Goal: Task Accomplishment & Management: Use online tool/utility

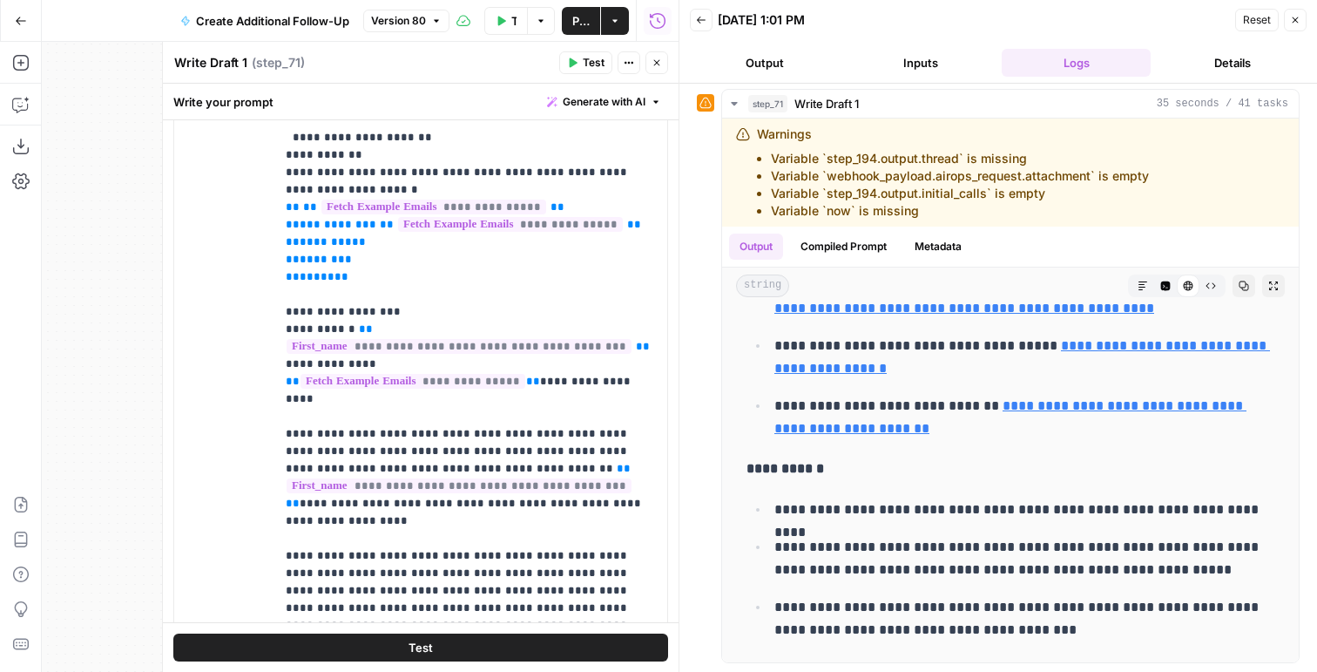
scroll to position [1311, 0]
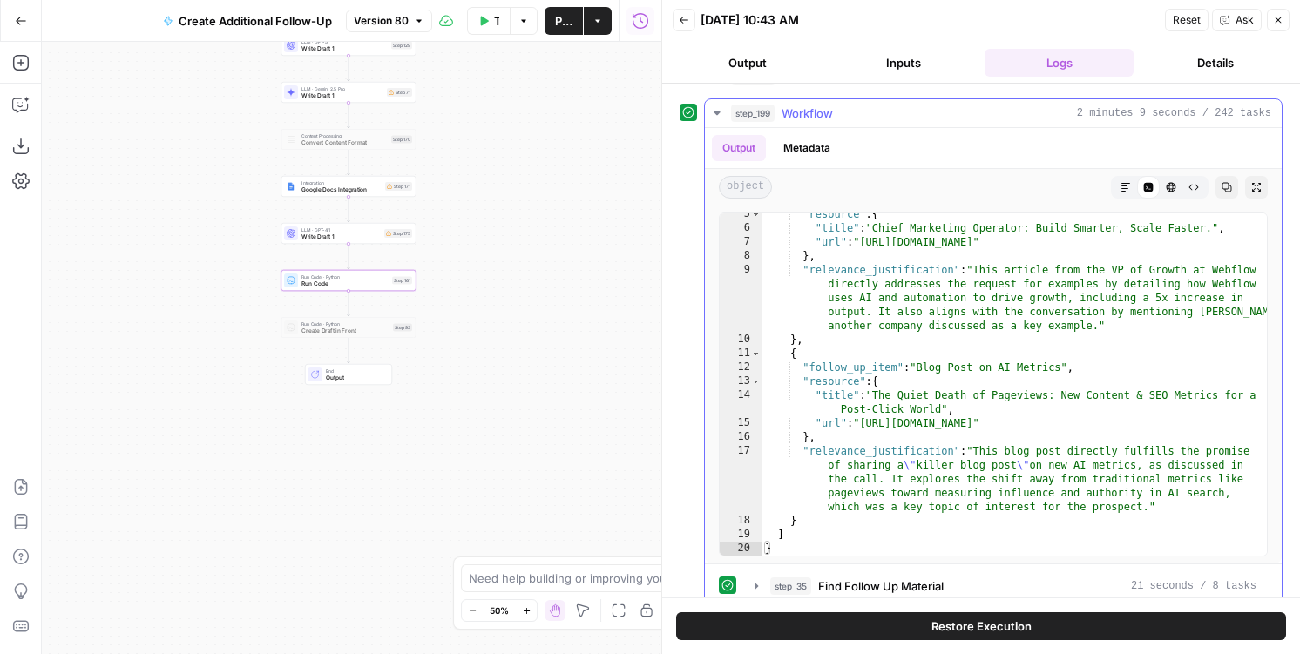
scroll to position [124, 0]
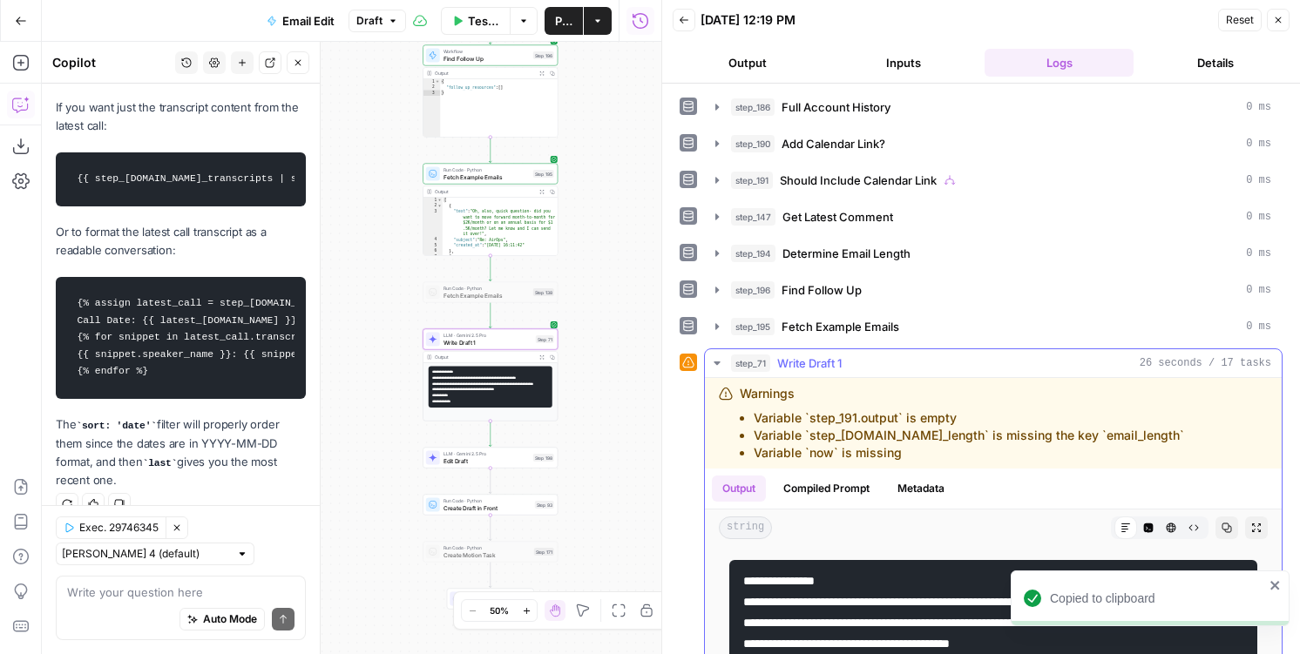
scroll to position [97, 0]
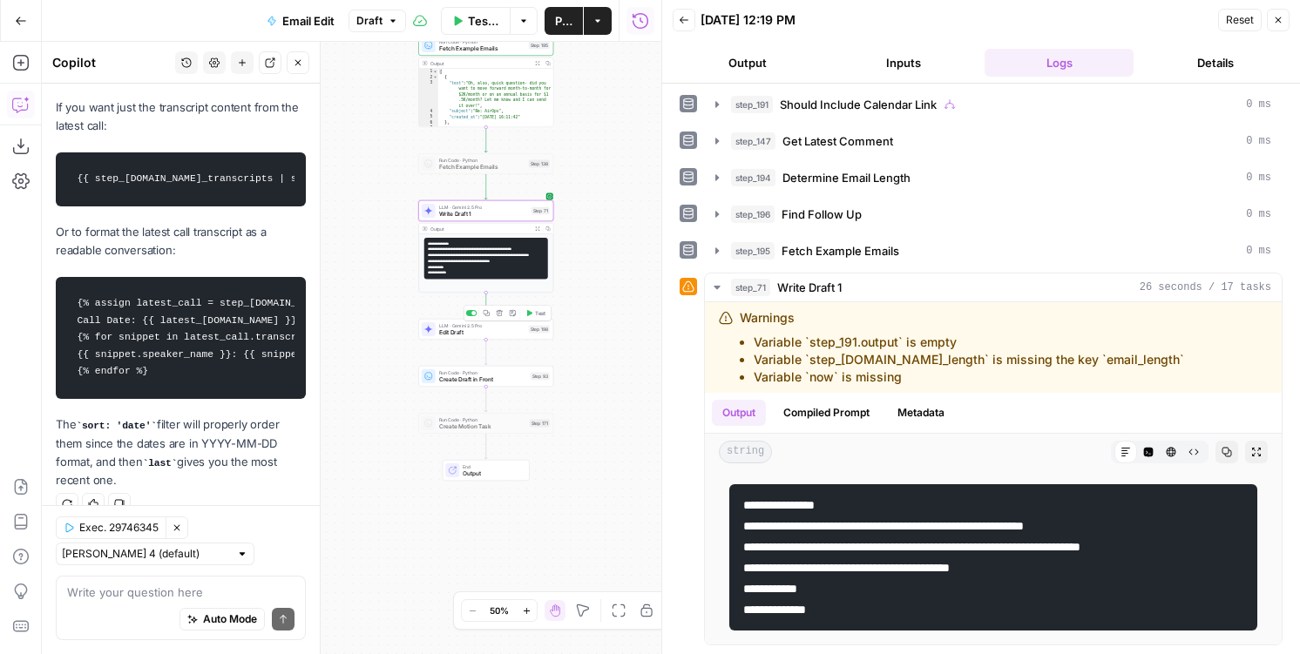
click at [537, 310] on span "Test" at bounding box center [540, 313] width 10 height 8
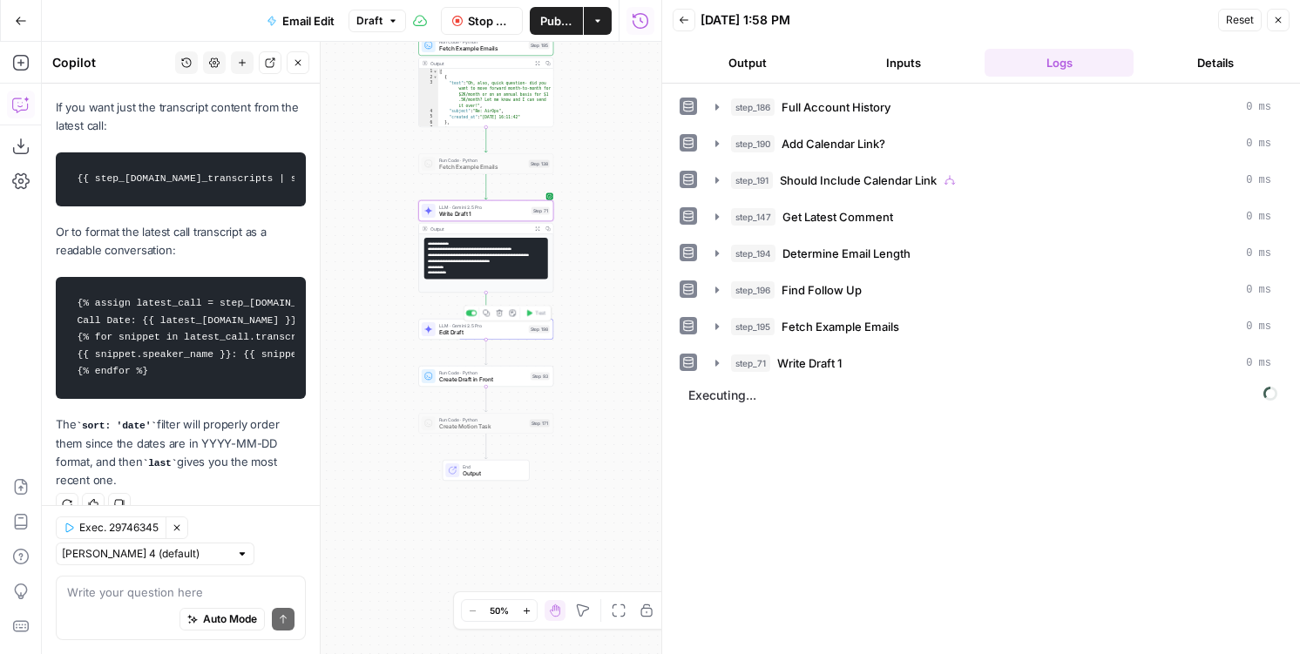
click at [483, 334] on span "Edit Draft" at bounding box center [482, 332] width 86 height 9
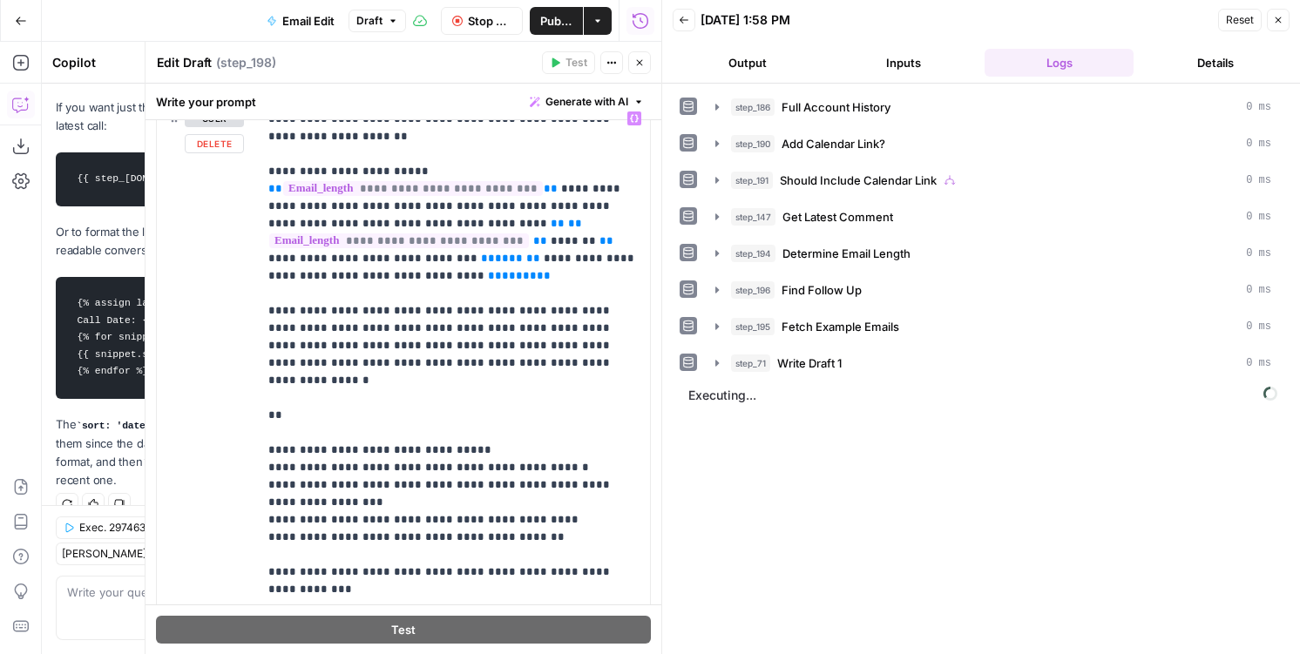
scroll to position [71, 0]
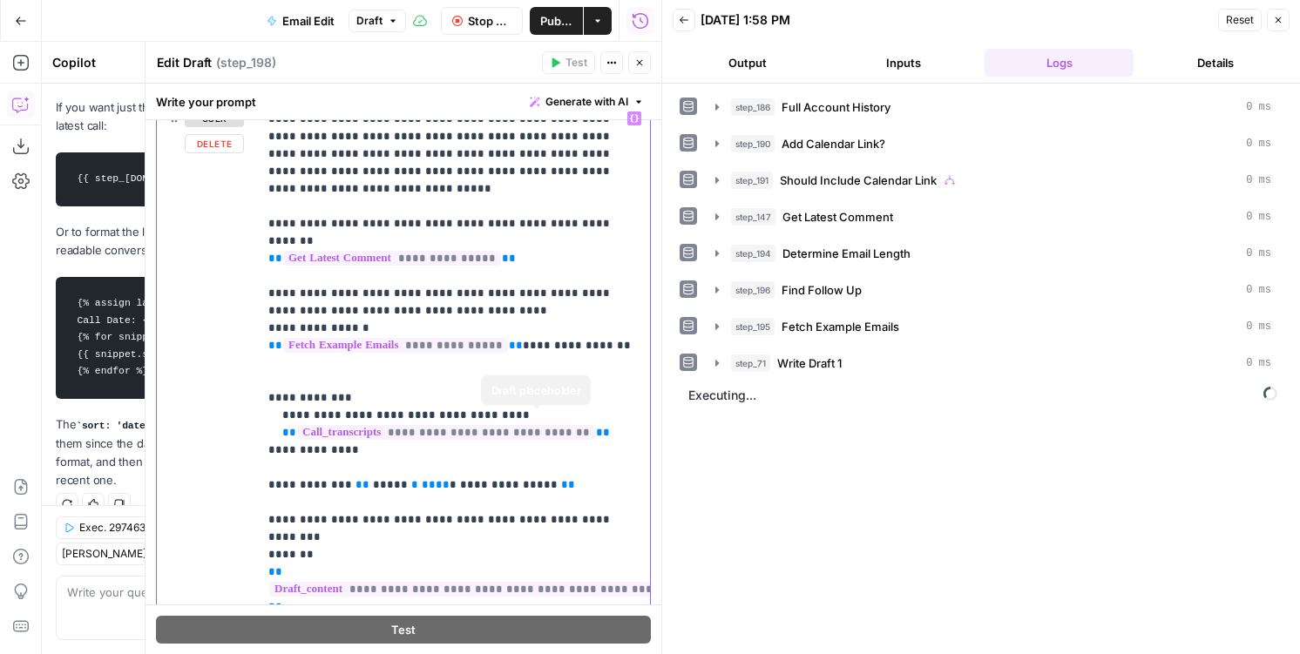
scroll to position [912, 0]
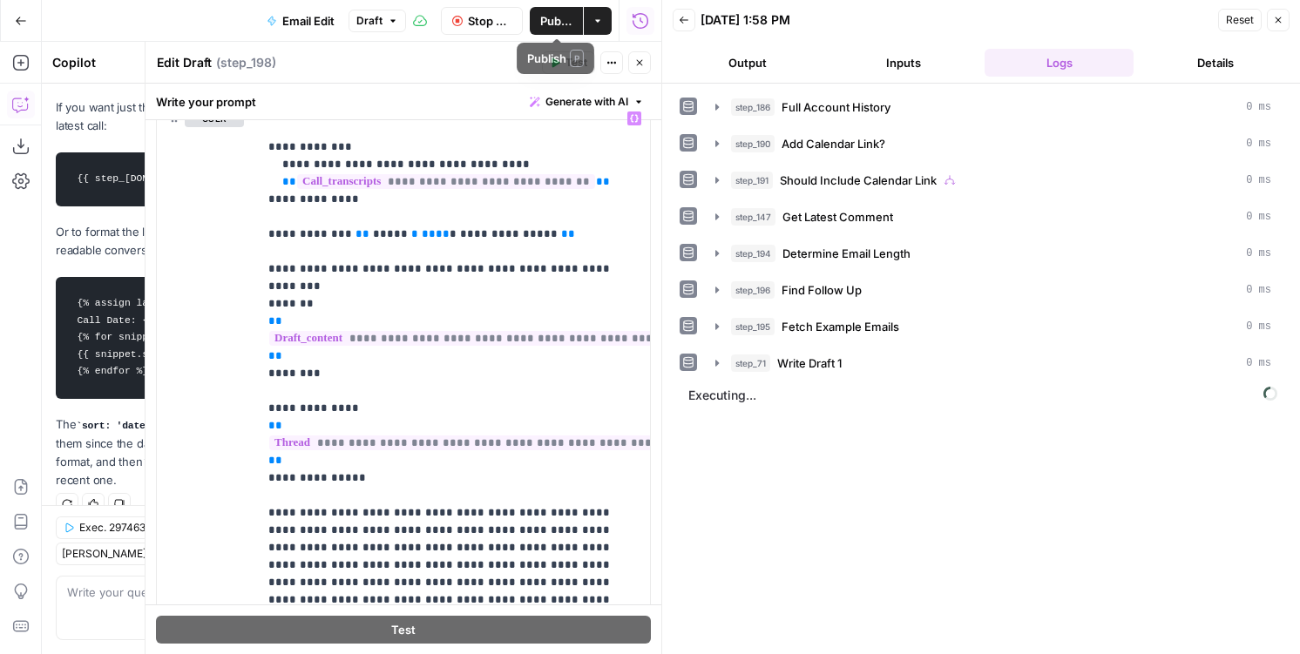
click at [558, 26] on span "Publish" at bounding box center [556, 20] width 32 height 17
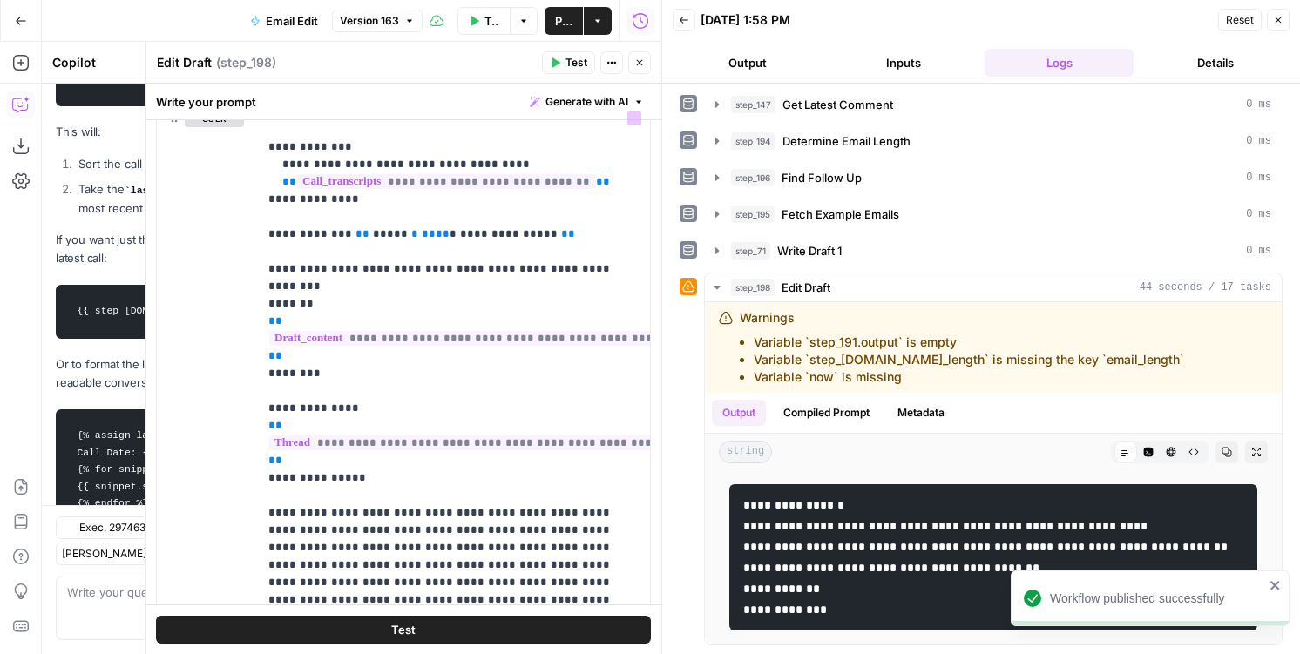
scroll to position [1406, 0]
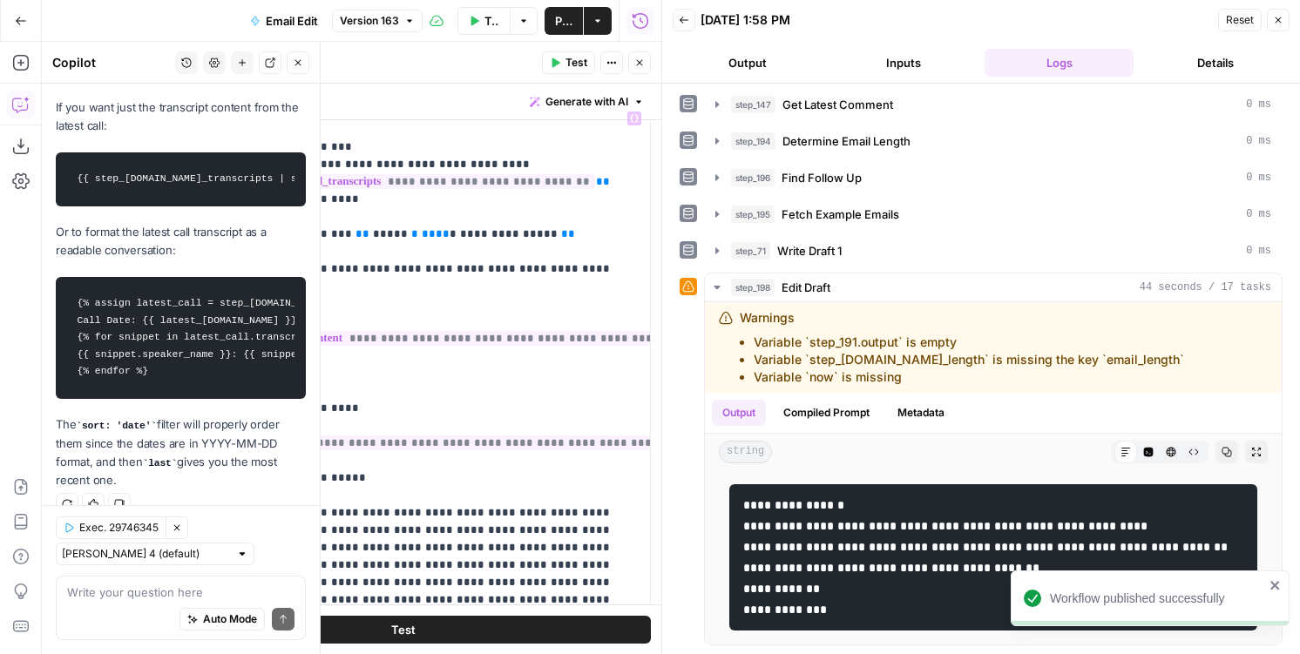
click at [107, 323] on code "{% assign latest_call = step_186.output.call_transcripts | sort: 'date' | last …" at bounding box center [180, 338] width 227 height 105
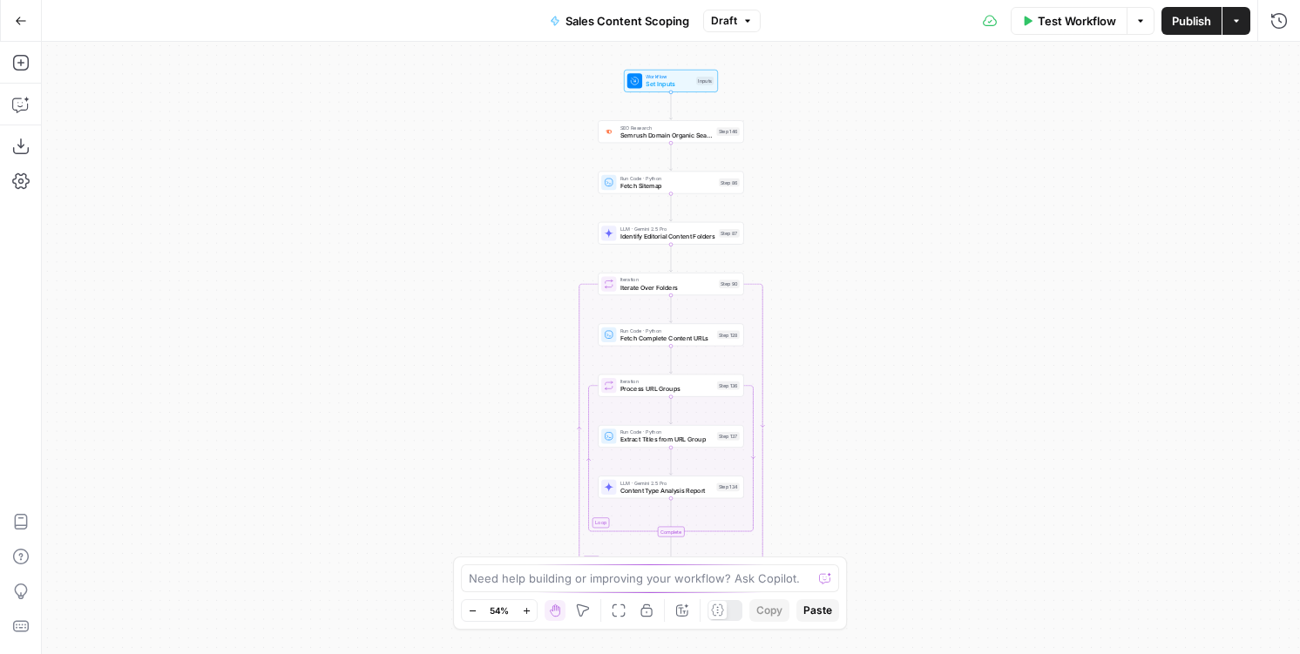
click at [1074, 10] on button "Test Workflow" at bounding box center [1068, 21] width 117 height 28
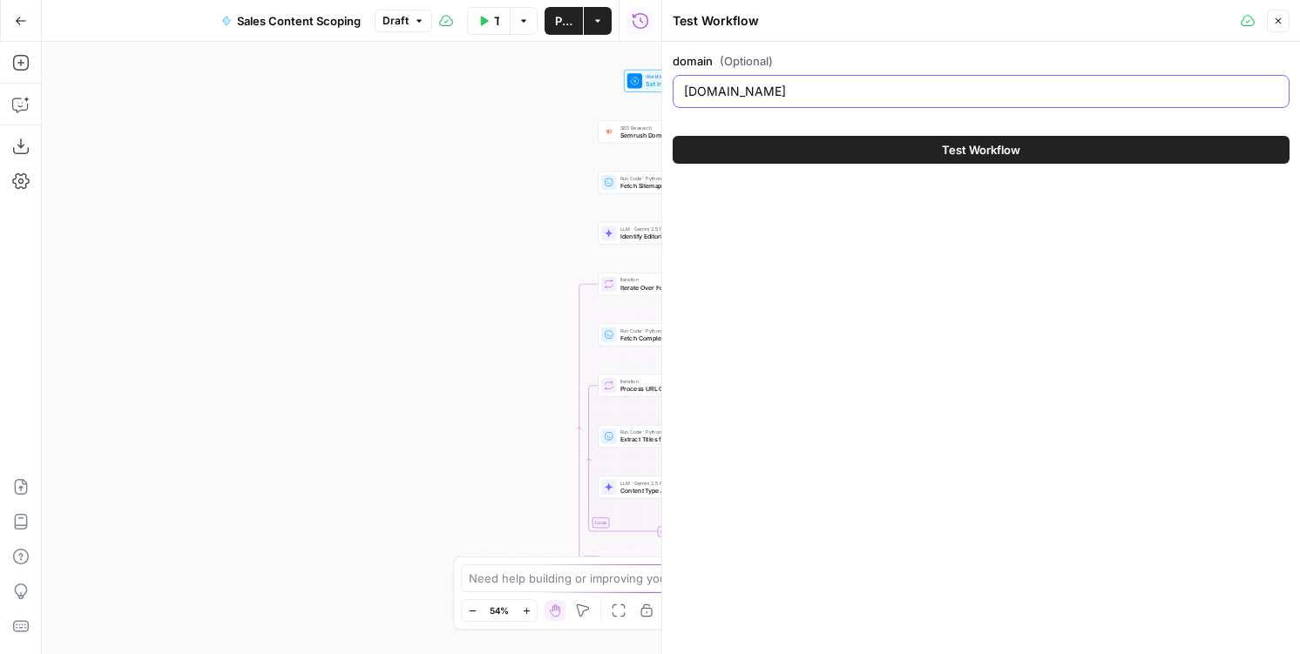
click at [729, 84] on input "sproutsocial.com" at bounding box center [981, 91] width 594 height 17
type input "[DOMAIN_NAME]"
click at [753, 159] on button "Test Workflow" at bounding box center [980, 150] width 617 height 28
click at [847, 145] on button "Test Workflow" at bounding box center [980, 150] width 617 height 28
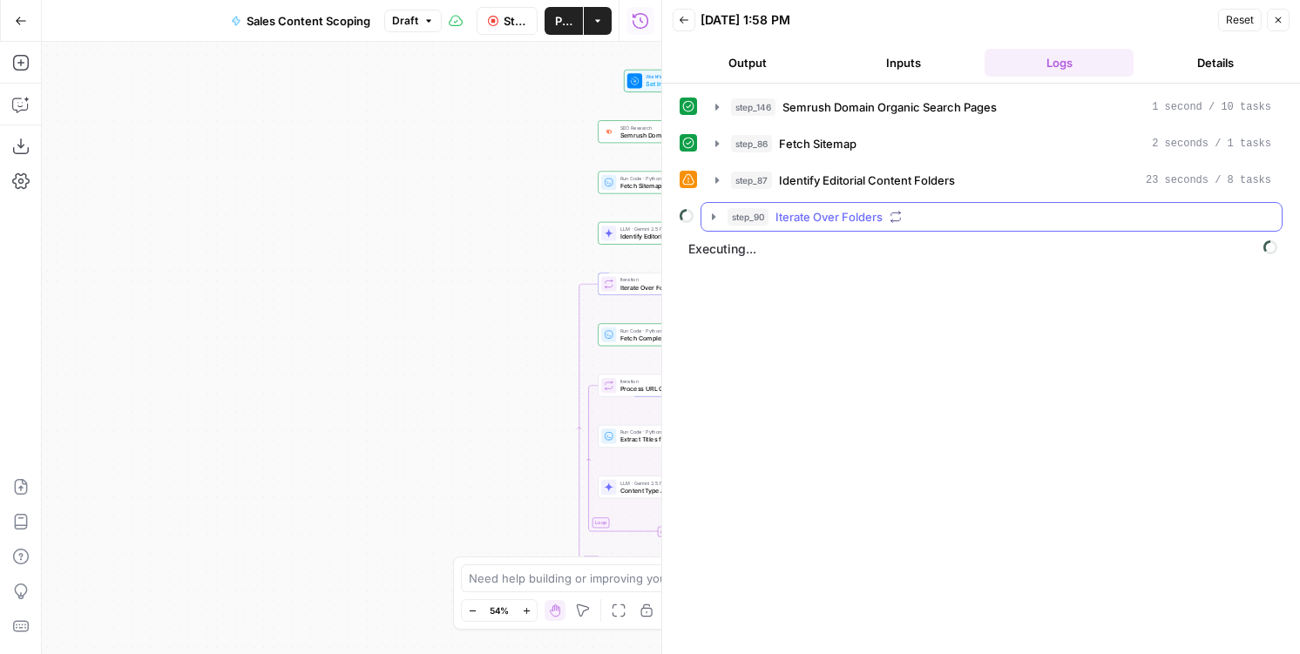
click at [947, 208] on div "step_90 Iterate Over Folders" at bounding box center [999, 216] width 544 height 17
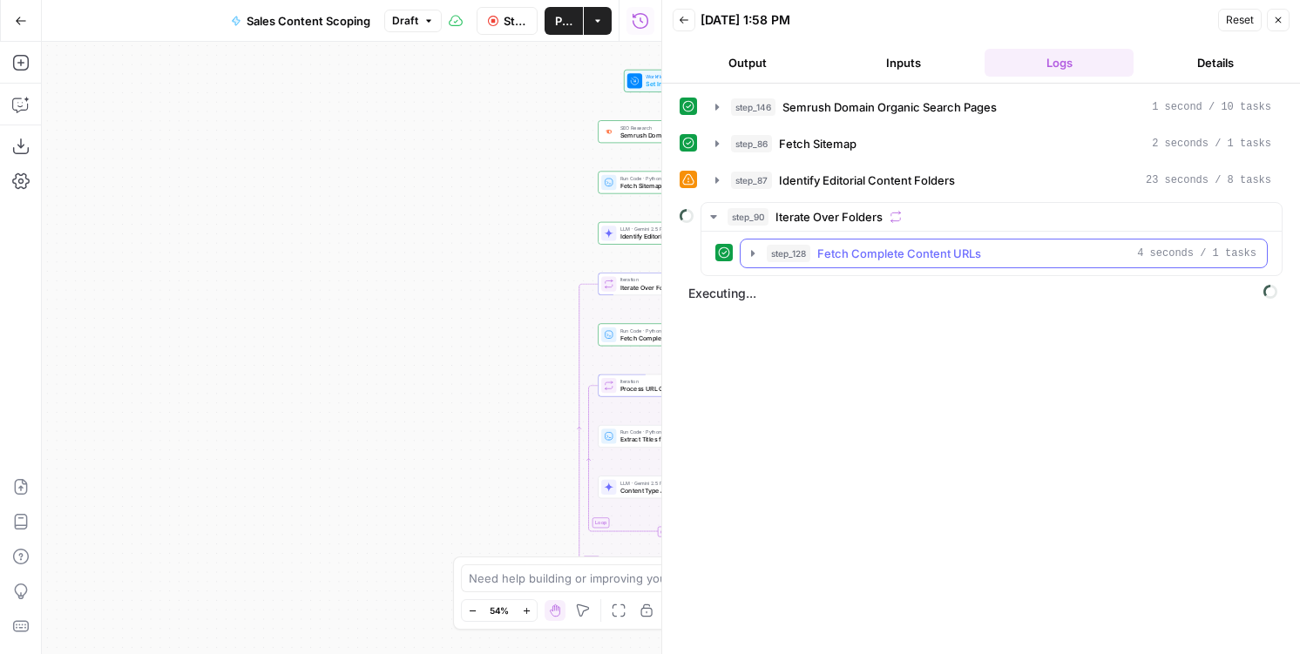
click at [901, 246] on span "Fetch Complete Content URLs" at bounding box center [899, 253] width 164 height 17
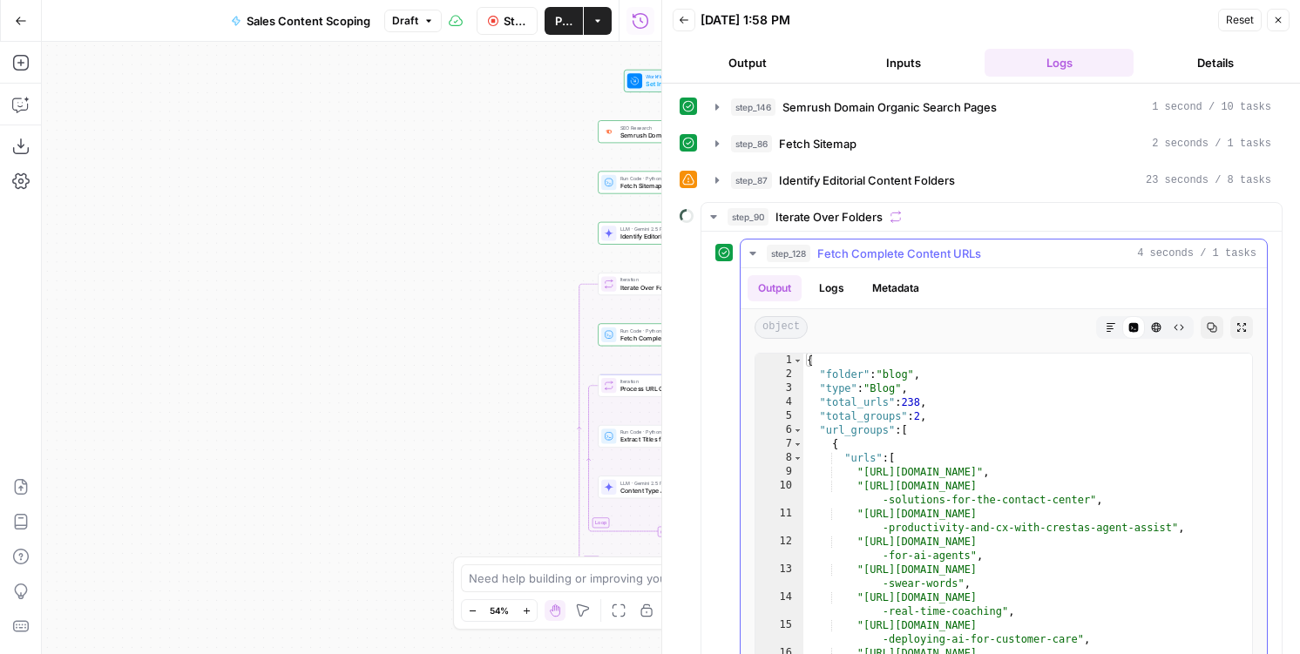
scroll to position [98, 0]
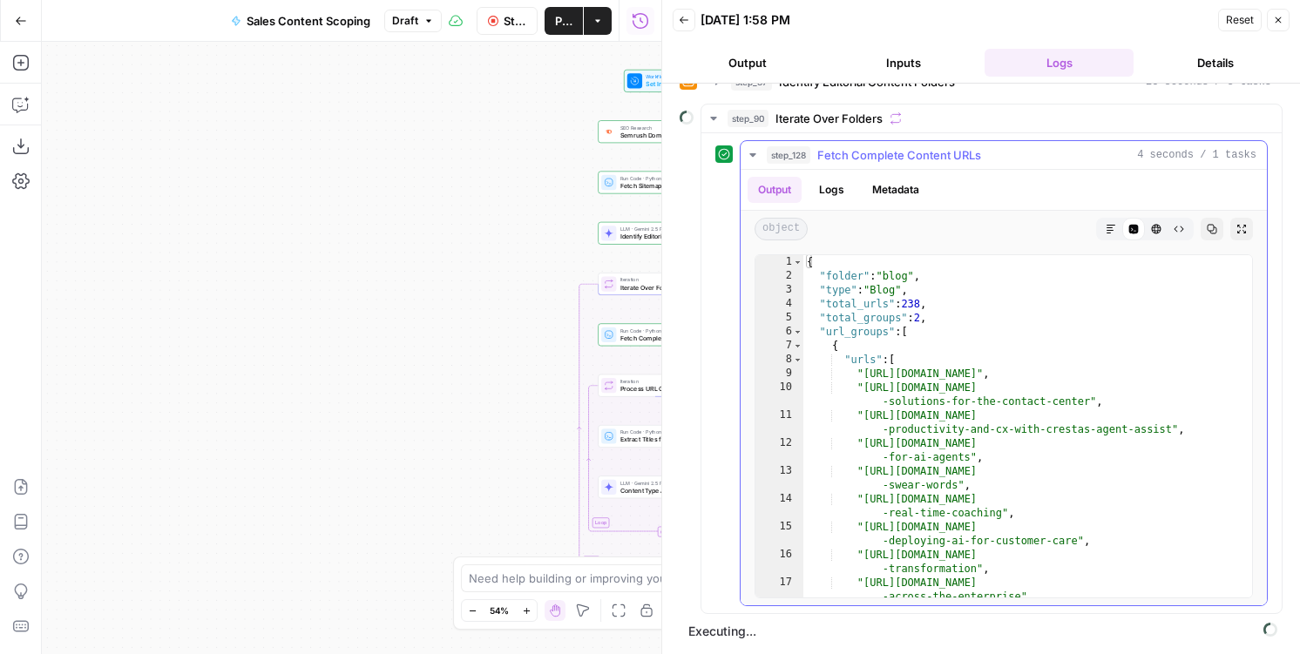
click at [896, 152] on span "Fetch Complete Content URLs" at bounding box center [899, 154] width 164 height 17
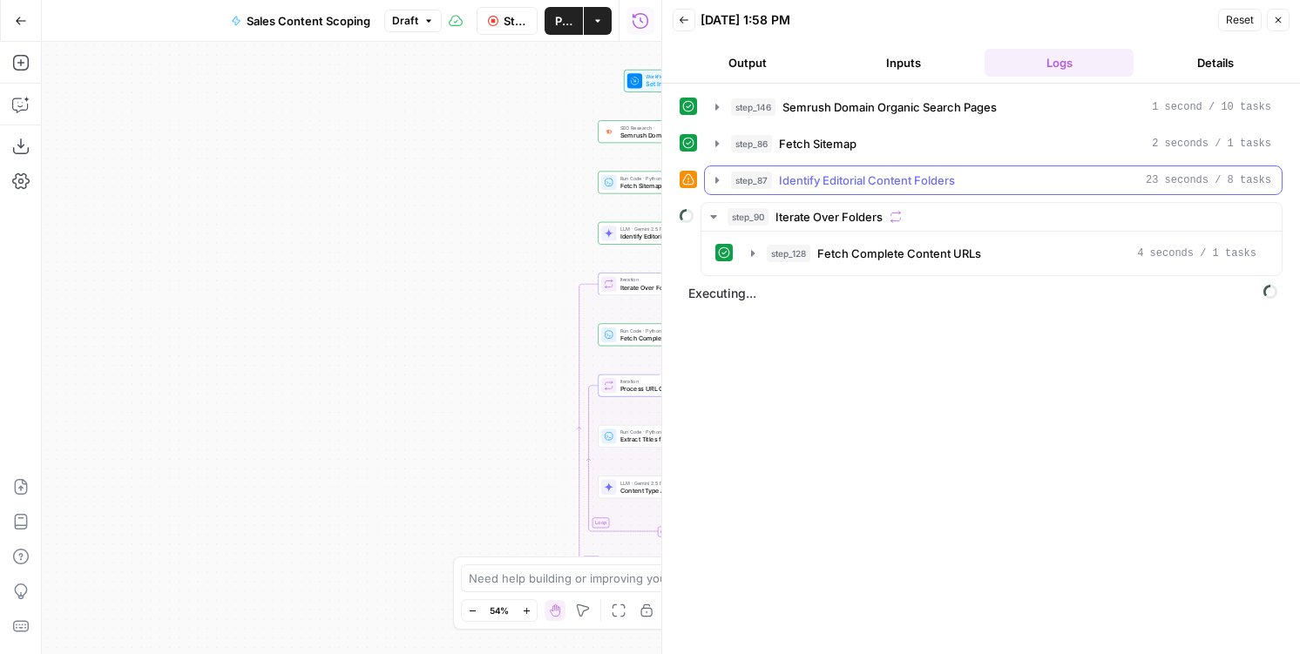
click at [835, 187] on span "Identify Editorial Content Folders" at bounding box center [867, 180] width 176 height 17
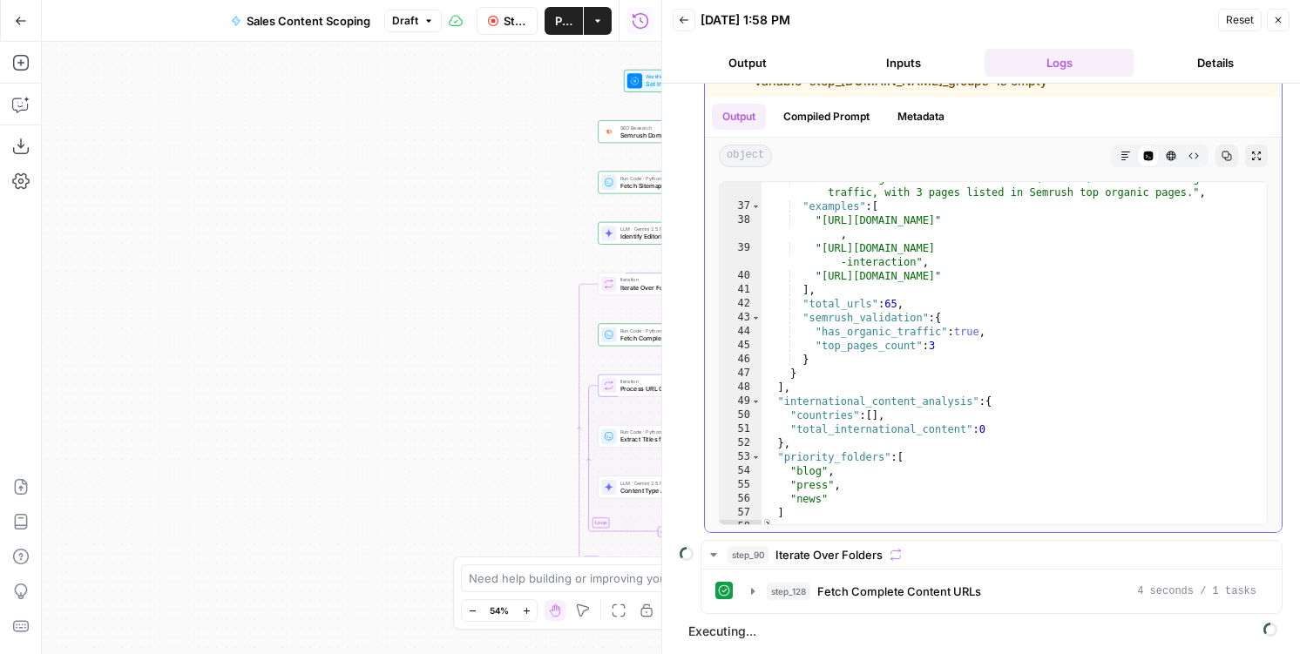
scroll to position [661, 0]
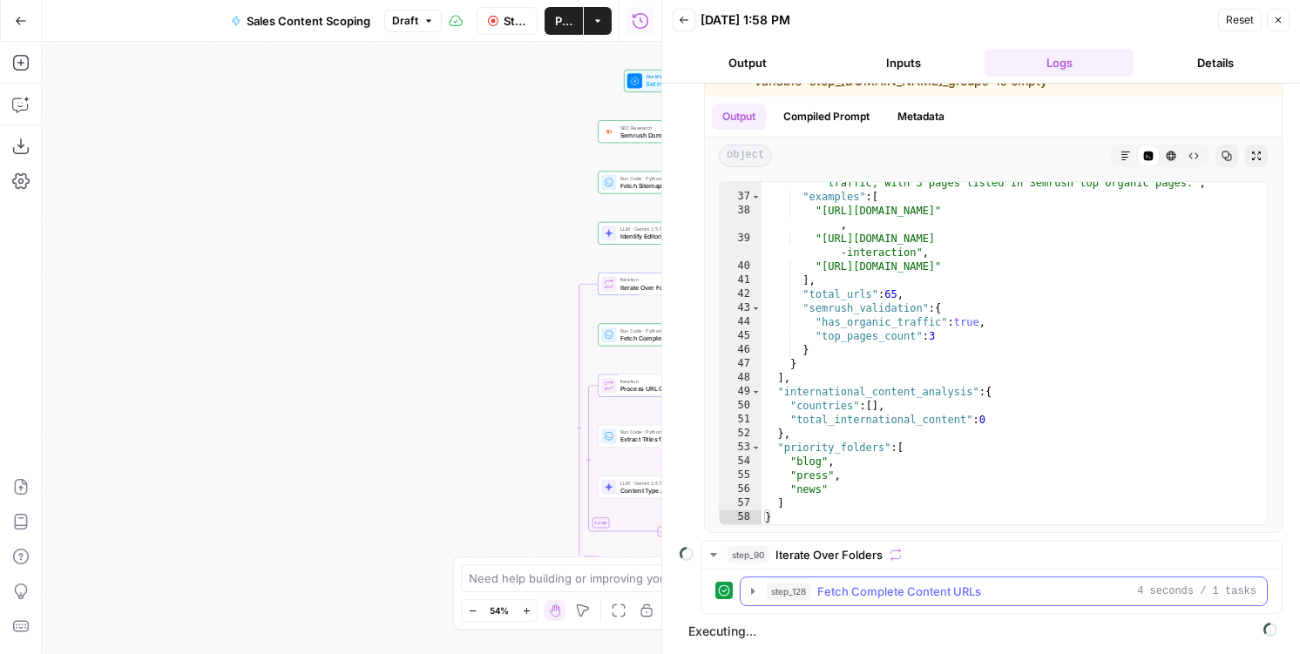
click at [821, 587] on span "Fetch Complete Content URLs" at bounding box center [899, 591] width 164 height 17
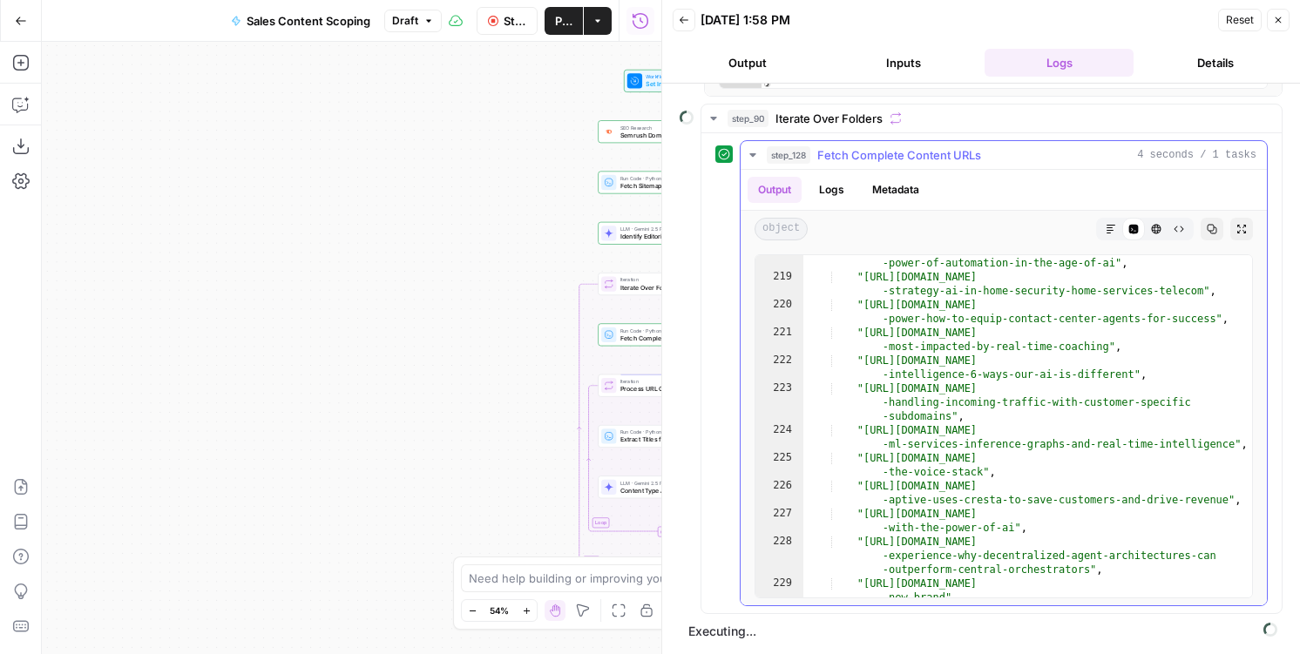
scroll to position [5612, 0]
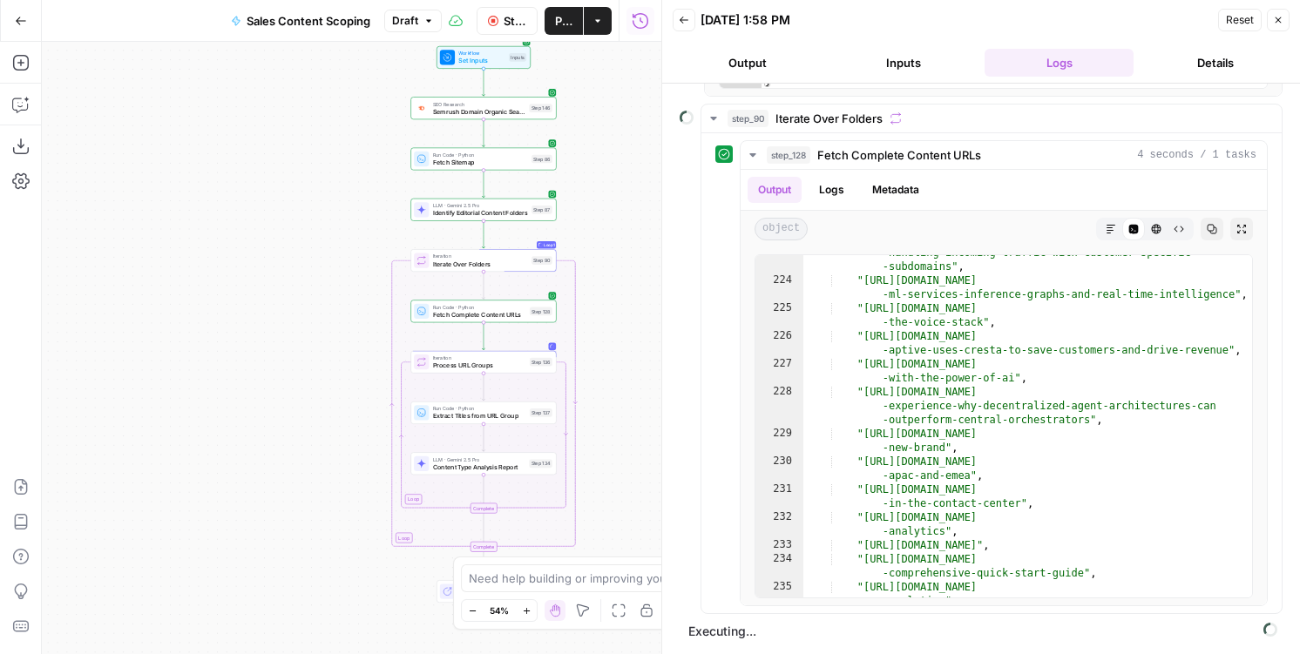
click at [727, 58] on button "Output" at bounding box center [746, 63] width 149 height 28
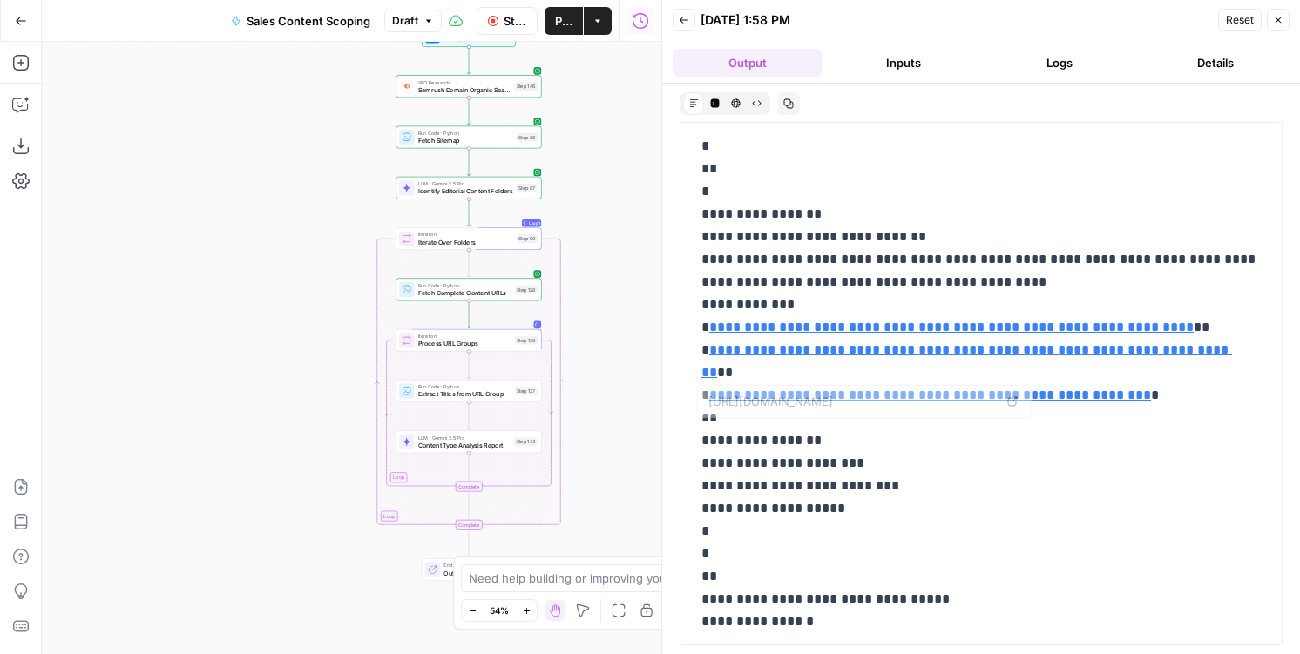
scroll to position [1053, 0]
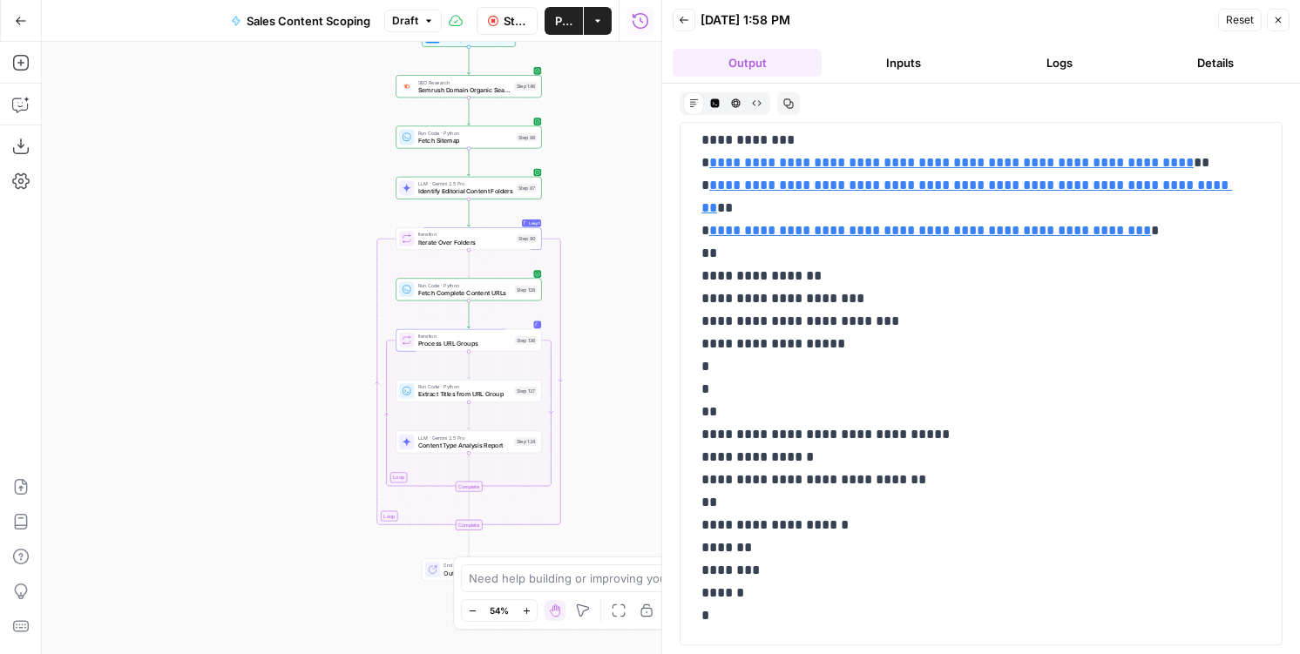
click at [1038, 52] on button "Logs" at bounding box center [1058, 63] width 149 height 28
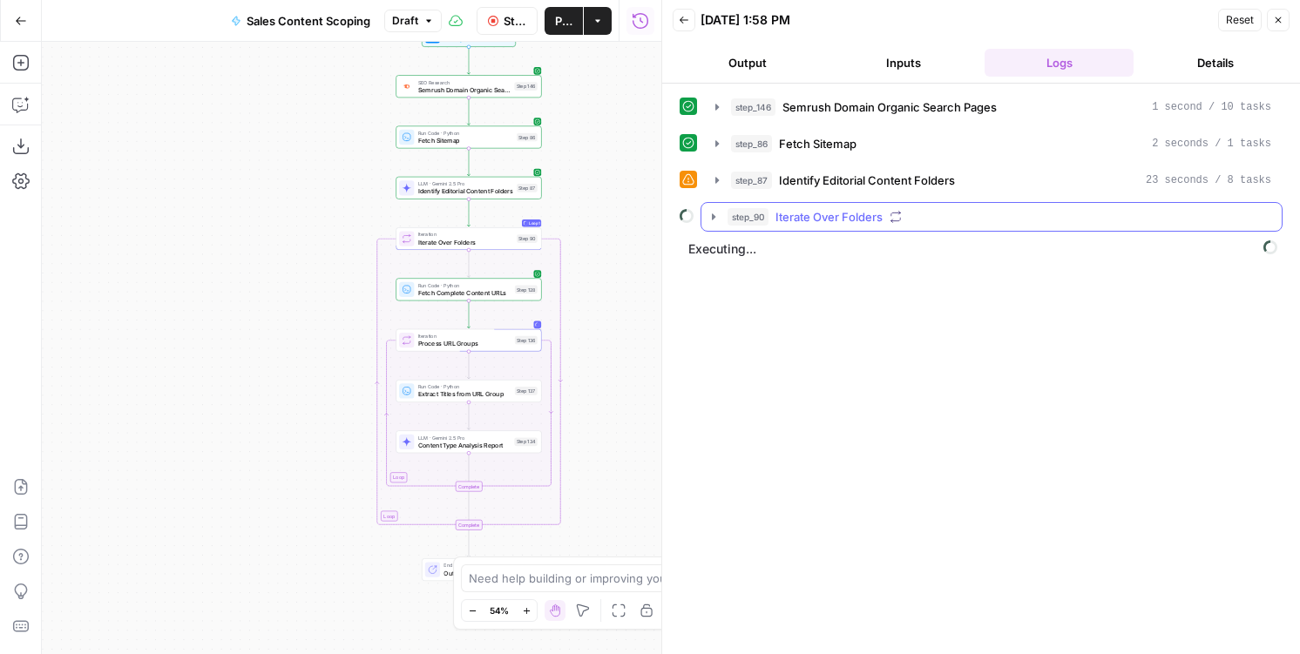
click at [866, 216] on span "Iterate Over Folders" at bounding box center [828, 216] width 107 height 17
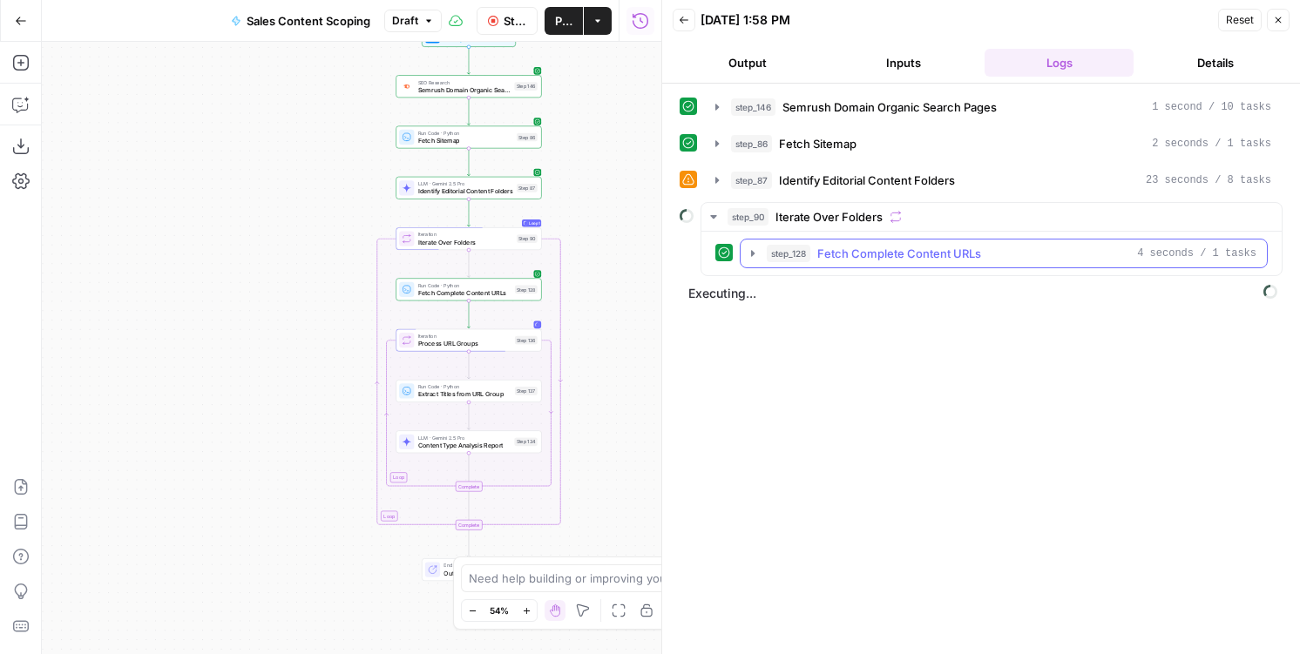
click at [848, 254] on span "Fetch Complete Content URLs" at bounding box center [899, 253] width 164 height 17
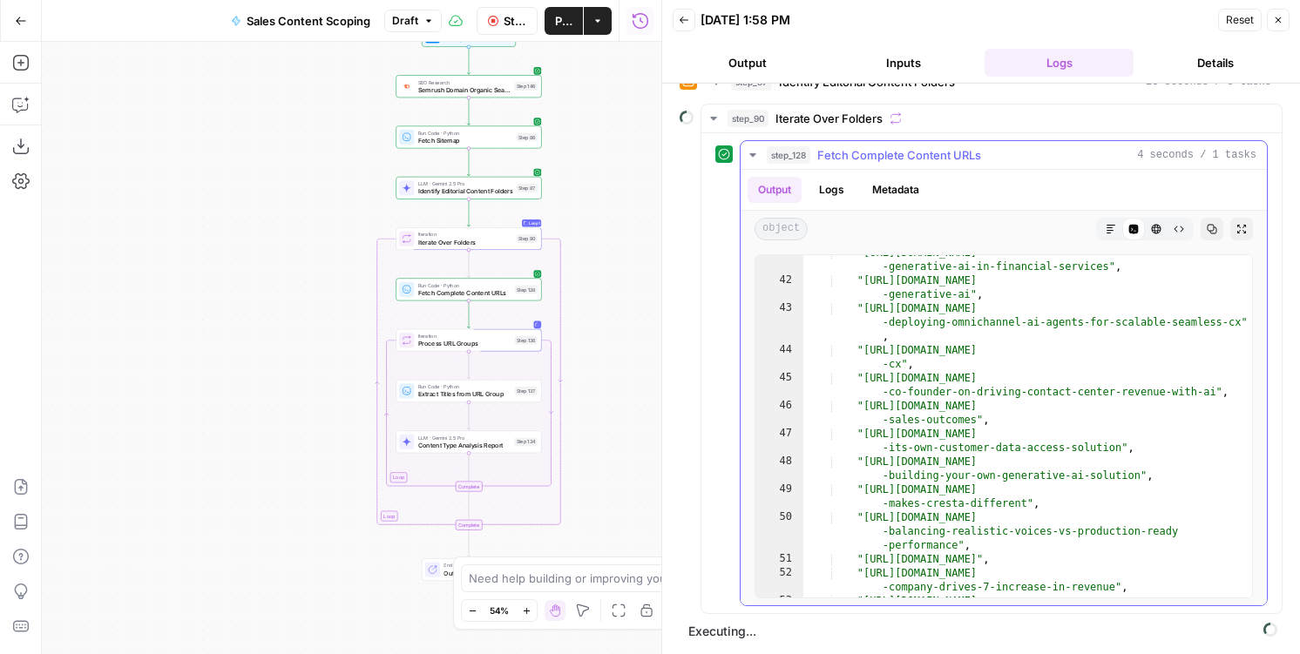
scroll to position [1144, 0]
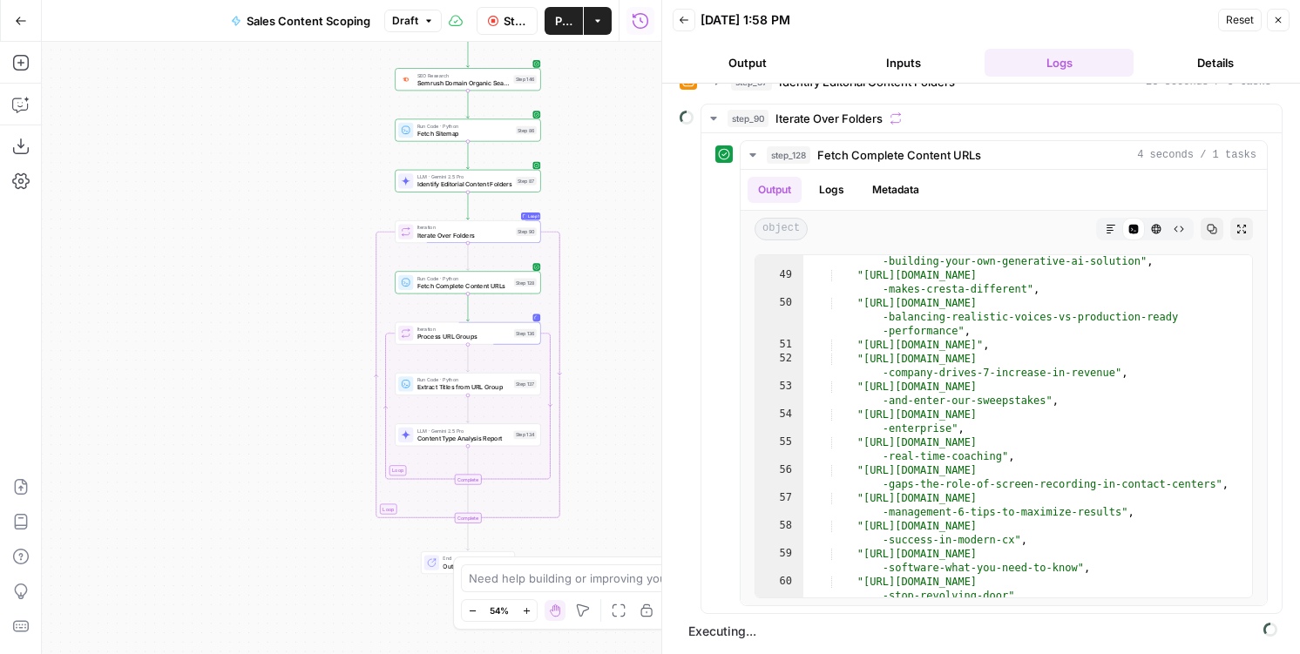
click at [510, 388] on div "Run Code · Python Extract Titles from URL Group Step 137 Copy step Delete step …" at bounding box center [467, 384] width 138 height 16
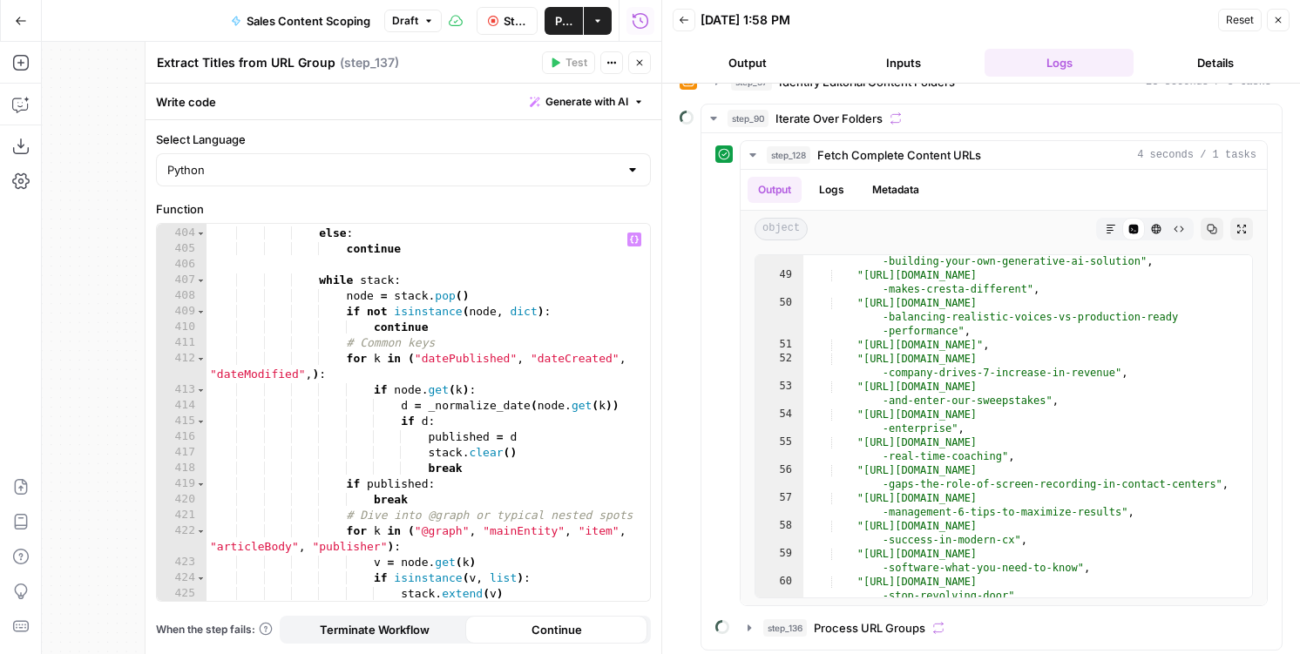
scroll to position [7310, 0]
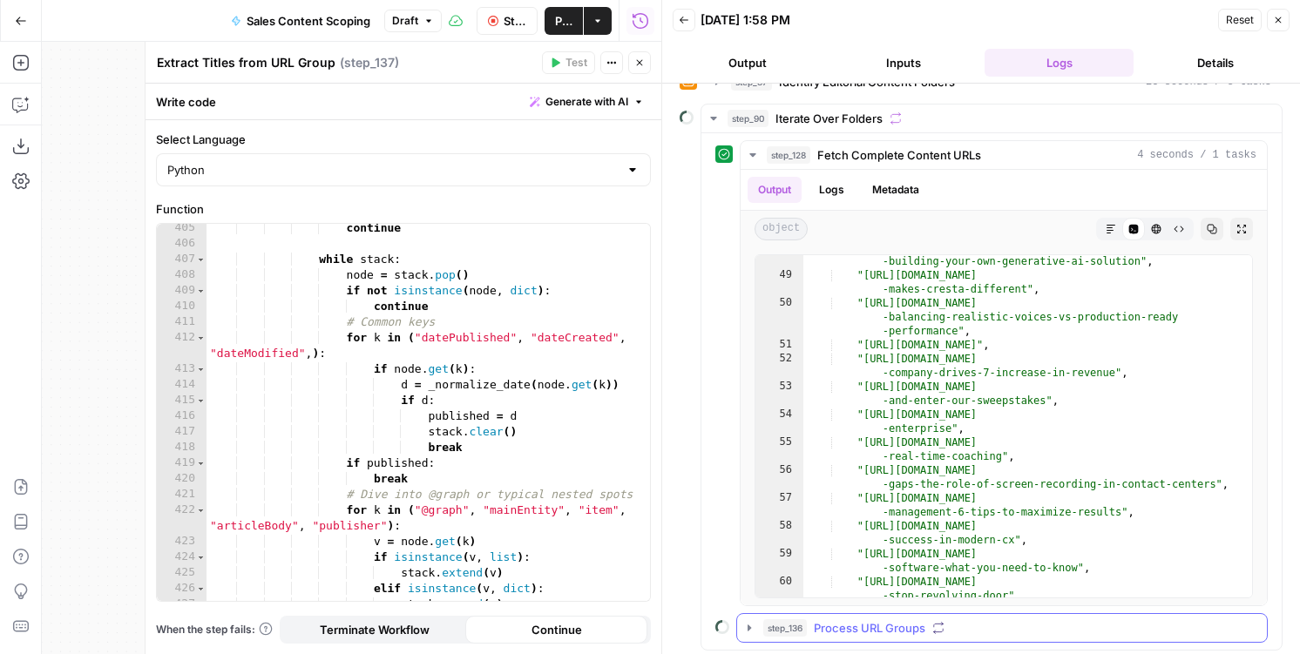
click at [787, 638] on button "step_136 Process URL Groups" at bounding box center [1002, 628] width 530 height 28
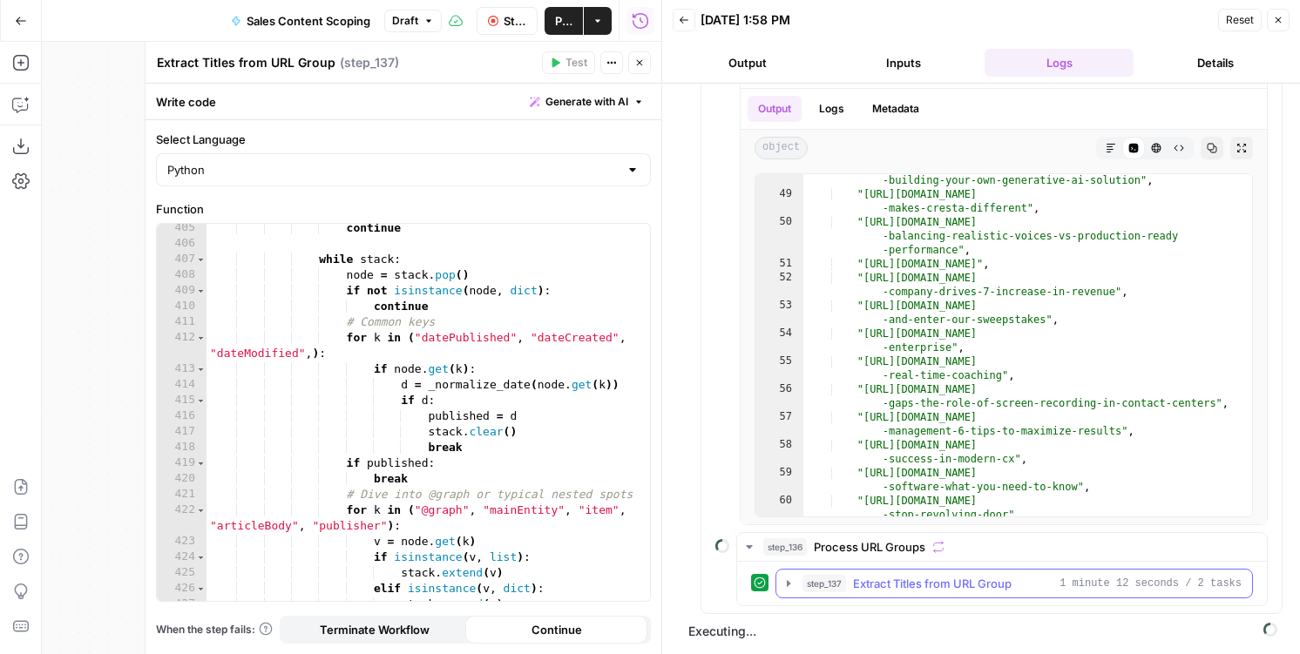
click at [872, 591] on span "Extract Titles from URL Group" at bounding box center [932, 583] width 159 height 17
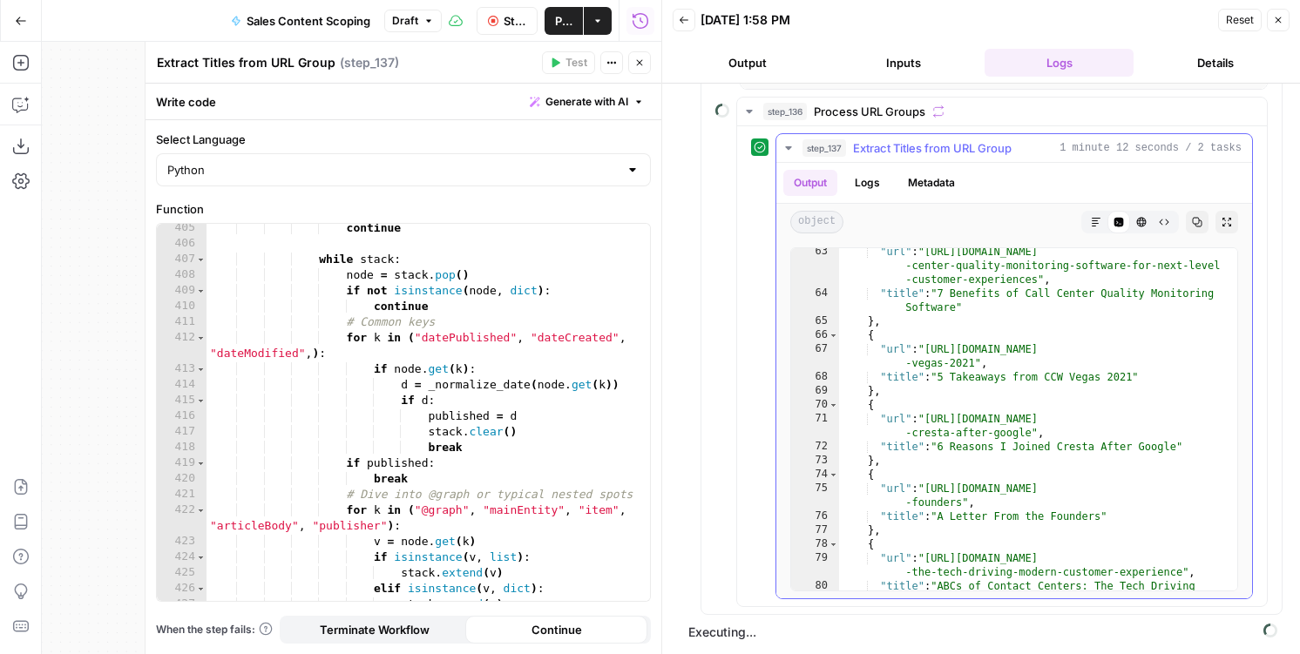
scroll to position [1236, 0]
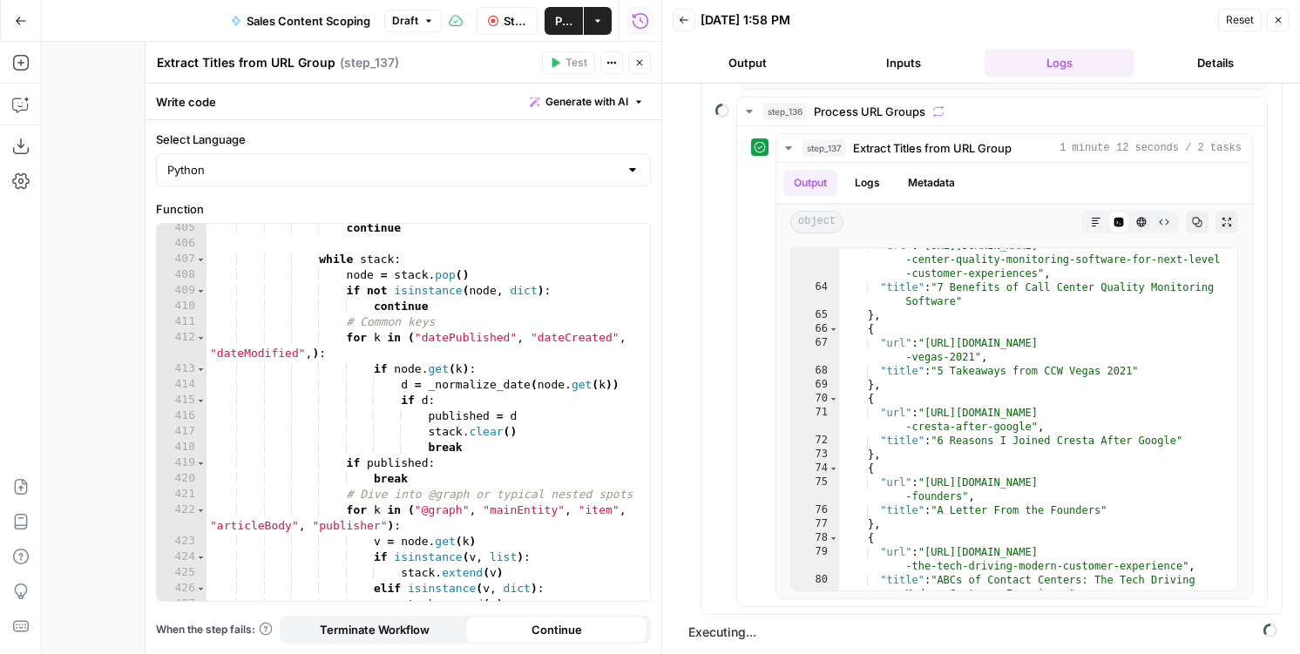
type textarea "*****"
click at [434, 476] on div "continue while stack : node = stack . pop ( ) if not isinstance ( node , dict )…" at bounding box center [427, 424] width 443 height 409
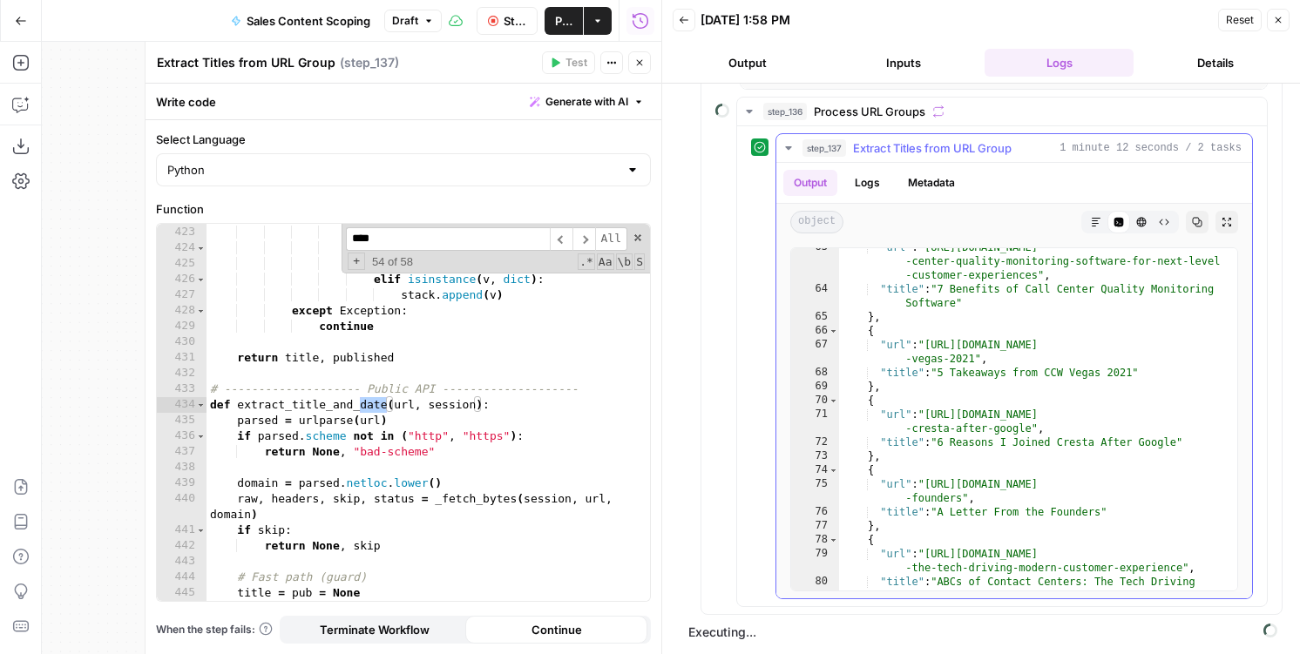
scroll to position [1200, 0]
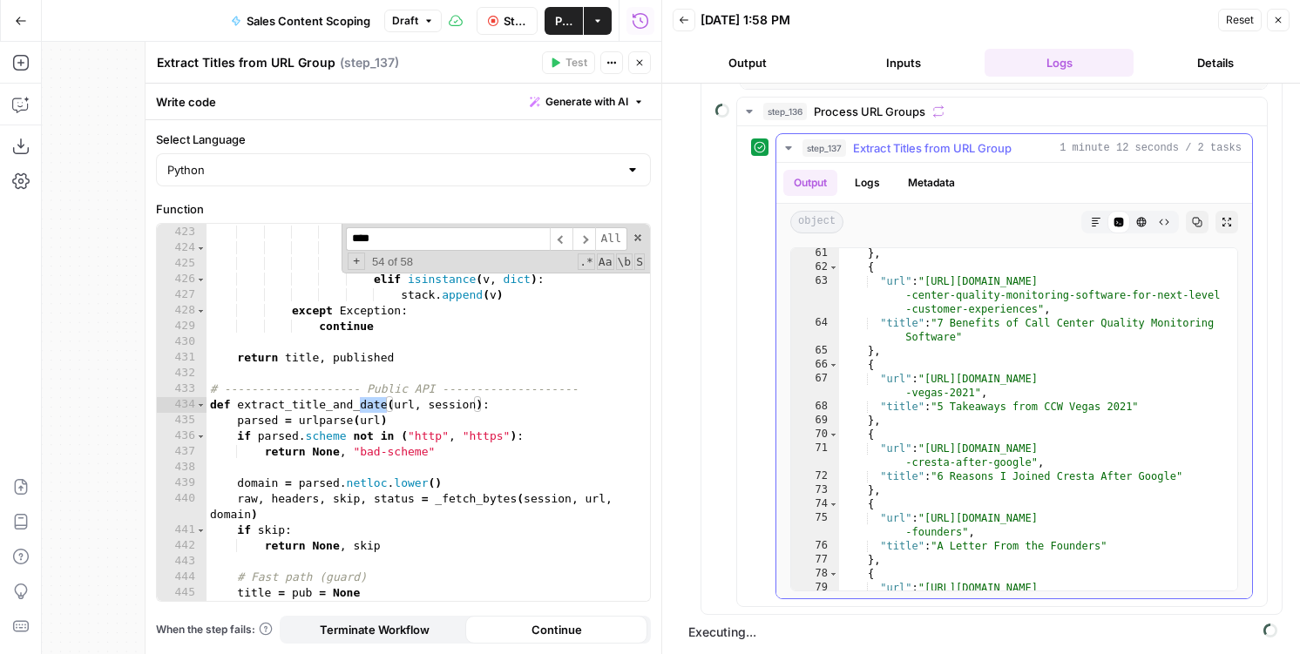
type input "****"
click at [954, 186] on button "Metadata" at bounding box center [931, 183] width 68 height 26
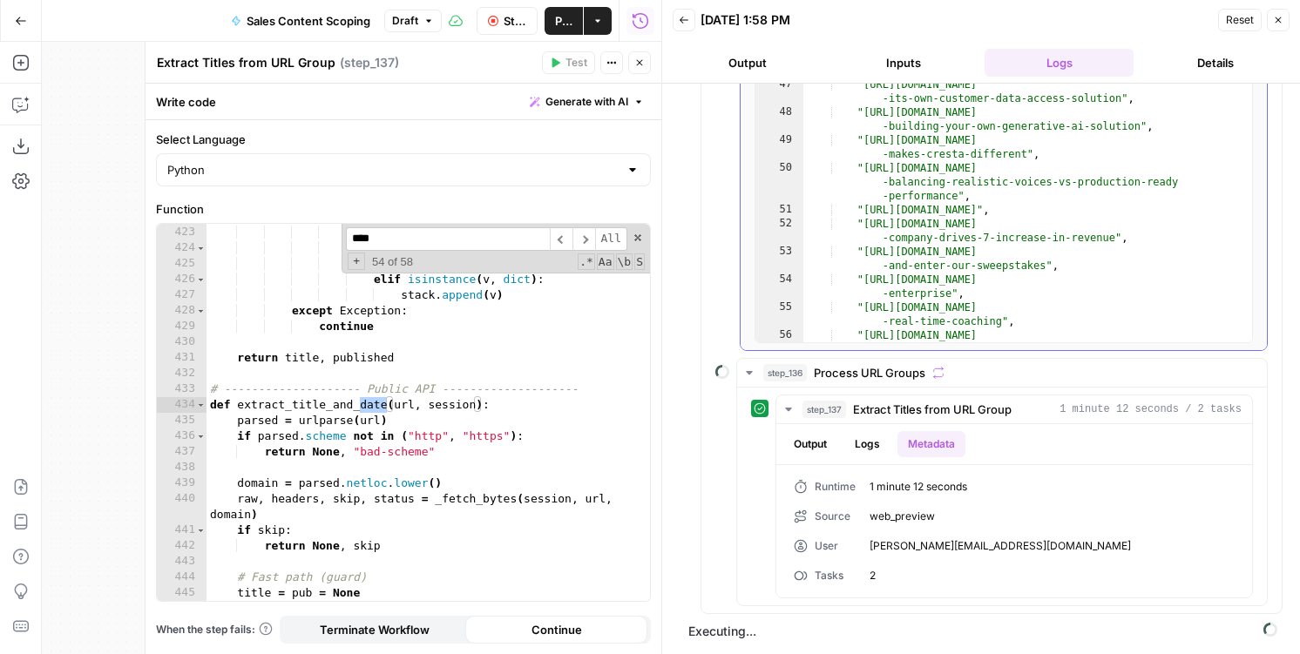
scroll to position [1029, 0]
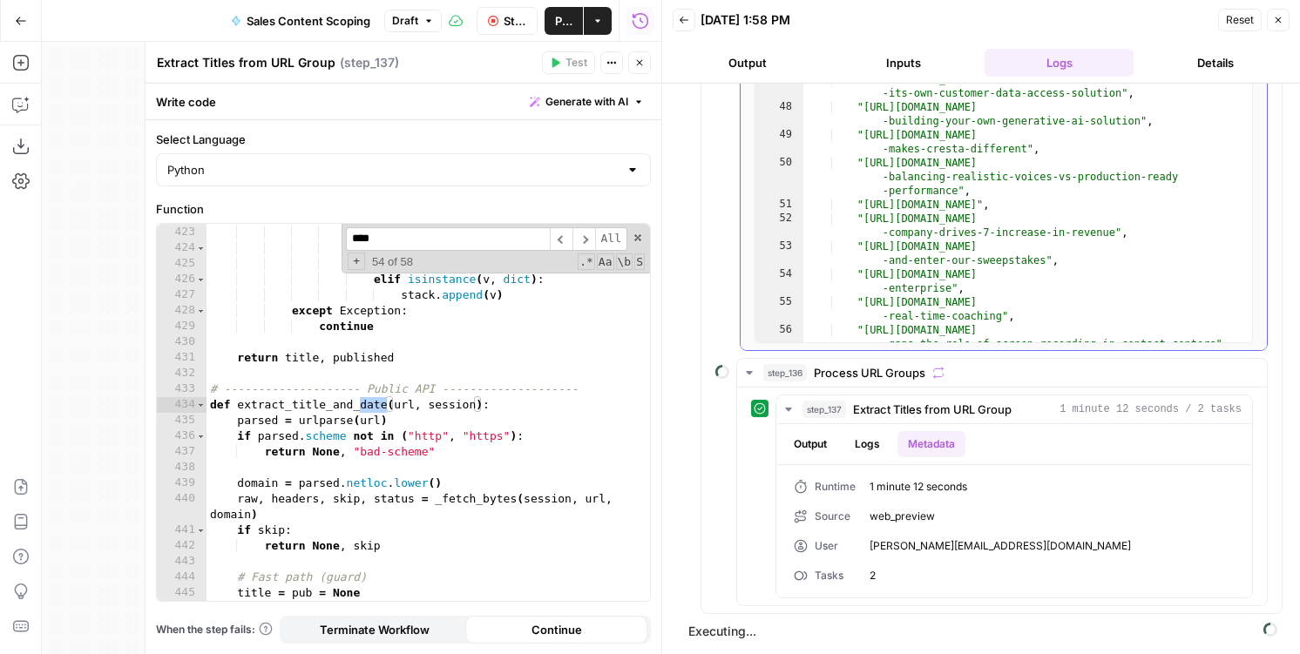
type textarea "**********"
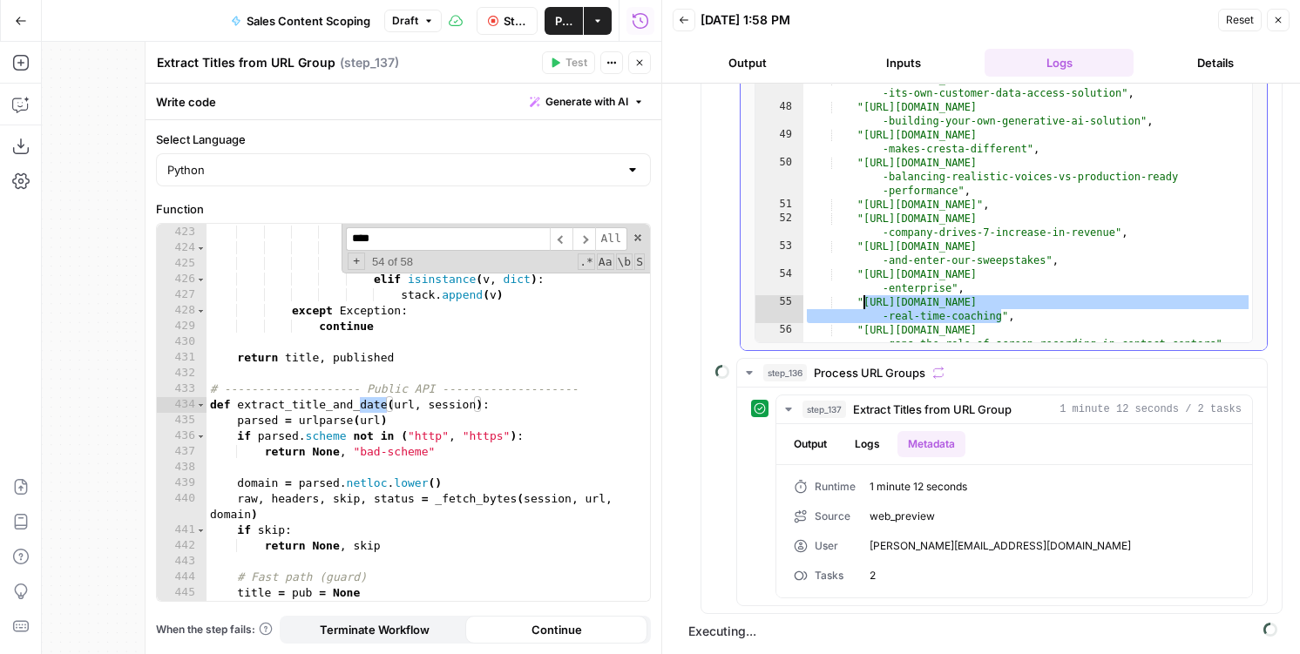
drag, startPoint x: 1003, startPoint y: 318, endPoint x: 861, endPoint y: 303, distance: 142.7
click at [861, 303] on div ""https://cresta.com/blog/blue-nile-uses-cresta-to-drive-better -cx" , "https://…" at bounding box center [1027, 188] width 449 height 398
click at [854, 416] on span "Extract Titles from URL Group" at bounding box center [932, 409] width 159 height 17
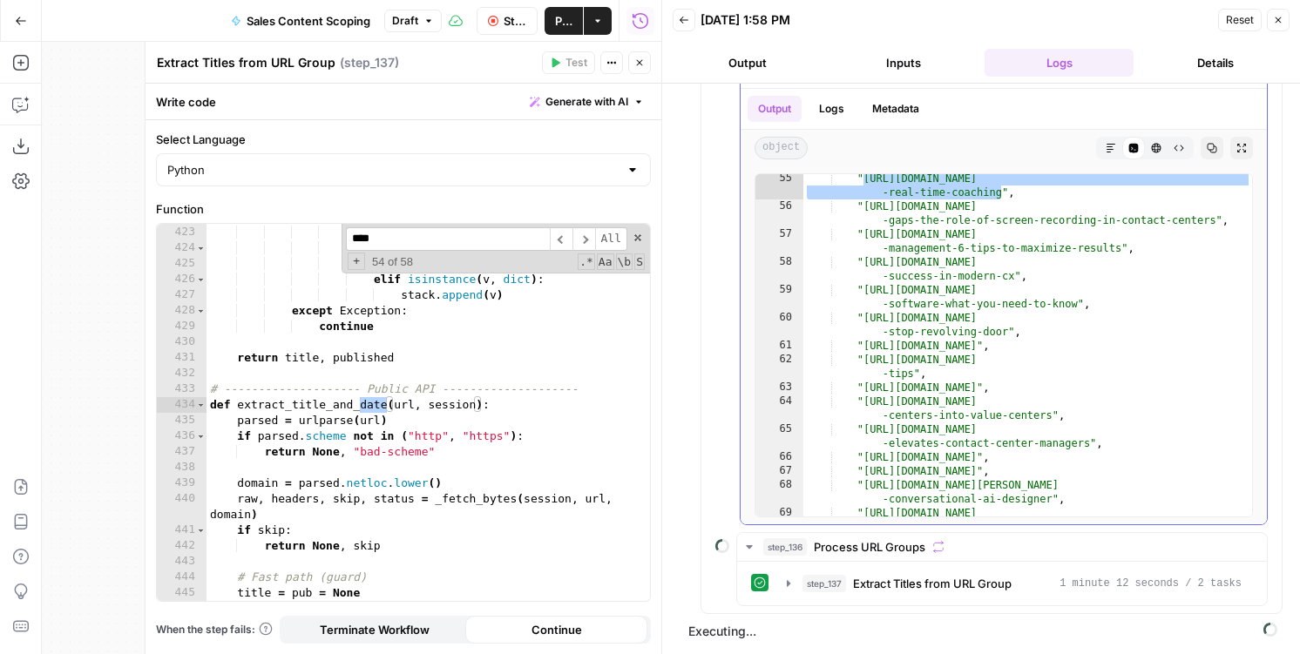
scroll to position [1371, 0]
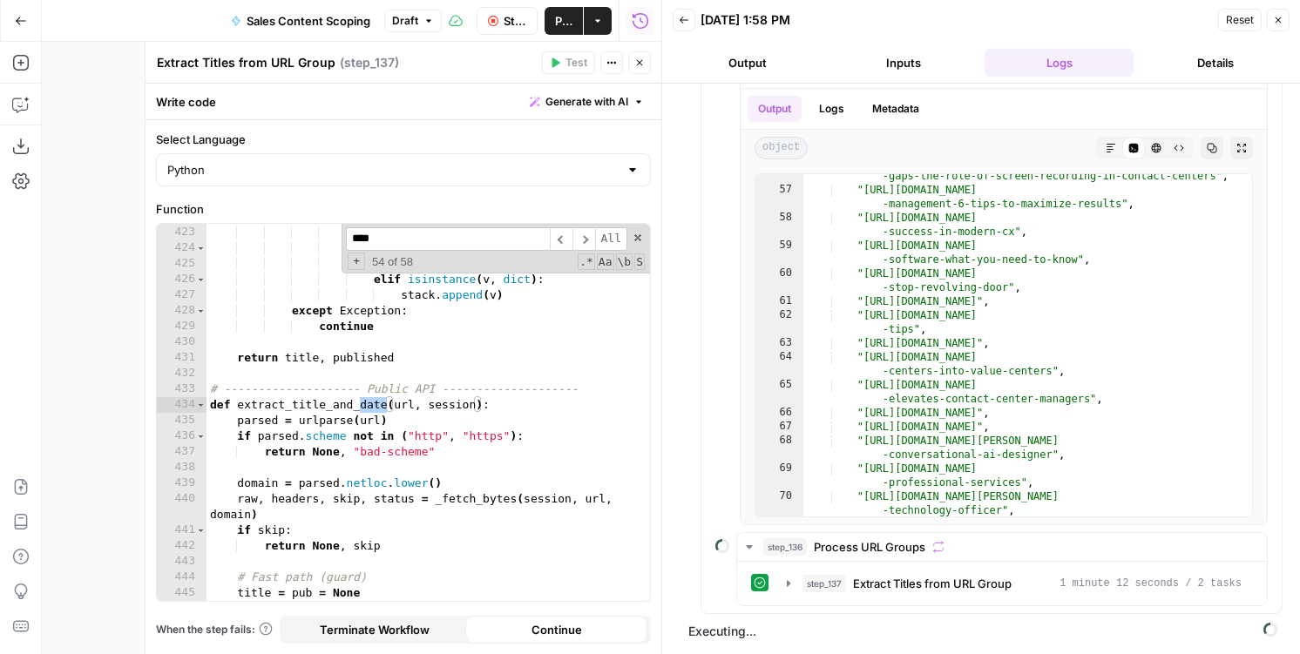
click at [637, 65] on icon "button" at bounding box center [640, 63] width 6 height 6
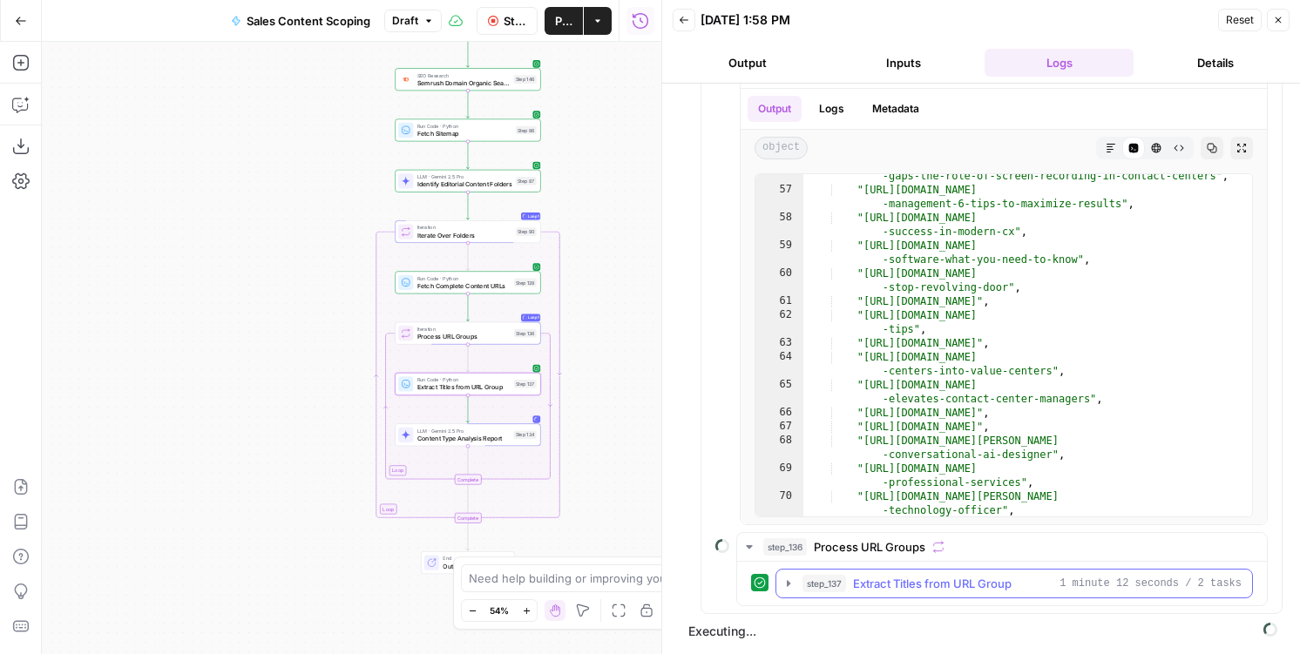
click at [836, 577] on span "step_137" at bounding box center [824, 583] width 44 height 17
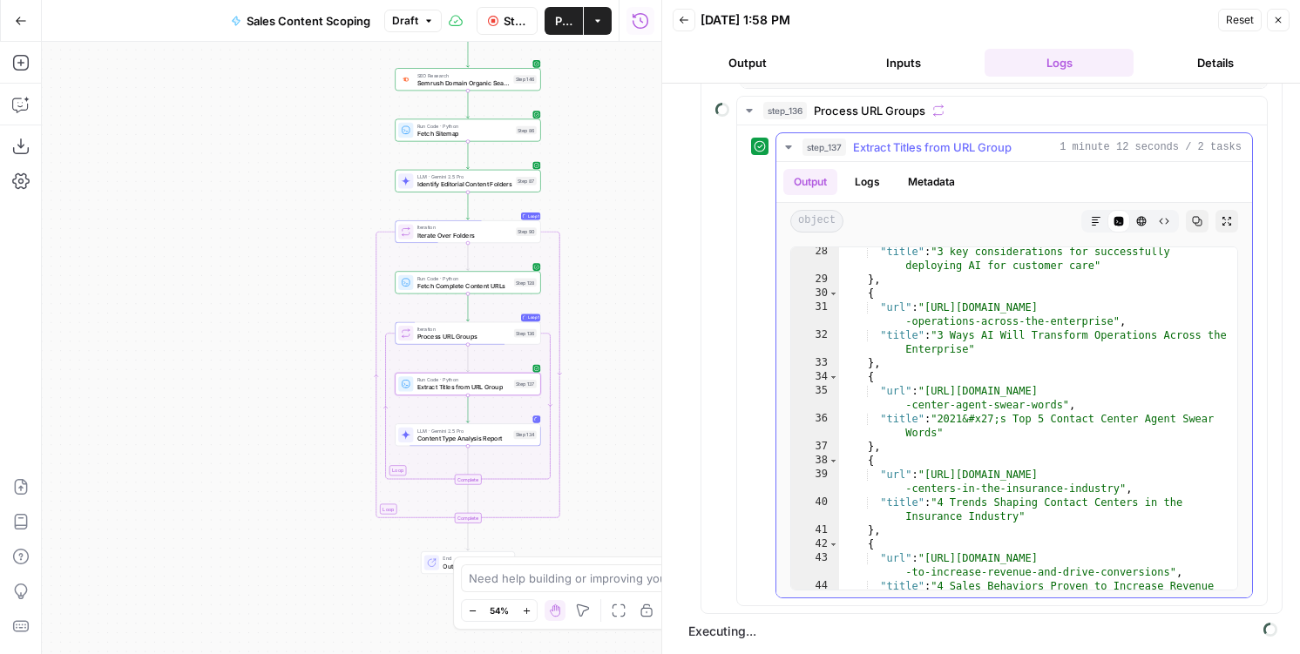
scroll to position [518, 0]
click at [765, 71] on button "Output" at bounding box center [746, 63] width 149 height 28
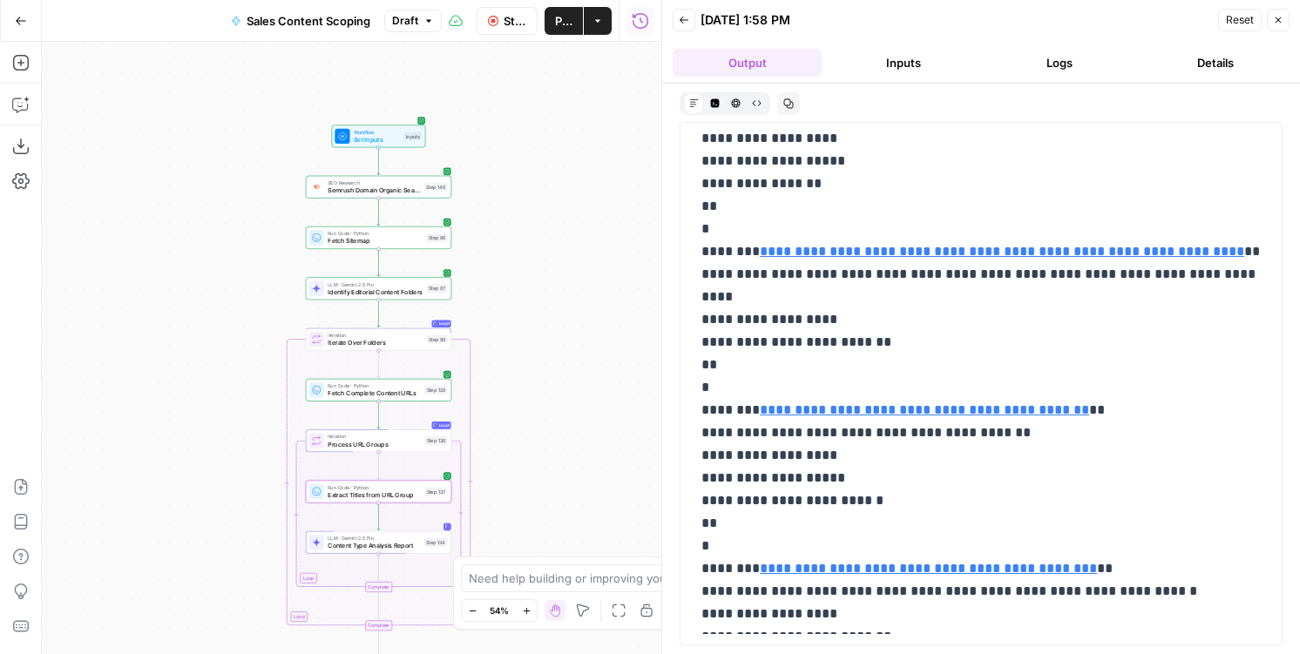
scroll to position [6534, 0]
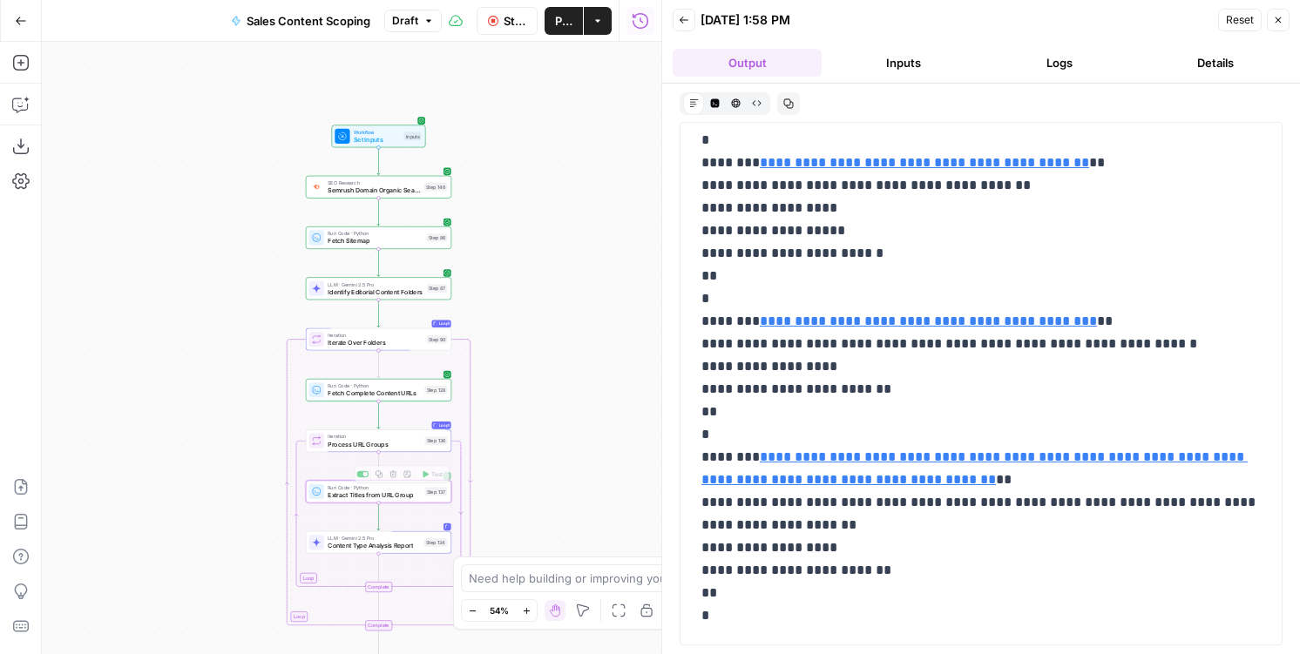
click at [339, 537] on span "LLM · Gemini 2.5 Pro" at bounding box center [374, 539] width 92 height 8
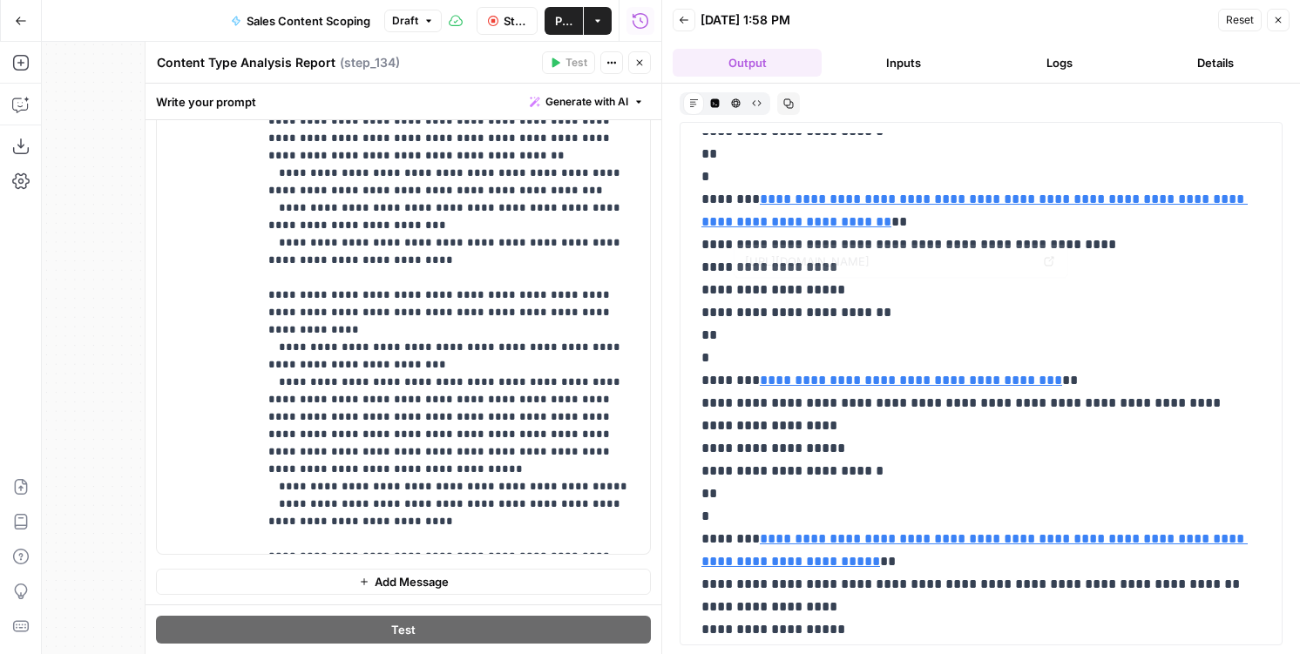
scroll to position [33419, 0]
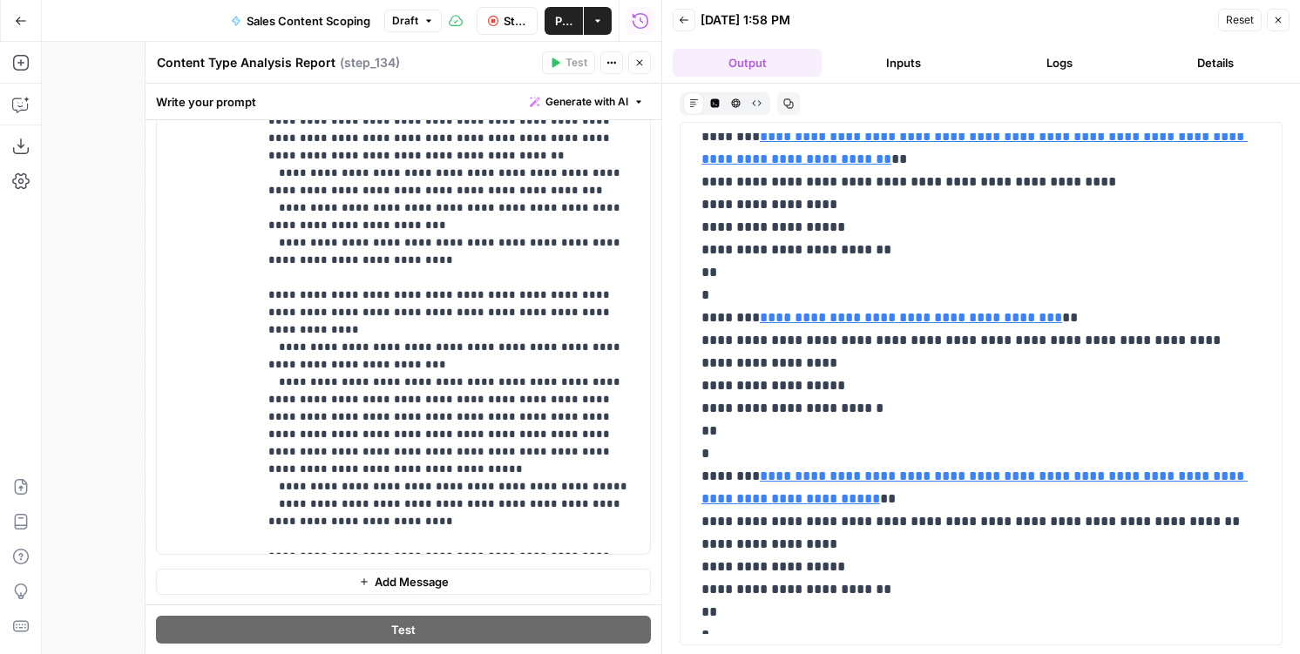
click at [1053, 51] on button "Logs" at bounding box center [1058, 63] width 149 height 28
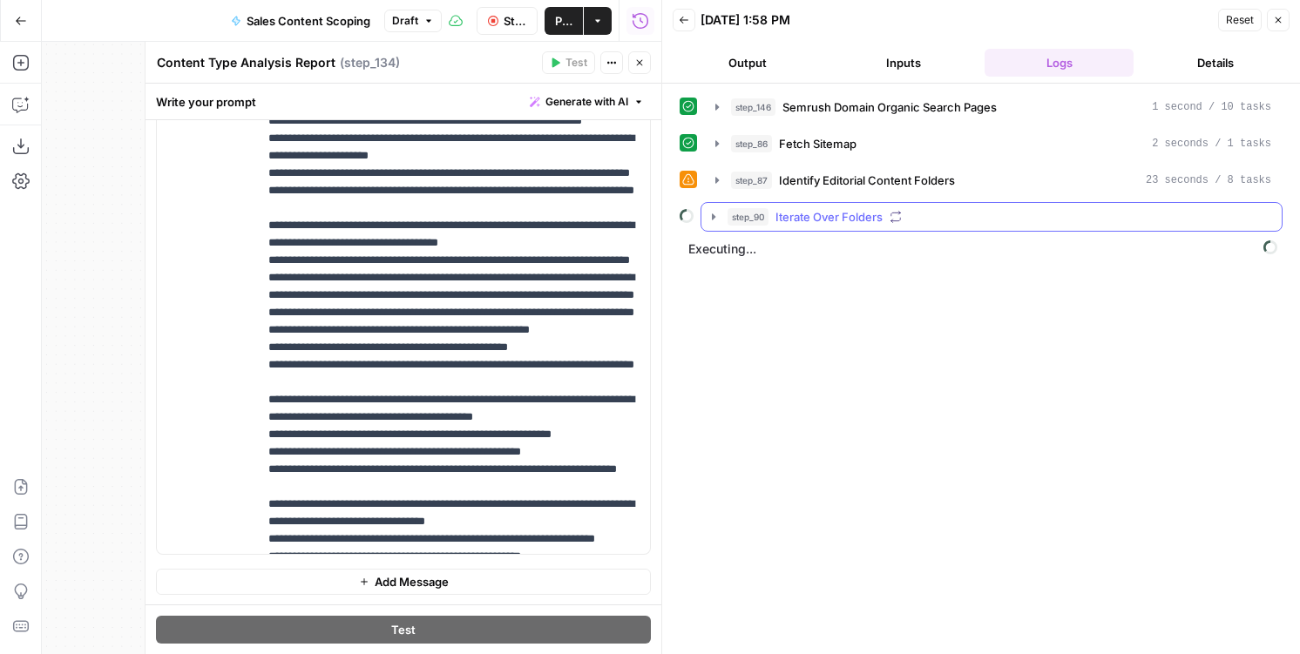
click at [825, 217] on span "Iterate Over Folders" at bounding box center [828, 216] width 107 height 17
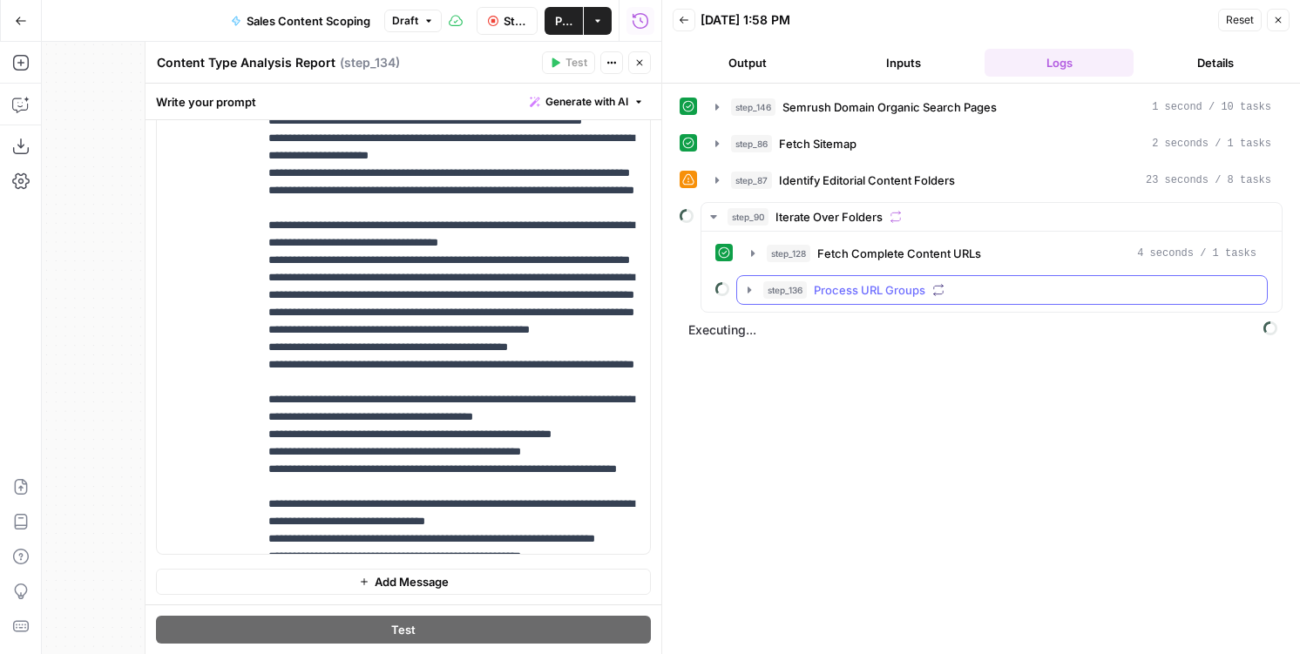
click at [811, 282] on div "step_136 Process URL Groups" at bounding box center [1009, 289] width 493 height 17
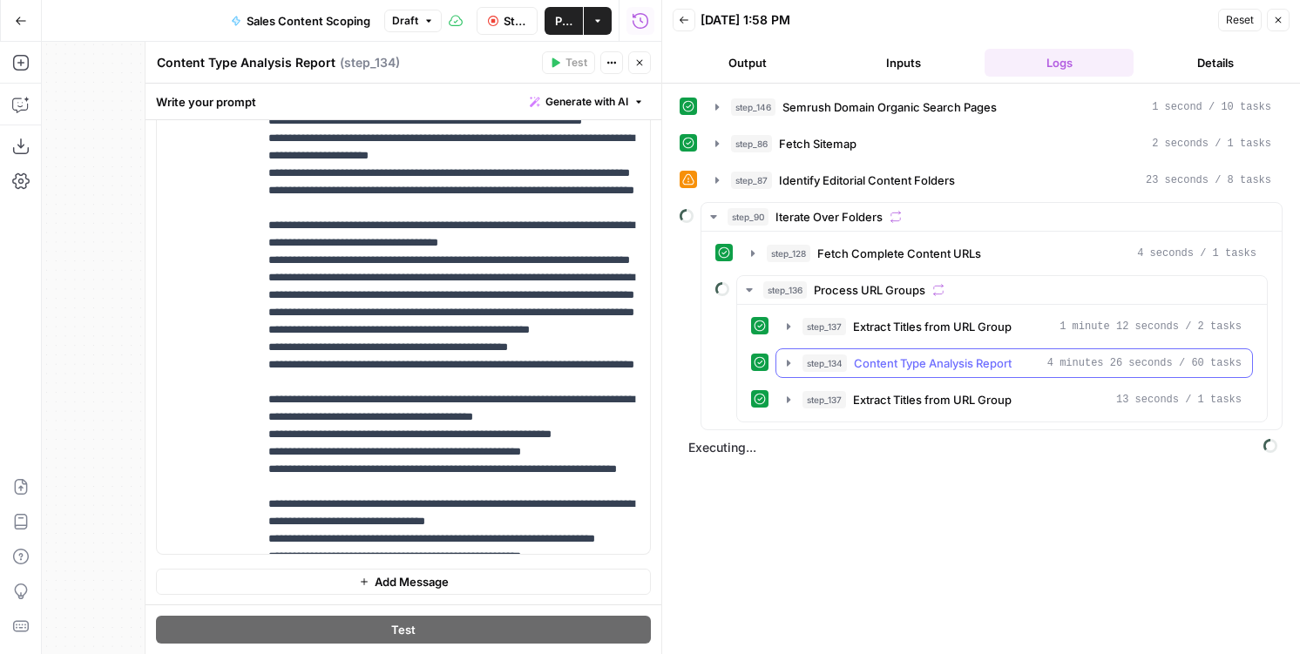
click at [842, 366] on span "step_134" at bounding box center [824, 363] width 44 height 17
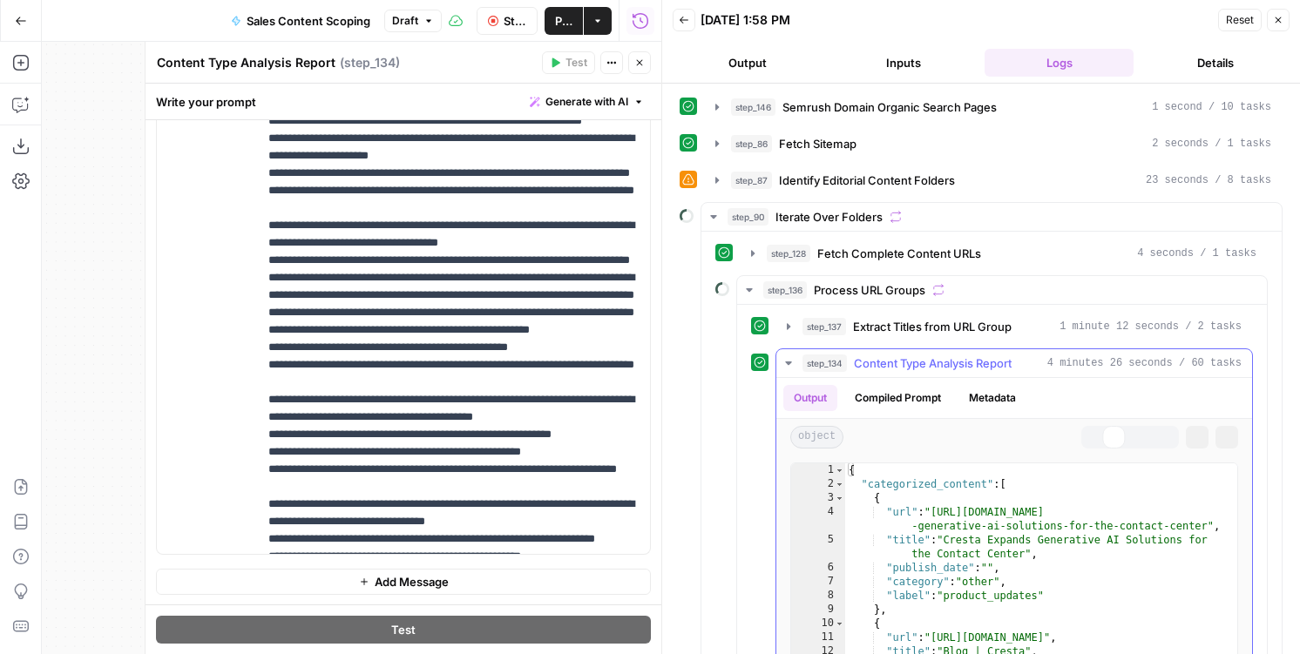
scroll to position [253, 0]
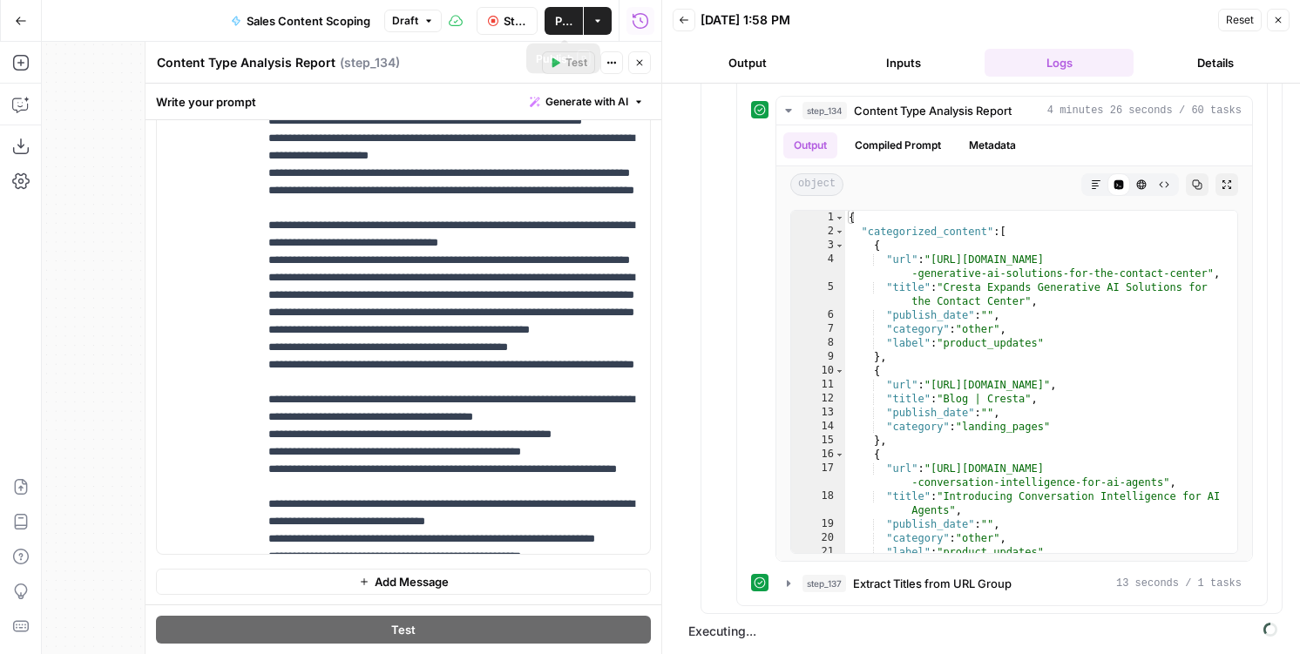
click at [513, 24] on span "Stop Run" at bounding box center [515, 20] width 24 height 17
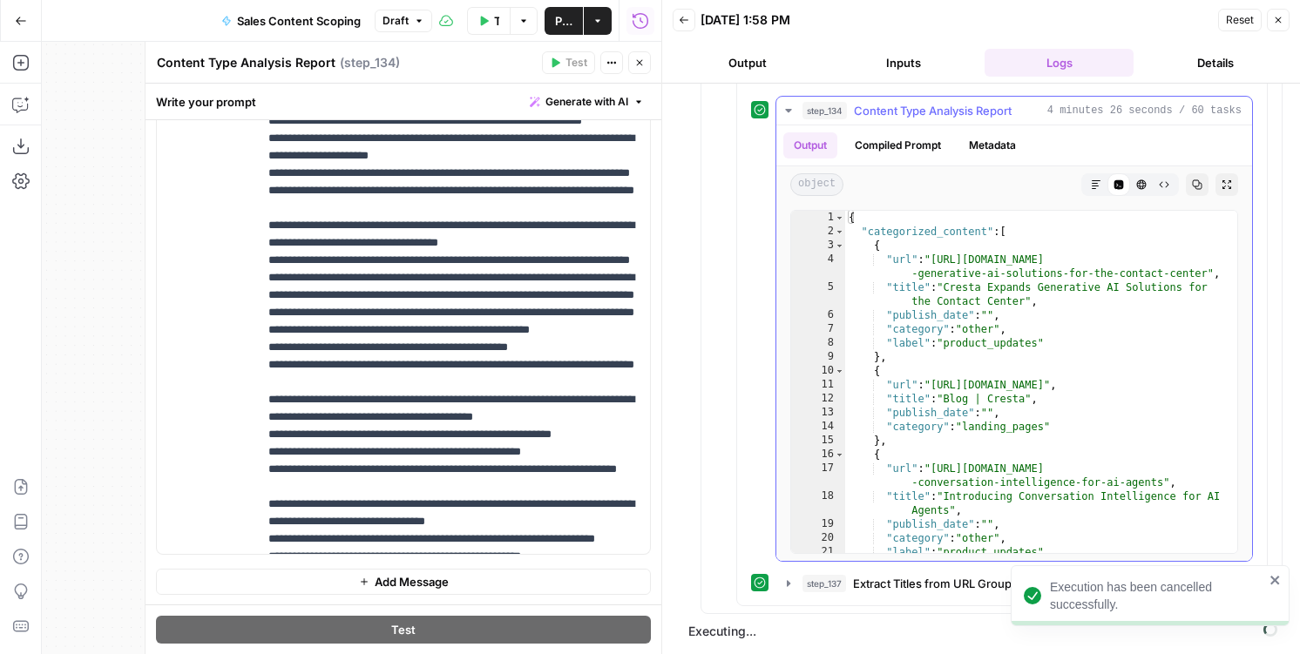
scroll to position [221, 0]
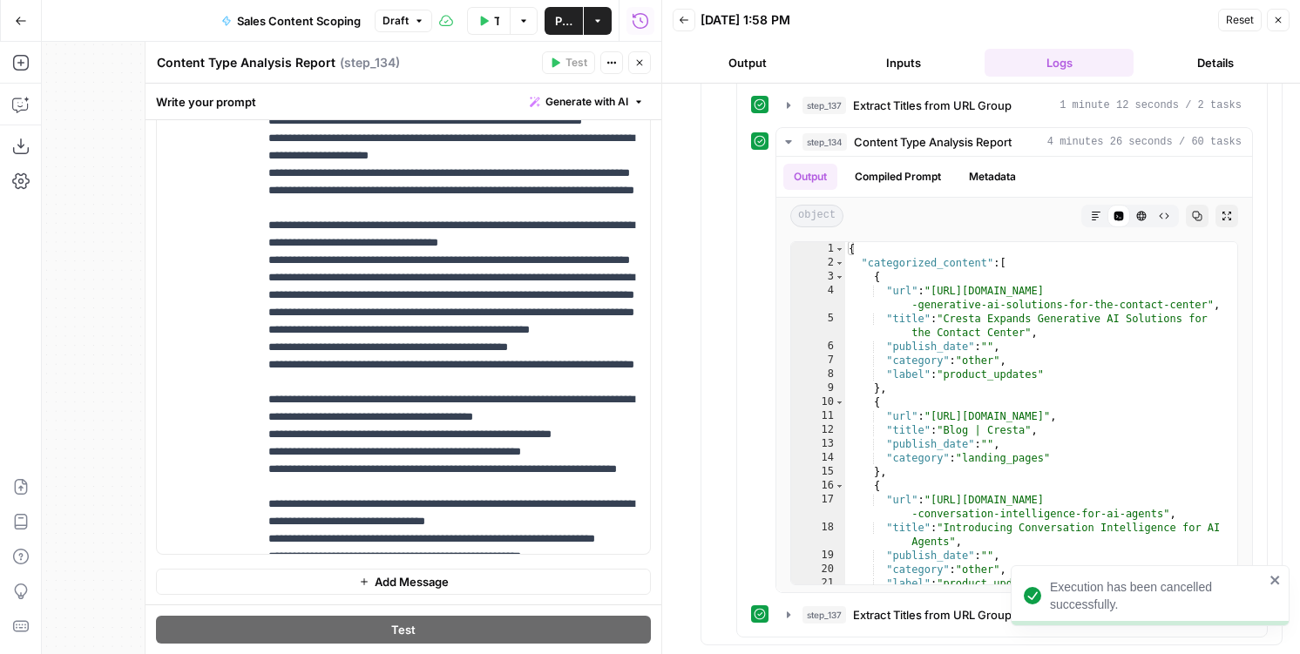
click at [649, 58] on button "Close" at bounding box center [639, 62] width 23 height 23
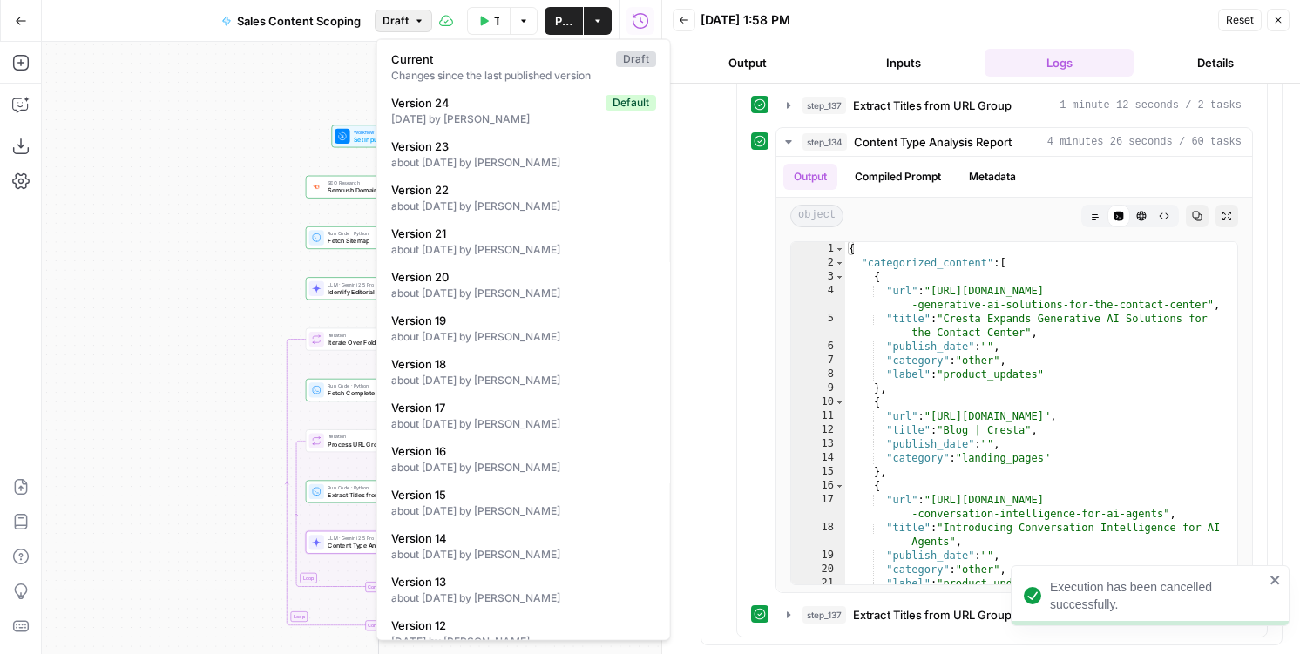
click at [404, 26] on span "Draft" at bounding box center [395, 21] width 26 height 16
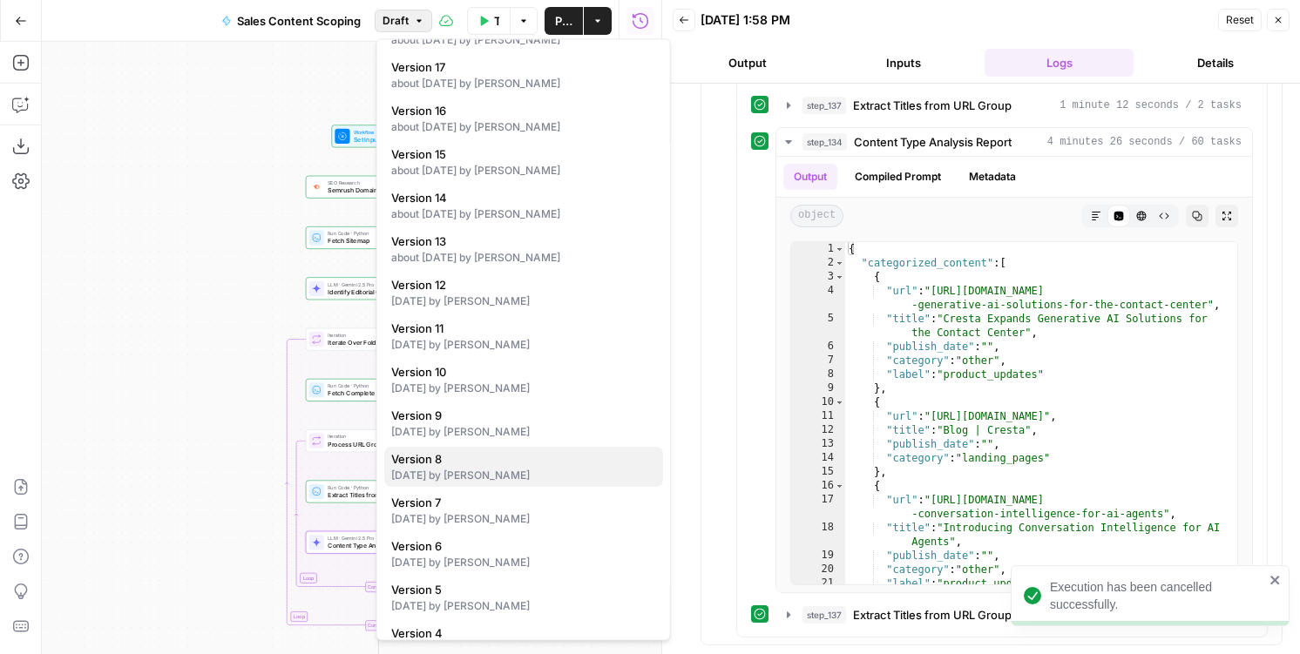
click at [478, 452] on span "Version 8" at bounding box center [520, 459] width 258 height 17
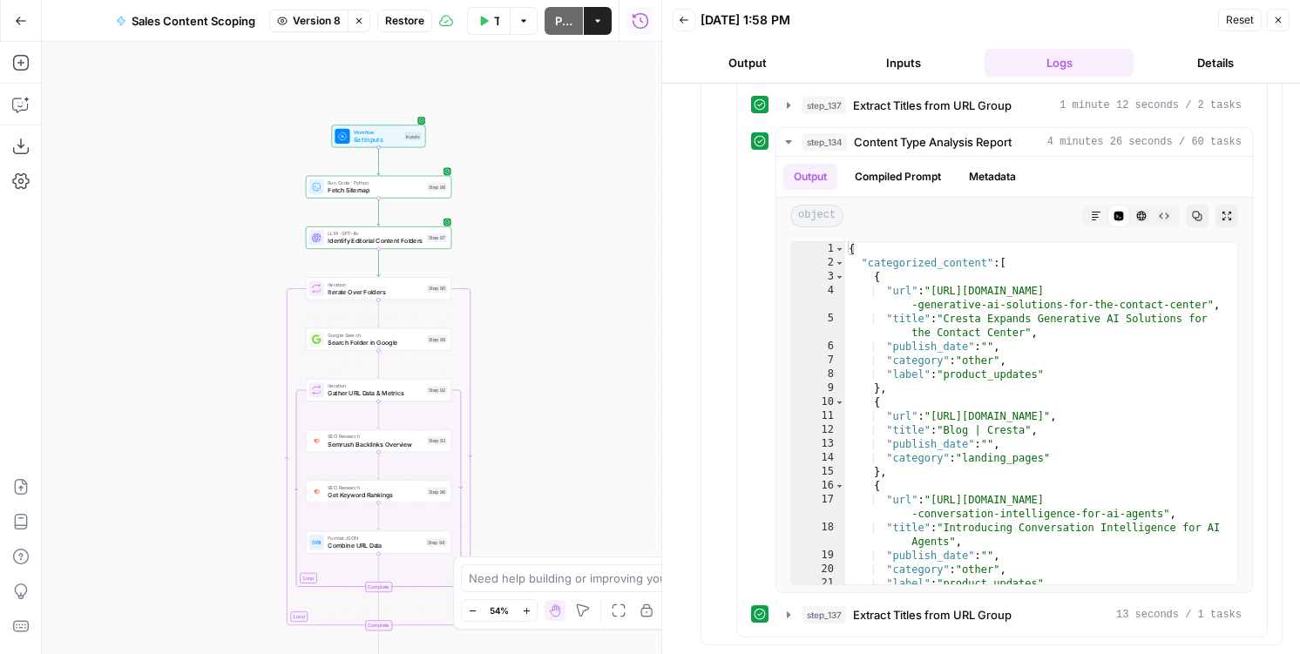
click at [323, 24] on span "Version 8" at bounding box center [317, 21] width 48 height 16
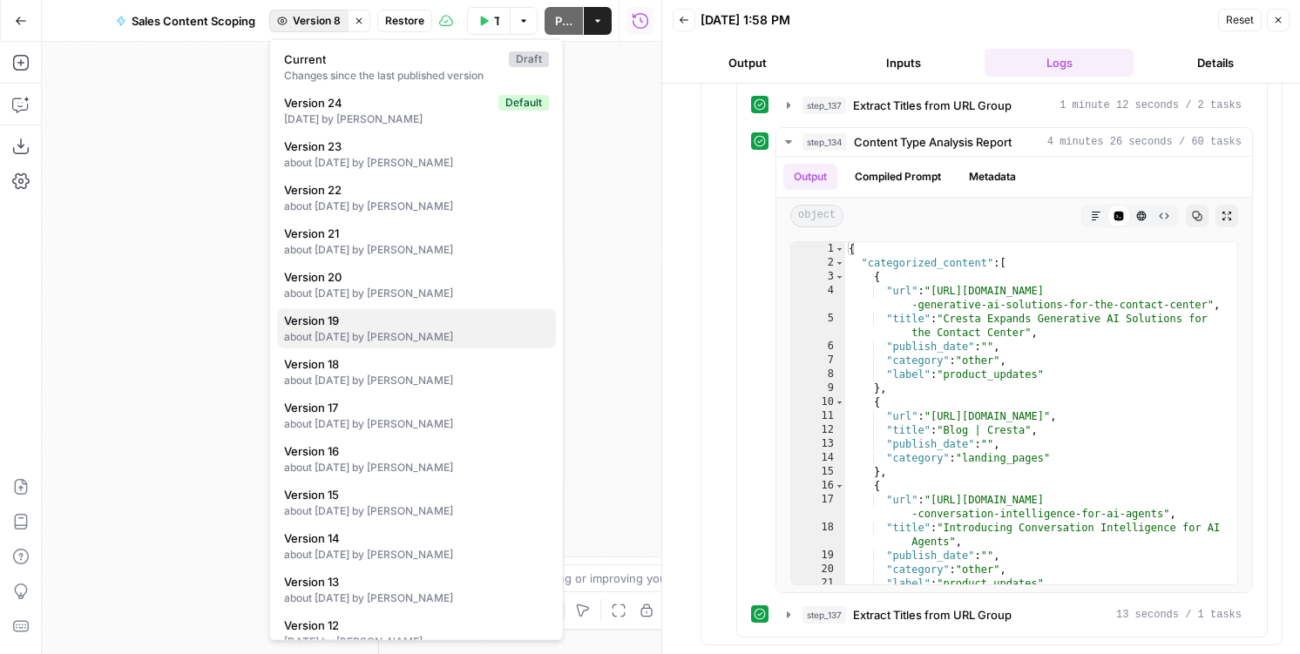
click at [345, 322] on span "Version 19" at bounding box center [413, 320] width 258 height 17
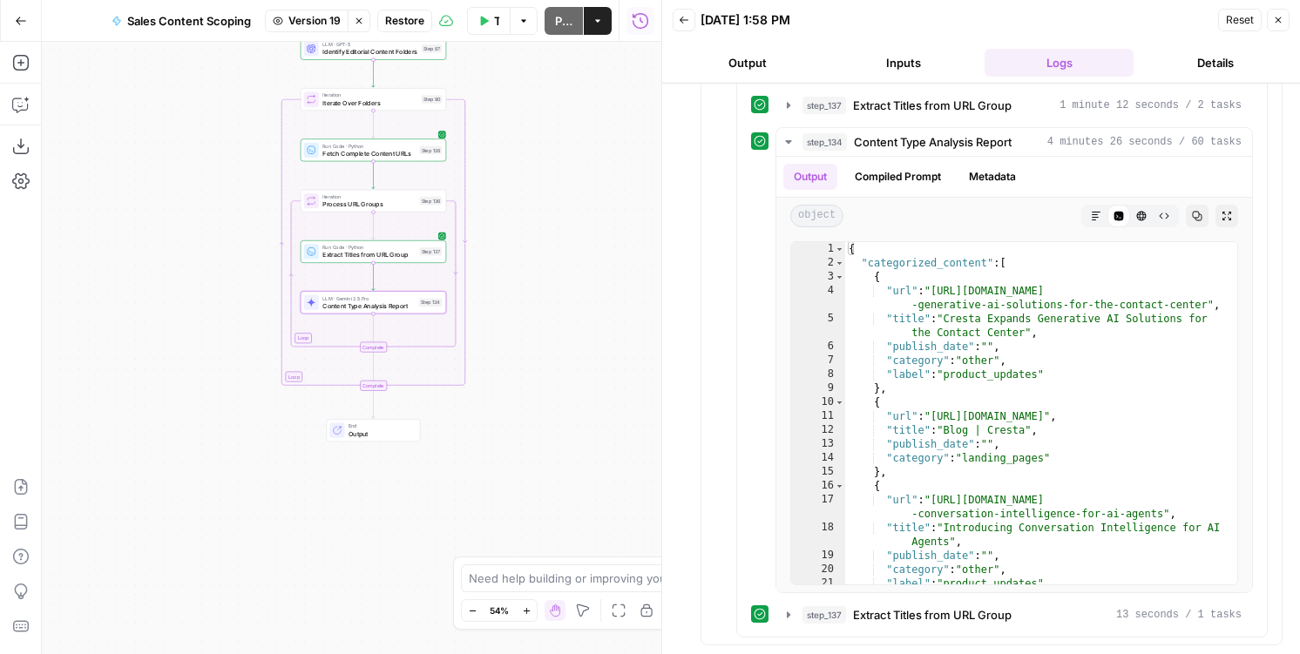
click at [320, 25] on span "Version 19" at bounding box center [314, 21] width 52 height 16
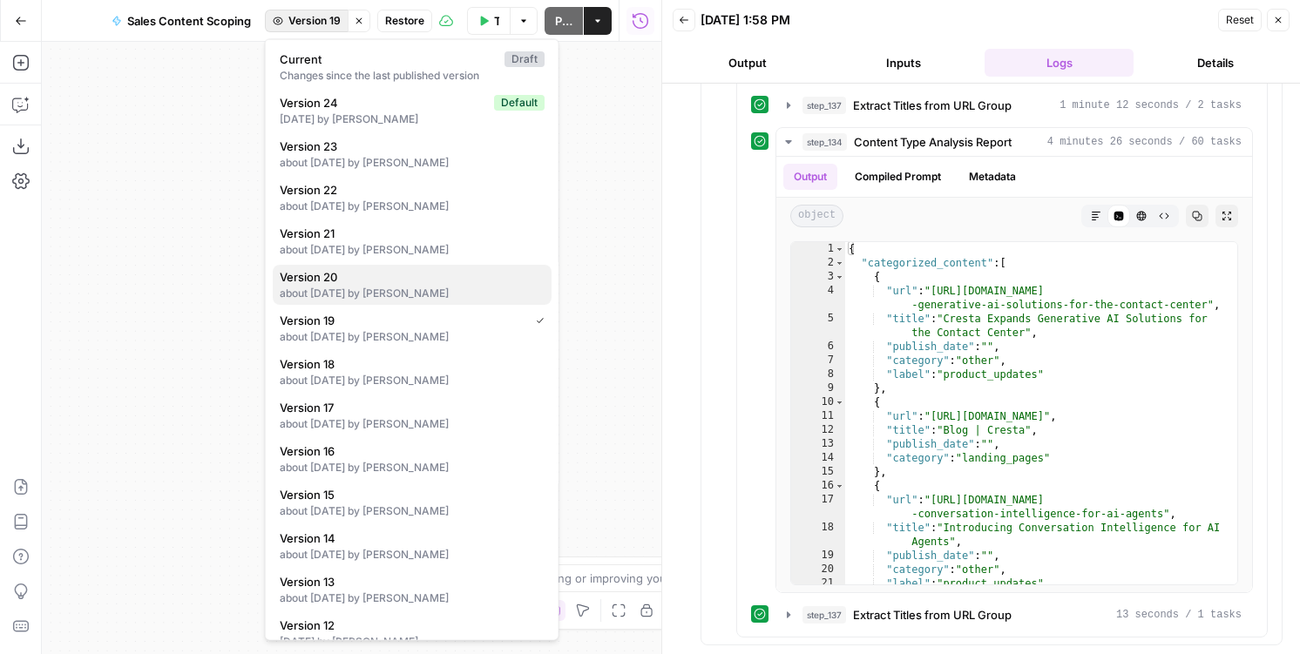
click at [344, 301] on button "Version 20 about 1 month ago by Nicole Guercia" at bounding box center [412, 285] width 279 height 40
click at [307, 22] on span "Version 20" at bounding box center [313, 21] width 54 height 16
click at [338, 219] on div "Current Draft Changes since the last published version Version 24 Default 3 day…" at bounding box center [409, 340] width 294 height 602
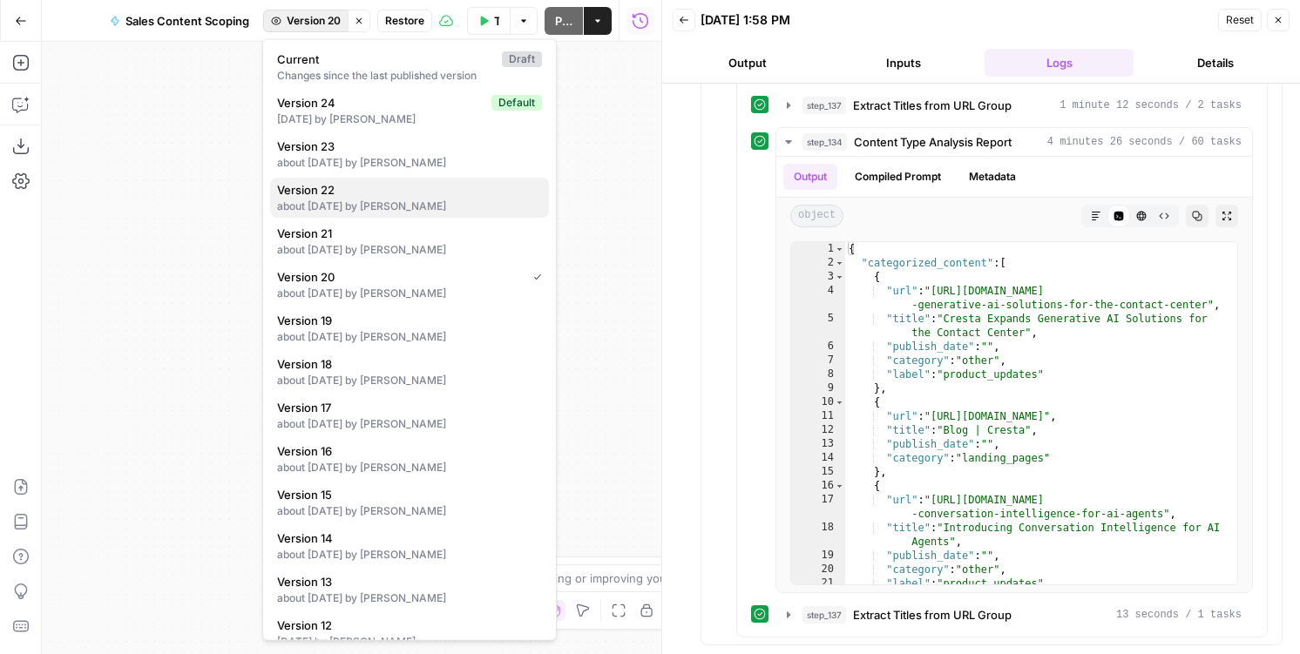
click at [336, 199] on div "about 1 month ago by Nicole Guercia" at bounding box center [409, 207] width 265 height 16
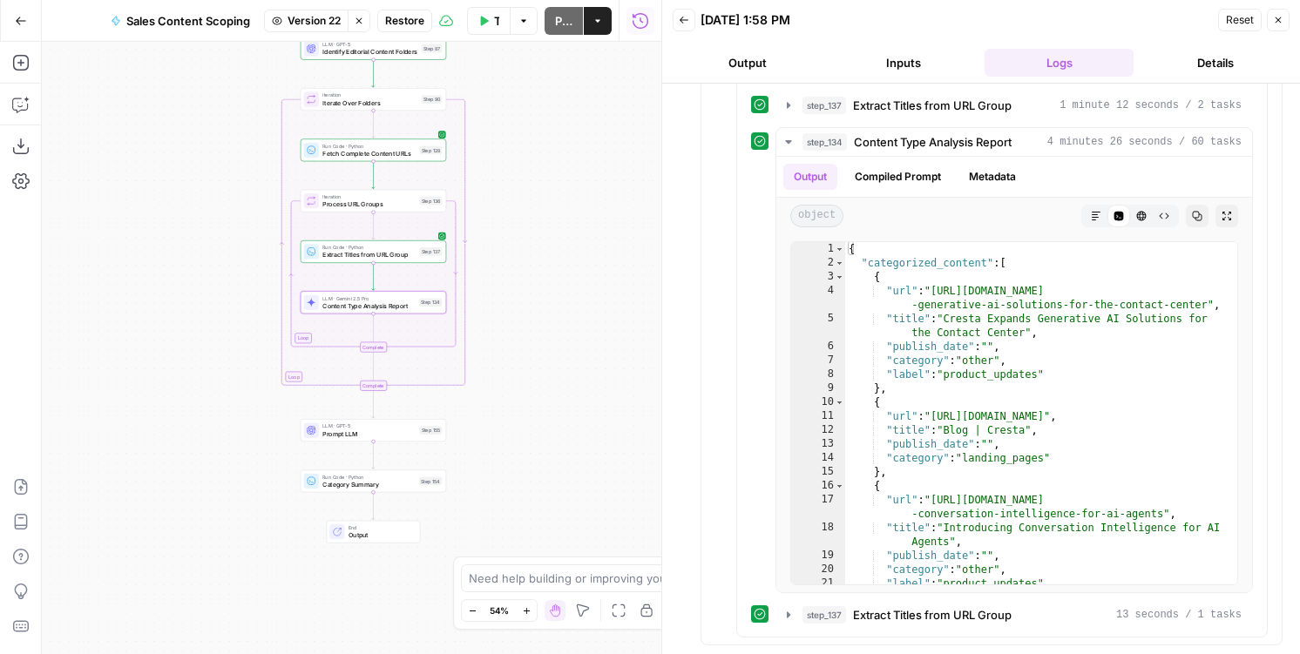
click at [372, 428] on span "LLM · GPT-5" at bounding box center [368, 426] width 93 height 8
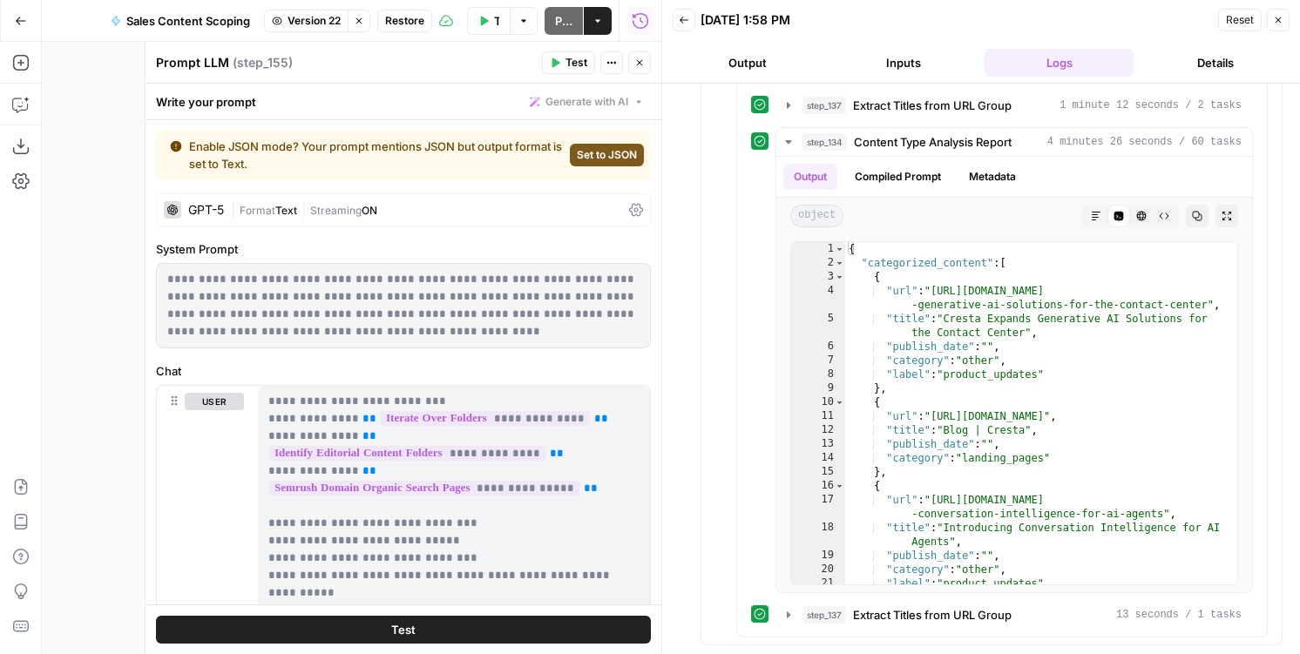
click at [643, 57] on icon "button" at bounding box center [639, 62] width 10 height 10
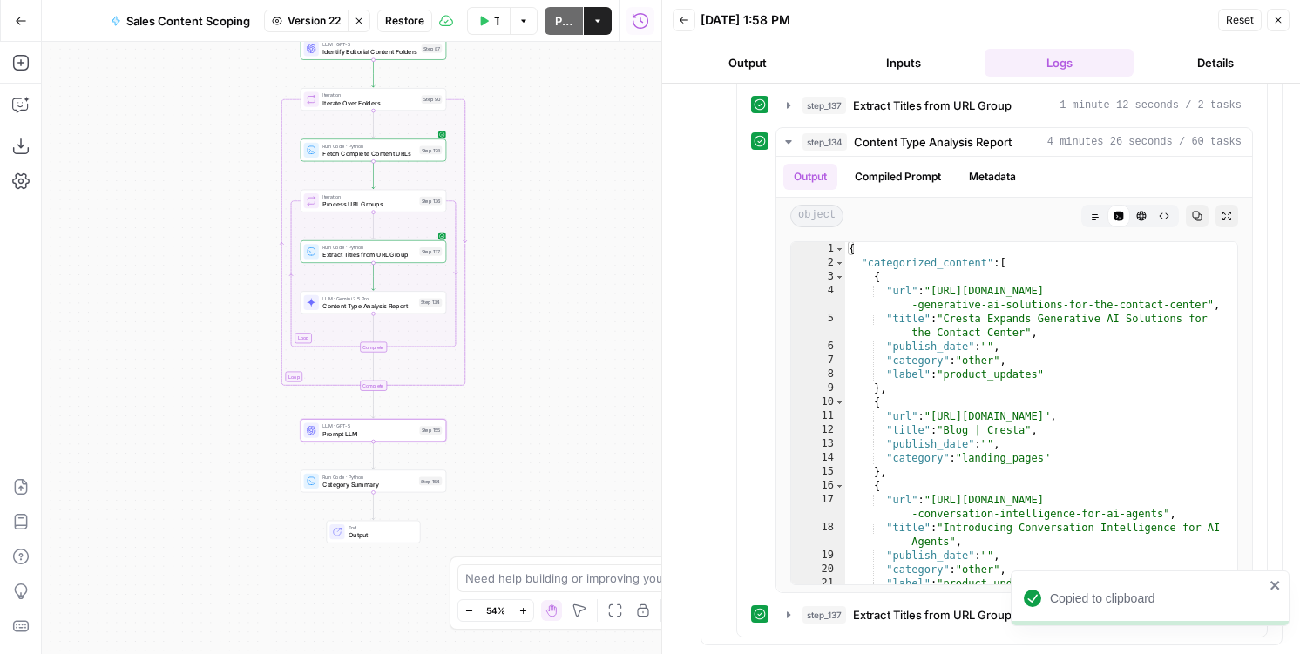
click at [359, 23] on icon "button" at bounding box center [359, 21] width 10 height 10
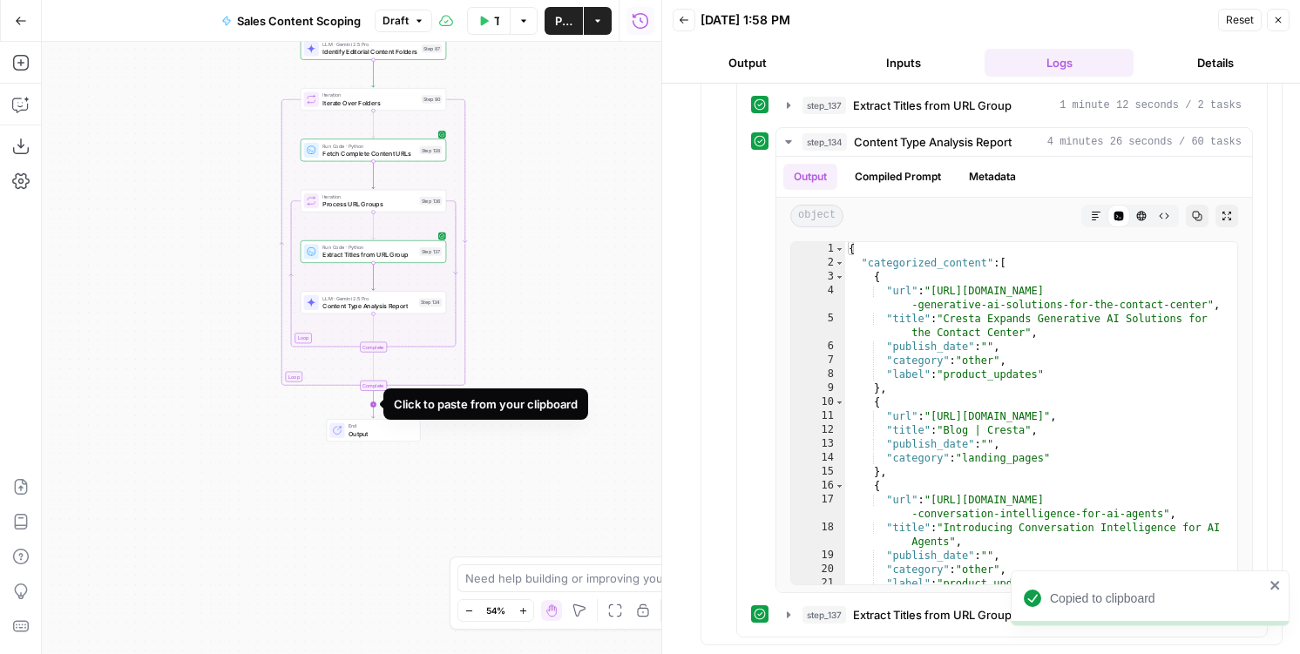
click at [372, 402] on icon "Edge from step_90-iteration-end to end" at bounding box center [373, 404] width 3 height 27
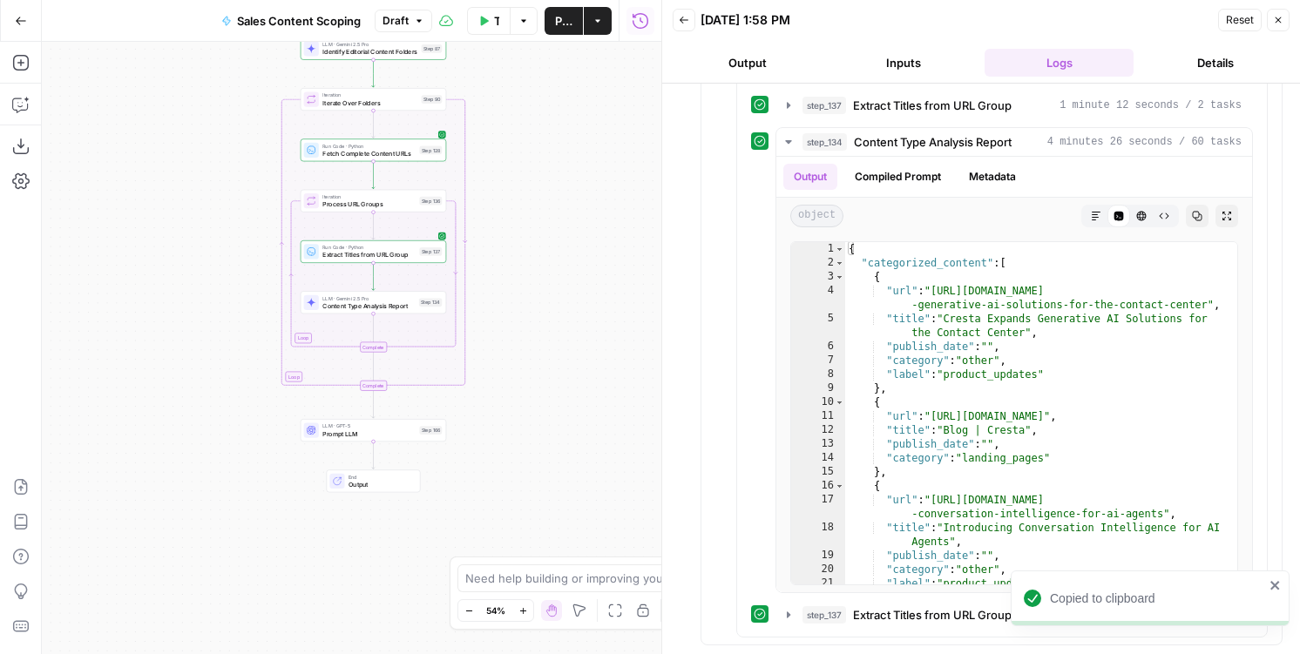
click at [348, 433] on span "Prompt LLM" at bounding box center [368, 434] width 93 height 10
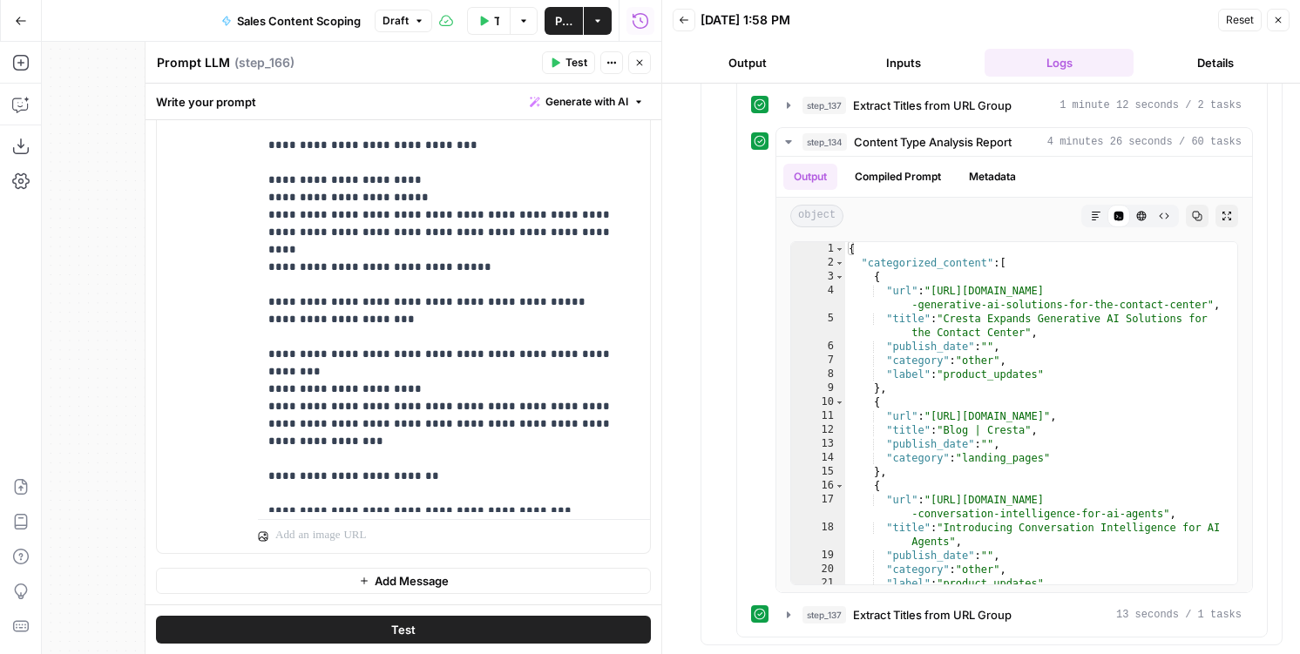
scroll to position [1169, 0]
click at [893, 326] on div "{ "categorized_content" : [ { "url" : "https://cresta.com/blog/cresta-expands -…" at bounding box center [1041, 427] width 392 height 370
type textarea "* *"
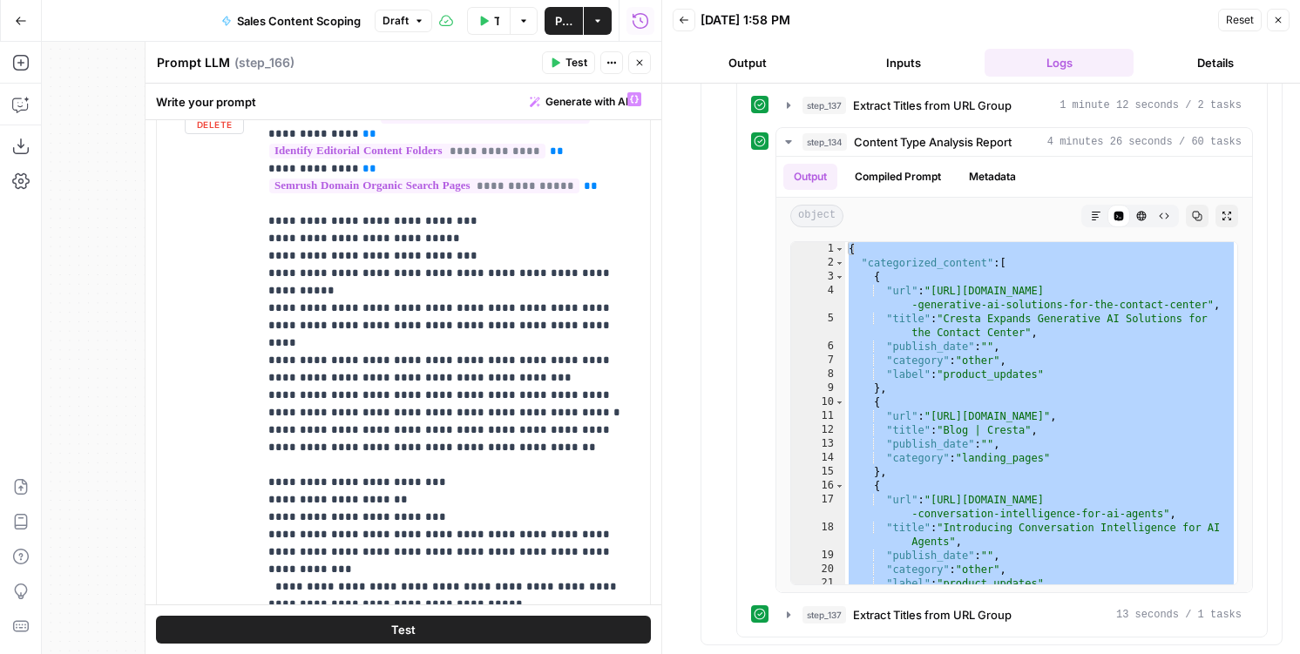
scroll to position [122, 0]
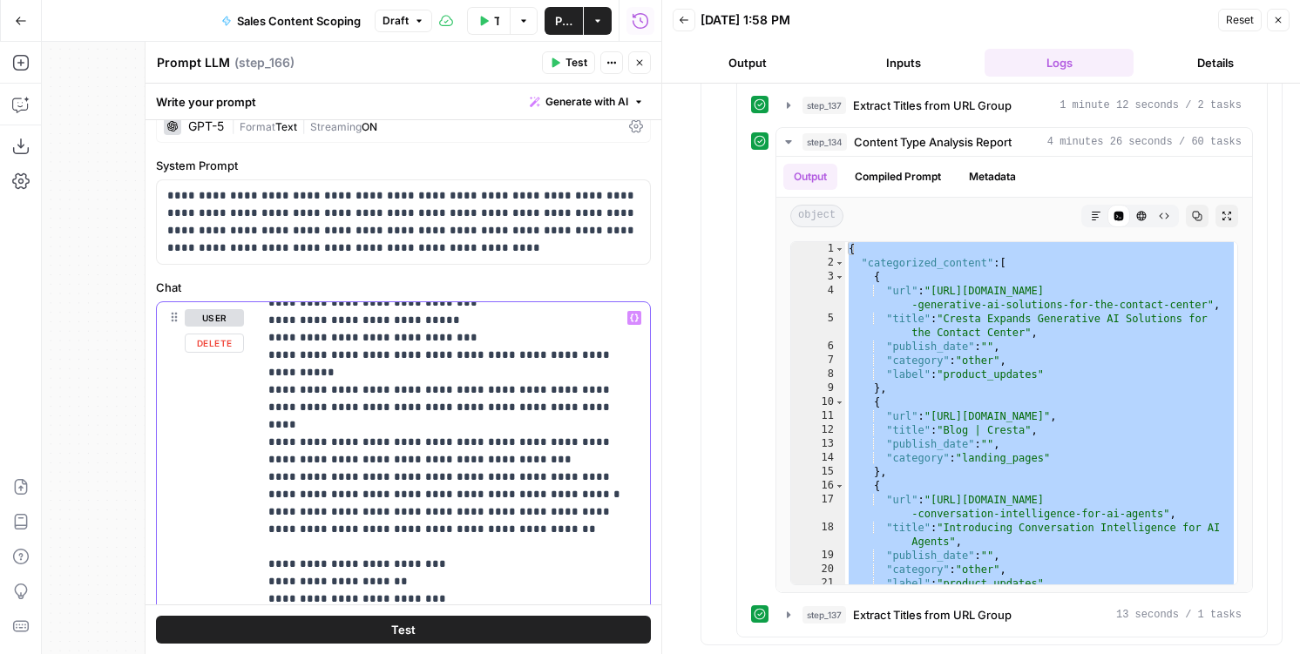
scroll to position [0, 0]
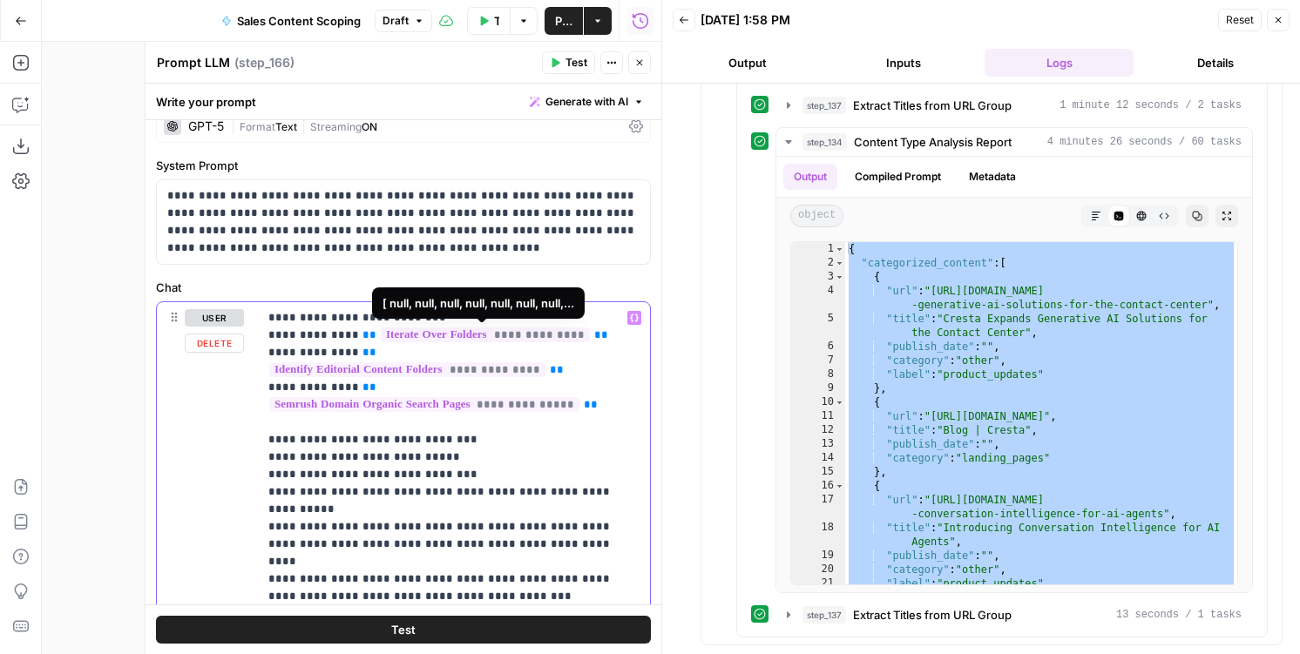
drag, startPoint x: 539, startPoint y: 331, endPoint x: 529, endPoint y: 334, distance: 11.0
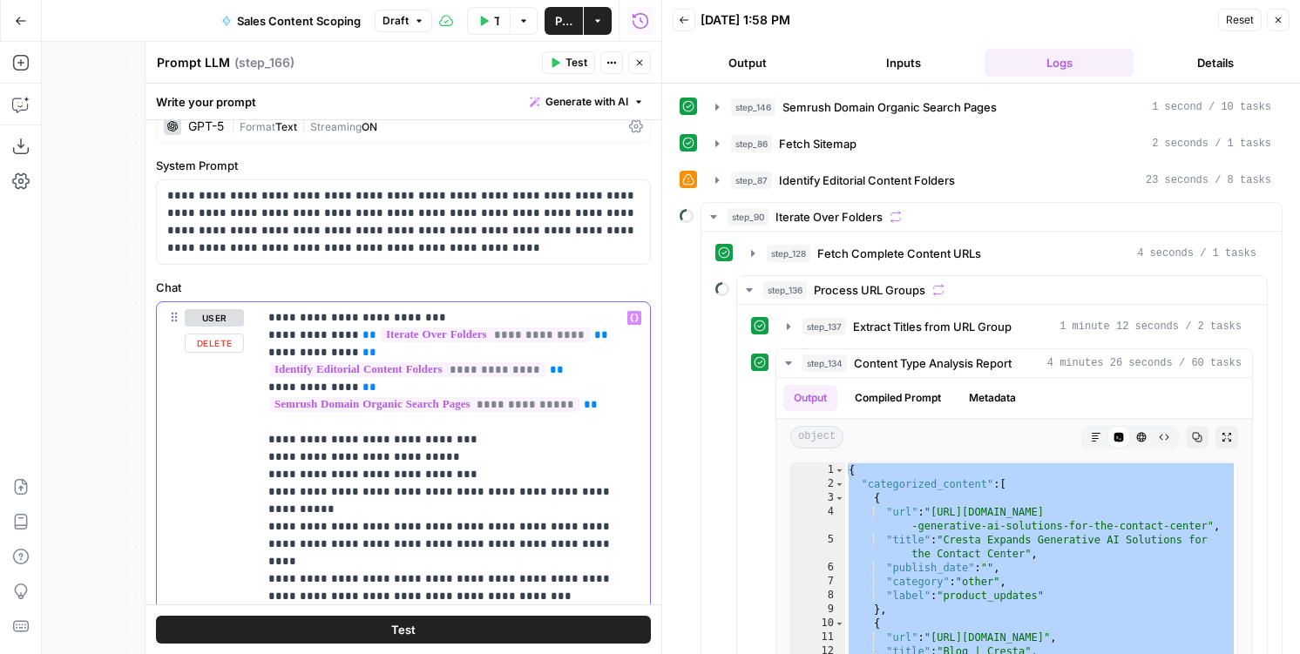
drag, startPoint x: 364, startPoint y: 331, endPoint x: 610, endPoint y: 329, distance: 245.6
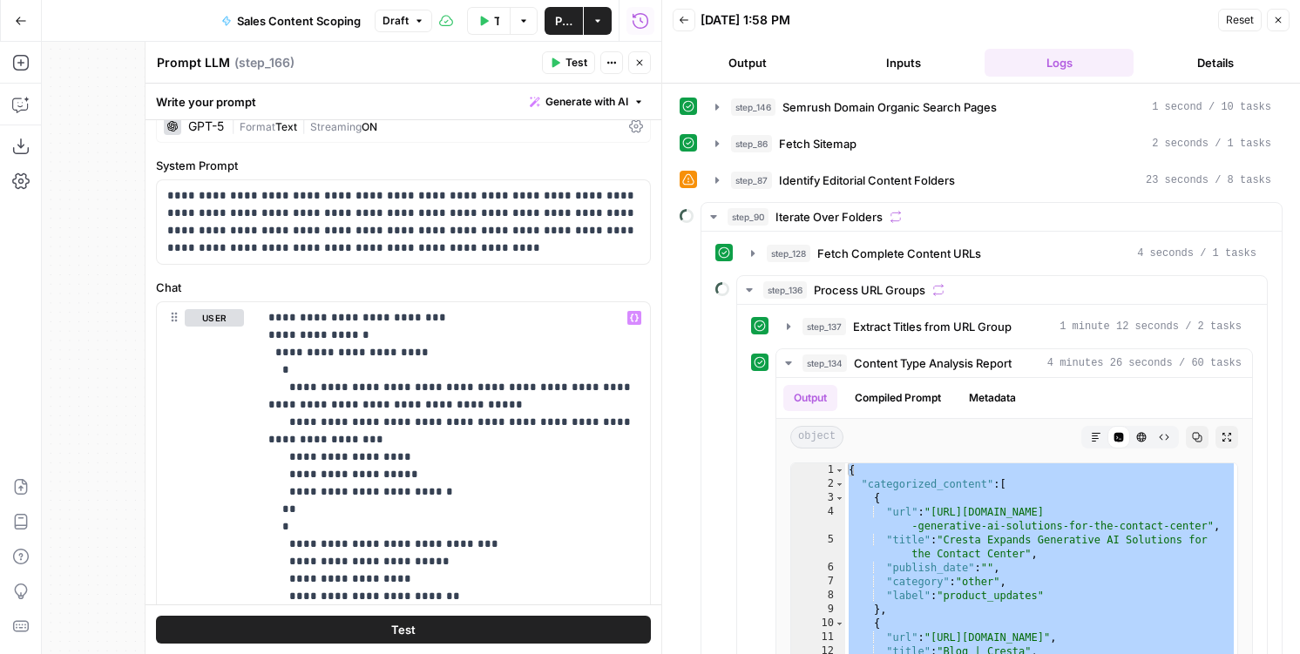
click at [552, 66] on icon "button" at bounding box center [556, 63] width 8 height 10
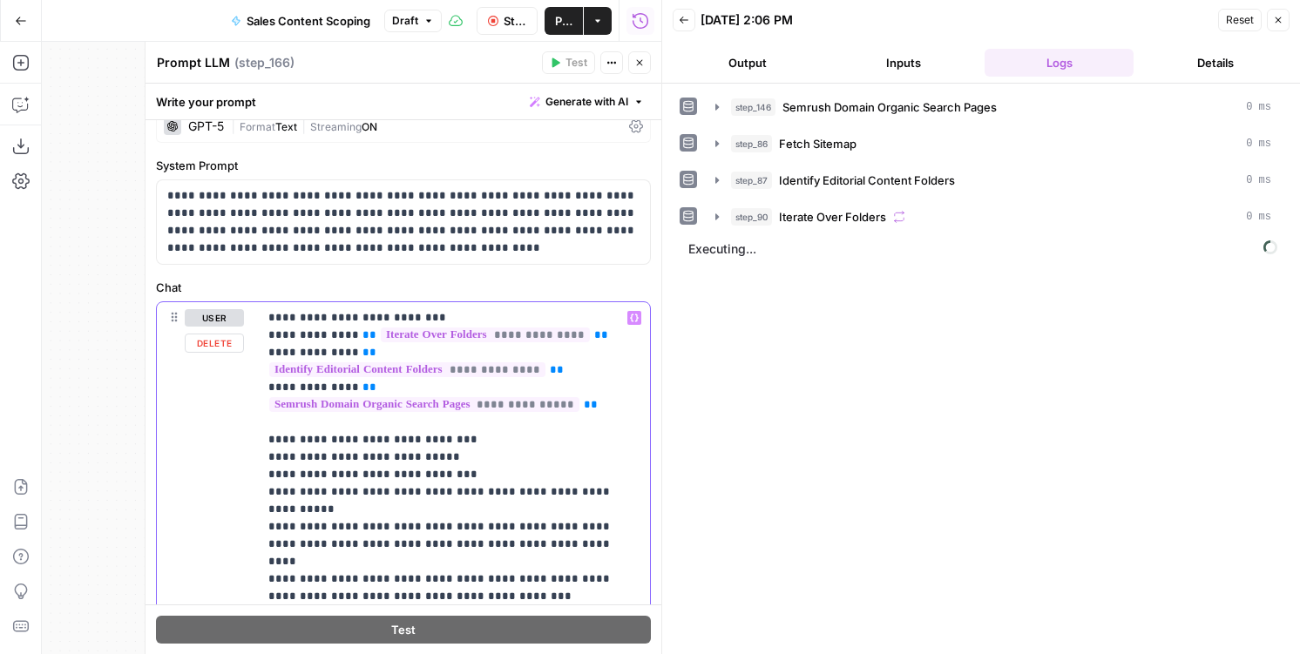
click at [643, 64] on div "Run History E" at bounding box center [640, 58] width 80 height 17
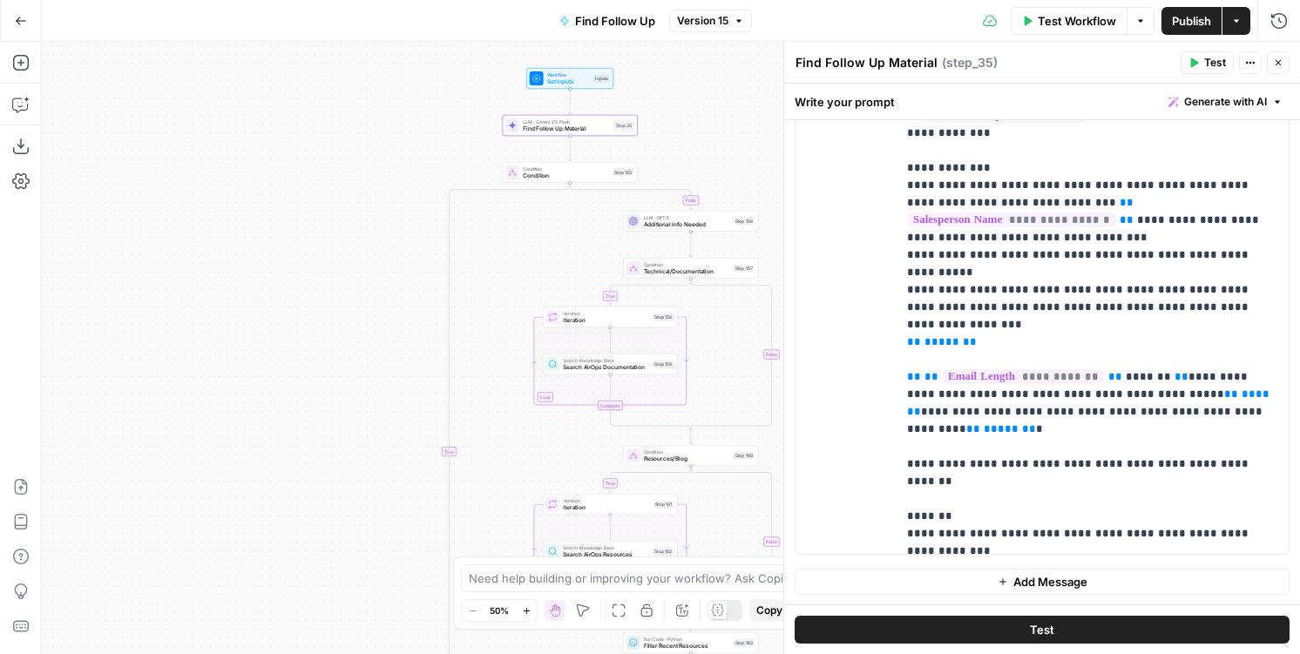
scroll to position [489, 0]
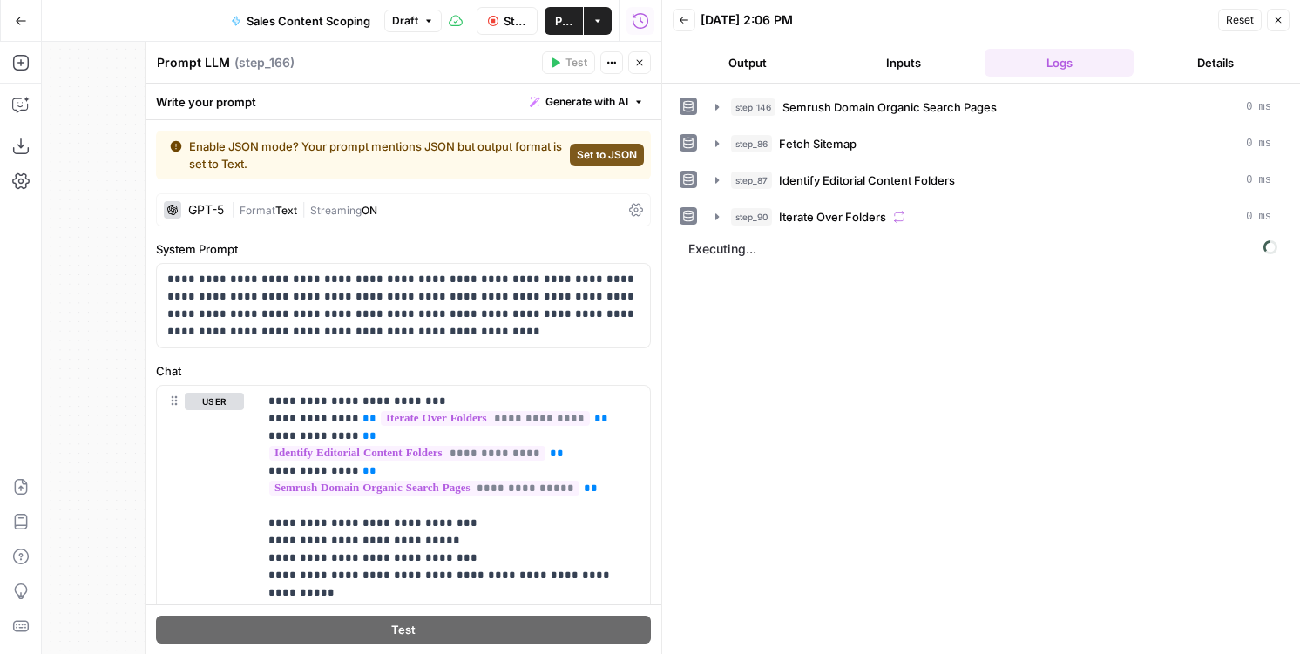
scroll to position [84, 0]
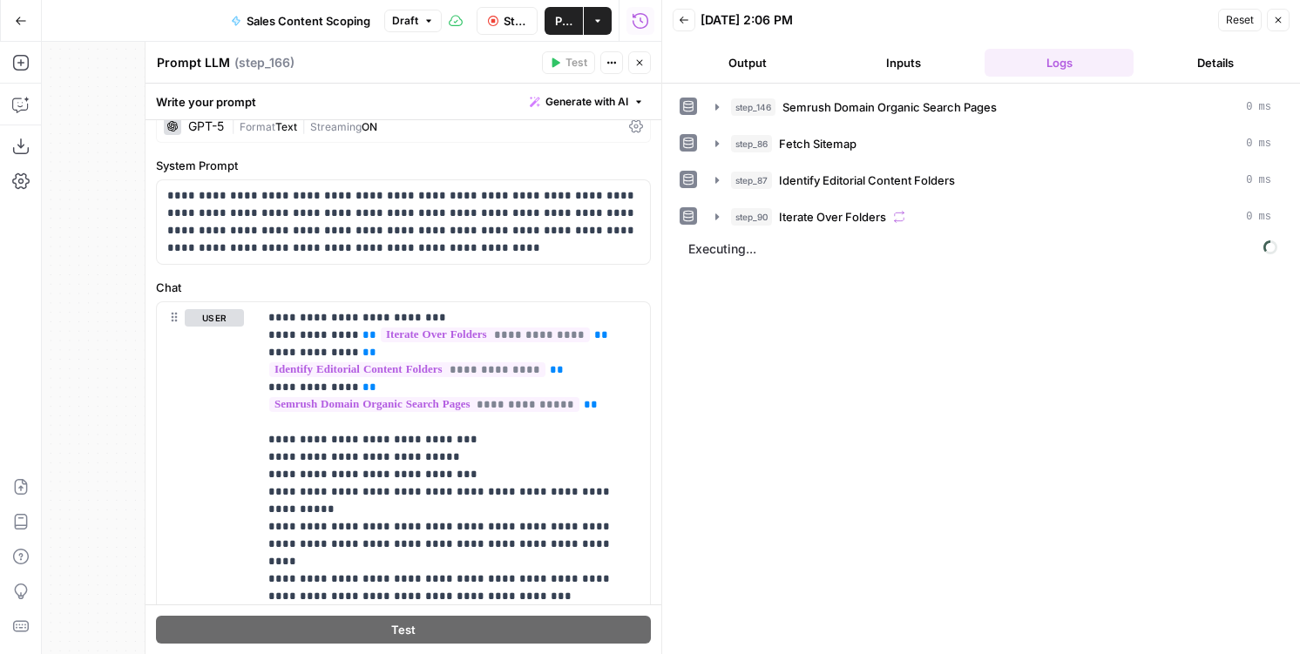
click at [740, 60] on button "Output" at bounding box center [746, 63] width 149 height 28
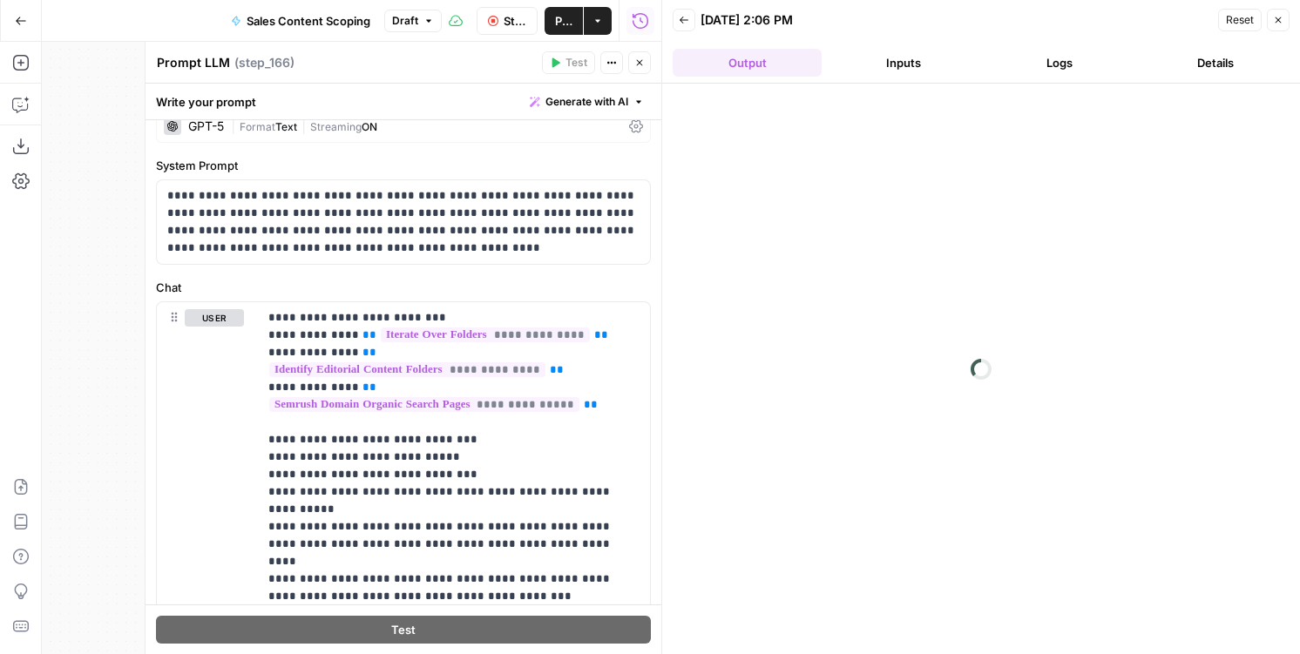
click at [1064, 74] on button "Logs" at bounding box center [1058, 63] width 149 height 28
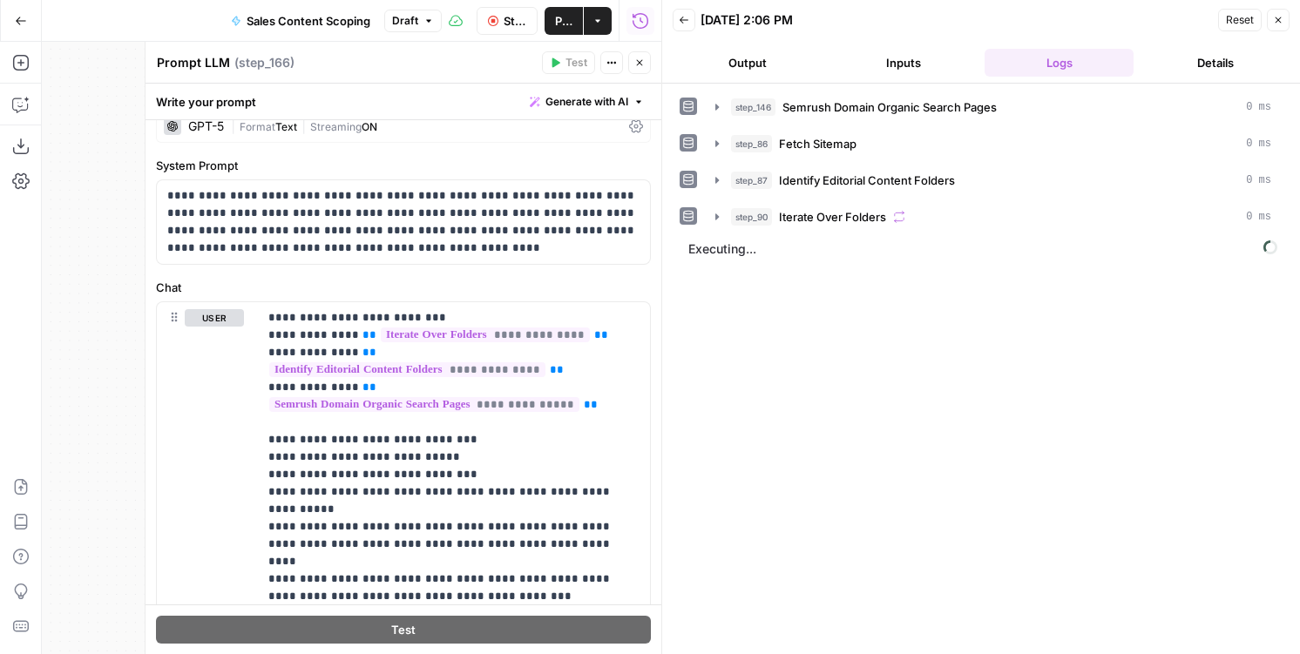
click at [746, 53] on button "Output" at bounding box center [746, 63] width 149 height 28
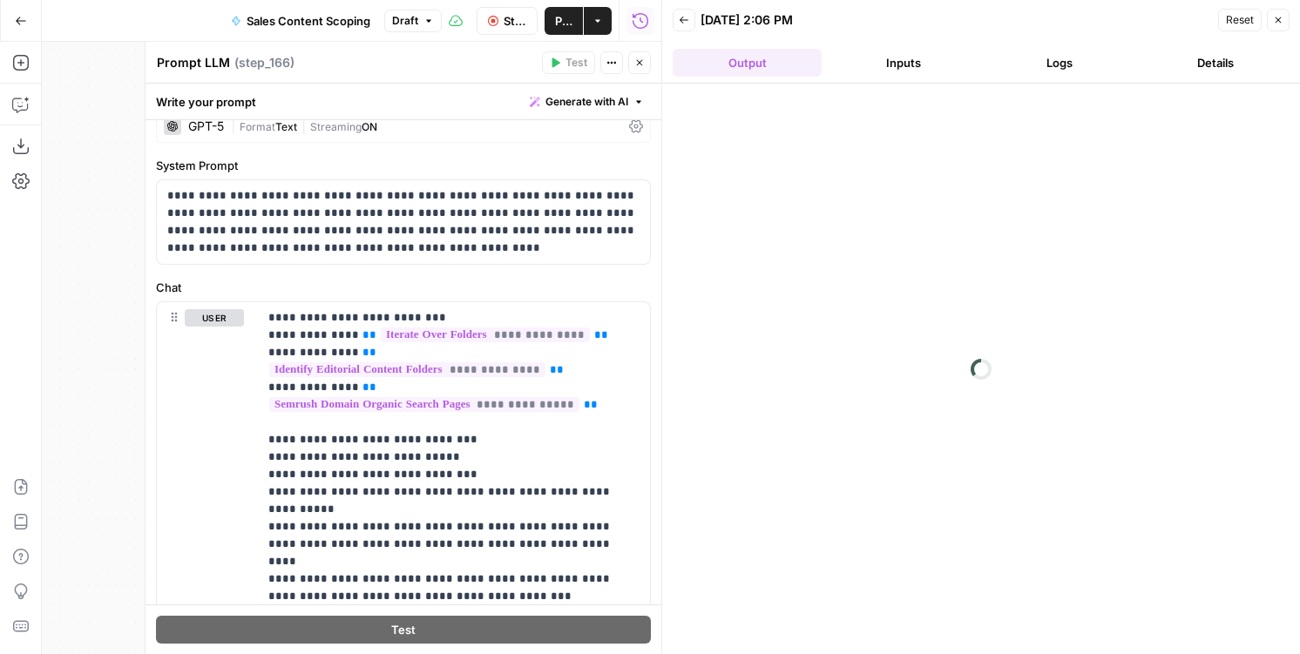
click at [1276, 13] on button "Close" at bounding box center [1277, 20] width 23 height 23
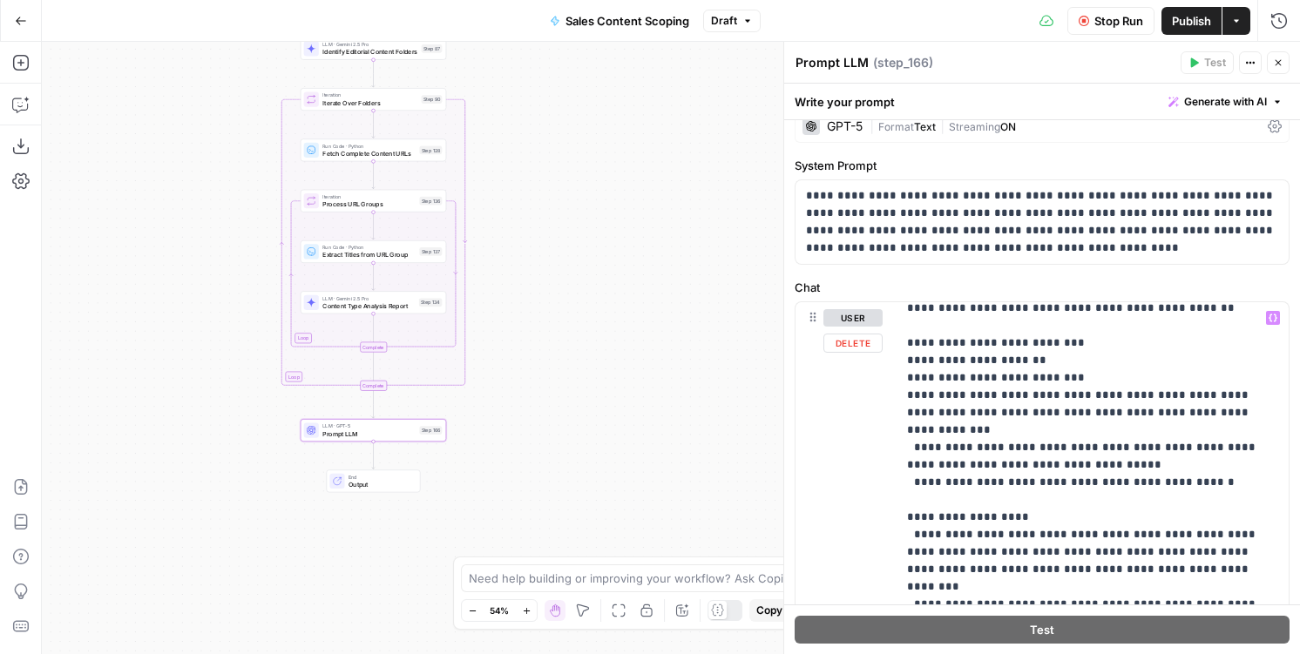
scroll to position [465, 0]
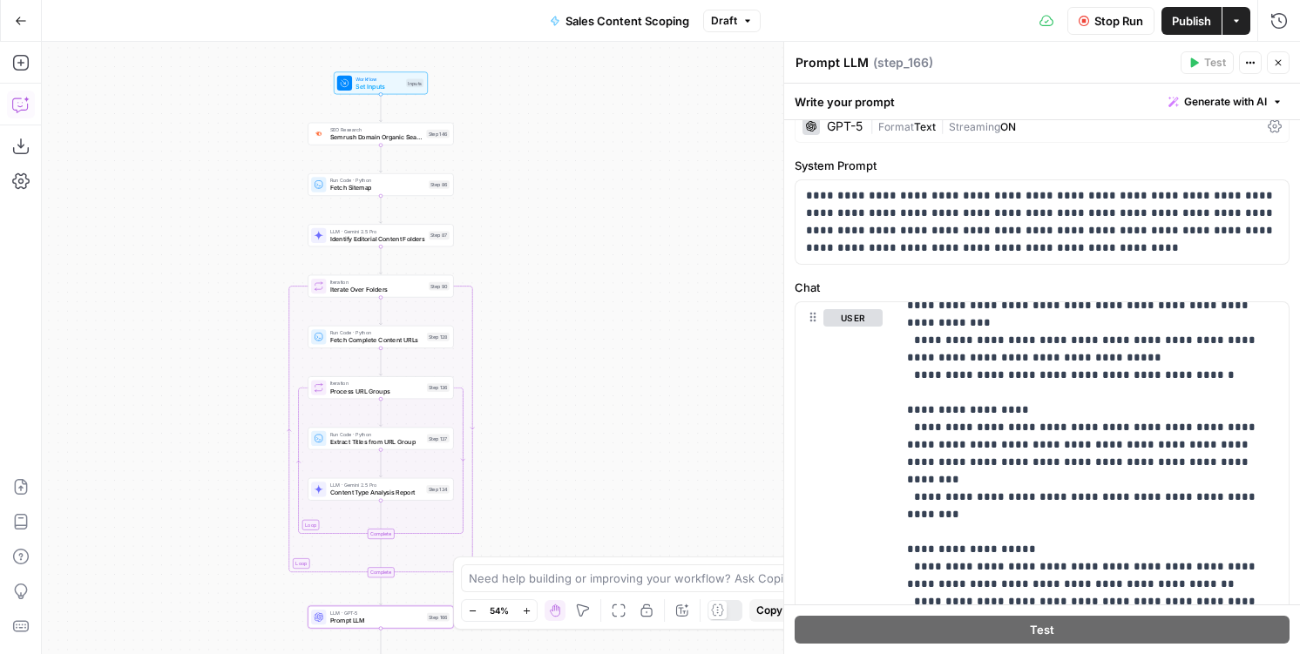
click at [7, 102] on button "Copilot" at bounding box center [21, 105] width 28 height 28
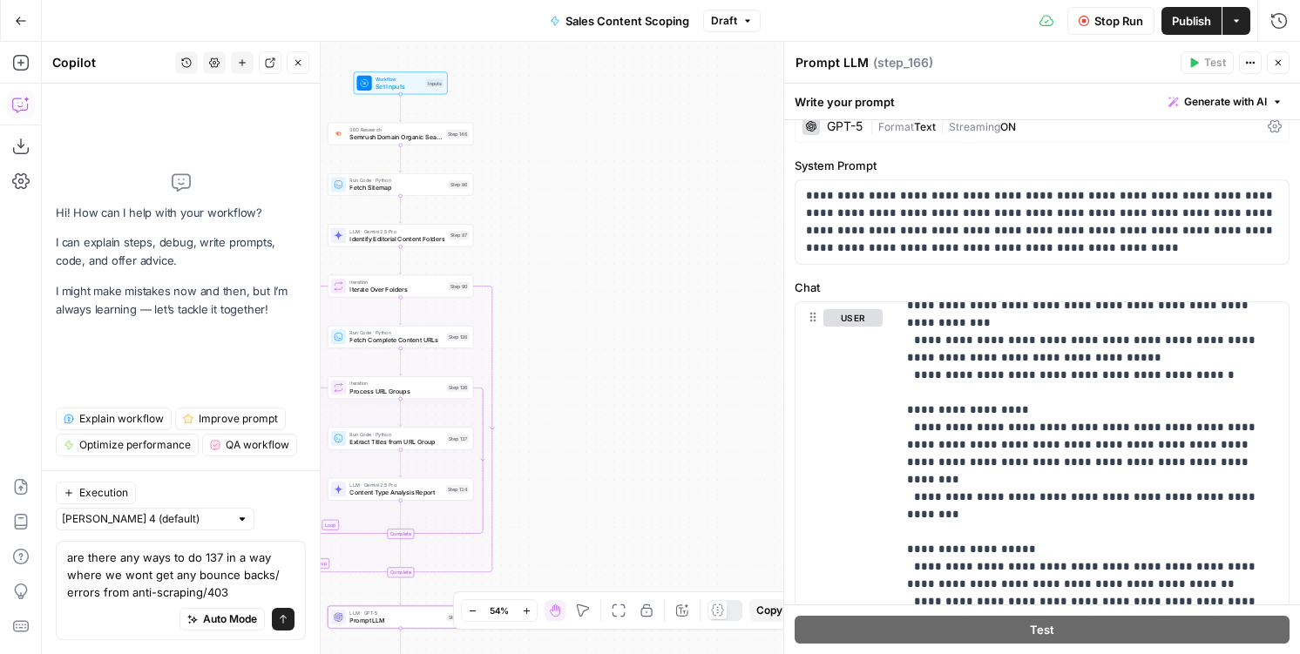
type textarea "are there any ways to do 137 in a way where we wont get any bounce backs/ error…"
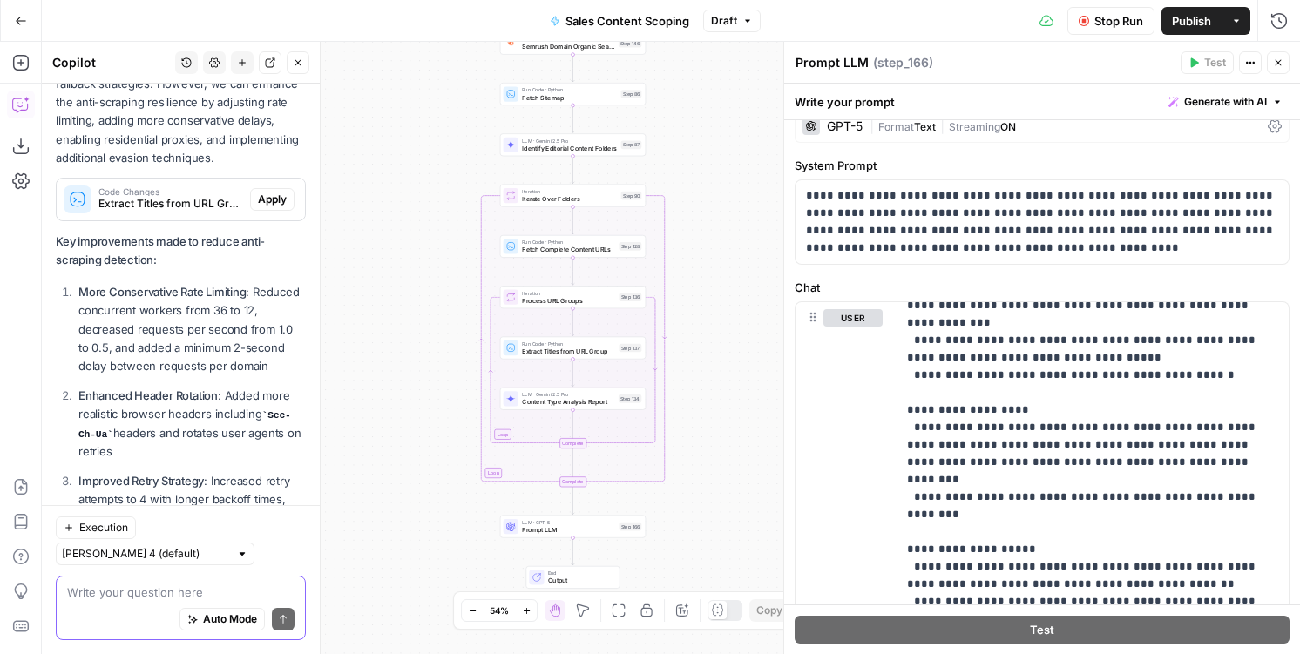
scroll to position [174, 0]
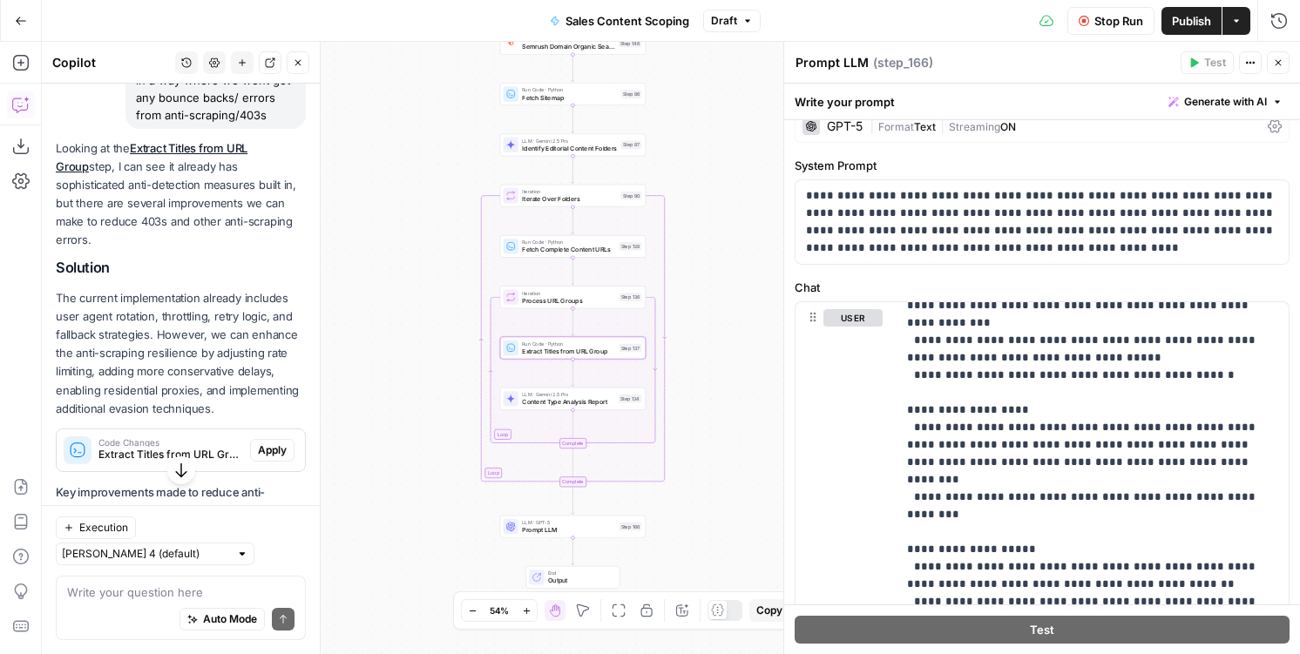
click at [274, 442] on span "Apply" at bounding box center [272, 450] width 29 height 16
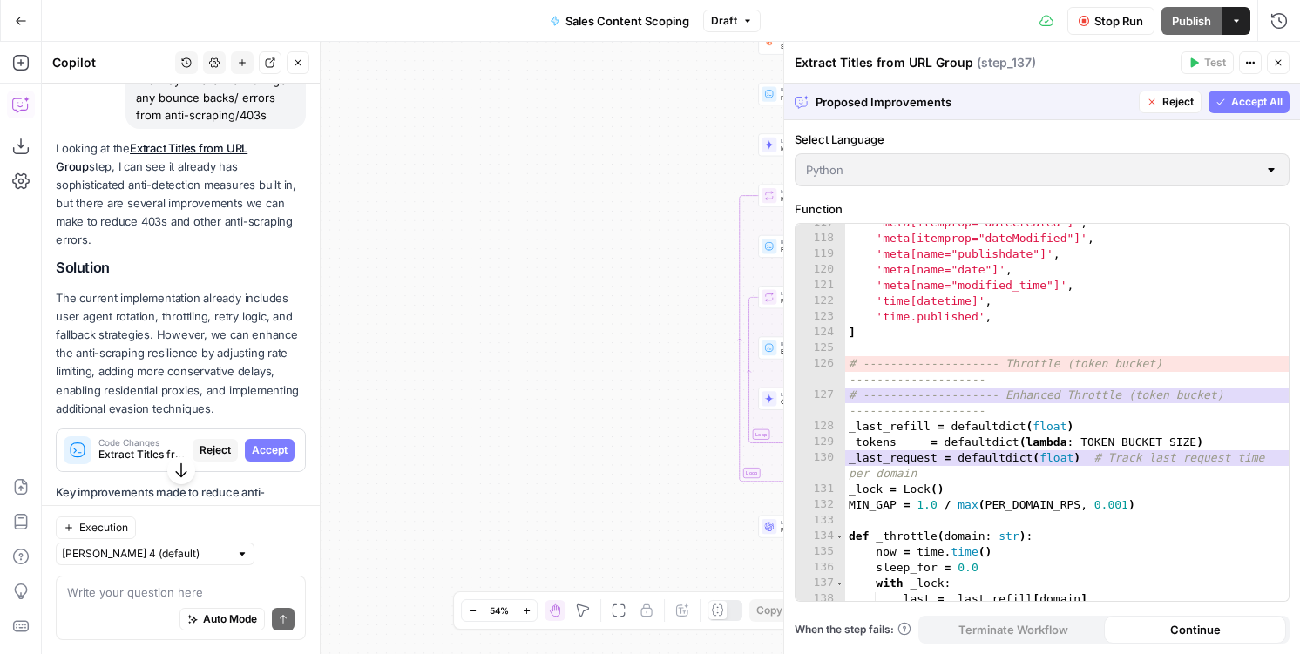
scroll to position [2220, 0]
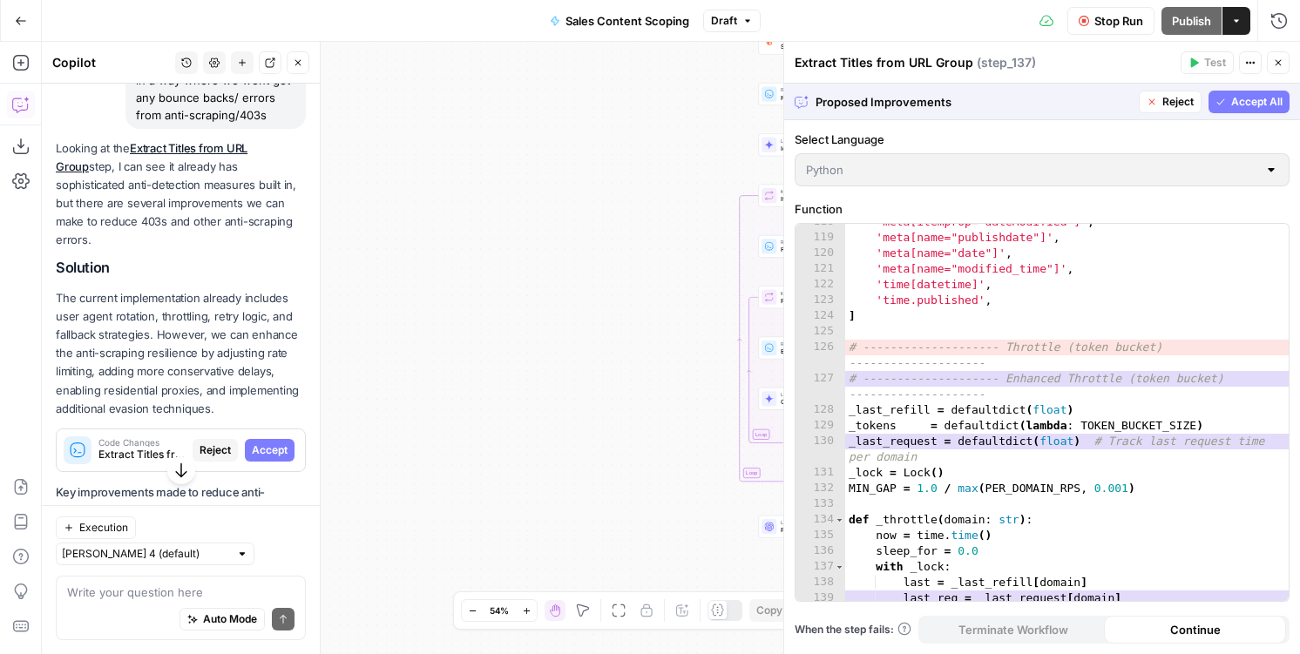
click at [1260, 99] on span "Accept All" at bounding box center [1256, 102] width 51 height 16
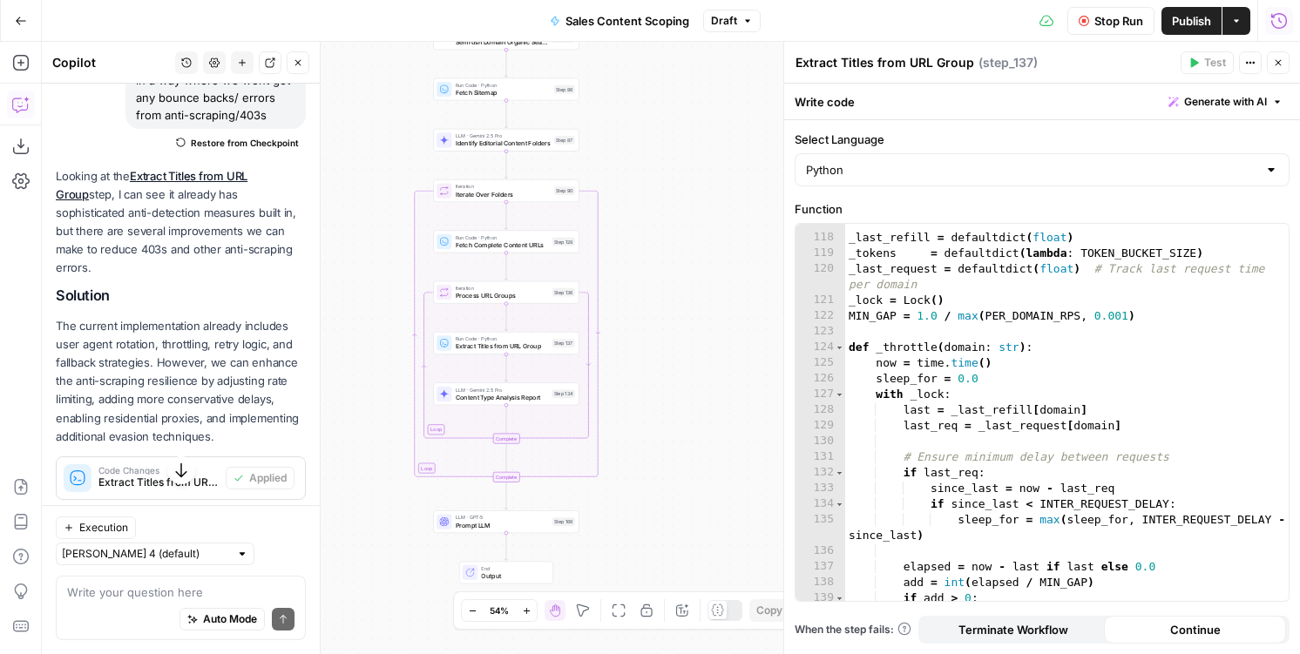
click at [1274, 16] on icon "button" at bounding box center [1278, 20] width 17 height 17
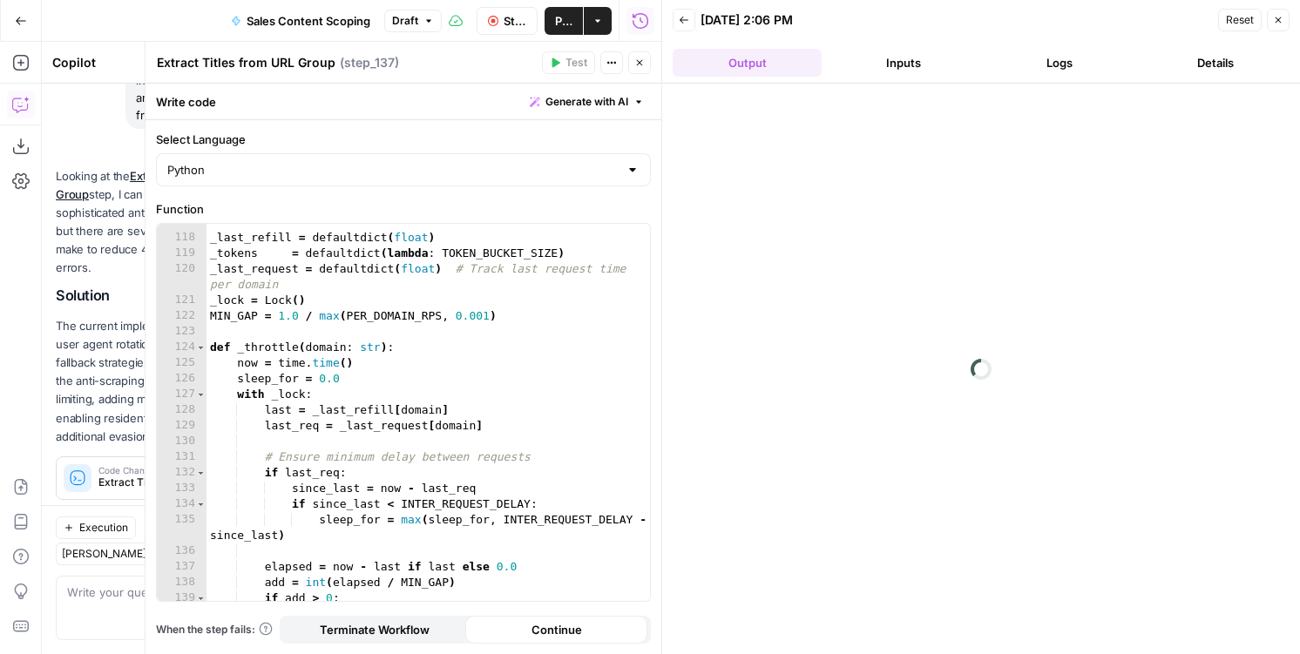
click at [875, 72] on button "Inputs" at bounding box center [902, 63] width 149 height 28
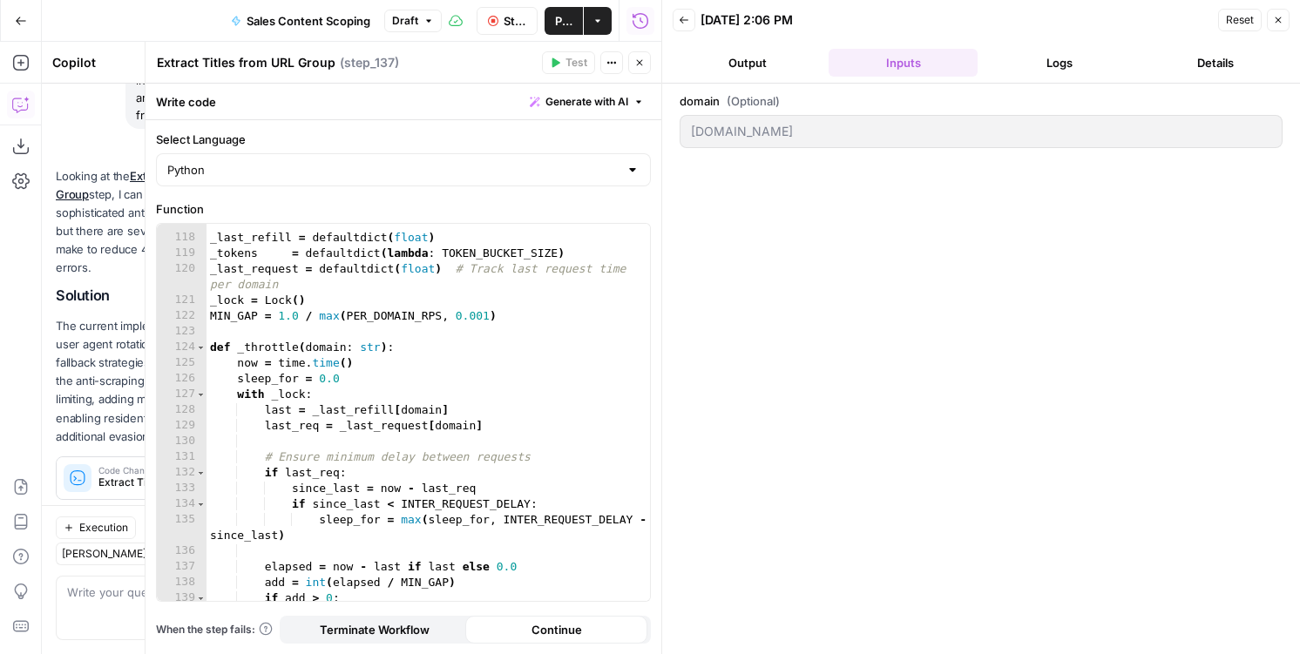
drag, startPoint x: 1113, startPoint y: 76, endPoint x: 1104, endPoint y: 72, distance: 9.4
click at [1110, 76] on button "Logs" at bounding box center [1058, 63] width 149 height 28
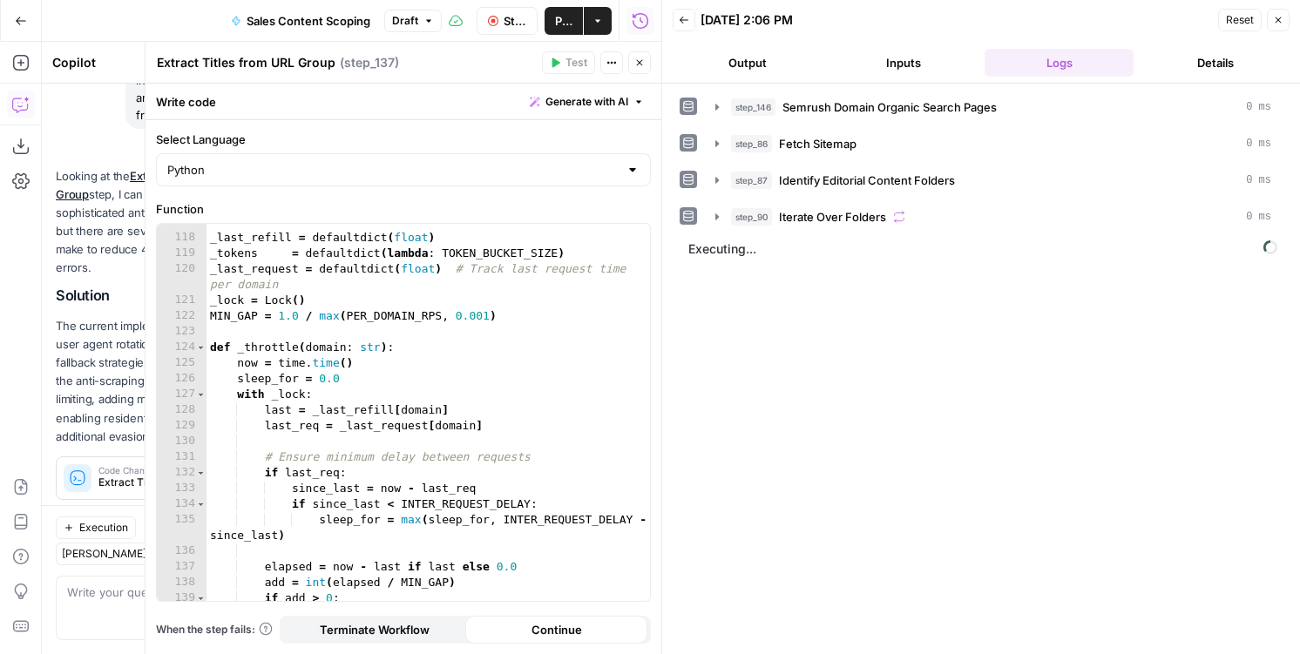
click at [763, 64] on button "Output" at bounding box center [746, 63] width 149 height 28
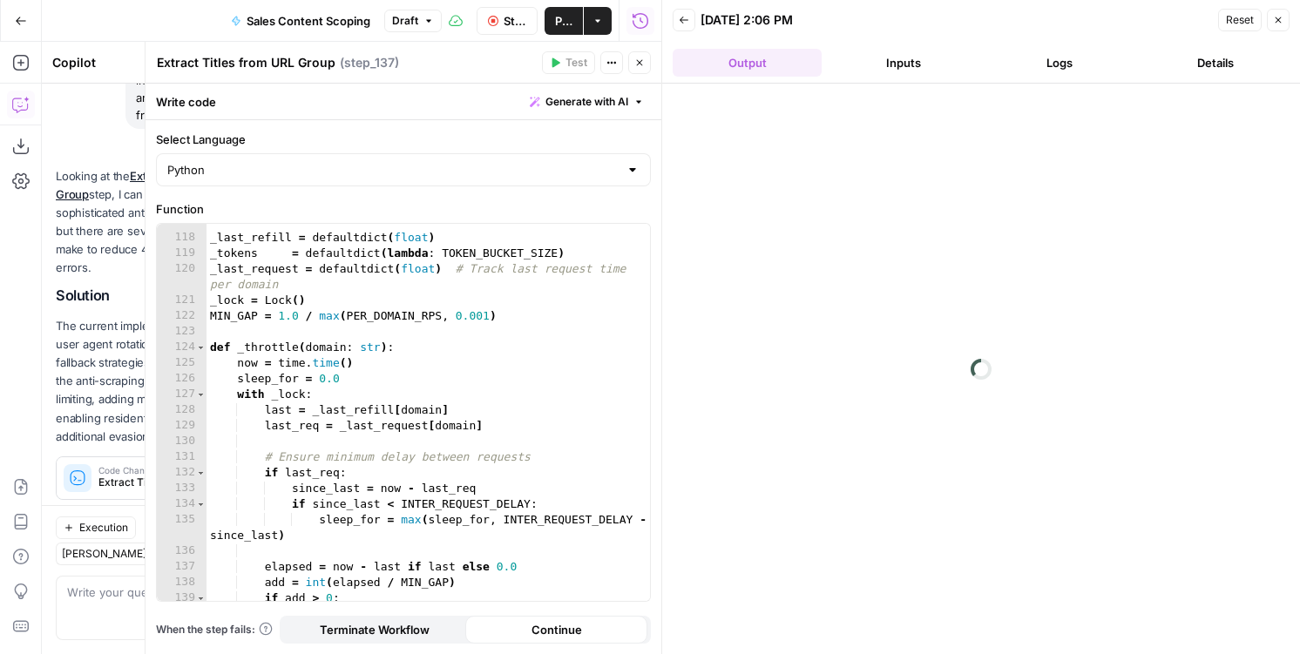
click at [1283, 21] on button "Close" at bounding box center [1277, 20] width 23 height 23
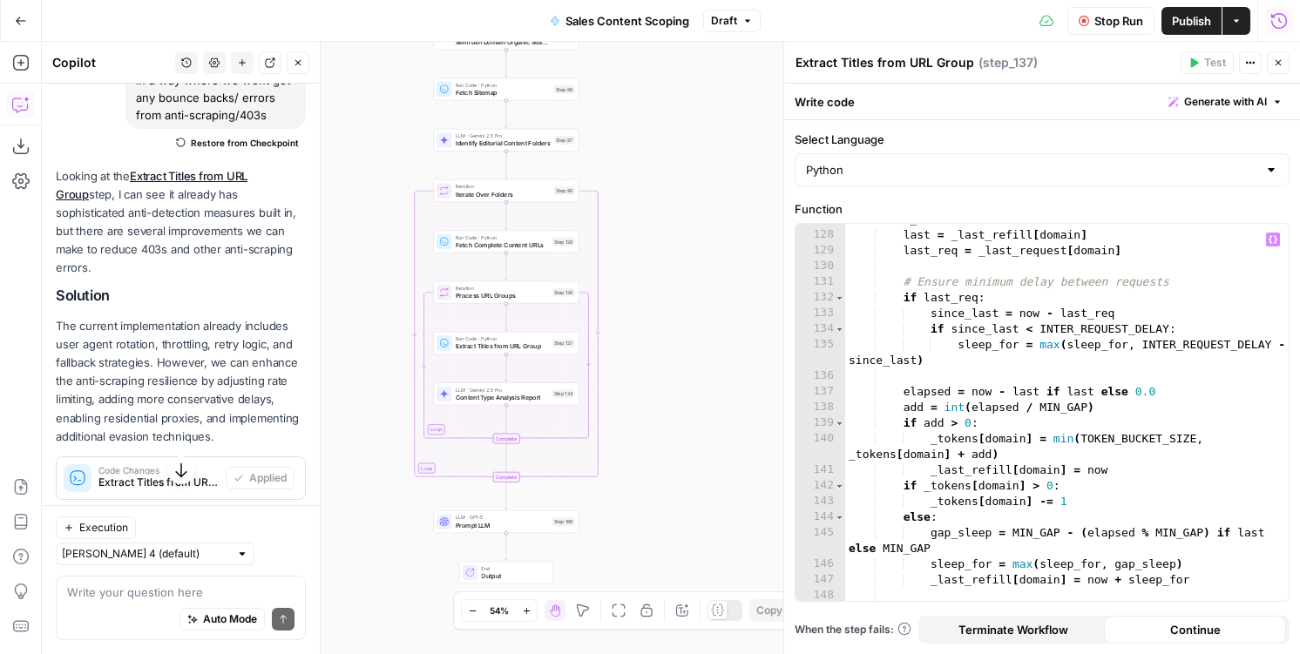
scroll to position [2500, 0]
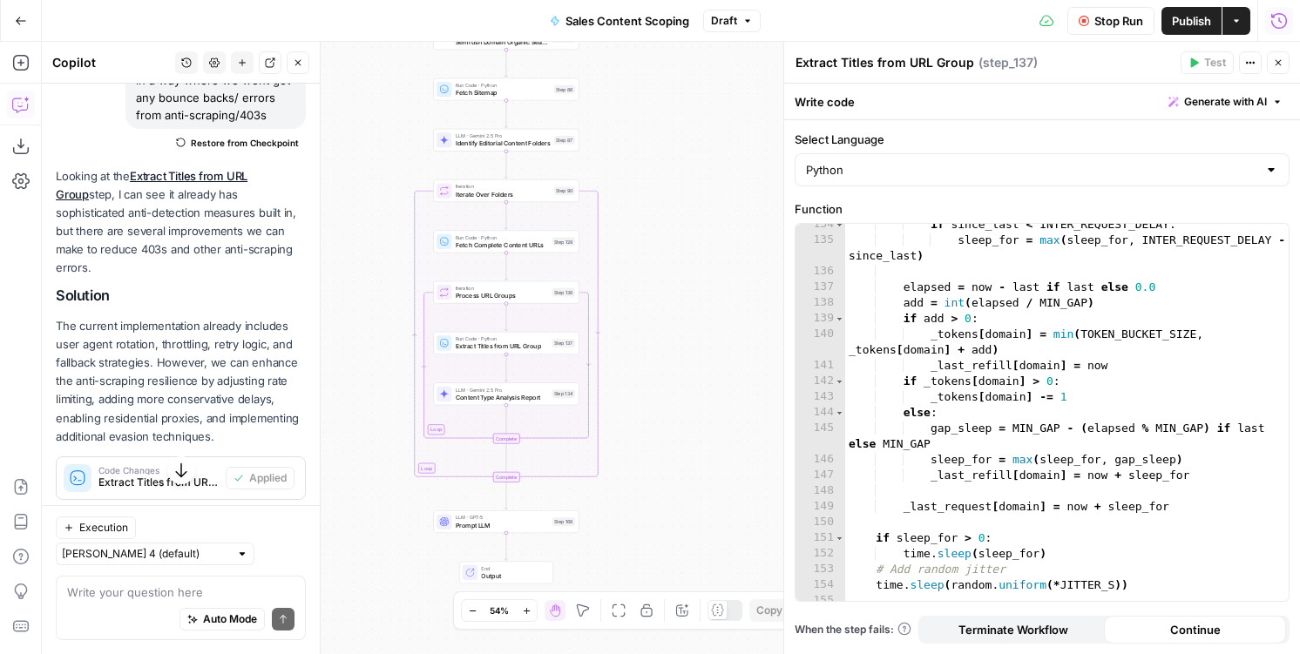
click at [1283, 28] on icon "button" at bounding box center [1278, 20] width 17 height 17
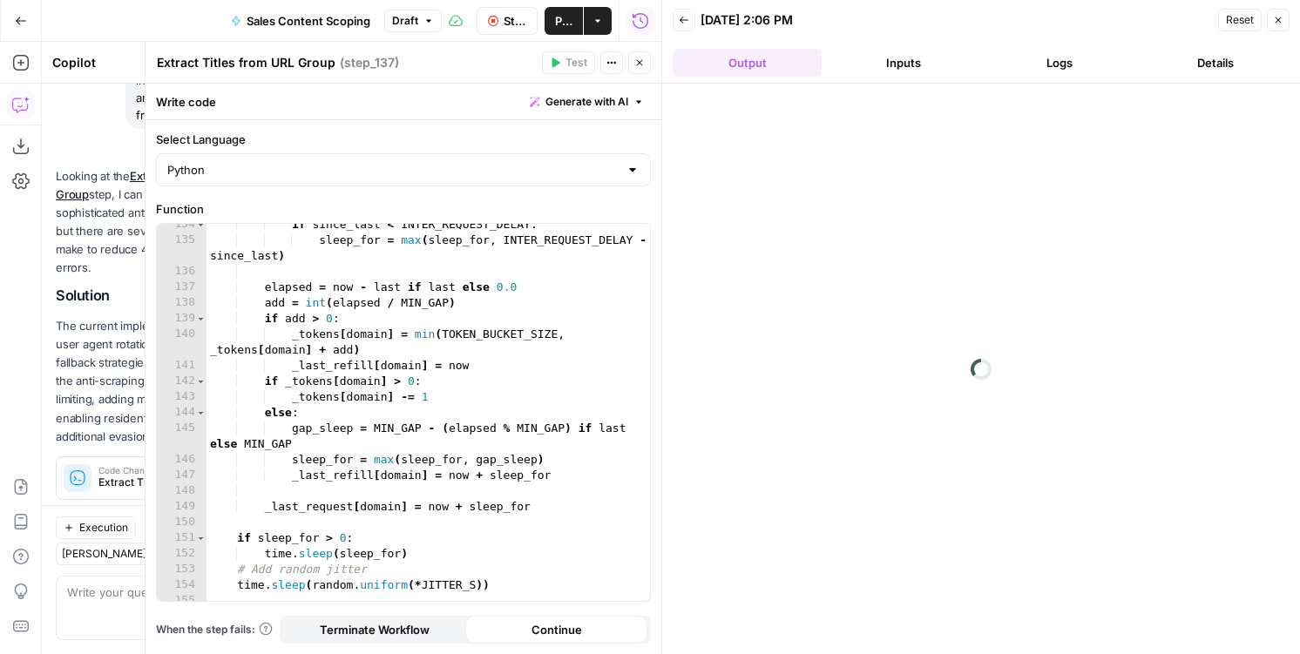
click at [1080, 54] on button "Logs" at bounding box center [1058, 63] width 149 height 28
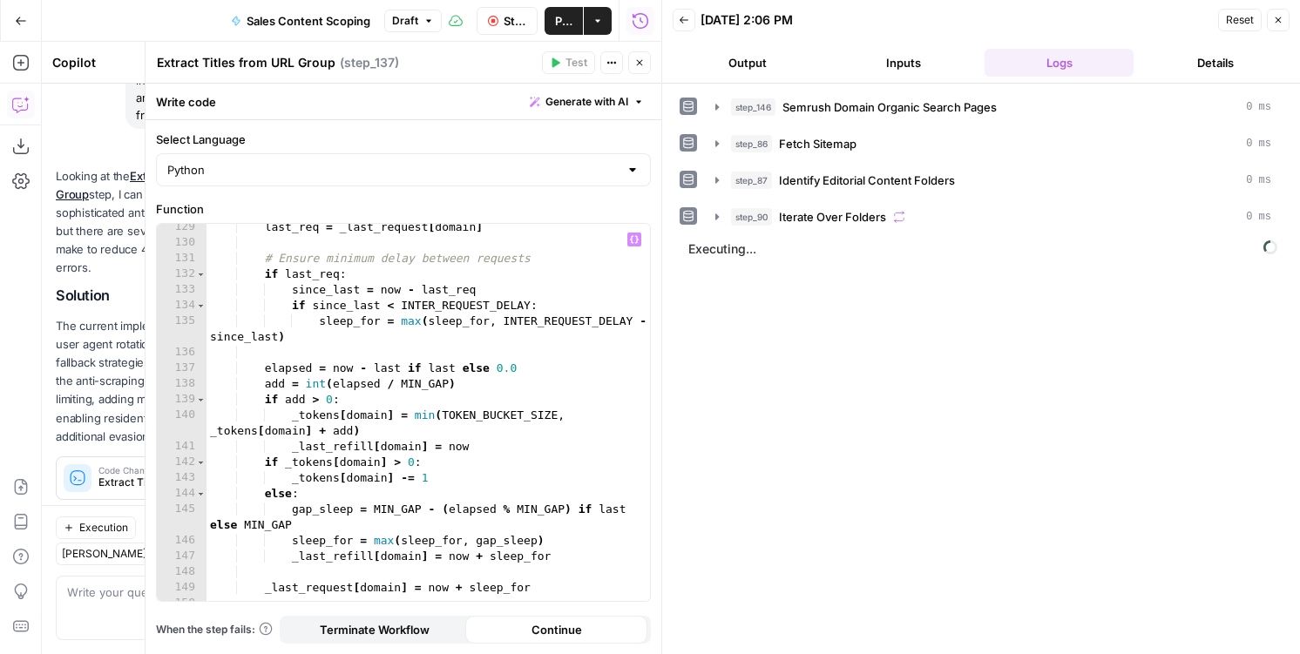
scroll to position [2317, 0]
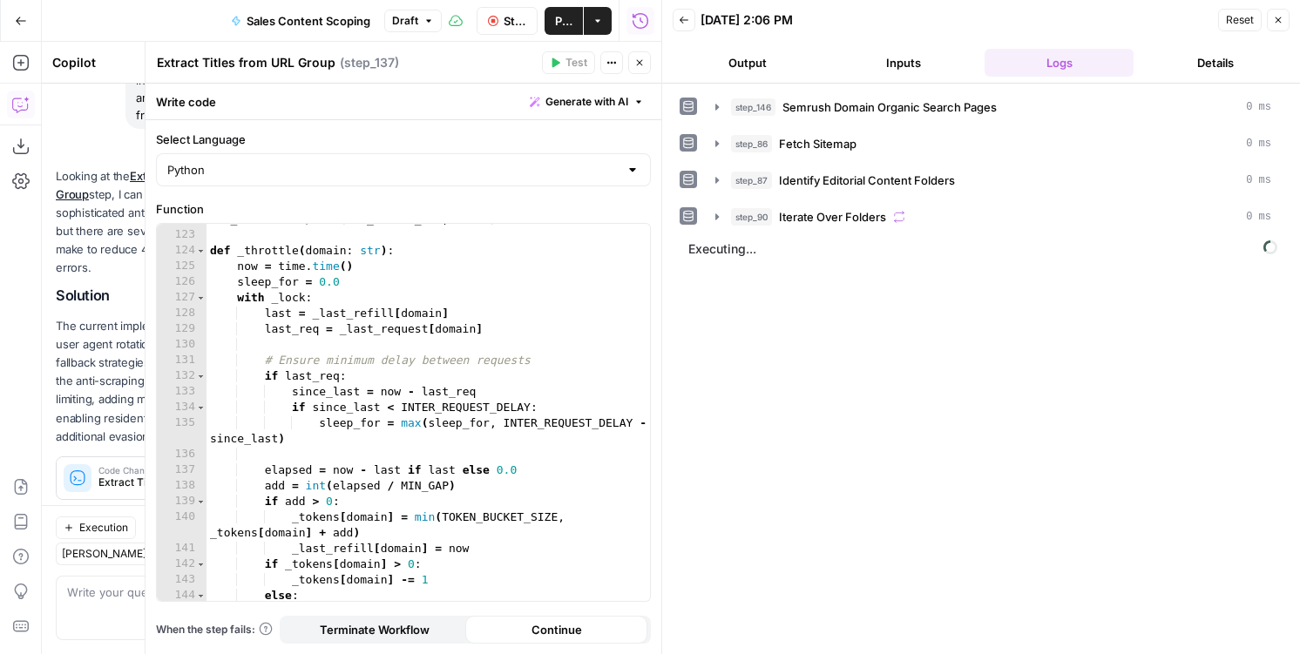
click at [644, 68] on button "Close" at bounding box center [639, 62] width 23 height 23
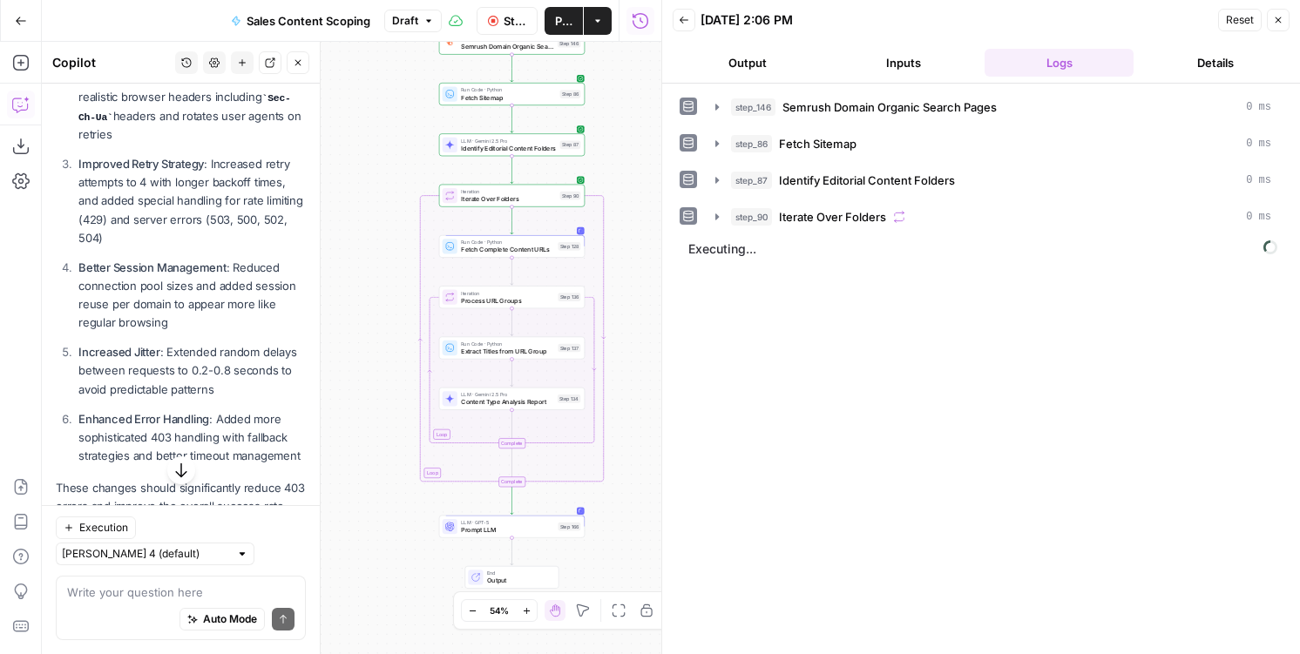
scroll to position [796, 0]
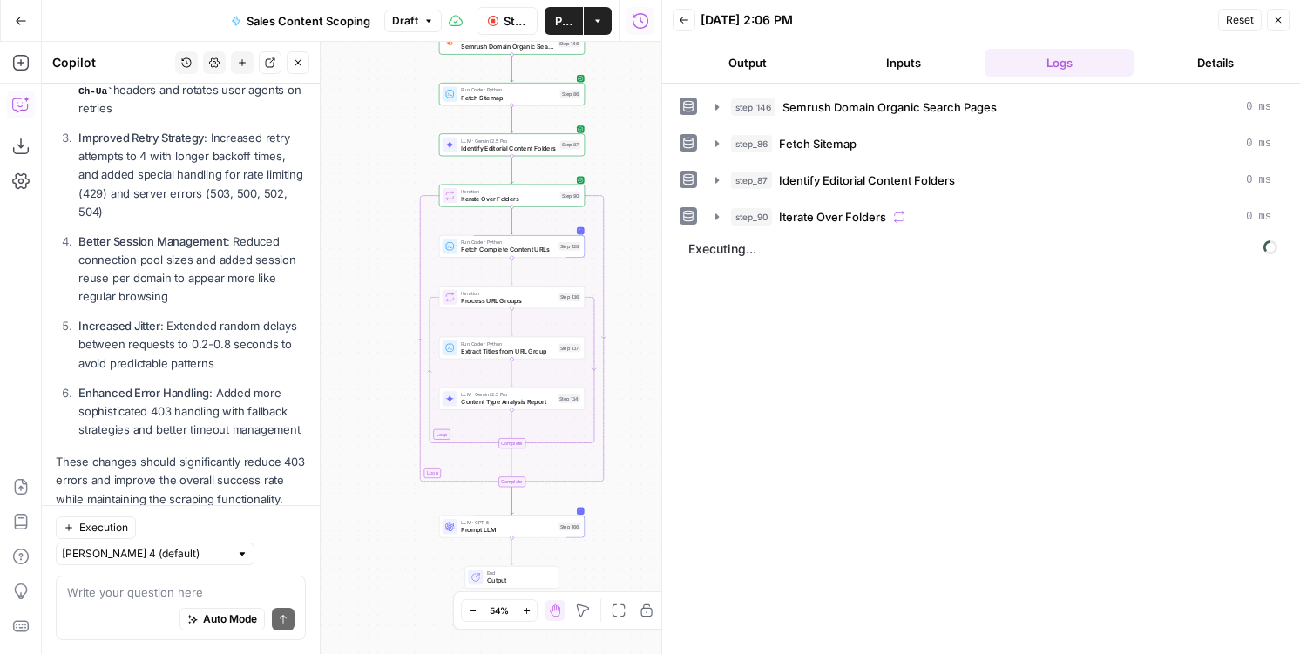
click at [756, 61] on button "Output" at bounding box center [746, 63] width 149 height 28
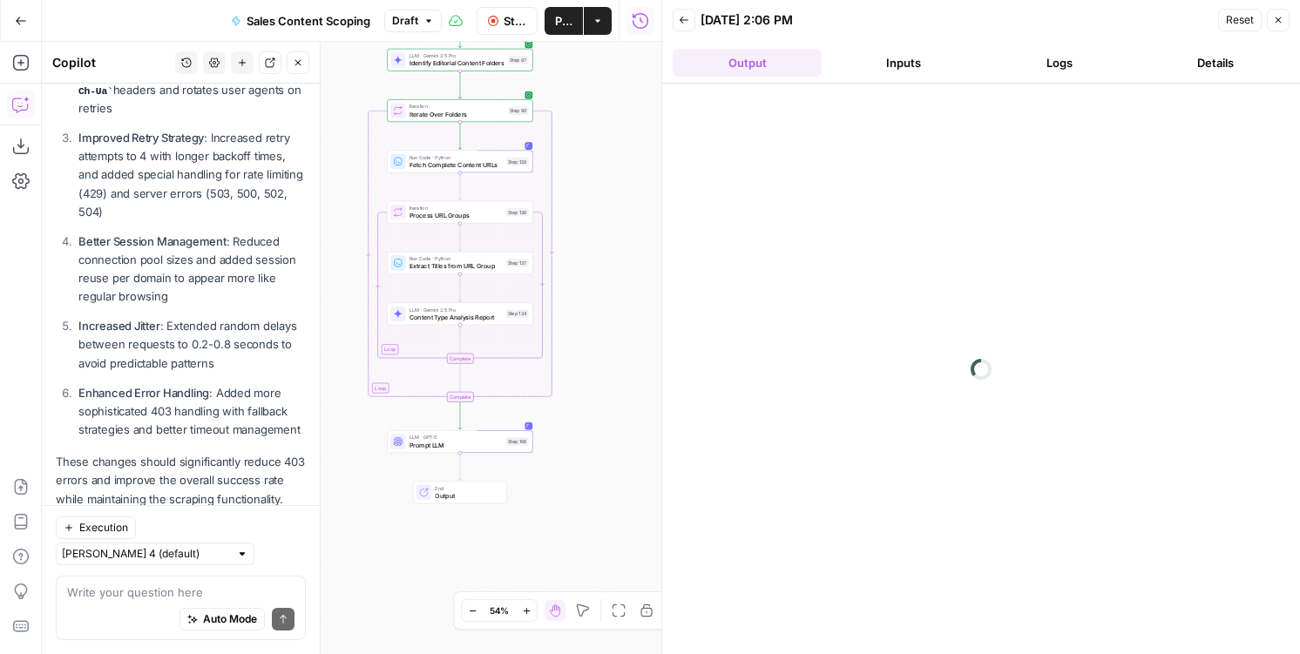
click at [1066, 64] on button "Logs" at bounding box center [1058, 63] width 149 height 28
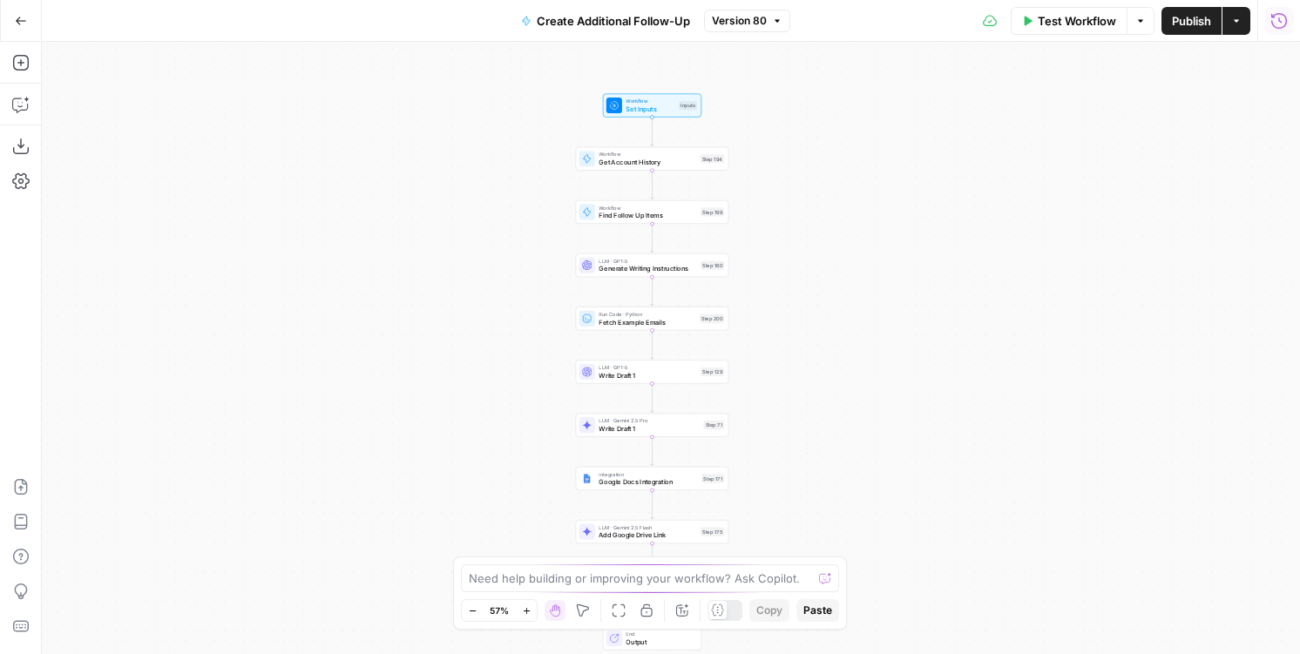
click at [1285, 19] on icon "button" at bounding box center [1279, 20] width 16 height 16
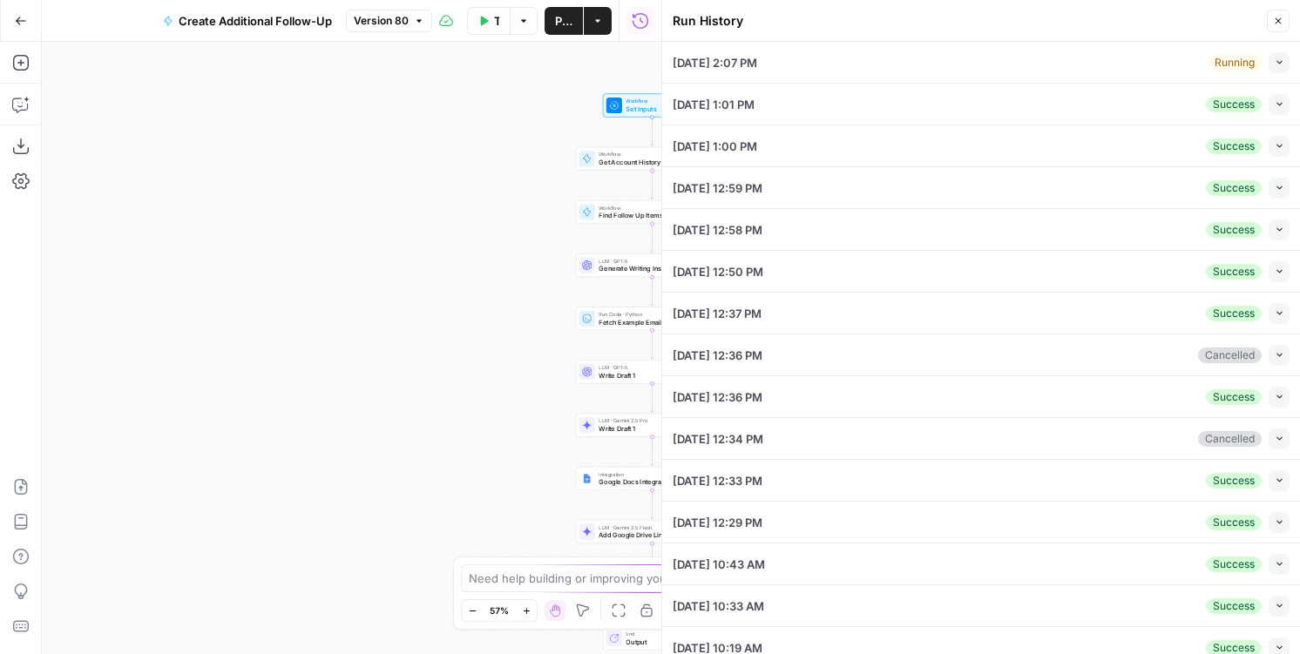
click at [1287, 62] on button "Collapse" at bounding box center [1278, 62] width 21 height 21
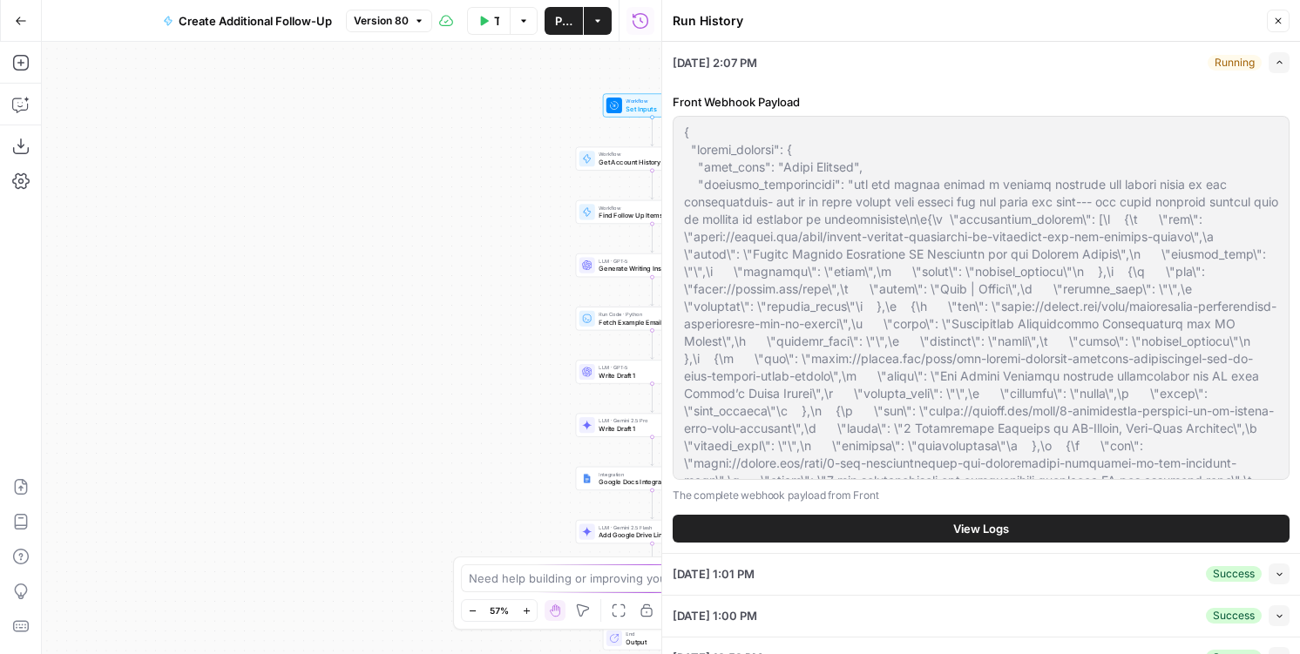
click at [836, 525] on button "View Logs" at bounding box center [980, 529] width 617 height 28
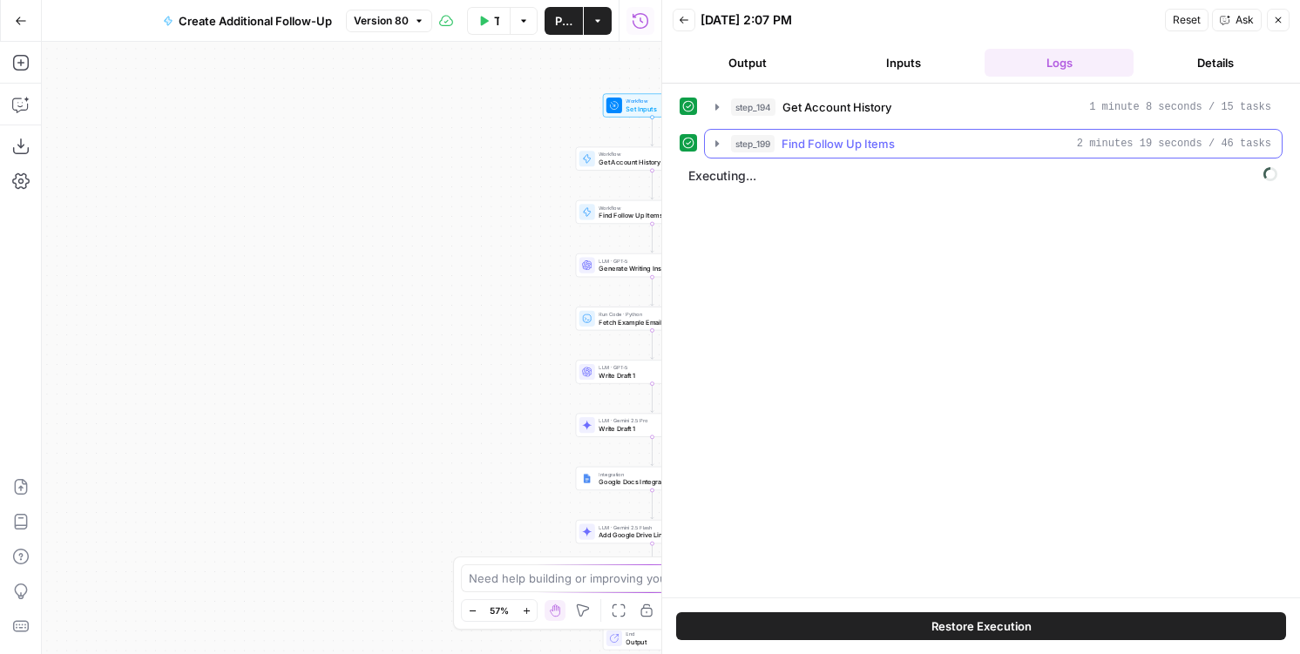
click at [962, 144] on div "step_199 Find Follow Up Items 2 minutes 19 seconds / 46 tasks" at bounding box center [1001, 143] width 540 height 17
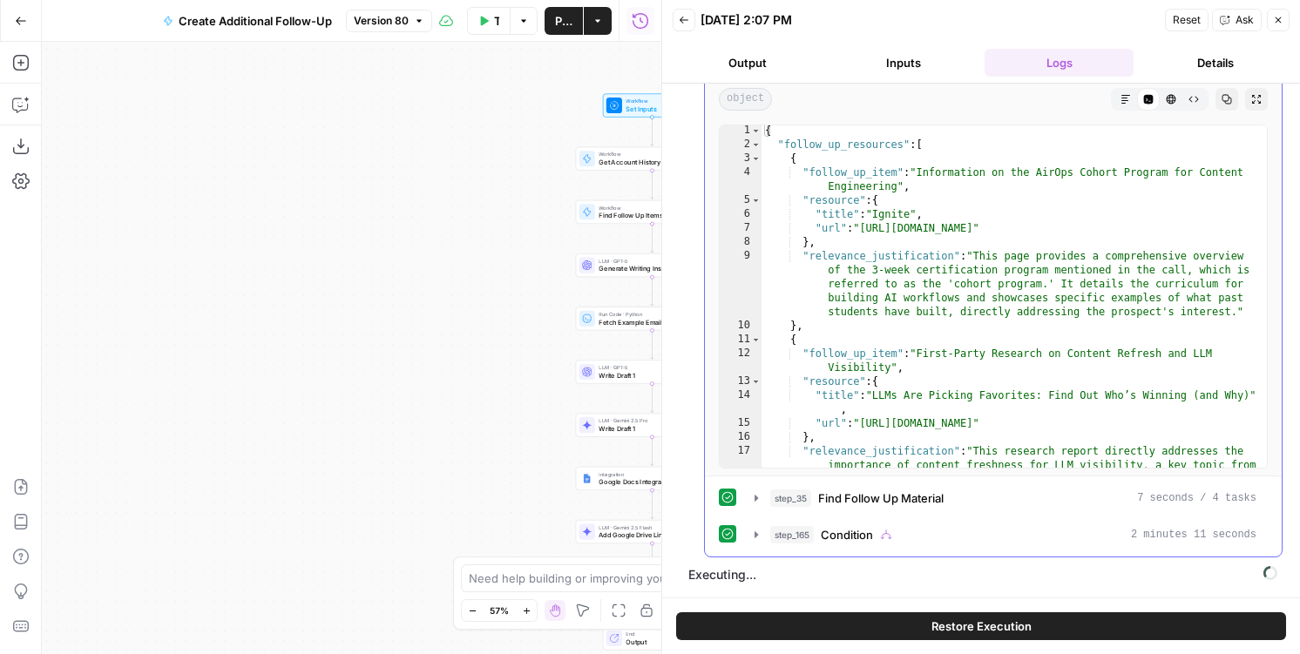
scroll to position [2, 0]
click at [841, 519] on div "step_35 Find Follow Up Material 7 seconds / 4 tasks step_165 Condition 2 minute…" at bounding box center [993, 516] width 549 height 66
click at [841, 507] on button "step_35 Find Follow Up Material 7 seconds / 4 tasks" at bounding box center [1005, 498] width 523 height 28
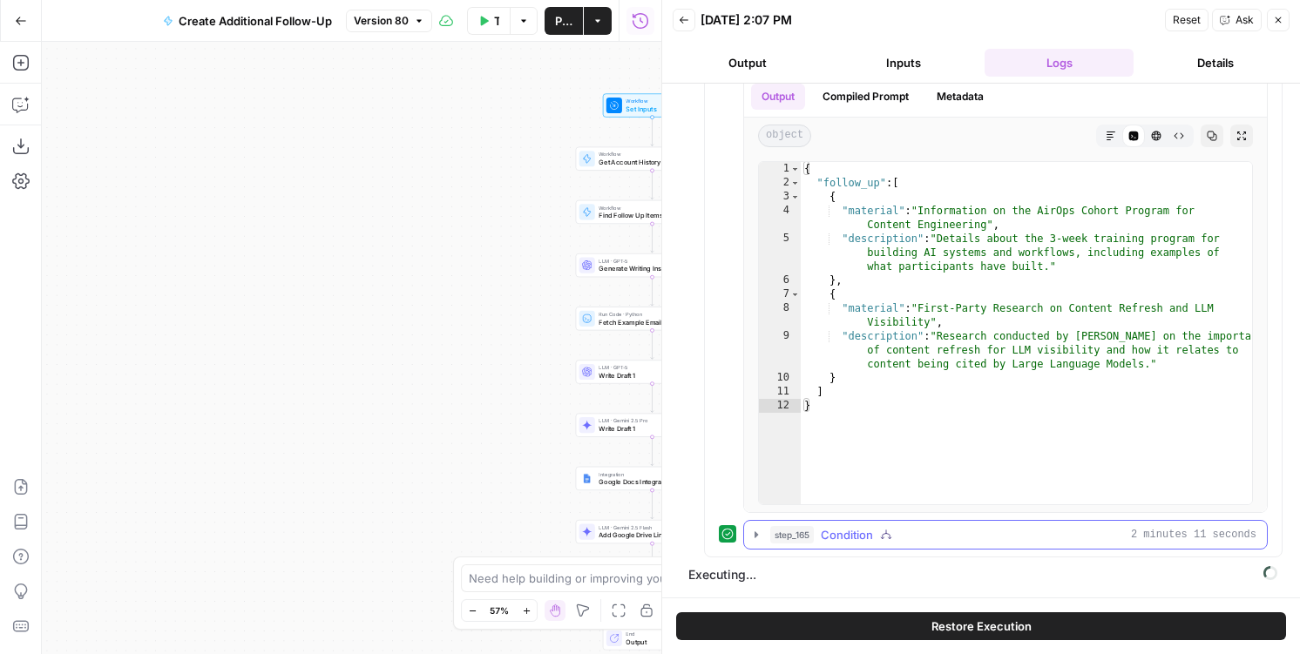
click at [844, 537] on span "Condition" at bounding box center [847, 534] width 52 height 17
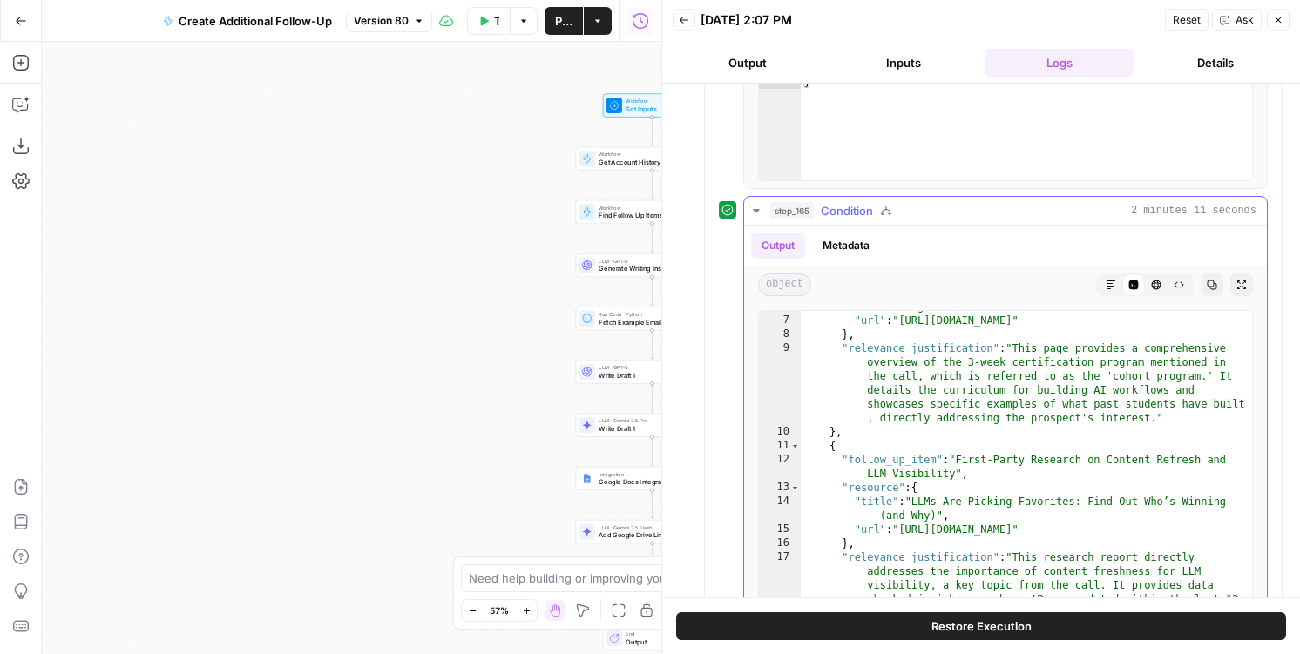
scroll to position [132, 0]
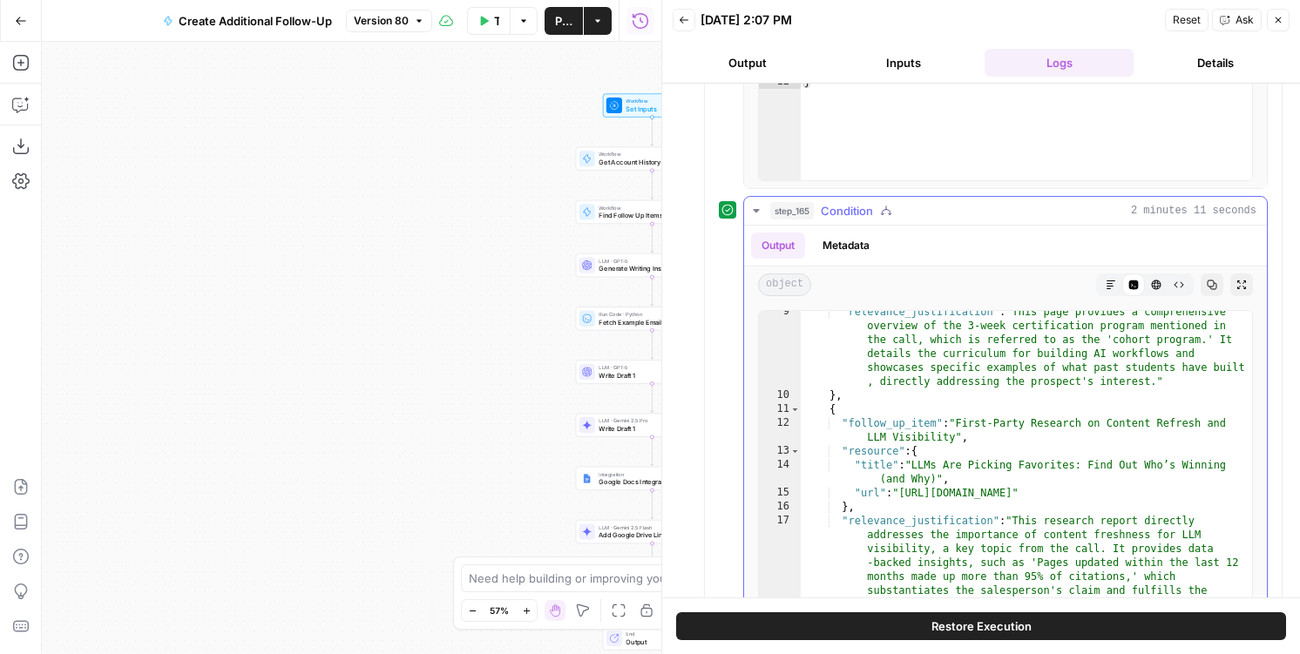
click at [849, 246] on button "Metadata" at bounding box center [846, 246] width 68 height 26
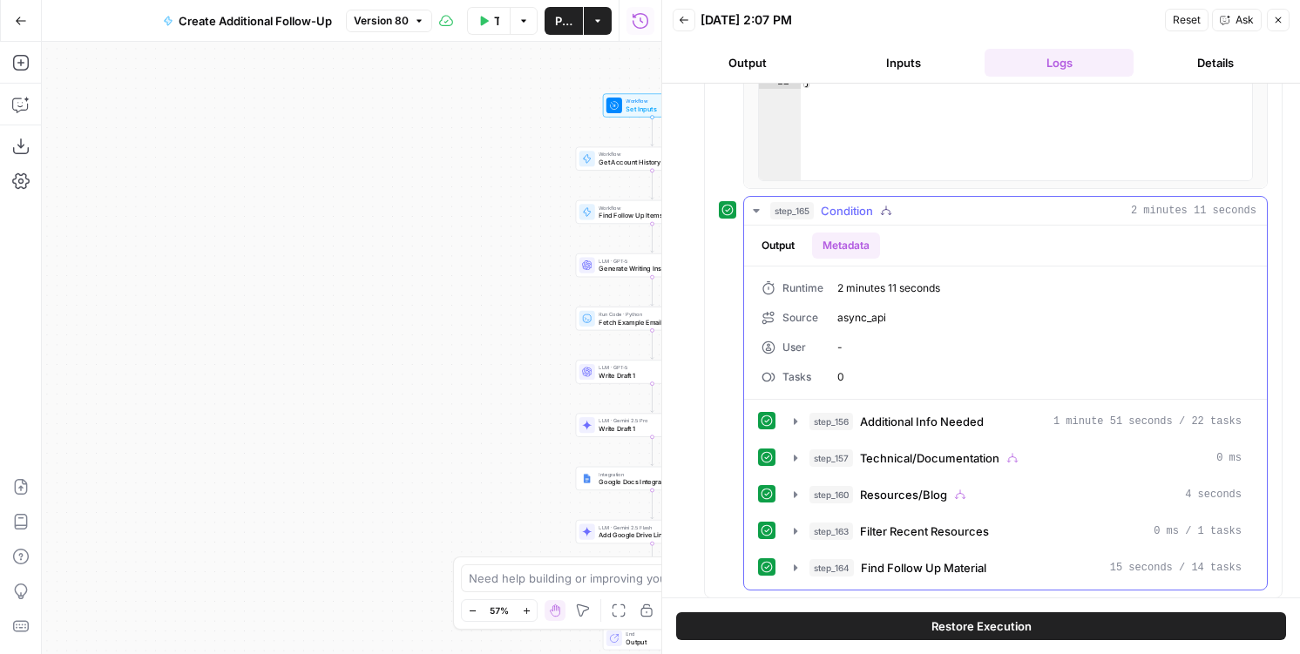
scroll to position [920, 0]
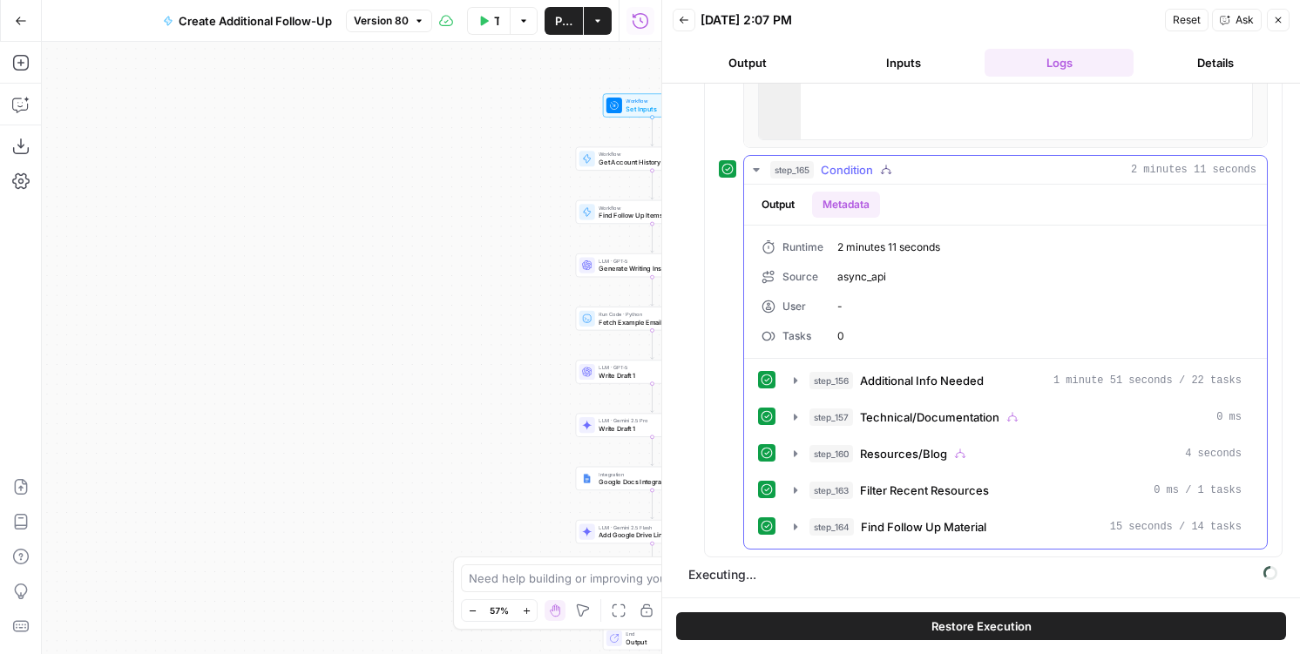
click at [861, 434] on div "step_156 Additional Info Needed 1 minute 51 seconds / 22 tasks step_157 Technic…" at bounding box center [1005, 454] width 495 height 176
click at [861, 421] on span "Technical/Documentation" at bounding box center [929, 417] width 139 height 17
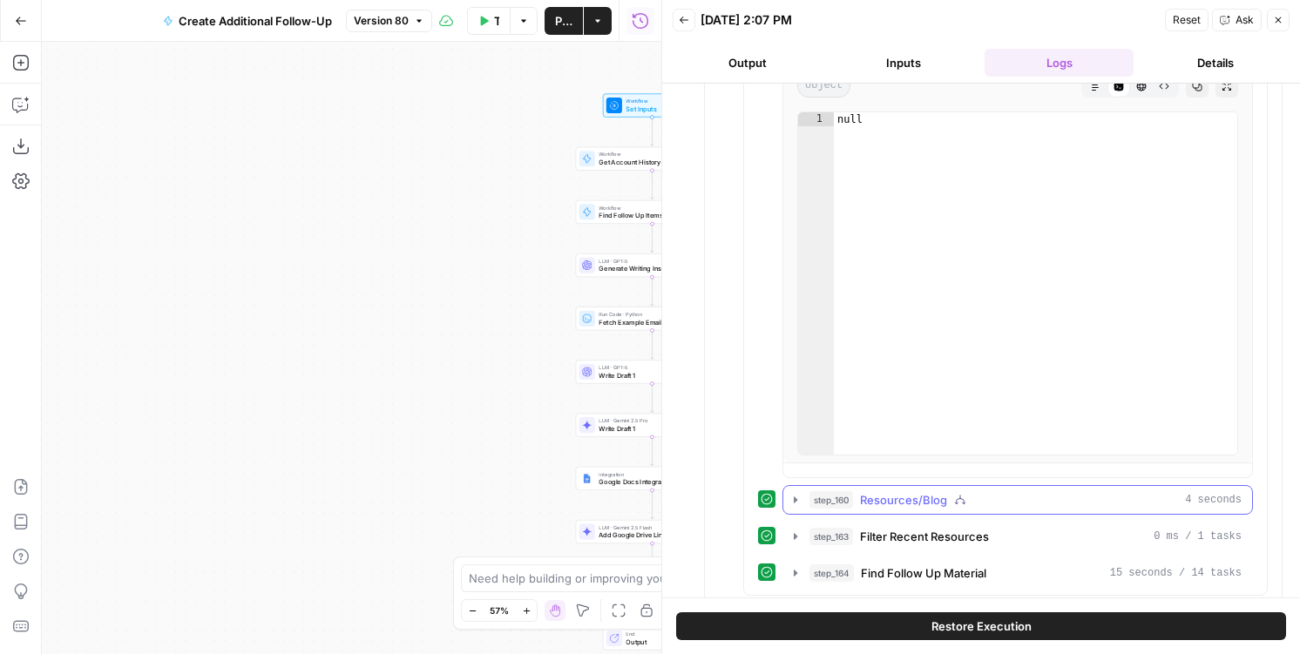
click at [851, 506] on span "step_160" at bounding box center [831, 499] width 44 height 17
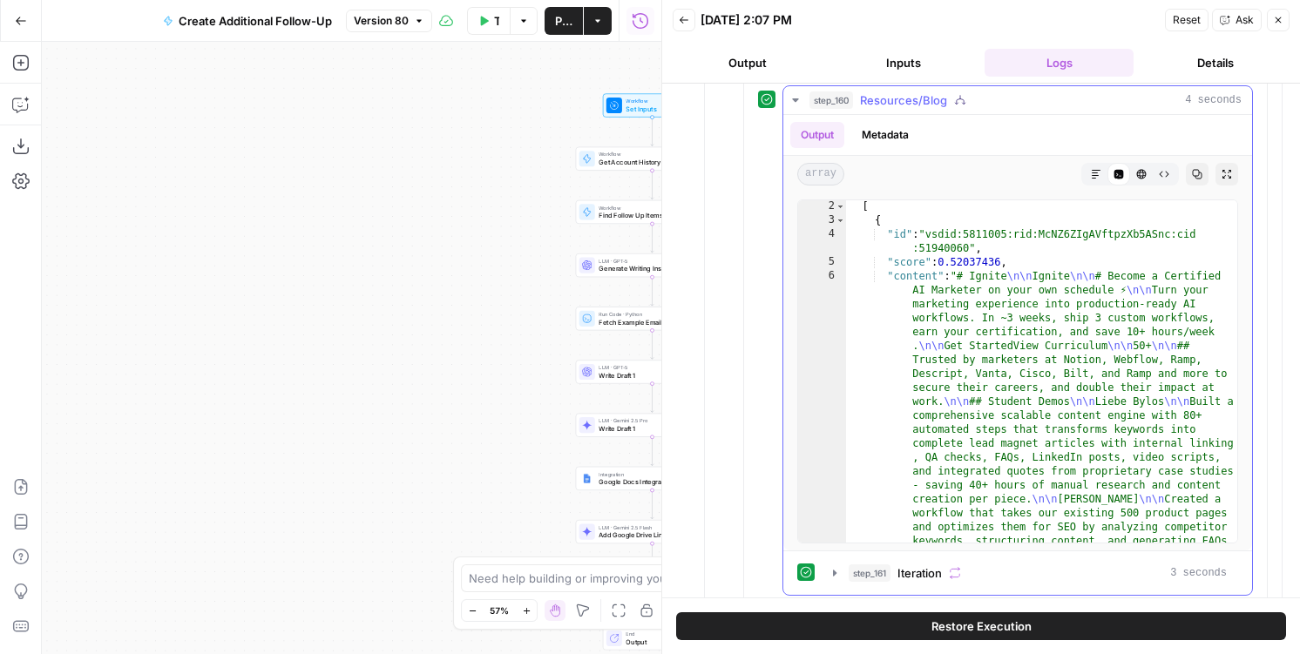
scroll to position [15, 0]
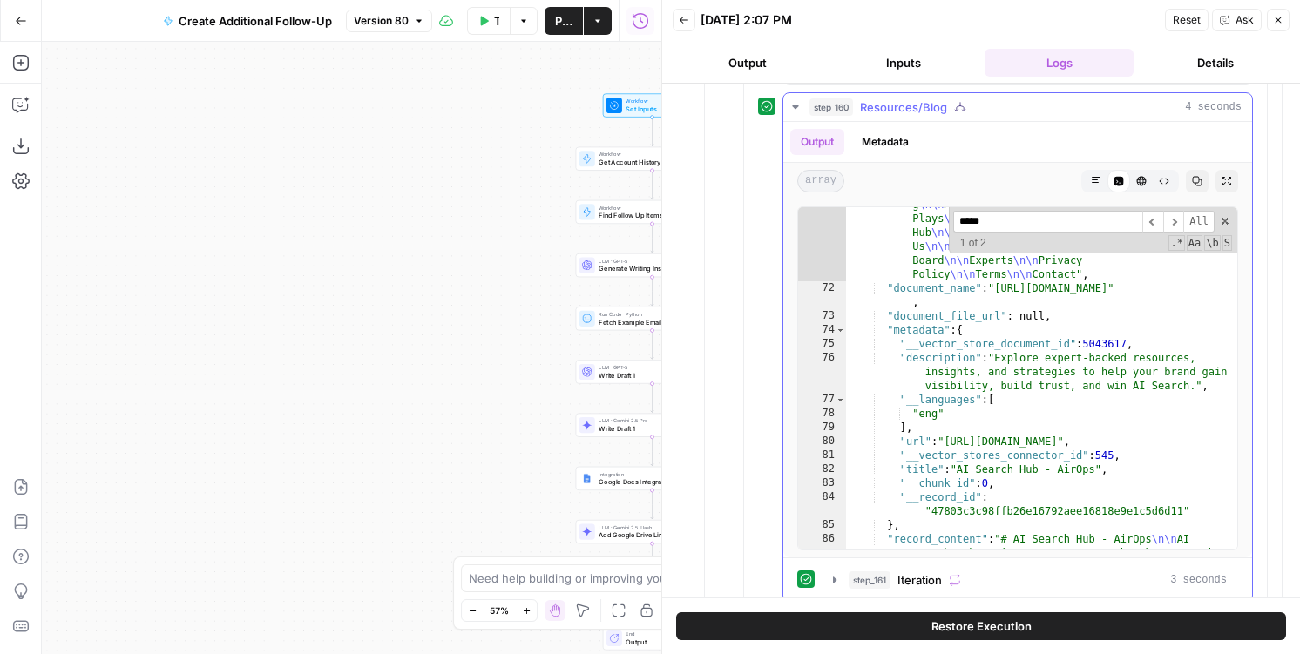
scroll to position [14637, 0]
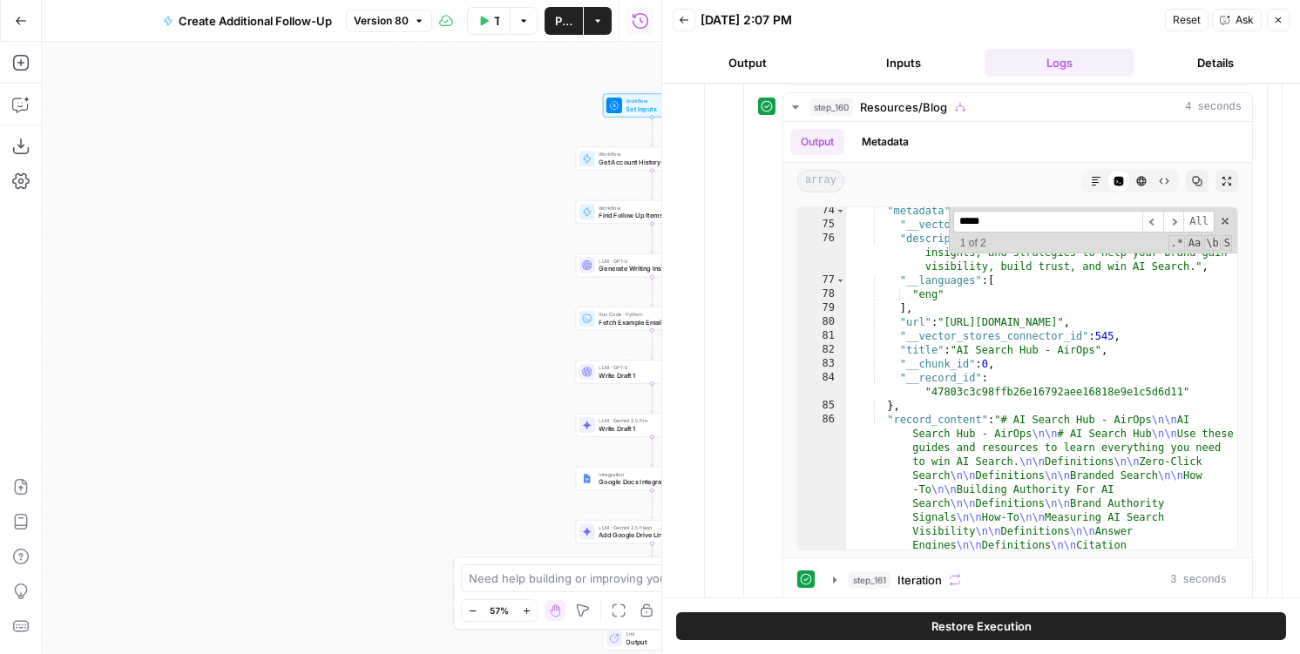
type input "*****"
click at [908, 561] on div "Need to debug this execution? Clicking in this button will load all the inputs …" at bounding box center [981, 569] width 258 height 66
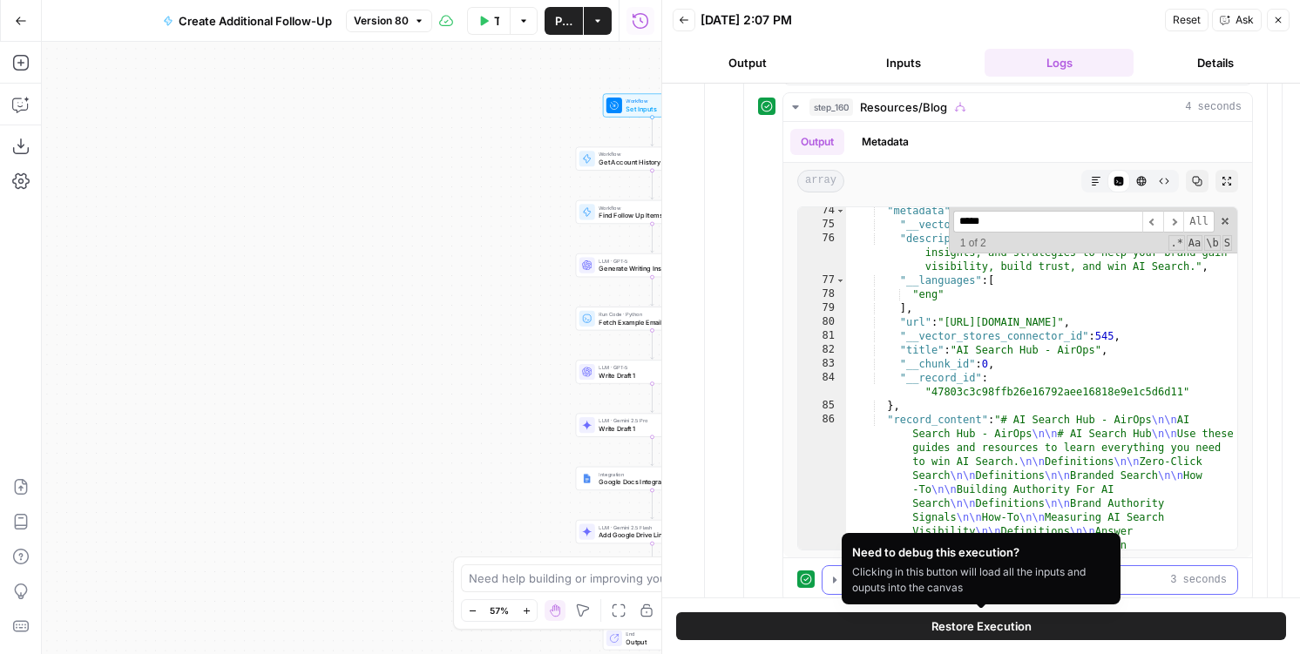
click at [829, 579] on icon "button" at bounding box center [834, 580] width 14 height 14
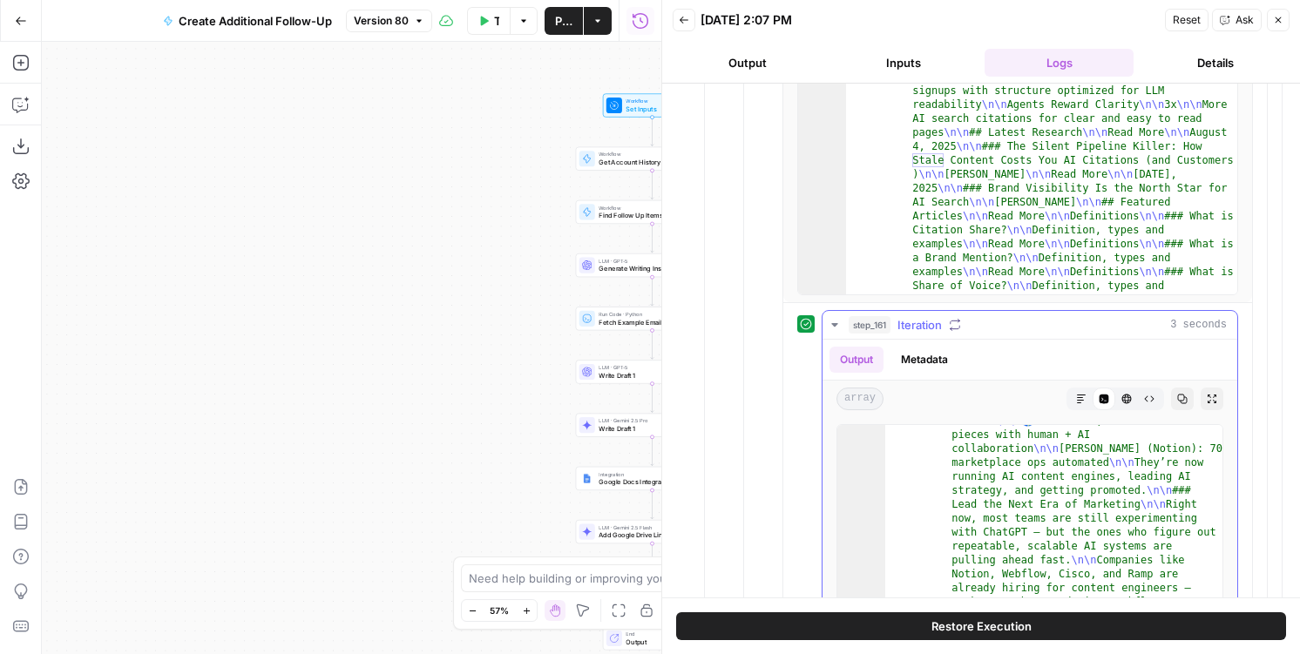
scroll to position [0, 0]
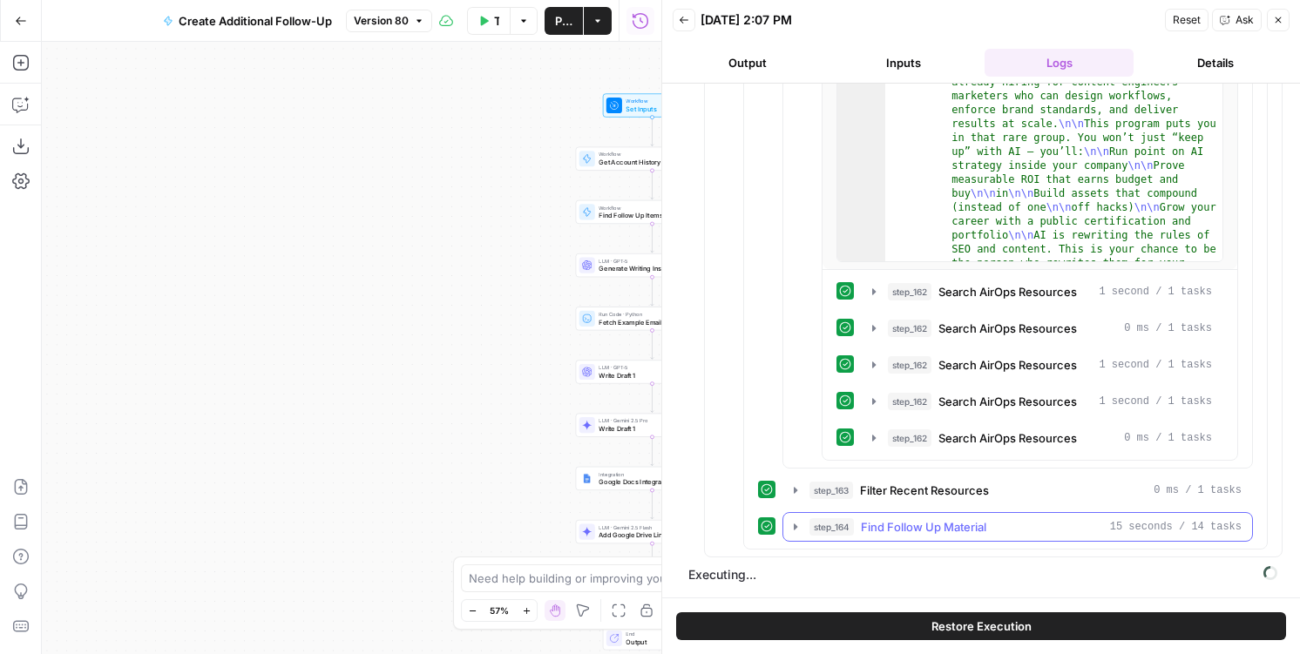
click at [905, 530] on span "Find Follow Up Material" at bounding box center [923, 526] width 125 height 17
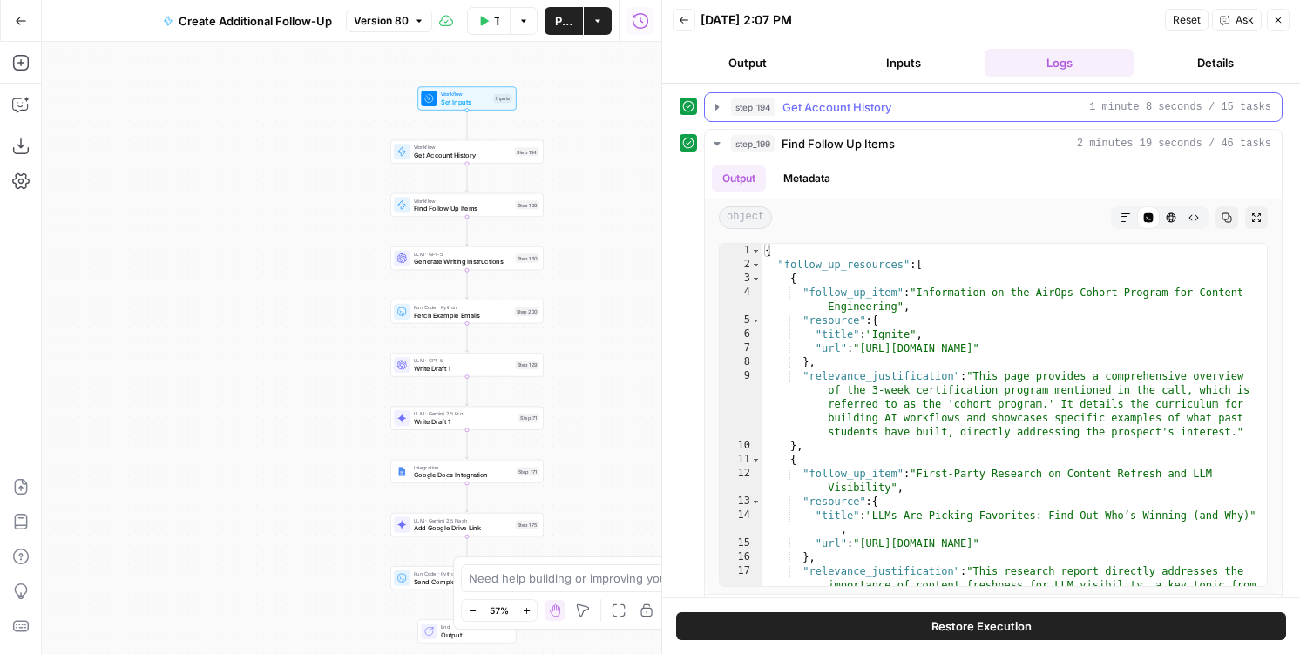
click at [801, 106] on span "Get Account History" at bounding box center [836, 106] width 109 height 17
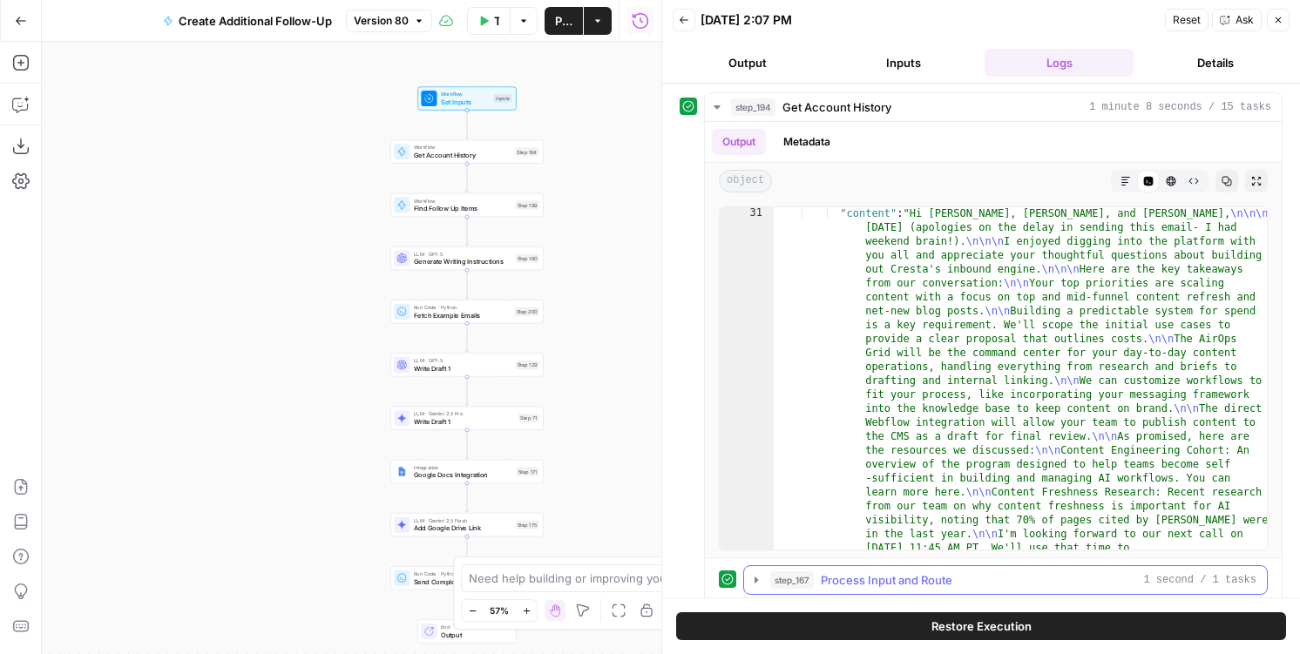
click at [800, 571] on span "step_167" at bounding box center [792, 579] width 44 height 17
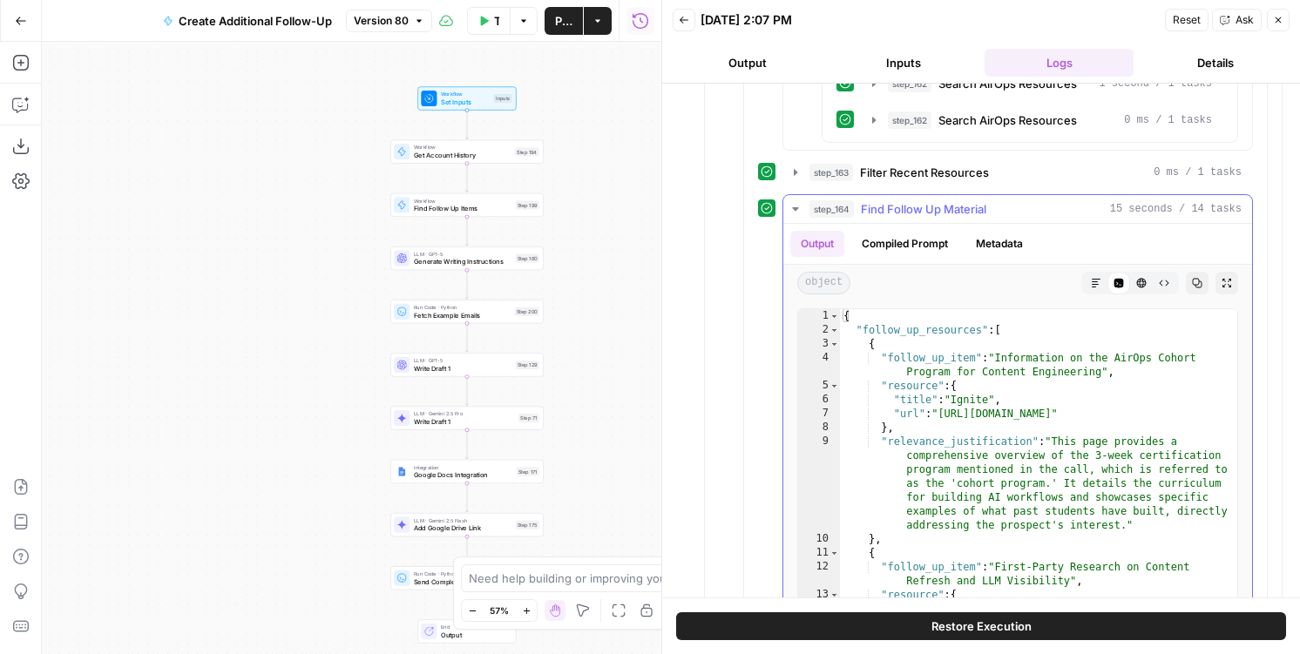
scroll to position [4251, 0]
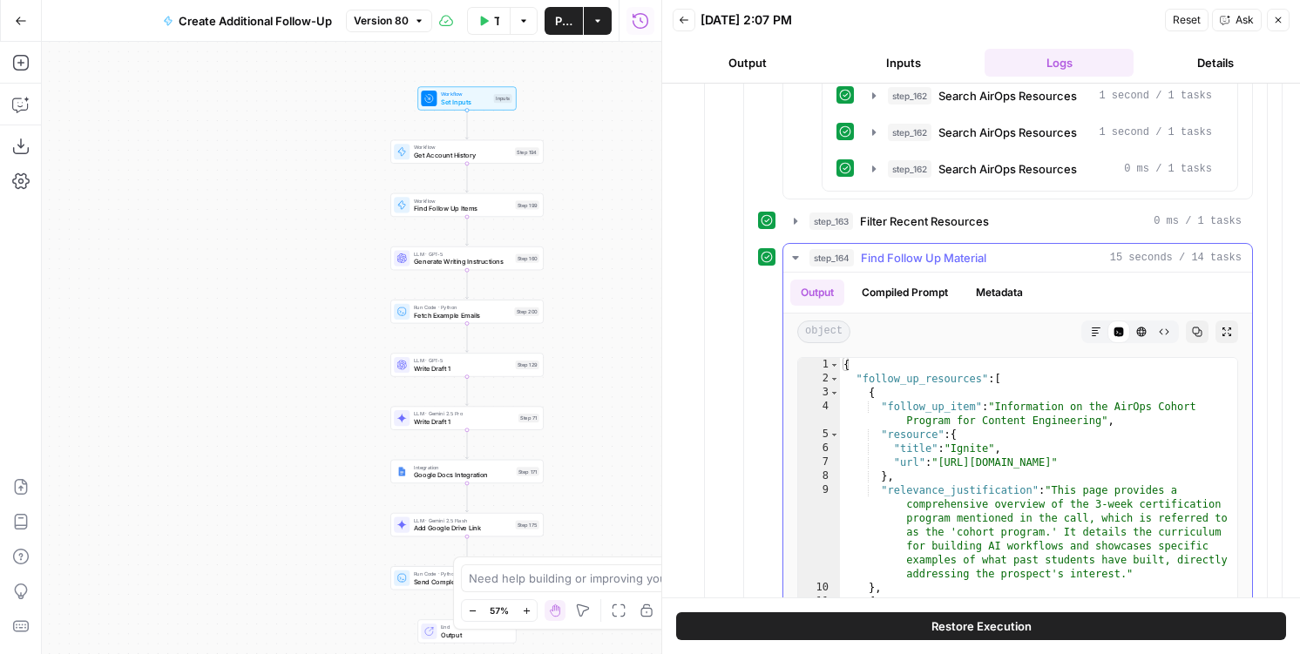
click at [828, 269] on button "step_164 Find Follow Up Material 15 seconds / 14 tasks" at bounding box center [1017, 258] width 469 height 28
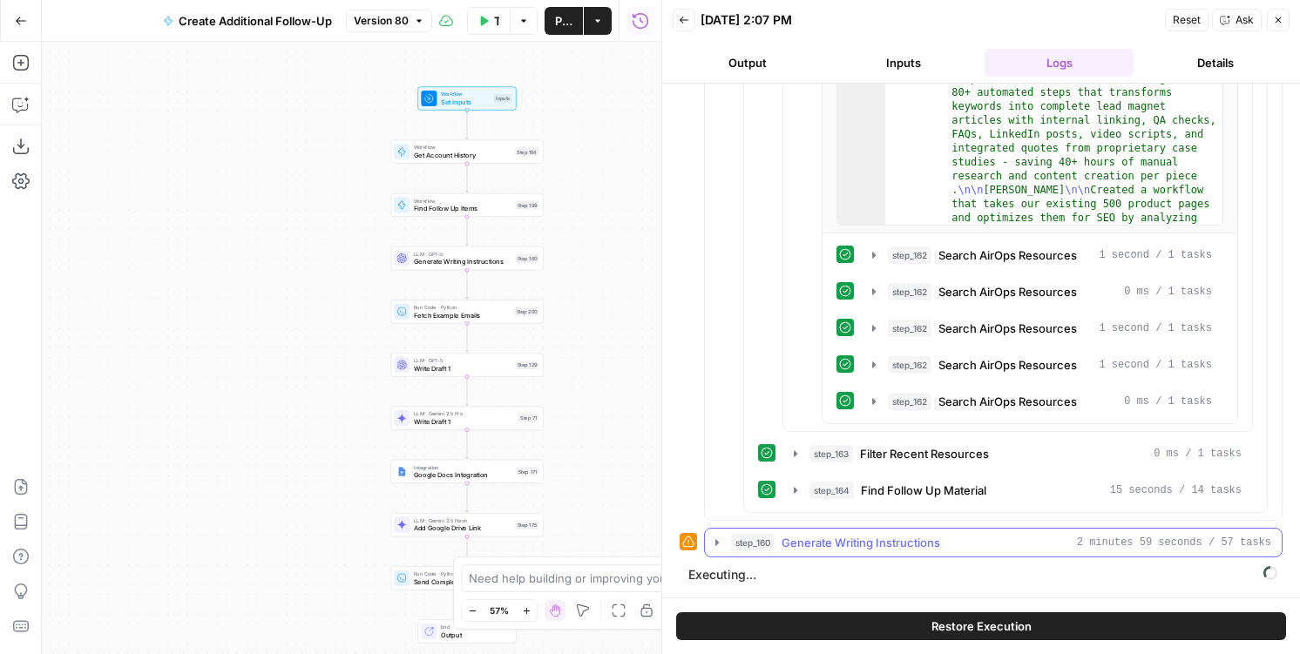
click at [833, 542] on span "Generate Writing Instructions" at bounding box center [860, 542] width 159 height 17
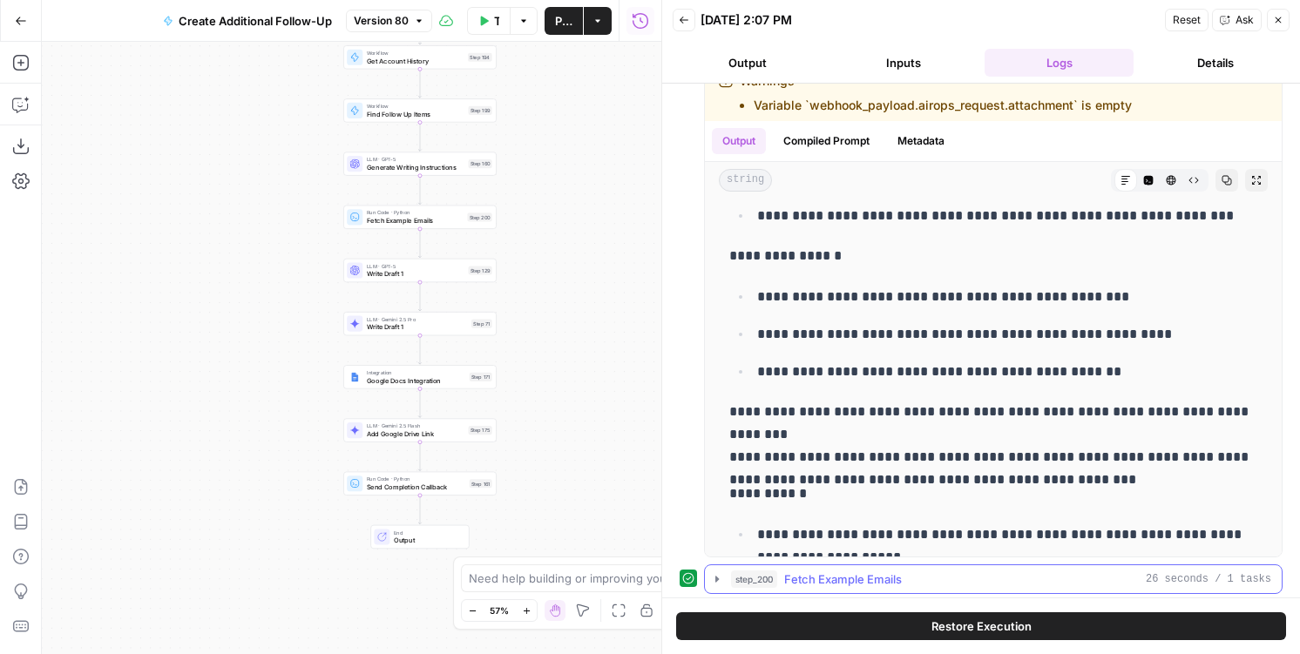
scroll to position [4864, 0]
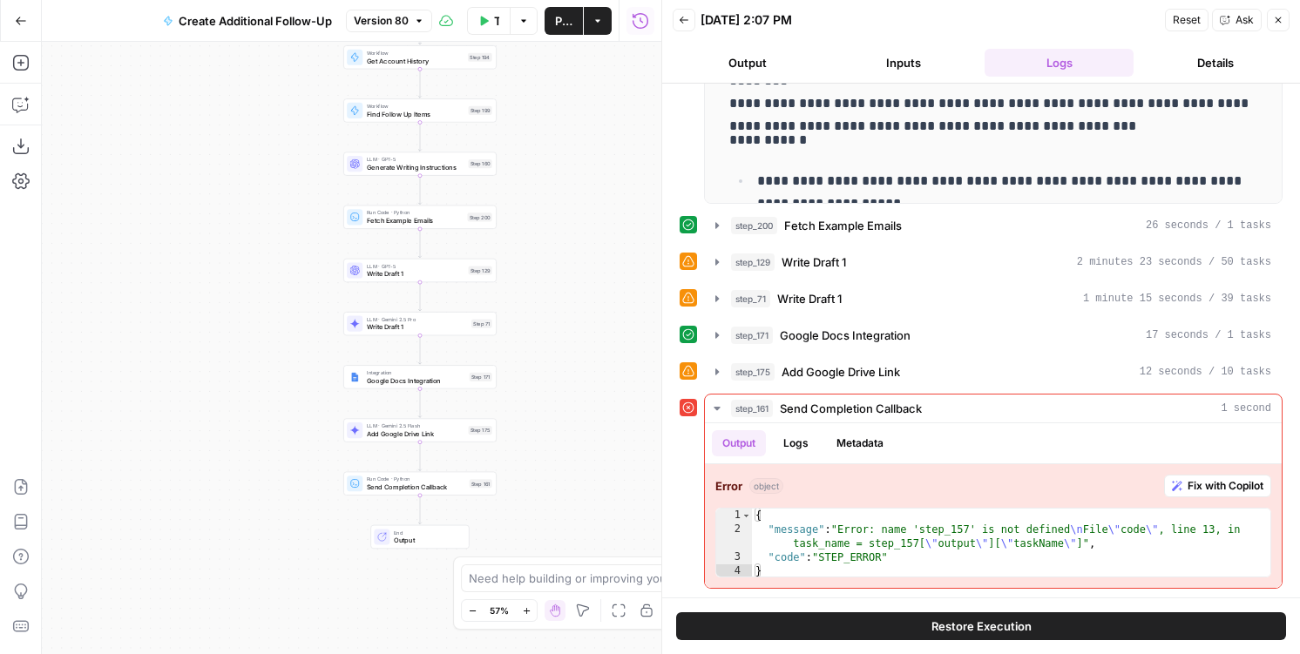
click at [467, 496] on div "Workflow Set Inputs Inputs Workflow Get Account History Step 194 Workflow Find …" at bounding box center [351, 348] width 619 height 612
click at [464, 491] on span "Send Completion Callback" at bounding box center [416, 488] width 98 height 10
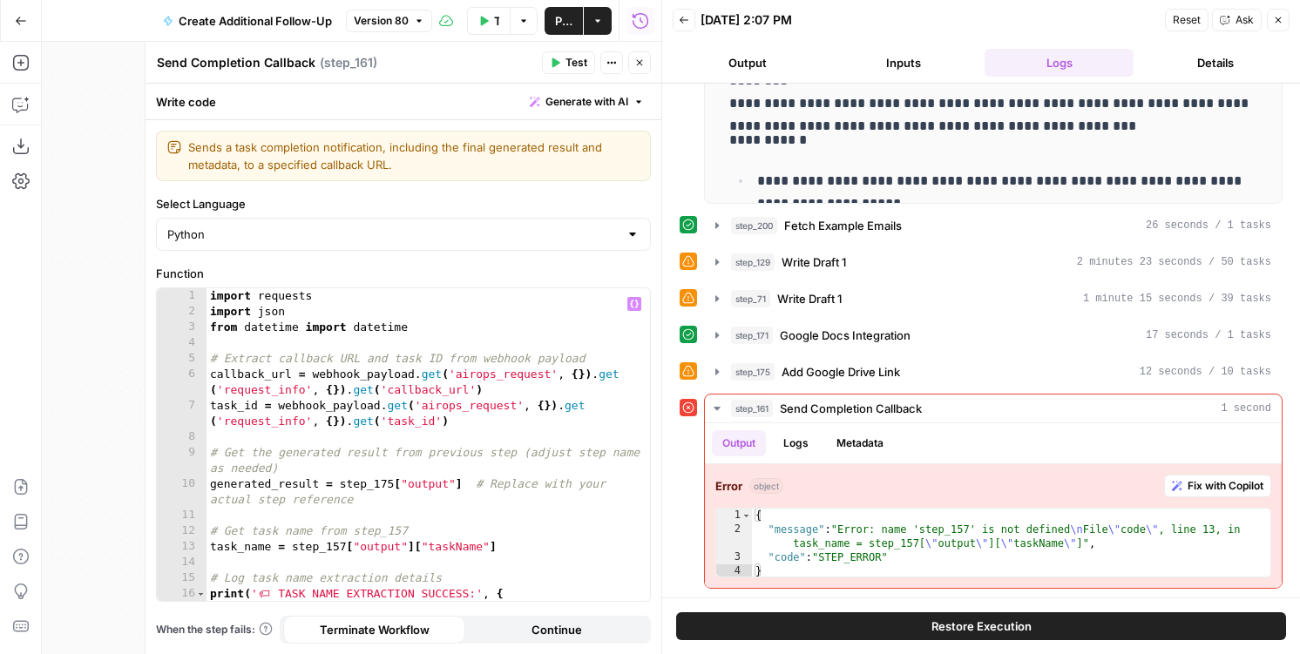
type textarea "**********"
click at [573, 428] on div "import requests import json from datetime import datetime # Extract callback UR…" at bounding box center [427, 460] width 443 height 344
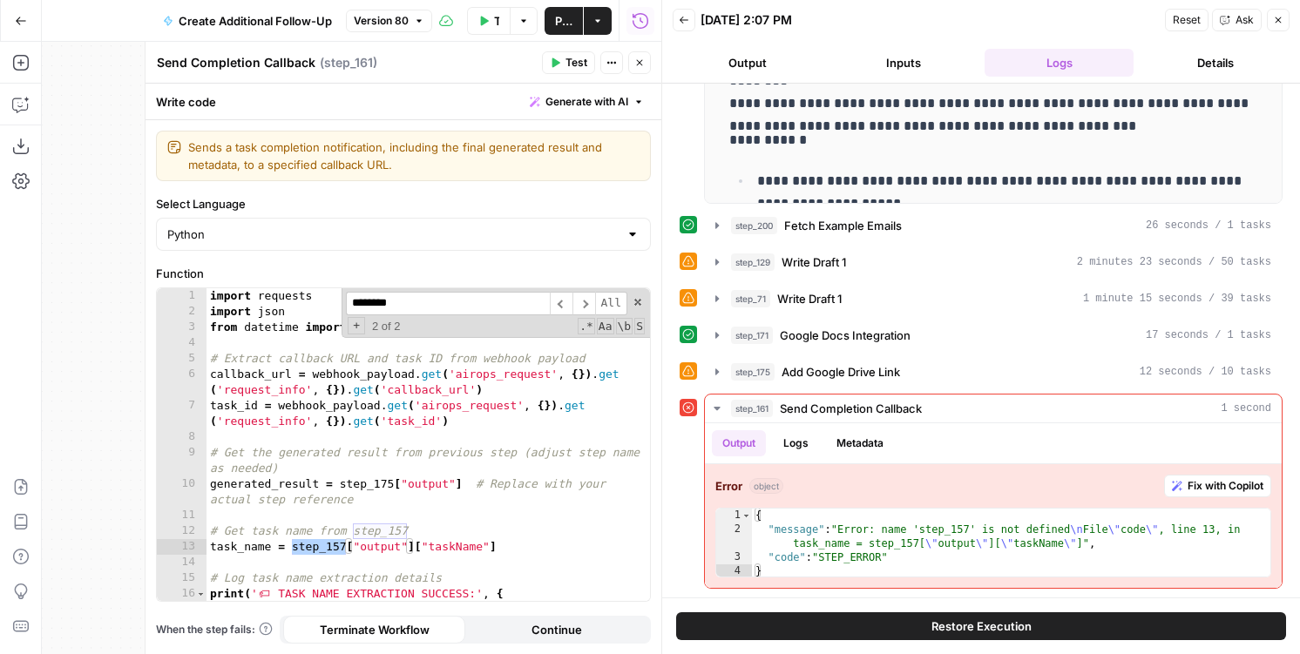
type input "********"
click at [1280, 15] on icon "button" at bounding box center [1278, 20] width 10 height 10
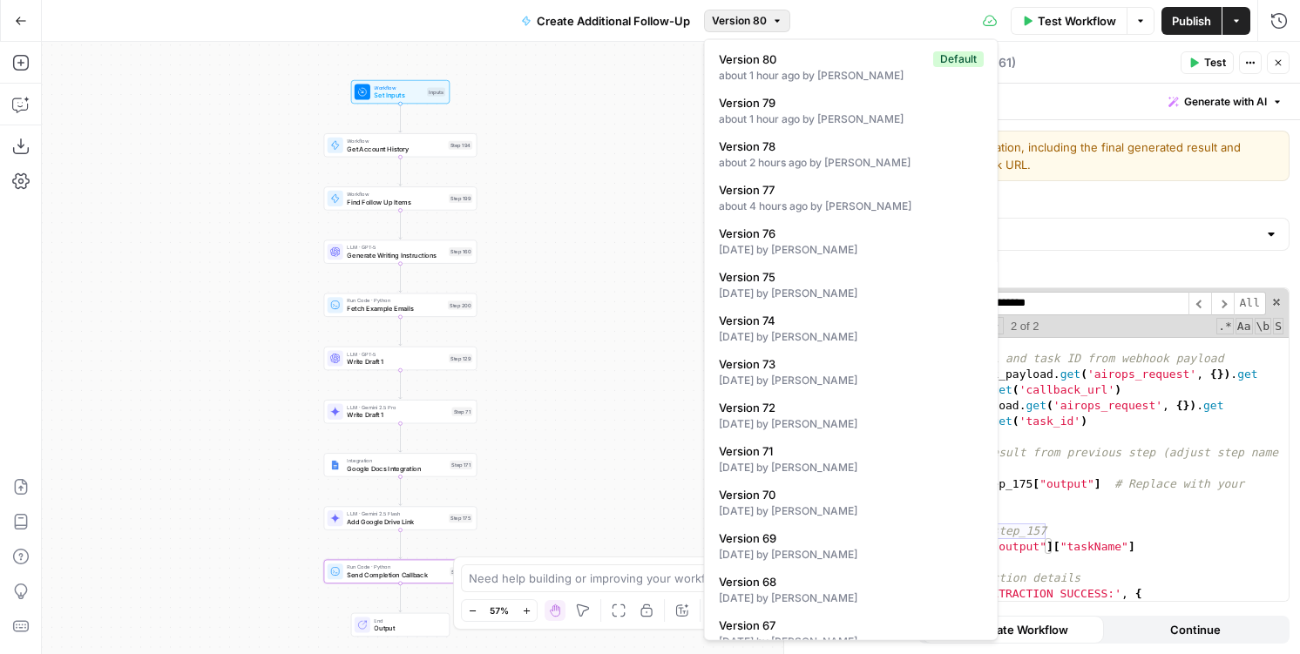
click at [733, 10] on button "Version 80" at bounding box center [747, 21] width 86 height 23
click at [763, 108] on span "Version 79" at bounding box center [848, 102] width 258 height 17
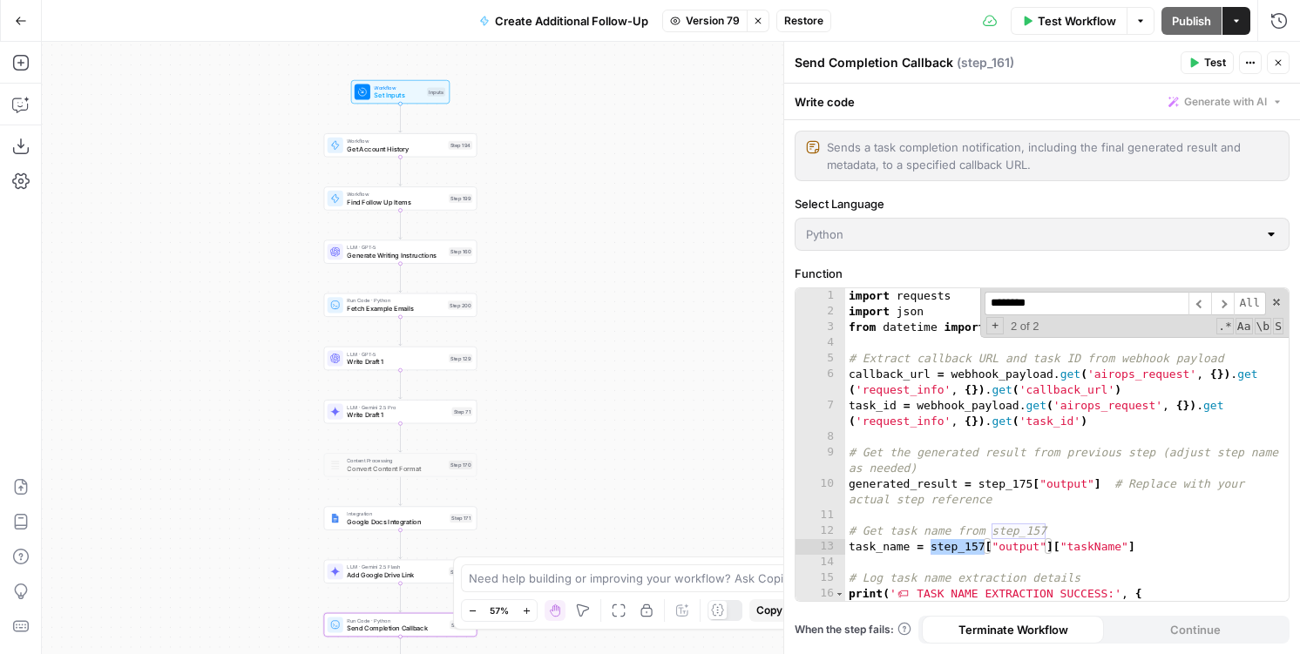
click at [719, 21] on span "Version 79" at bounding box center [713, 21] width 54 height 16
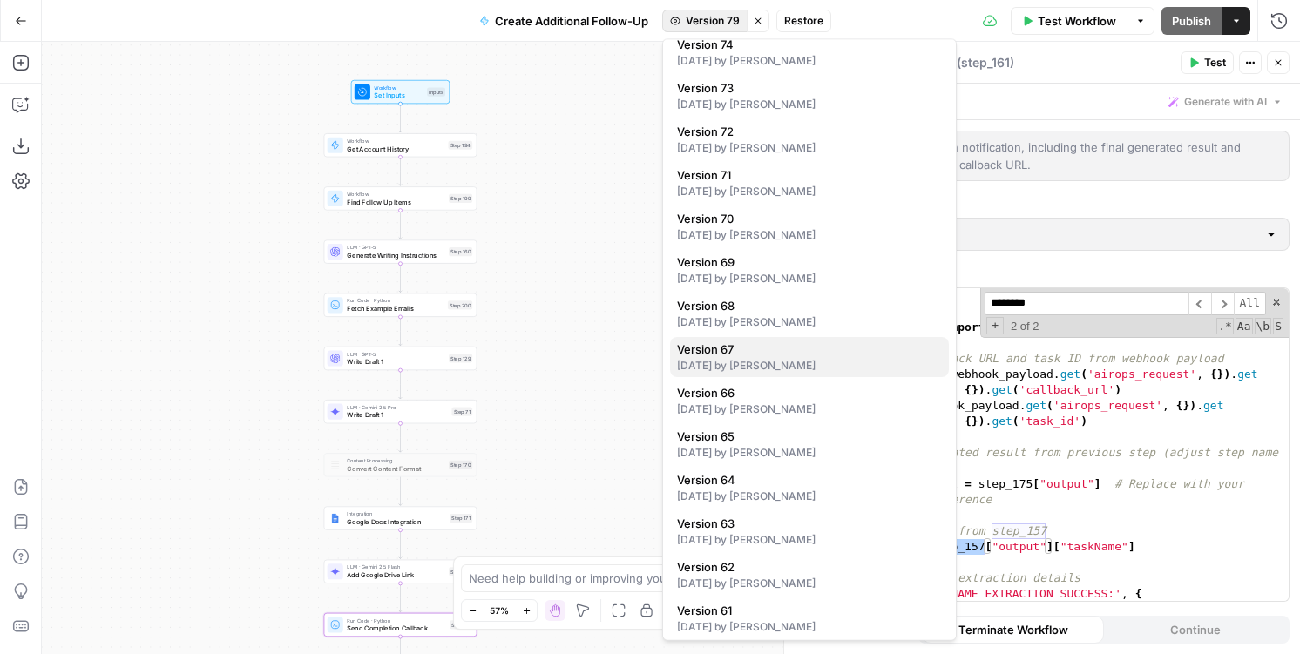
scroll to position [324, 0]
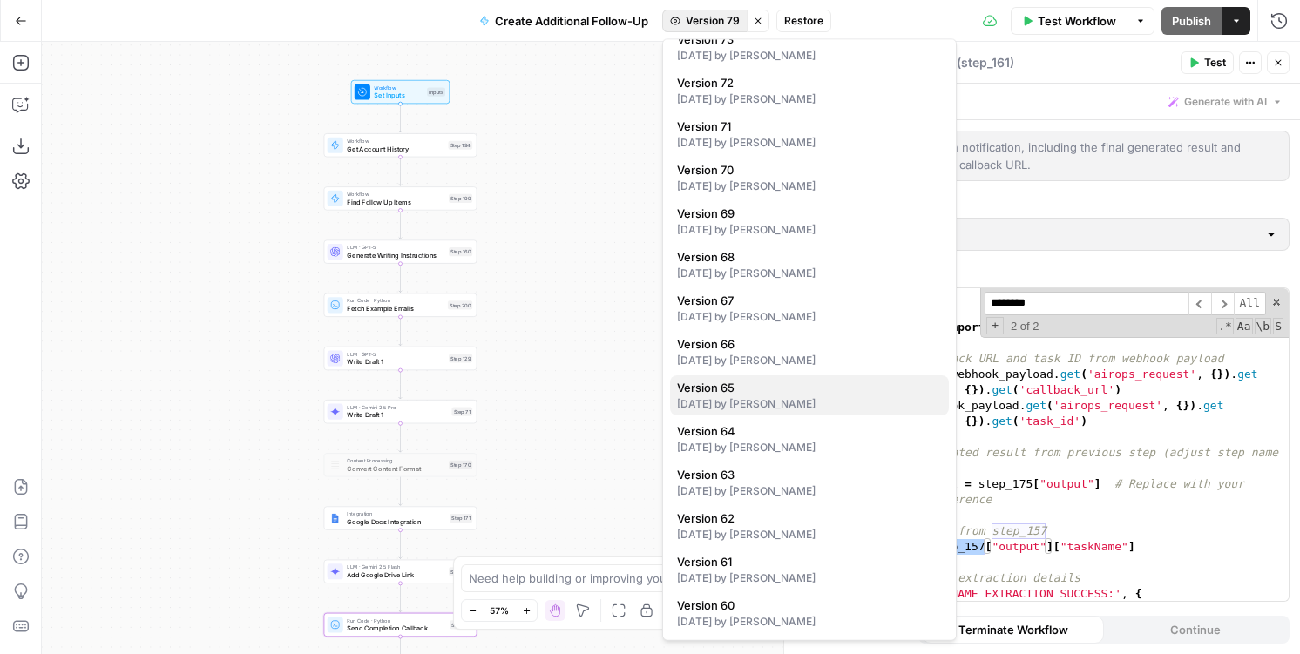
click at [720, 384] on span "Version 65" at bounding box center [806, 388] width 258 height 17
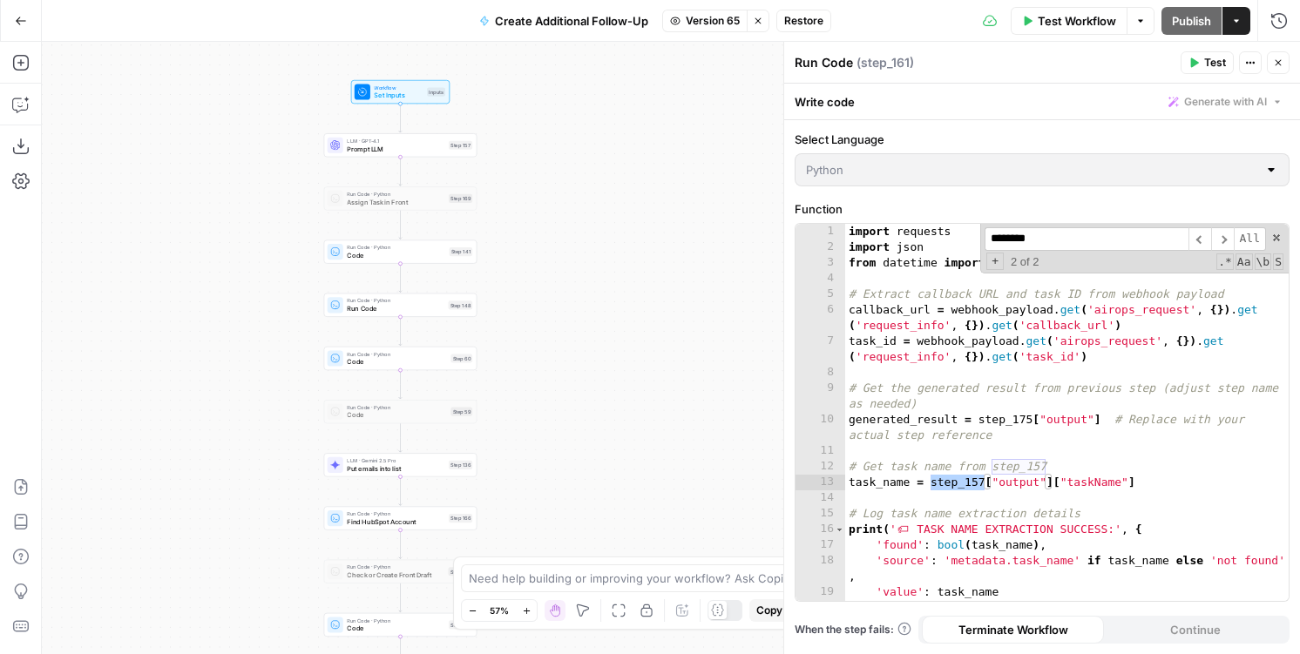
click at [415, 142] on span "LLM · GPT-4.1" at bounding box center [396, 141] width 98 height 8
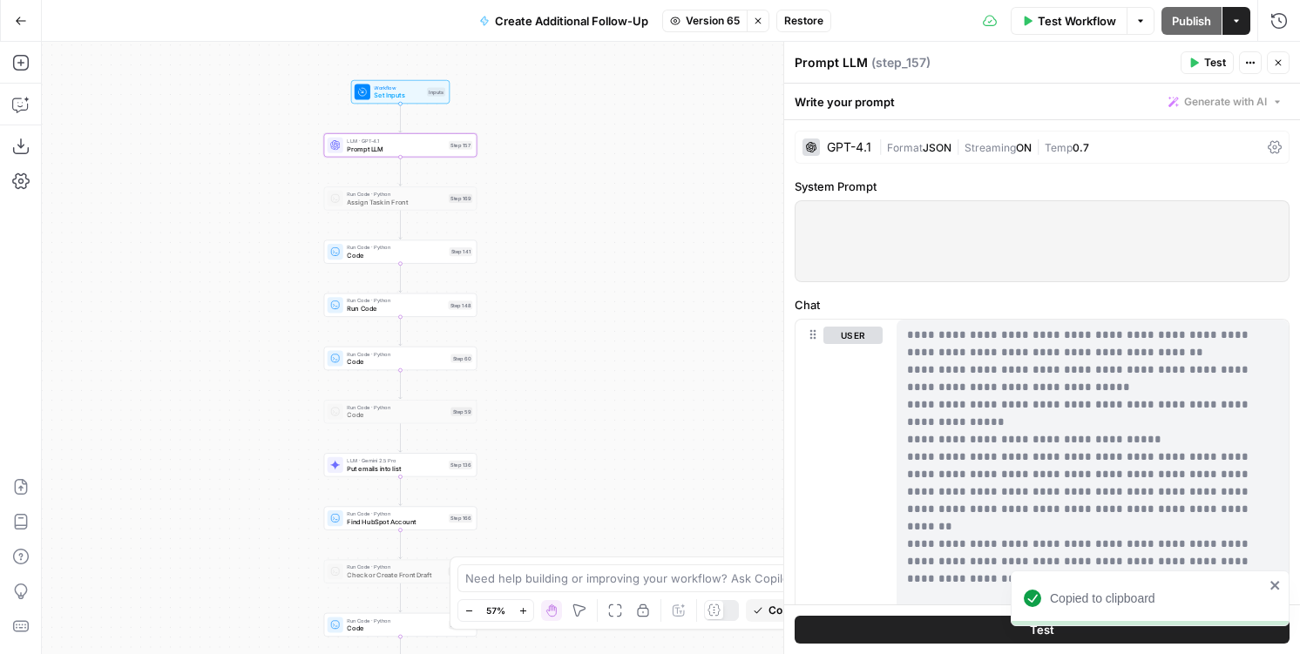
click at [759, 20] on icon "button" at bounding box center [758, 21] width 10 height 10
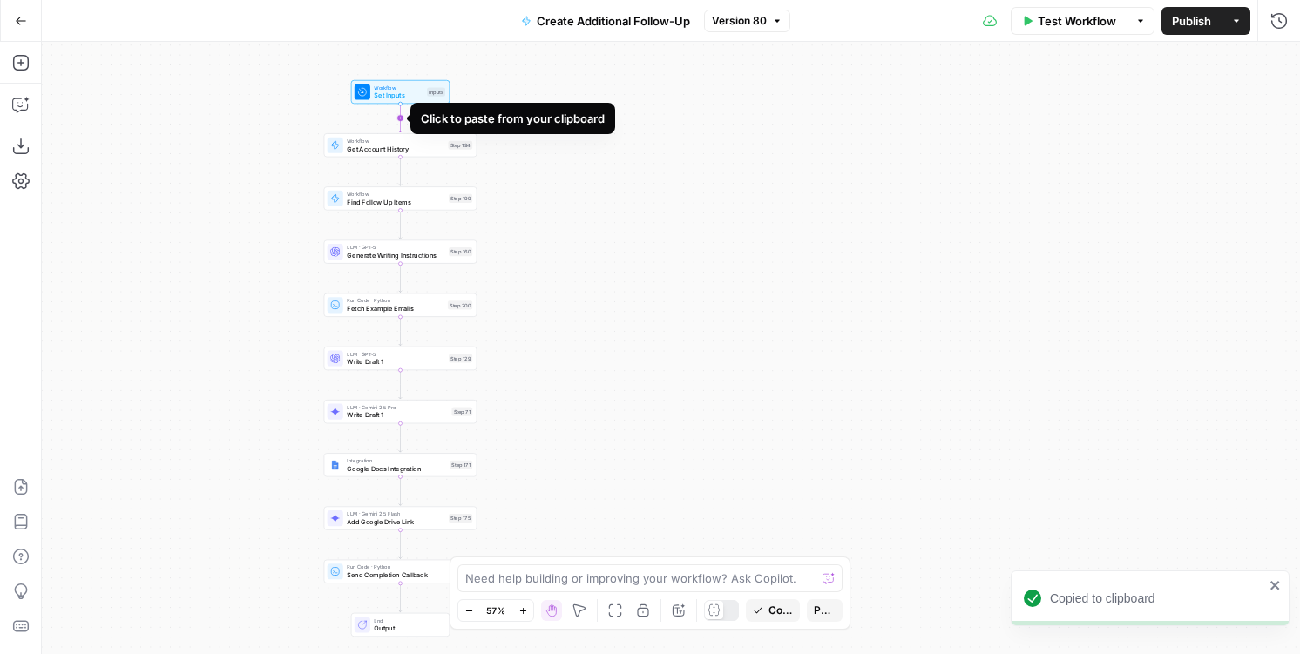
click at [399, 115] on icon "Edge from start to step_194" at bounding box center [400, 118] width 3 height 29
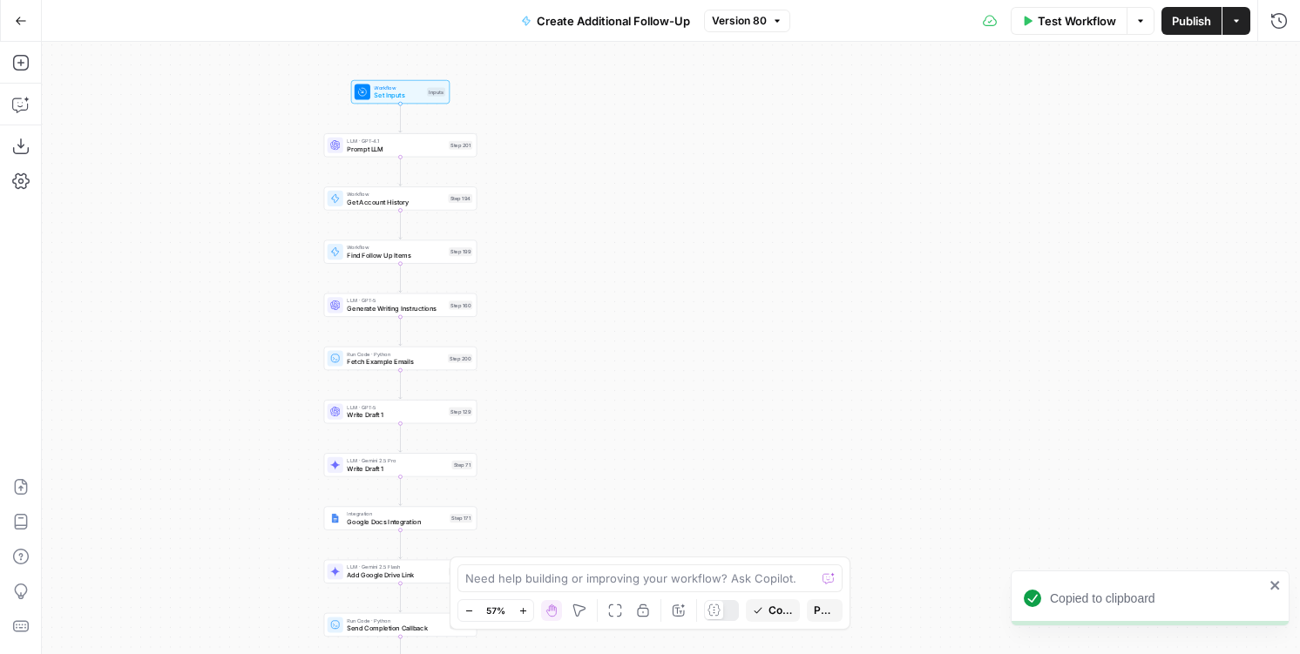
click at [420, 138] on span "LLM · GPT-4.1" at bounding box center [396, 141] width 98 height 8
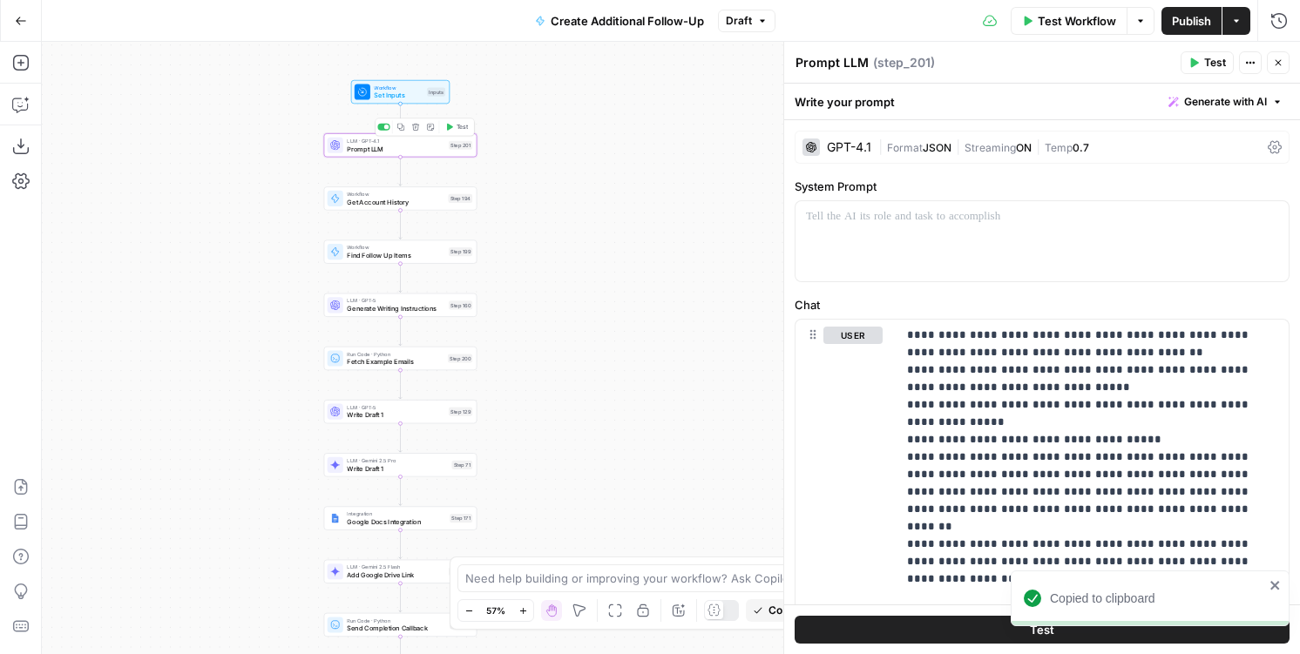
scroll to position [287, 0]
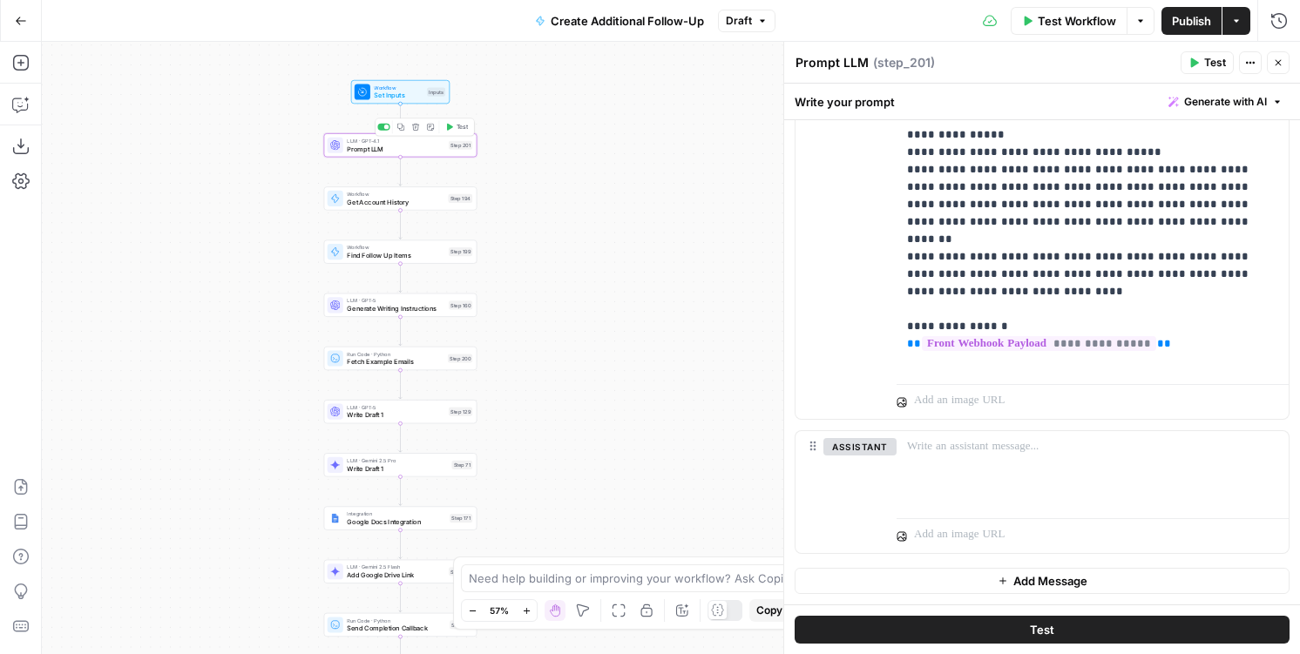
click at [460, 122] on button "Test" at bounding box center [457, 126] width 30 height 13
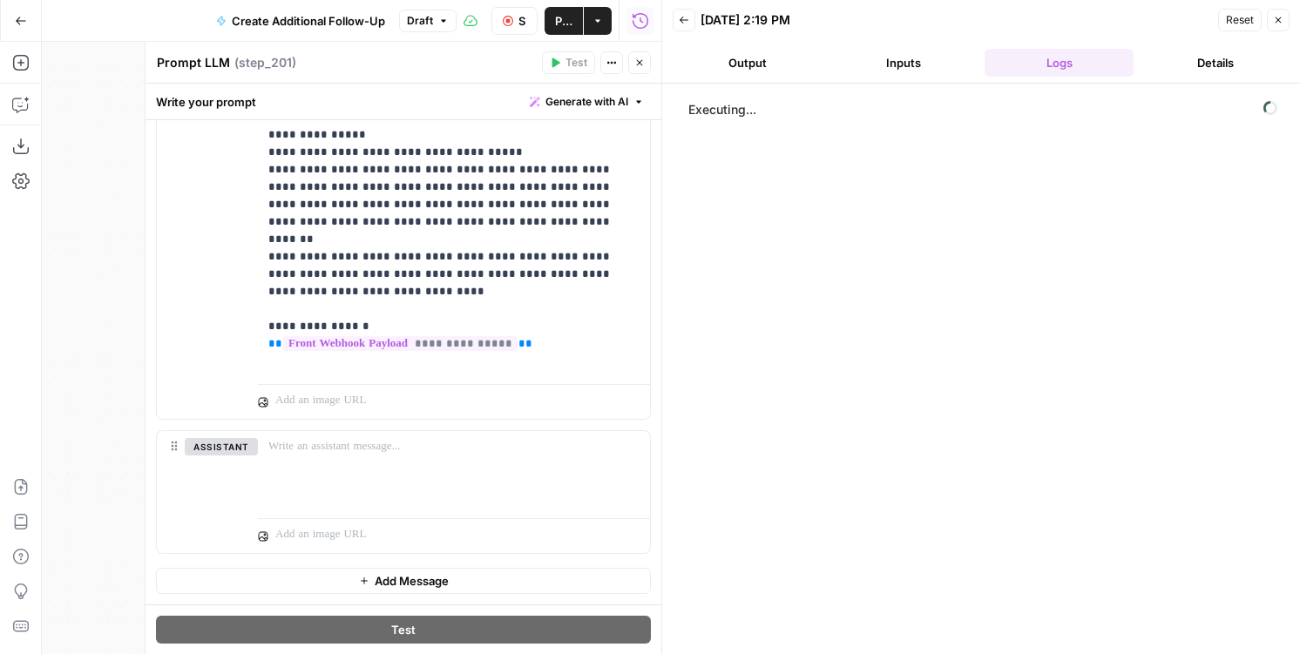
click at [638, 58] on icon "button" at bounding box center [639, 62] width 10 height 10
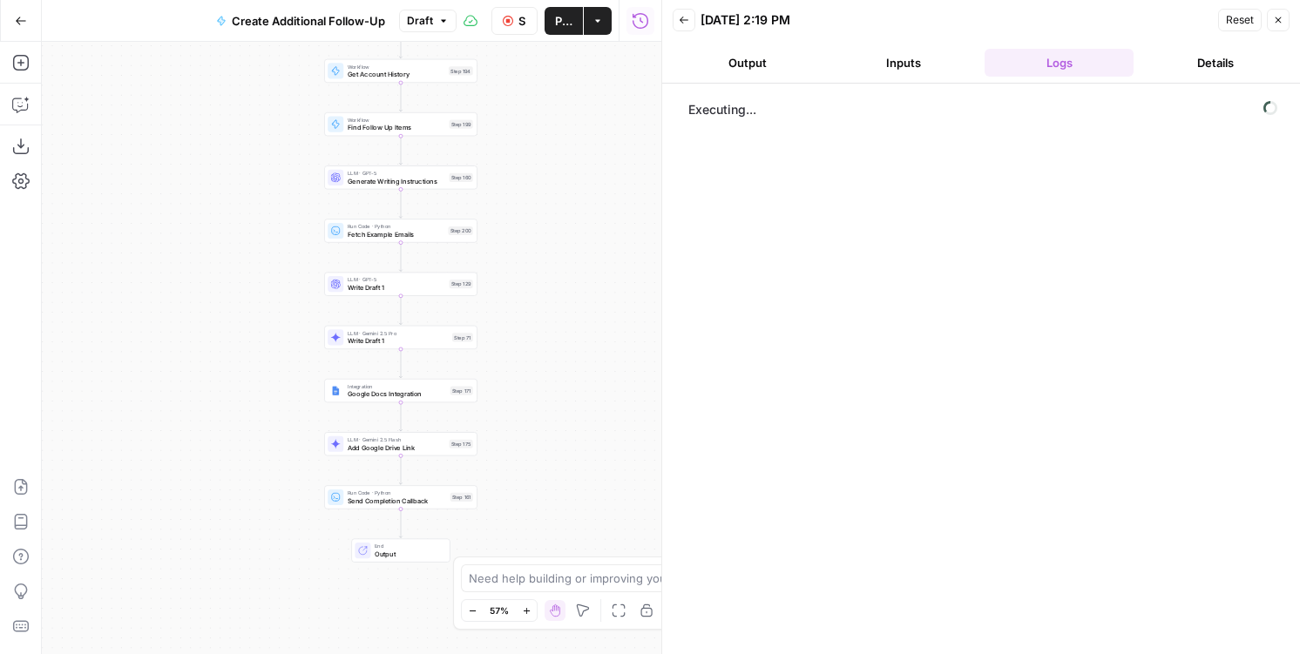
click at [379, 503] on span "Send Completion Callback" at bounding box center [397, 501] width 98 height 10
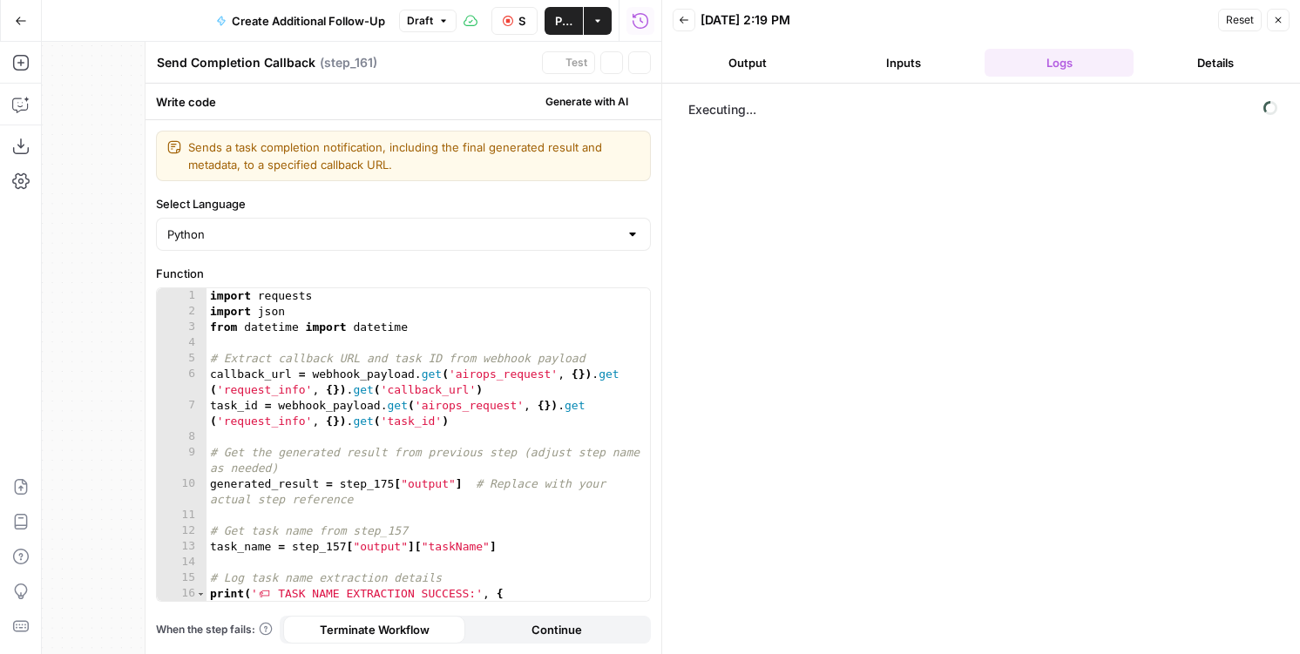
type textarea "**********"
click at [555, 328] on div "import requests import json from datetime import datetime # Extract callback UR…" at bounding box center [427, 460] width 443 height 344
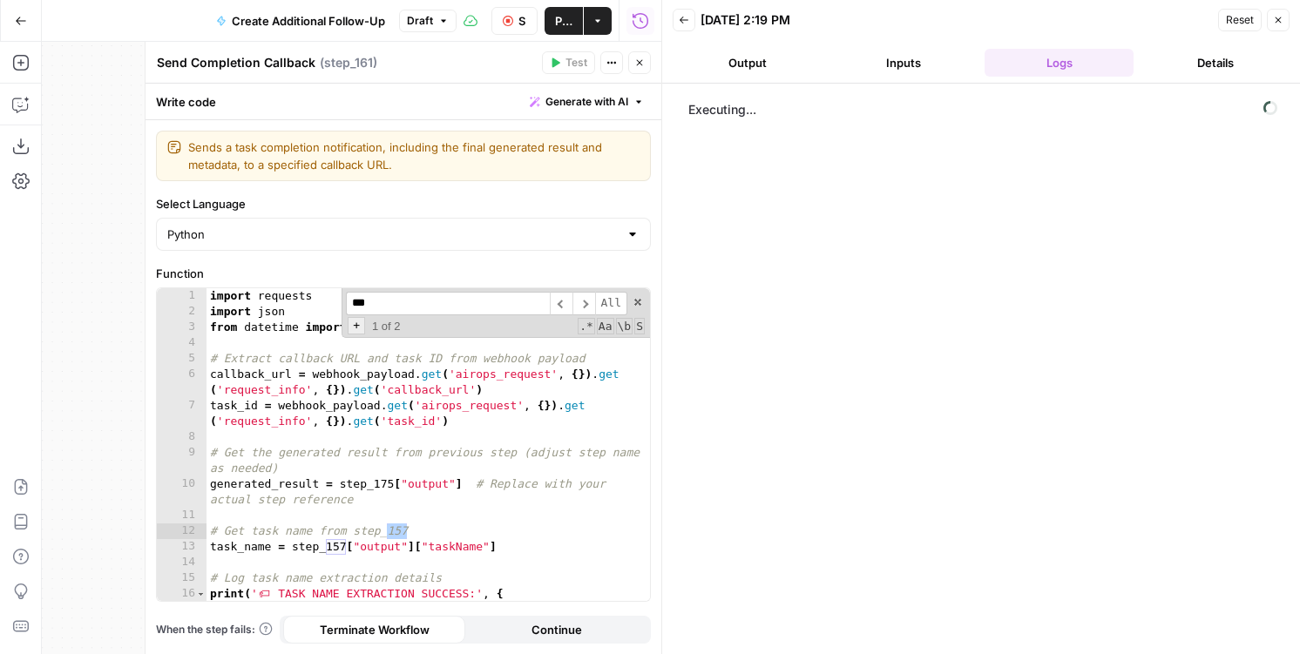
type input "***"
click at [352, 333] on span "+" at bounding box center [356, 325] width 17 height 17
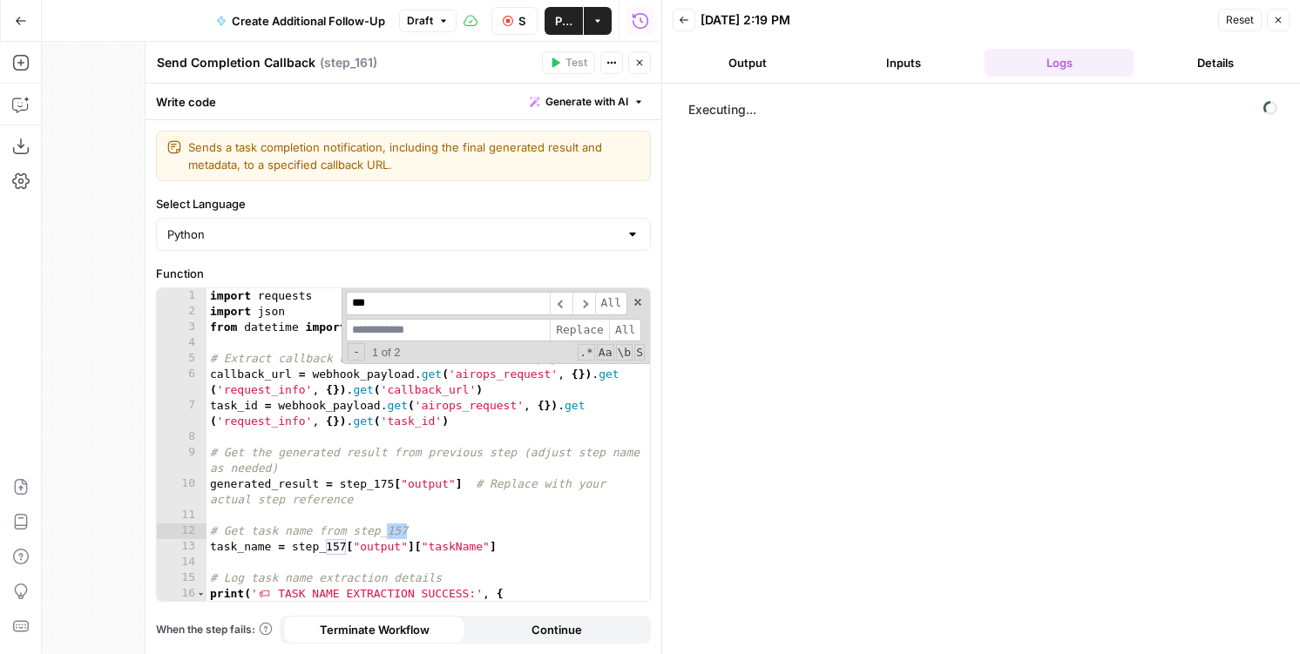
click at [371, 330] on input at bounding box center [448, 331] width 204 height 24
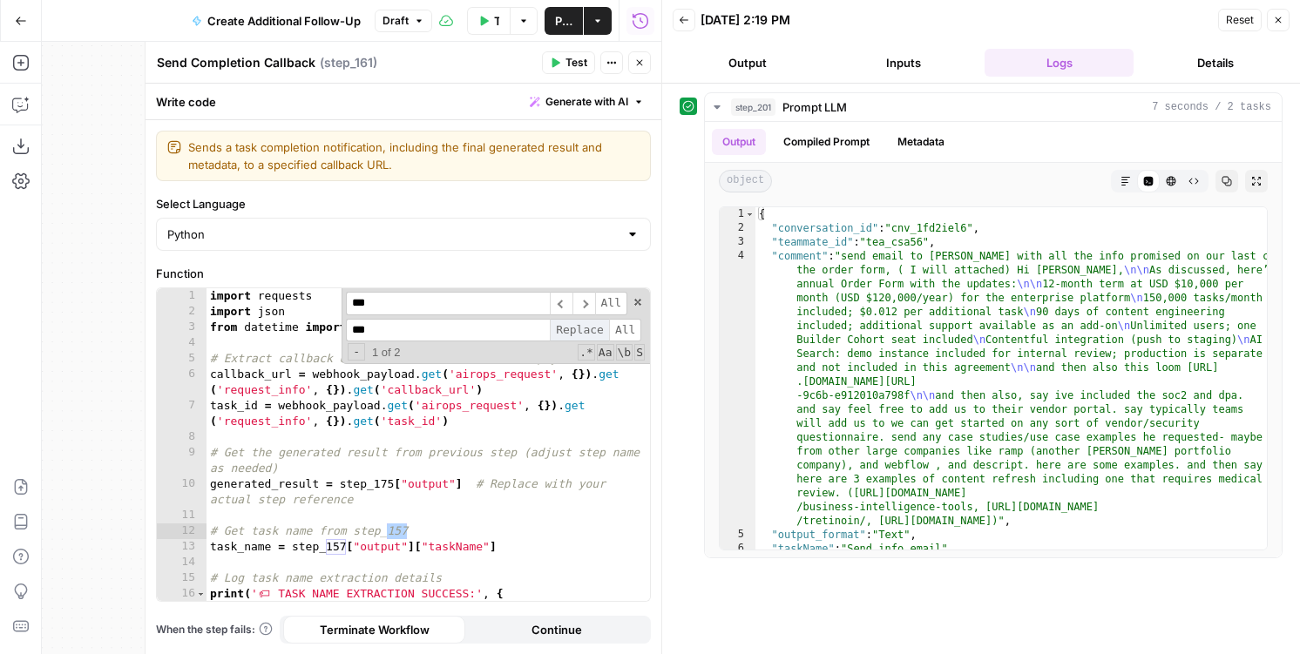
type input "***"
click at [593, 324] on span "Replace" at bounding box center [579, 331] width 59 height 24
click at [564, 58] on button "Test" at bounding box center [568, 62] width 53 height 23
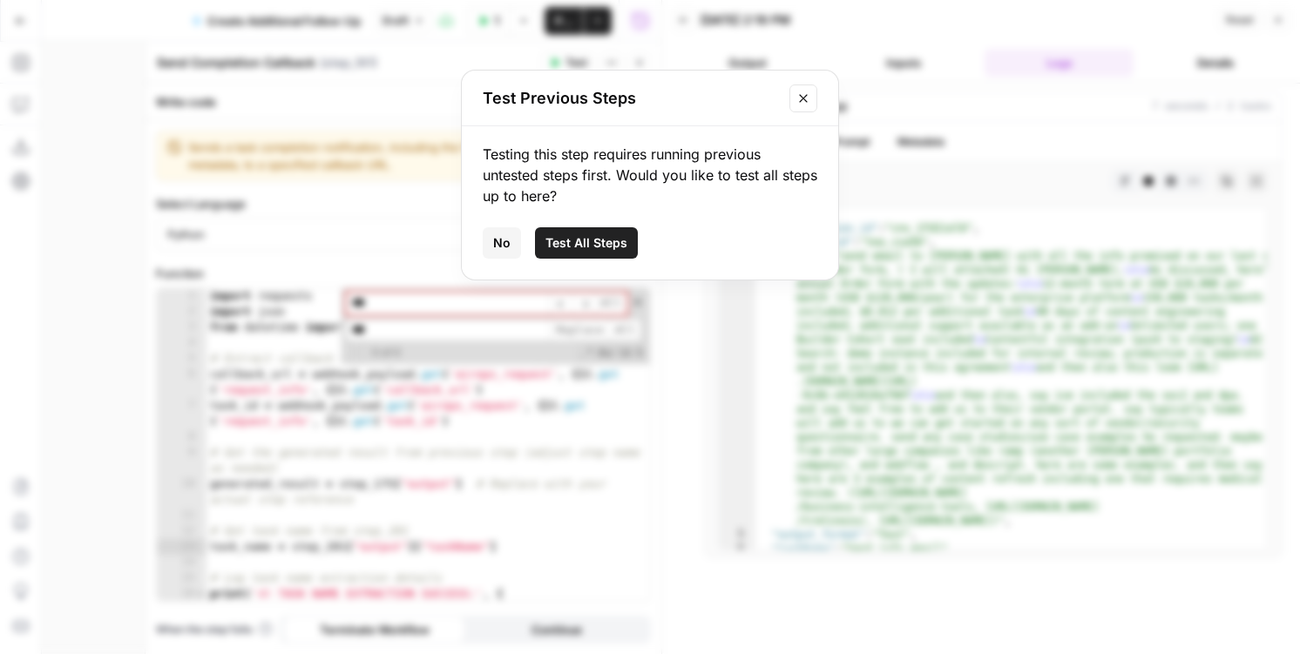
click at [509, 243] on span "No" at bounding box center [501, 242] width 17 height 17
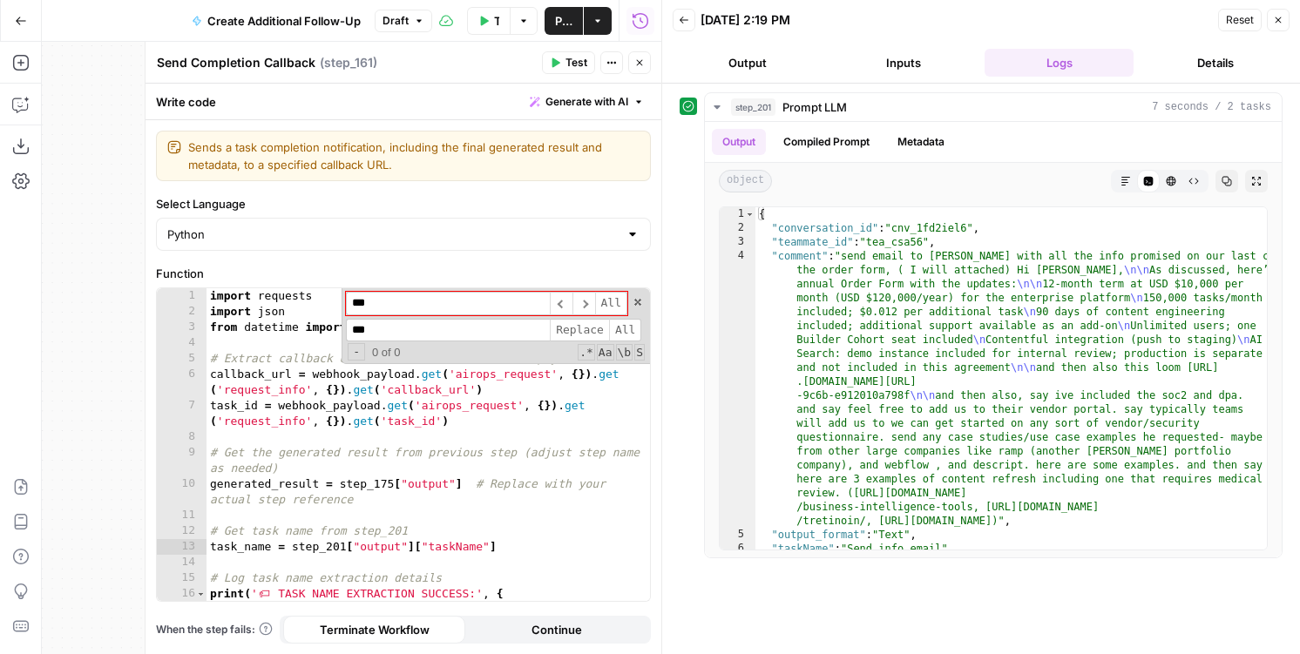
click at [1286, 24] on button "Close" at bounding box center [1277, 20] width 23 height 23
click at [1280, 24] on icon "button" at bounding box center [1278, 20] width 10 height 10
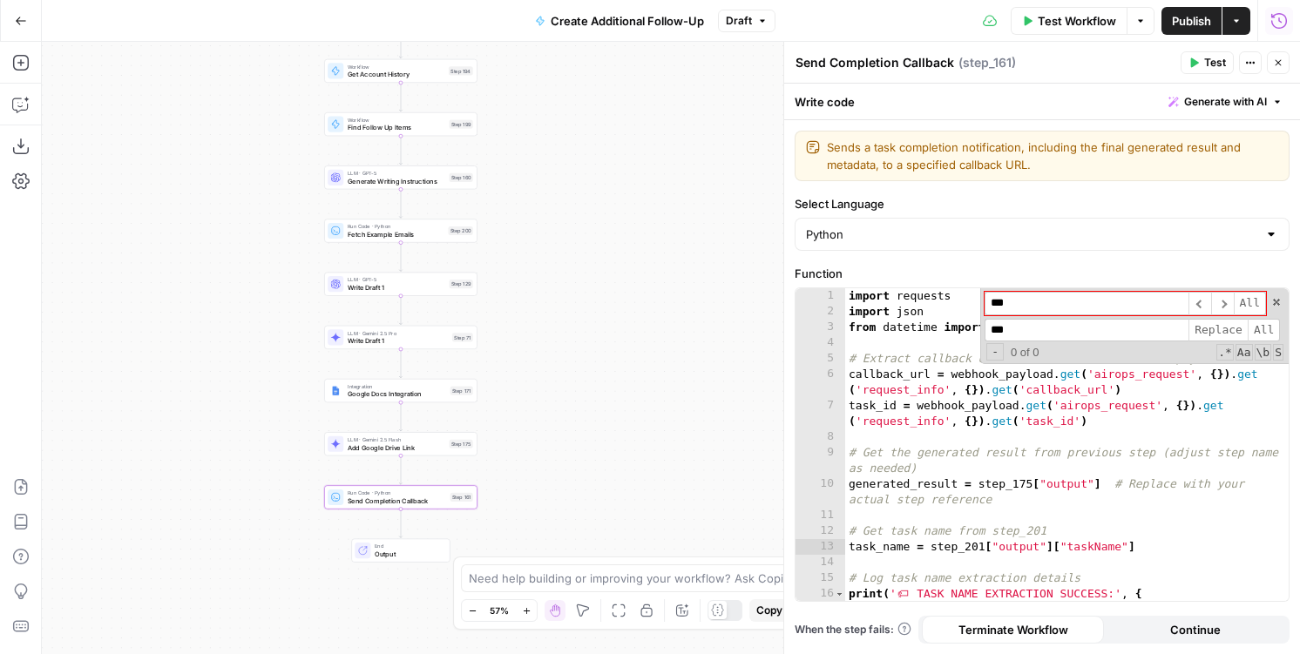
click at [1273, 25] on icon "button" at bounding box center [1278, 20] width 17 height 17
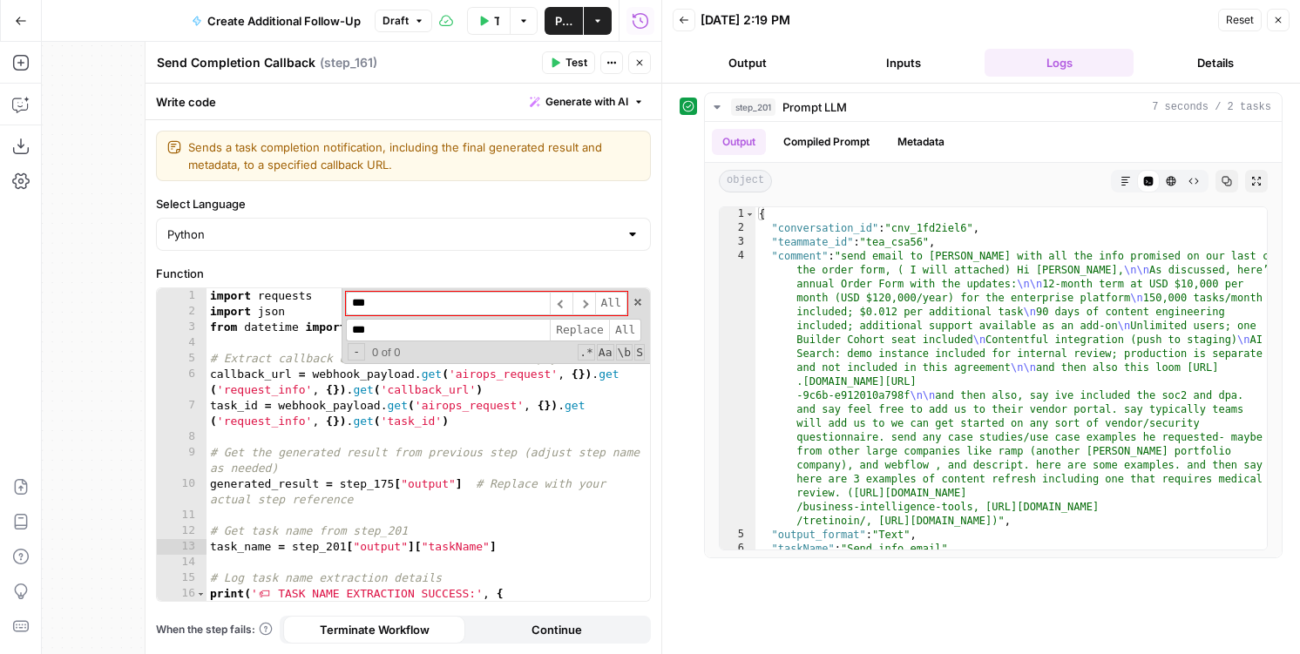
click at [692, 16] on button "Back" at bounding box center [683, 20] width 23 height 23
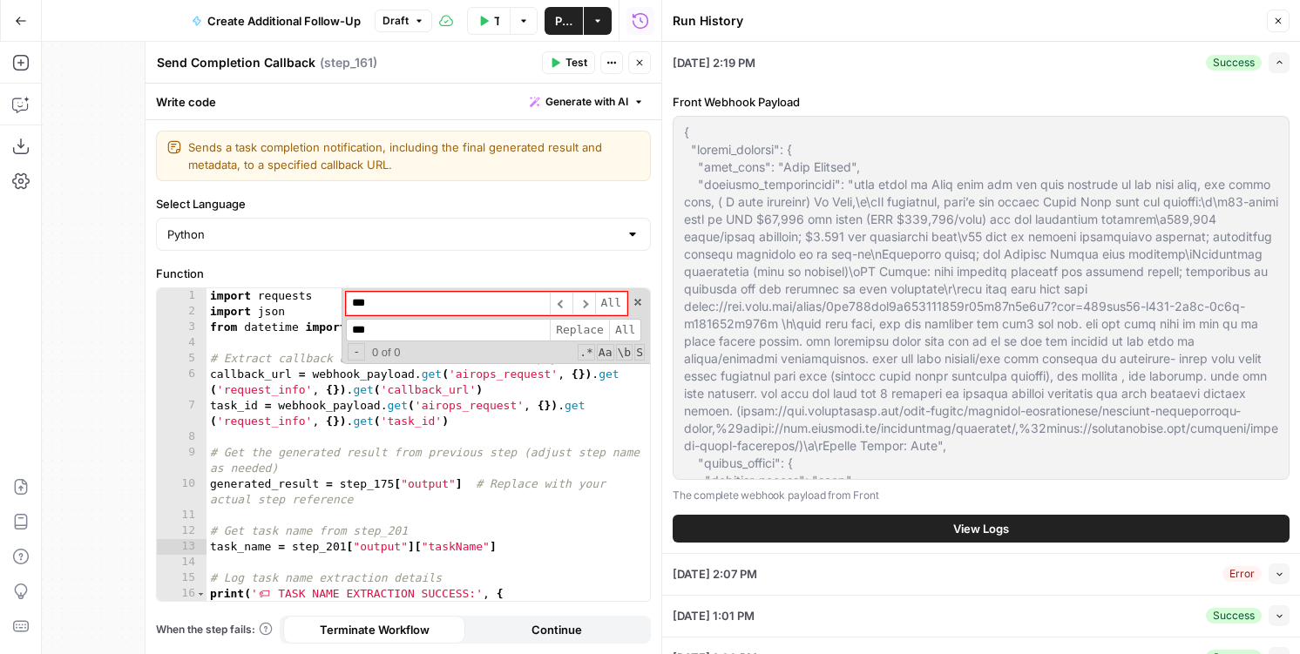
click at [1020, 520] on button "View Logs" at bounding box center [980, 529] width 617 height 28
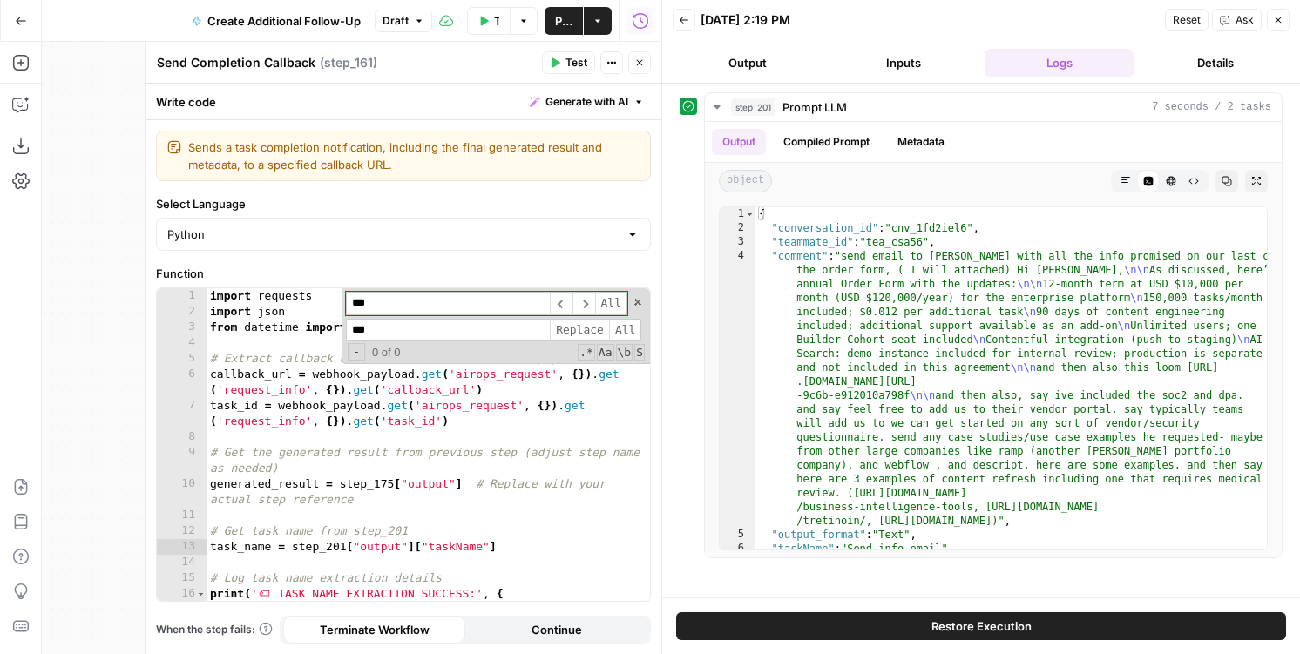
click at [925, 626] on button "Restore Execution" at bounding box center [981, 626] width 610 height 28
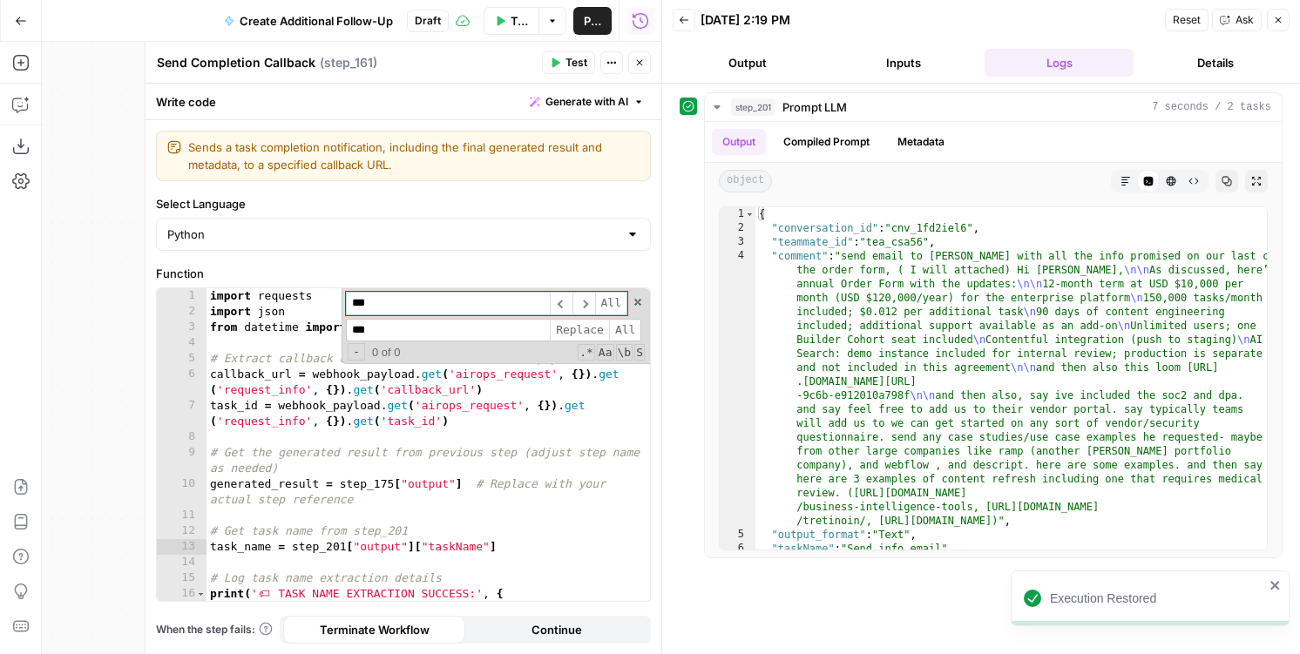
click at [1273, 18] on icon "button" at bounding box center [1278, 20] width 10 height 10
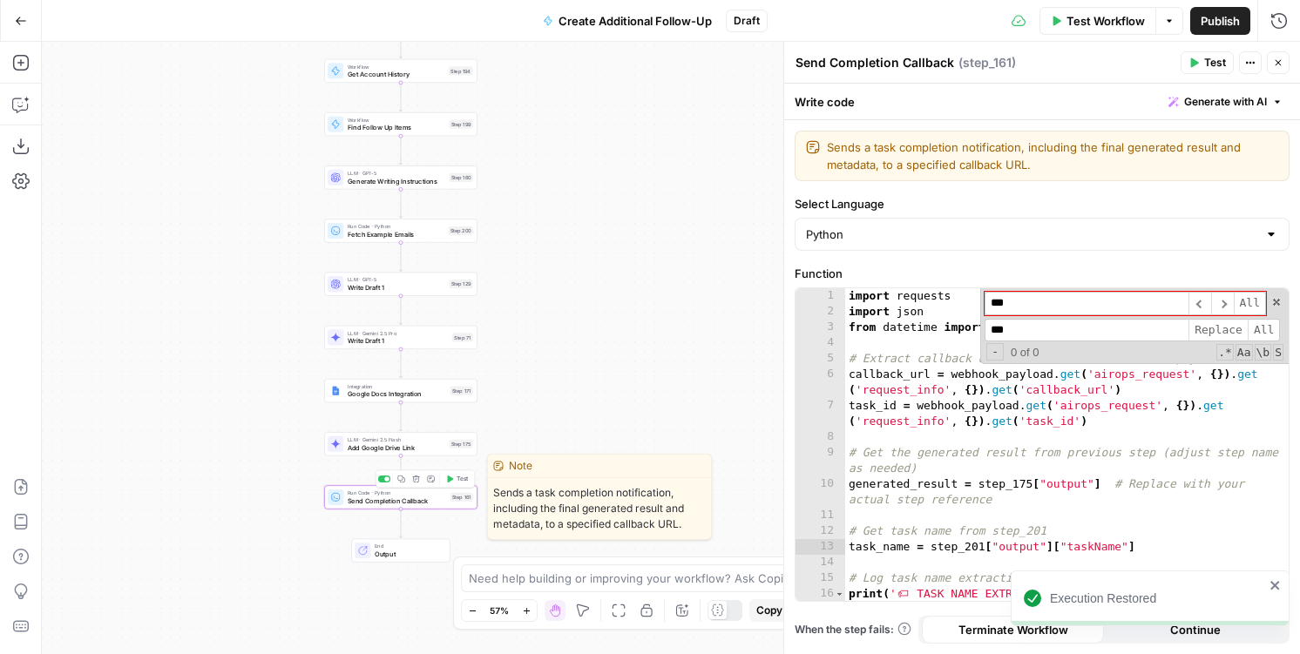
click at [463, 482] on span "Test" at bounding box center [462, 479] width 12 height 9
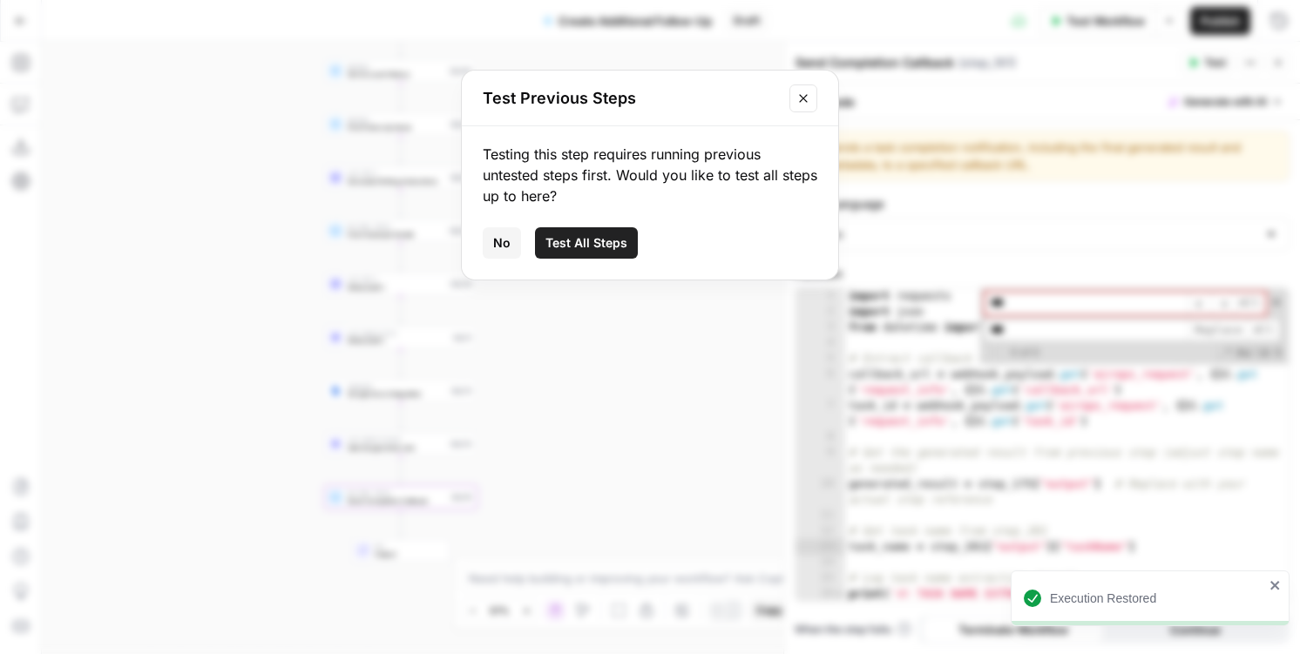
click at [491, 240] on button "No" at bounding box center [502, 242] width 38 height 31
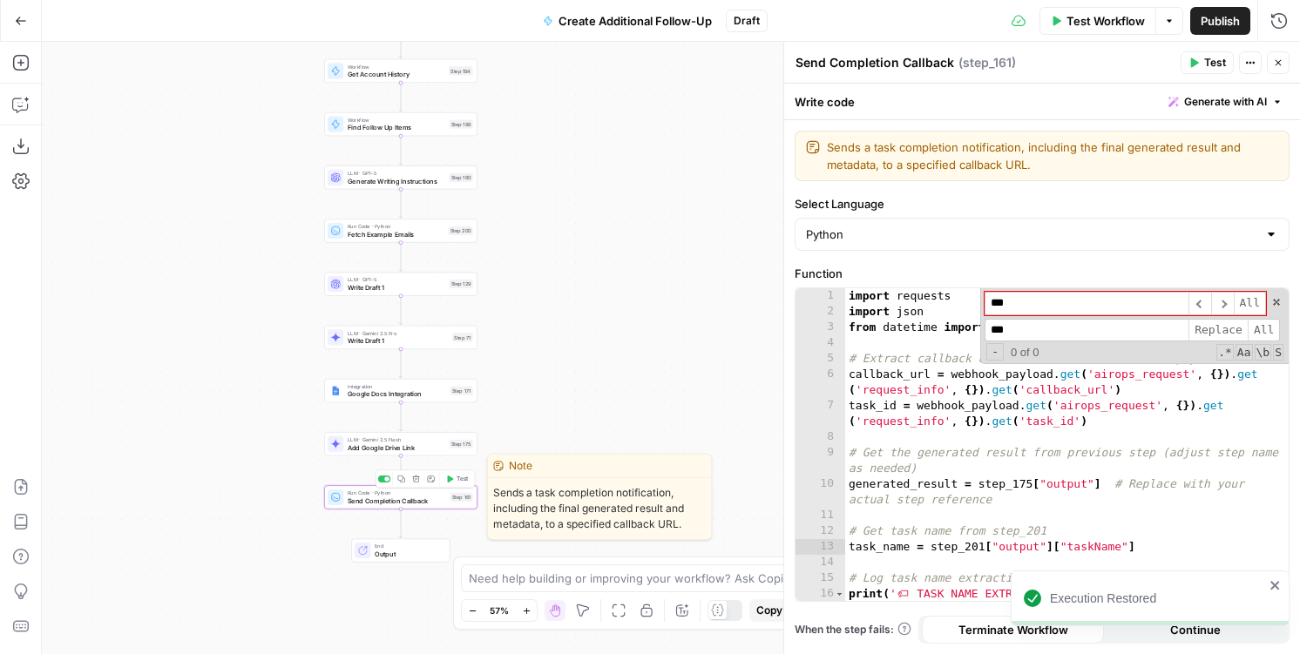
click at [384, 499] on span "Send Completion Callback" at bounding box center [397, 501] width 98 height 10
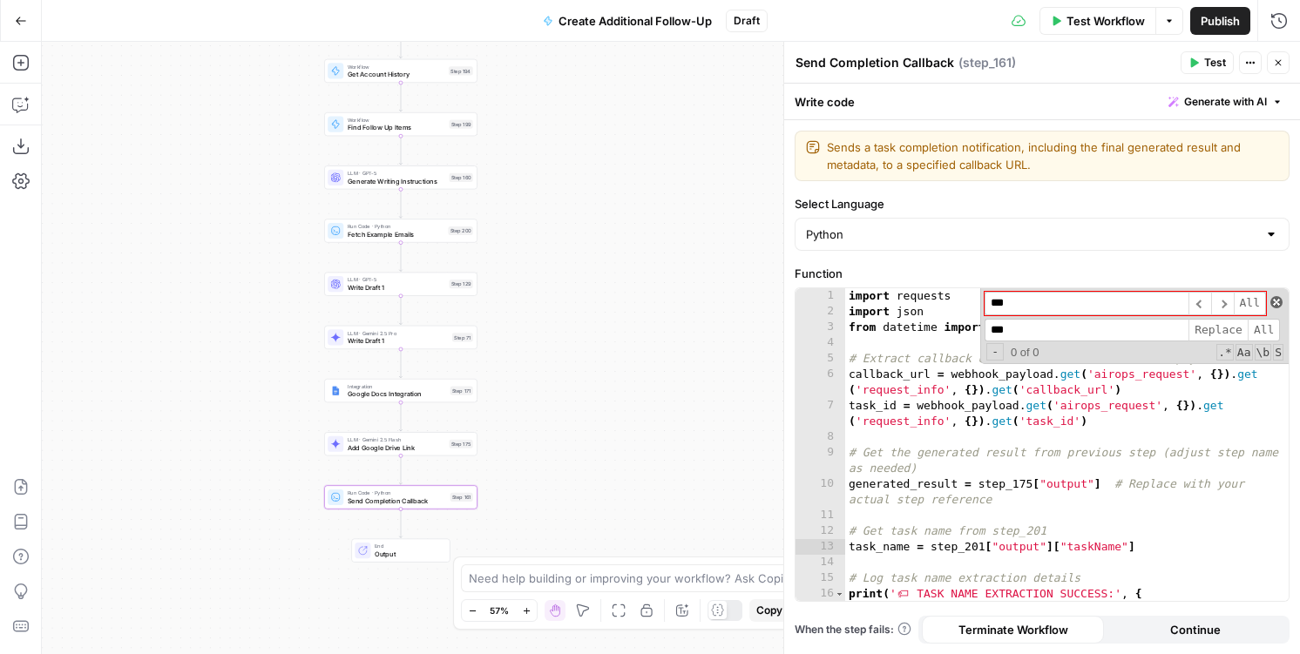
click at [1275, 304] on span at bounding box center [1276, 302] width 12 height 12
type textarea "**********"
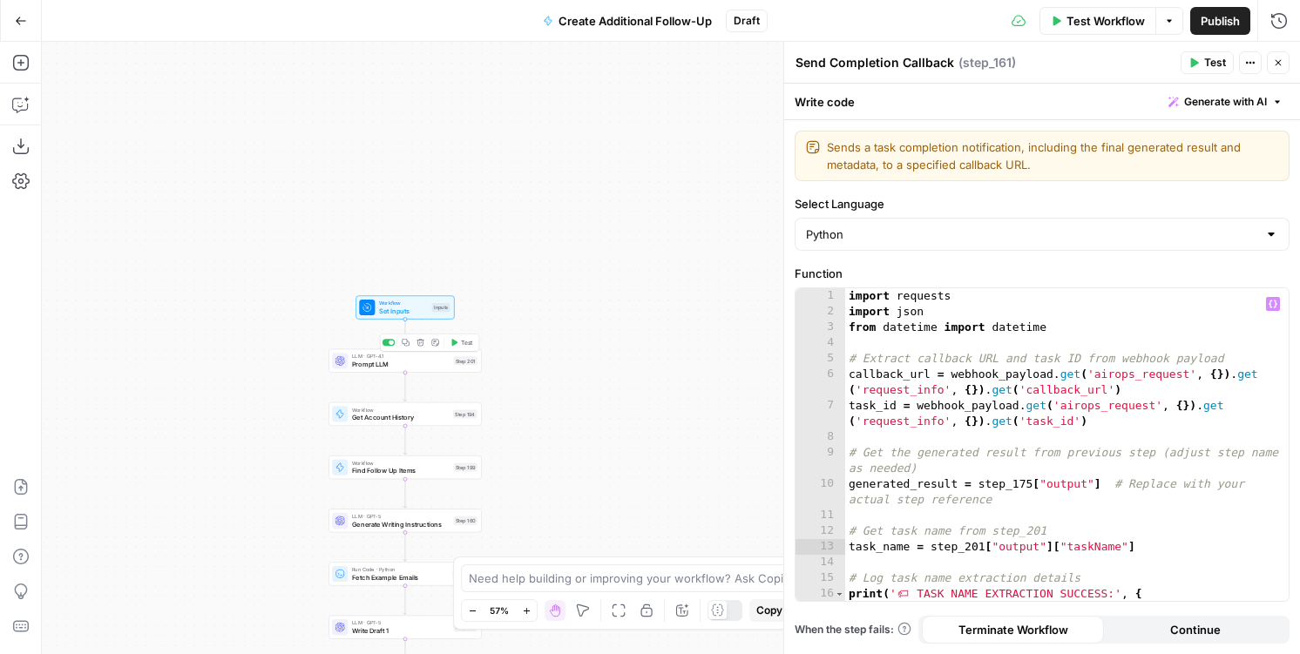
click at [373, 374] on div "Workflow Set Inputs Inputs LLM · GPT-4.1 Prompt LLM Step 201 Copy step Delete s…" at bounding box center [671, 348] width 1258 height 612
click at [396, 364] on span "Prompt LLM" at bounding box center [401, 365] width 98 height 10
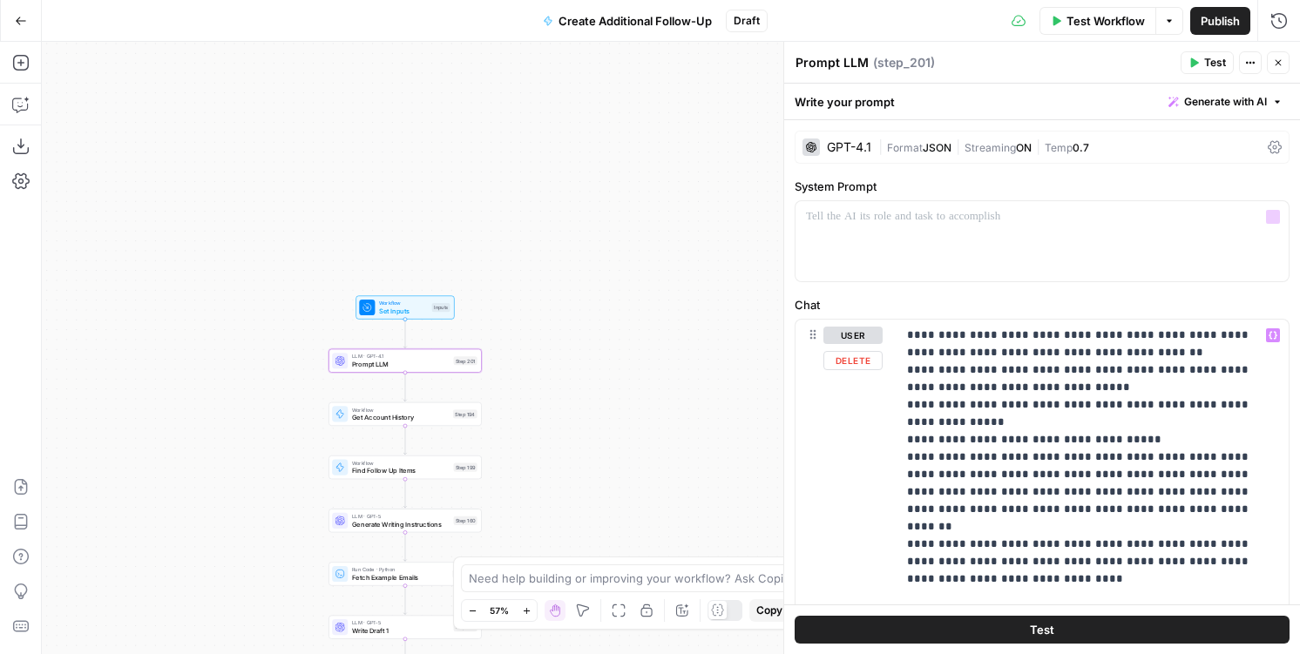
click at [957, 140] on span "|" at bounding box center [957, 146] width 13 height 17
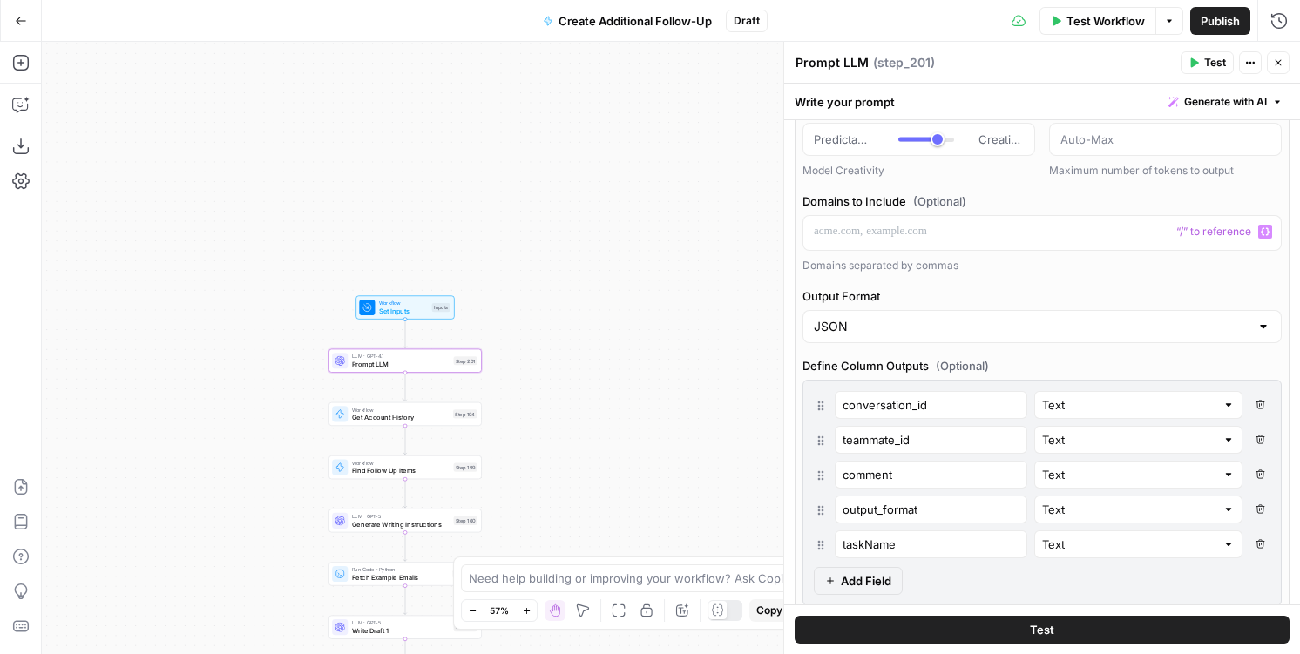
scroll to position [323, 0]
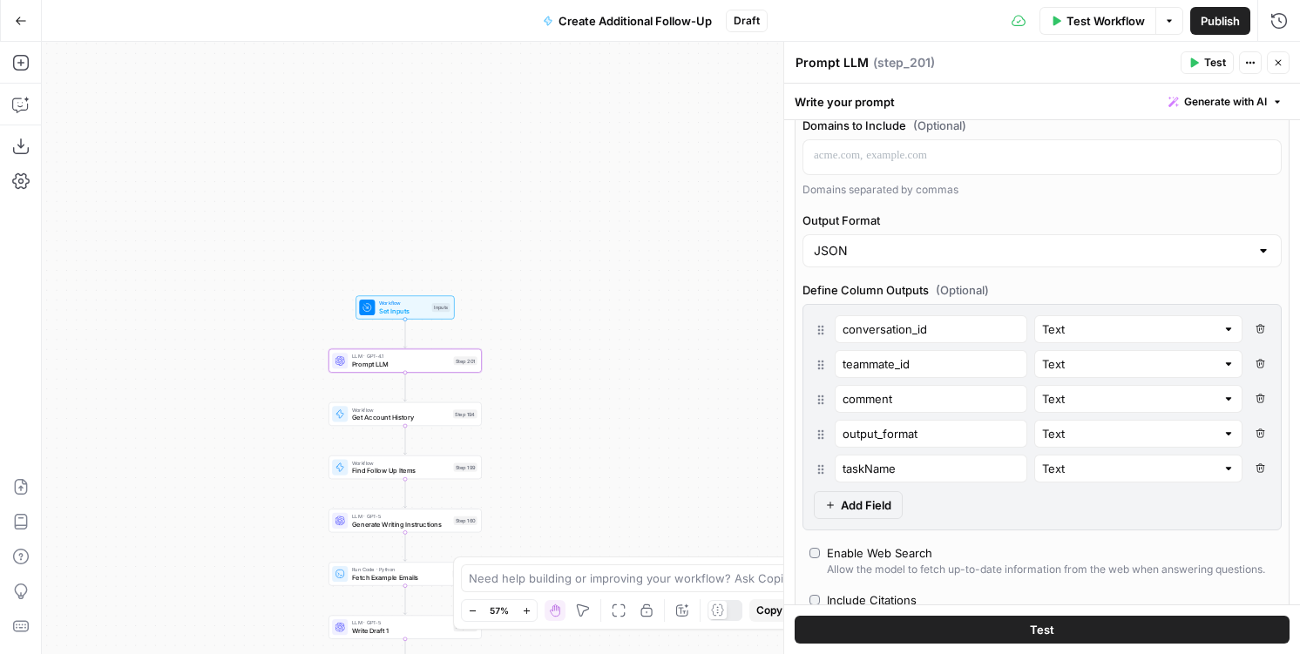
click at [1255, 433] on icon "button" at bounding box center [1260, 434] width 10 height 10
type input "taskName"
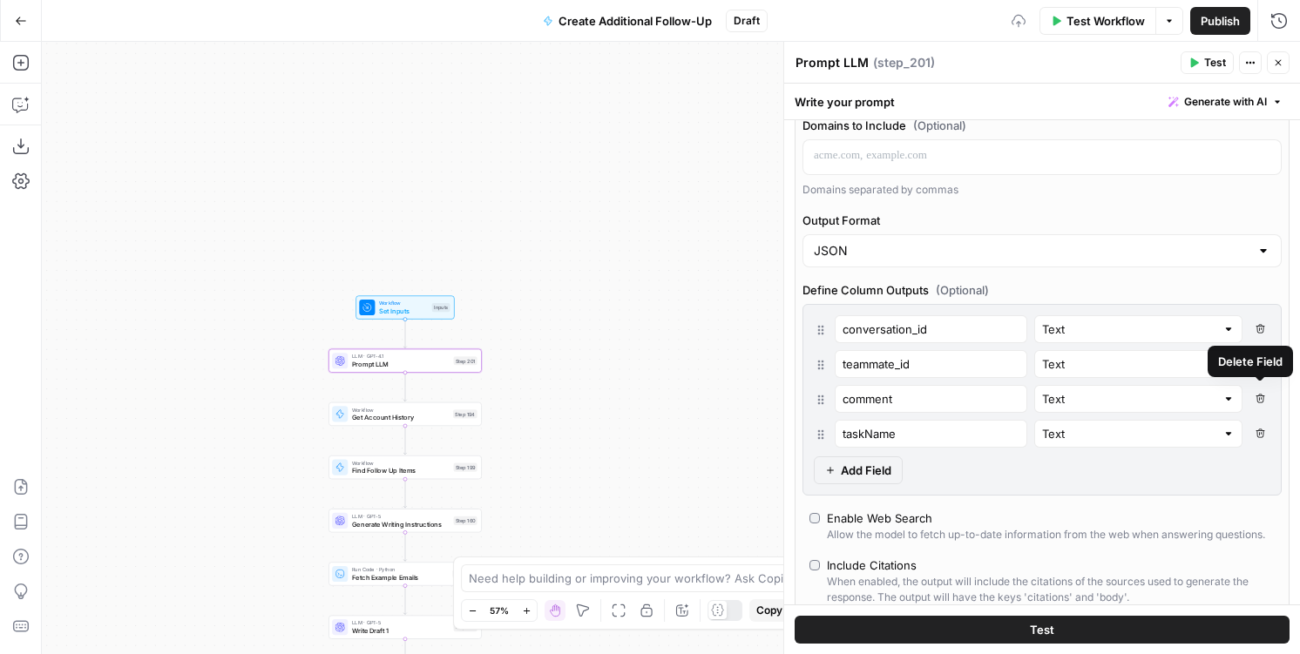
click at [1259, 392] on button "Delete Field" at bounding box center [1259, 399] width 21 height 28
type input "taskName"
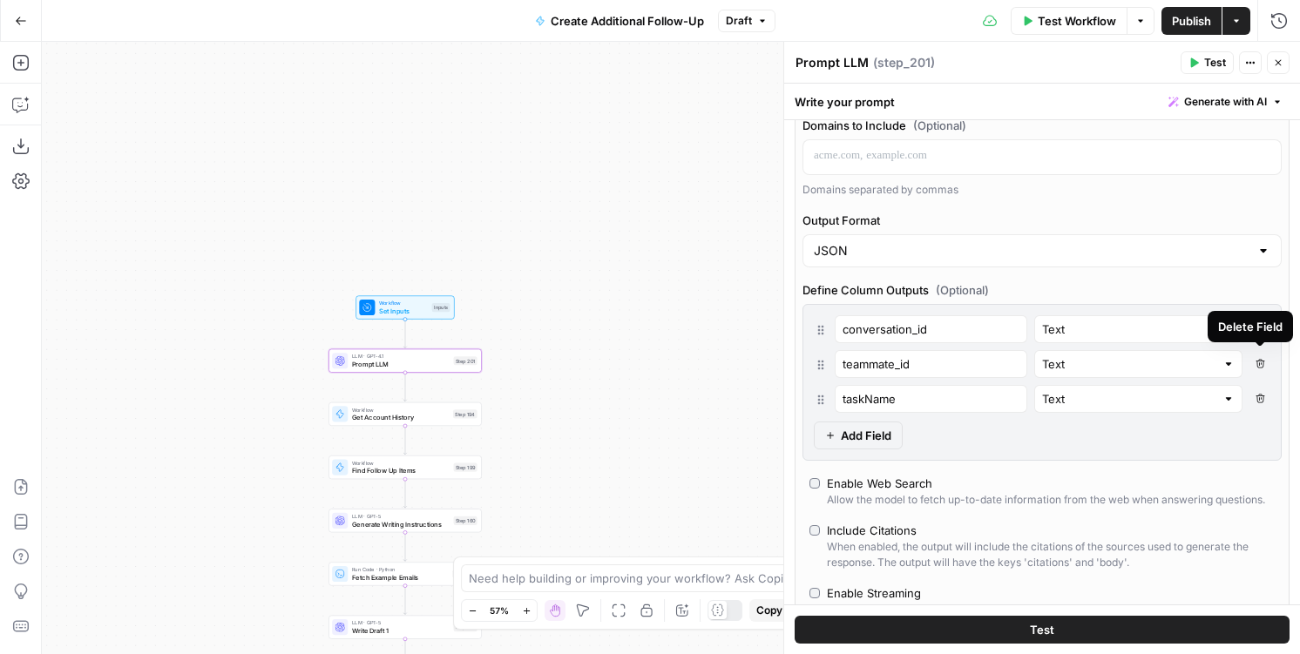
click at [1264, 361] on button "Delete Field" at bounding box center [1259, 364] width 21 height 28
type input "taskName"
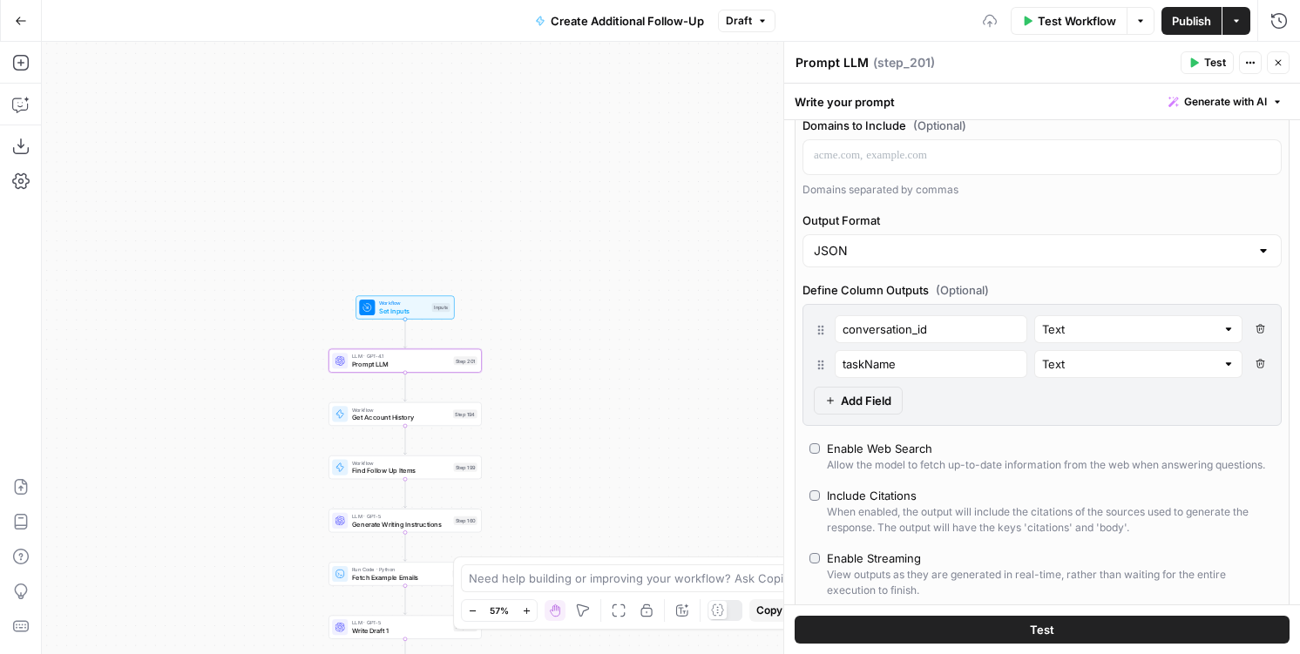
click at [1256, 330] on icon "button" at bounding box center [1259, 329] width 9 height 9
type input "taskName"
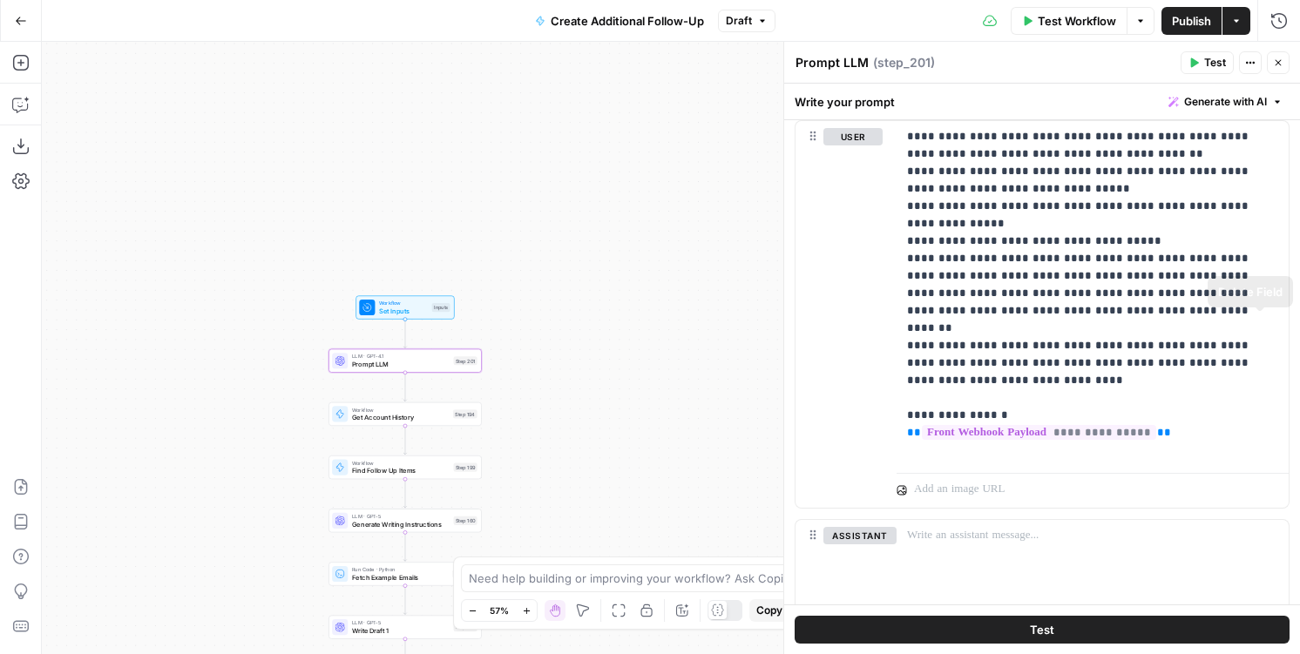
scroll to position [1102, 0]
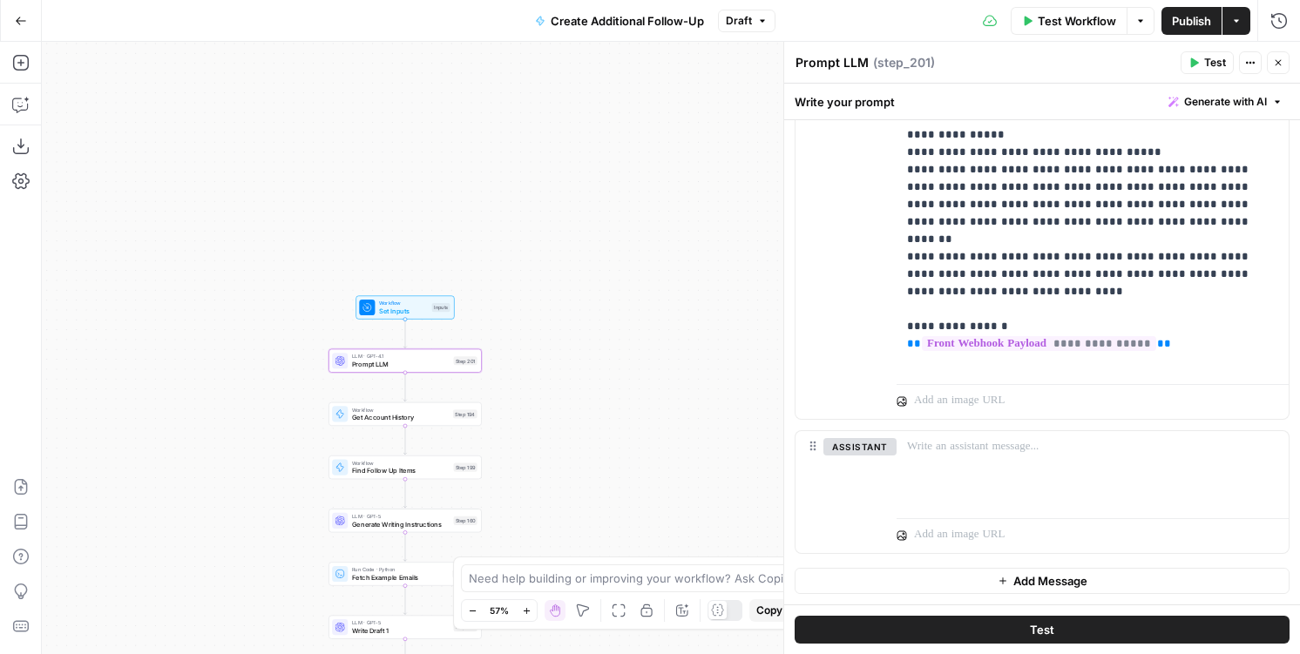
click at [1280, 68] on button "Close" at bounding box center [1277, 62] width 23 height 23
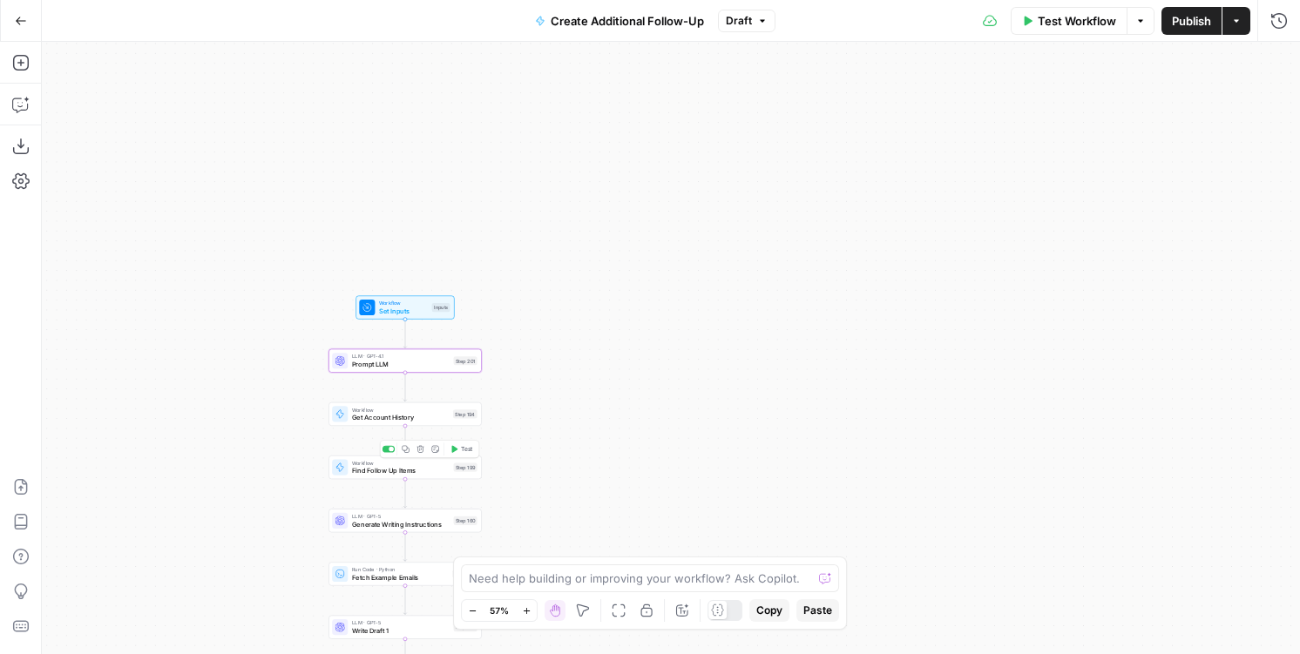
click at [444, 367] on span "Prompt LLM" at bounding box center [401, 365] width 98 height 10
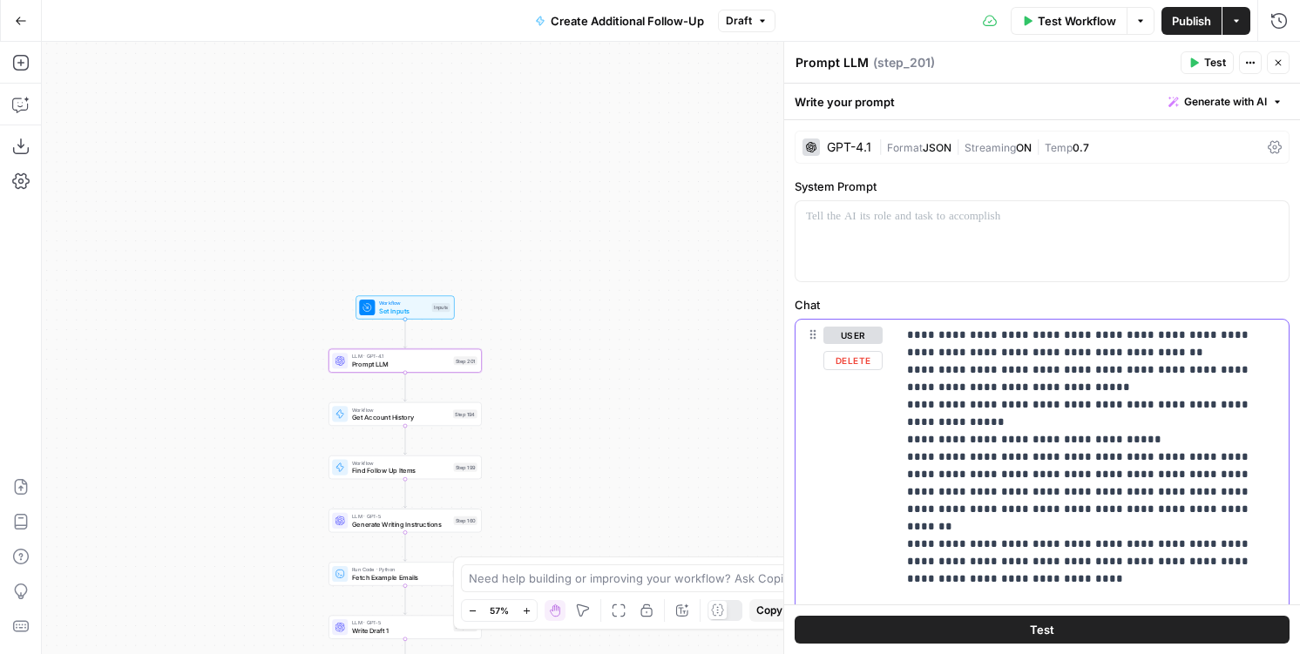
click at [1016, 434] on p "**********" at bounding box center [1092, 492] width 371 height 331
drag, startPoint x: 908, startPoint y: 422, endPoint x: 1266, endPoint y: 435, distance: 359.1
click at [1266, 435] on div "**********" at bounding box center [1092, 492] width 392 height 345
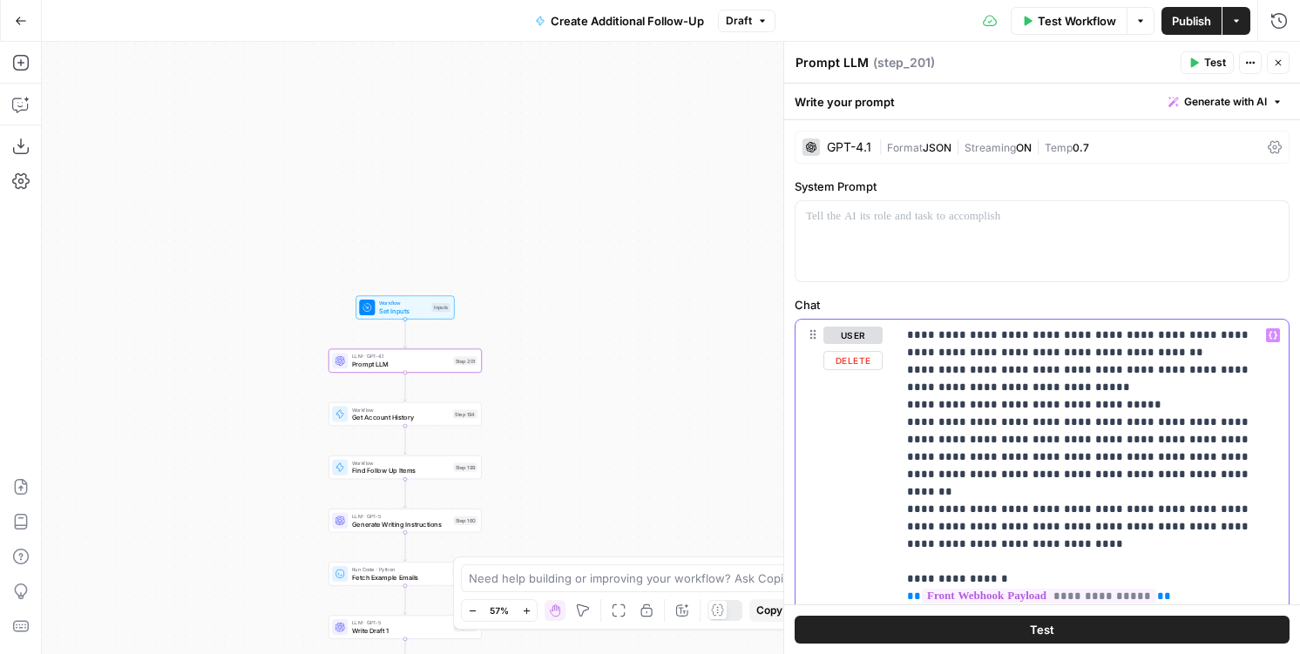
drag, startPoint x: 1030, startPoint y: 407, endPoint x: 890, endPoint y: 370, distance: 144.1
click at [890, 370] on div "**********" at bounding box center [1041, 496] width 493 height 352
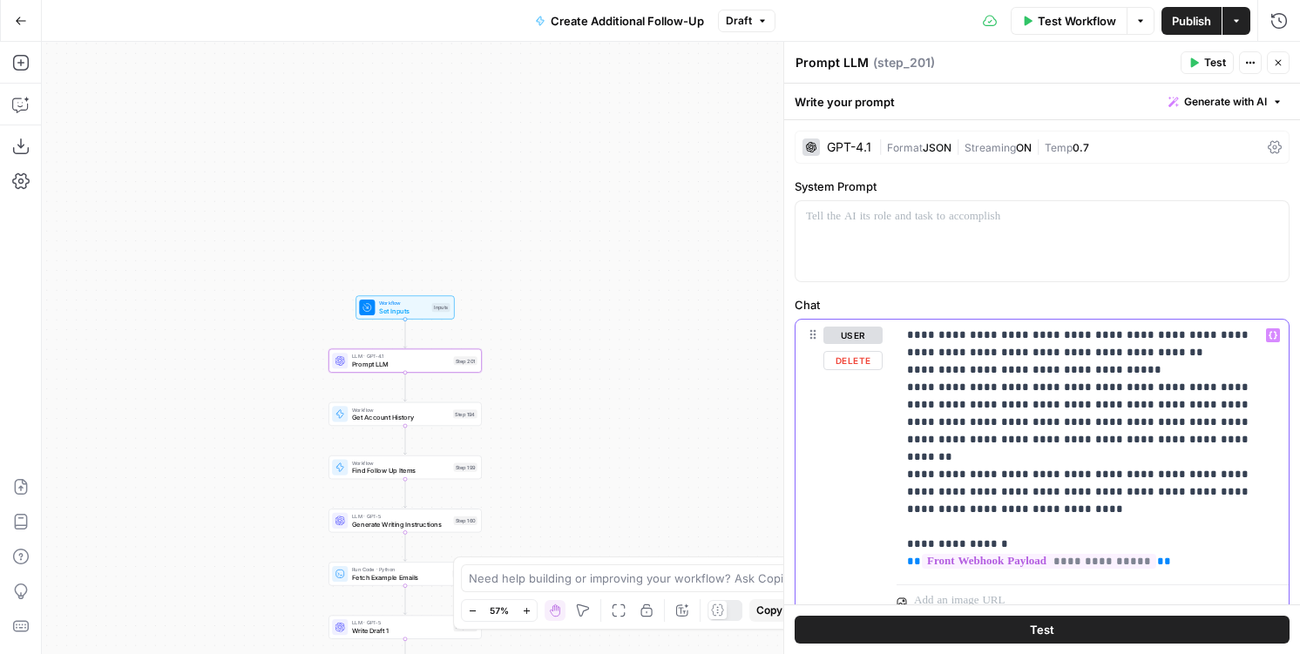
drag, startPoint x: 1154, startPoint y: 368, endPoint x: 1281, endPoint y: 512, distance: 192.6
click at [1281, 512] on div "**********" at bounding box center [1092, 449] width 392 height 258
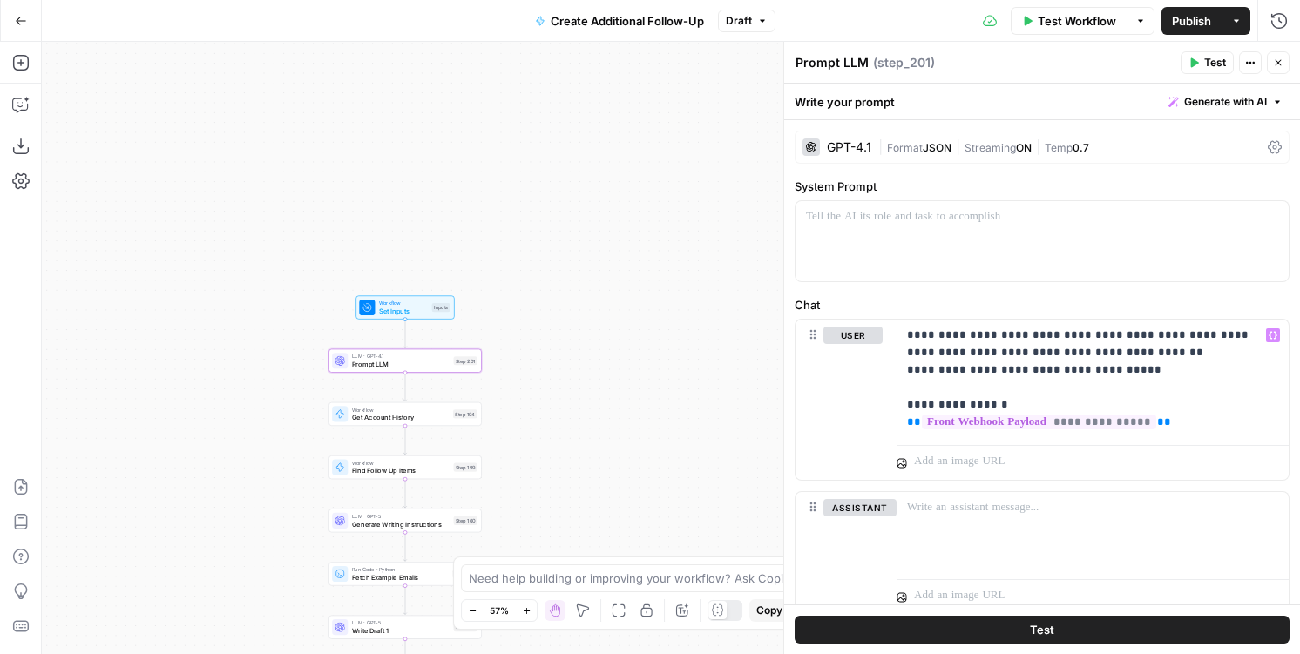
click at [1278, 70] on button "Close" at bounding box center [1277, 62] width 23 height 23
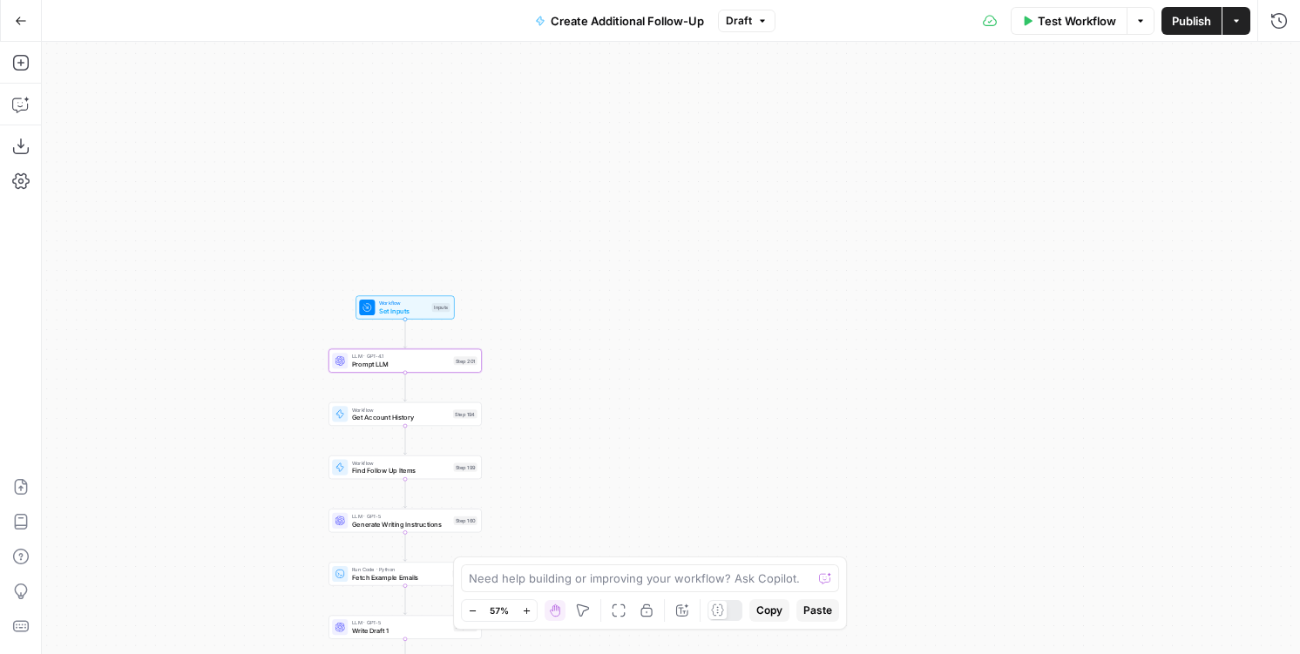
click at [1193, 29] on span "Publish" at bounding box center [1191, 20] width 39 height 17
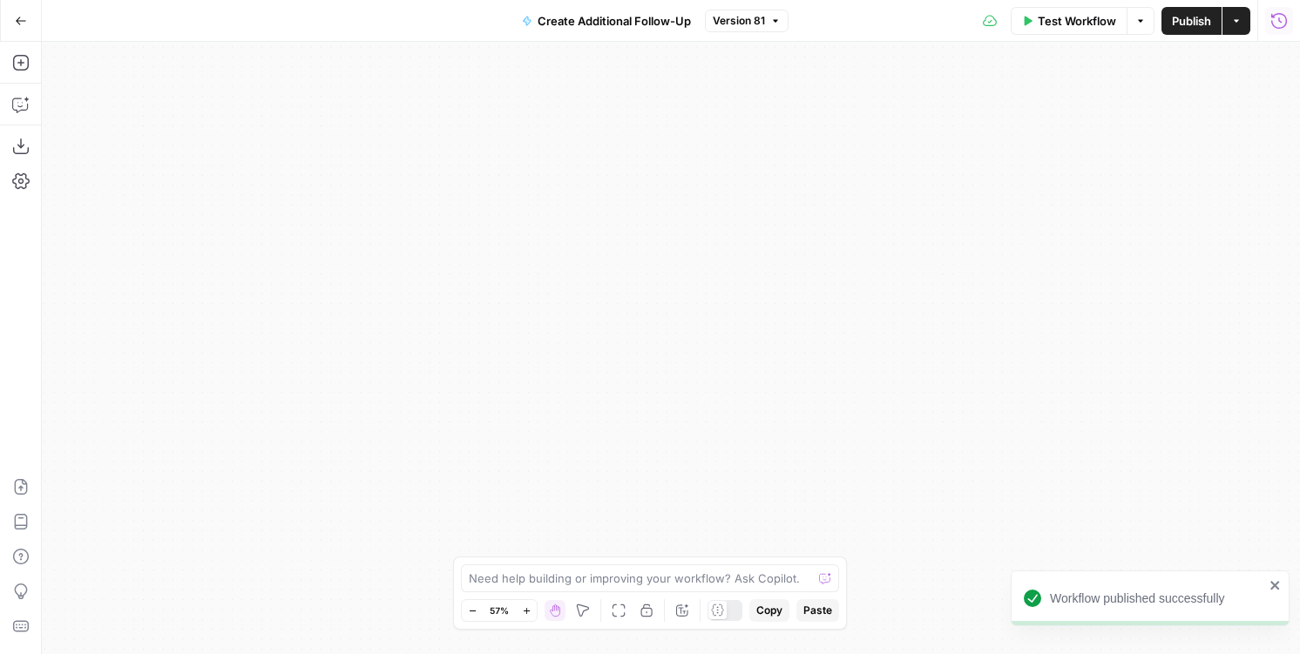
click at [1288, 34] on button "Run History" at bounding box center [1279, 21] width 28 height 28
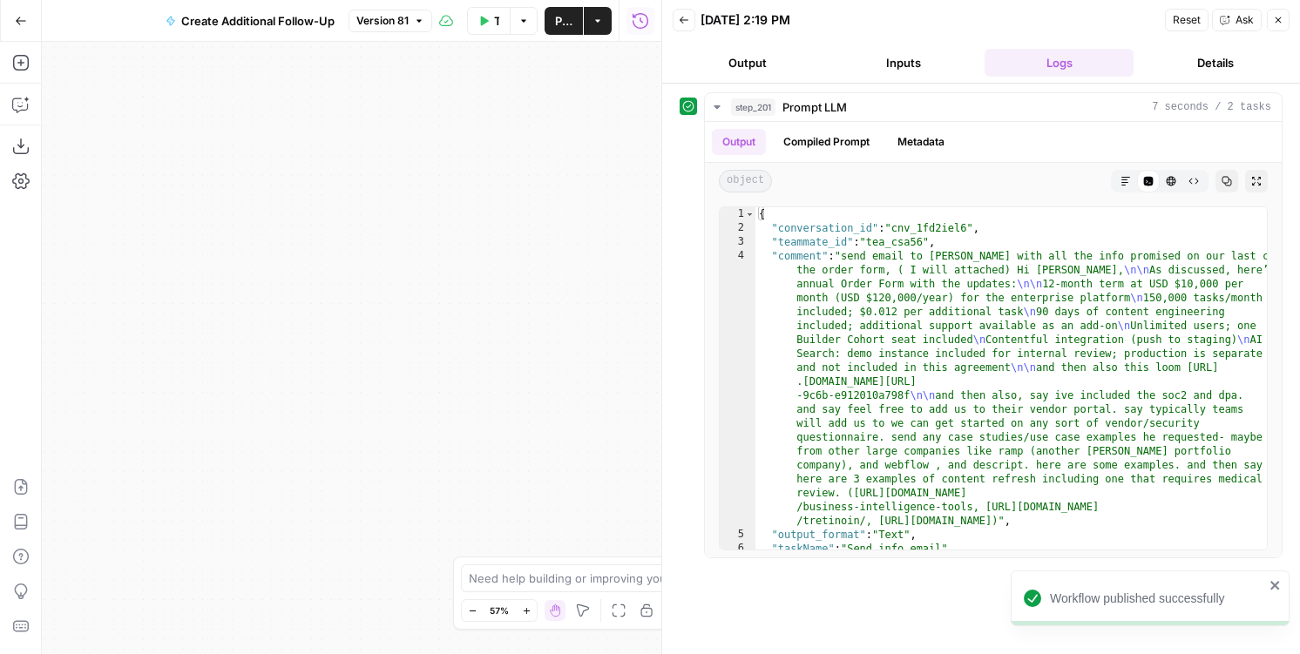
click at [676, 2] on header "Back 09/22/25 at 2:19 PM Reset Ask Close Output Inputs Logs Details" at bounding box center [981, 42] width 638 height 84
click at [677, 13] on button "Back" at bounding box center [683, 20] width 23 height 23
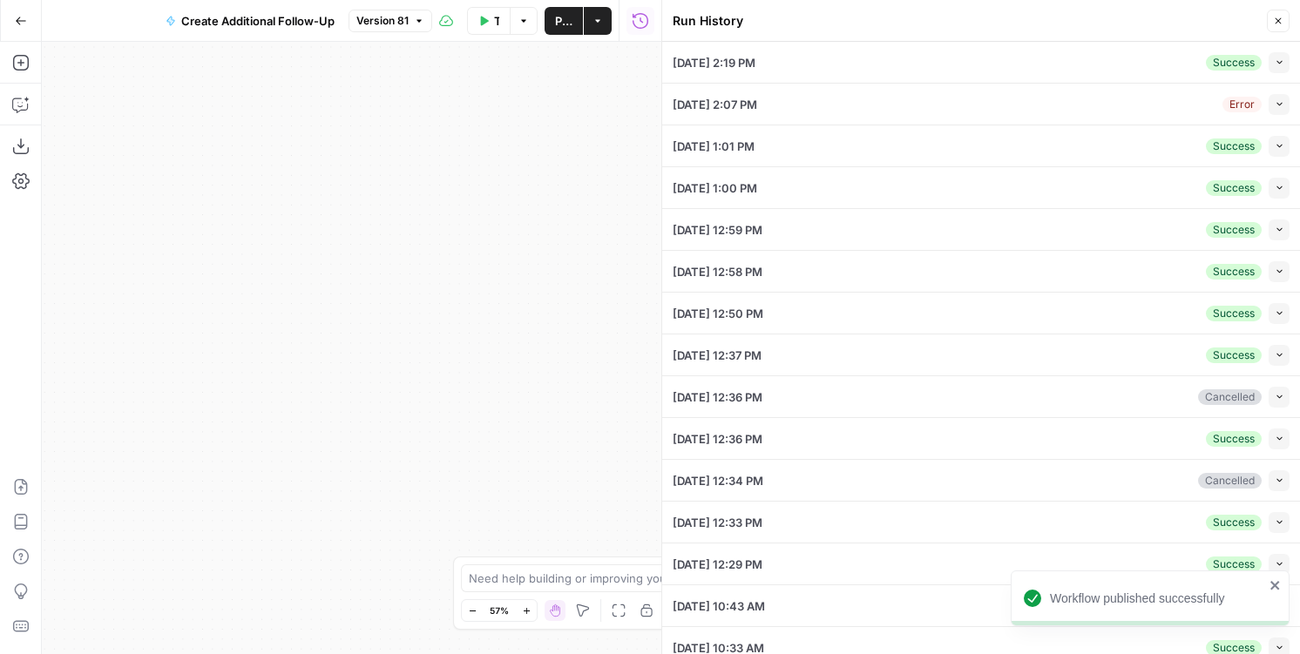
click at [1284, 111] on button "Collapse" at bounding box center [1278, 104] width 21 height 21
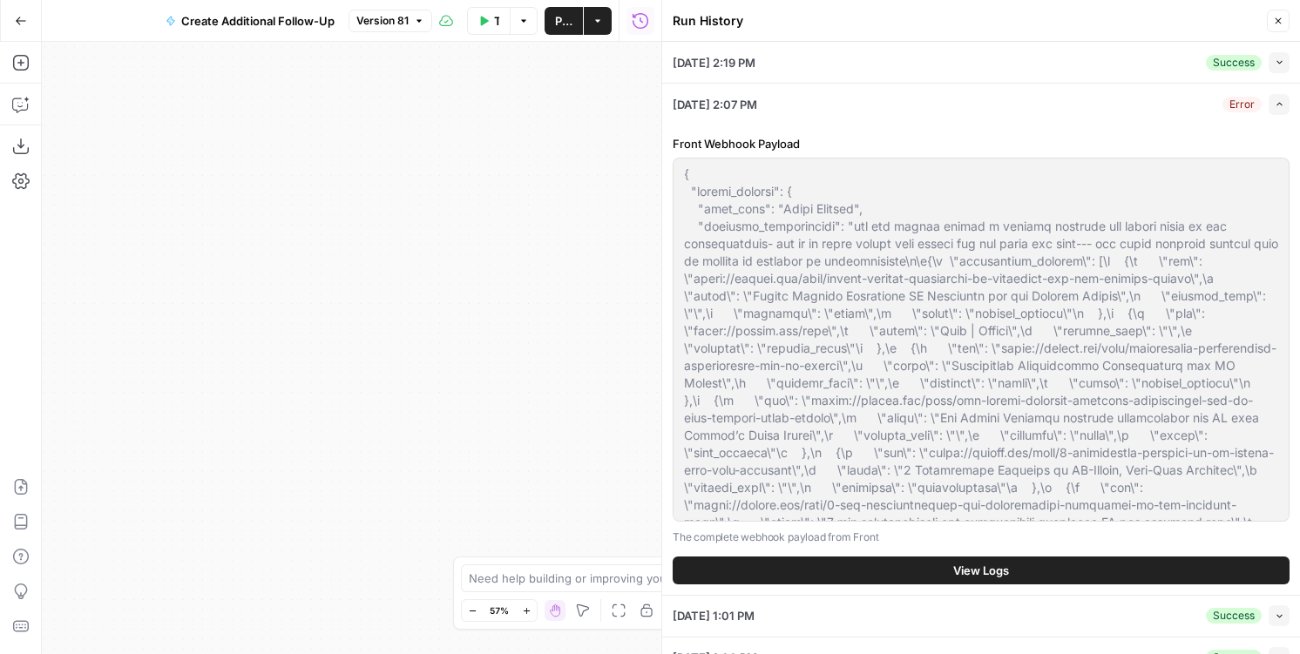
click at [833, 557] on button "View Logs" at bounding box center [980, 571] width 617 height 28
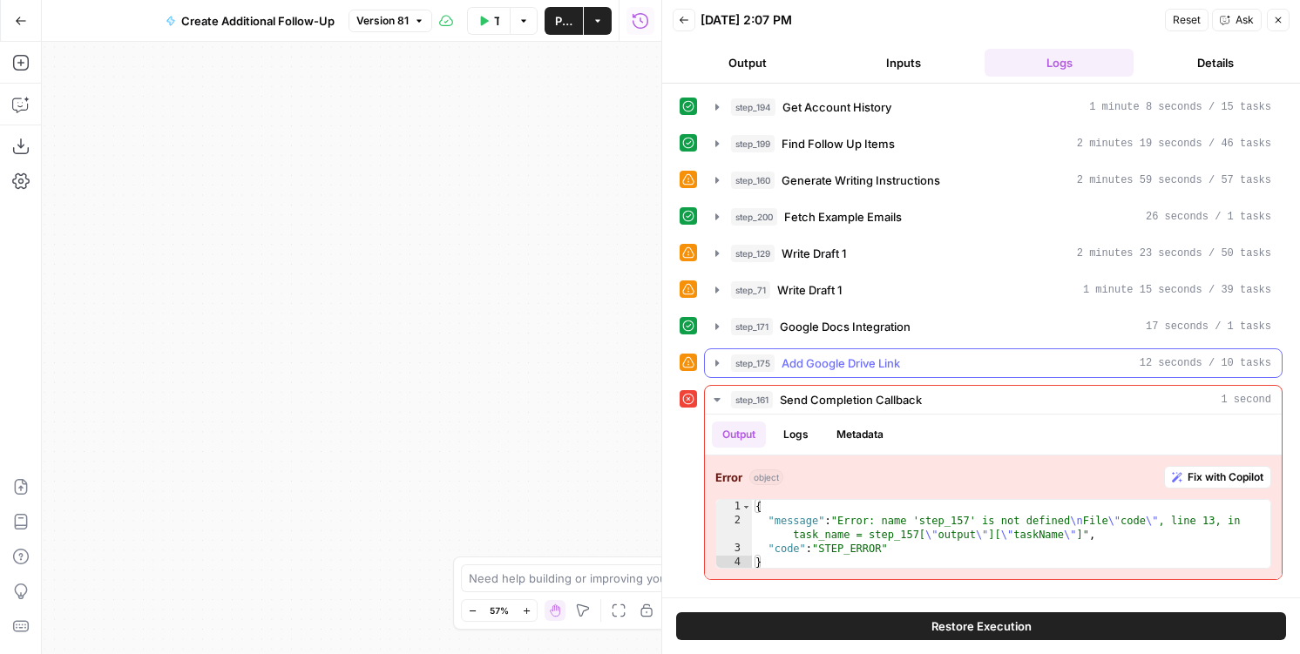
click at [934, 368] on div "step_175 Add Google Drive Link 12 seconds / 10 tasks" at bounding box center [1001, 363] width 540 height 17
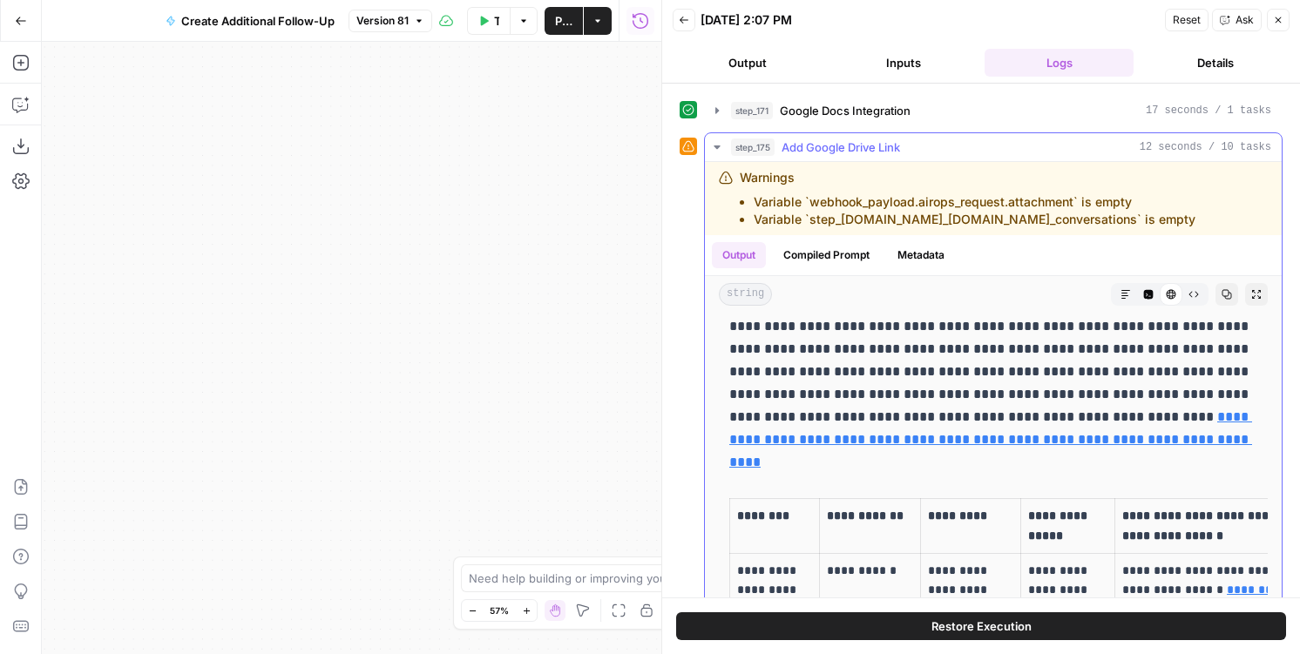
scroll to position [57, 0]
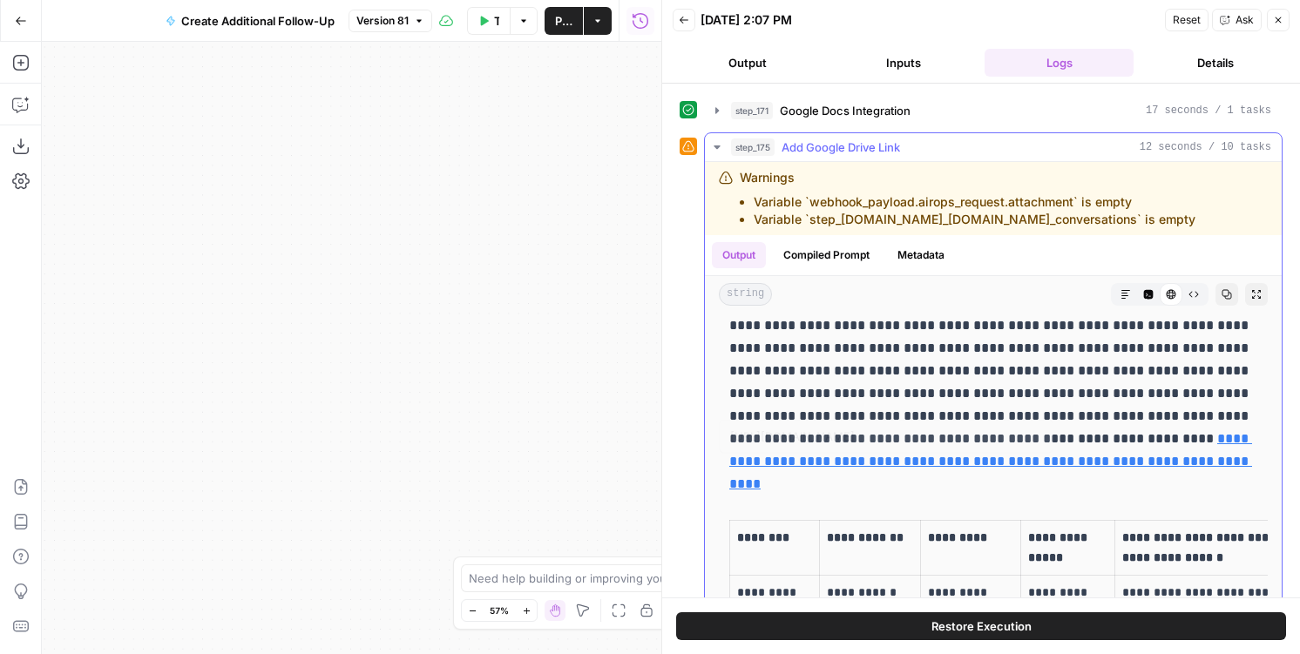
click at [910, 459] on link "**********" at bounding box center [990, 461] width 523 height 58
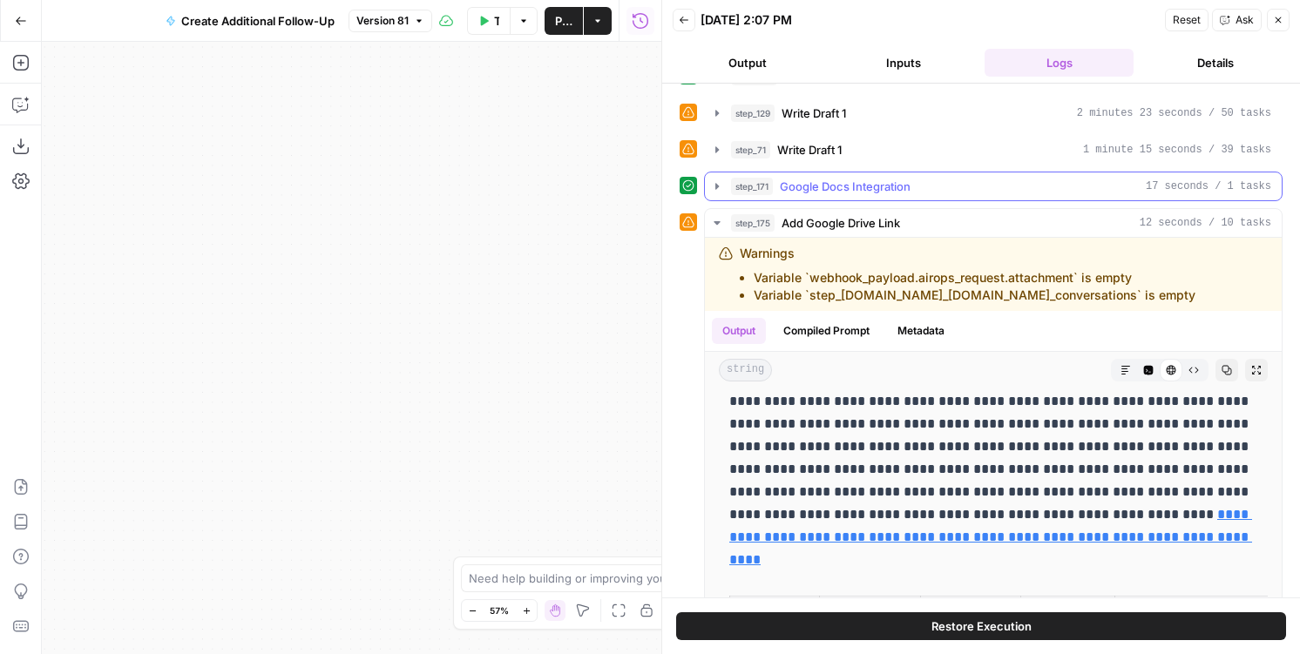
scroll to position [122, 0]
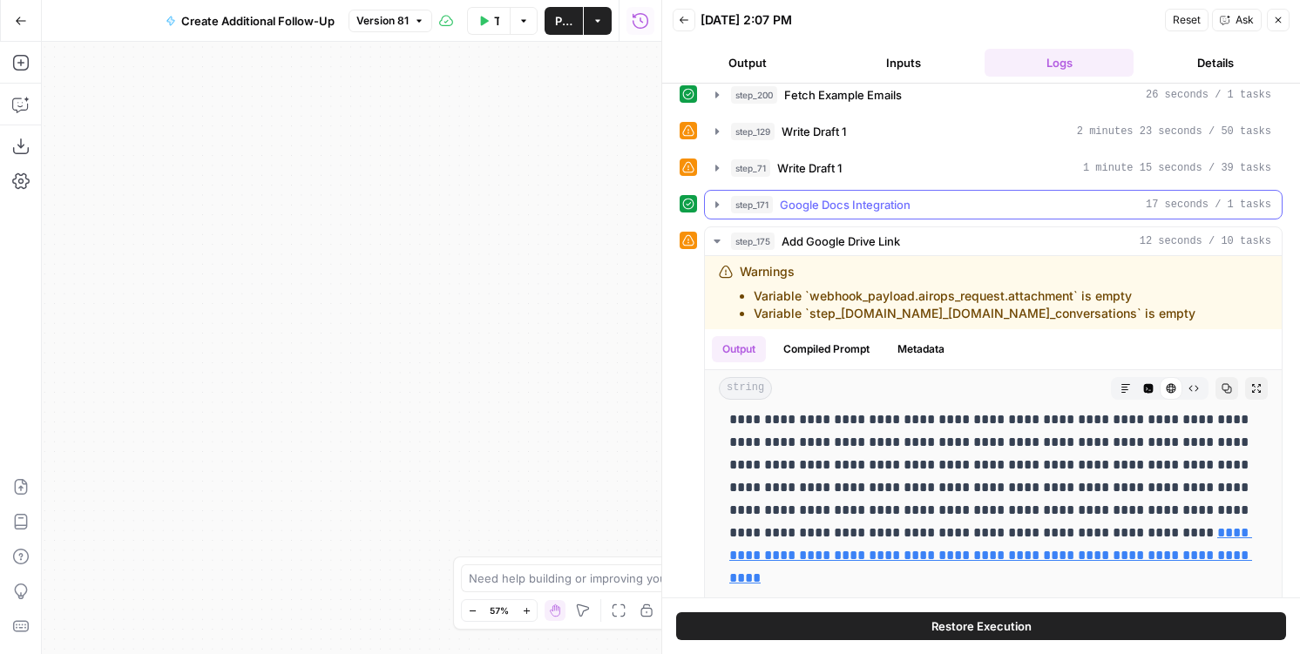
click at [825, 194] on button "step_171 Google Docs Integration 17 seconds / 1 tasks" at bounding box center [993, 205] width 577 height 28
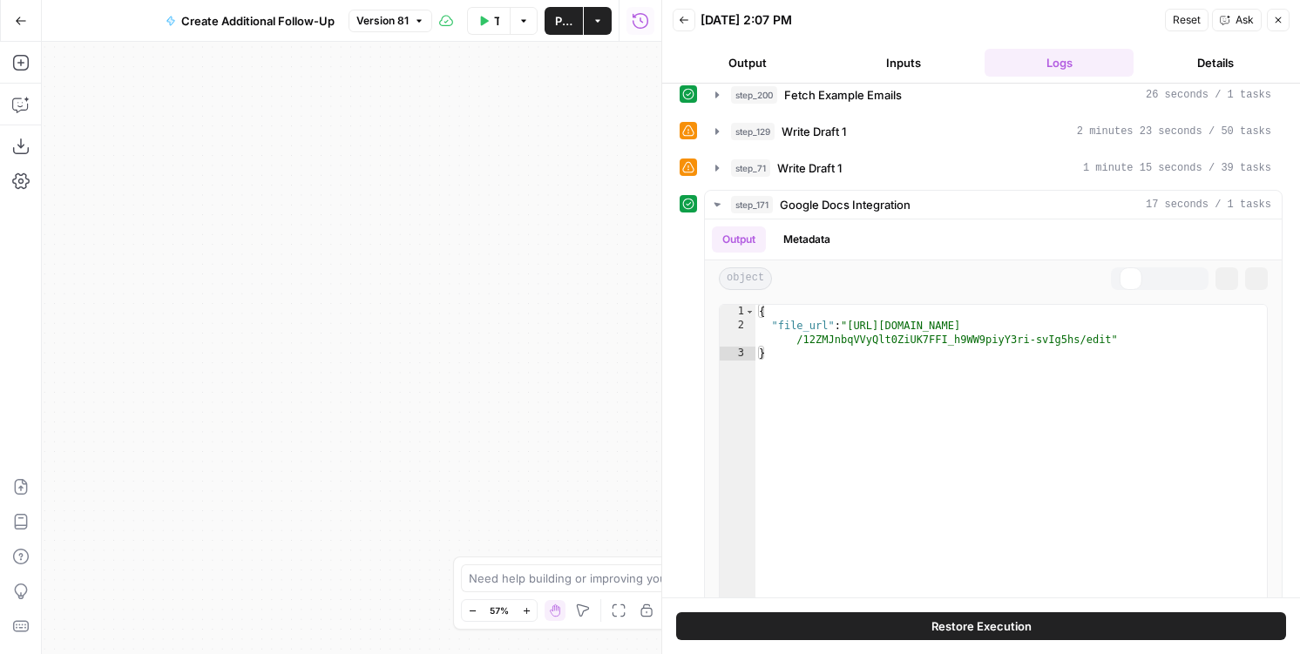
click at [816, 173] on span "Write Draft 1" at bounding box center [809, 167] width 64 height 17
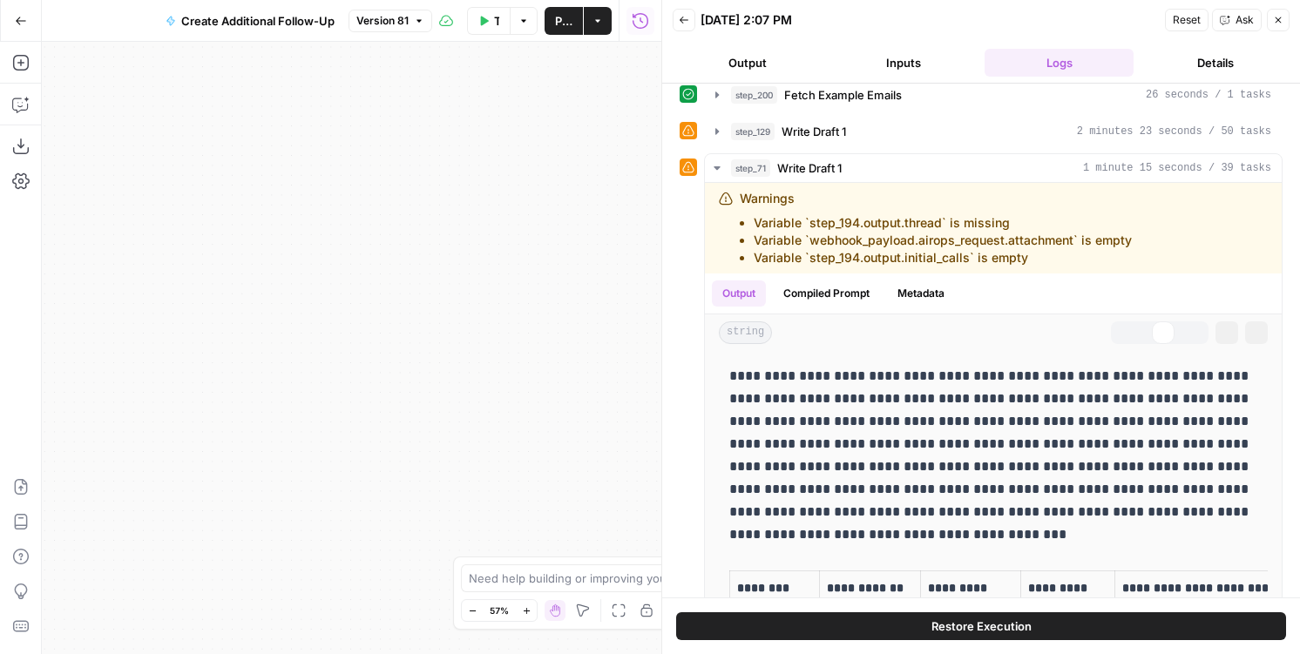
click at [810, 137] on span "Write Draft 1" at bounding box center [813, 131] width 64 height 17
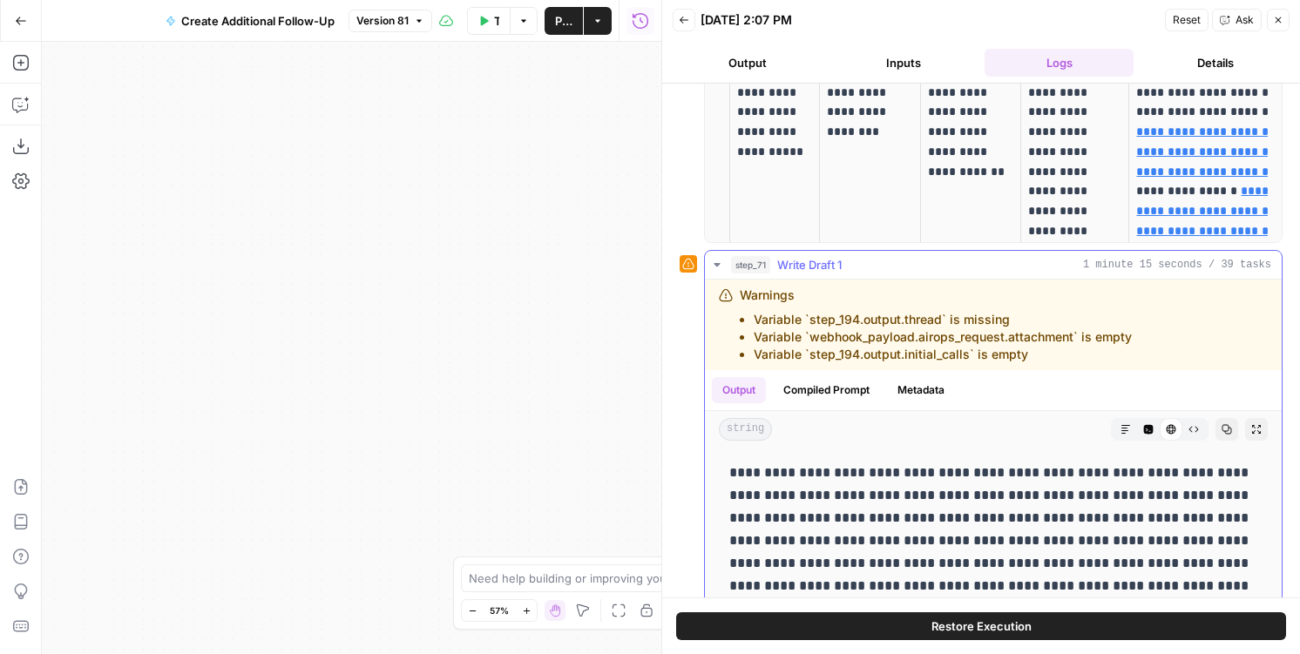
scroll to position [586, 0]
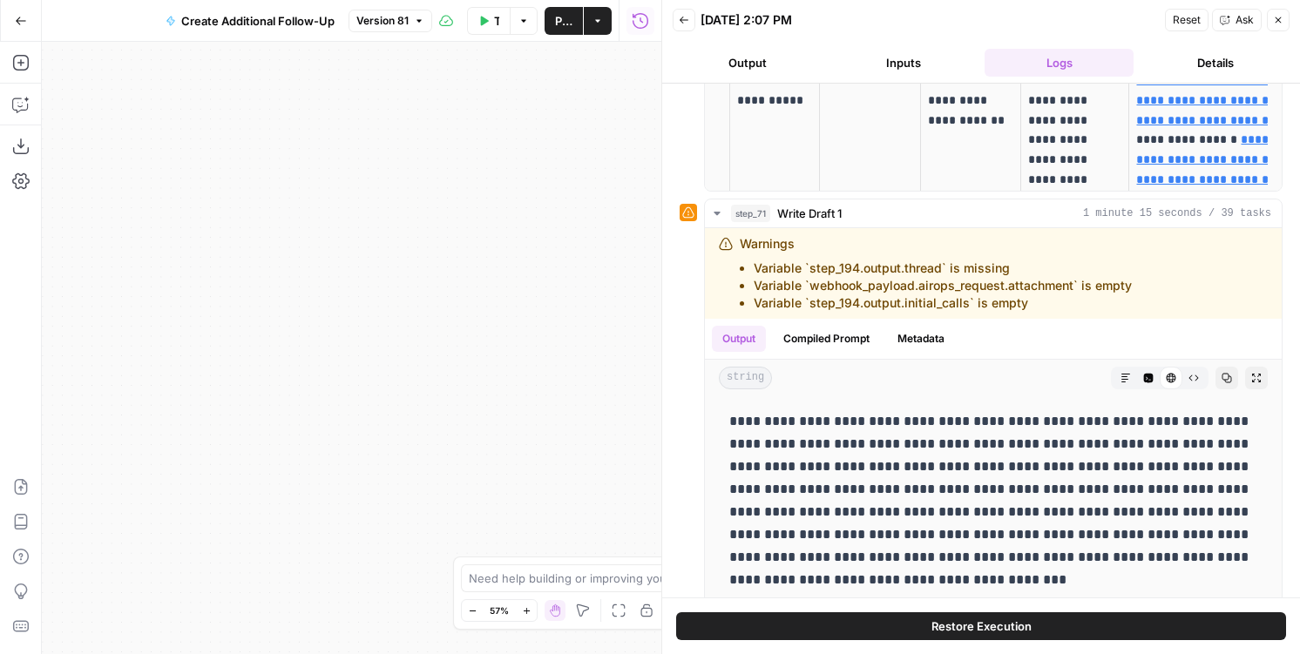
click at [881, 633] on button "Restore Execution" at bounding box center [981, 626] width 610 height 28
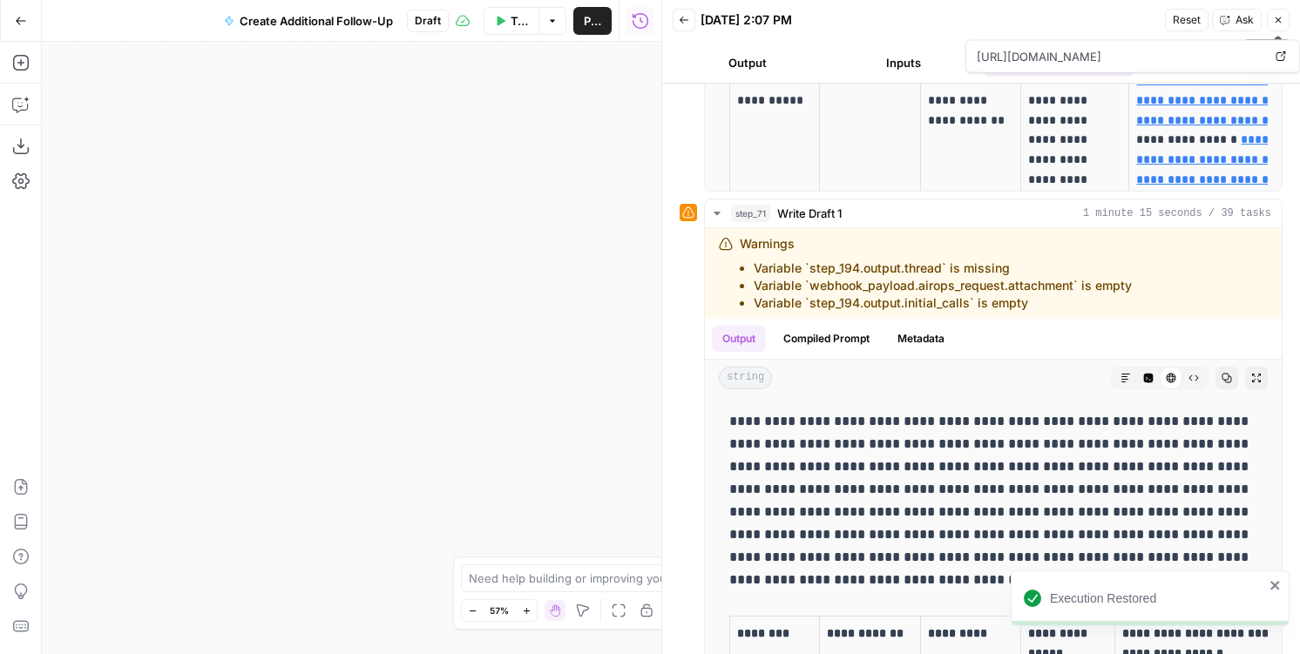
click at [1276, 19] on icon "button" at bounding box center [1278, 20] width 10 height 10
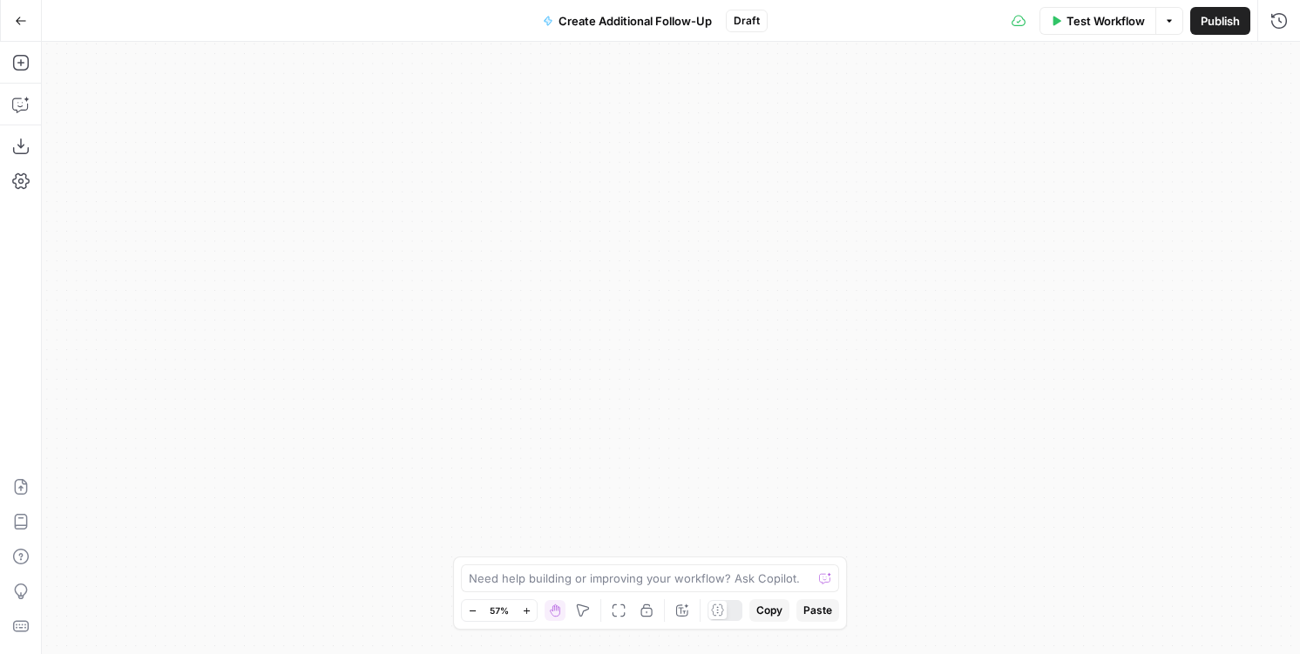
drag, startPoint x: 417, startPoint y: 247, endPoint x: 1220, endPoint y: 308, distance: 805.4
click at [1135, 308] on div "Workflow Set Inputs Inputs LLM · GPT-4.1 Prompt LLM Step 201 Workflow Get Accou…" at bounding box center [671, 348] width 1258 height 612
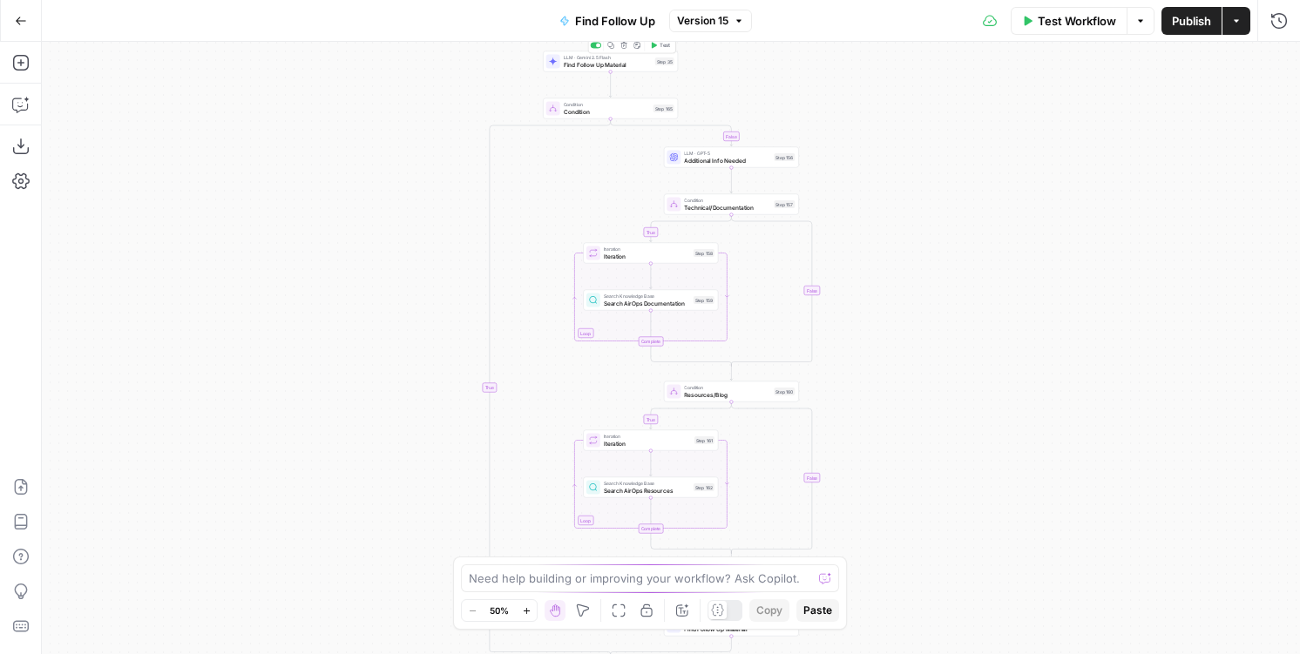
click at [606, 64] on span "Find Follow Up Material" at bounding box center [608, 64] width 88 height 9
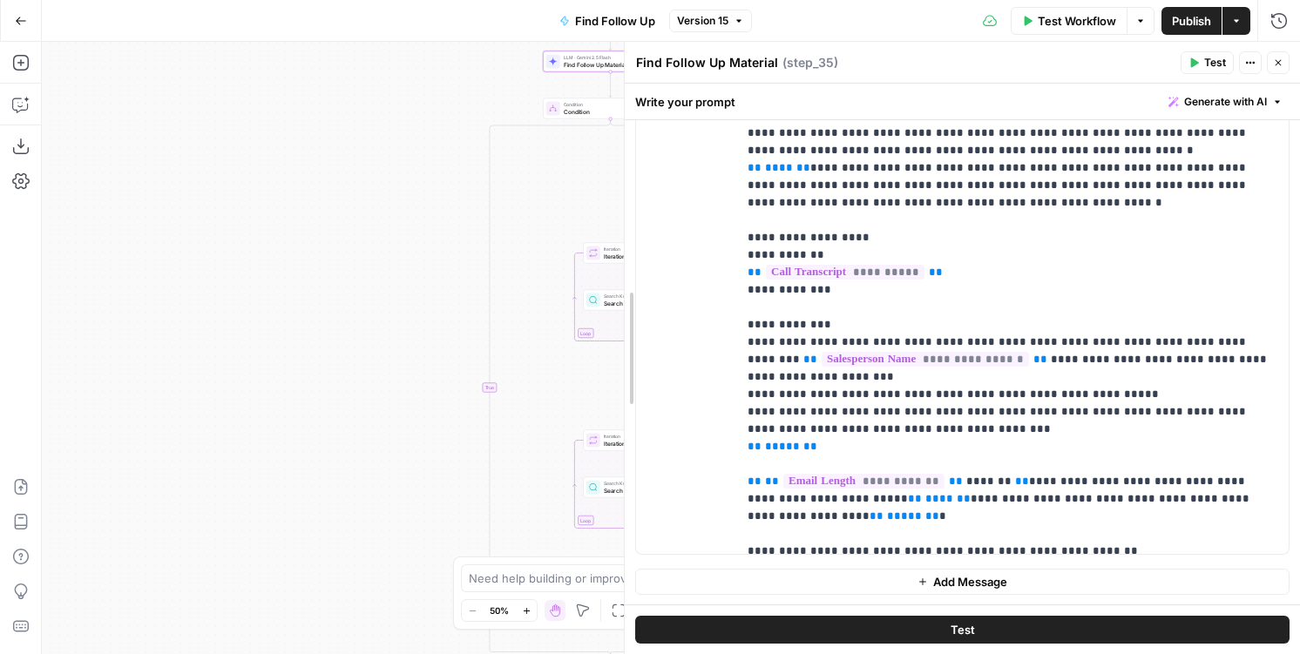
scroll to position [75, 0]
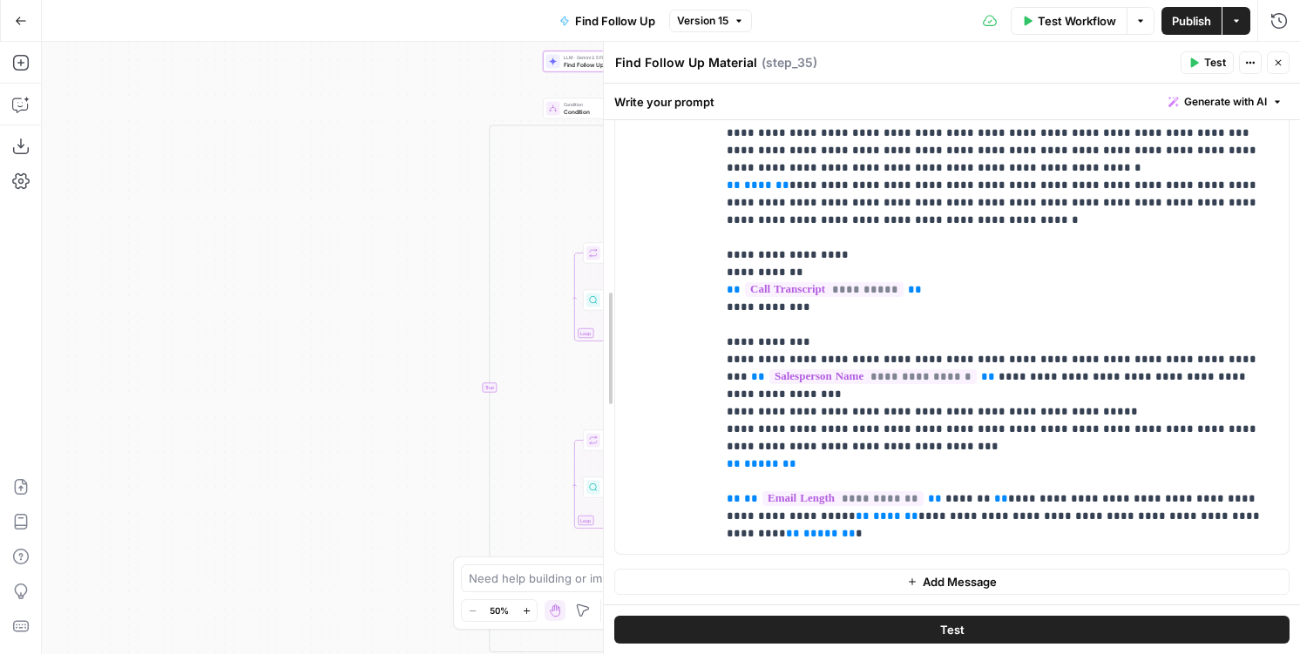
drag, startPoint x: 787, startPoint y: 309, endPoint x: 370, endPoint y: 266, distance: 419.5
click at [297, 290] on body "AirOps New Home Browse Insights Opportunities Your Data Flightpath Syncs Data L…" at bounding box center [650, 327] width 1300 height 654
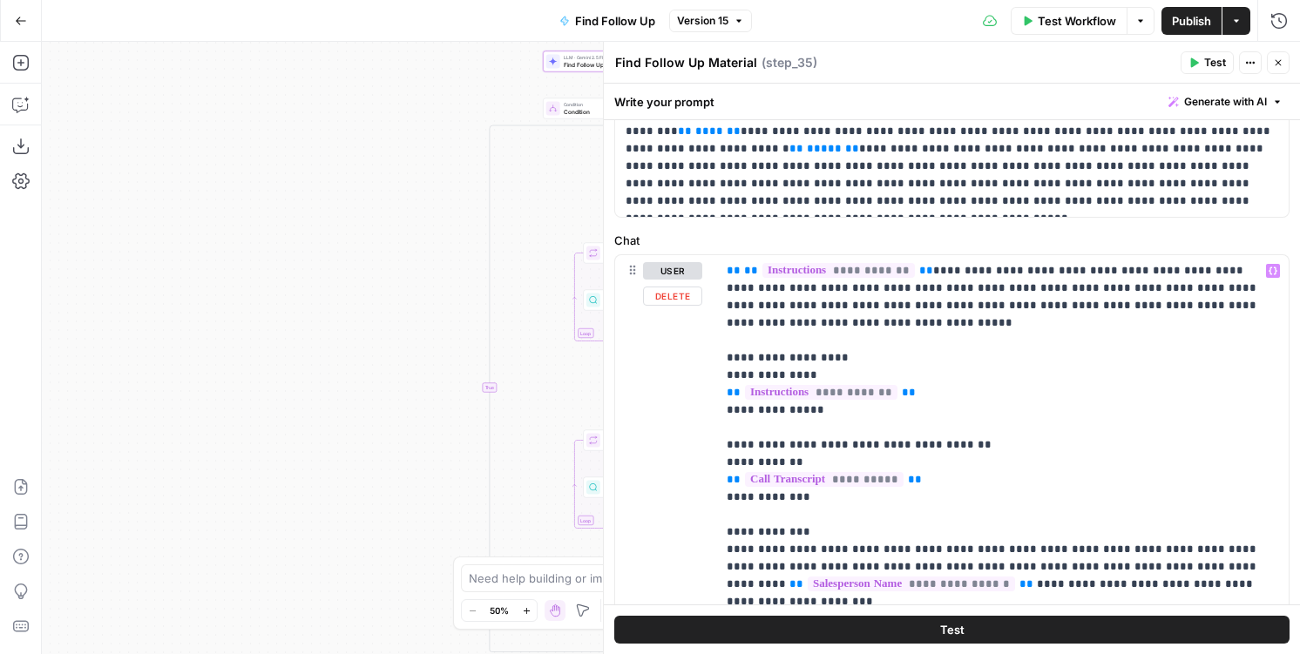
scroll to position [1, 0]
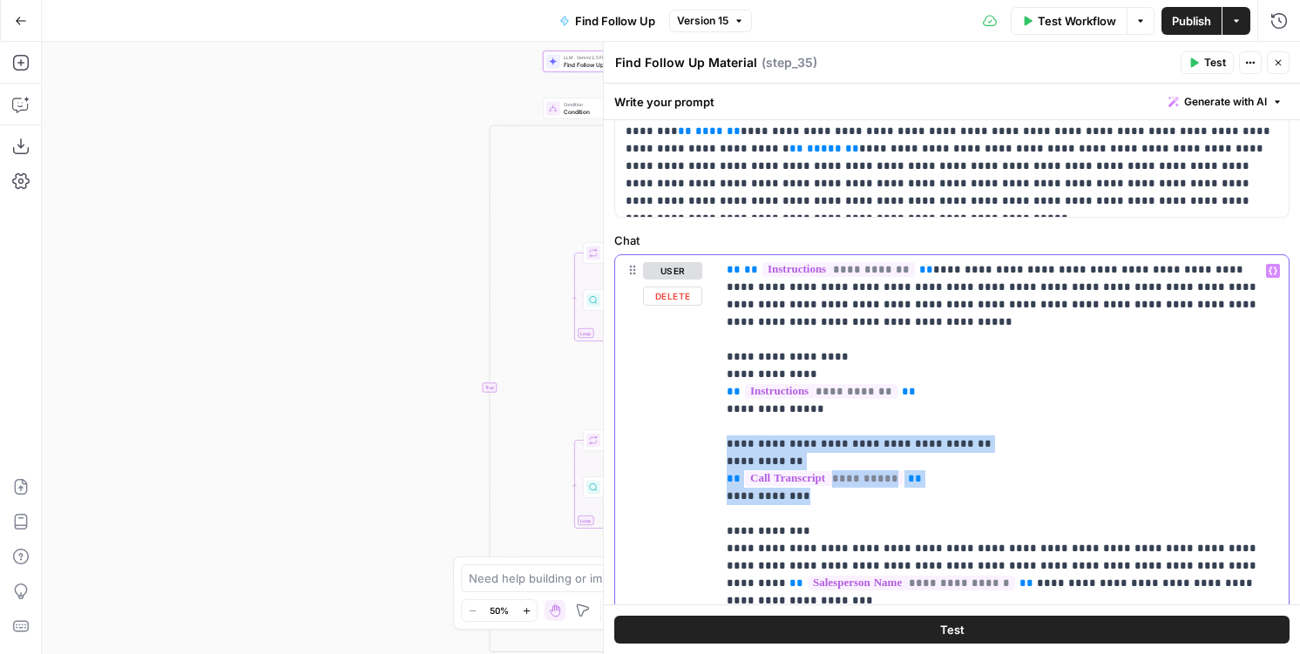
drag, startPoint x: 804, startPoint y: 480, endPoint x: 716, endPoint y: 430, distance: 101.0
click at [716, 430] on div "**********" at bounding box center [1002, 610] width 572 height 710
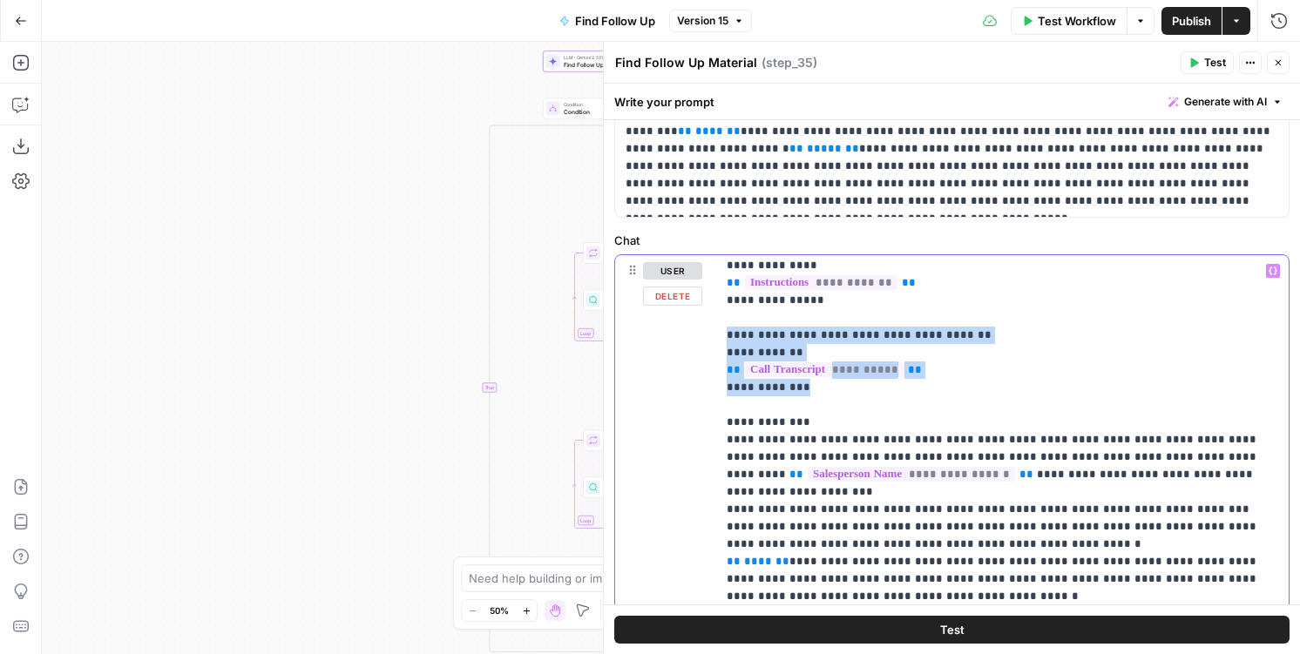
scroll to position [115, 0]
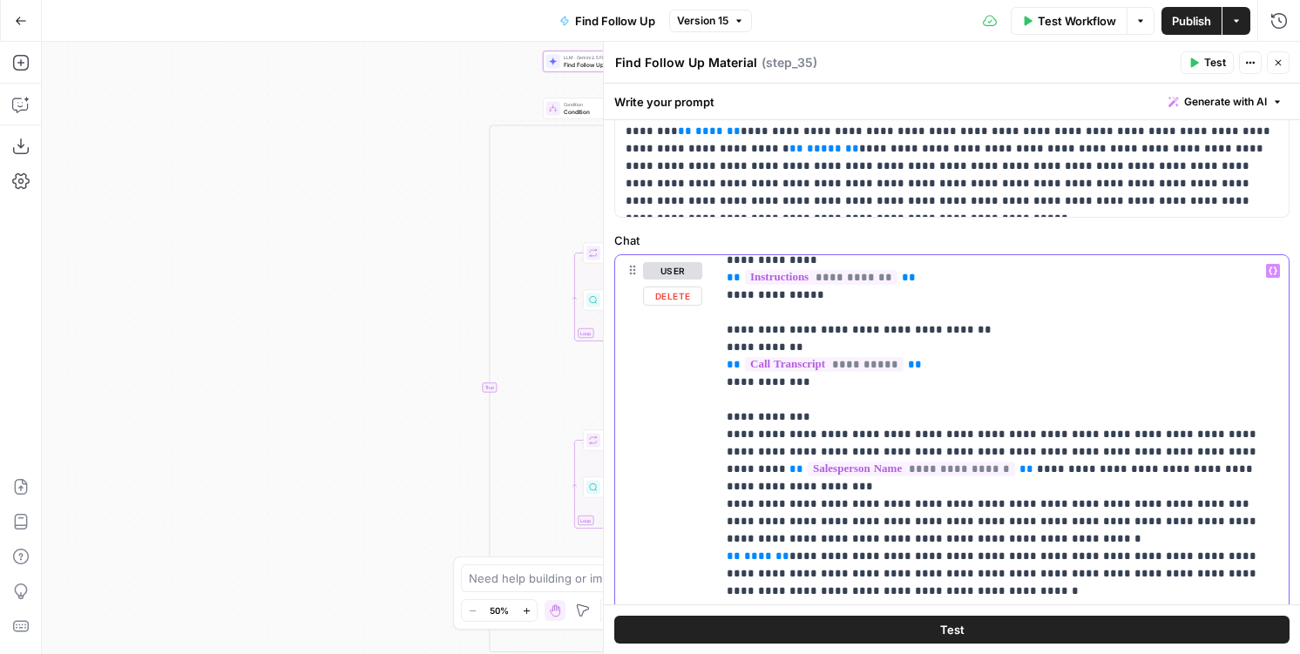
click at [1038, 418] on p "**********" at bounding box center [1001, 643] width 551 height 993
drag, startPoint x: 865, startPoint y: 429, endPoint x: 1143, endPoint y: 428, distance: 277.9
click at [1143, 428] on p "**********" at bounding box center [1001, 643] width 551 height 993
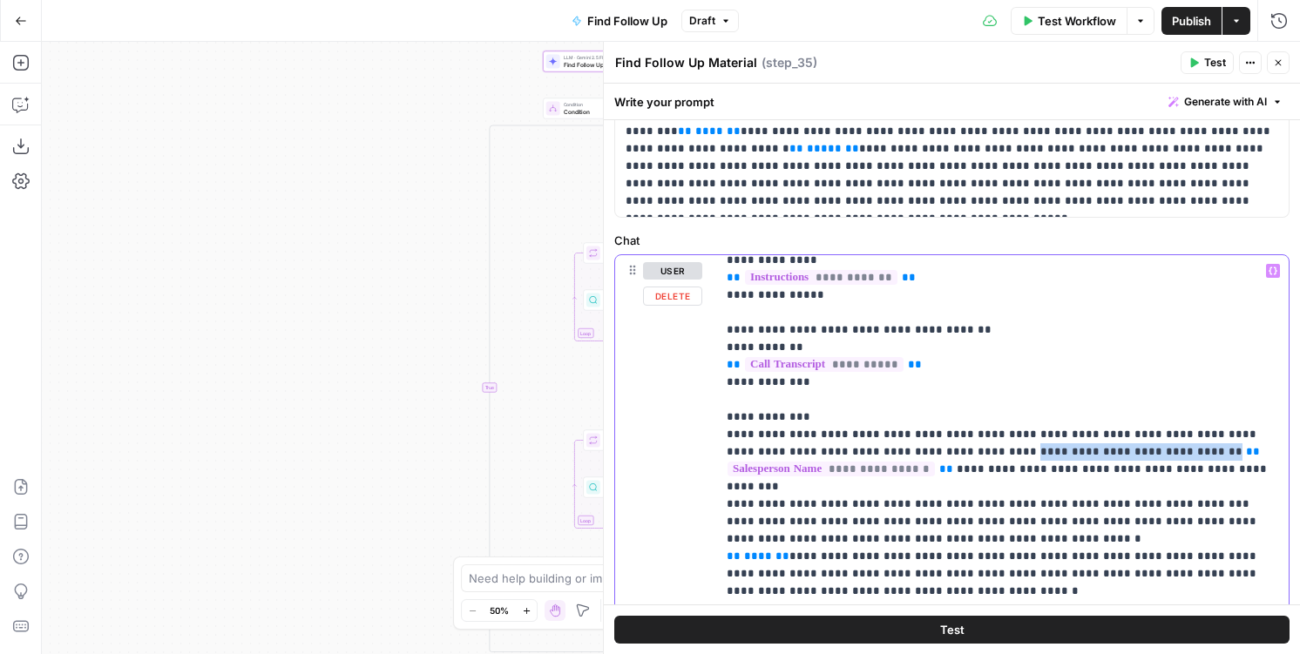
drag, startPoint x: 939, startPoint y: 434, endPoint x: 1062, endPoint y: 434, distance: 122.8
click at [1062, 434] on p "**********" at bounding box center [1001, 643] width 551 height 993
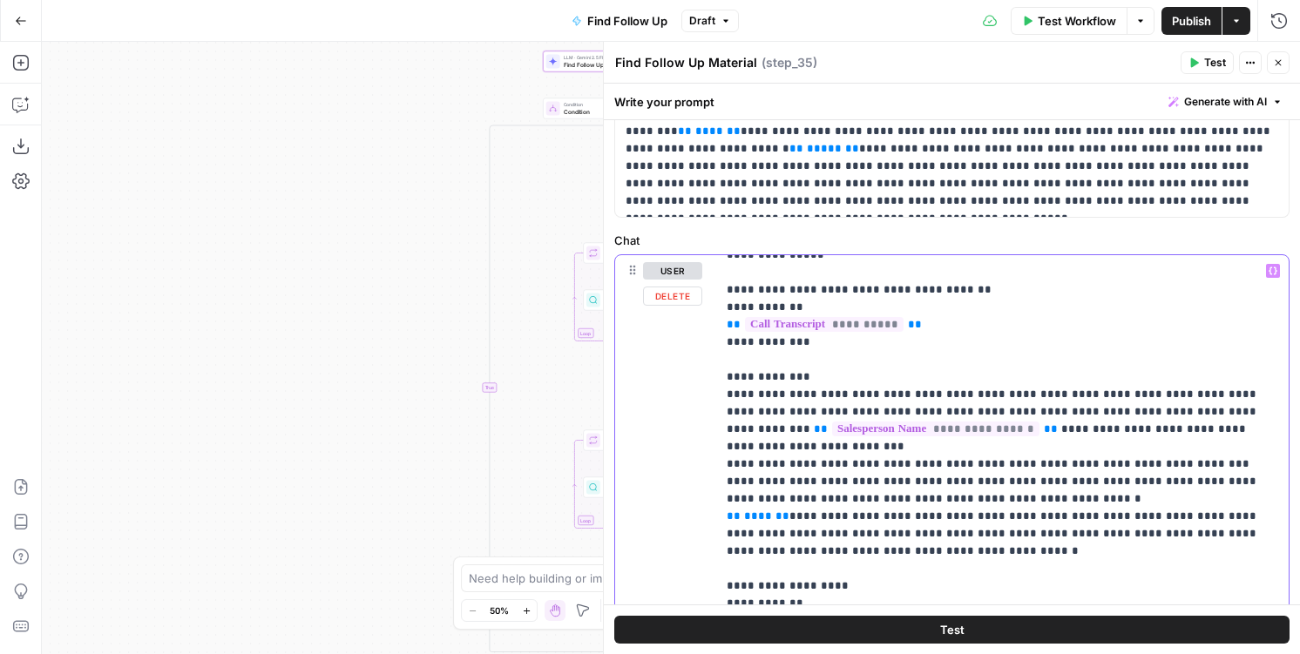
scroll to position [153, 0]
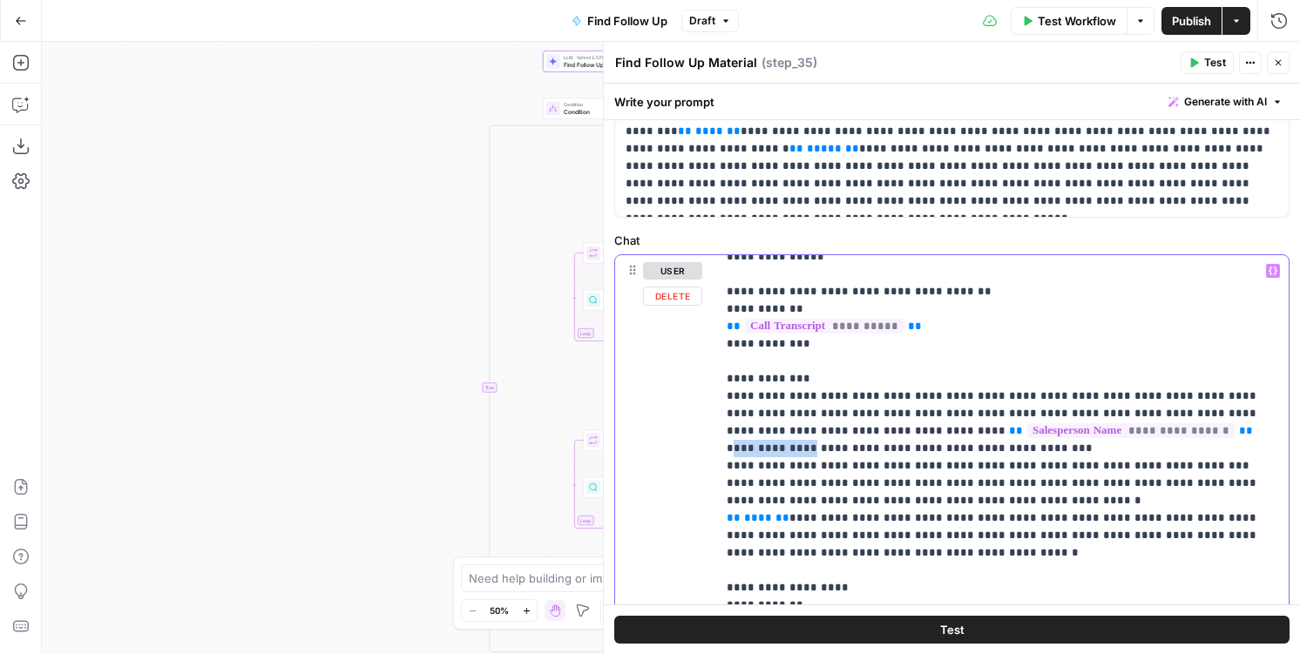
drag, startPoint x: 1068, startPoint y: 413, endPoint x: 1145, endPoint y: 410, distance: 76.7
click at [1145, 410] on p "**********" at bounding box center [1001, 614] width 551 height 1010
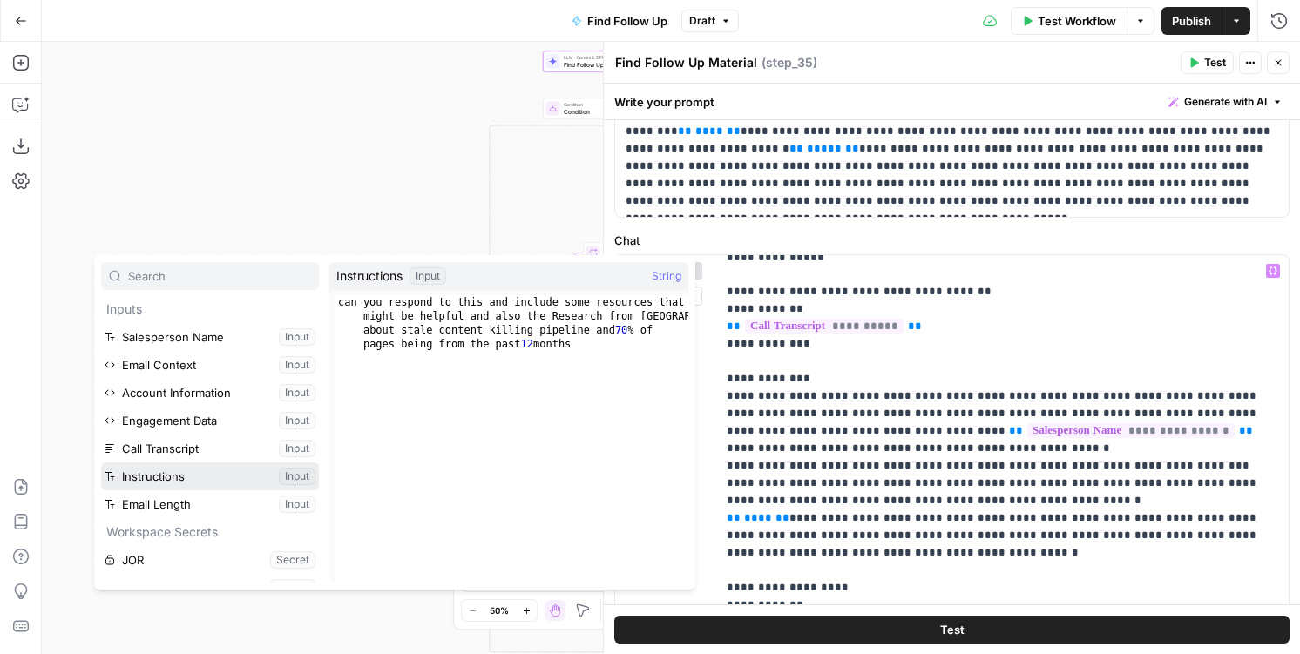
click at [237, 483] on button "Select variable Instructions" at bounding box center [210, 477] width 218 height 28
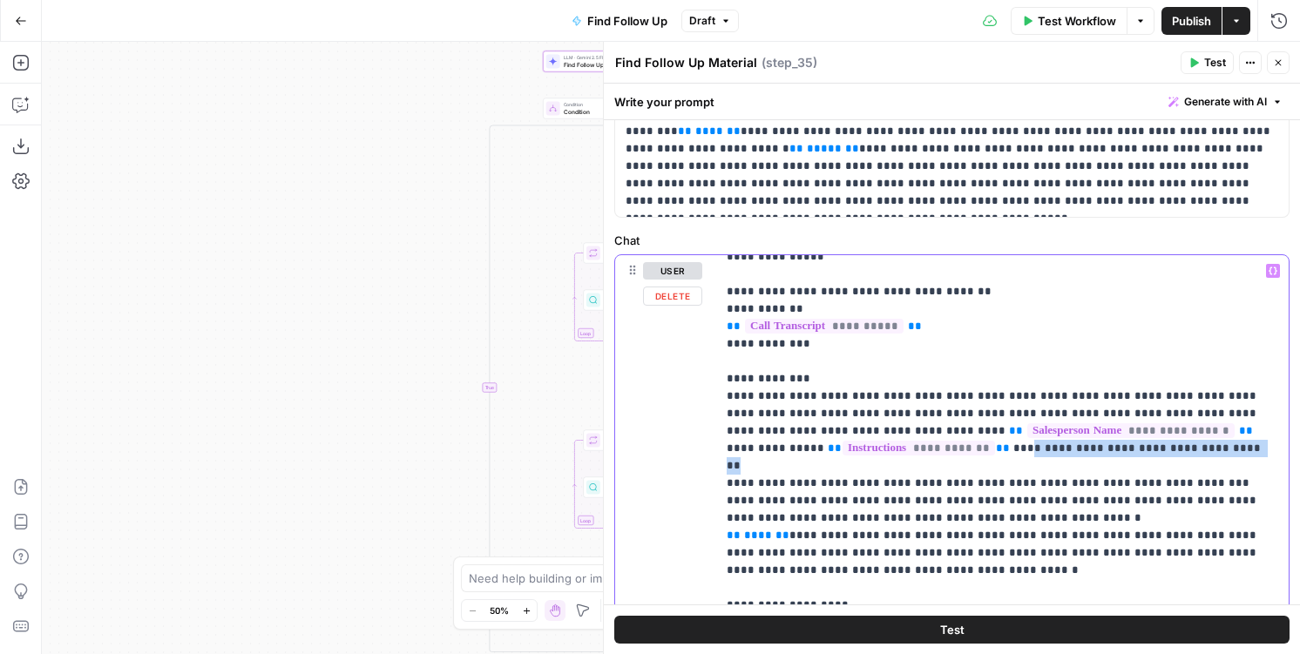
drag, startPoint x: 909, startPoint y: 434, endPoint x: 1165, endPoint y: 427, distance: 256.2
click at [1165, 427] on p "**********" at bounding box center [1001, 614] width 551 height 1010
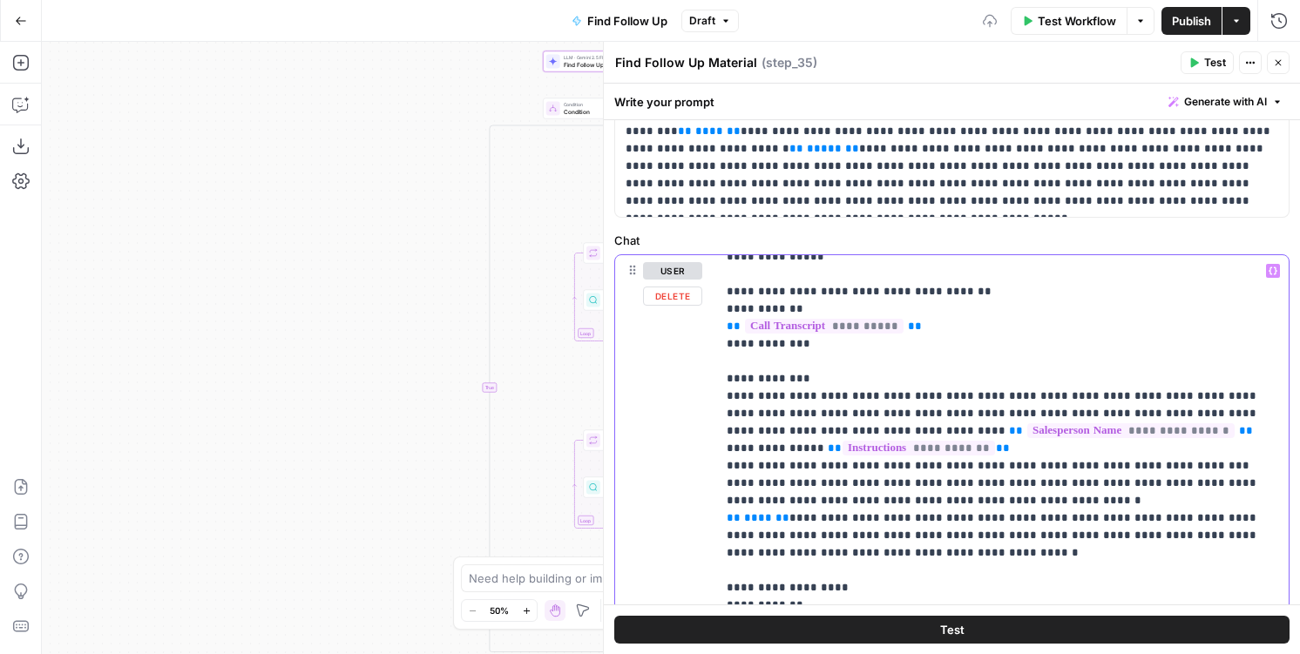
scroll to position [176, 0]
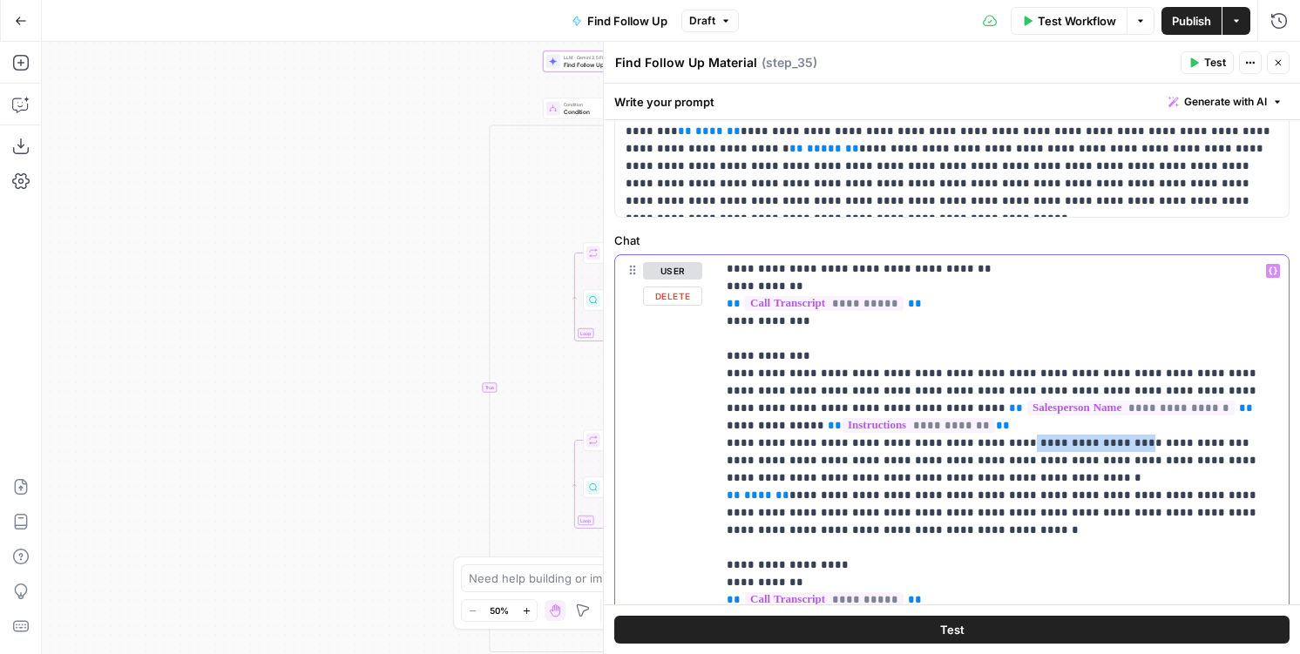
drag, startPoint x: 973, startPoint y: 425, endPoint x: 1077, endPoint y: 422, distance: 104.6
click at [1077, 422] on p "**********" at bounding box center [1001, 591] width 551 height 1010
click at [983, 424] on p "**********" at bounding box center [1001, 591] width 551 height 1010
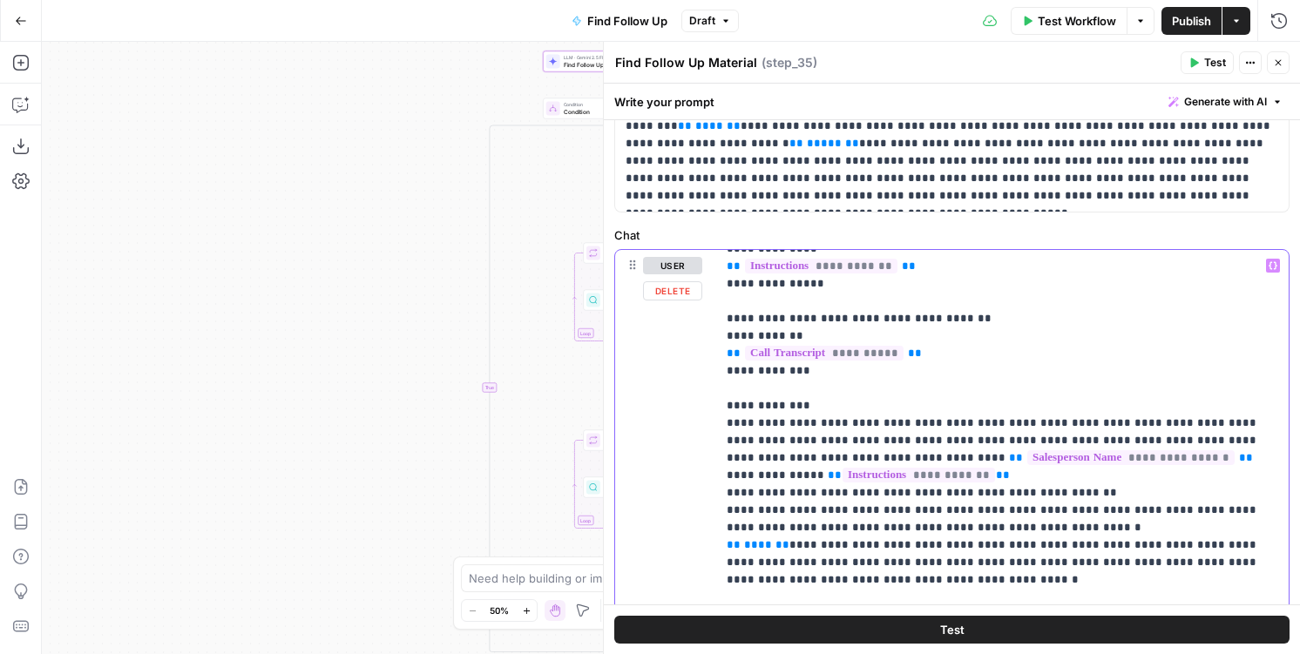
scroll to position [106, 0]
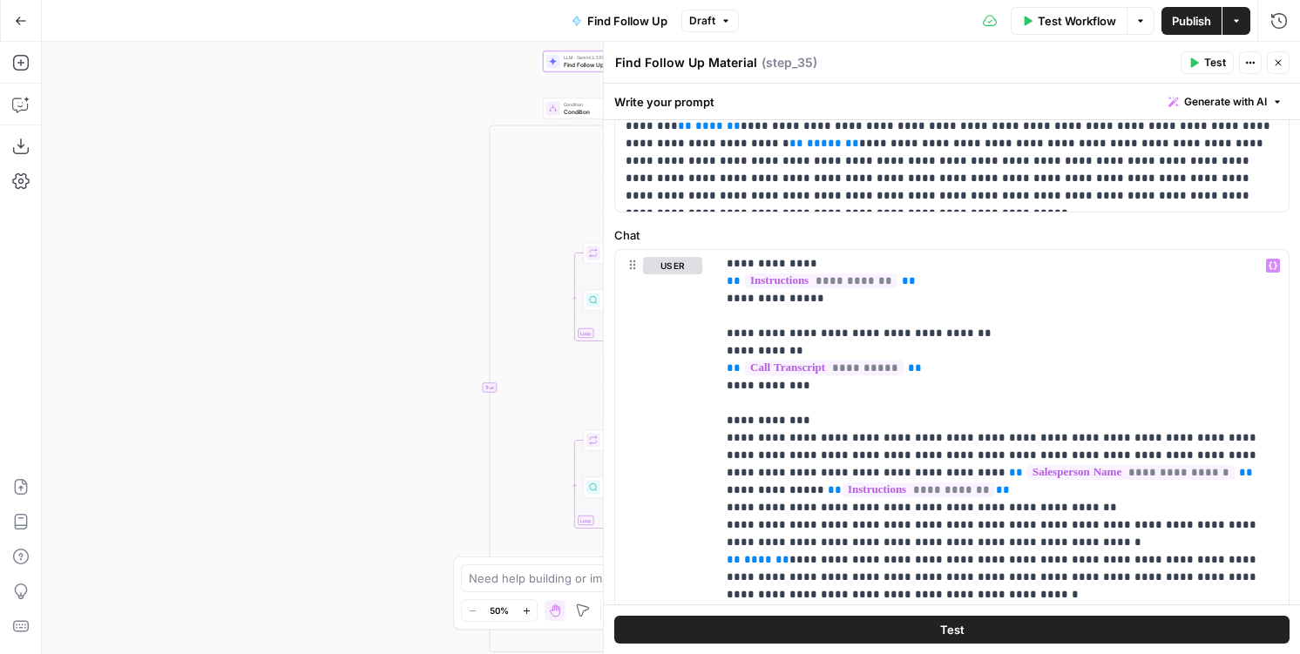
click at [1194, 28] on span "Publish" at bounding box center [1191, 20] width 39 height 17
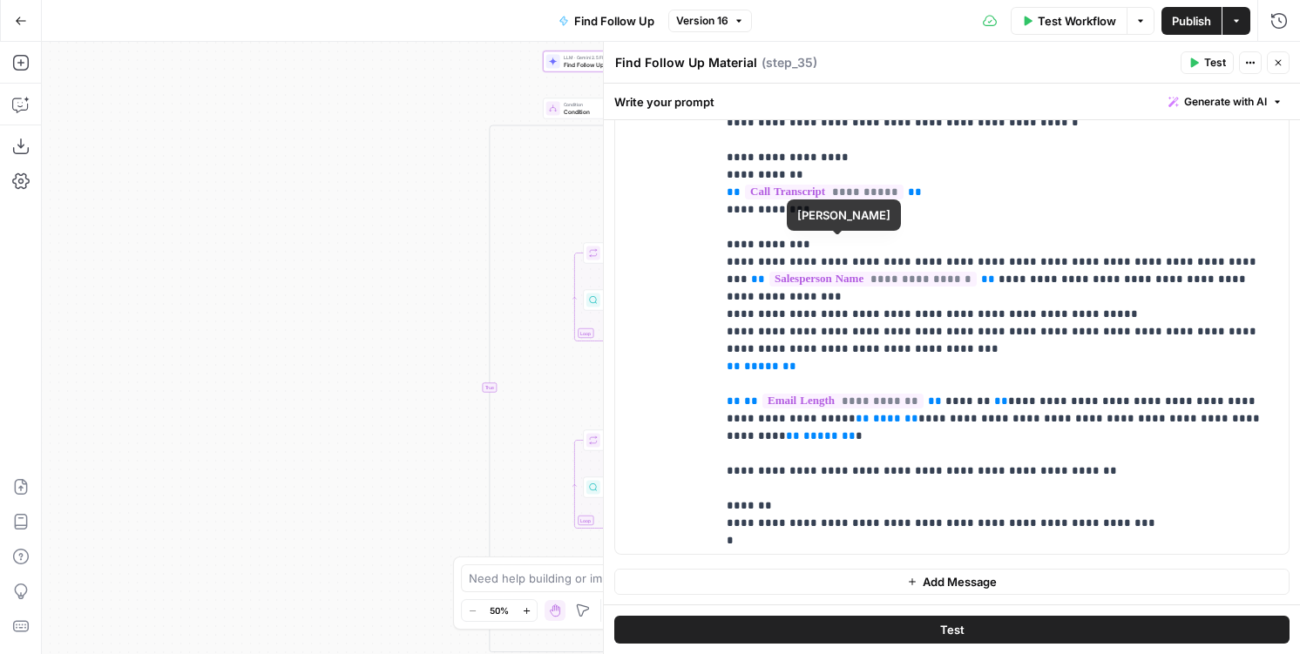
scroll to position [160, 0]
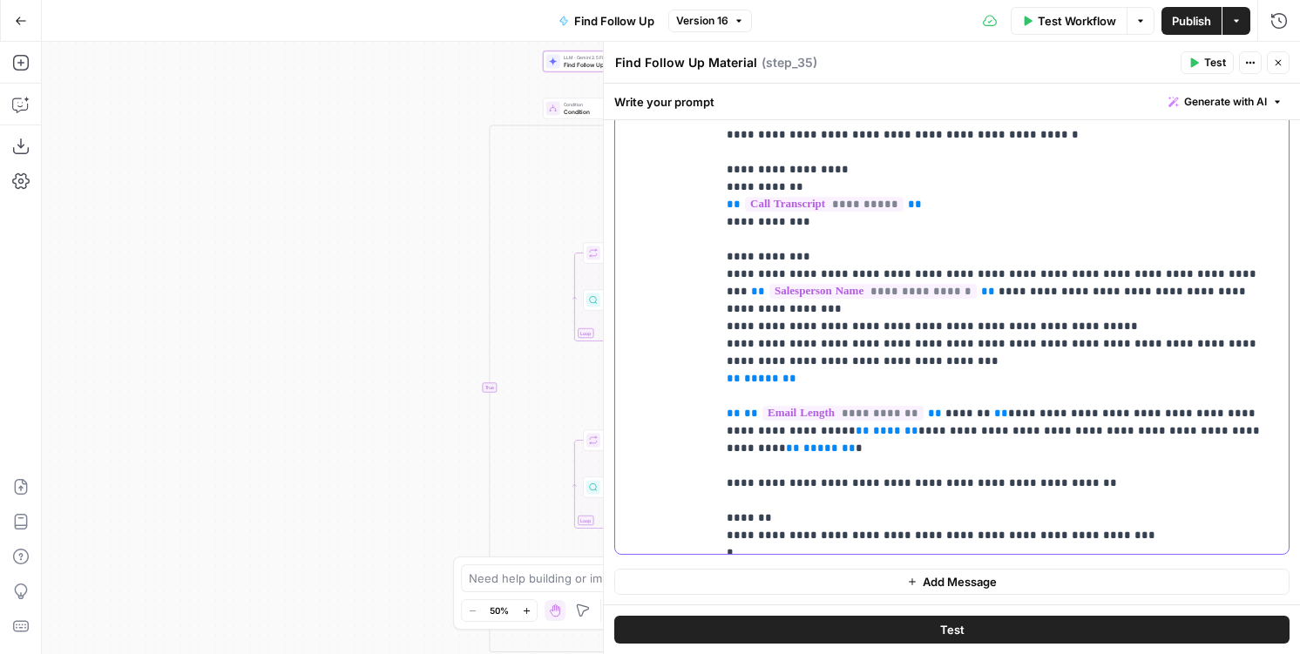
click at [881, 392] on p "**********" at bounding box center [1001, 196] width 551 height 1010
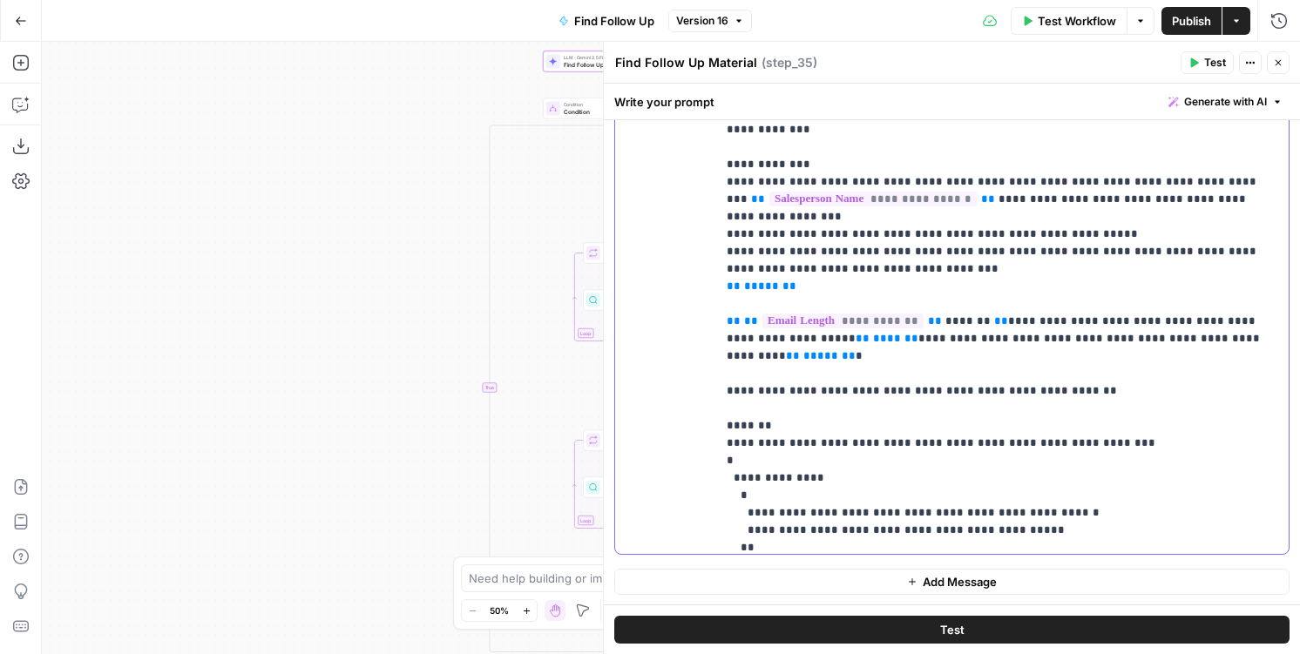
scroll to position [255, 0]
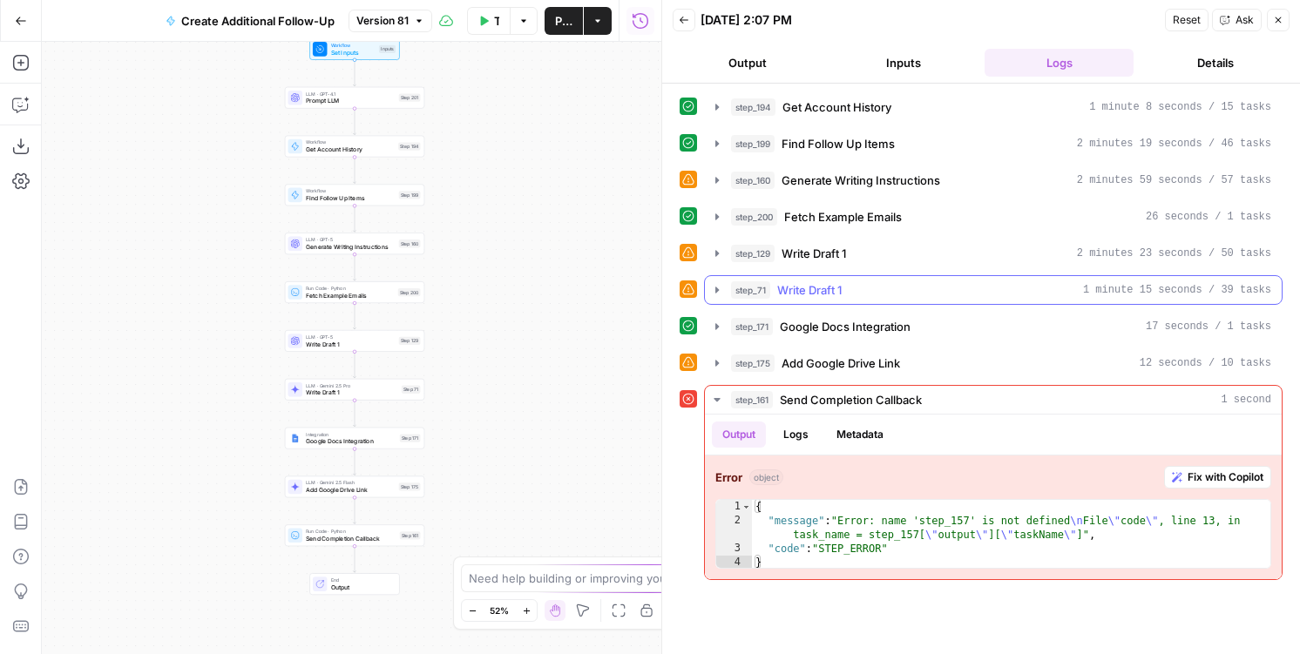
click at [777, 287] on span "Write Draft 1" at bounding box center [809, 289] width 64 height 17
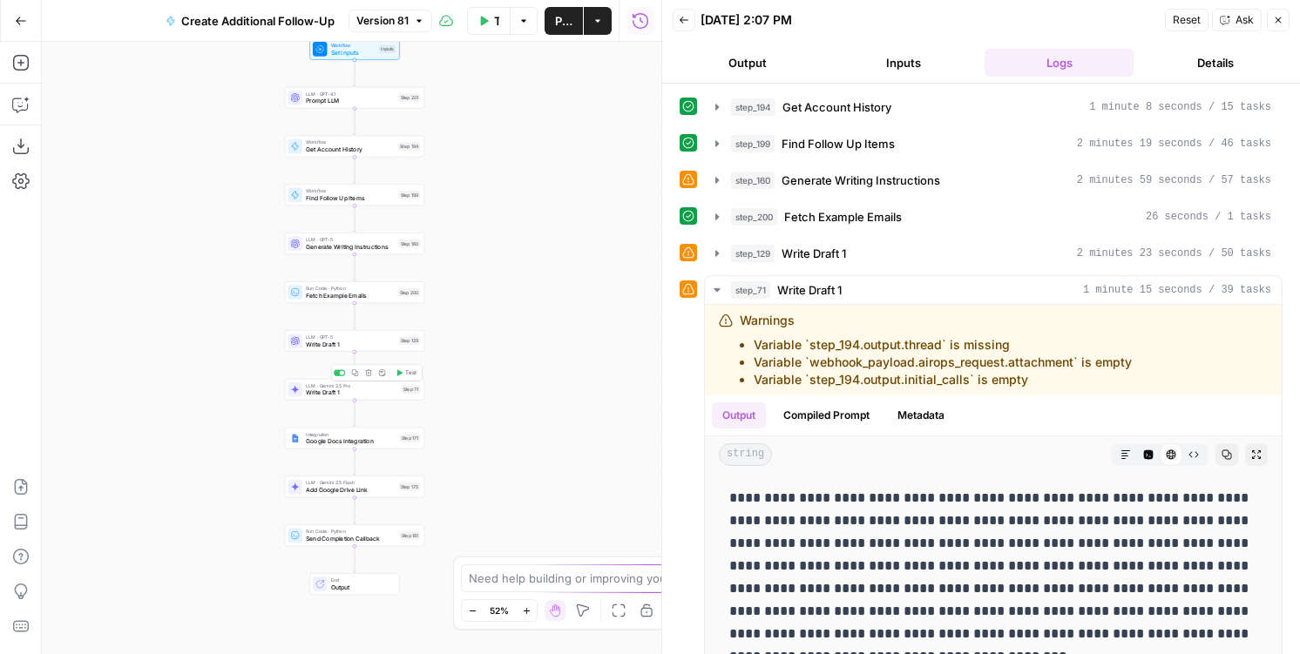
click at [356, 392] on span "Write Draft 1" at bounding box center [351, 392] width 91 height 9
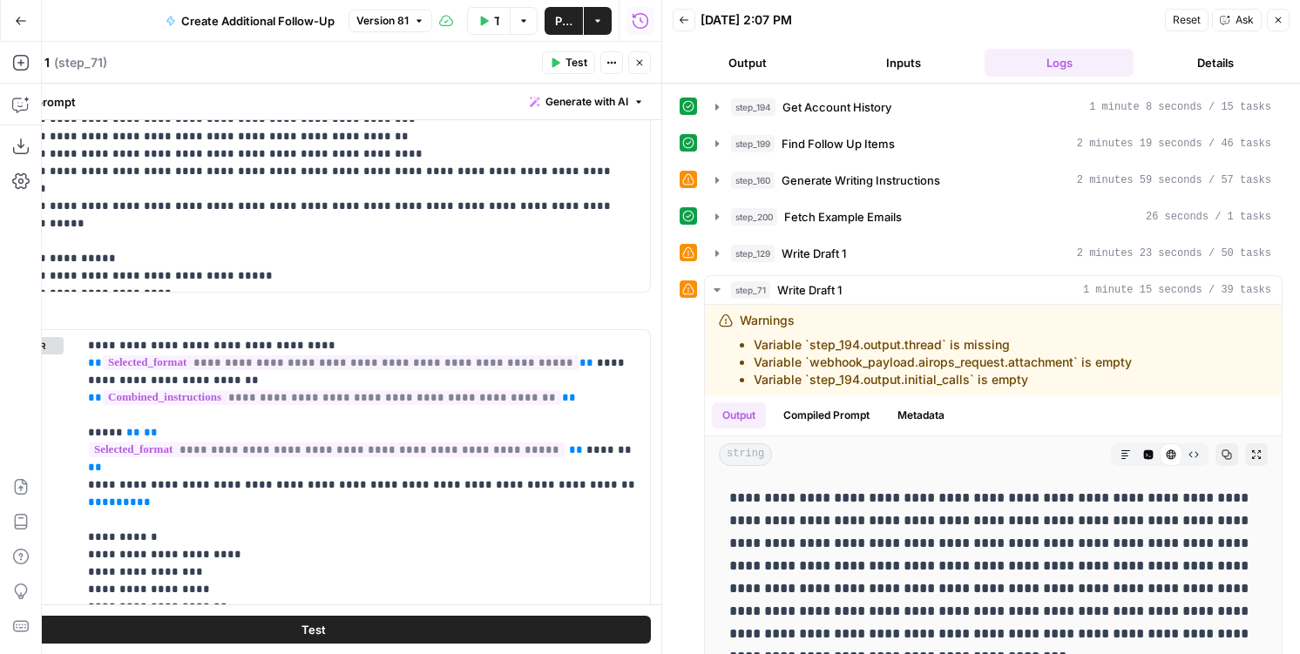
scroll to position [652, 0]
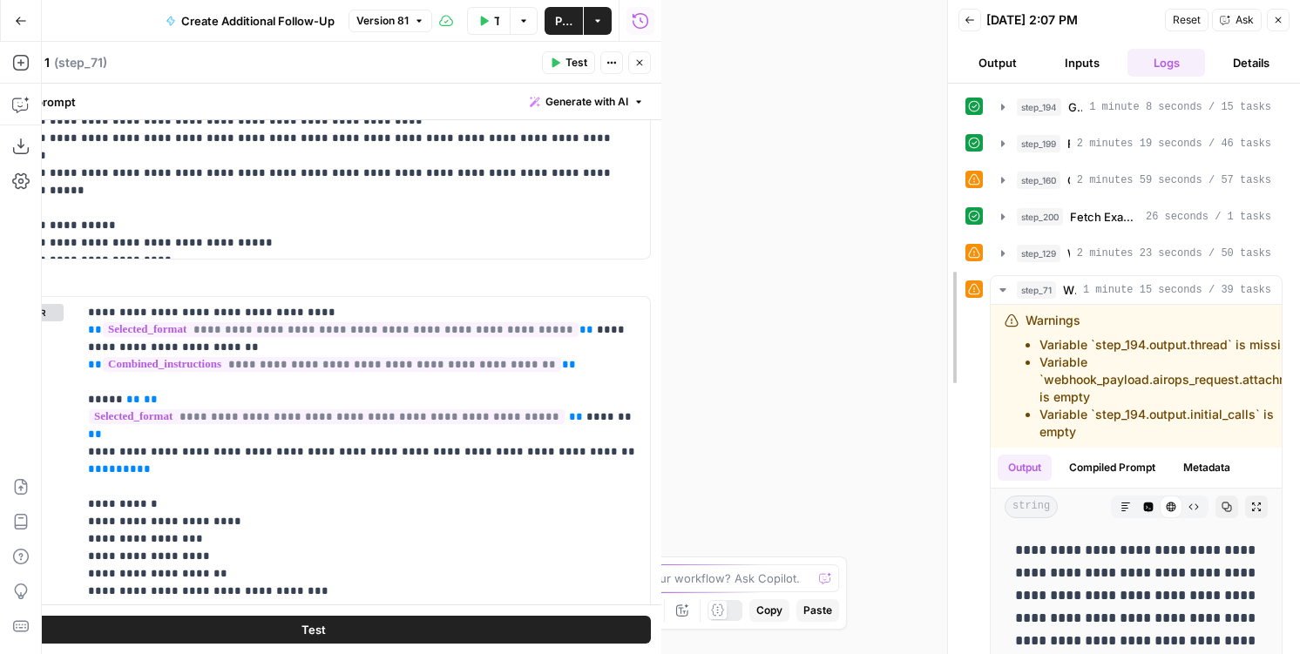
drag, startPoint x: 660, startPoint y: 63, endPoint x: 962, endPoint y: 84, distance: 302.2
click at [956, 84] on div at bounding box center [947, 327] width 17 height 654
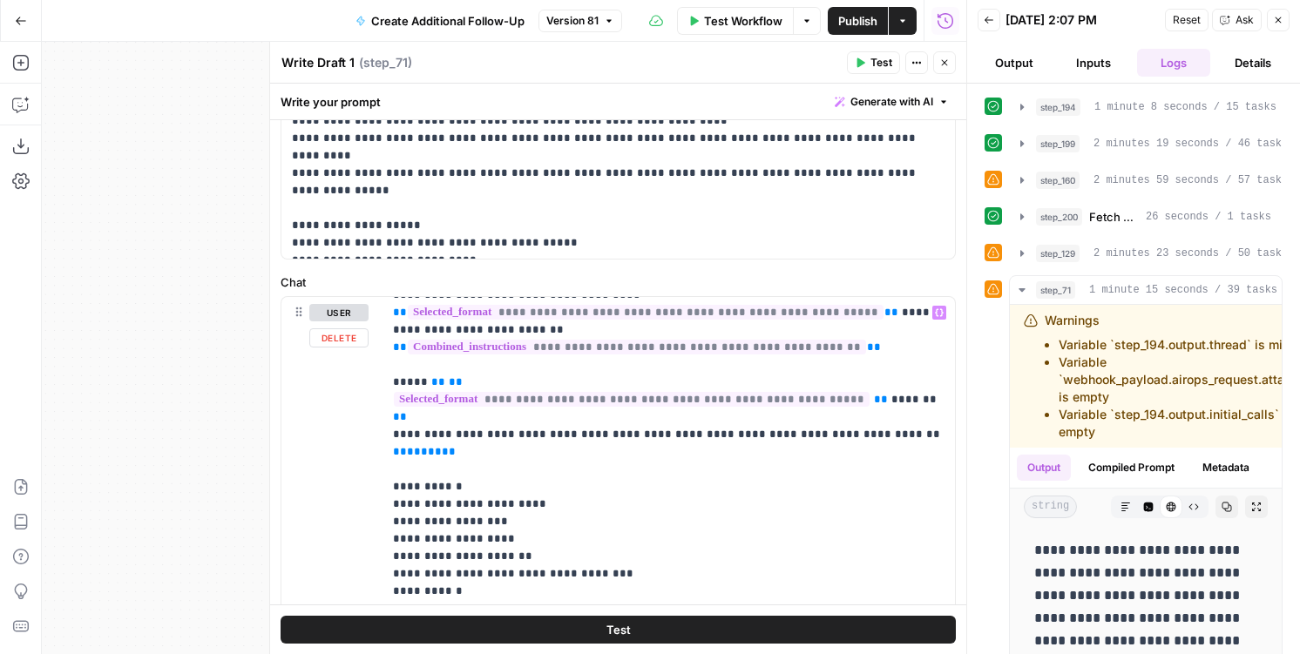
scroll to position [18, 0]
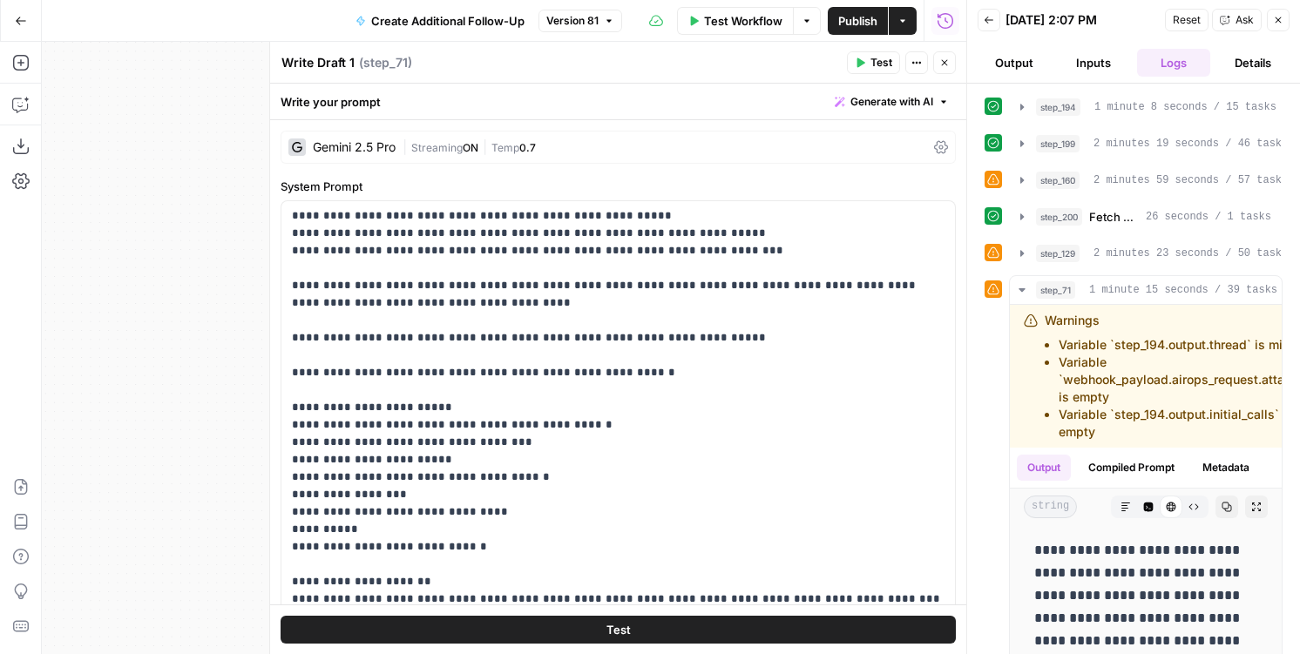
scroll to position [277, 0]
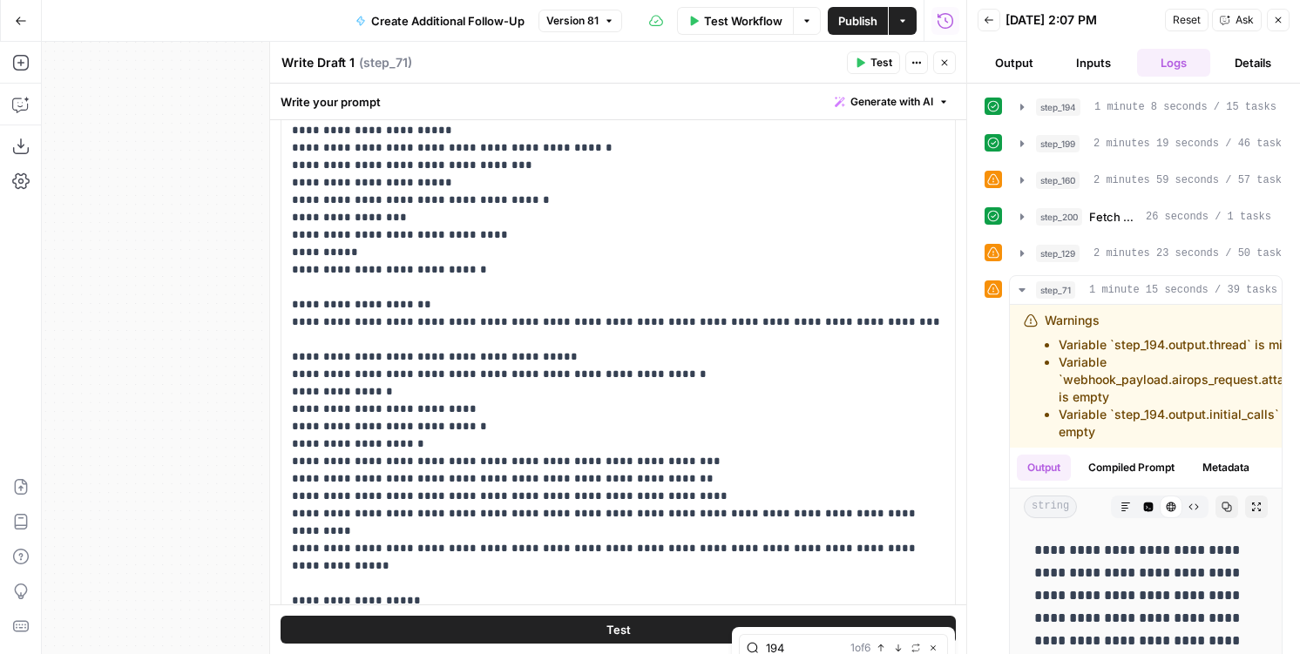
type input "194"
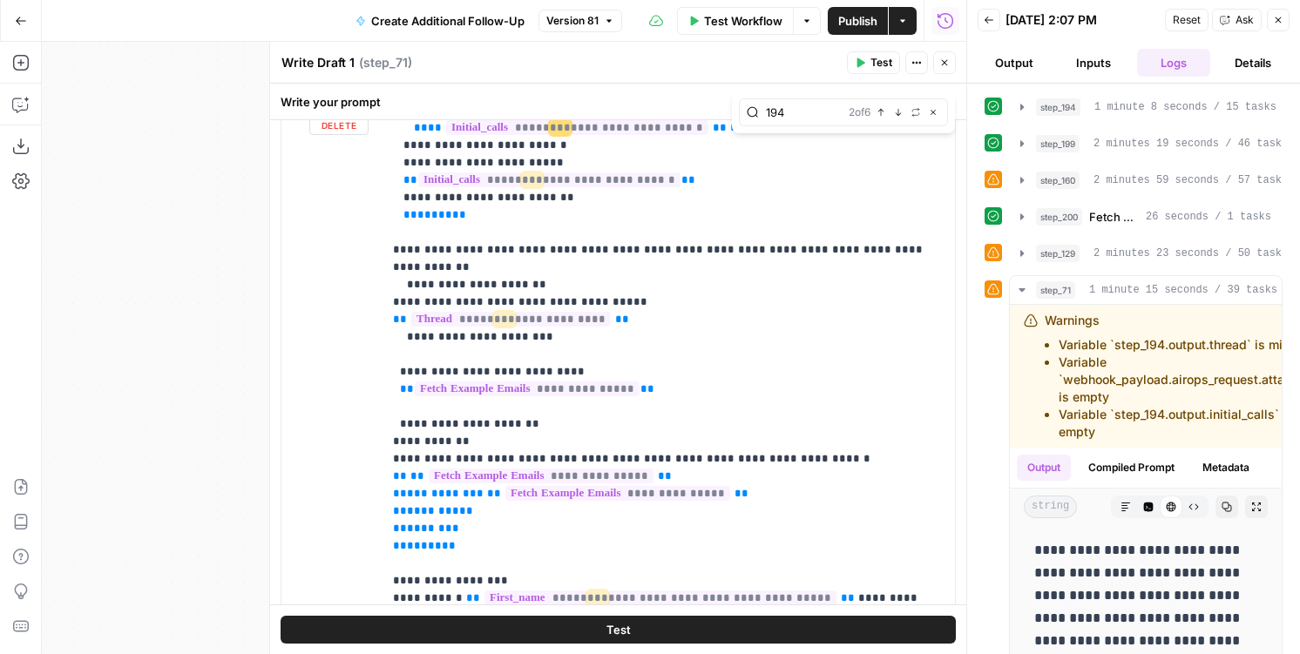
scroll to position [501, 0]
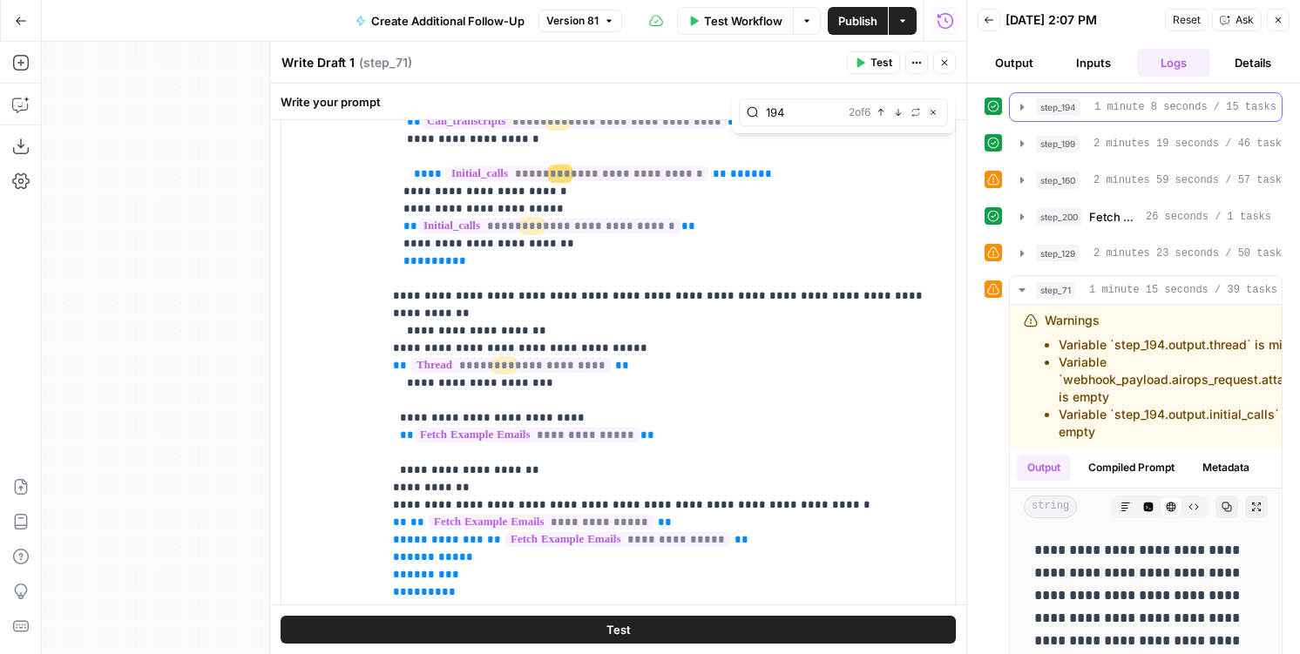
click at [1082, 111] on div "step_194 Get Account History 1 minute 8 seconds / 15 tasks" at bounding box center [1153, 106] width 235 height 17
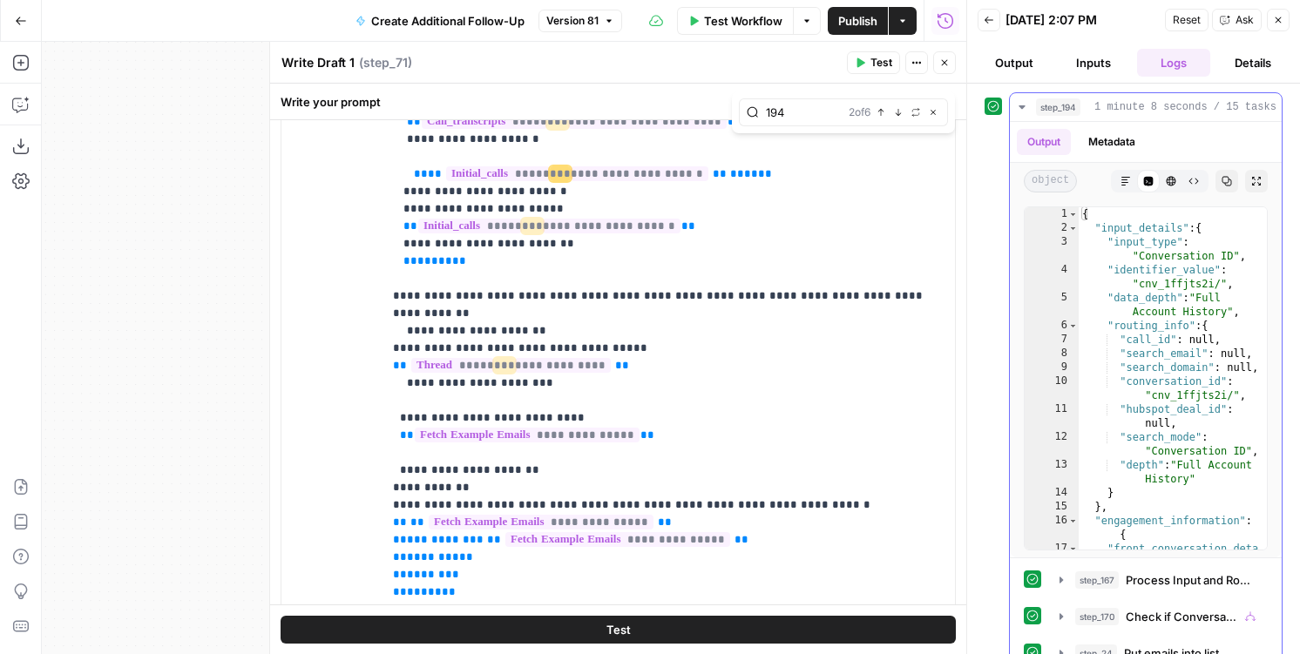
type textarea "**********"
click at [1144, 283] on div "{ "input_details" : { "input_type" : "Conversation ID" , "identifier_value" : "…" at bounding box center [1172, 399] width 188 height 384
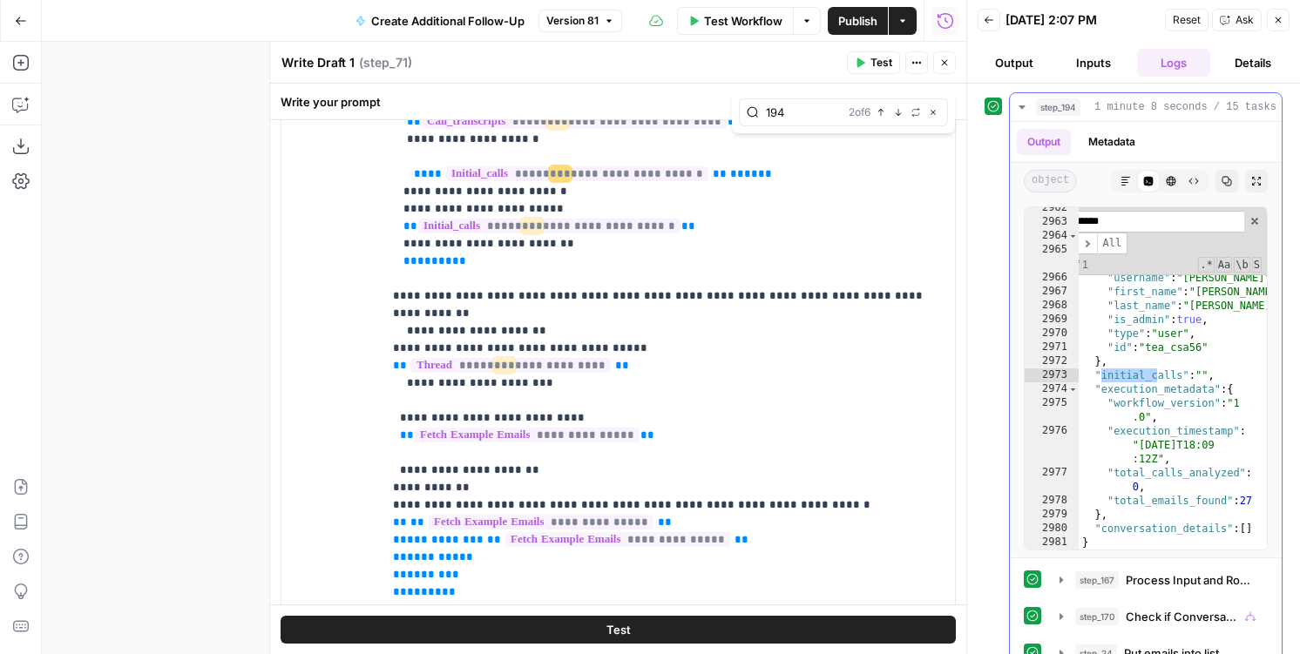
scroll to position [173, 0]
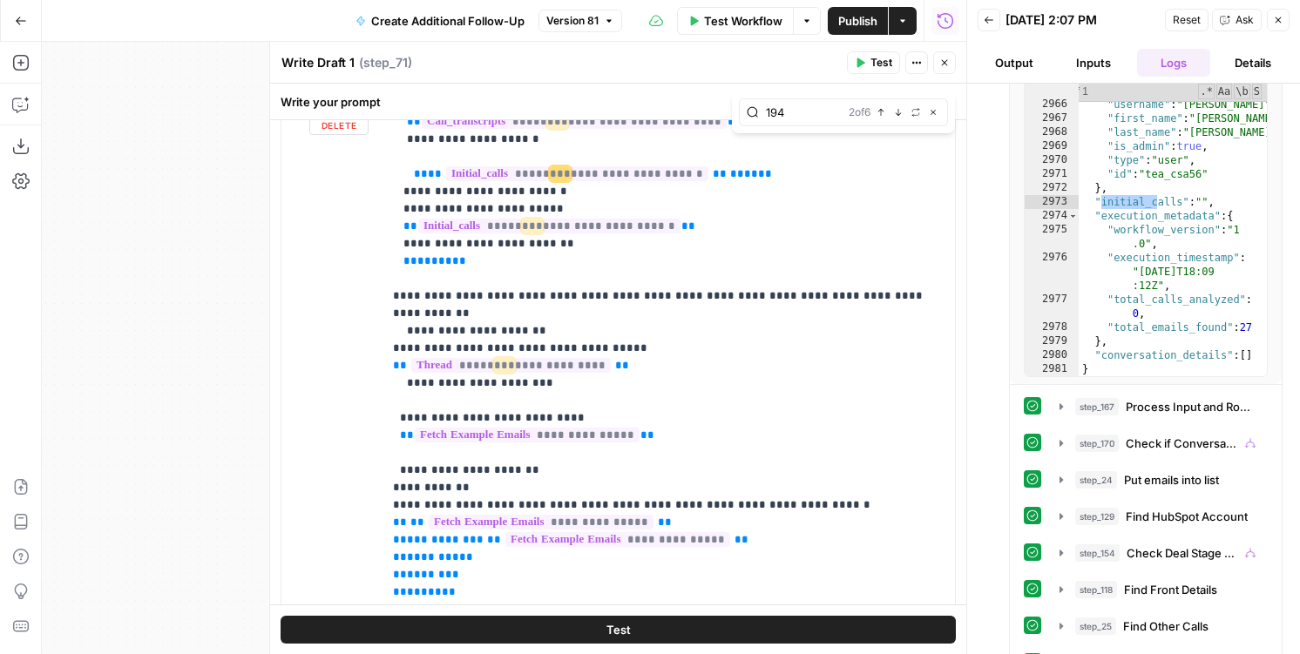
type input "*********"
click at [640, 294] on p "**********" at bounding box center [668, 227] width 551 height 1272
type input "thread"
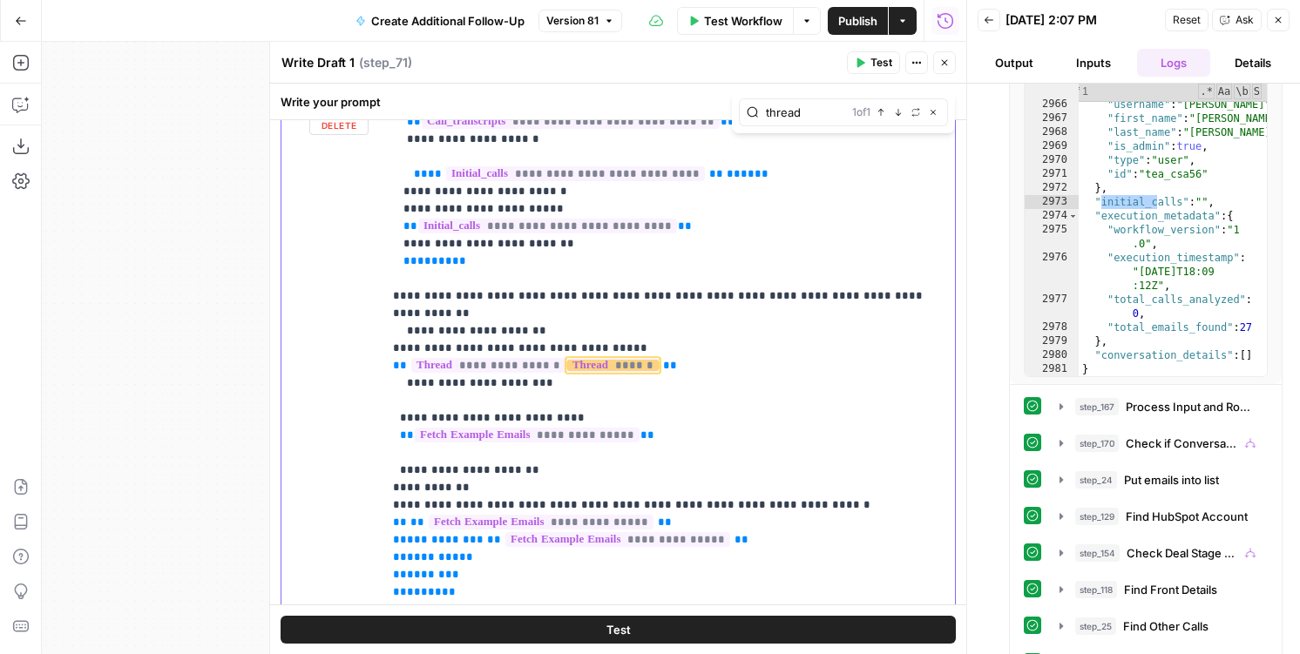
click at [542, 364] on p "**********" at bounding box center [668, 227] width 551 height 1272
click at [687, 328] on p "**********" at bounding box center [668, 227] width 551 height 1272
click at [692, 358] on span "******" at bounding box center [737, 365] width 91 height 15
click at [740, 353] on p "**********" at bounding box center [668, 227] width 551 height 1272
click at [587, 358] on span "**********" at bounding box center [551, 365] width 280 height 15
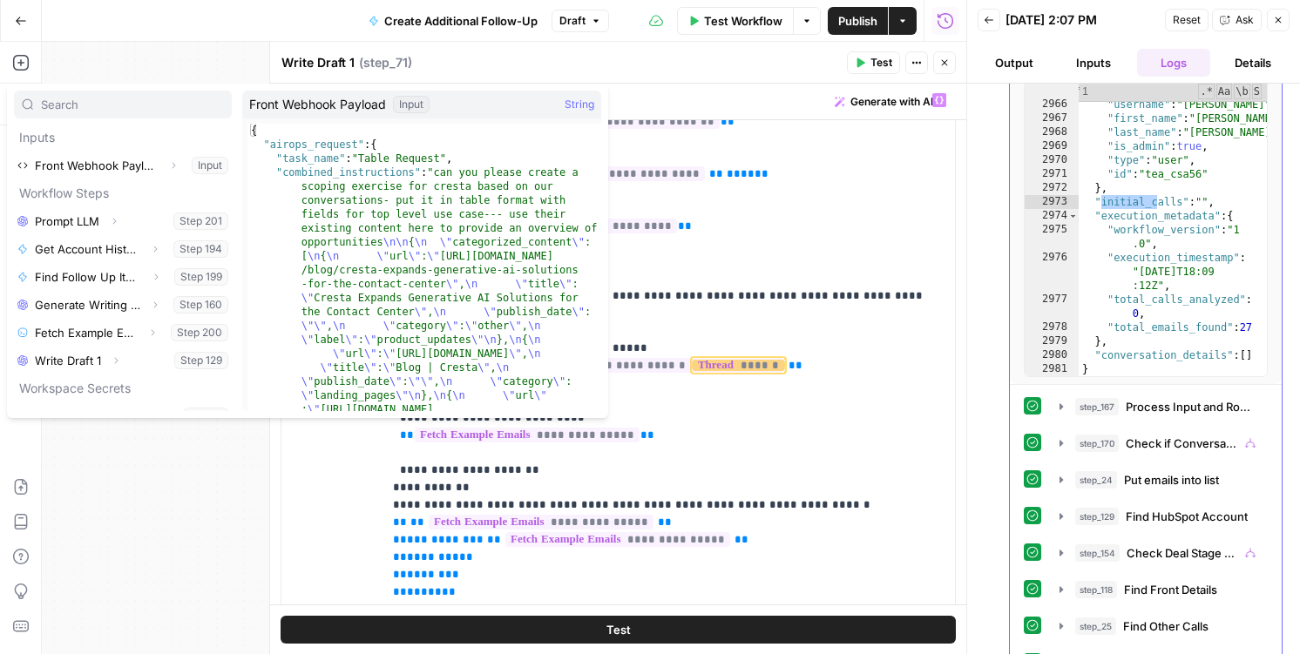
click at [1102, 210] on div "} ] , "front_assignment" : { "email" : "nicole@airops .com" , "username" : "nic…" at bounding box center [1172, 213] width 188 height 370
type textarea "**********"
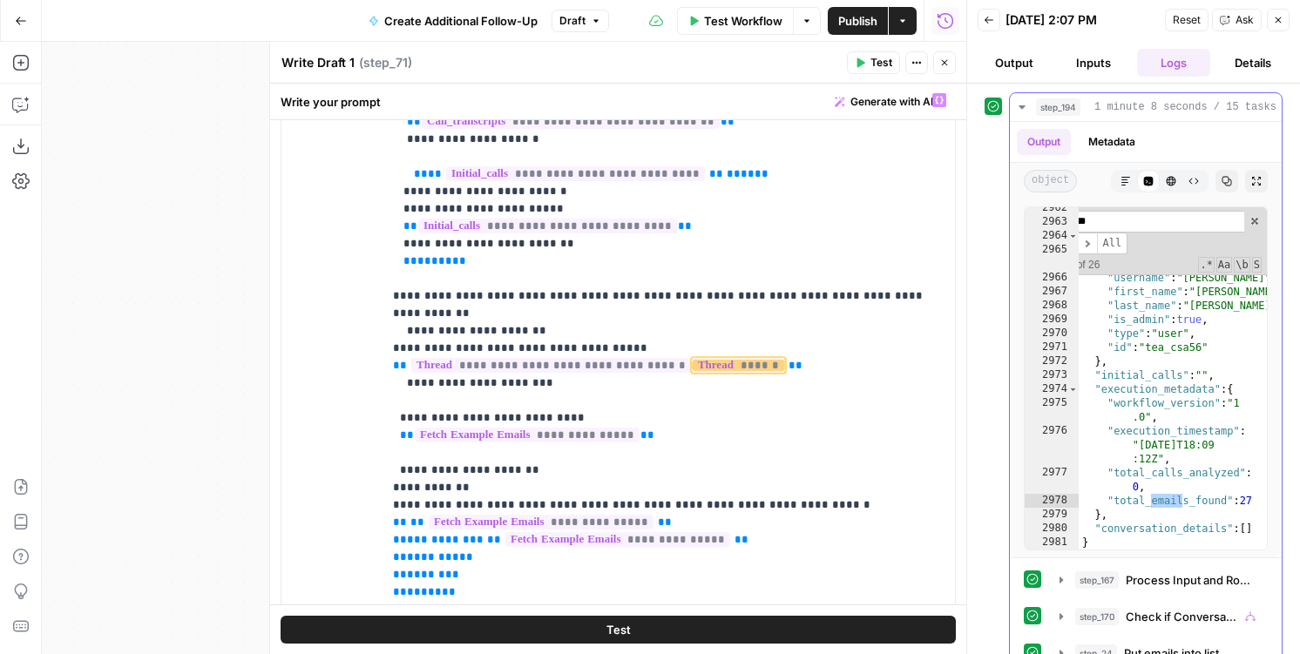
scroll to position [871, 0]
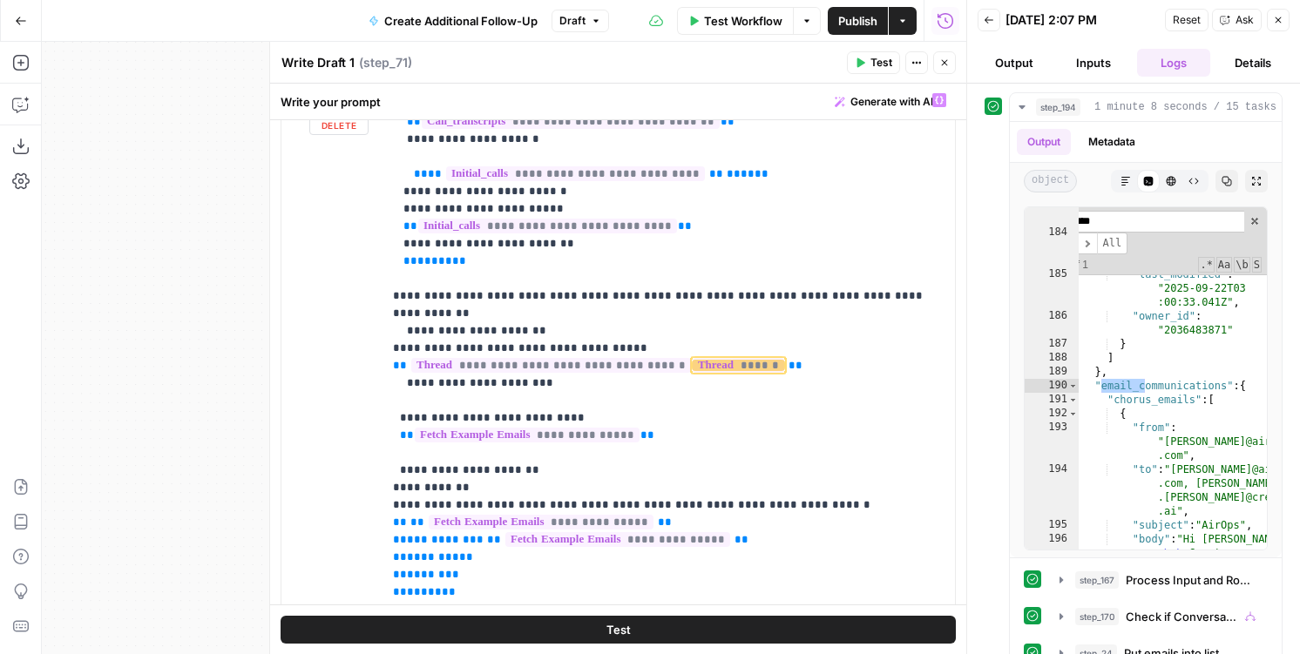
type input "*******"
drag, startPoint x: 595, startPoint y: 334, endPoint x: 653, endPoint y: 334, distance: 58.4
click at [653, 358] on span "**********" at bounding box center [551, 365] width 280 height 15
click at [604, 469] on p "**********" at bounding box center [668, 227] width 551 height 1272
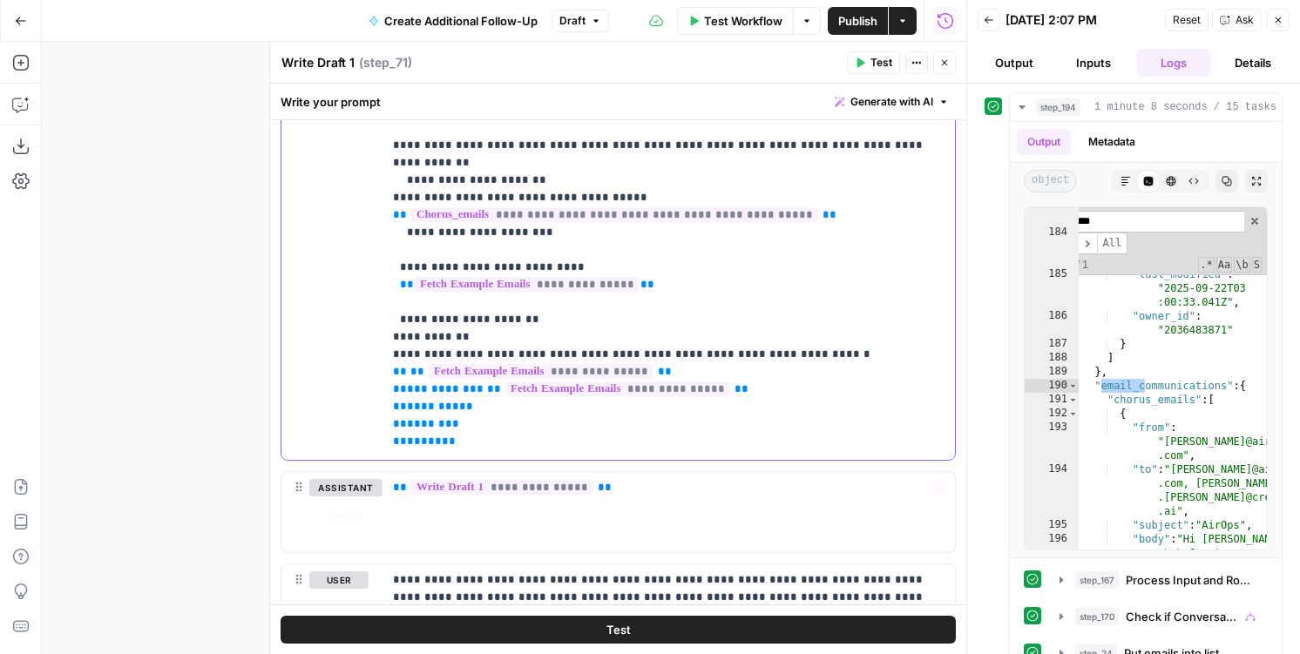
scroll to position [1183, 0]
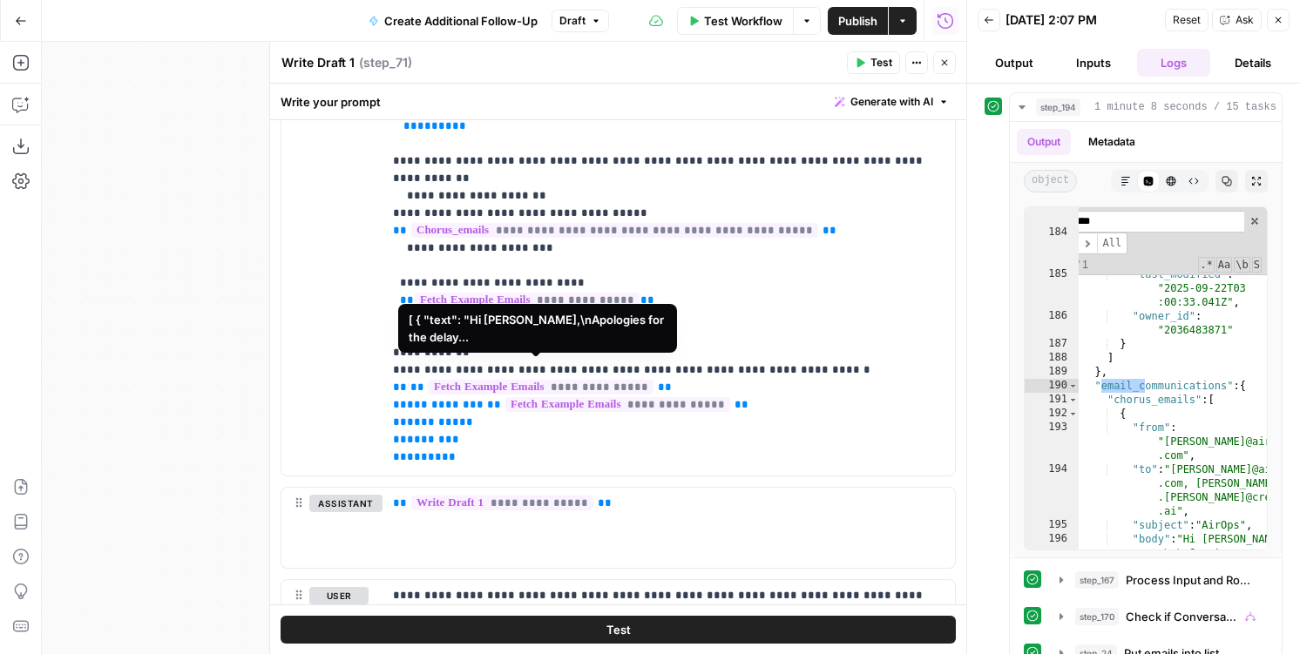
click at [580, 380] on span "**********" at bounding box center [541, 387] width 225 height 15
click at [1125, 110] on span "1 minute 8 seconds / 15 tasks" at bounding box center [1185, 107] width 182 height 16
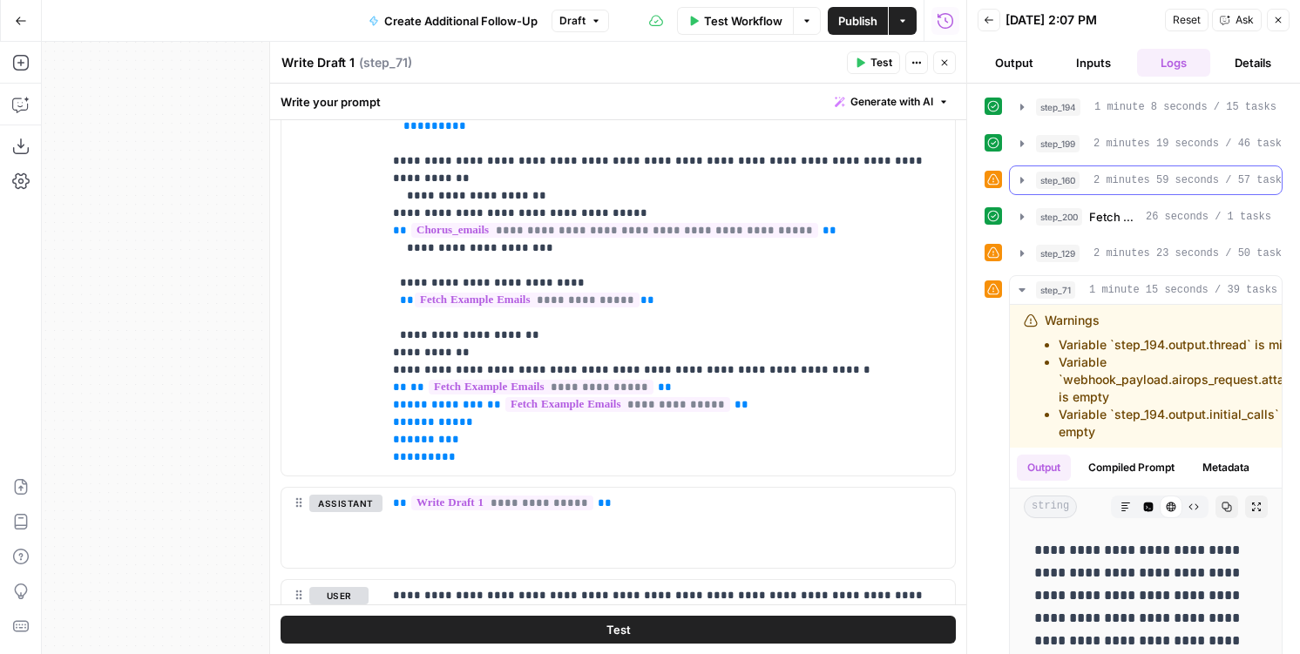
click at [1075, 177] on span "step_160" at bounding box center [1058, 180] width 44 height 17
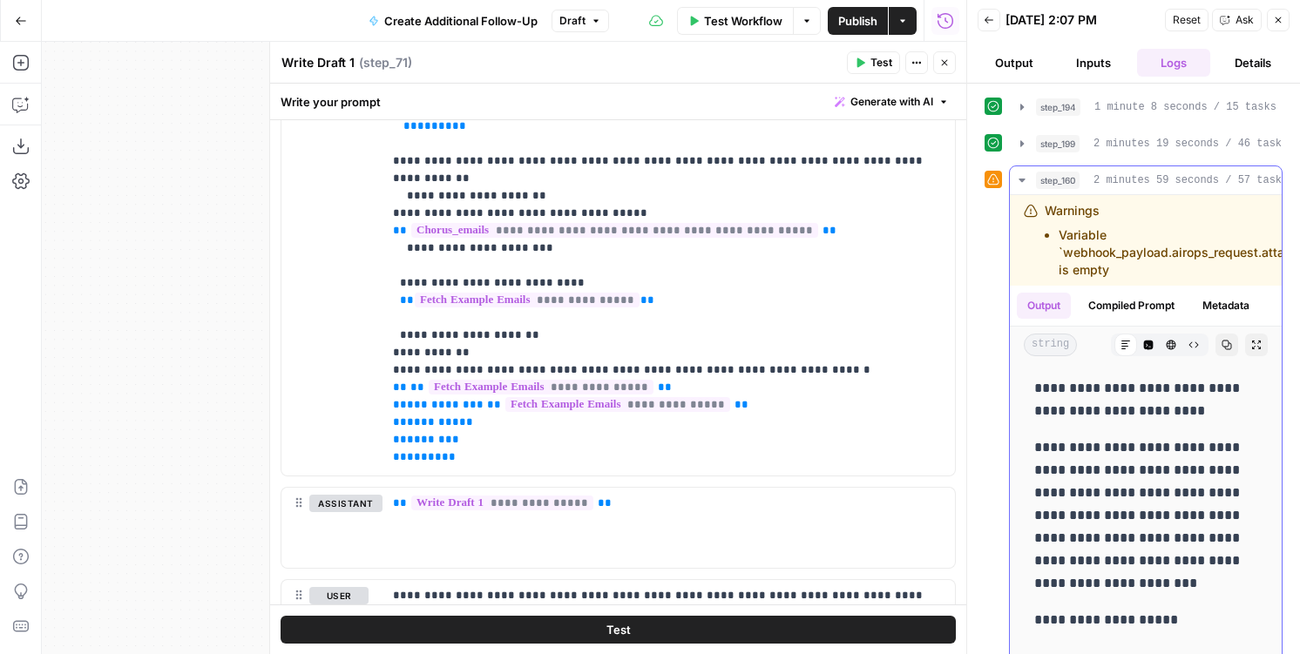
click at [1079, 174] on span "step_160" at bounding box center [1058, 180] width 44 height 17
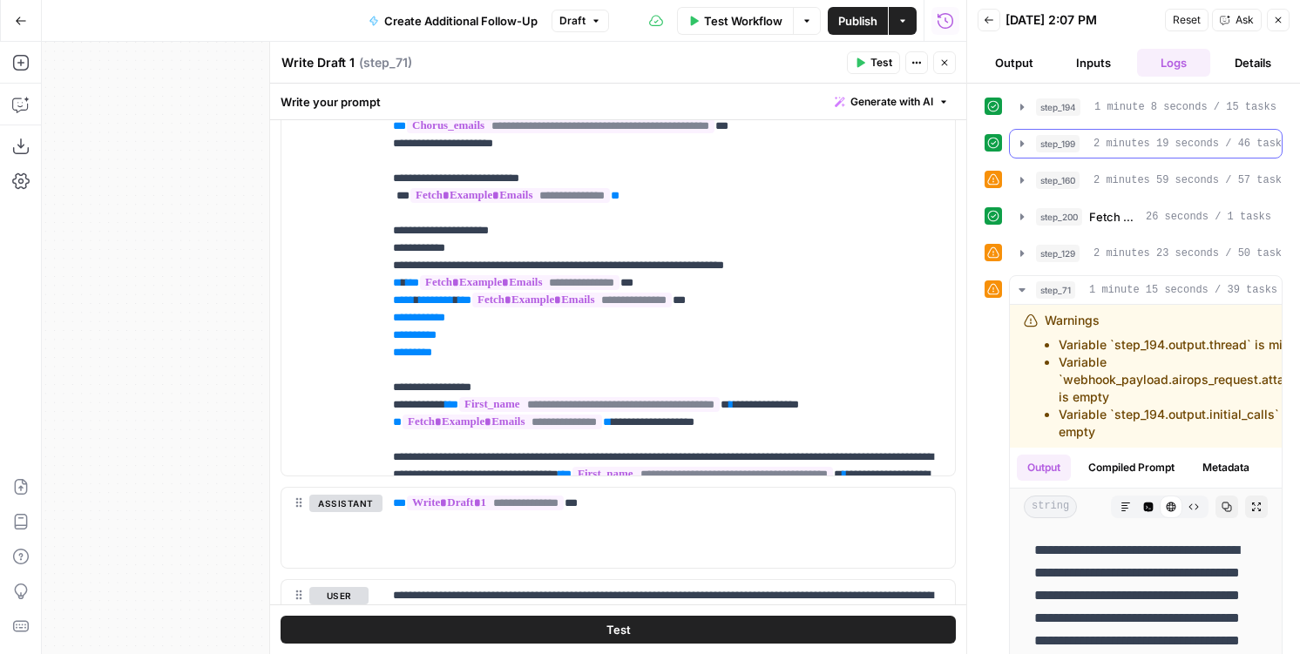
click at [1060, 143] on span "step_199" at bounding box center [1058, 143] width 44 height 17
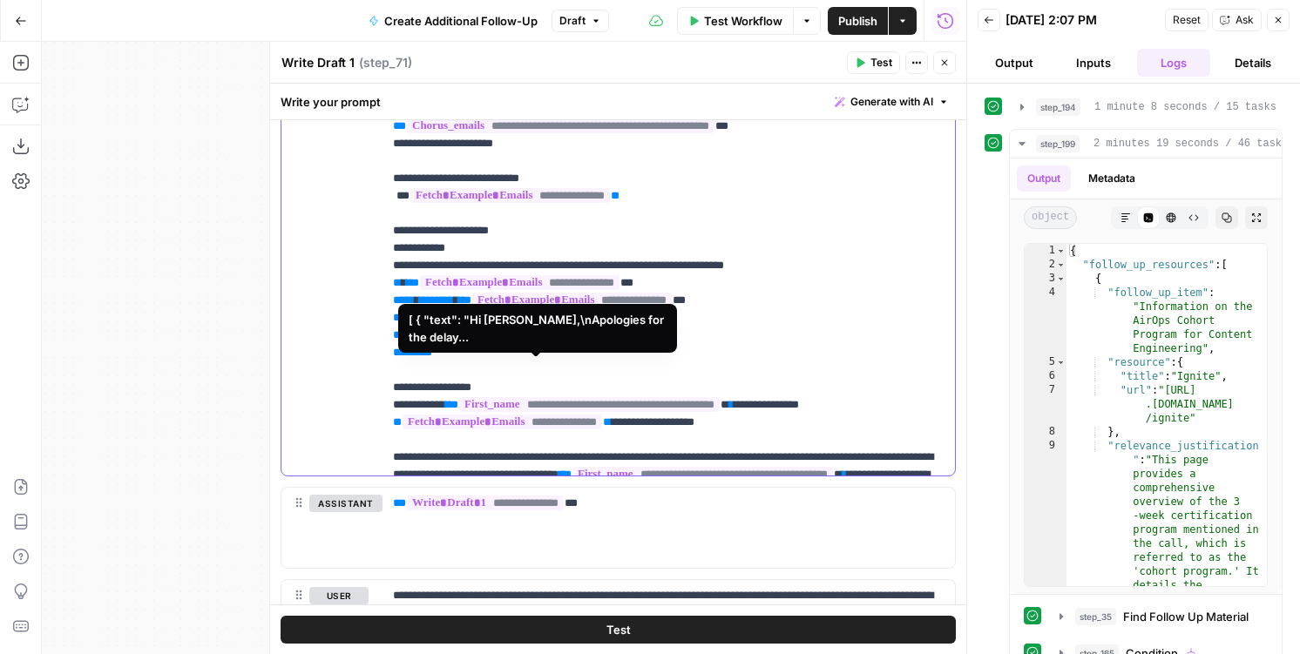
drag, startPoint x: 606, startPoint y: 352, endPoint x: 587, endPoint y: 354, distance: 19.2
click at [587, 290] on span "**********" at bounding box center [519, 282] width 199 height 15
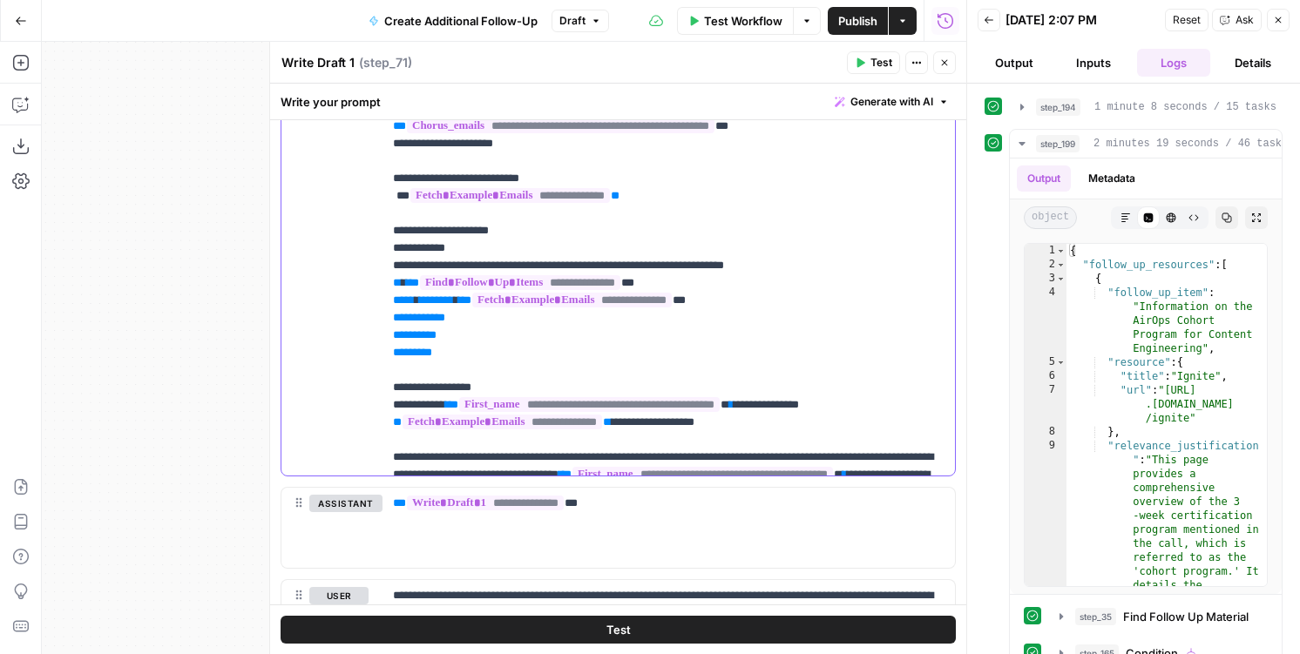
click at [579, 415] on p "**********" at bounding box center [668, 92] width 551 height 1272
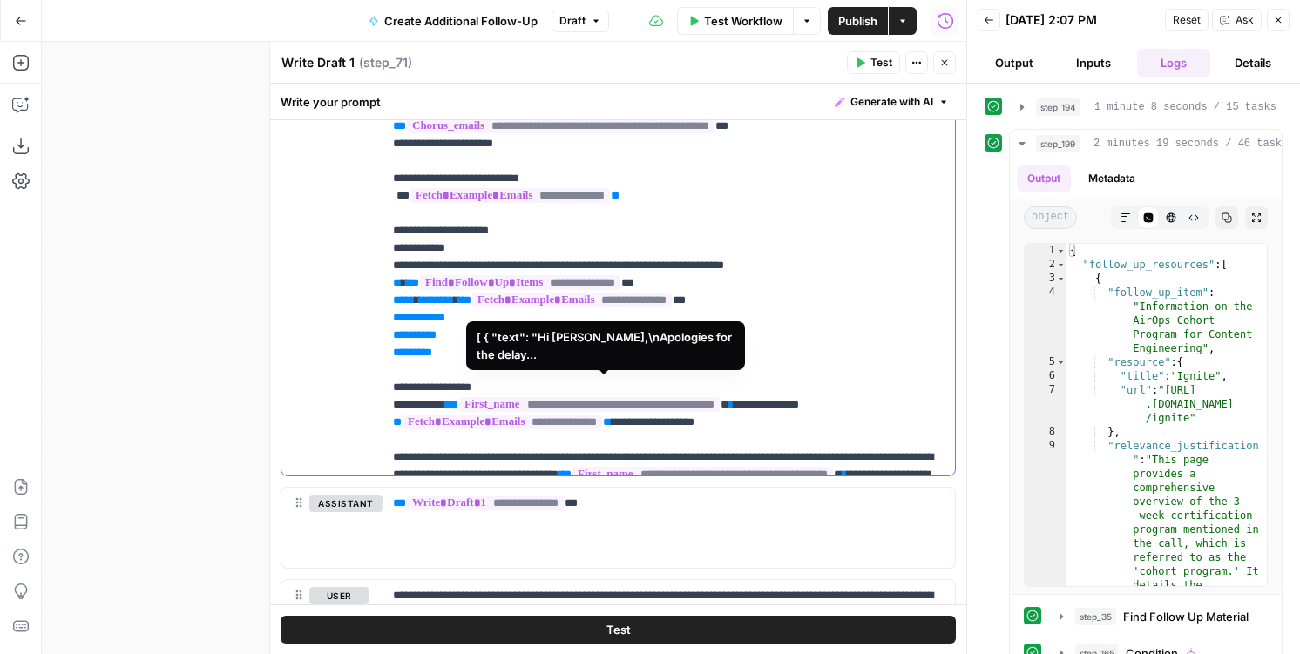
drag, startPoint x: 675, startPoint y: 368, endPoint x: 655, endPoint y: 369, distance: 20.1
click at [655, 307] on span "**********" at bounding box center [571, 300] width 199 height 15
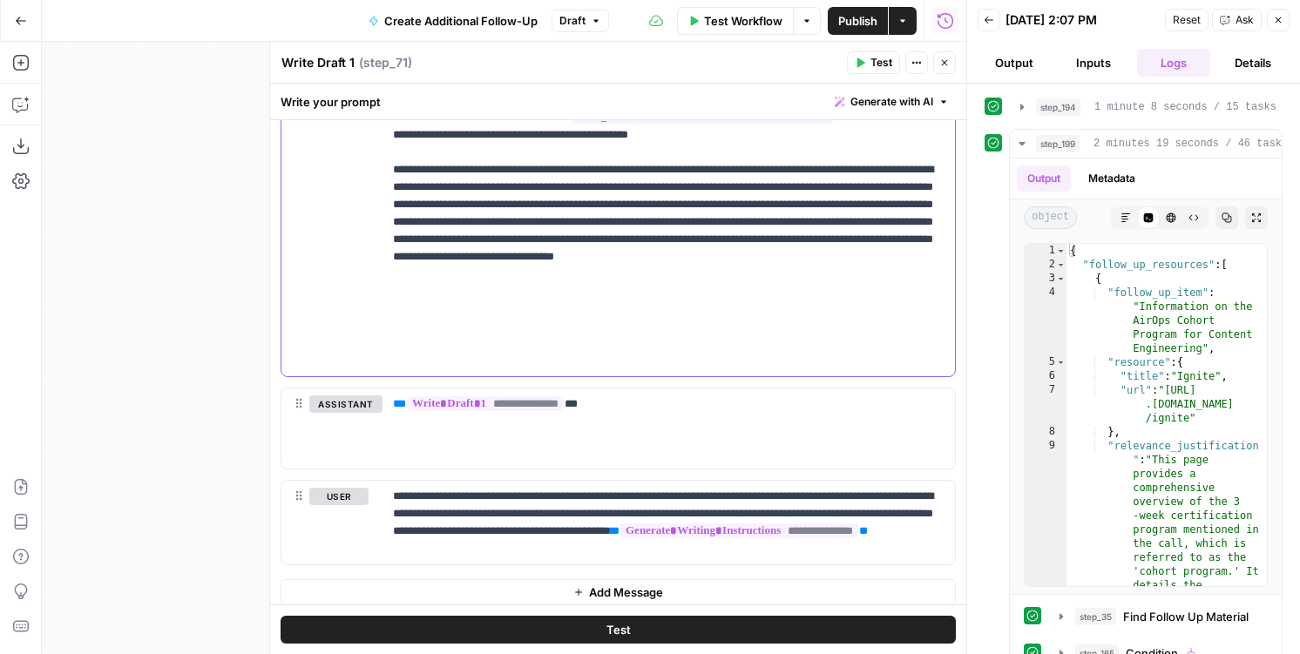
scroll to position [1293, 0]
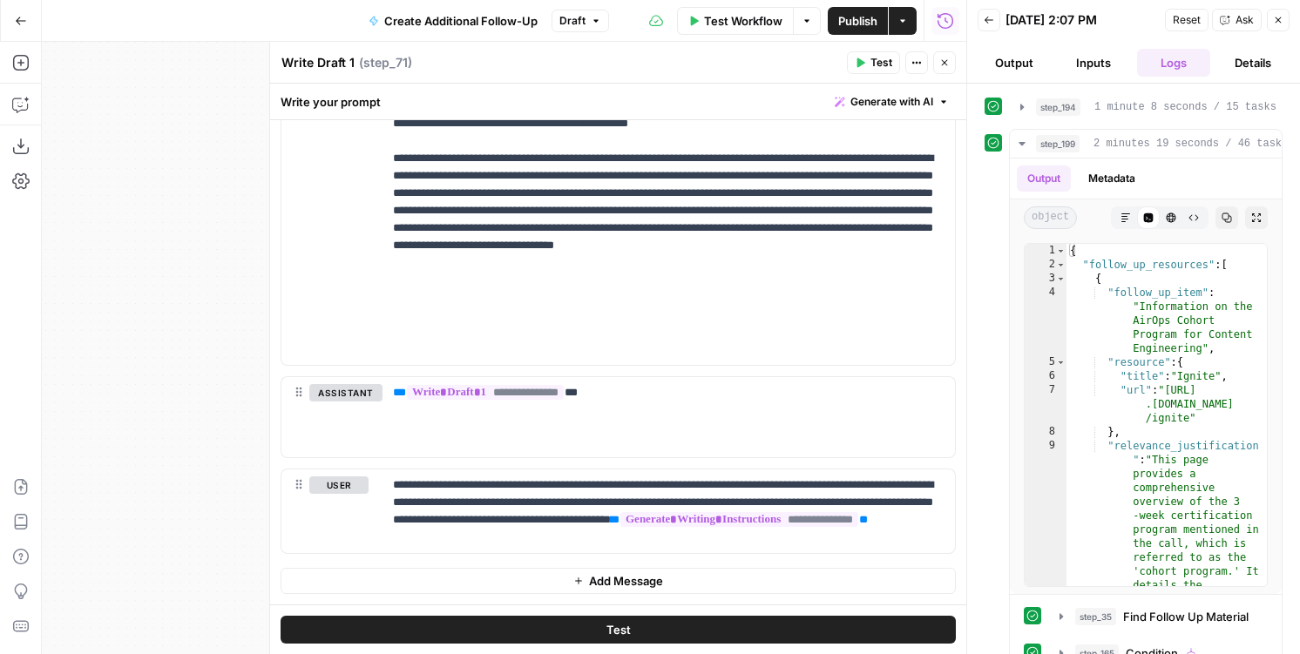
click at [942, 67] on icon "button" at bounding box center [944, 62] width 10 height 10
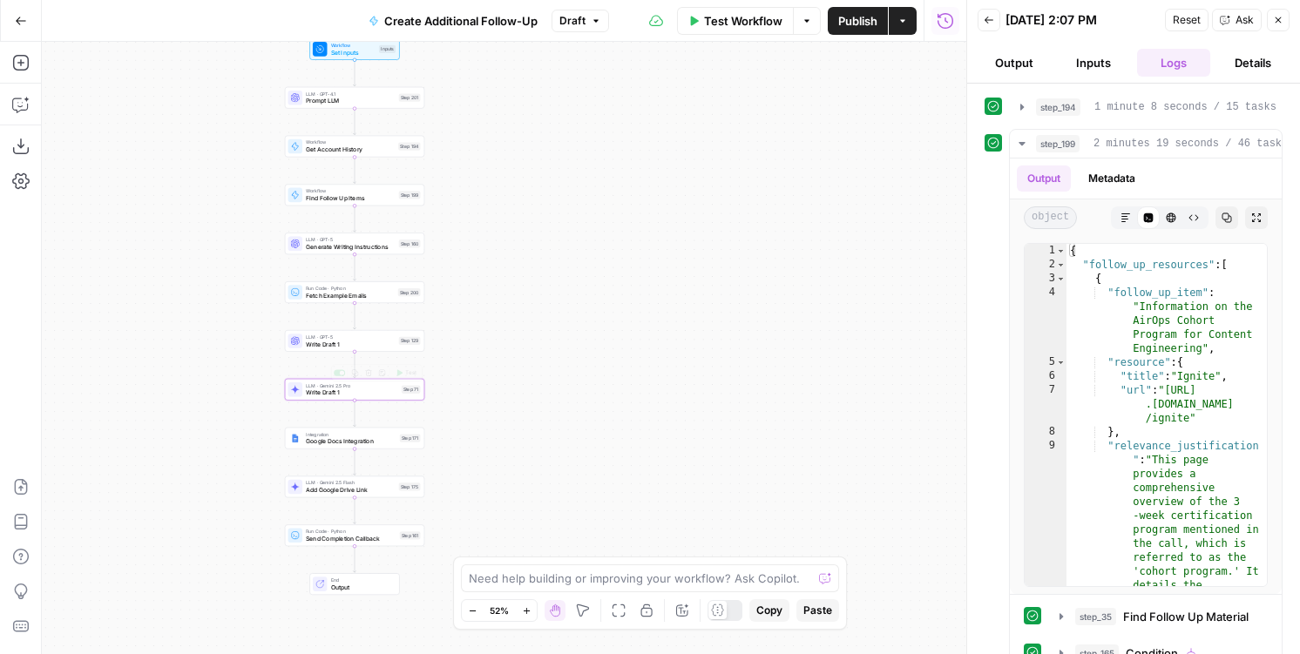
click at [344, 348] on div "LLM · GPT-5 Write Draft 1 Step 129 Copy step Delete step Edit Note Test" at bounding box center [354, 341] width 139 height 22
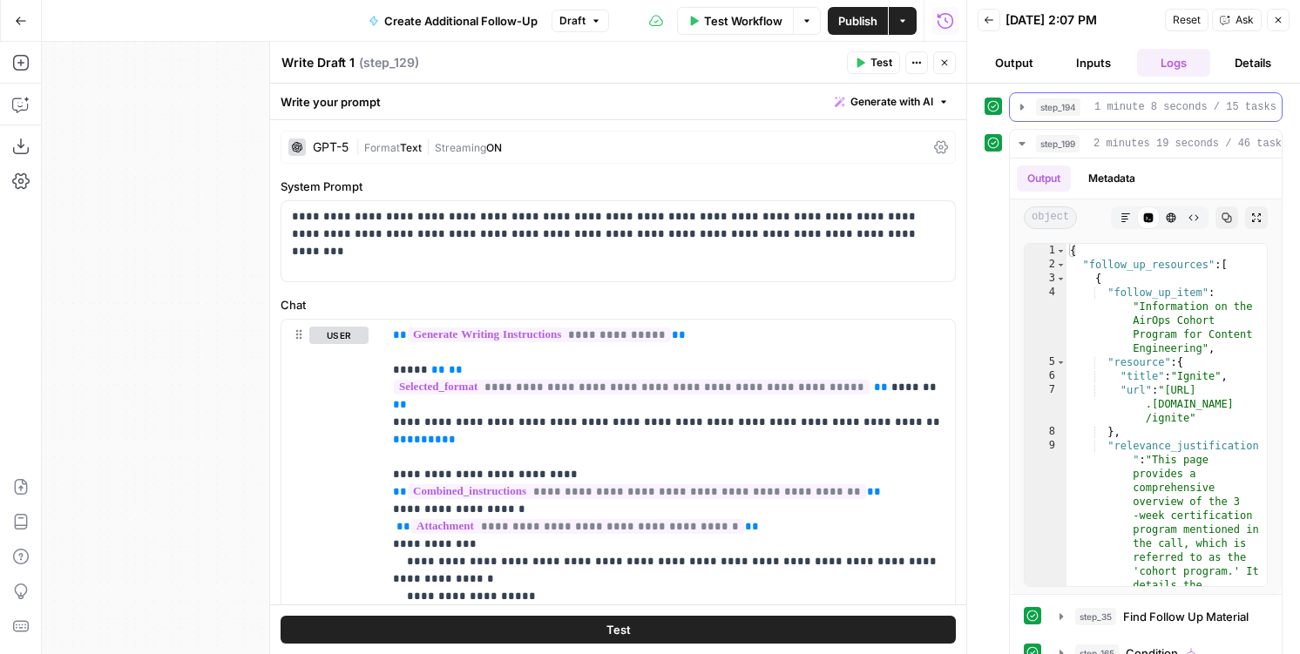
click at [1087, 102] on div "step_194 Get Account History 1 minute 8 seconds / 15 tasks" at bounding box center [1153, 106] width 235 height 17
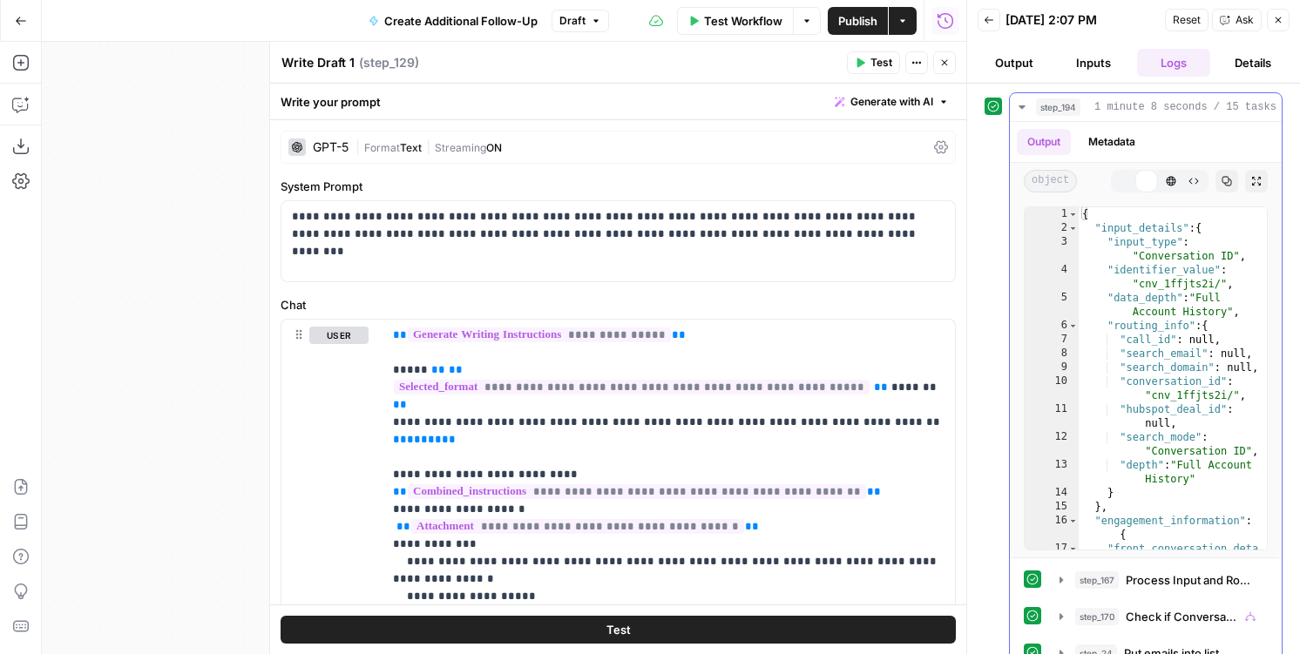
click at [1088, 103] on div "step_194 Get Account History 1 minute 8 seconds / 15 tasks" at bounding box center [1153, 106] width 235 height 17
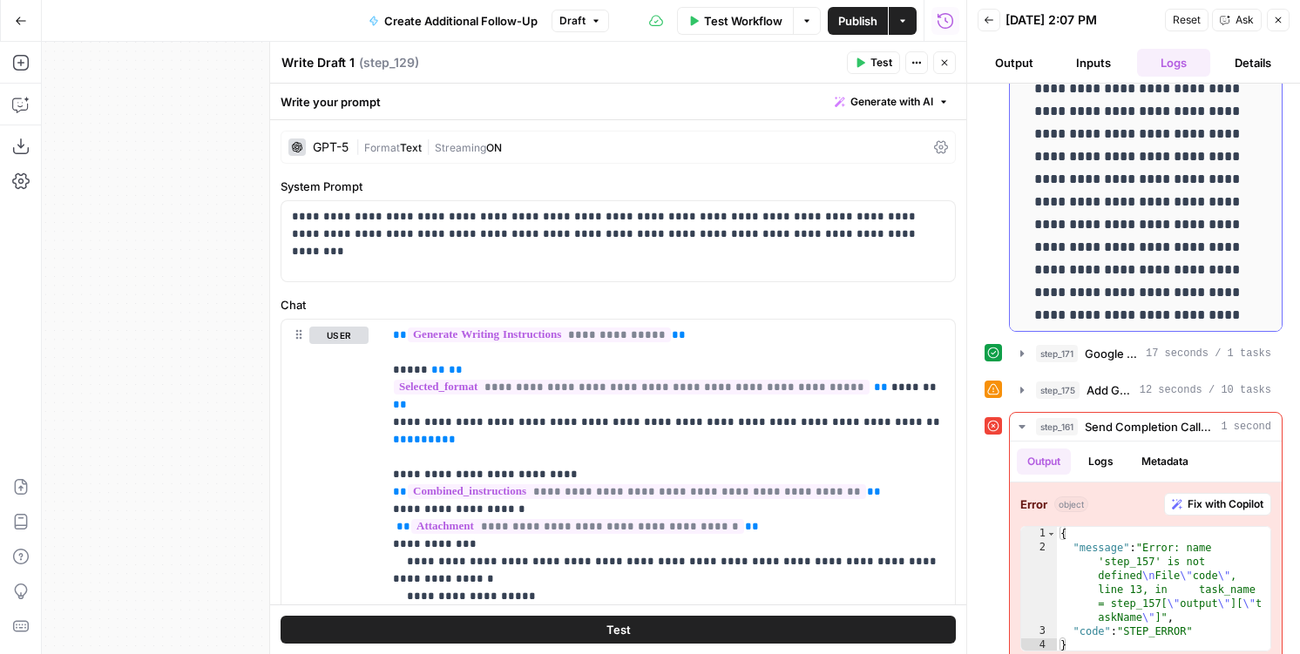
scroll to position [1023, 0]
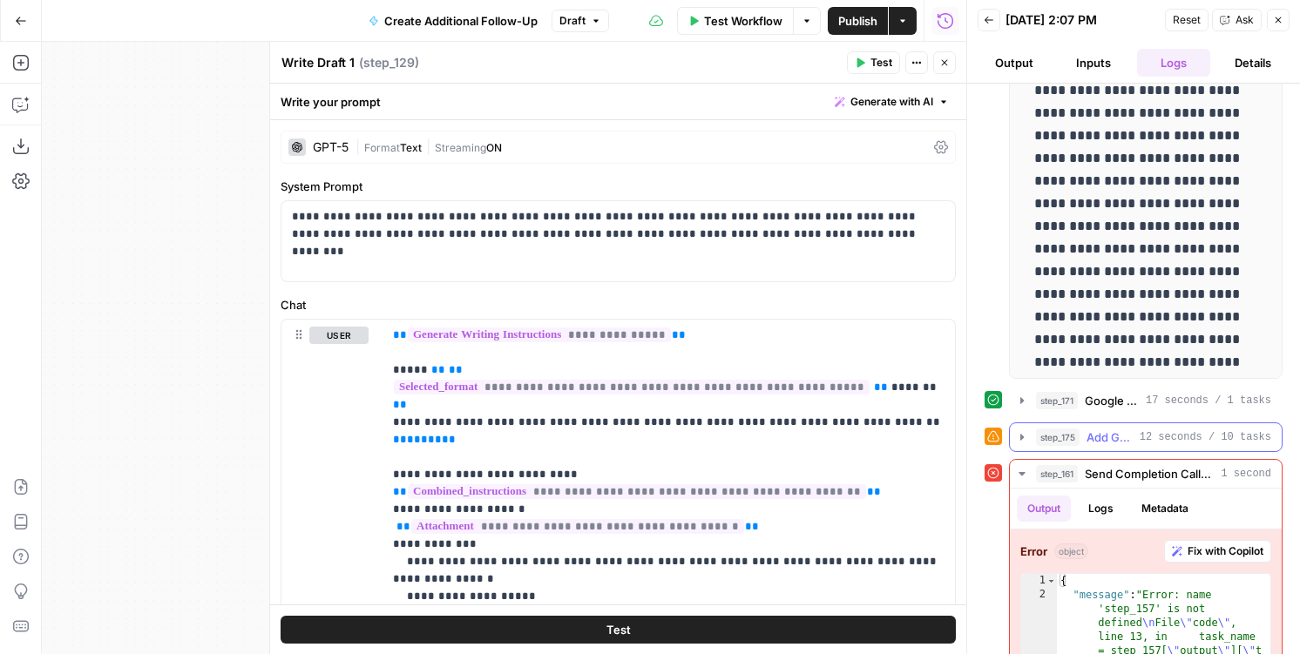
click at [1077, 429] on span "step_175" at bounding box center [1058, 437] width 44 height 17
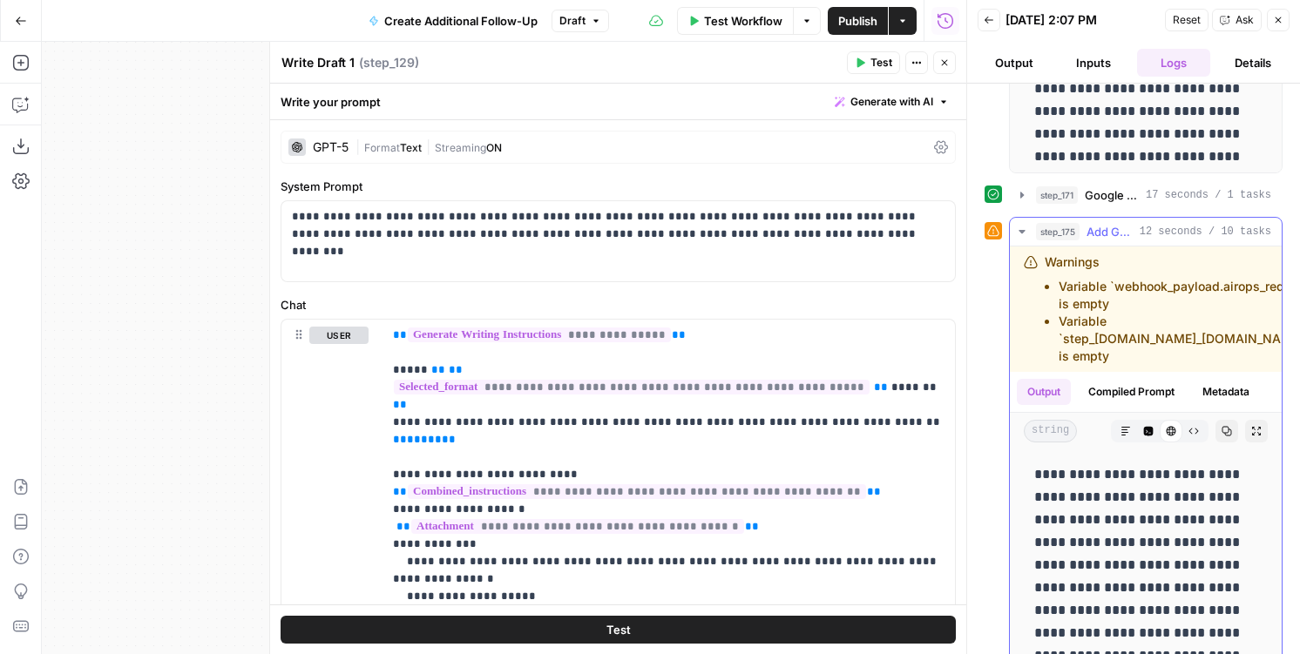
scroll to position [1233, 0]
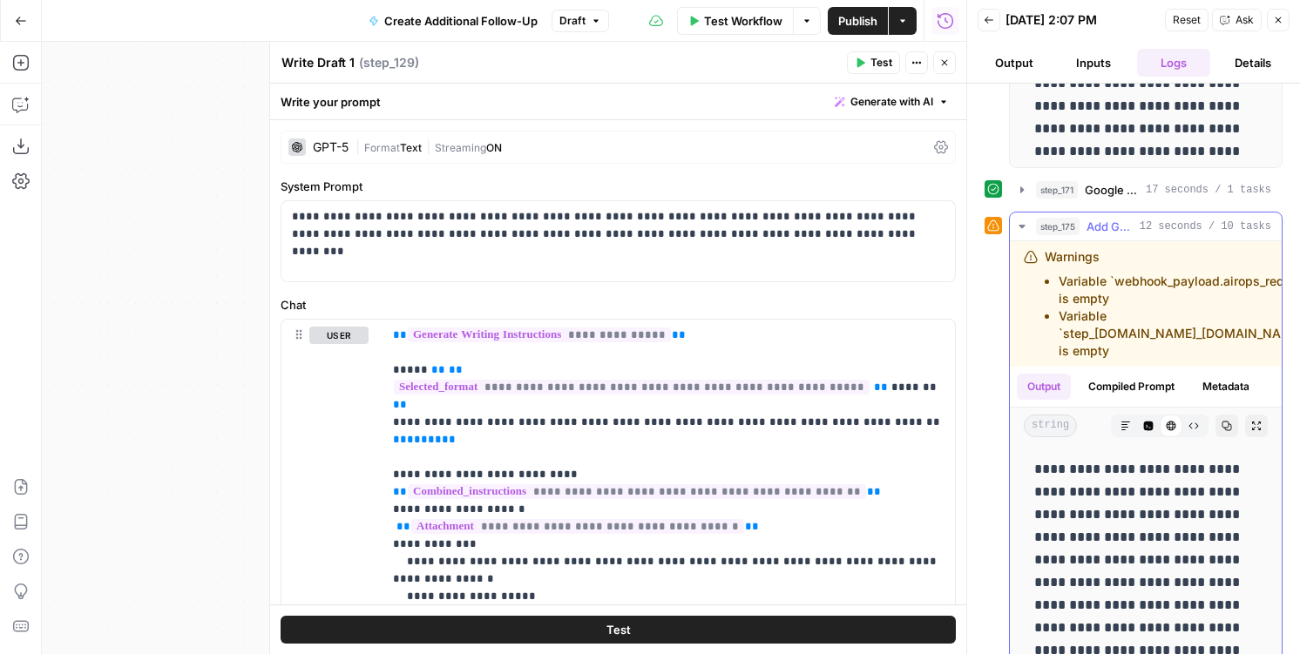
drag, startPoint x: 1135, startPoint y: 317, endPoint x: 1199, endPoint y: 378, distance: 88.1
click at [1207, 378] on div "**********" at bounding box center [1146, 521] width 272 height 561
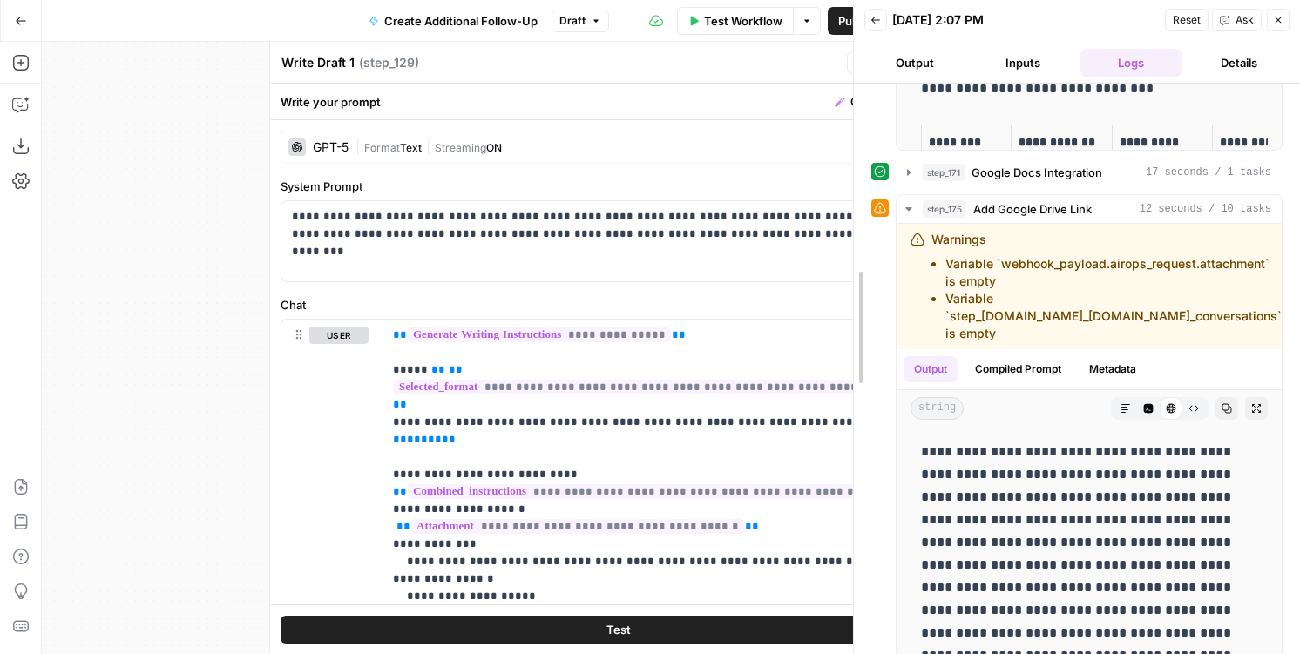
drag, startPoint x: 961, startPoint y: 373, endPoint x: 836, endPoint y: 372, distance: 124.6
click at [845, 372] on div at bounding box center [853, 327] width 17 height 654
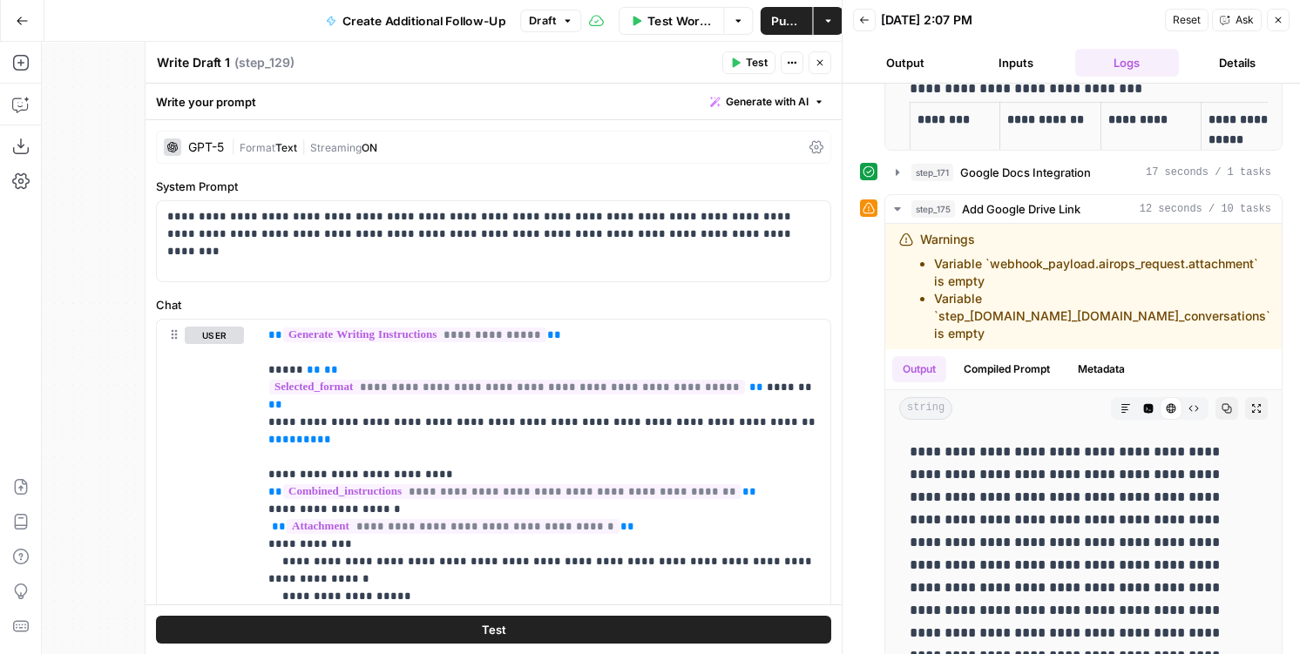
scroll to position [229, 0]
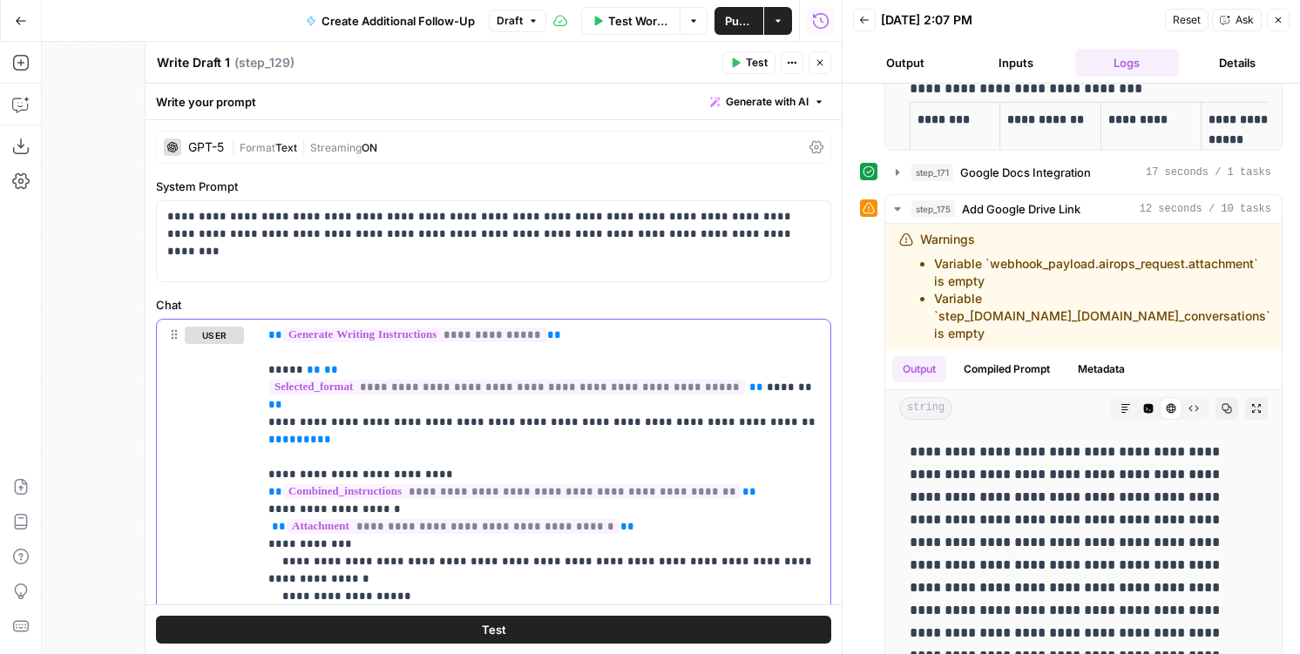
type input "email"
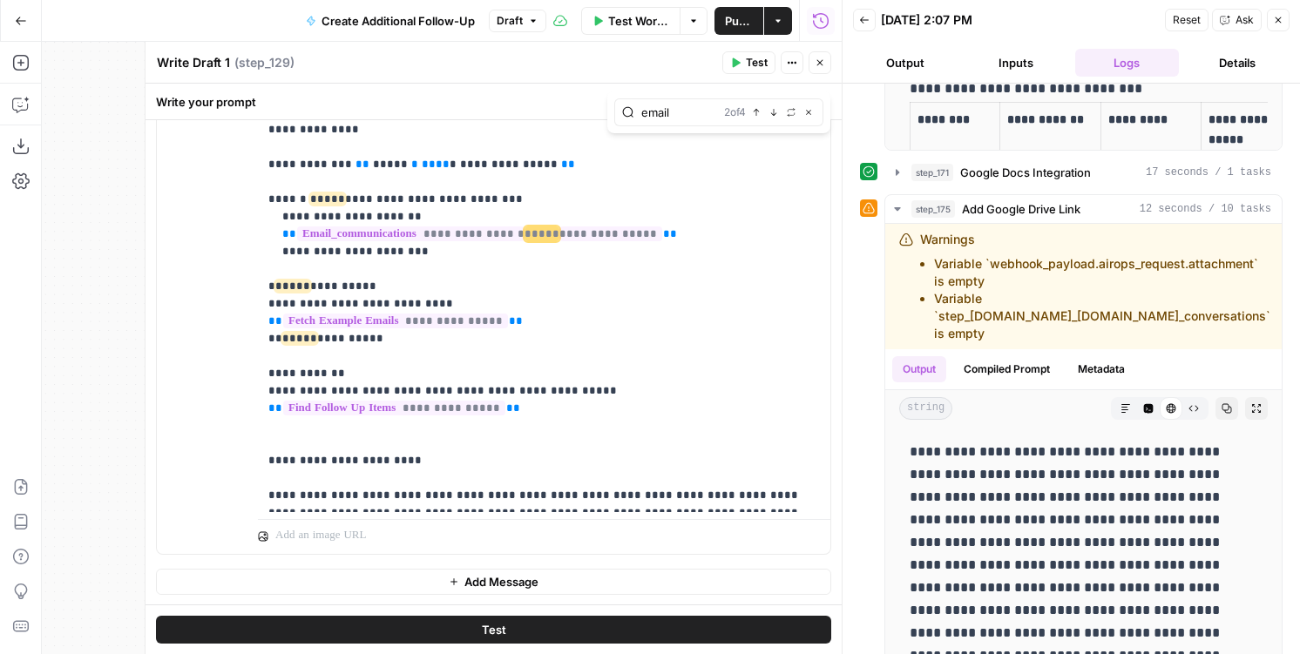
scroll to position [78, 0]
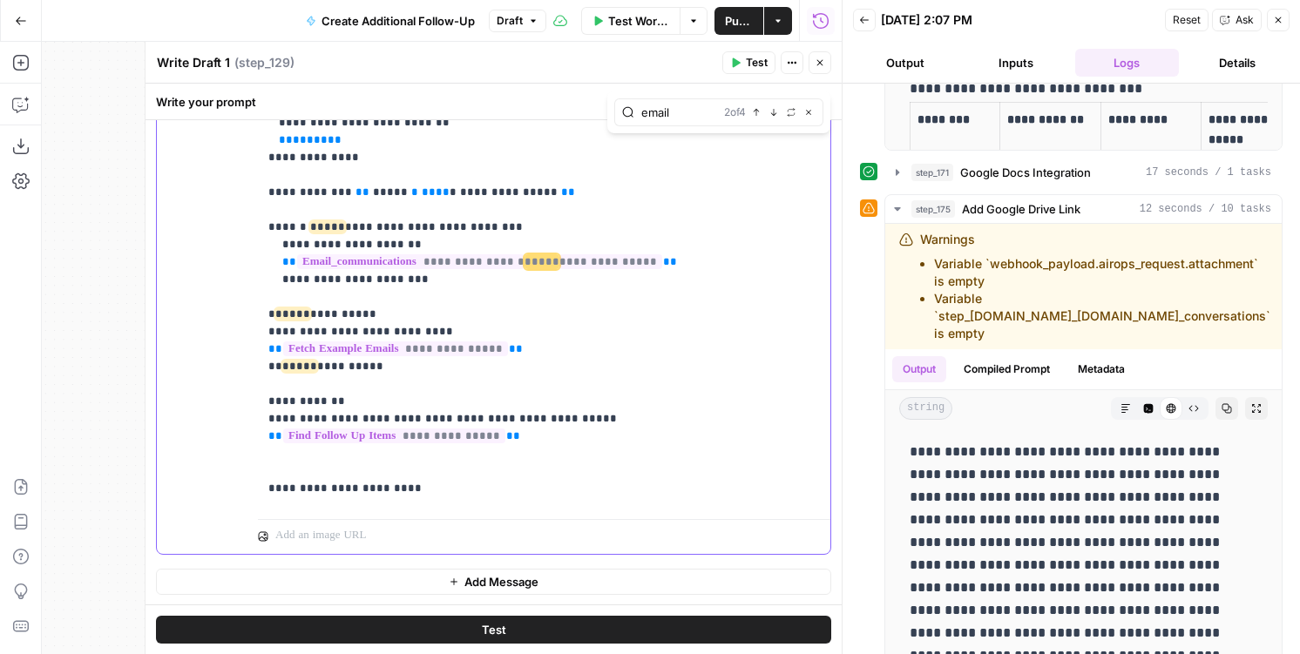
click at [674, 236] on p "**********" at bounding box center [543, 175] width 551 height 888
click at [610, 273] on p "**********" at bounding box center [543, 175] width 551 height 888
click at [555, 254] on span "**********" at bounding box center [603, 261] width 96 height 15
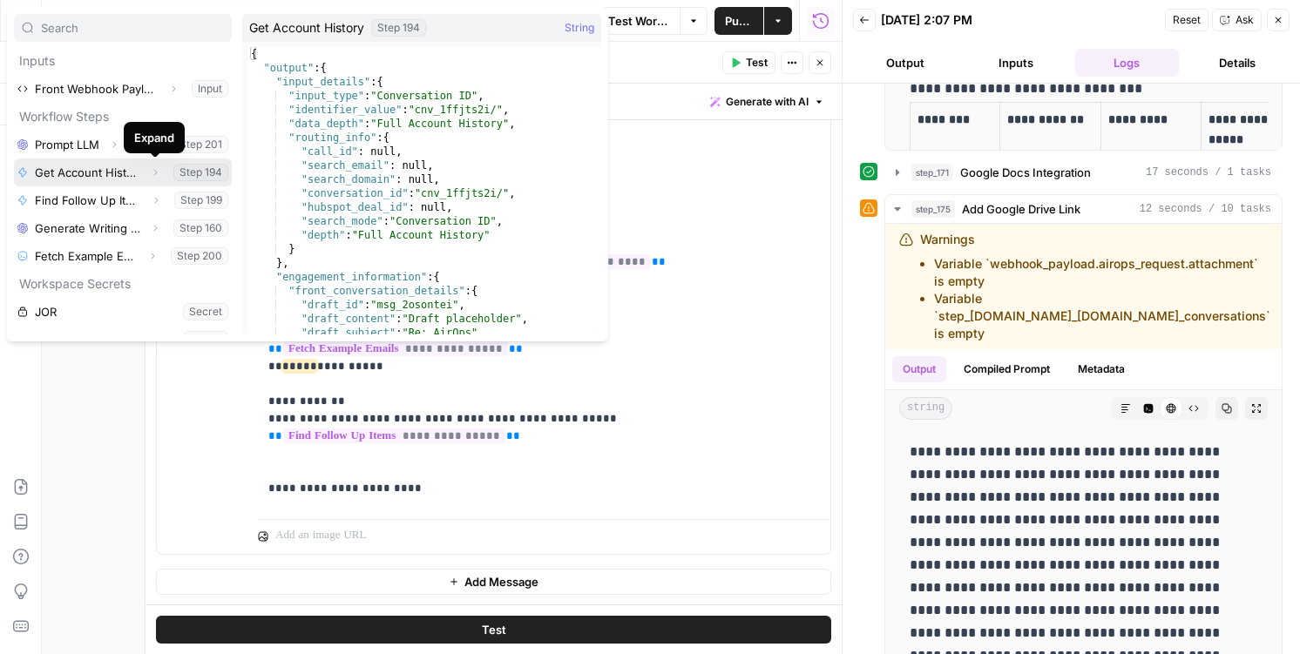
click at [152, 172] on icon "button" at bounding box center [155, 172] width 10 height 10
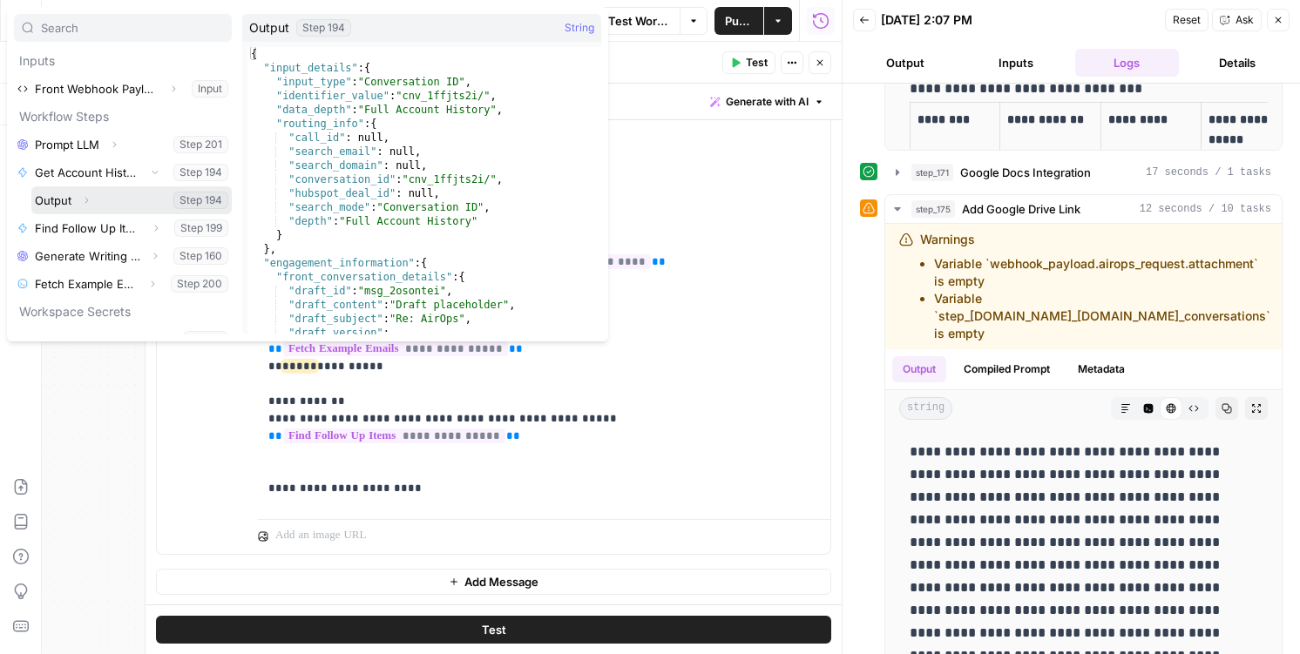
click at [82, 200] on icon "button" at bounding box center [86, 200] width 10 height 10
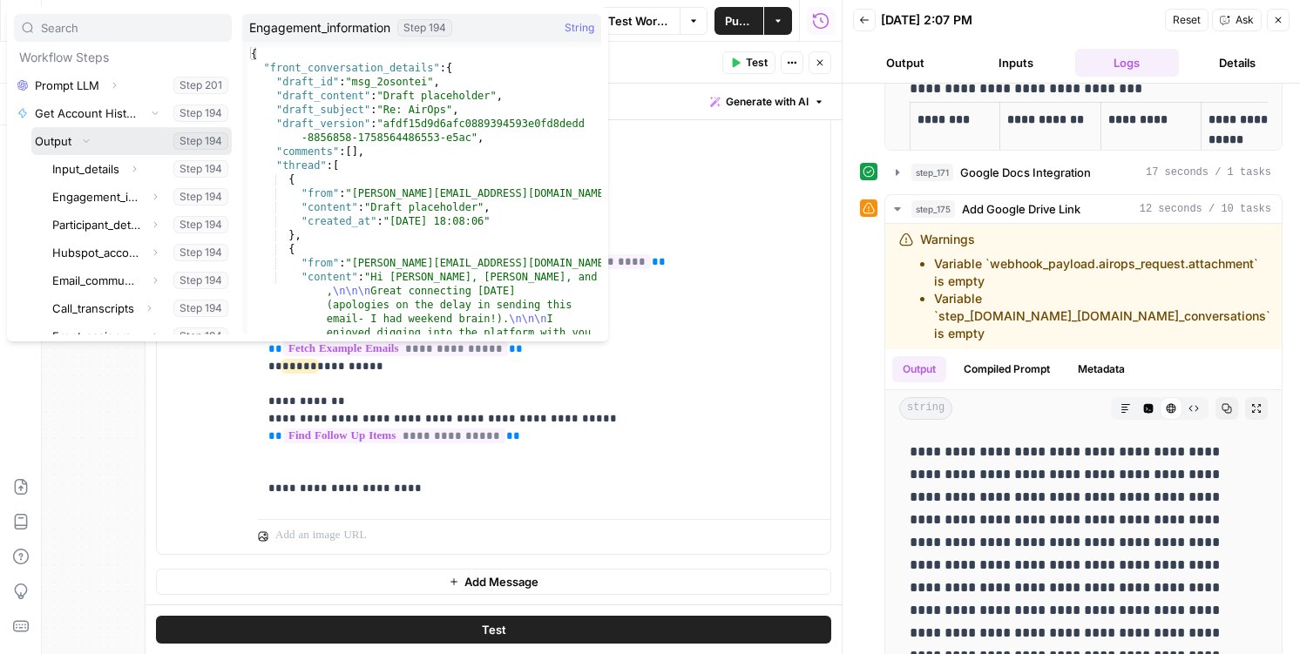
scroll to position [80, 0]
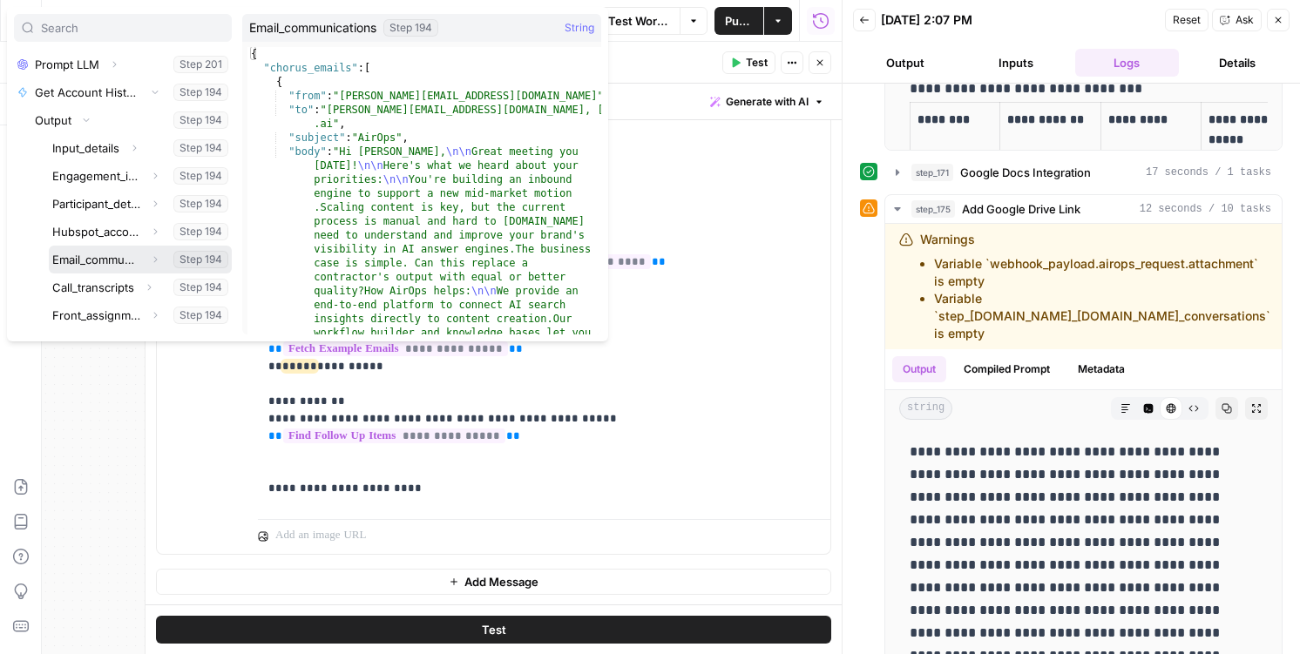
click at [148, 260] on button "Expand" at bounding box center [155, 259] width 23 height 23
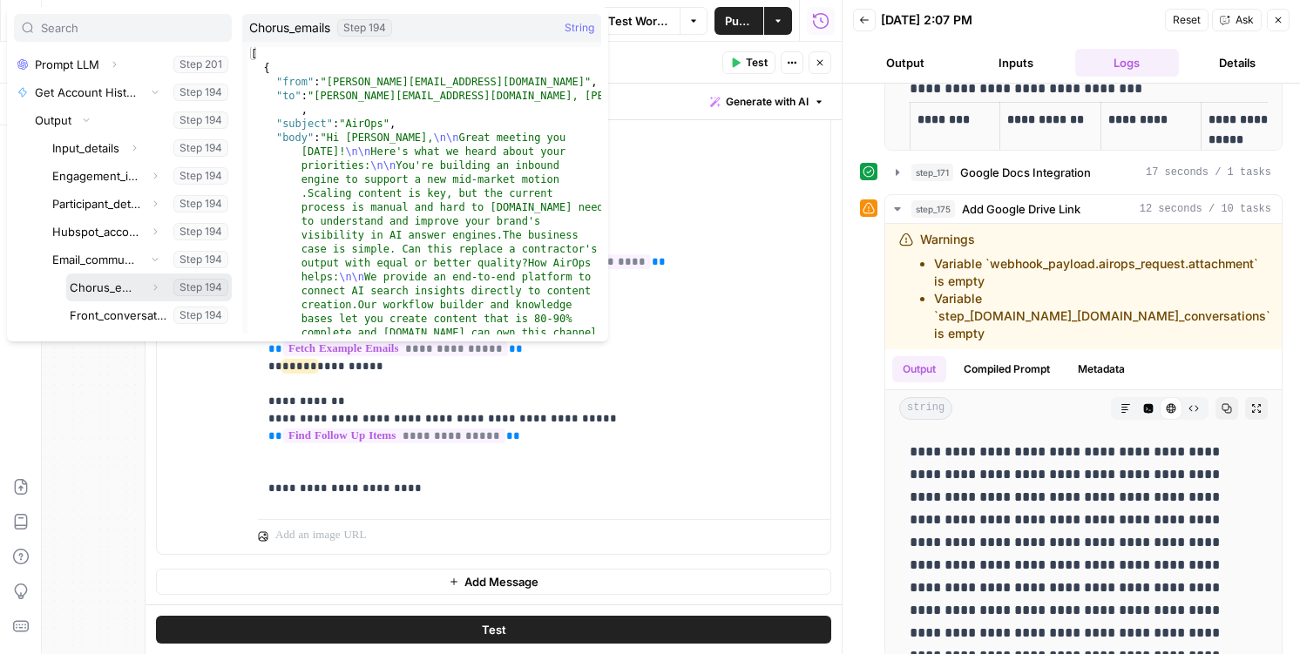
click at [132, 292] on button "Select variable Chorus_emails" at bounding box center [148, 288] width 165 height 28
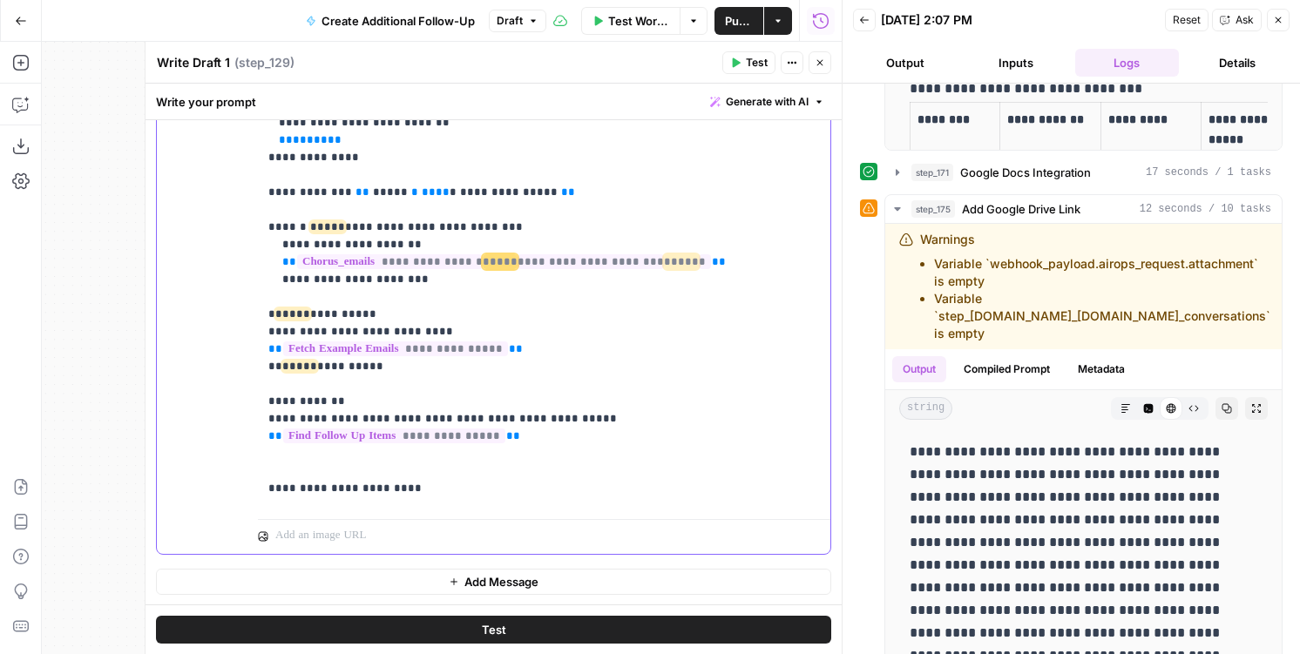
click at [647, 268] on p "**********" at bounding box center [543, 175] width 551 height 888
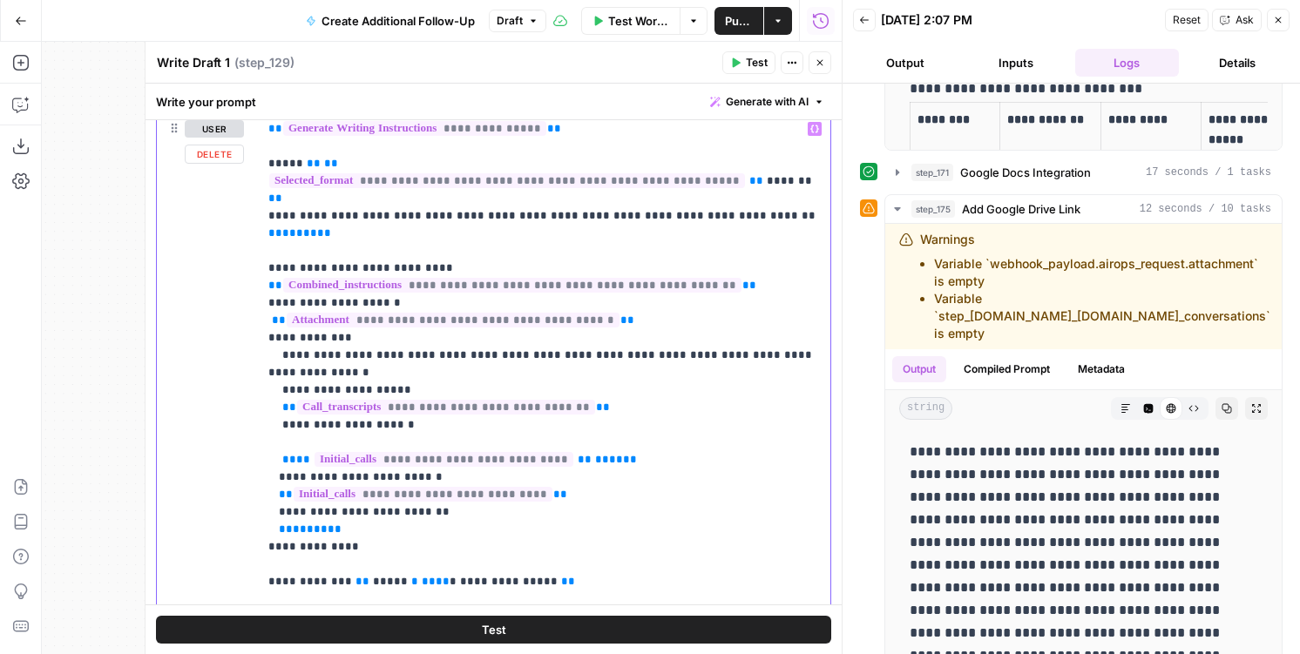
scroll to position [134, 0]
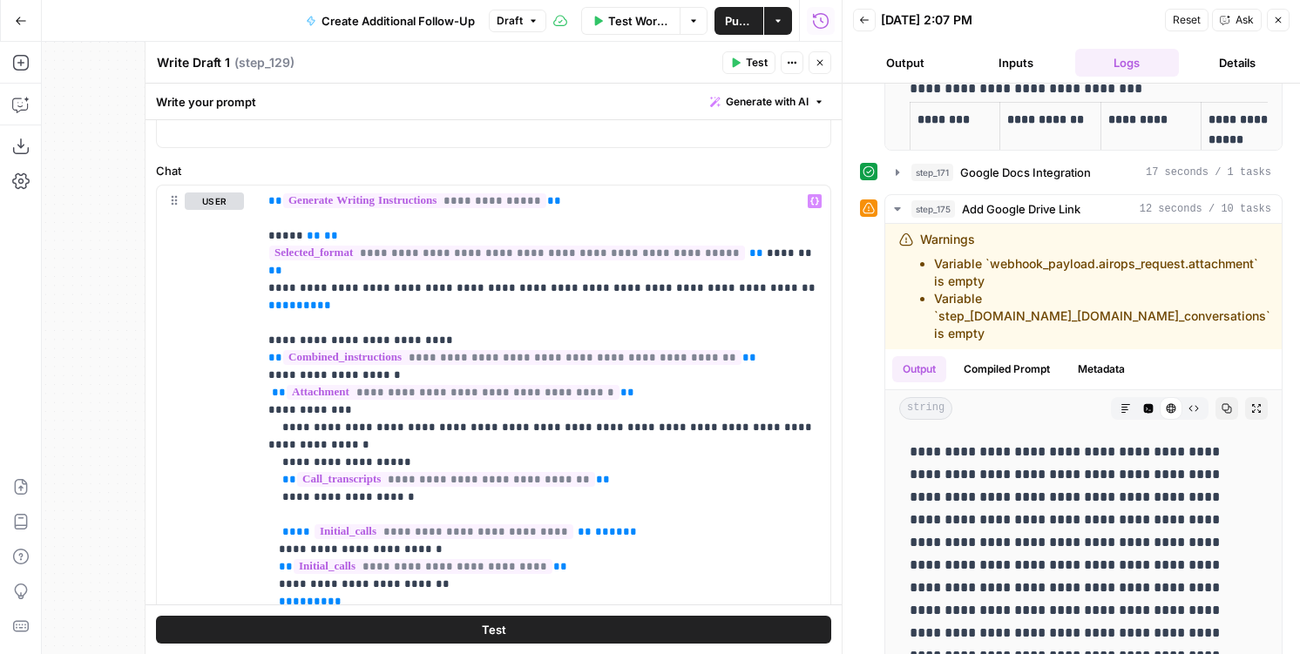
click at [817, 63] on icon "button" at bounding box center [819, 62] width 10 height 10
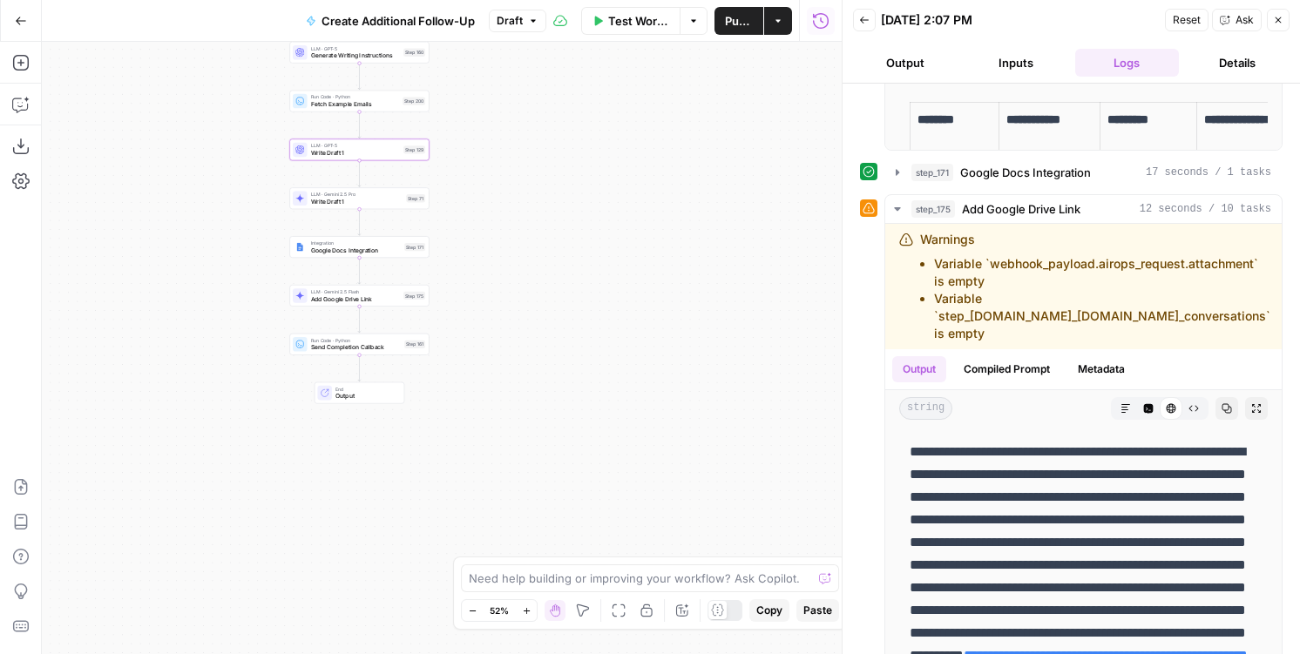
click at [355, 154] on span "Write Draft 1" at bounding box center [355, 152] width 89 height 9
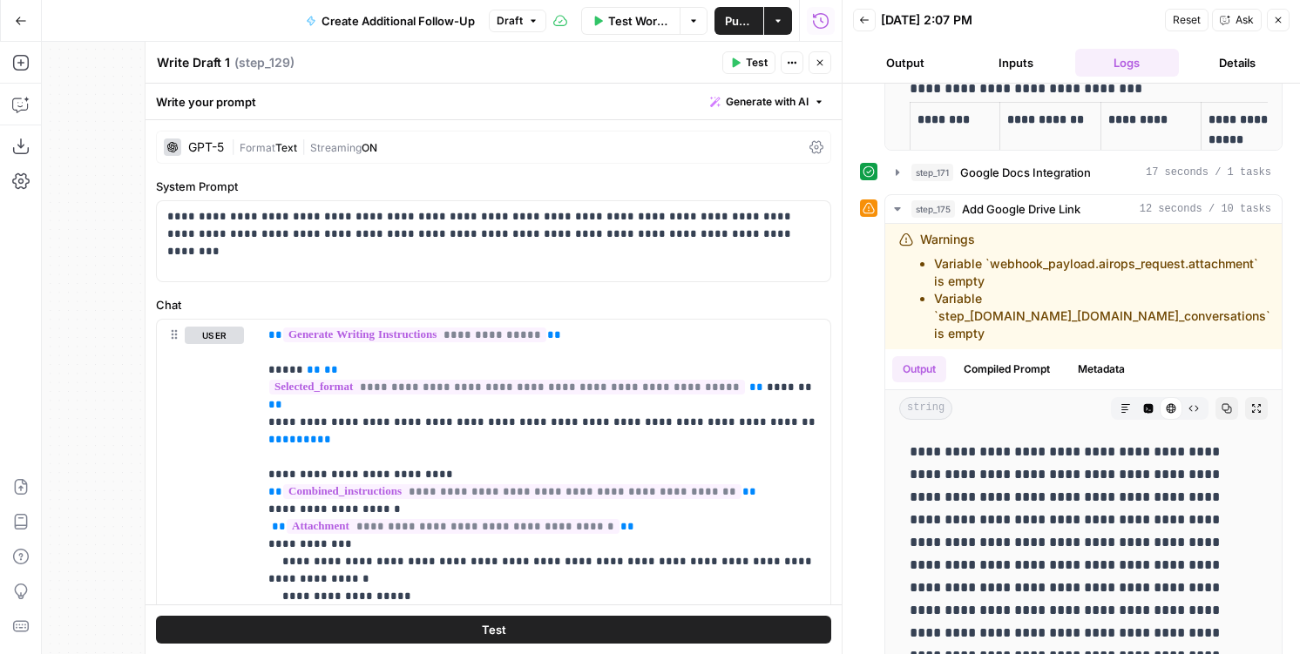
click at [305, 145] on span "|" at bounding box center [303, 146] width 13 height 17
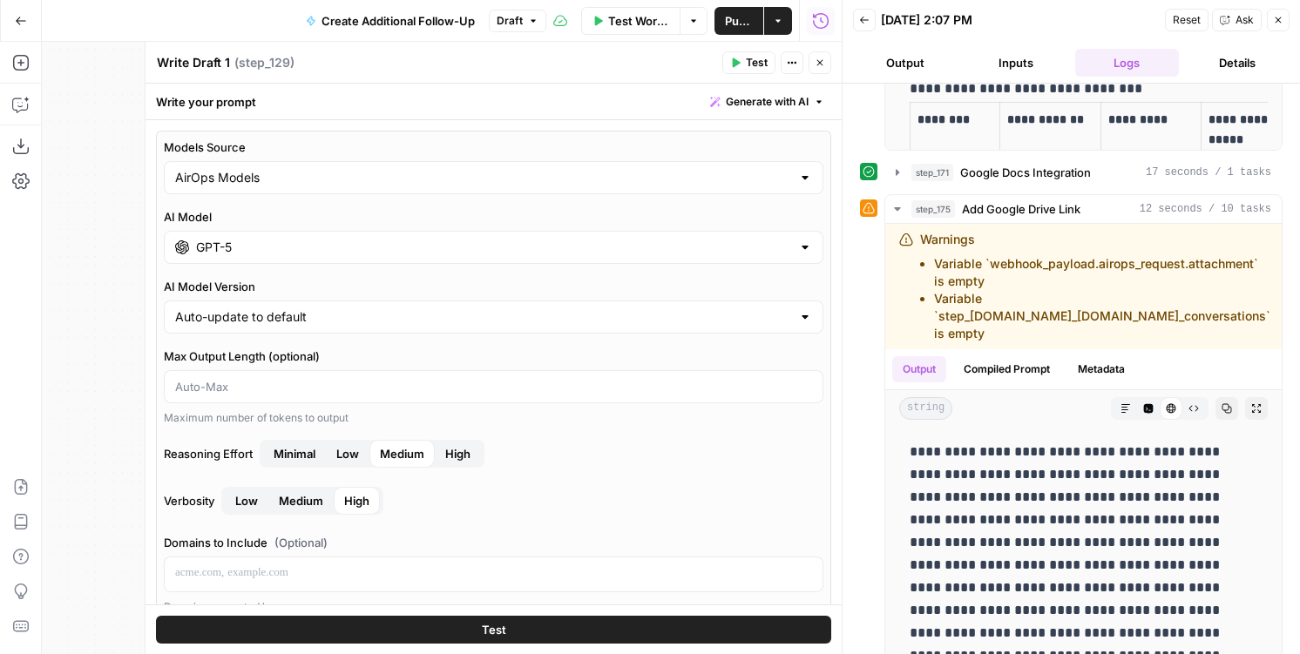
click at [295, 260] on div "GPT-5" at bounding box center [493, 247] width 659 height 33
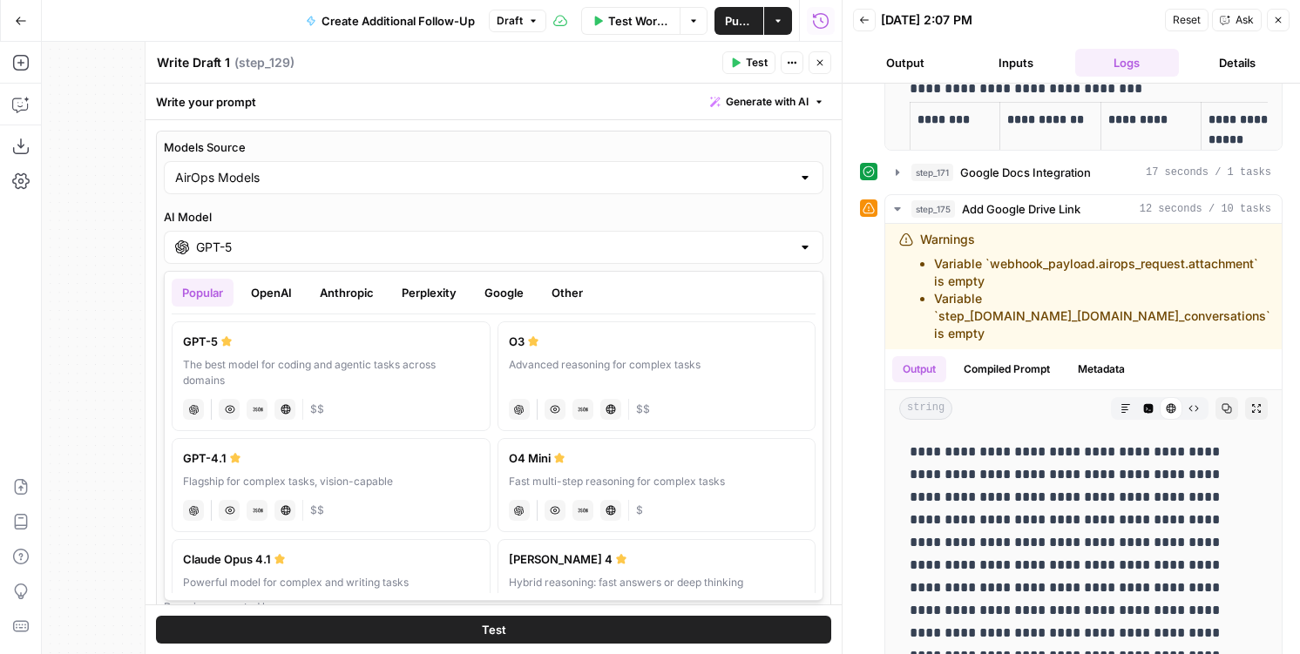
click at [501, 294] on button "Google" at bounding box center [504, 293] width 60 height 28
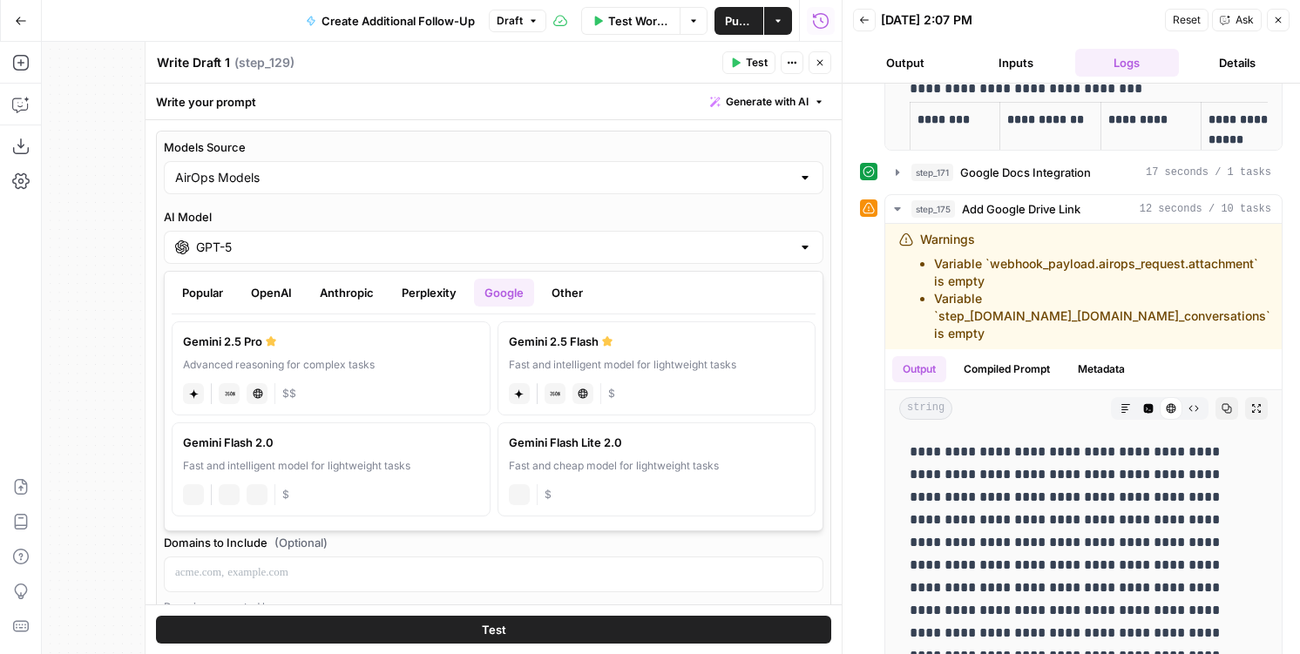
click at [295, 359] on div "Advanced reasoning for complex tasks" at bounding box center [331, 365] width 296 height 16
type input "Gemini 2.5 Pro"
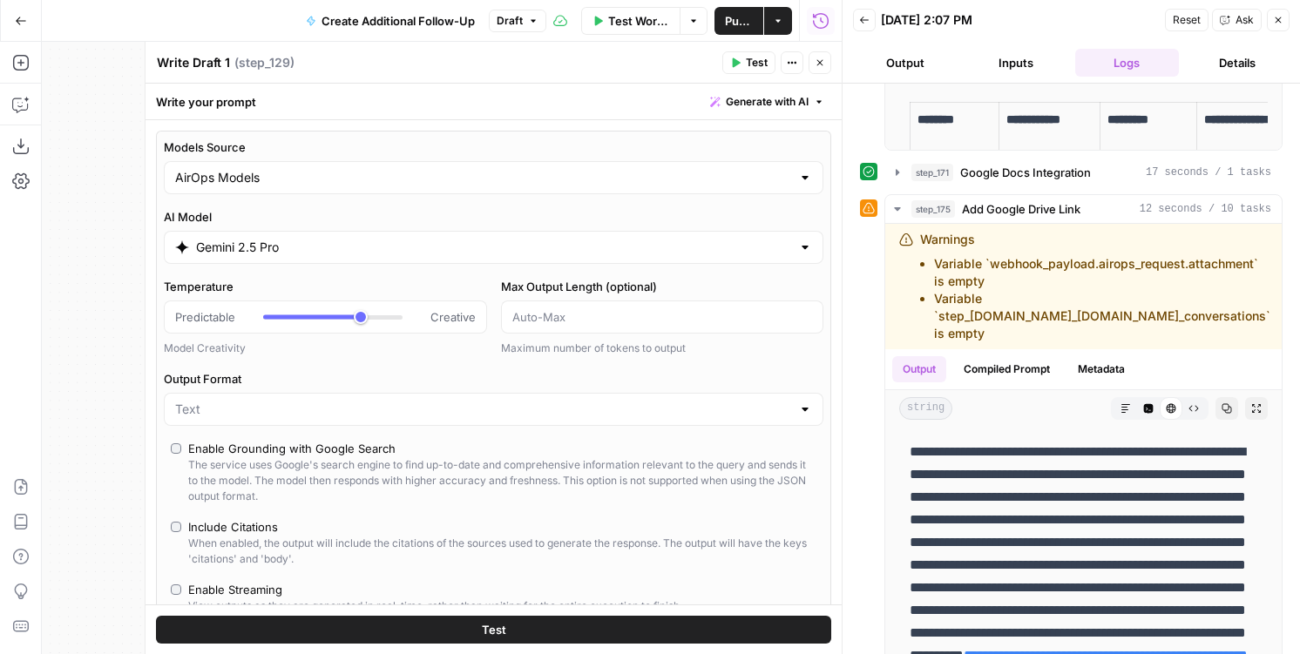
click at [747, 63] on span "Test" at bounding box center [757, 63] width 22 height 16
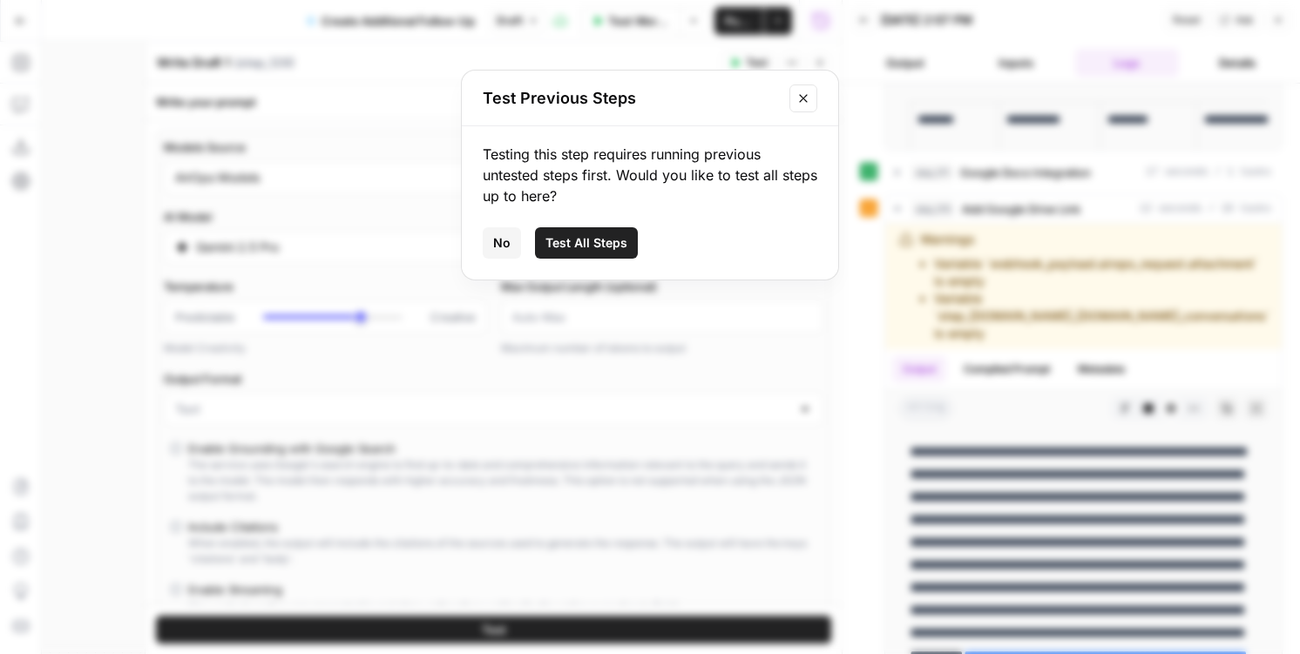
click at [799, 108] on button "Close modal" at bounding box center [803, 98] width 28 height 28
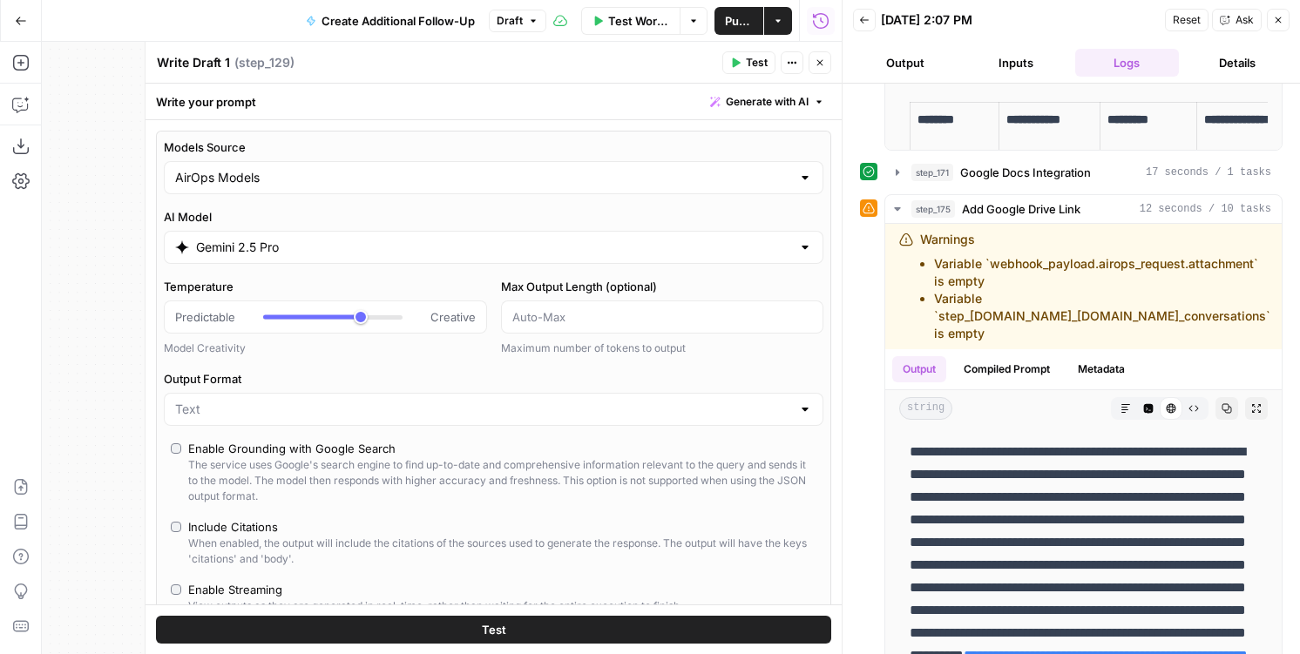
scroll to position [1586, 0]
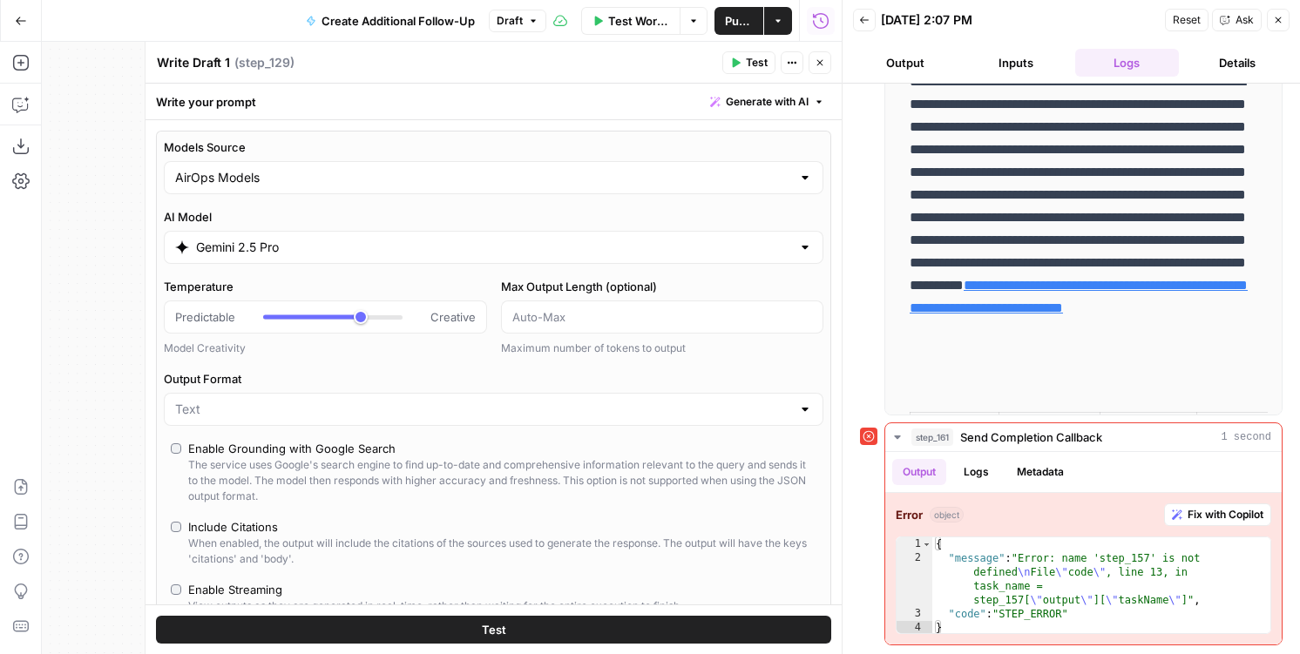
click at [1280, 24] on icon "button" at bounding box center [1278, 20] width 10 height 10
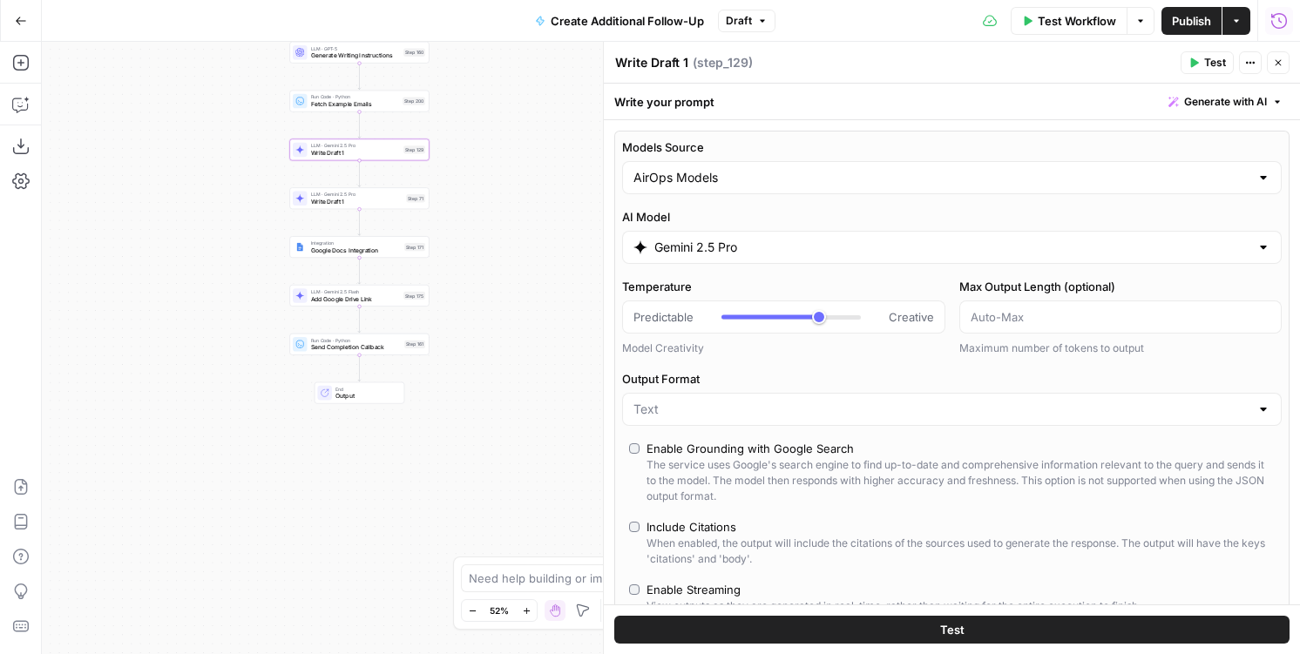
click at [1195, 26] on span "Publish" at bounding box center [1191, 20] width 39 height 17
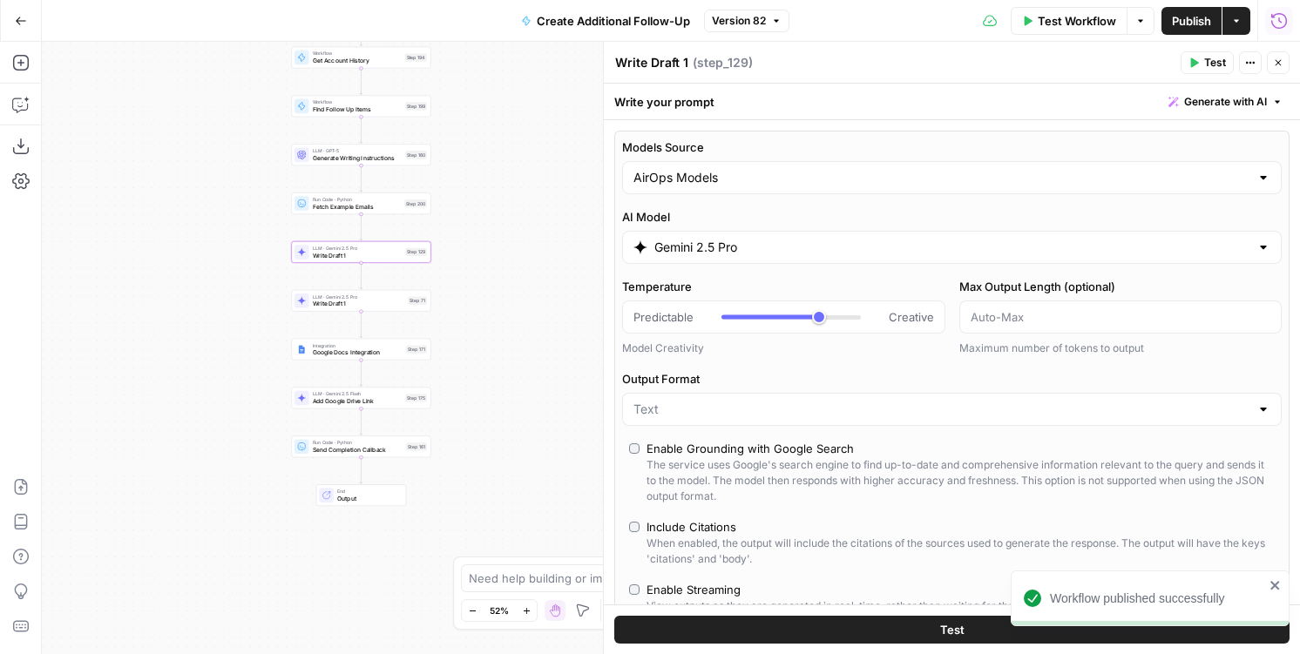
click at [868, 640] on button "Test" at bounding box center [951, 630] width 675 height 28
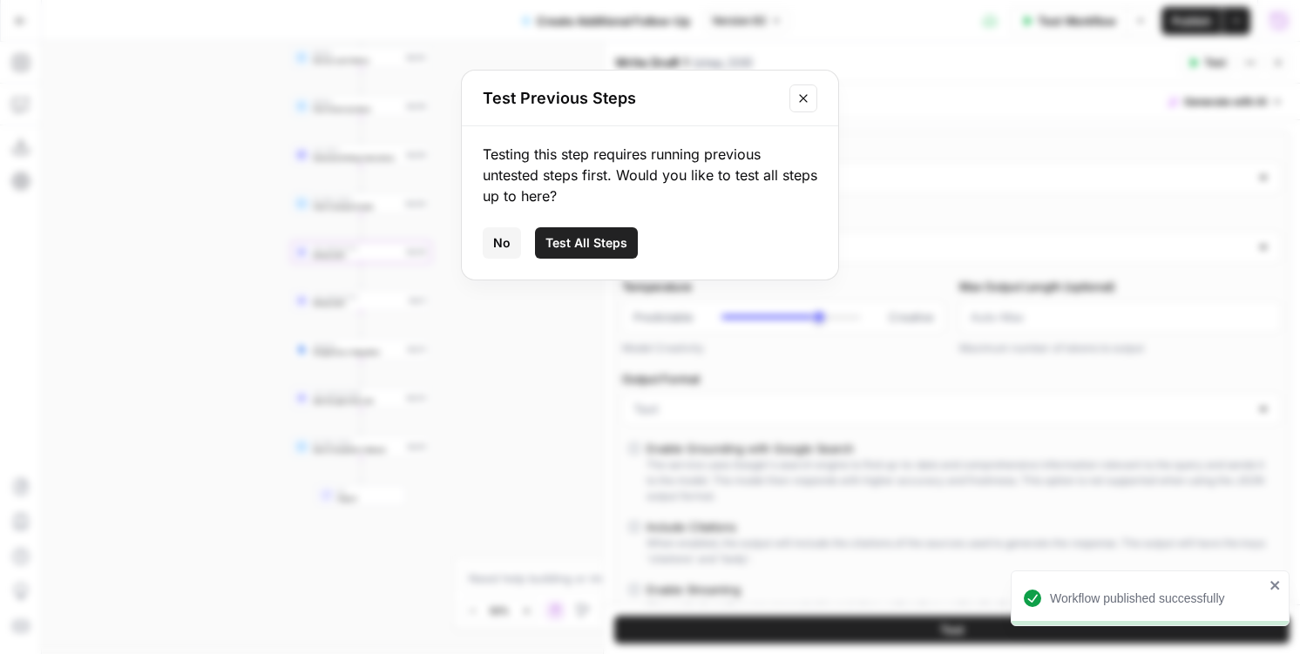
click at [508, 262] on div "Testing this step requires running previous untested steps first. Would you lik…" at bounding box center [650, 202] width 376 height 153
click at [503, 247] on span "No" at bounding box center [501, 242] width 17 height 17
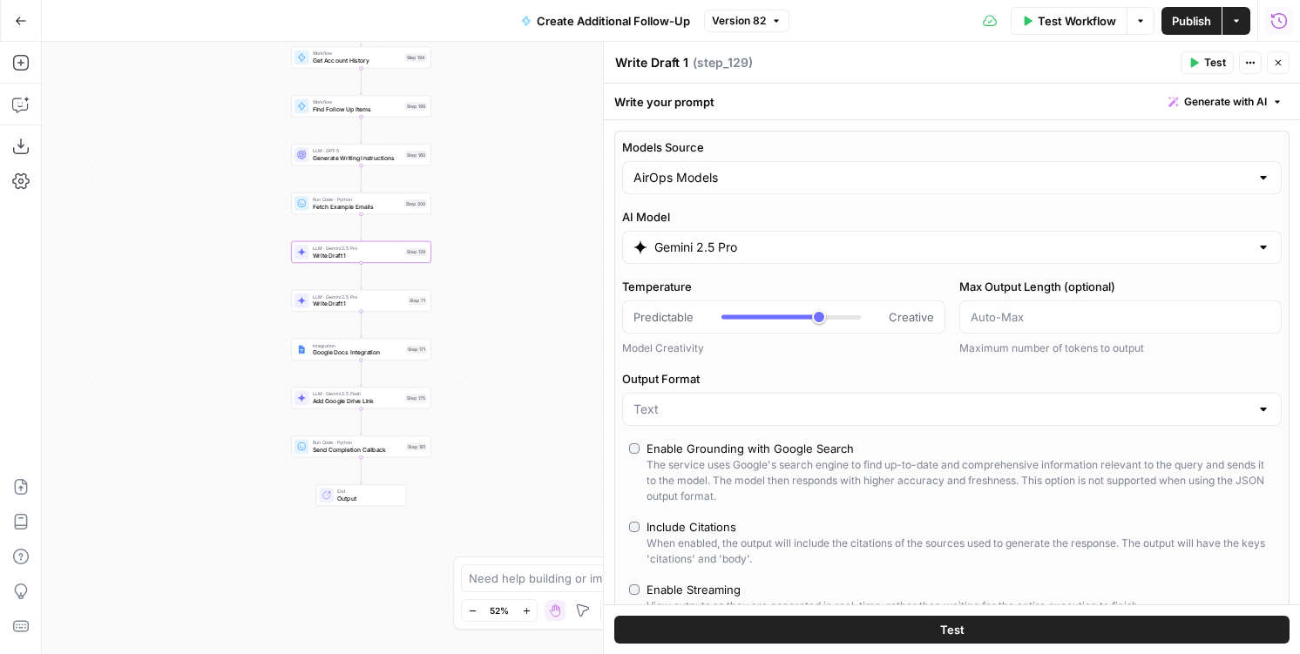
click at [1275, 71] on button "Close" at bounding box center [1277, 62] width 23 height 23
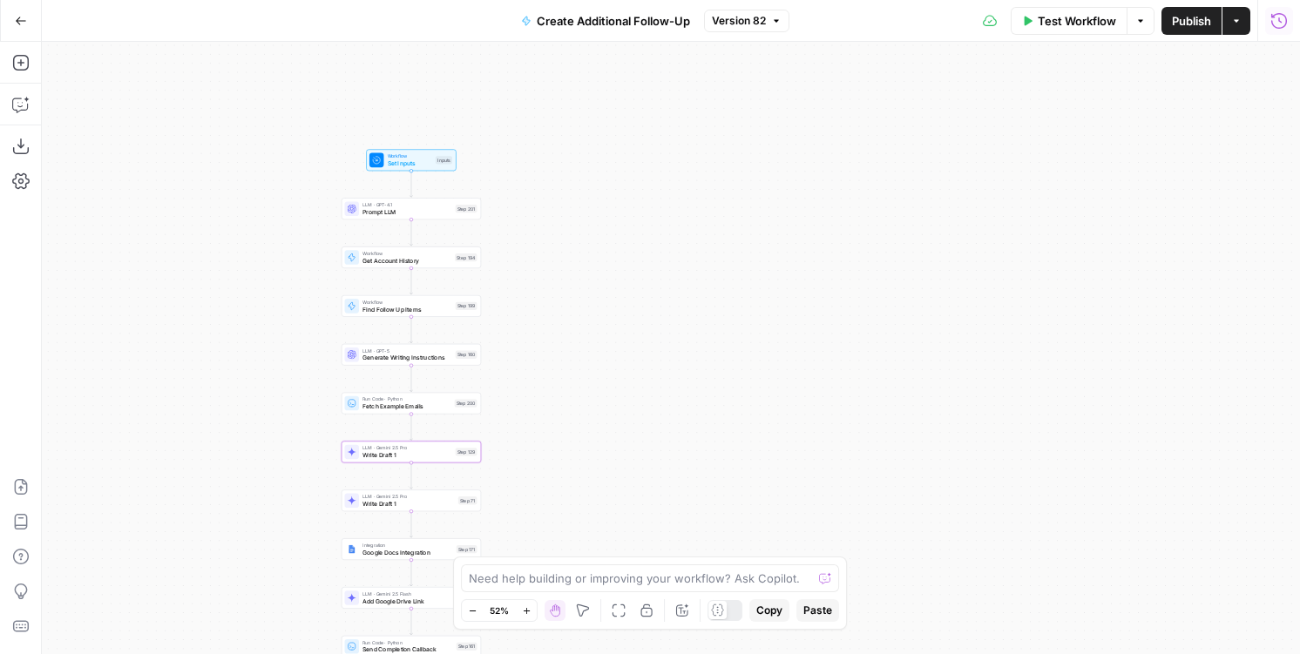
click at [405, 308] on span "Find Follow Up Items" at bounding box center [406, 309] width 89 height 9
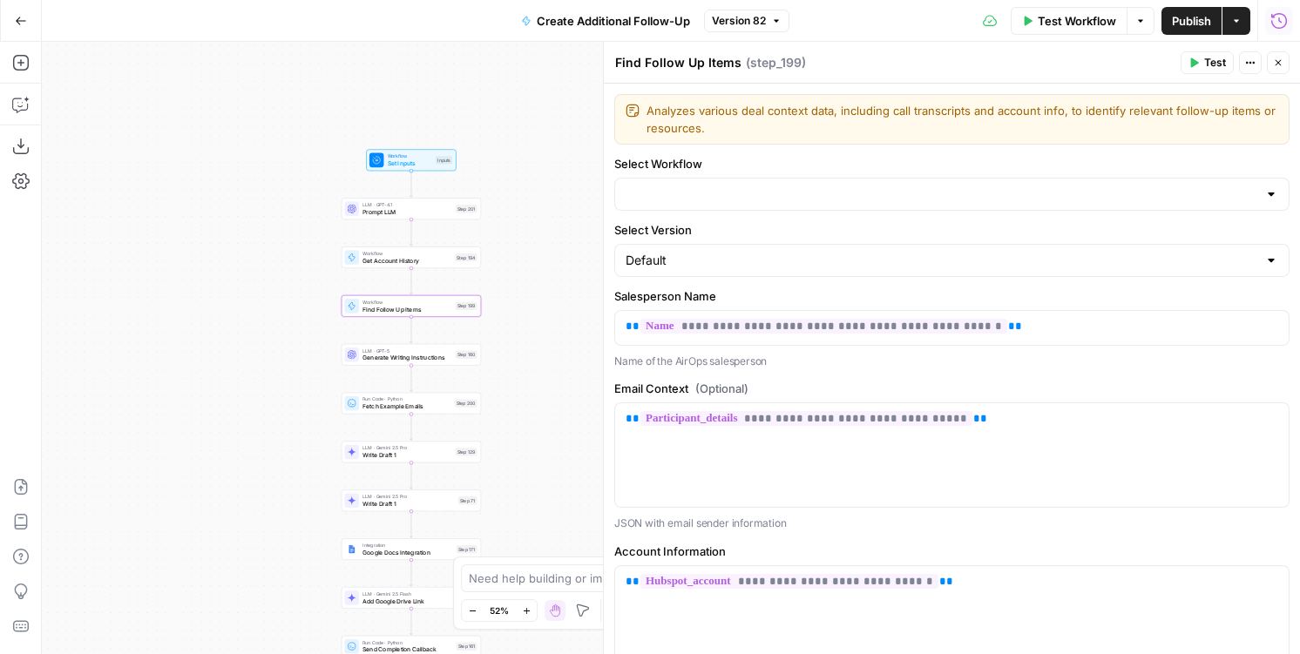
type input "Find Follow Up"
drag, startPoint x: 895, startPoint y: 167, endPoint x: 895, endPoint y: 178, distance: 10.5
click at [895, 172] on div "Select Workflow Find Follow Up" at bounding box center [951, 183] width 675 height 56
click at [1276, 61] on icon "button" at bounding box center [1278, 63] width 6 height 6
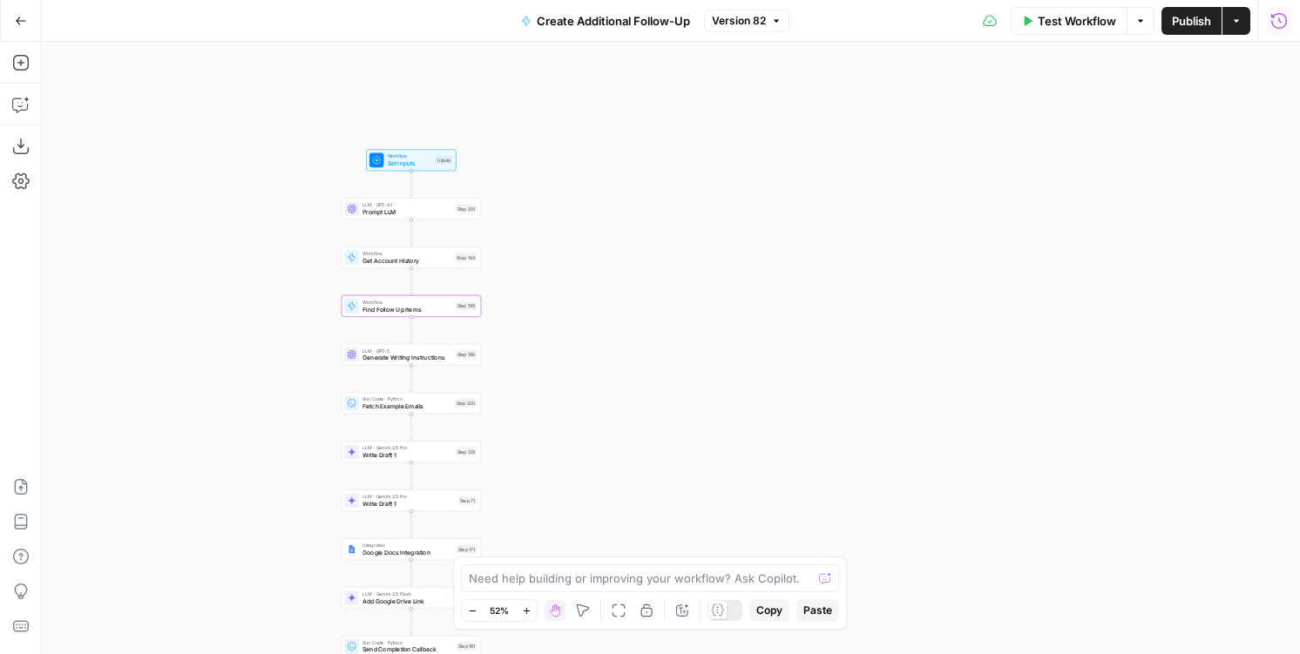
click at [1279, 24] on icon "button" at bounding box center [1278, 20] width 17 height 17
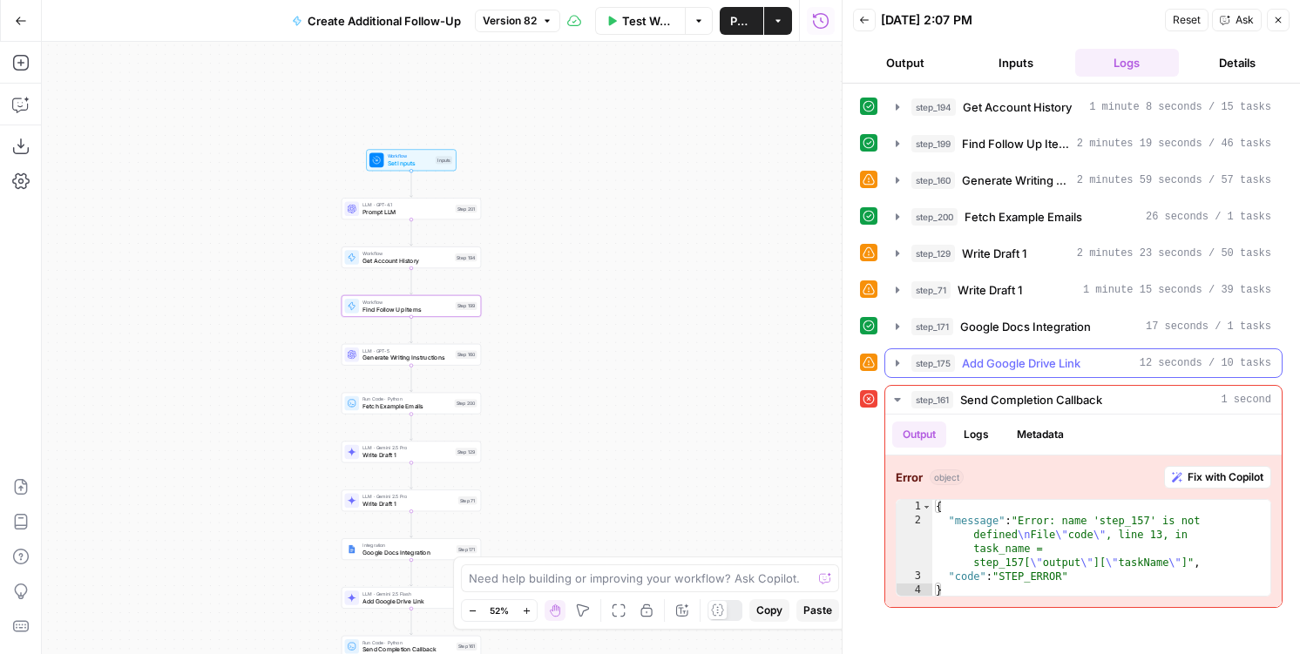
click at [998, 364] on span "Add Google Drive Link" at bounding box center [1021, 363] width 118 height 17
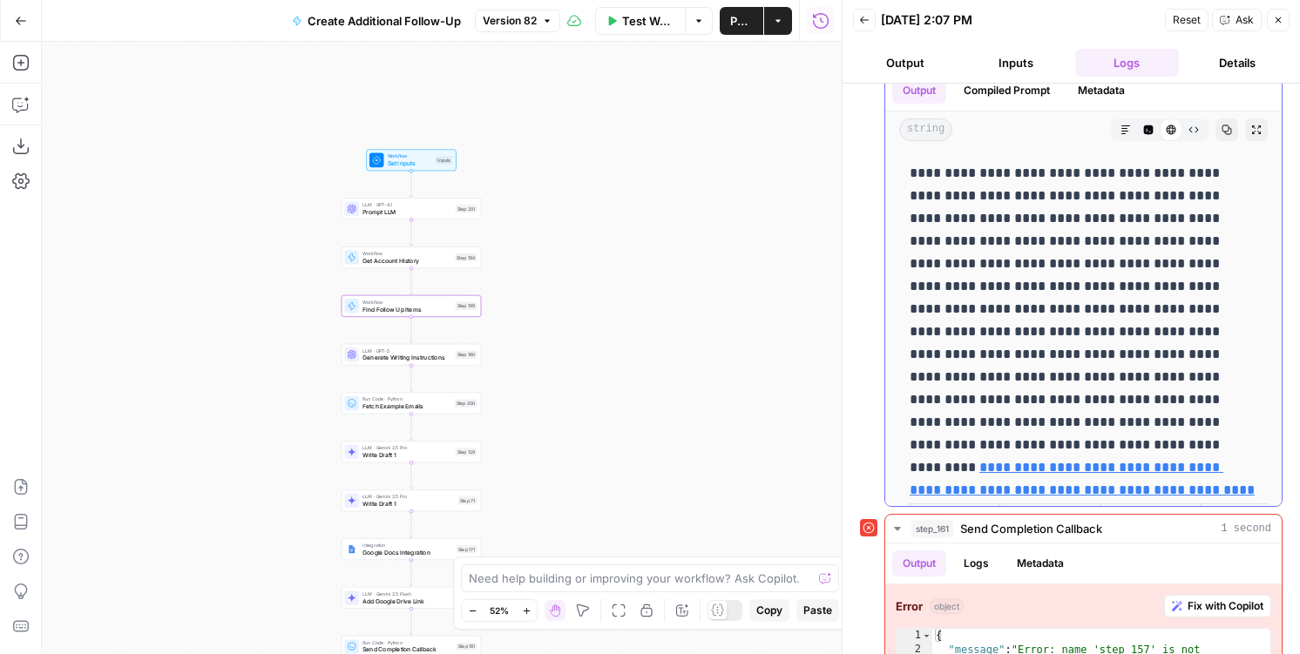
scroll to position [524, 0]
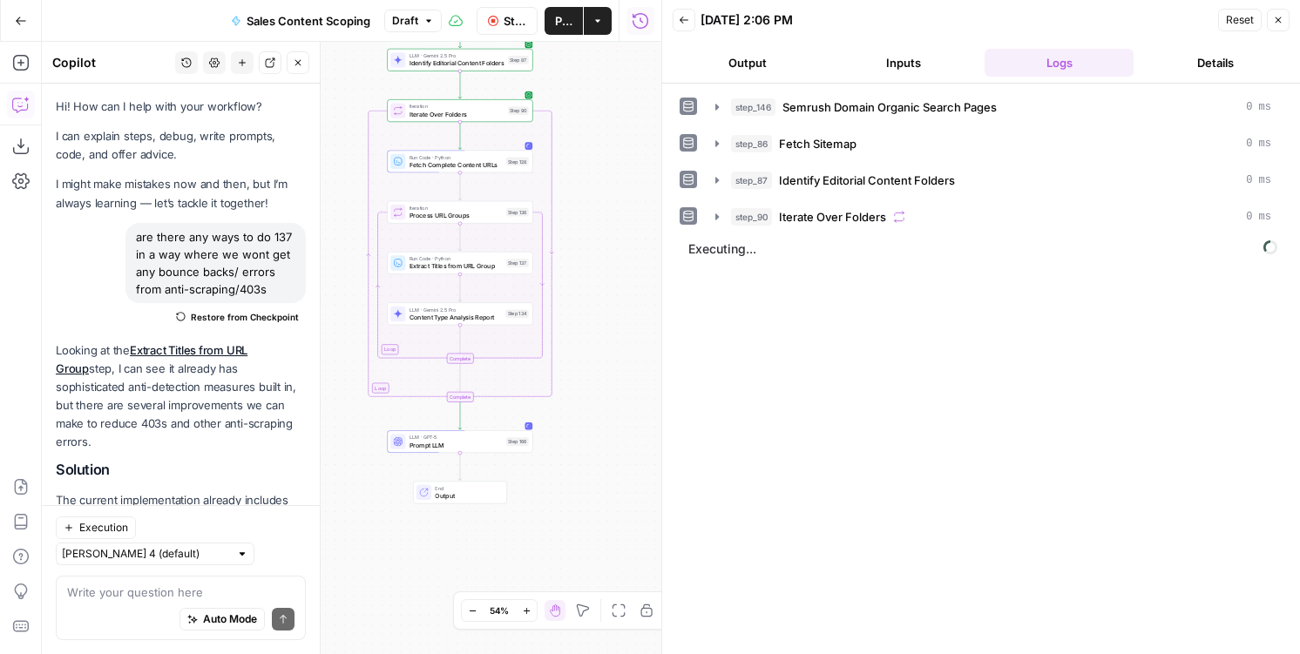
scroll to position [796, 0]
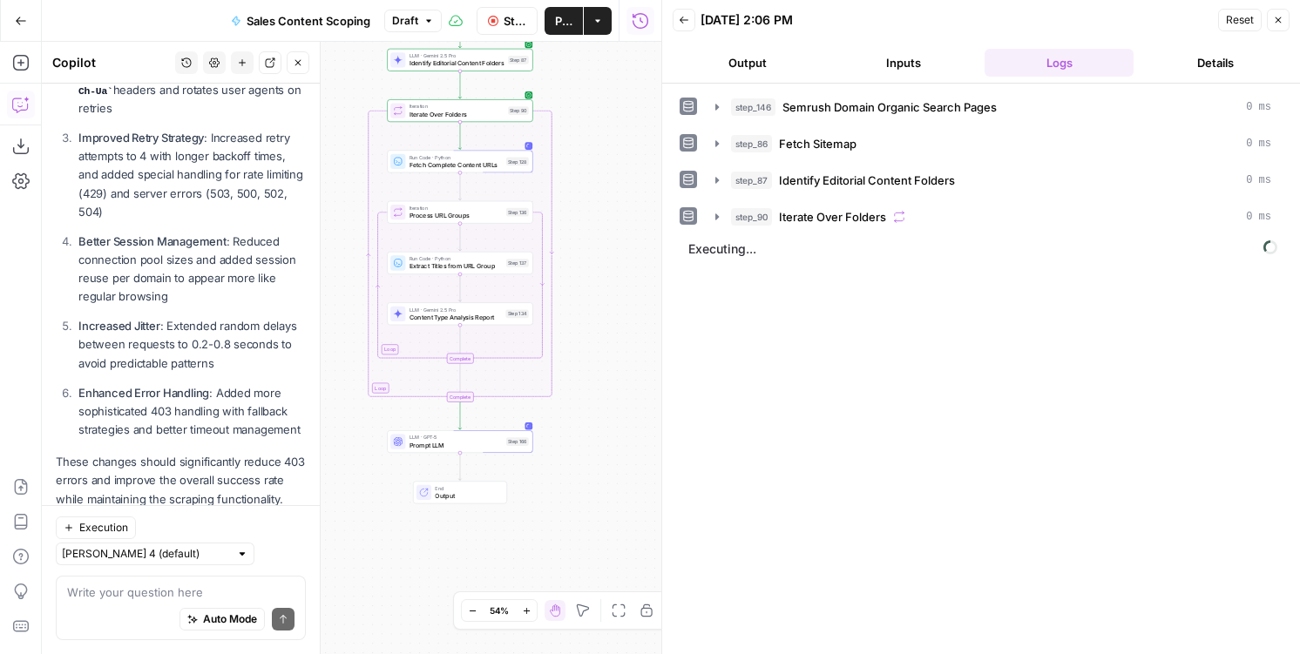
click at [727, 57] on button "Output" at bounding box center [746, 63] width 149 height 28
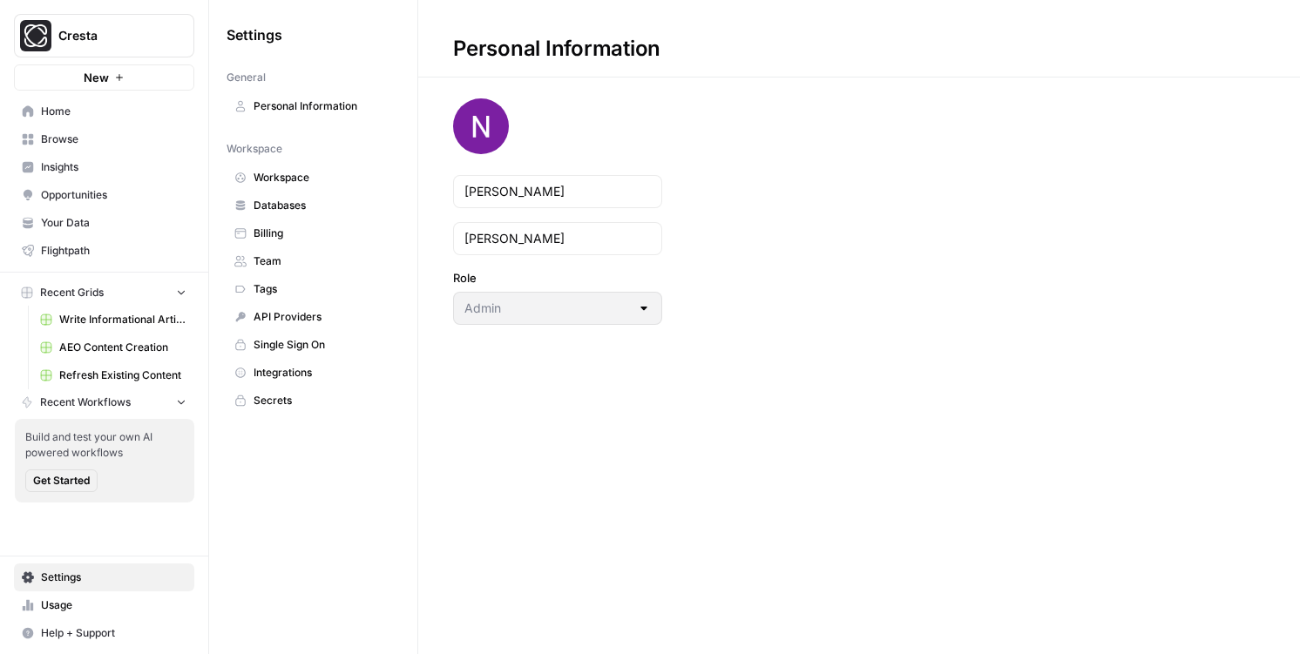
click at [67, 145] on span "Browse" at bounding box center [113, 140] width 145 height 16
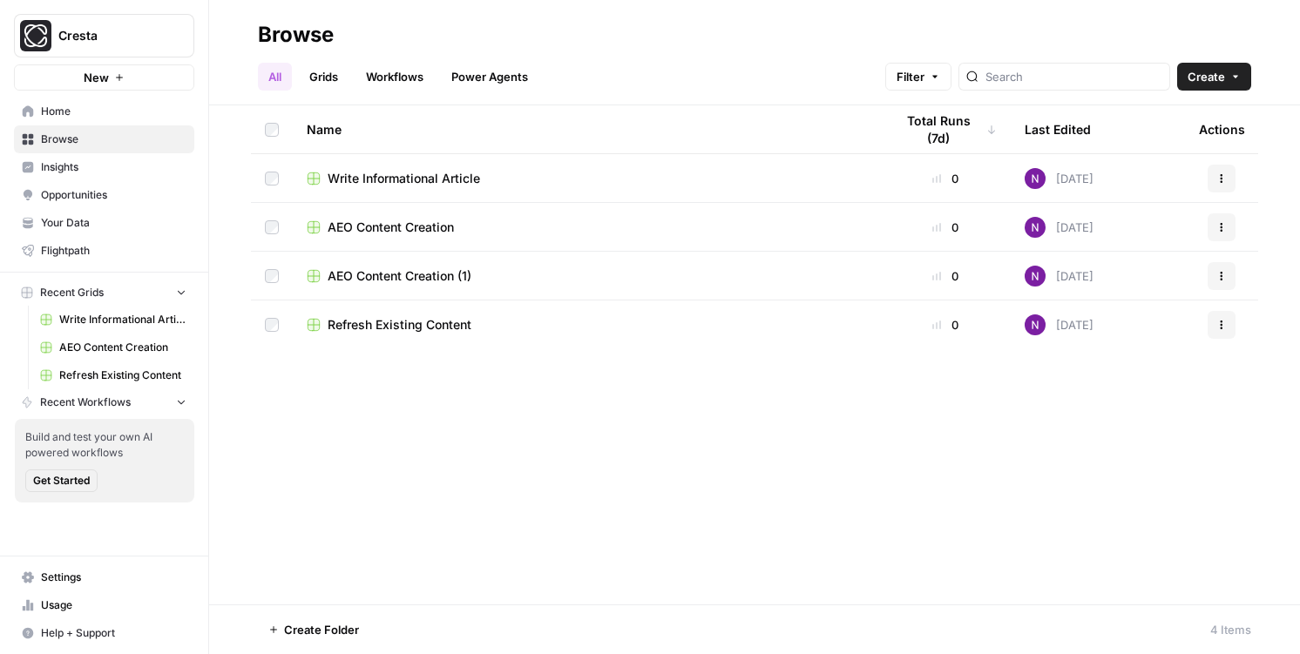
click at [84, 177] on link "Insights" at bounding box center [104, 167] width 180 height 28
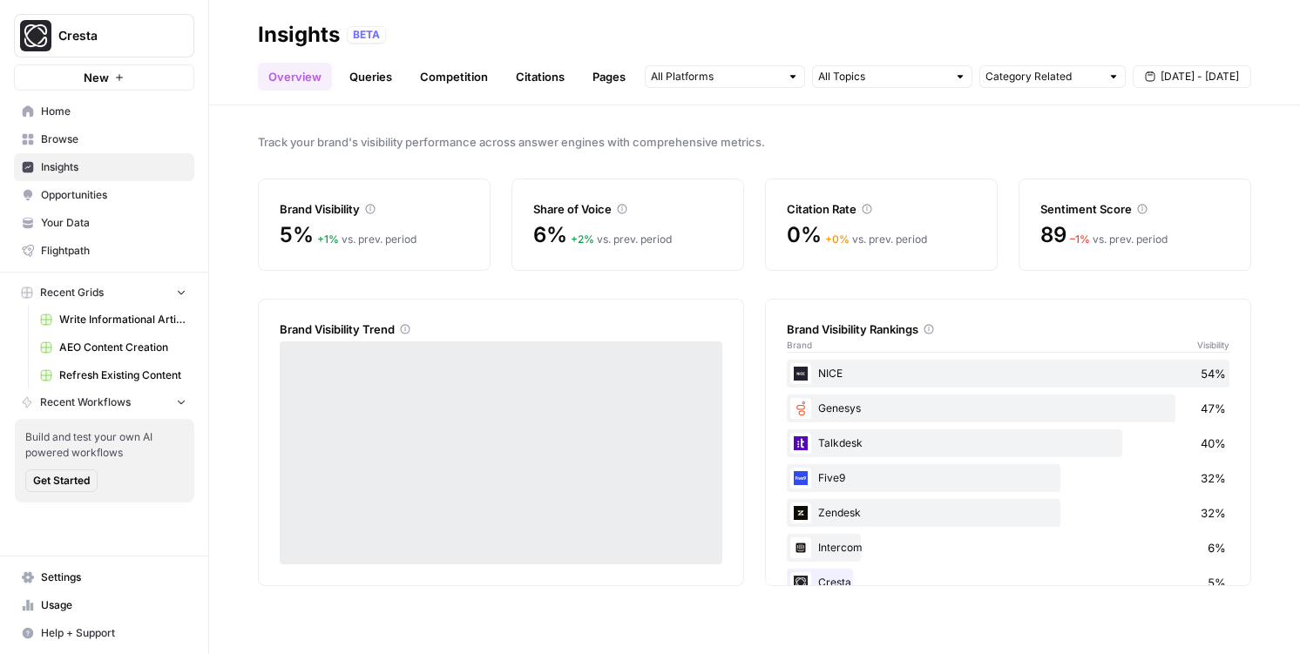
click at [529, 67] on link "Citations" at bounding box center [540, 77] width 70 height 28
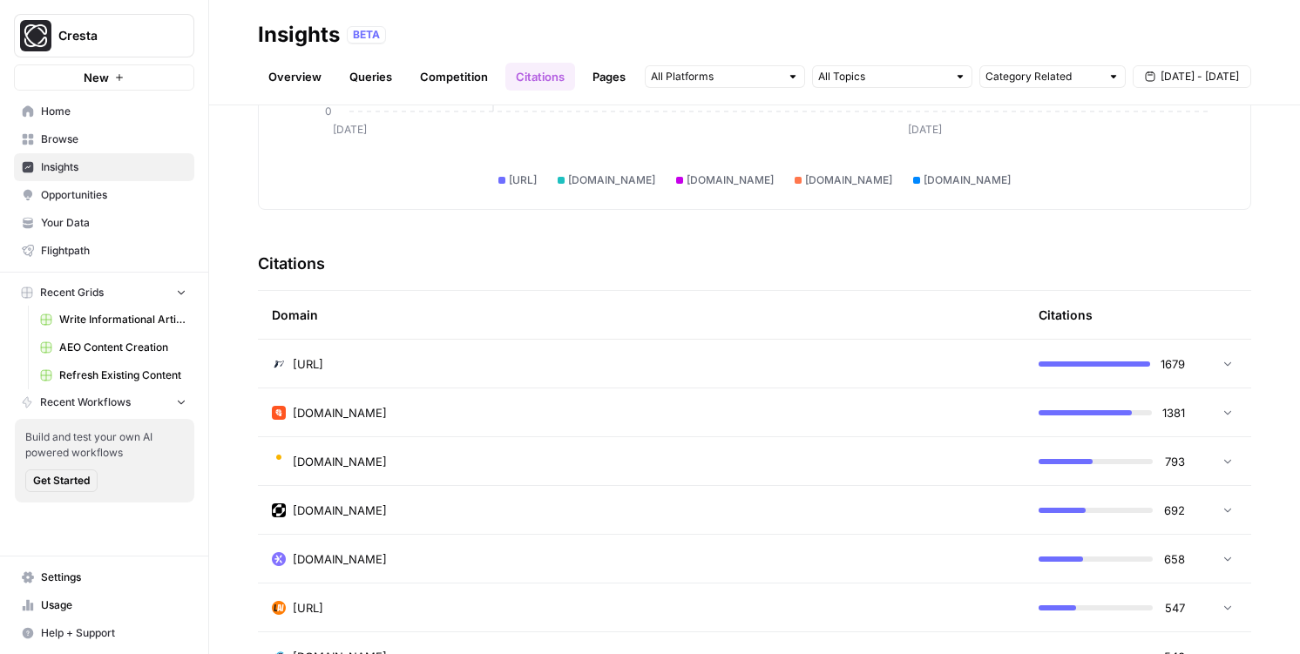
scroll to position [396, 0]
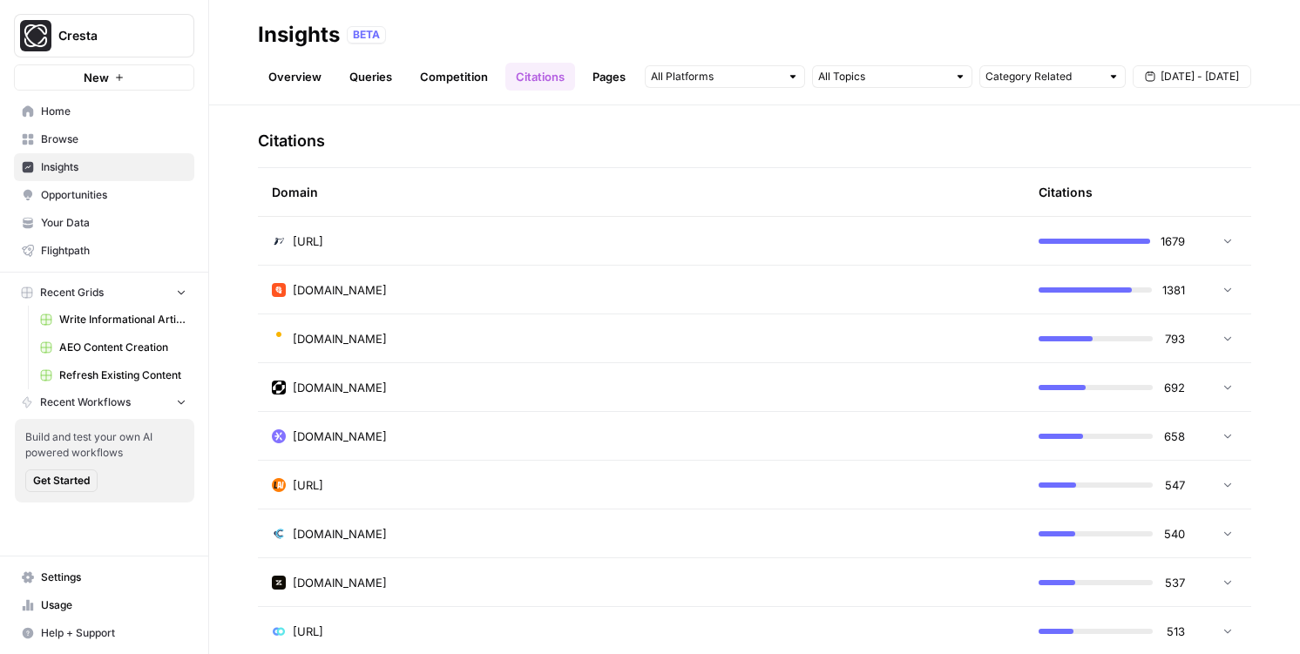
click at [453, 71] on link "Competition" at bounding box center [453, 77] width 89 height 28
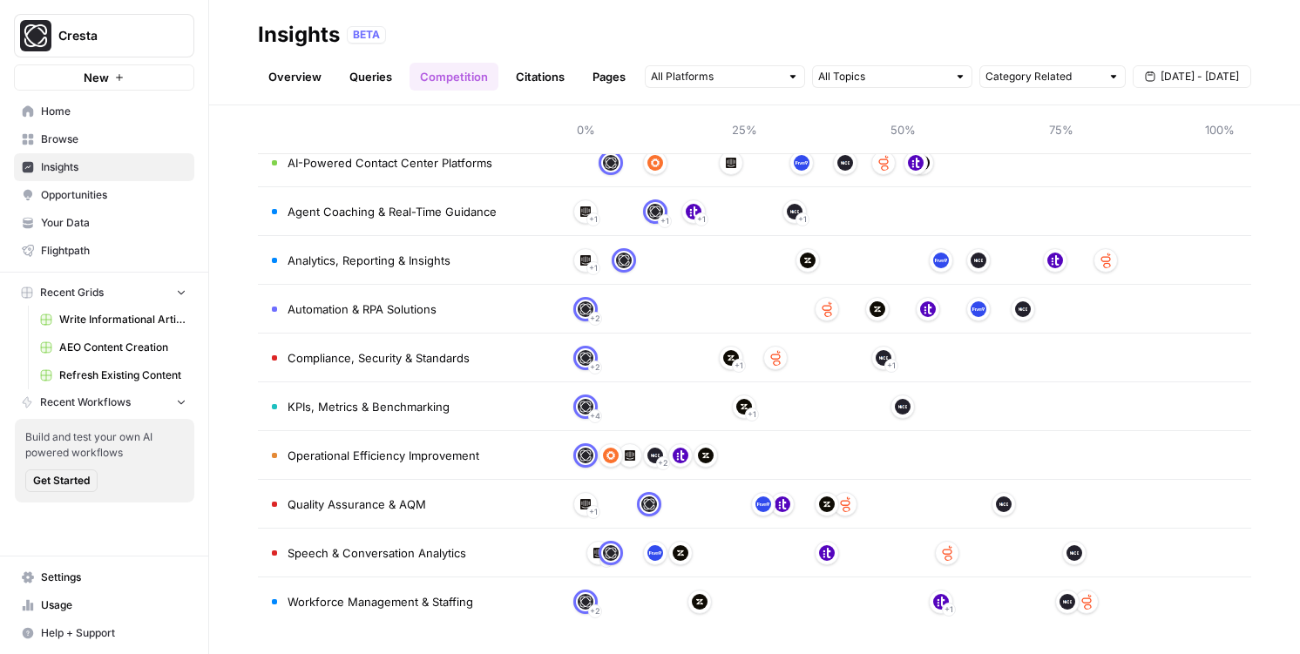
scroll to position [139, 0]
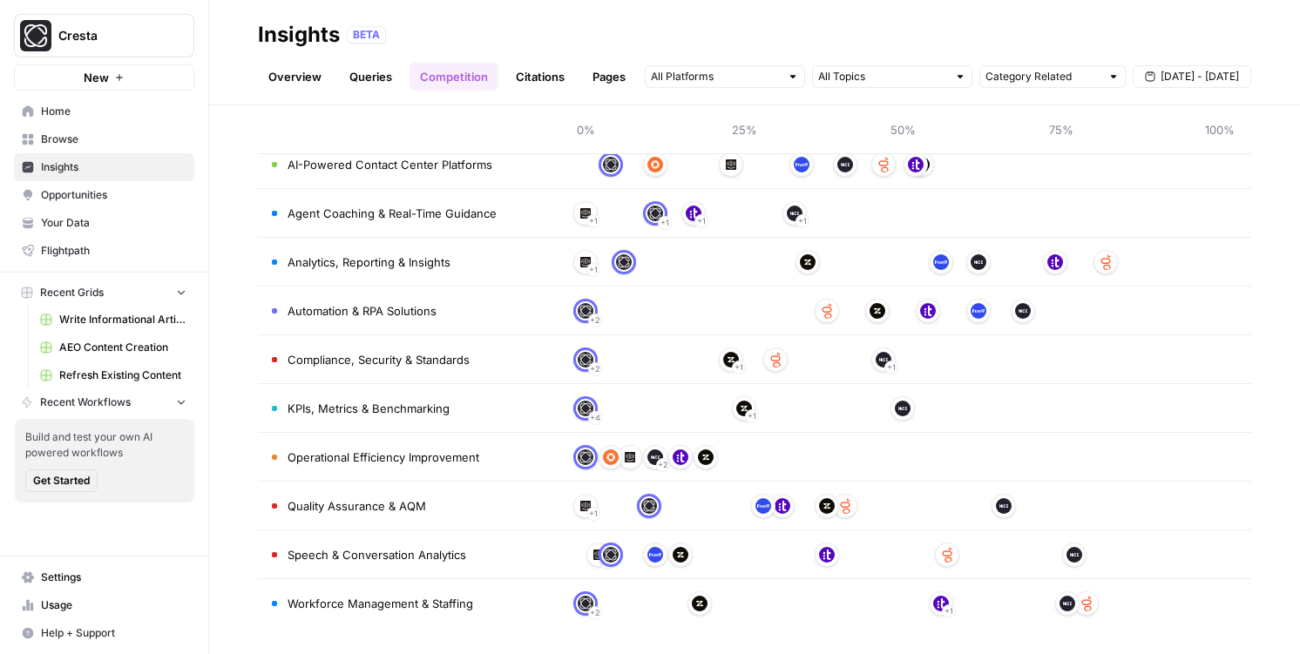
click at [532, 73] on link "Citations" at bounding box center [540, 77] width 70 height 28
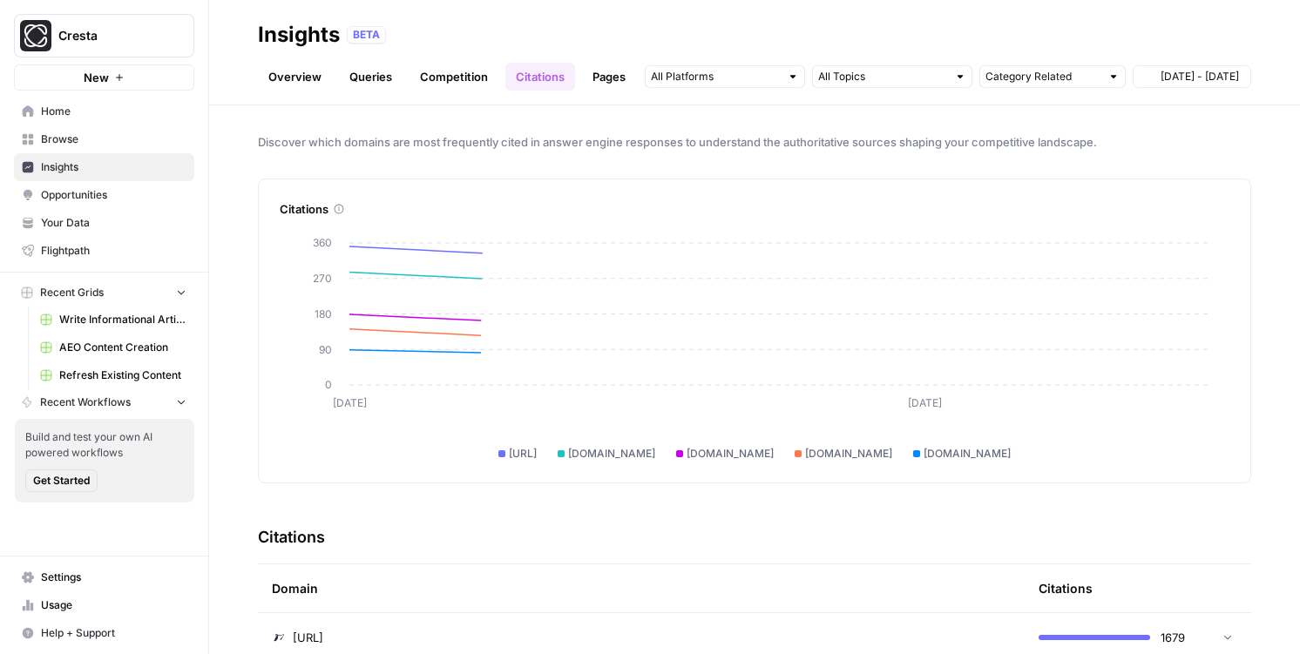
click at [452, 79] on link "Competition" at bounding box center [453, 77] width 89 height 28
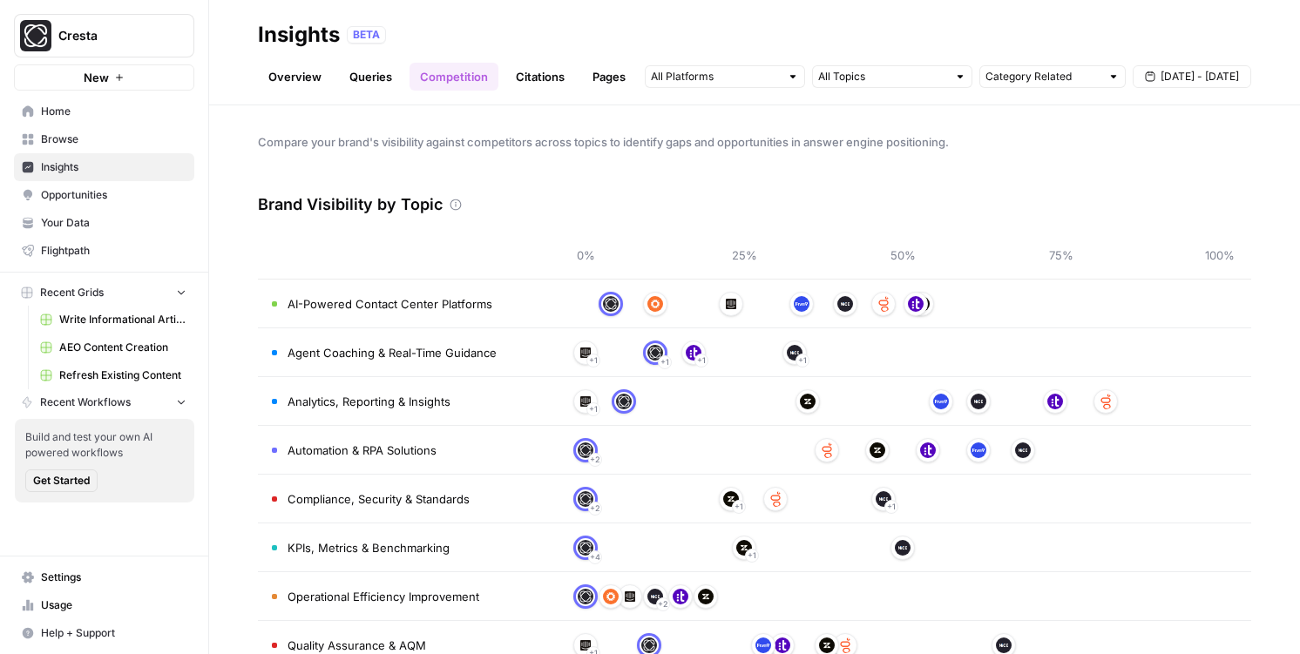
scroll to position [141, 0]
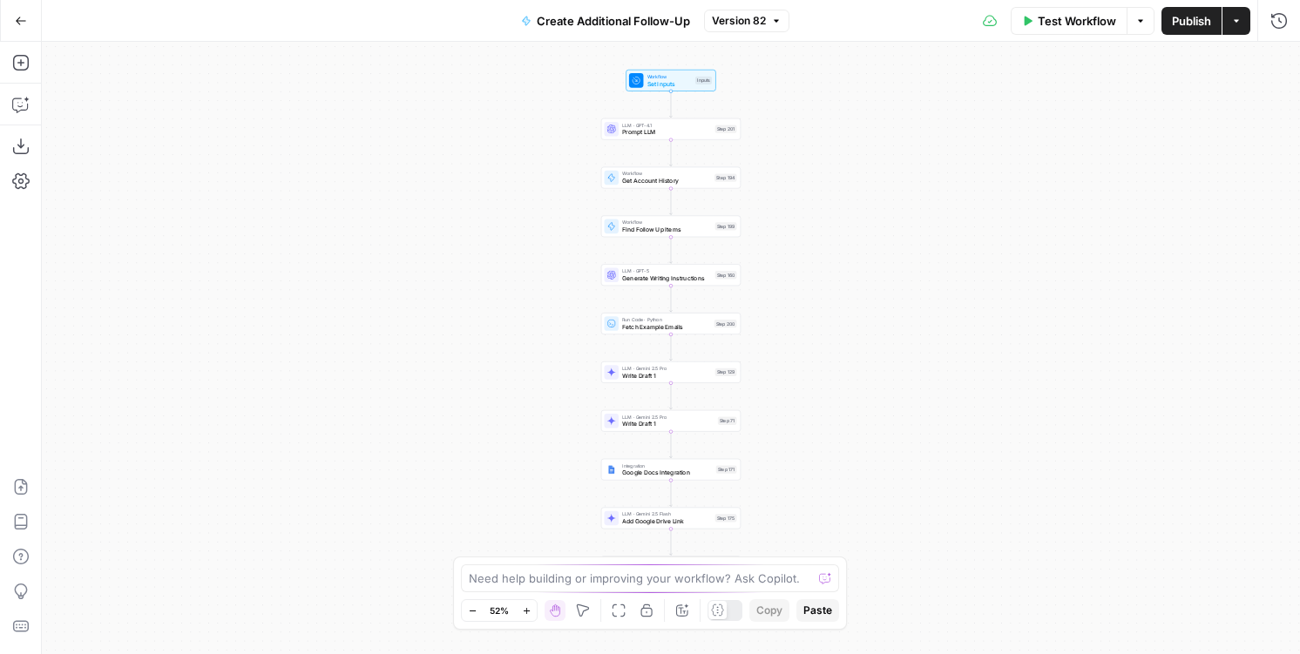
click at [1293, 16] on div "Test Workflow Options Publish Actions Run History" at bounding box center [1044, 20] width 510 height 41
click at [1277, 16] on icon "button" at bounding box center [1278, 20] width 17 height 17
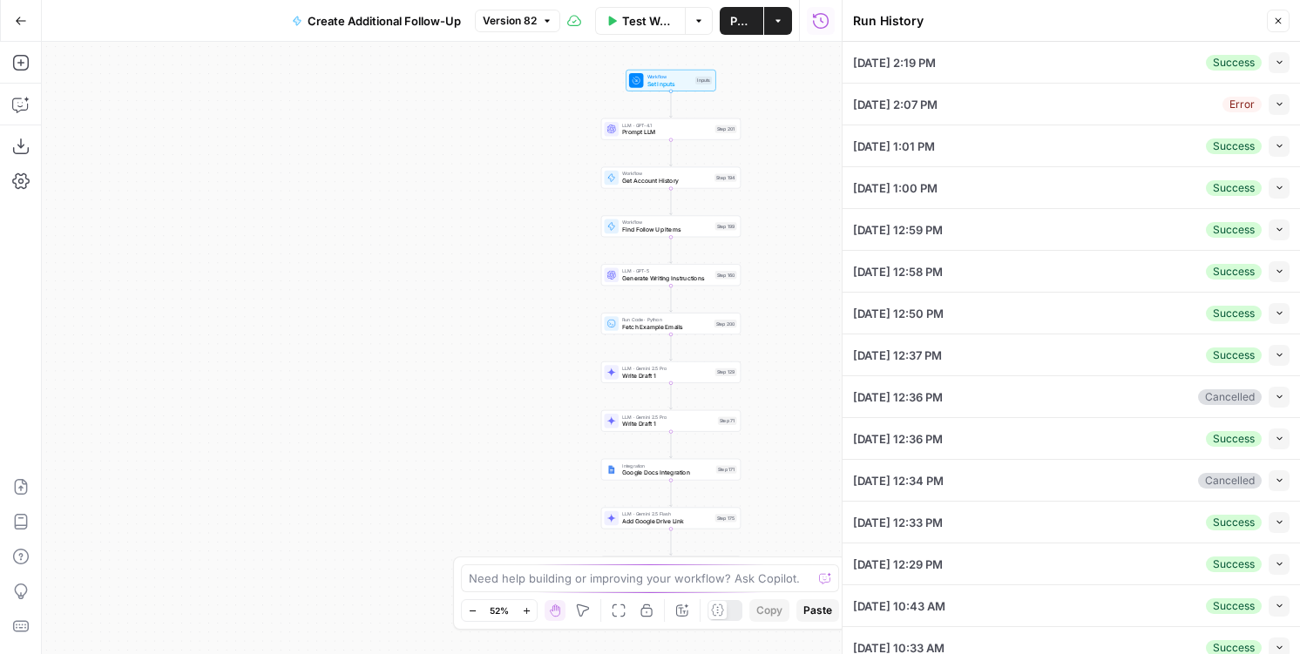
click at [1274, 59] on icon "button" at bounding box center [1279, 62] width 10 height 10
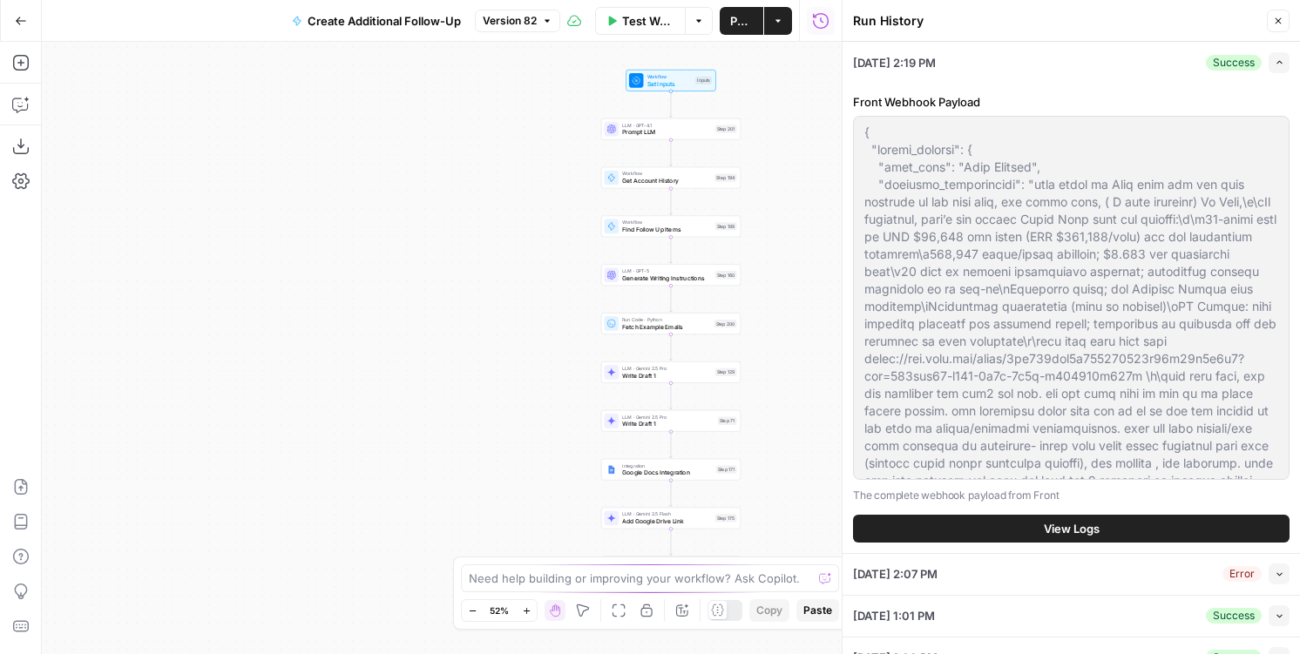
click at [1028, 528] on button "View Logs" at bounding box center [1071, 529] width 436 height 28
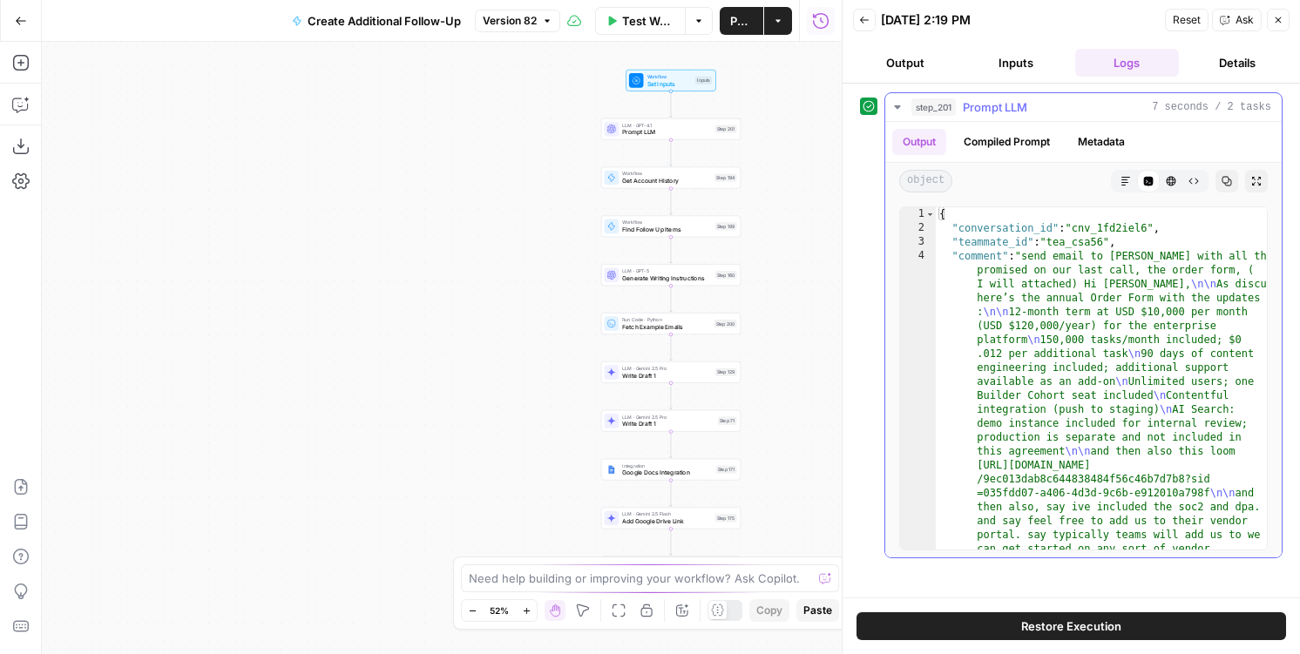
click at [1022, 137] on button "Compiled Prompt" at bounding box center [1006, 142] width 107 height 26
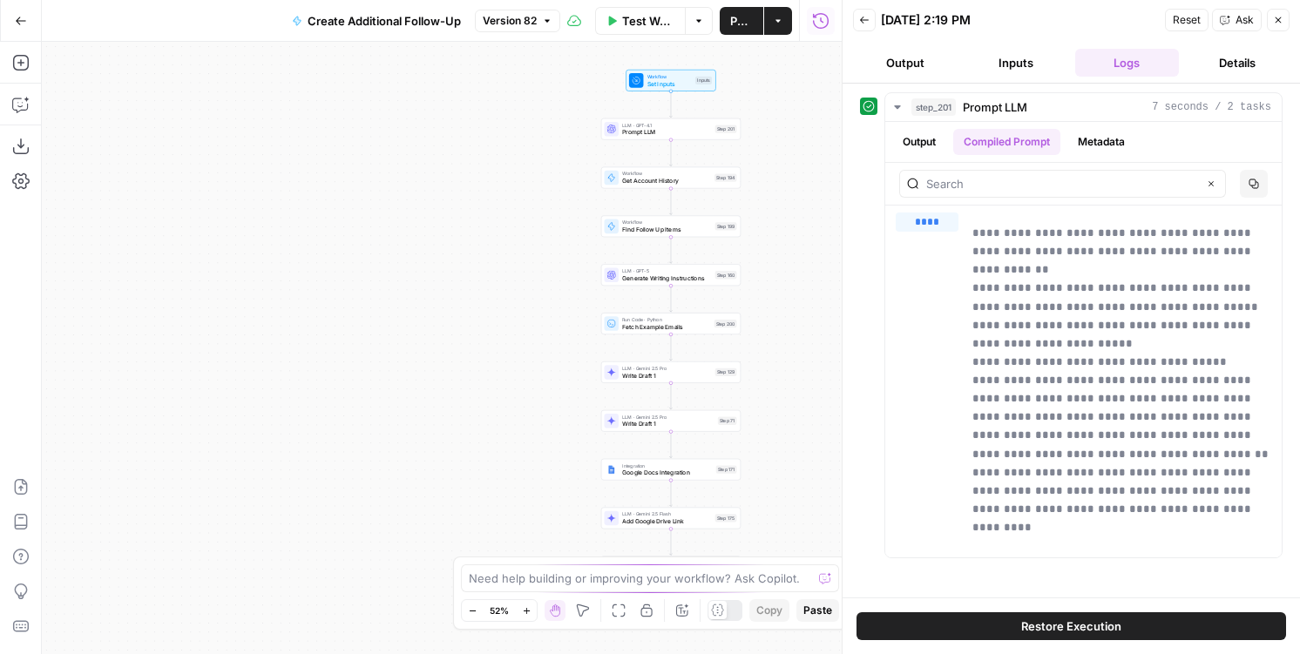
click at [853, 19] on button "Back" at bounding box center [864, 20] width 23 height 23
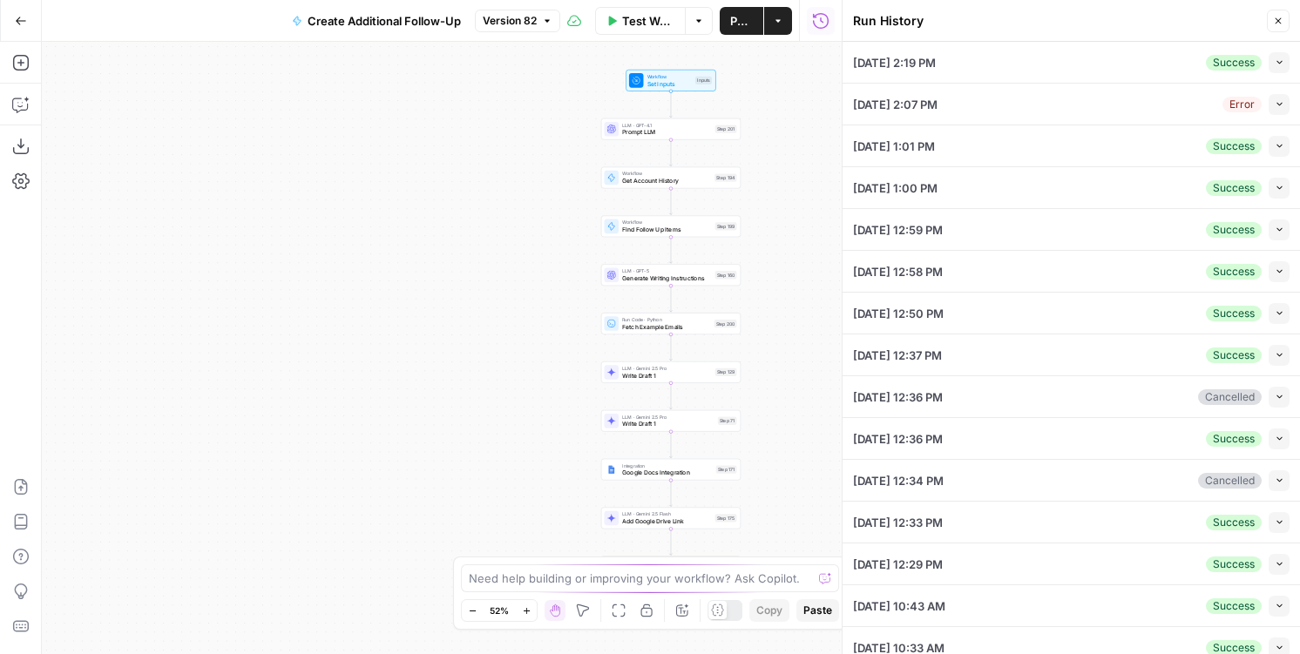
click at [1280, 96] on button "Collapse" at bounding box center [1278, 104] width 21 height 21
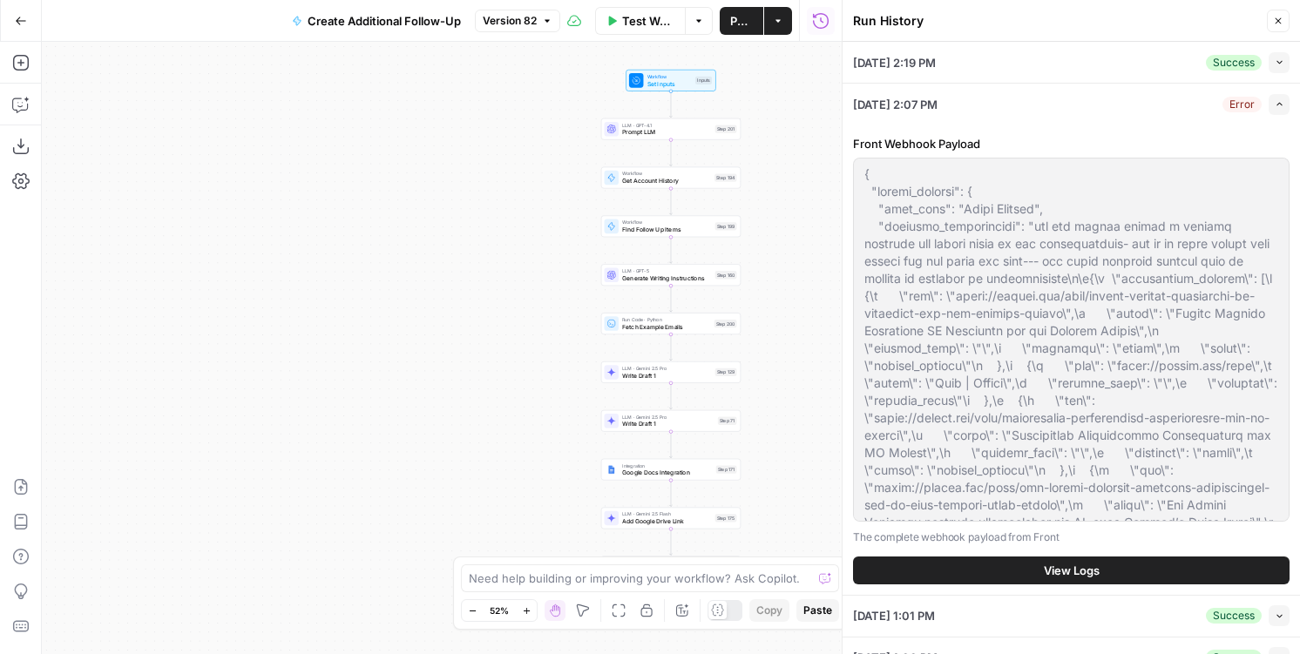
click at [1029, 570] on button "View Logs" at bounding box center [1071, 571] width 436 height 28
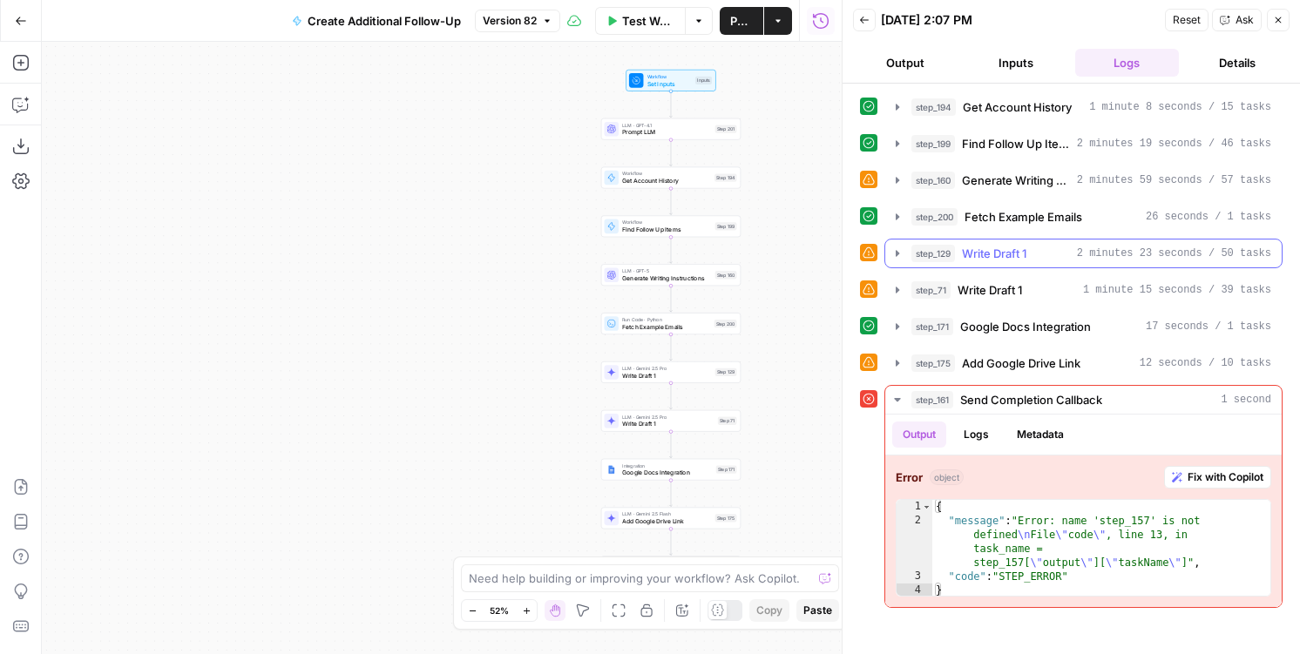
click at [1019, 253] on span "Write Draft 1" at bounding box center [994, 253] width 64 height 17
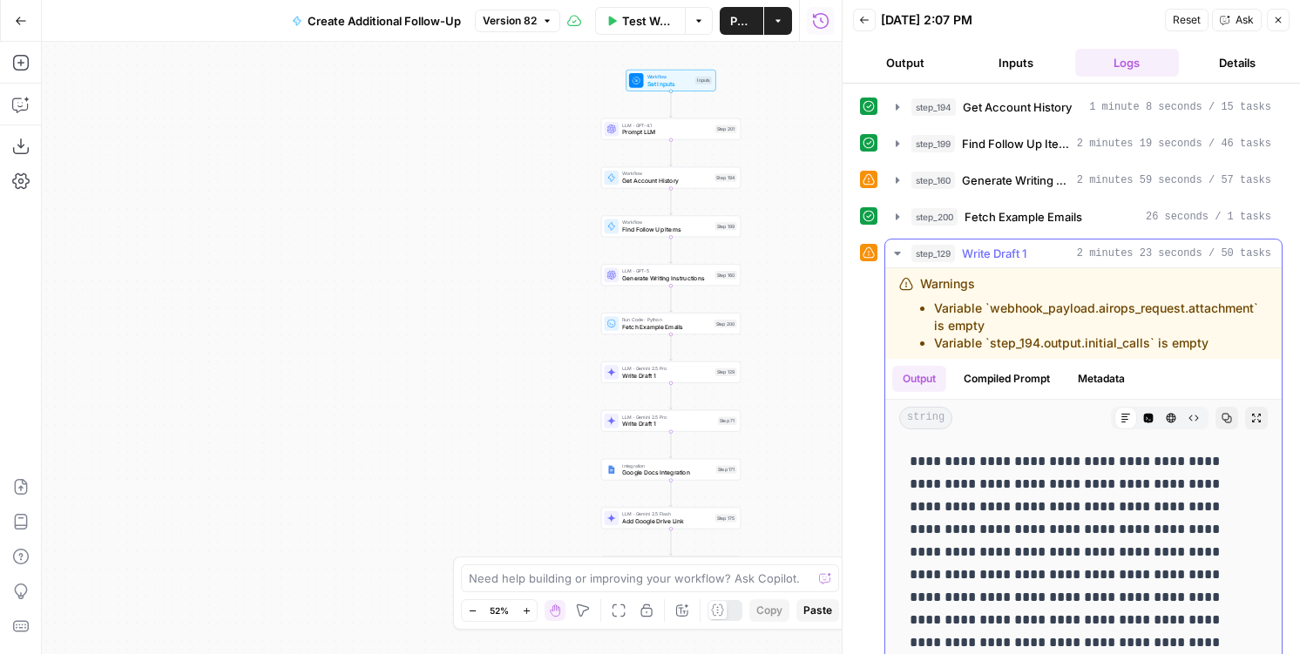
click at [1021, 374] on button "Compiled Prompt" at bounding box center [1006, 379] width 107 height 26
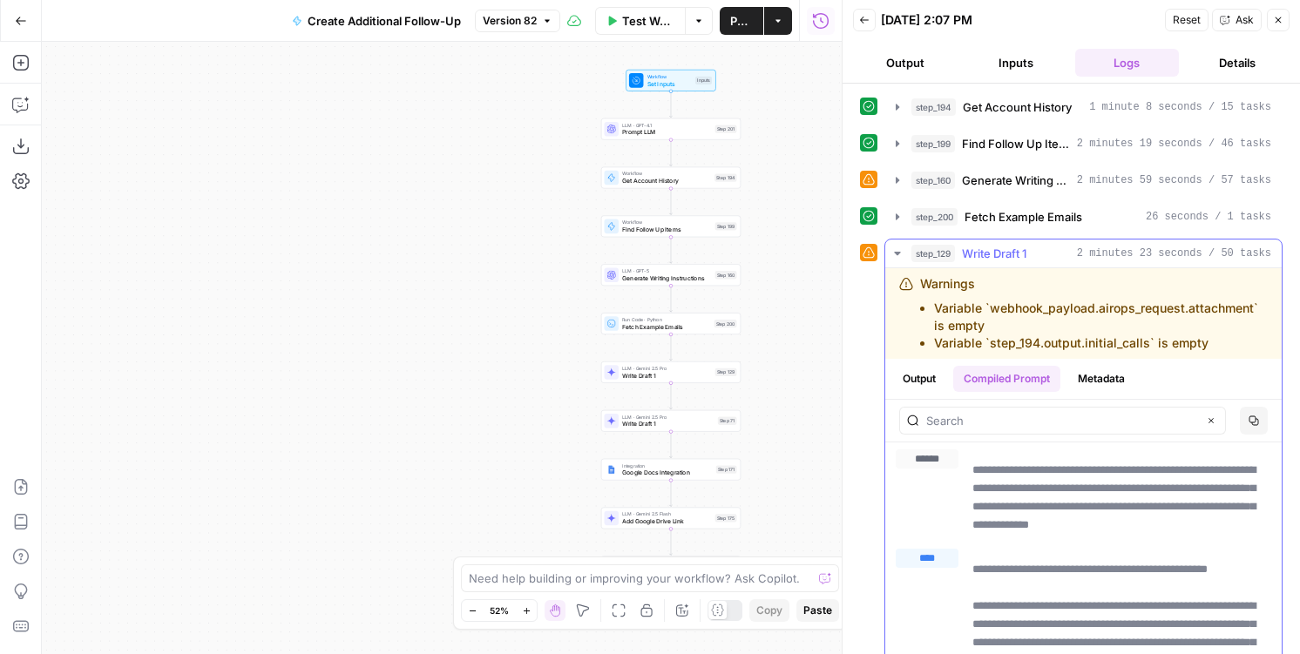
click at [1248, 422] on icon "button" at bounding box center [1253, 420] width 10 height 10
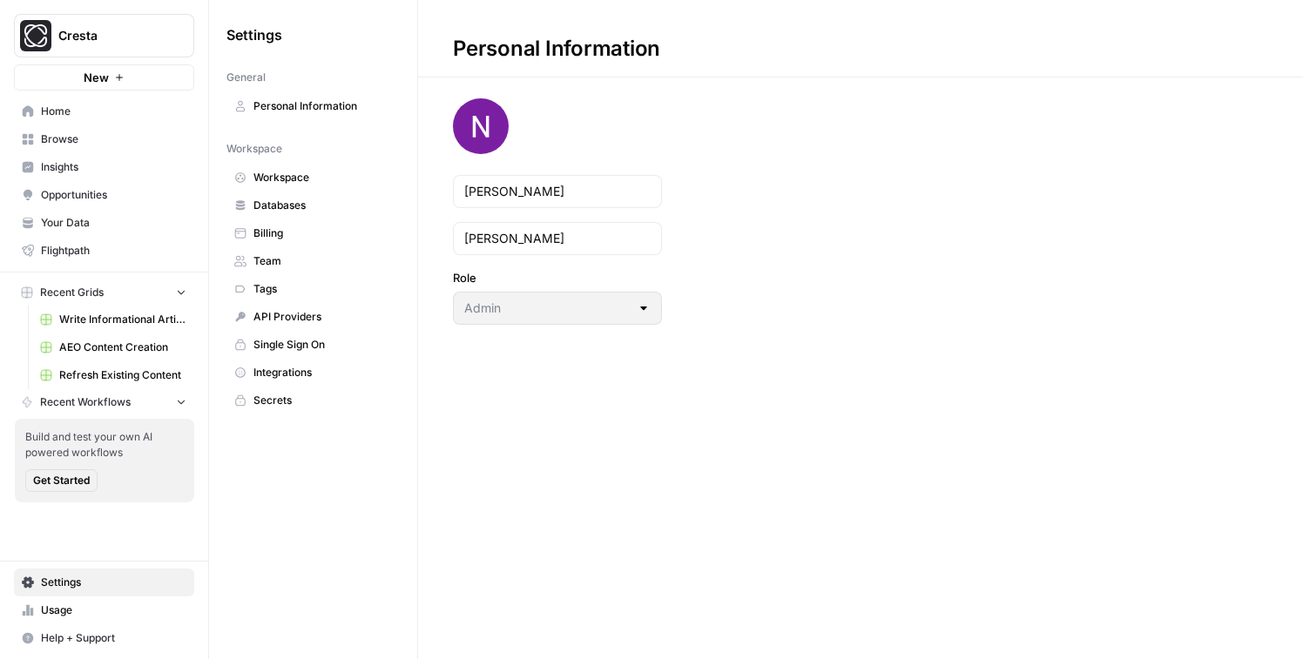
click at [83, 177] on link "Insights" at bounding box center [104, 167] width 180 height 28
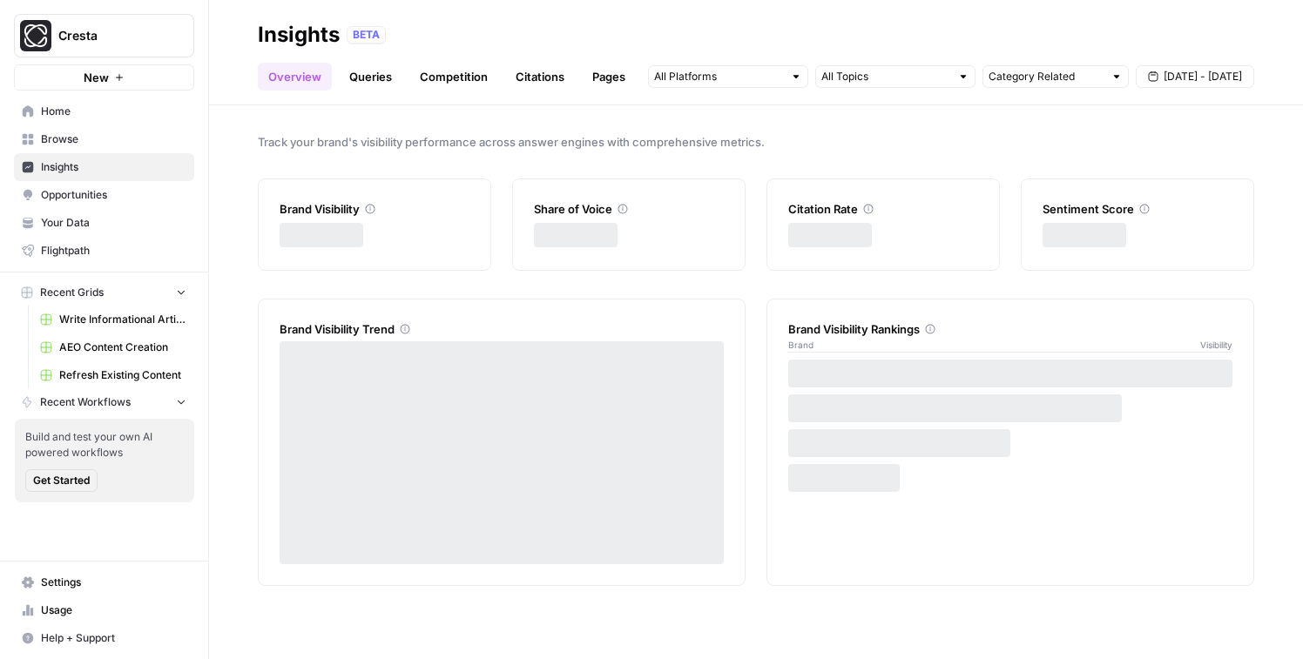
drag, startPoint x: 541, startPoint y: 46, endPoint x: 537, endPoint y: 67, distance: 21.2
click at [541, 48] on div "Insights BETA" at bounding box center [756, 35] width 996 height 28
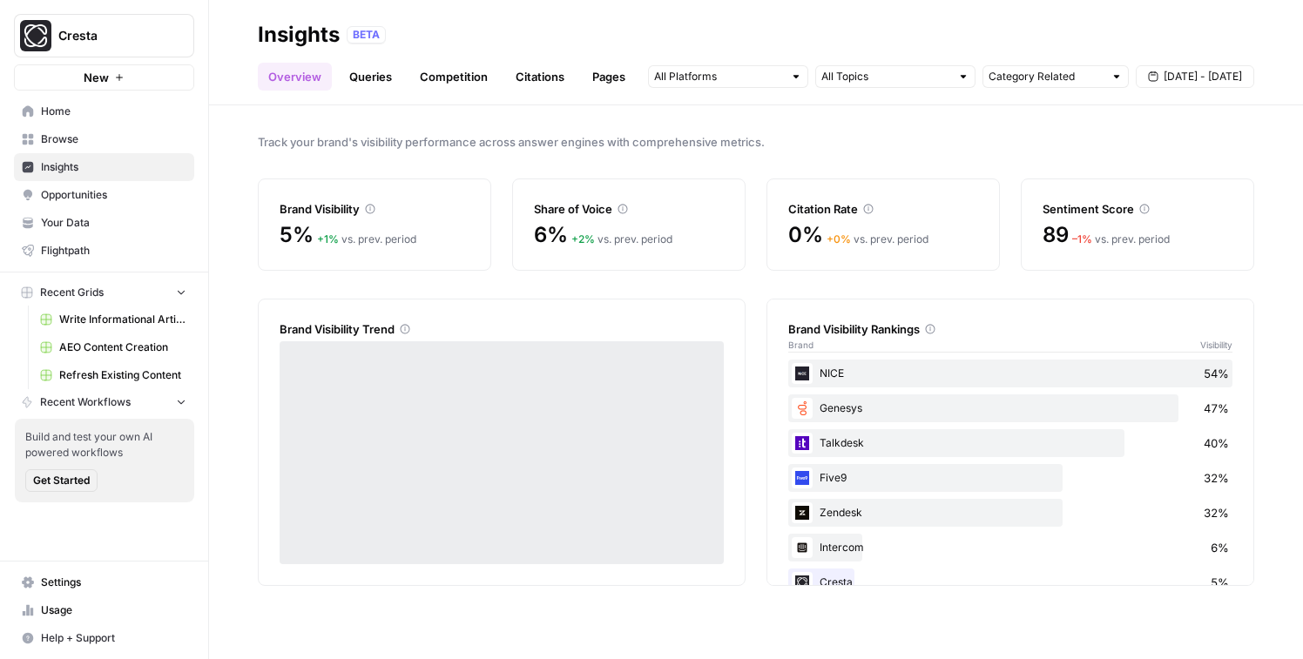
click at [531, 84] on link "Citations" at bounding box center [540, 77] width 70 height 28
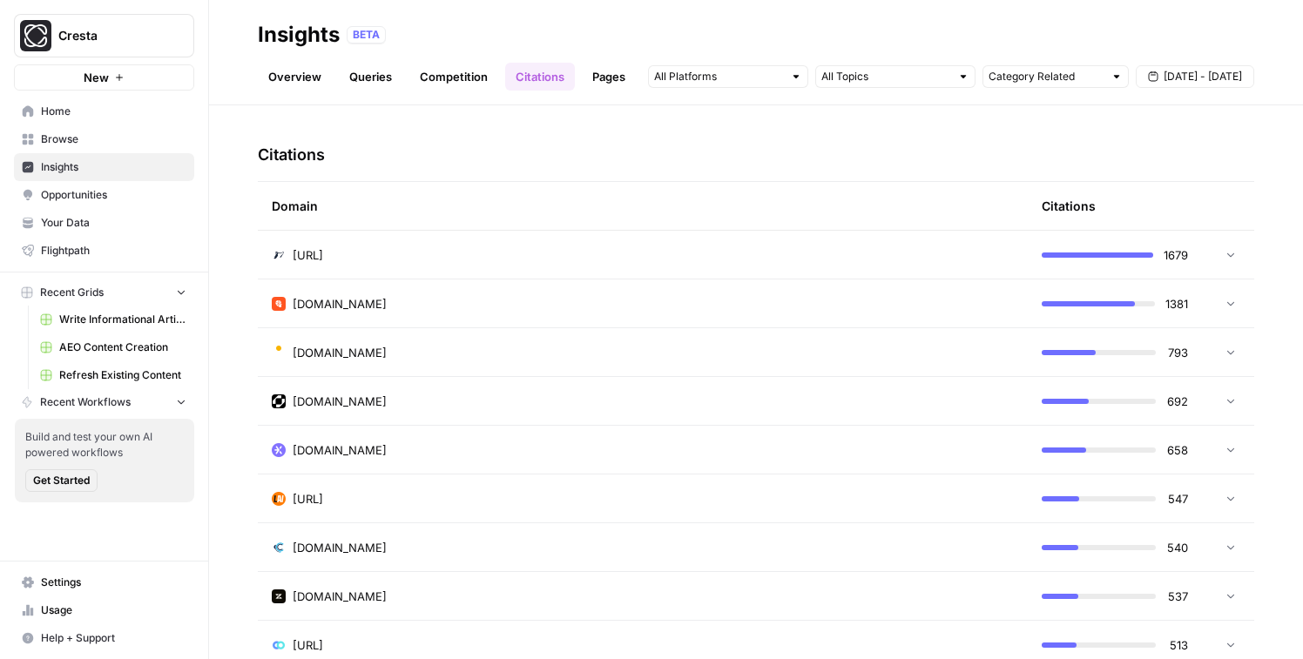
scroll to position [389, 0]
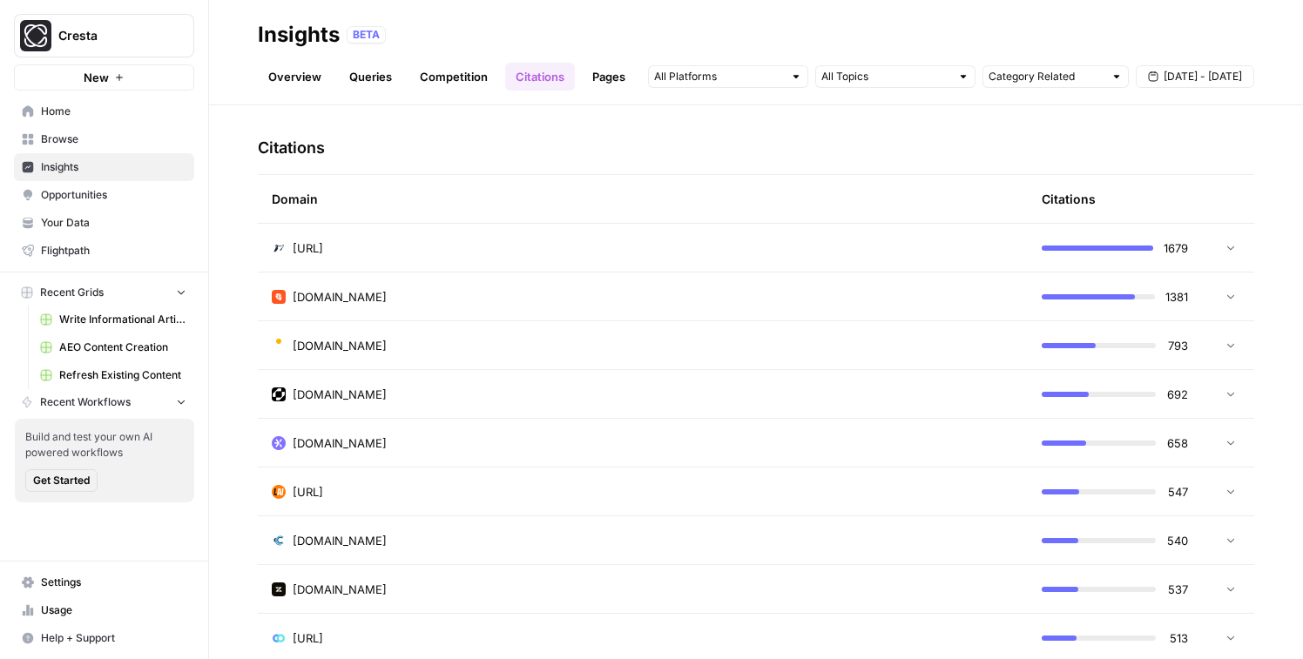
click at [451, 256] on div "balto.ai" at bounding box center [643, 248] width 742 height 17
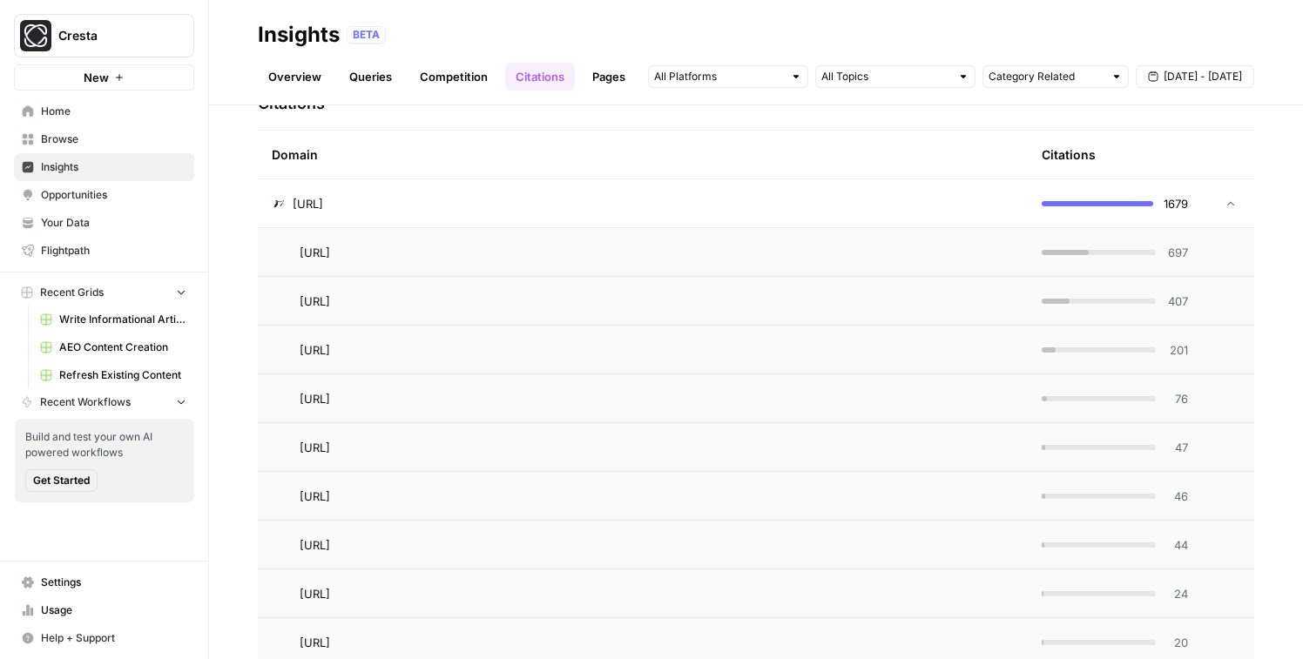
scroll to position [429, 0]
click at [477, 210] on div "balto.ai" at bounding box center [643, 208] width 742 height 17
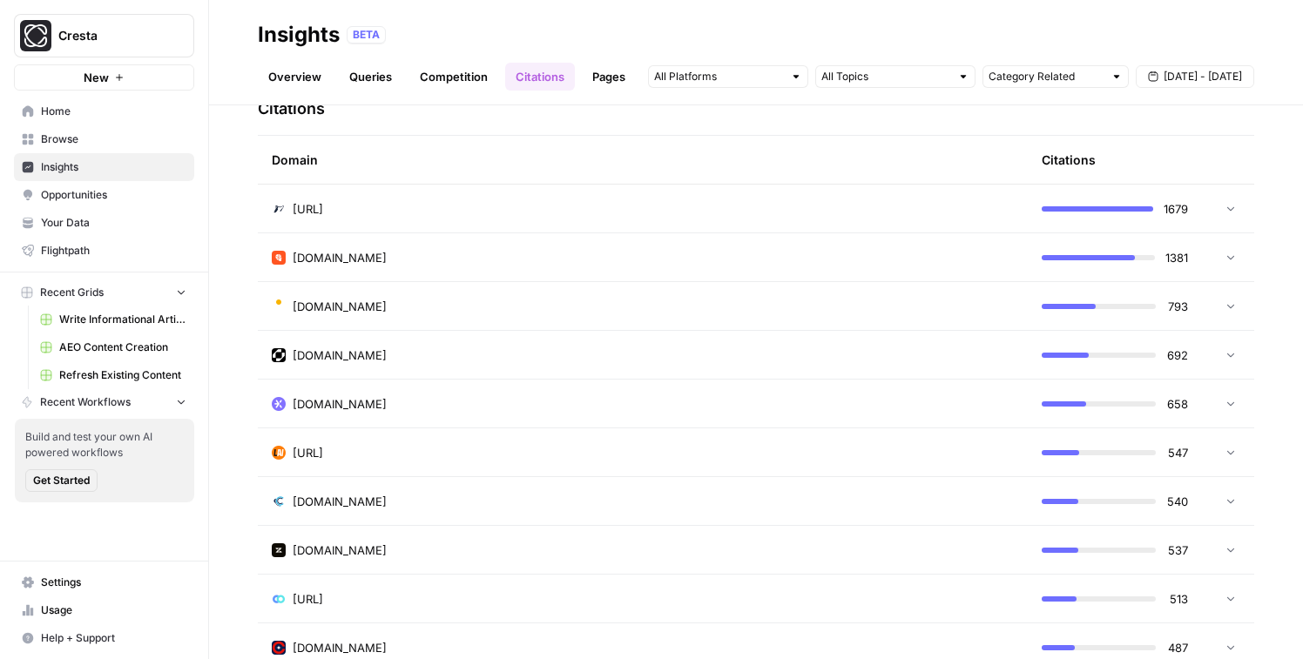
click at [614, 80] on link "Pages" at bounding box center [609, 77] width 54 height 28
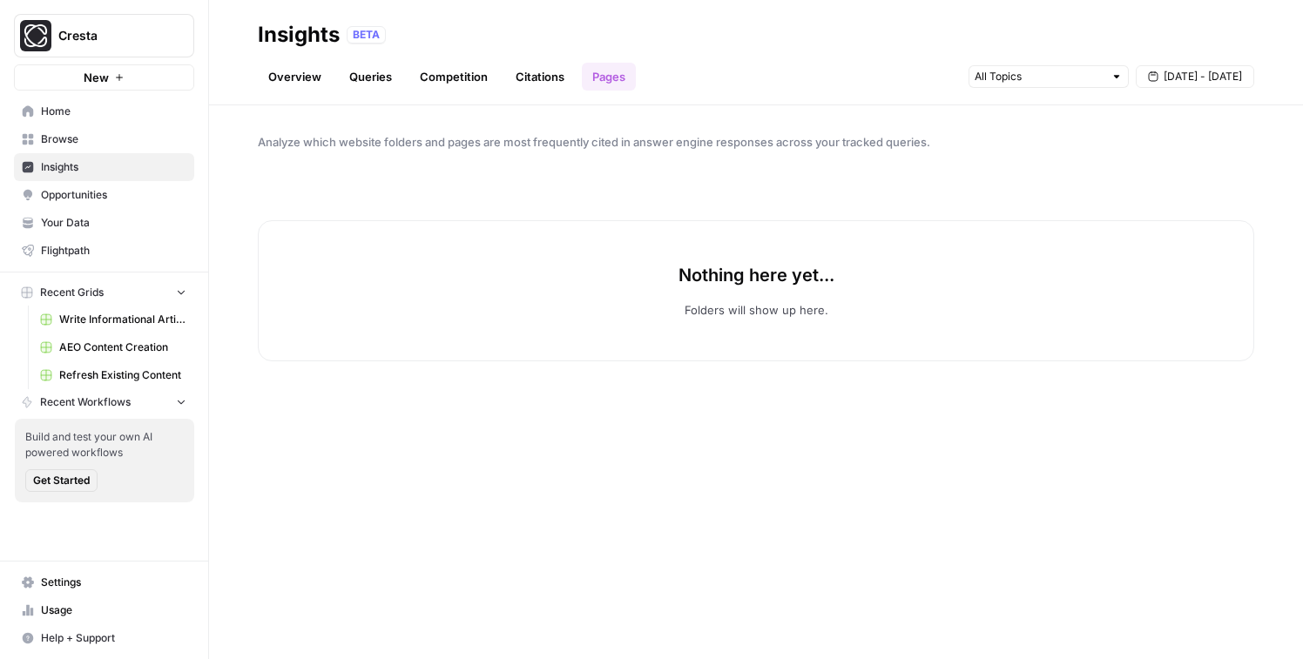
click at [481, 74] on link "Competition" at bounding box center [453, 77] width 89 height 28
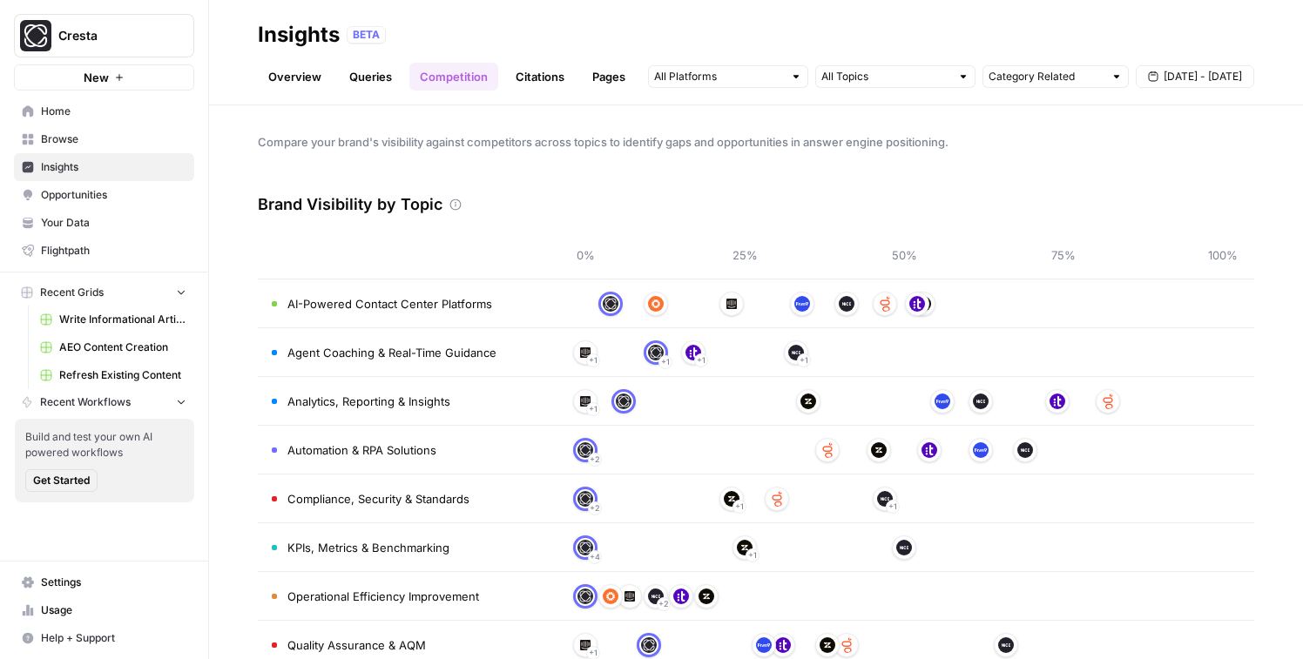
click at [557, 74] on link "Citations" at bounding box center [540, 77] width 70 height 28
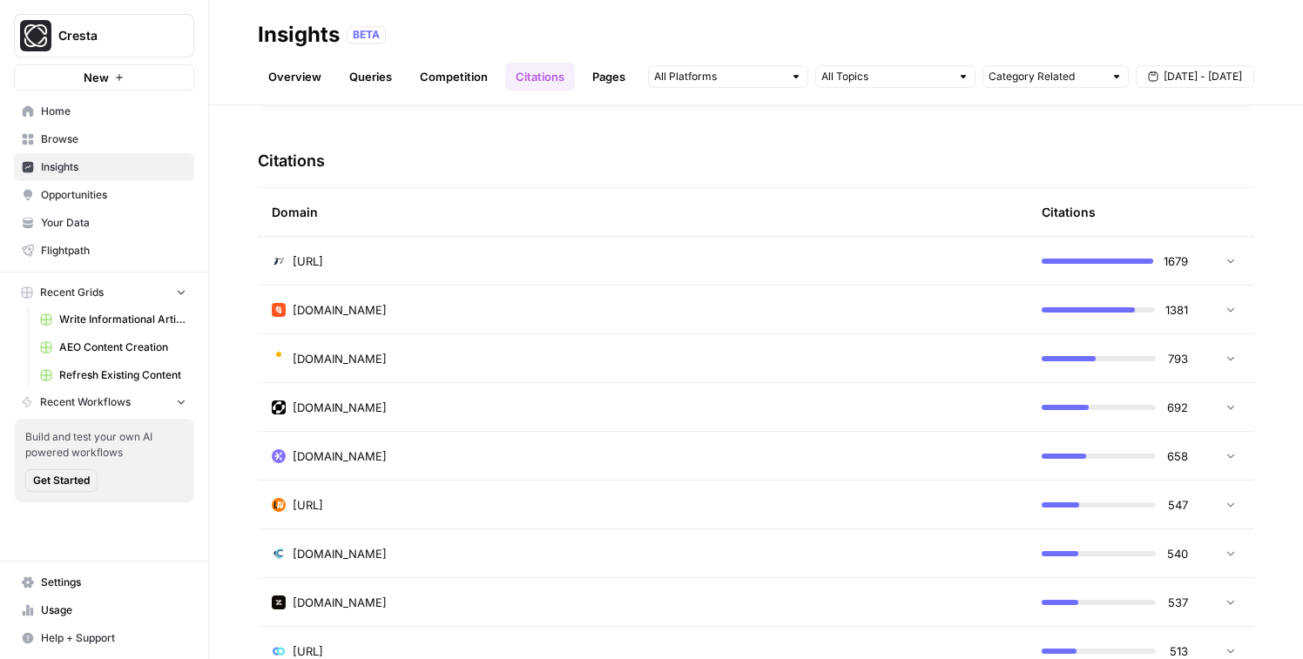
scroll to position [383, 0]
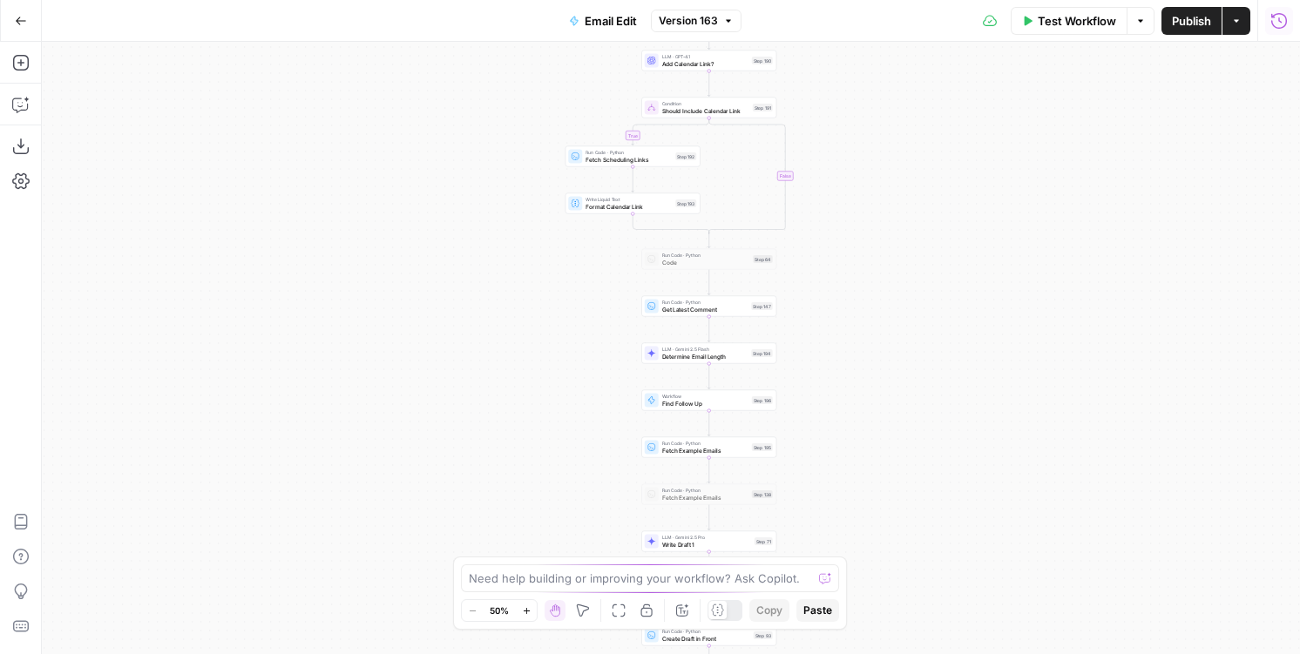
click at [1271, 29] on icon "button" at bounding box center [1278, 20] width 17 height 17
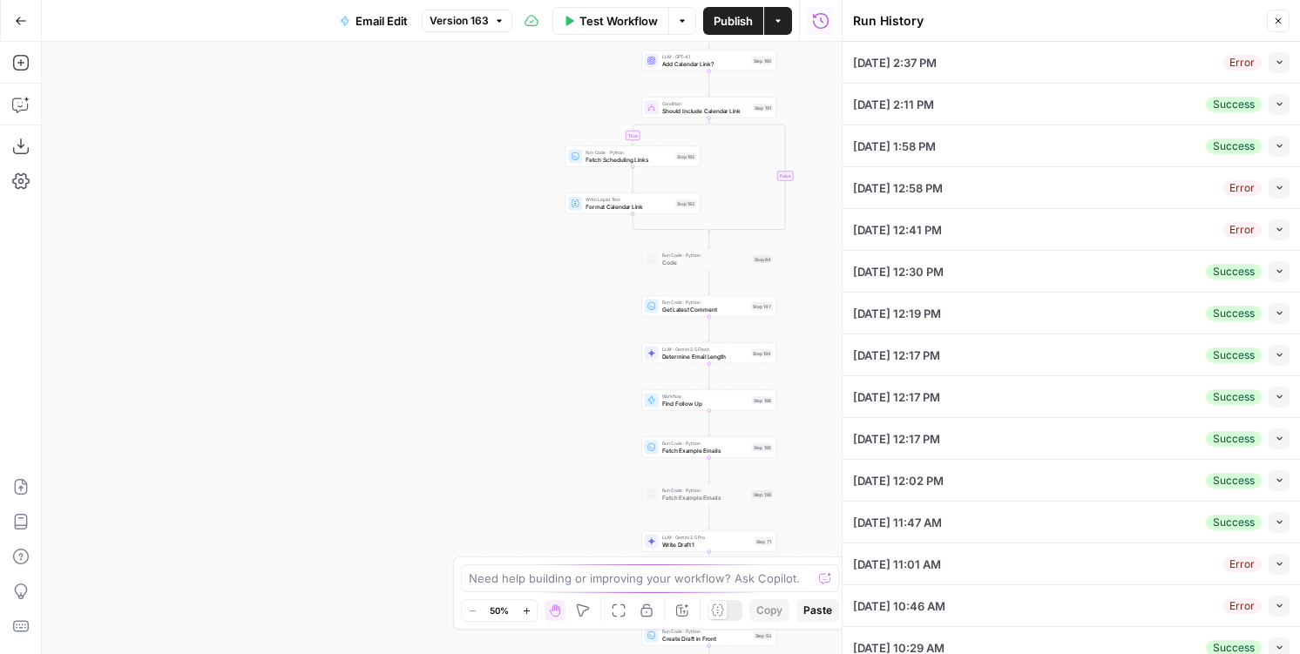
click at [1278, 57] on icon "button" at bounding box center [1279, 62] width 10 height 10
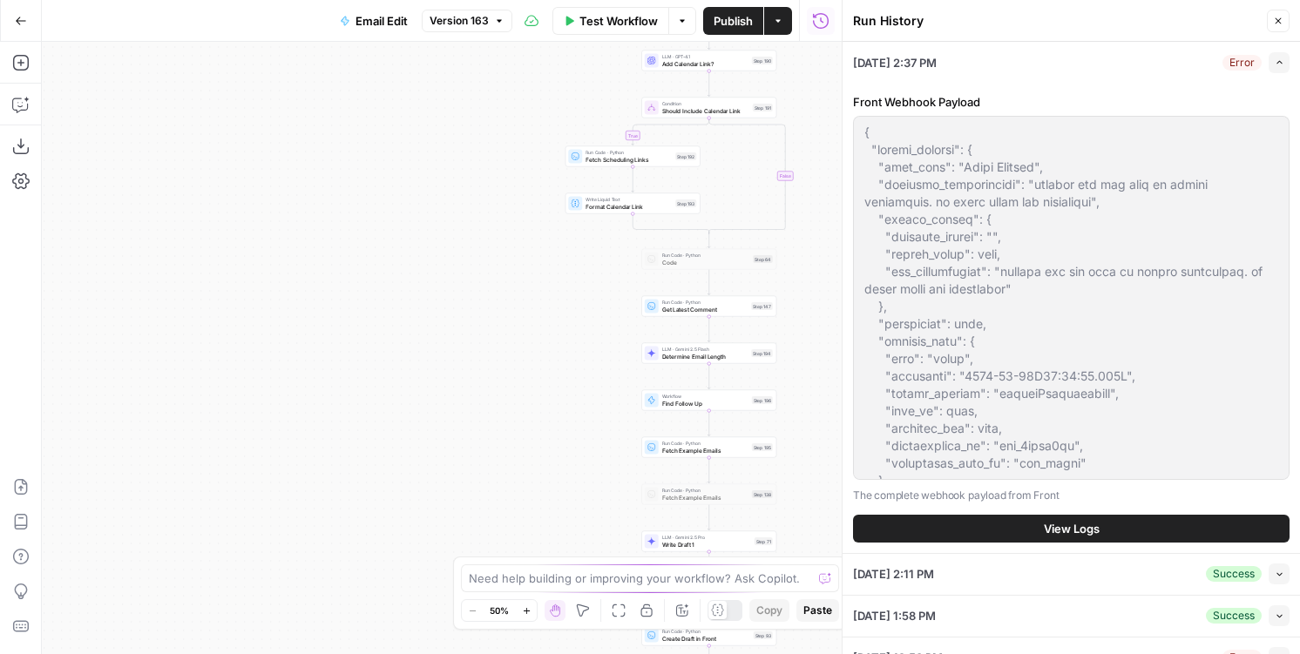
click at [976, 523] on button "View Logs" at bounding box center [1071, 529] width 436 height 28
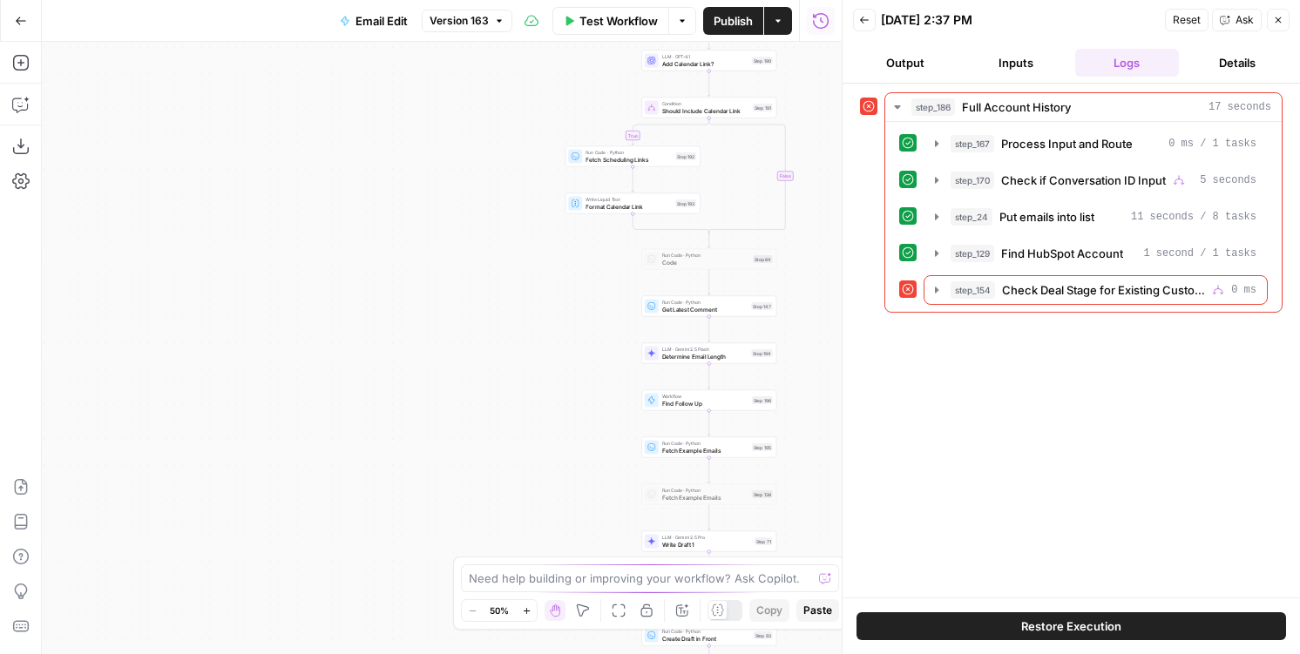
click at [1022, 612] on button "Restore Execution" at bounding box center [1070, 626] width 429 height 28
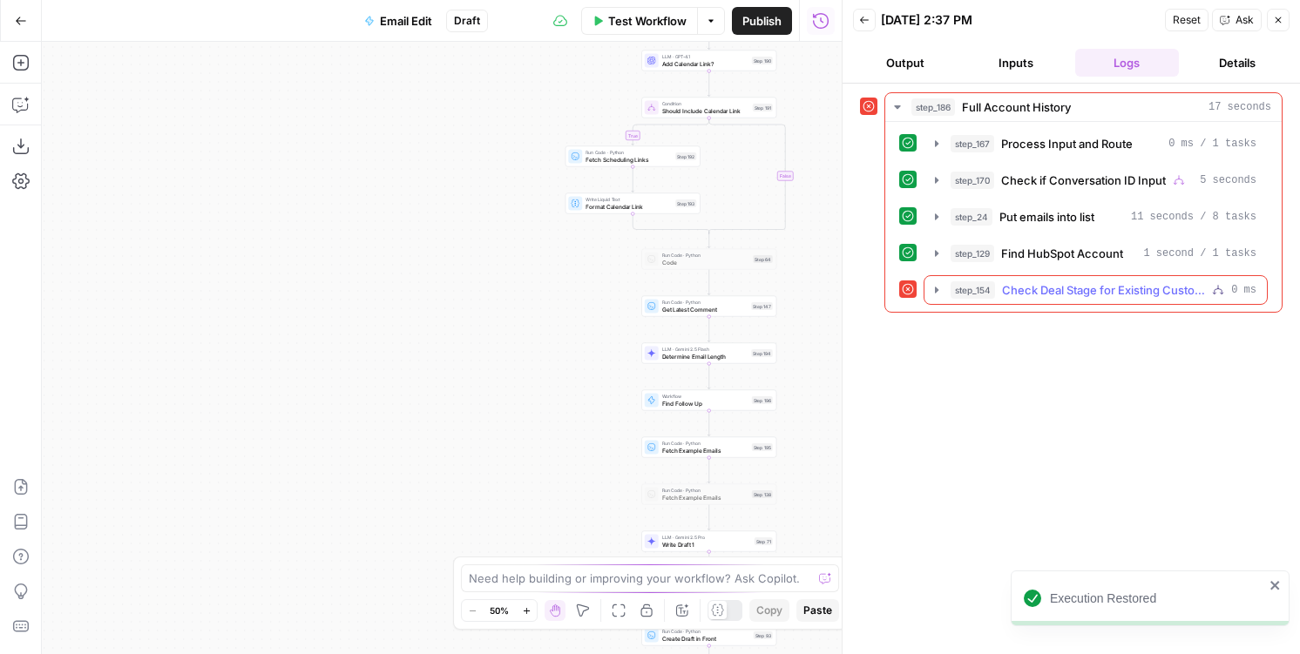
click at [1009, 289] on span "Check Deal Stage for Existing Customer" at bounding box center [1103, 289] width 203 height 17
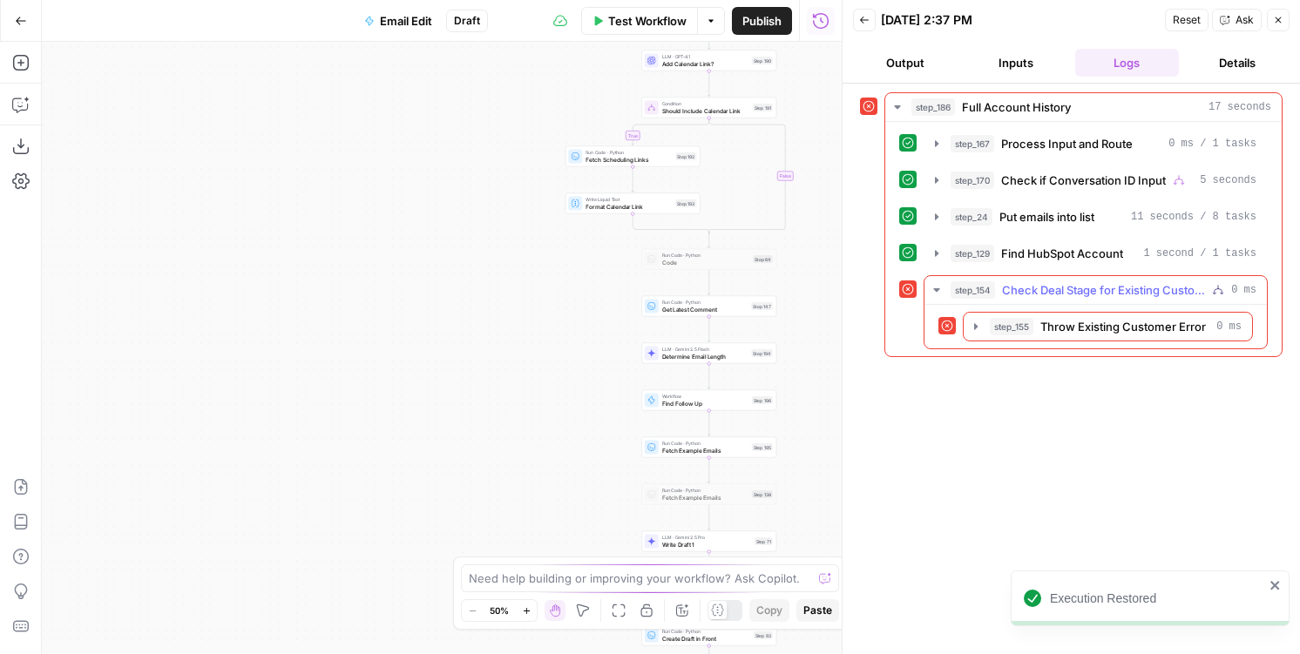
click at [1008, 308] on div "step_155 Throw Existing Customer Error 0 ms" at bounding box center [1095, 327] width 342 height 44
click at [1008, 335] on button "step_155 Throw Existing Customer Error 0 ms" at bounding box center [1107, 327] width 288 height 28
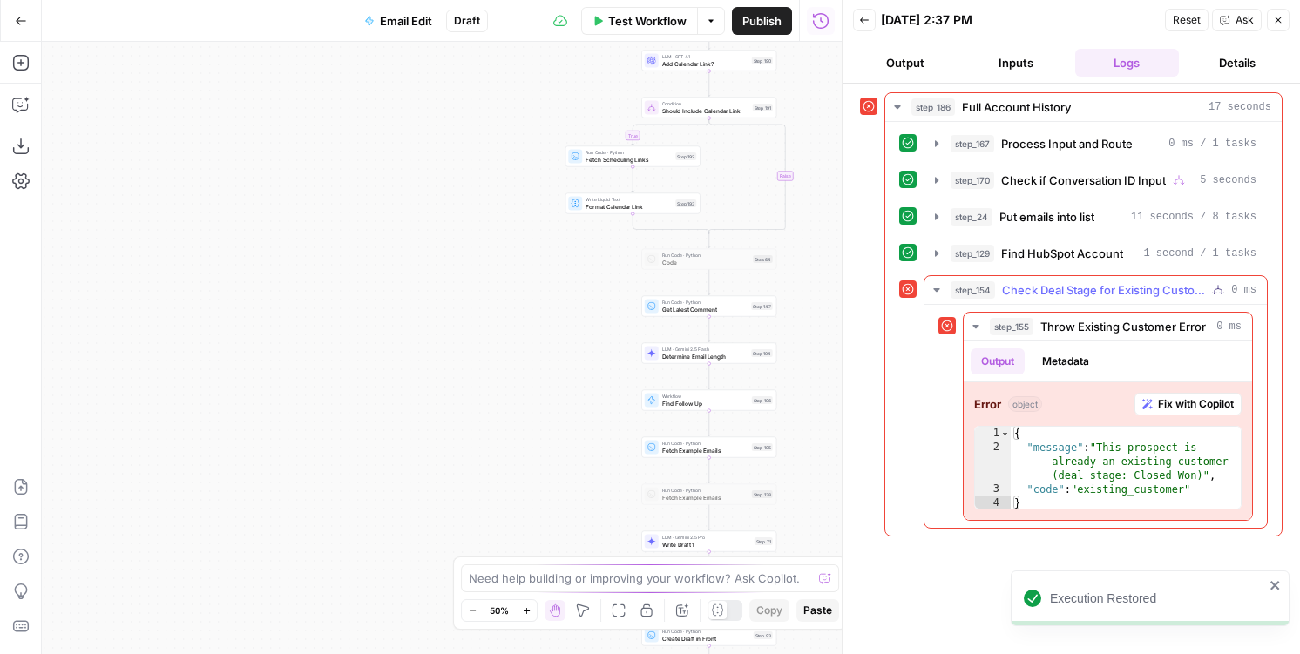
click at [1011, 282] on span "Check Deal Stage for Existing Customer" at bounding box center [1103, 289] width 203 height 17
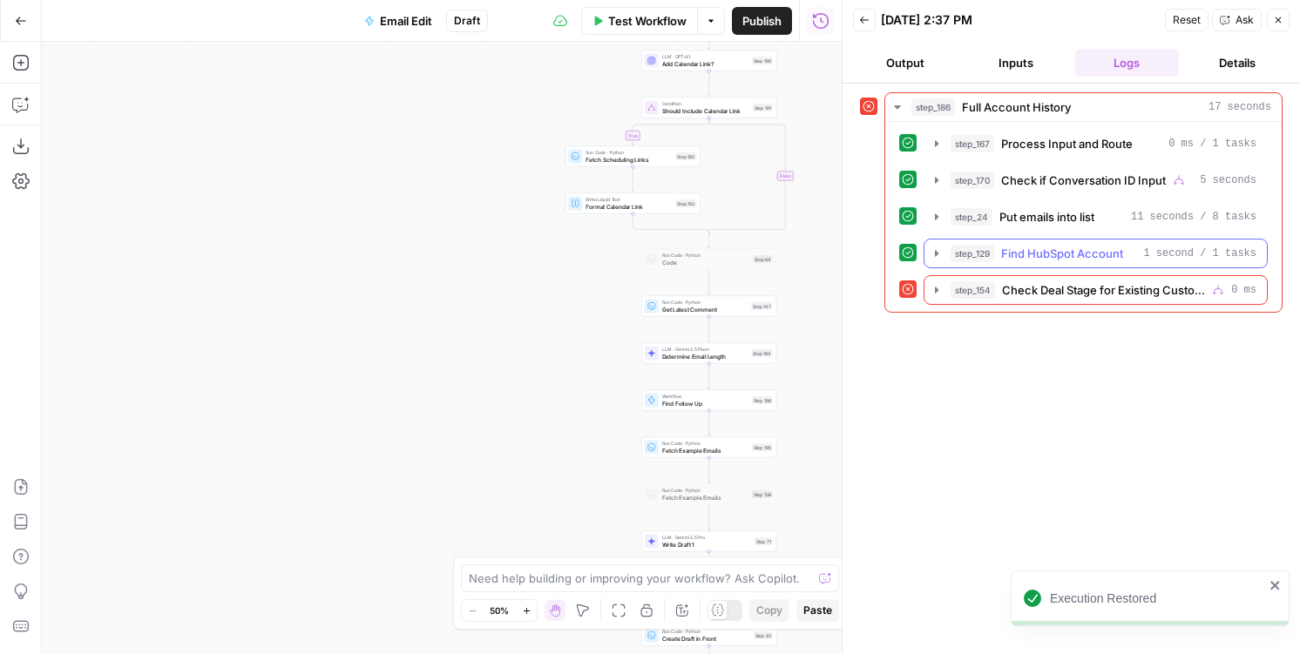
click at [1011, 253] on span "Find HubSpot Account" at bounding box center [1062, 253] width 122 height 17
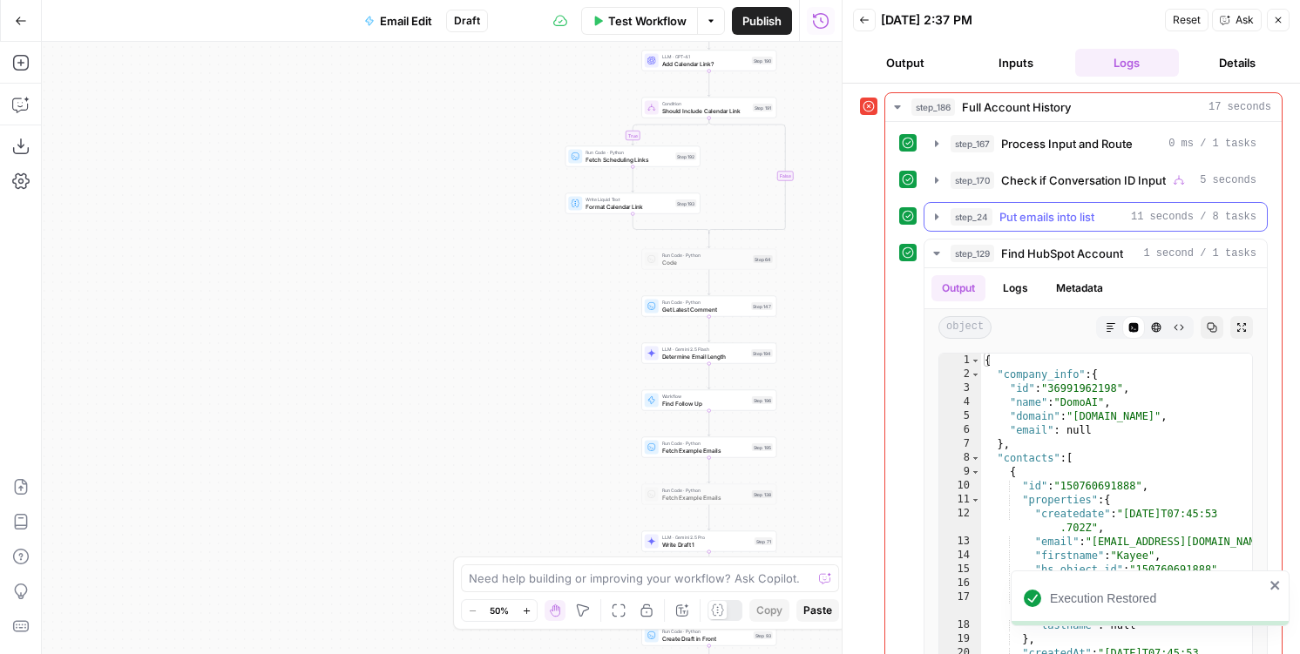
scroll to position [104, 0]
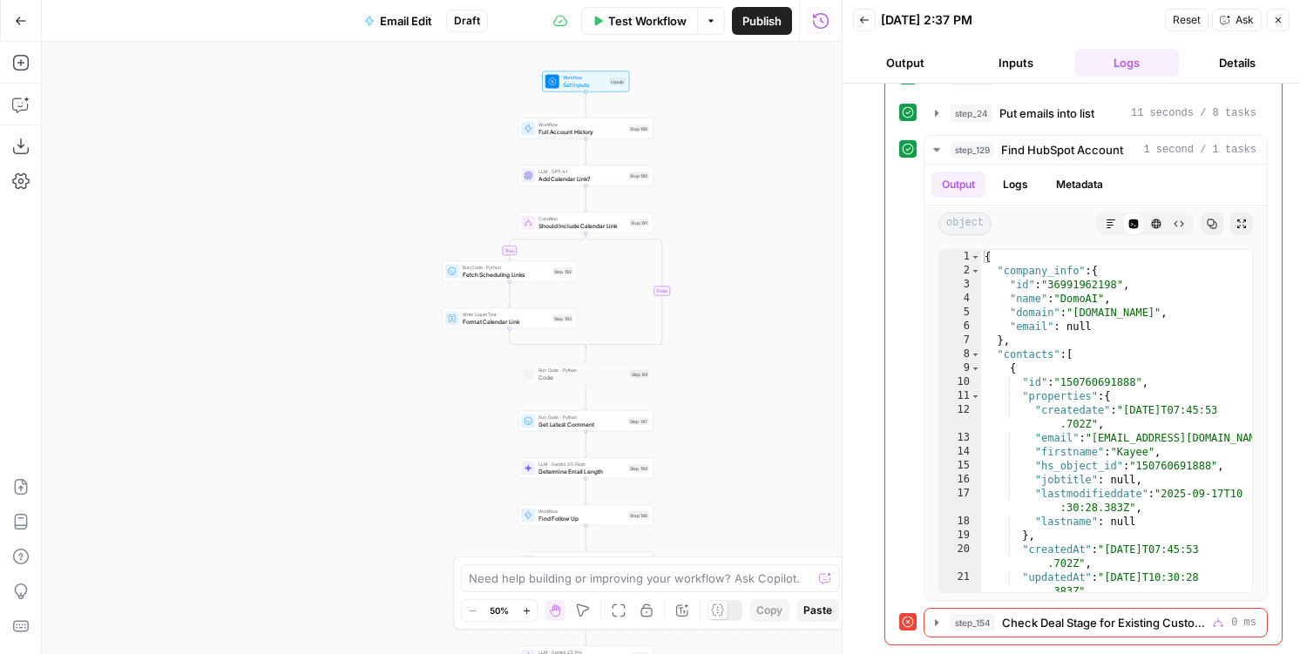
click at [593, 121] on span "Workflow" at bounding box center [581, 124] width 86 height 7
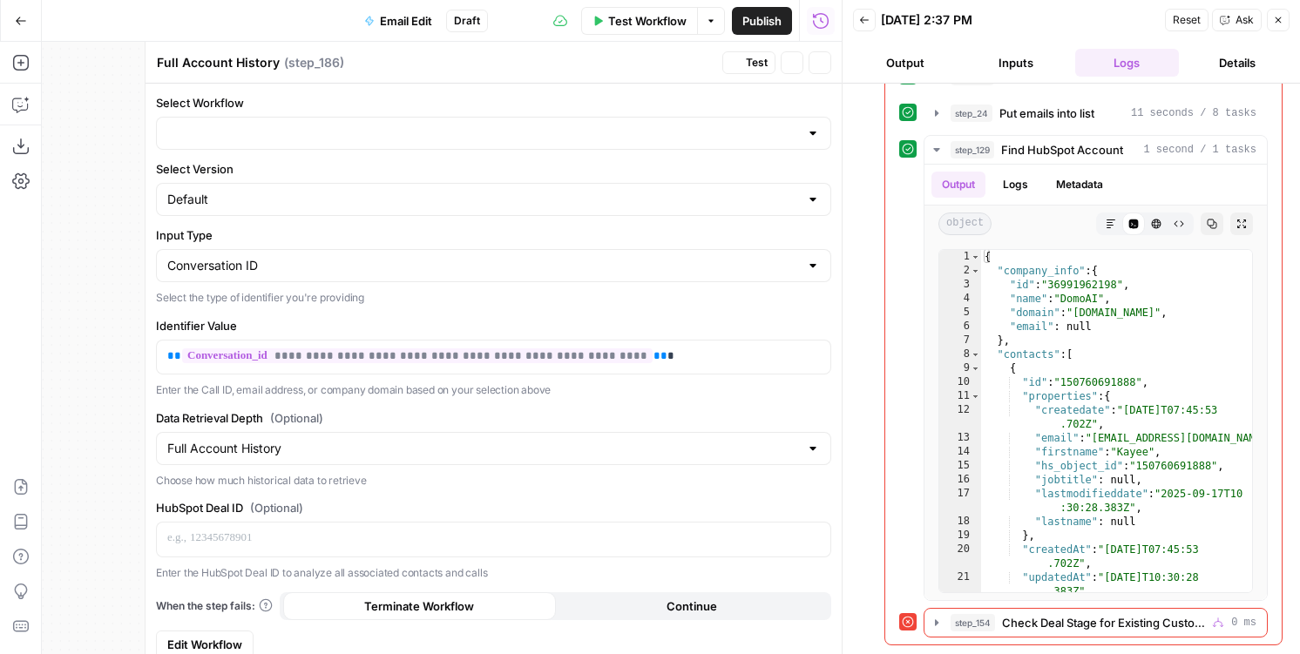
type input "Chorus API Fetch"
click at [239, 633] on link "Edit Workflow" at bounding box center [205, 645] width 98 height 28
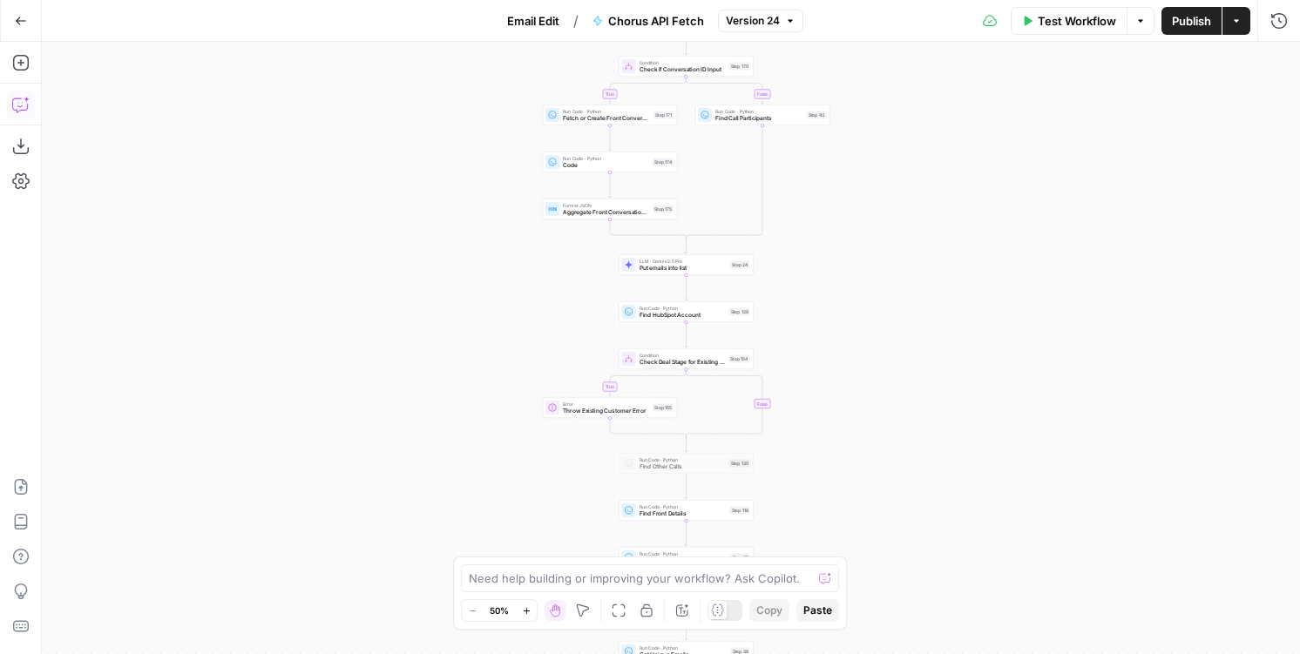
click at [20, 106] on icon "button" at bounding box center [19, 106] width 4 height 1
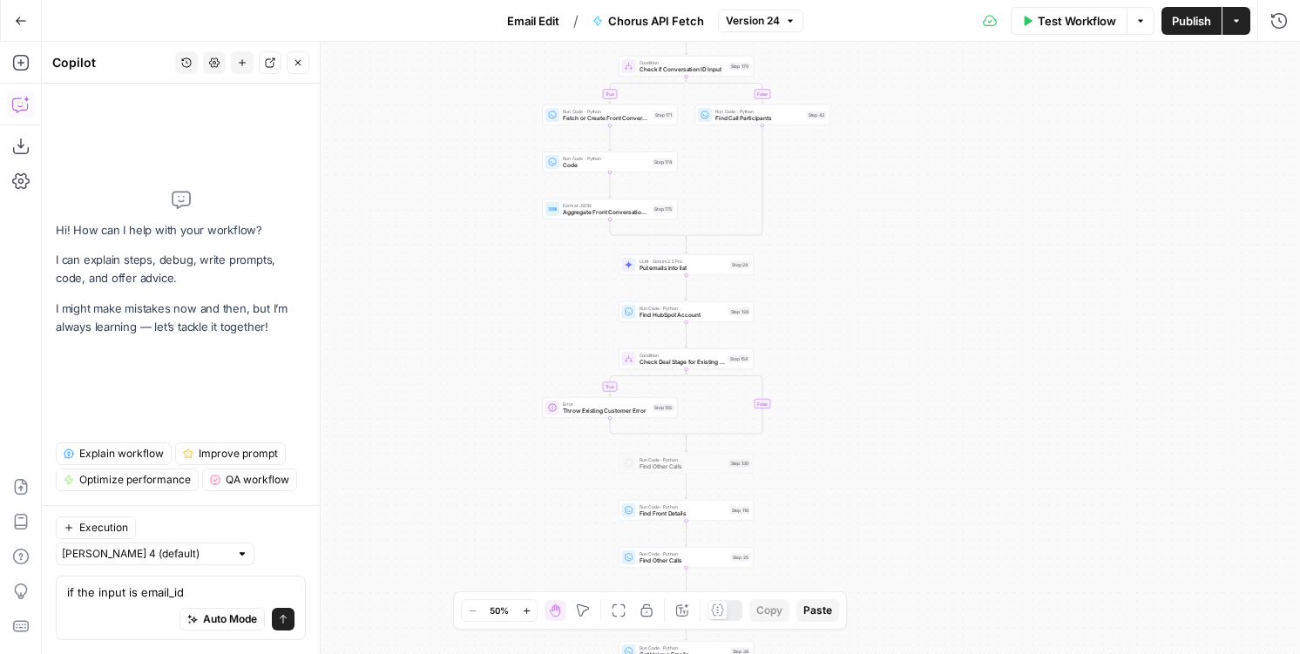
drag, startPoint x: 138, startPoint y: 592, endPoint x: 432, endPoint y: 591, distance: 294.4
click at [432, 591] on body "AirOps New Home Browse Insights Opportunities Your Data Flightpath Syncs Data L…" at bounding box center [650, 327] width 1300 height 654
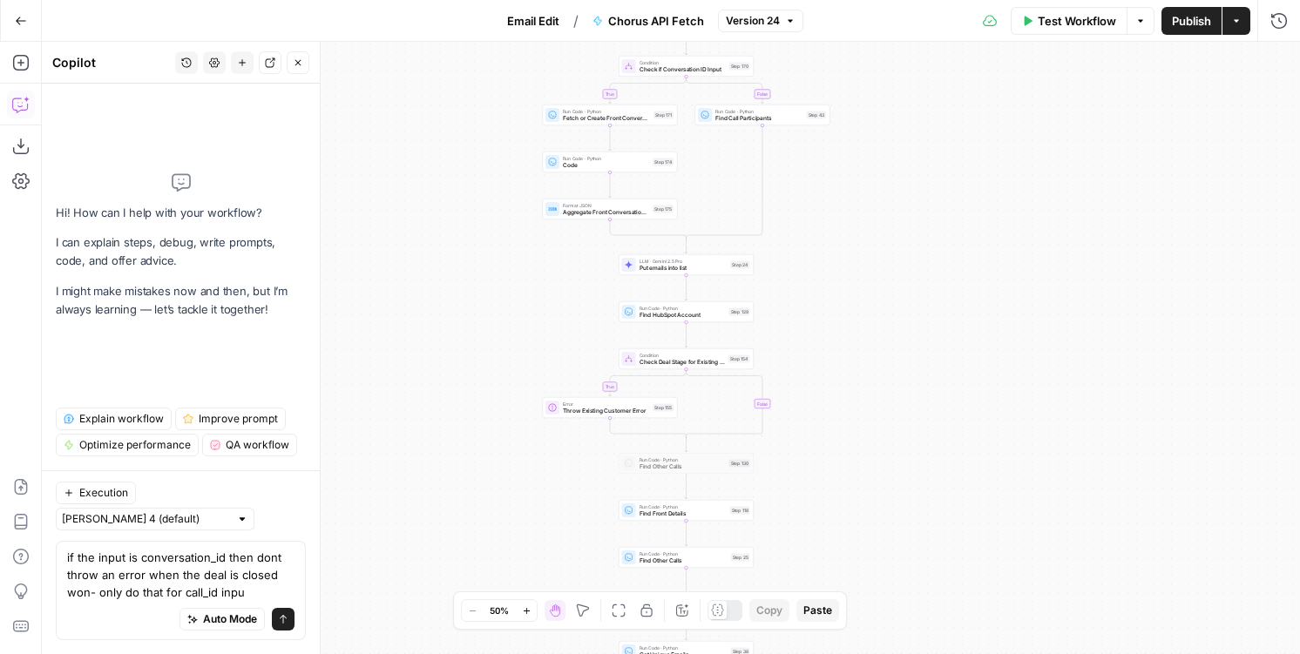
type textarea "if the input is conversation_id then dont throw an error when the deal is close…"
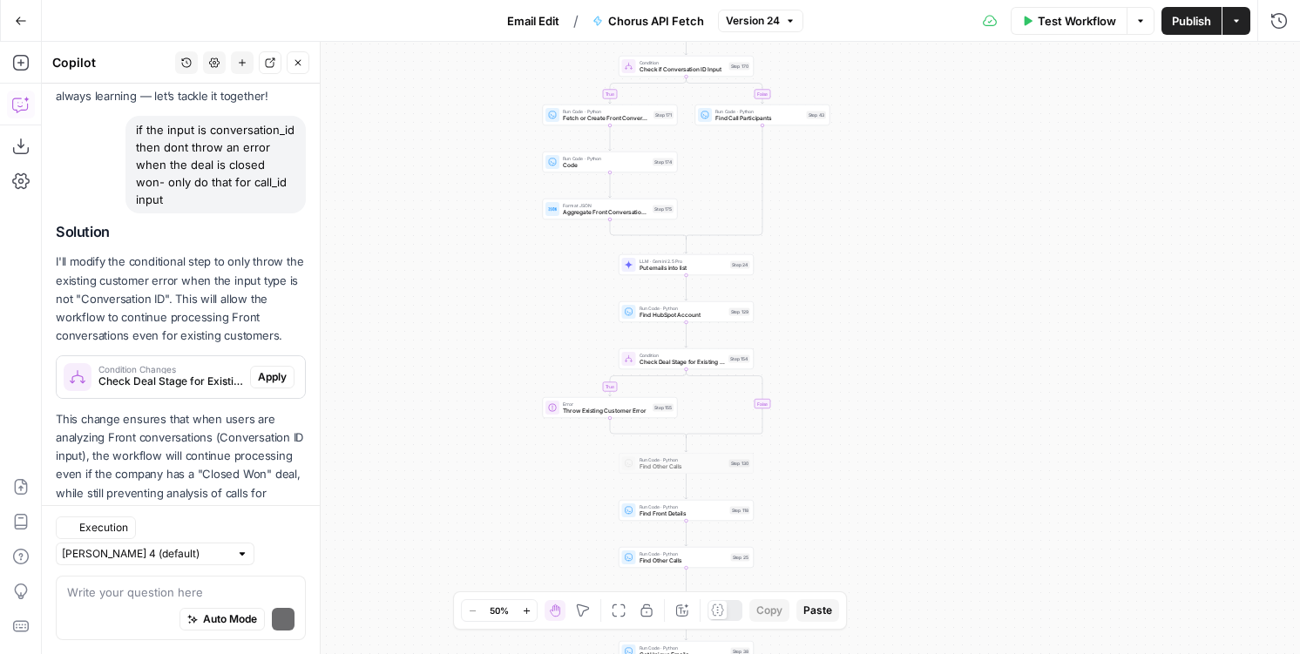
scroll to position [158, 0]
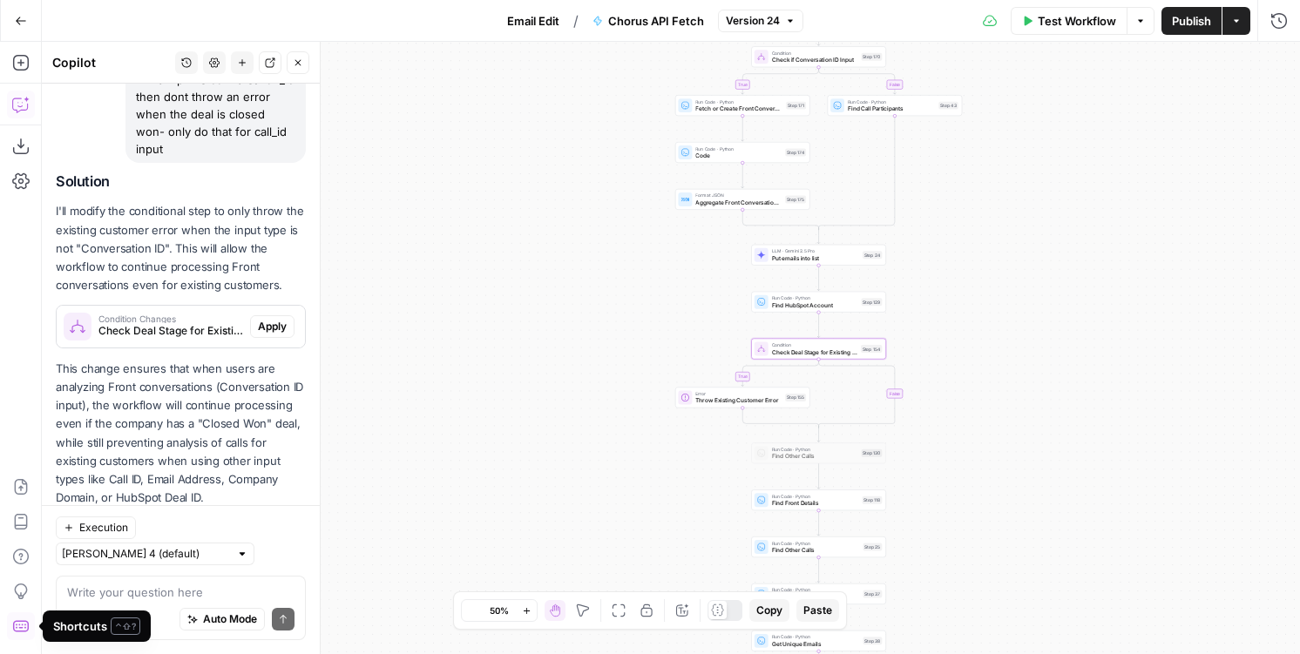
click at [155, 323] on span "Check Deal Stage for Existing Customer (step_154)" at bounding box center [170, 331] width 145 height 16
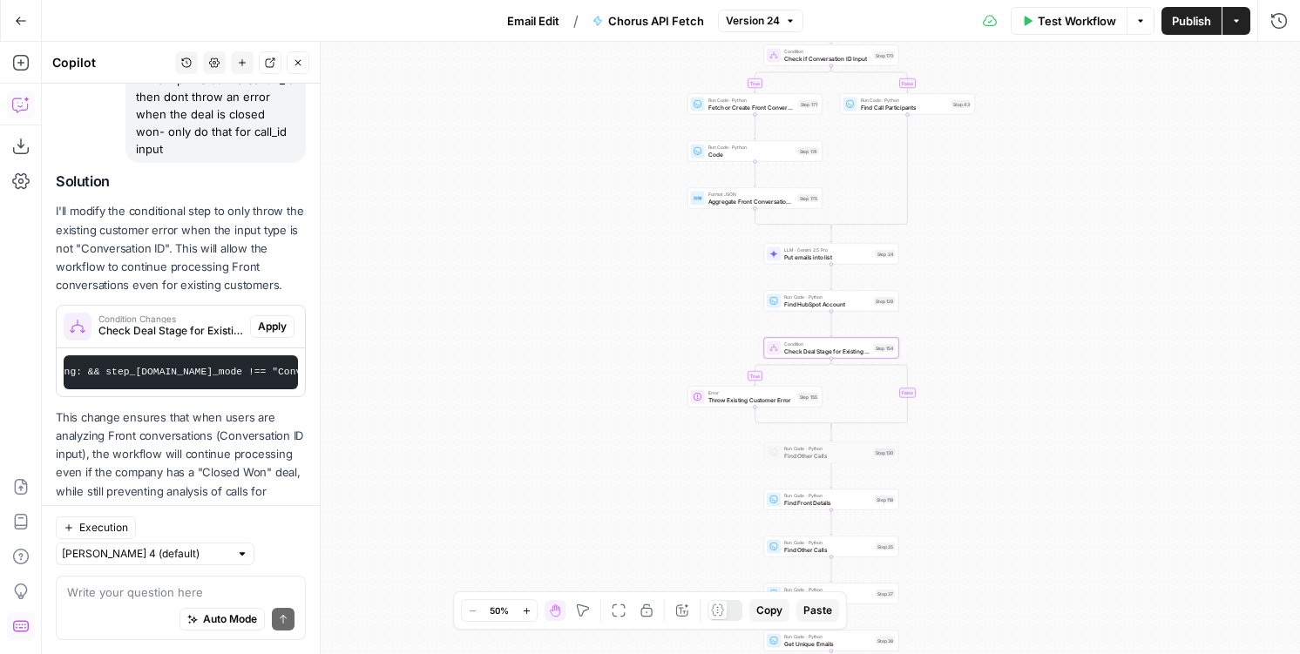
scroll to position [0, 689]
click at [222, 323] on span "Check Deal Stage for Existing Customer (step_154)" at bounding box center [170, 331] width 145 height 16
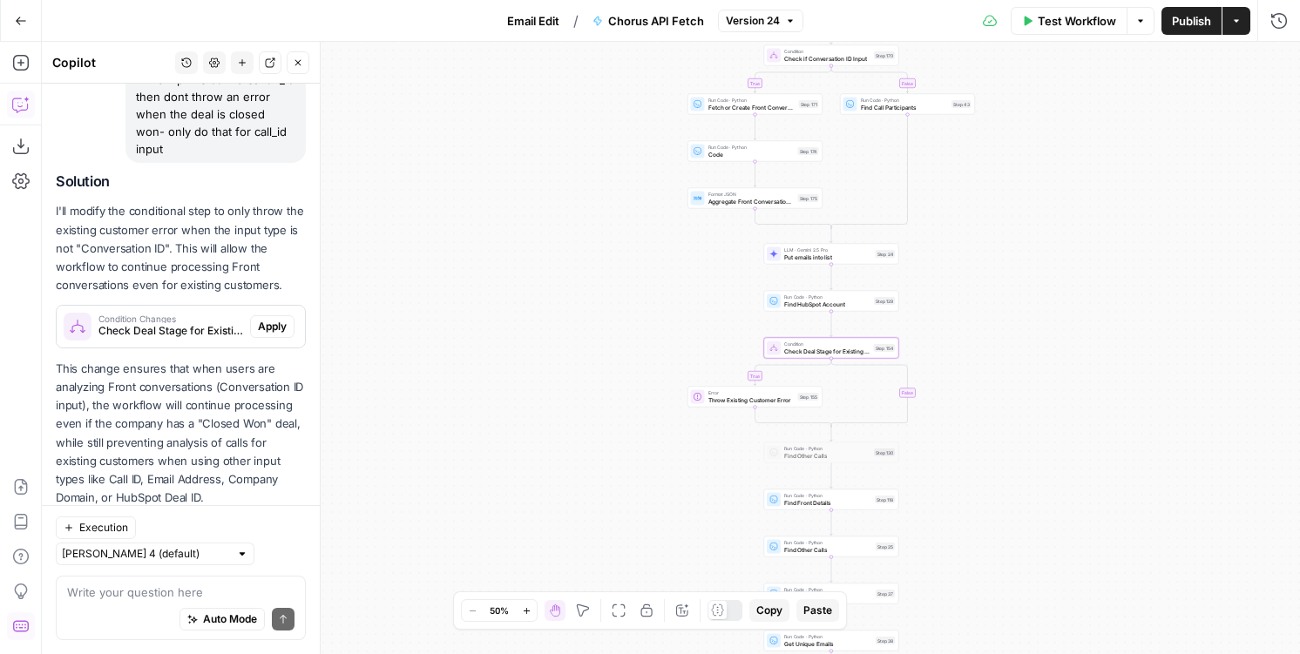
click at [266, 319] on span "Apply" at bounding box center [272, 327] width 29 height 16
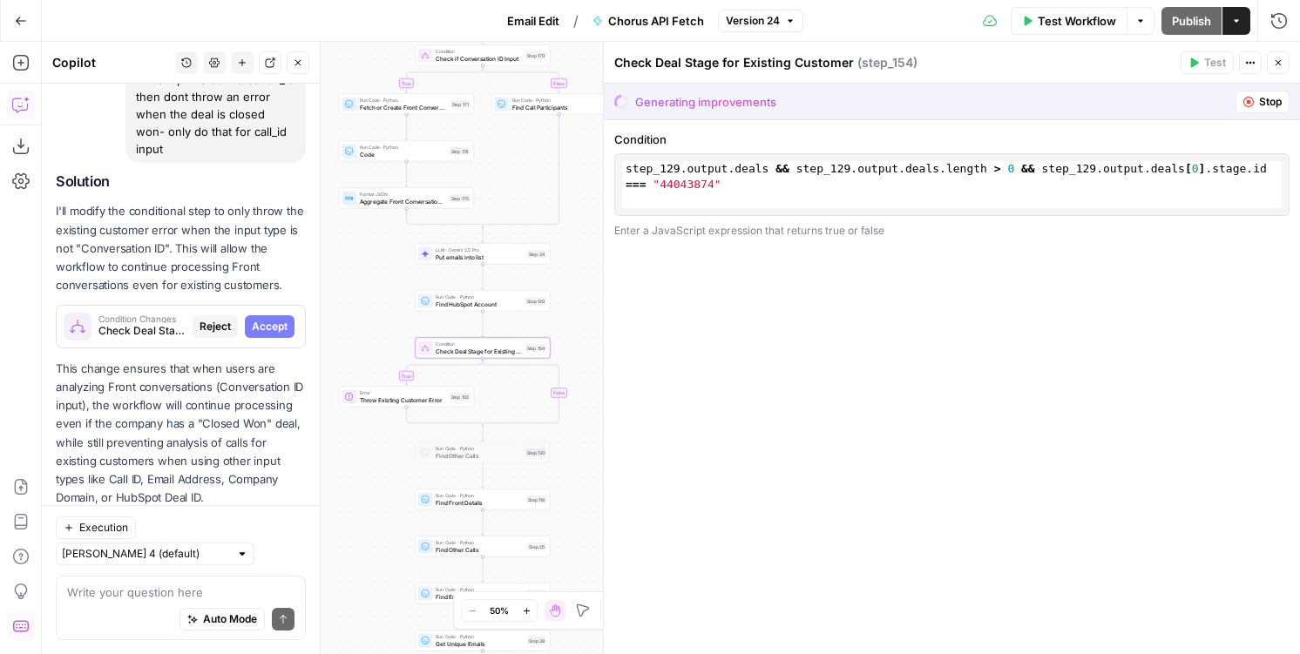
click at [274, 319] on span "Accept" at bounding box center [270, 327] width 36 height 16
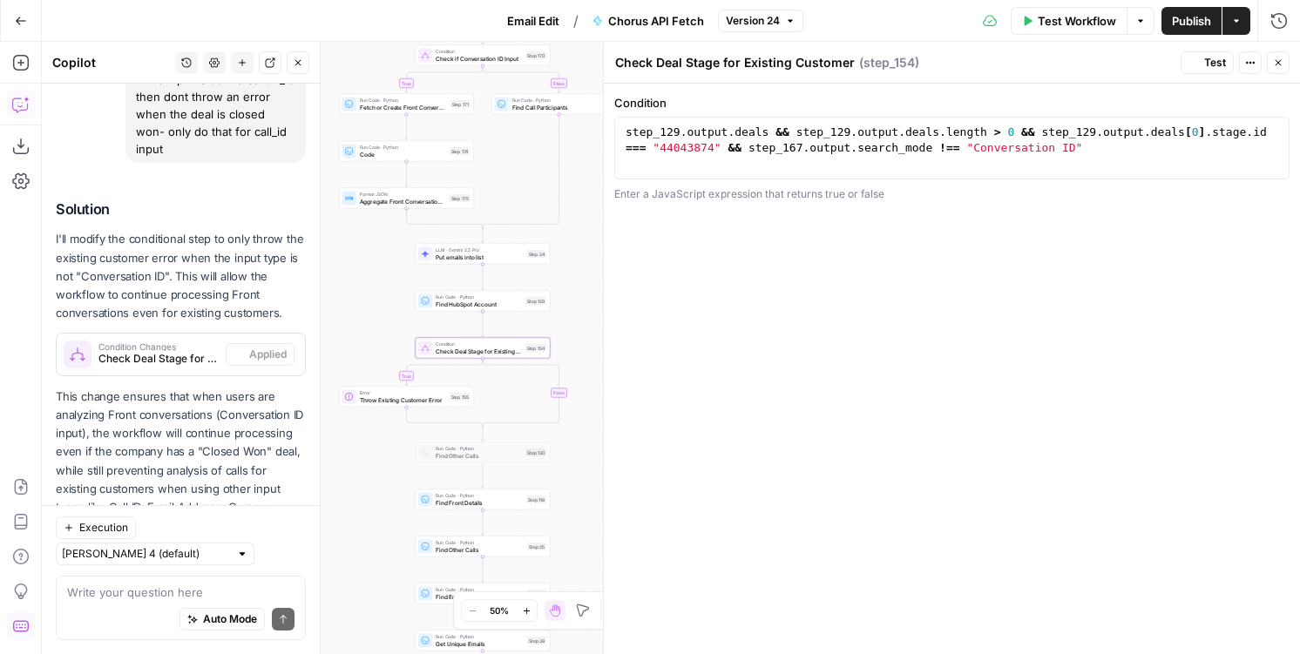
scroll to position [186, 0]
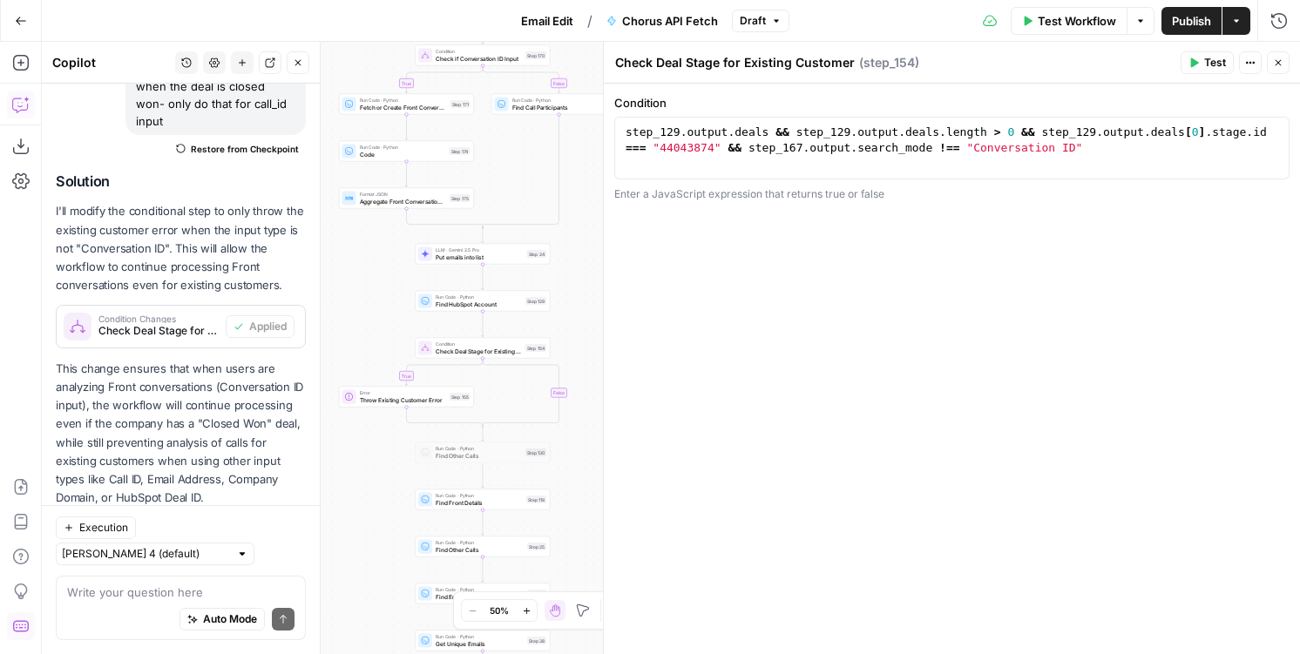
click at [1221, 68] on span "Test" at bounding box center [1215, 63] width 22 height 16
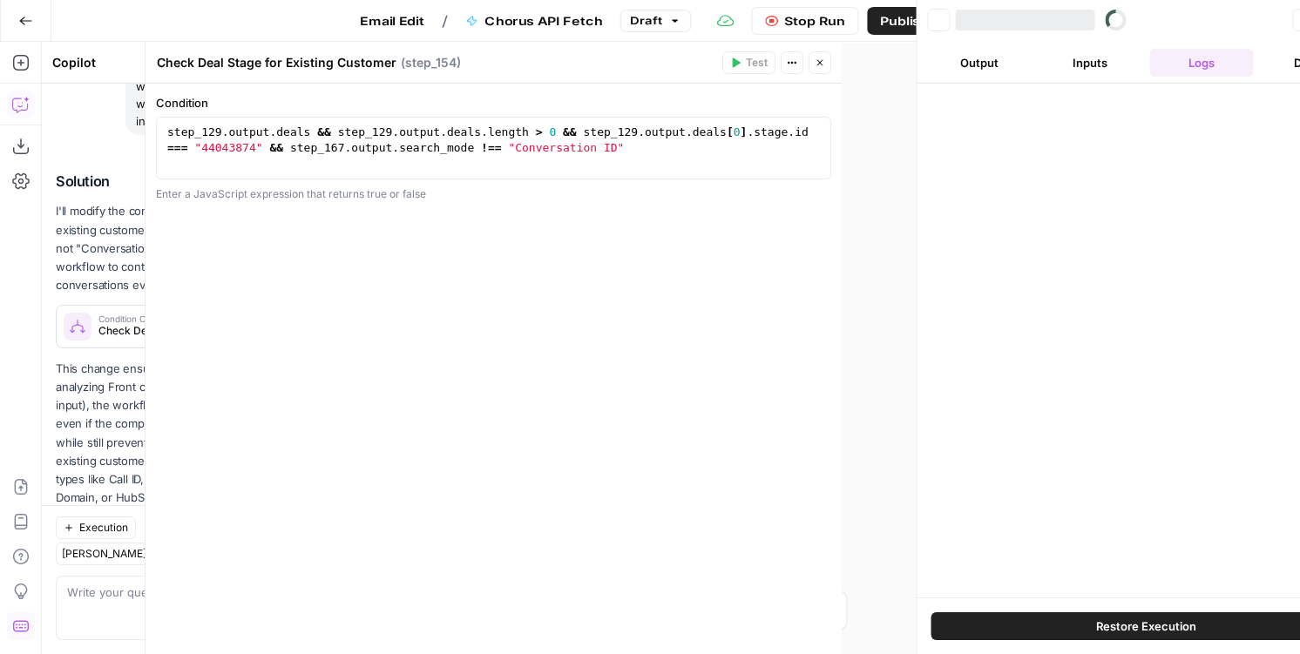
click at [1175, 17] on div at bounding box center [1122, 20] width 332 height 21
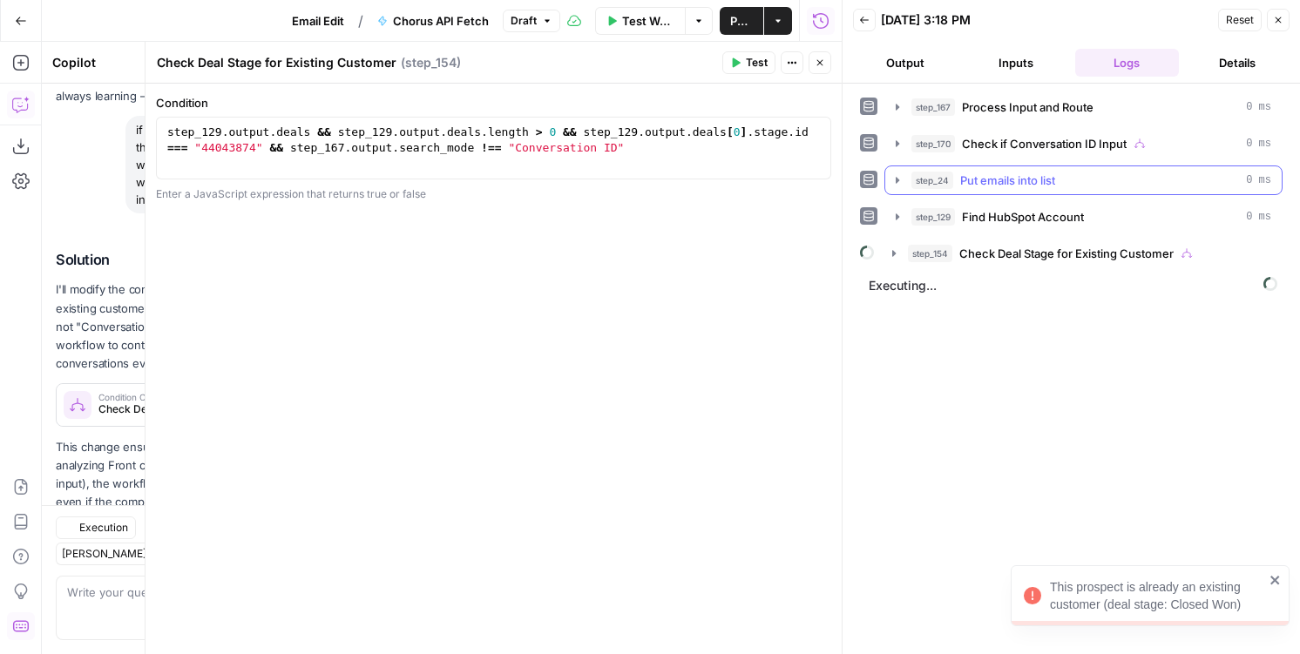
scroll to position [186, 0]
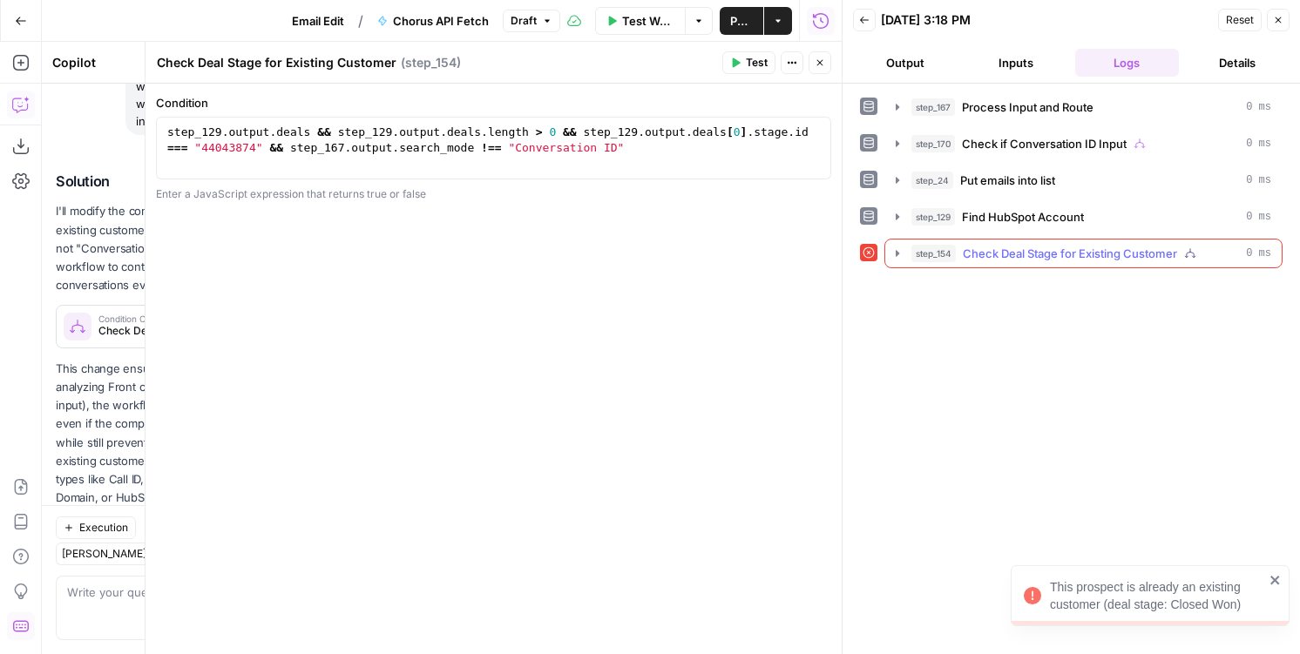
click at [1023, 253] on span "Check Deal Stage for Existing Customer" at bounding box center [1069, 253] width 214 height 17
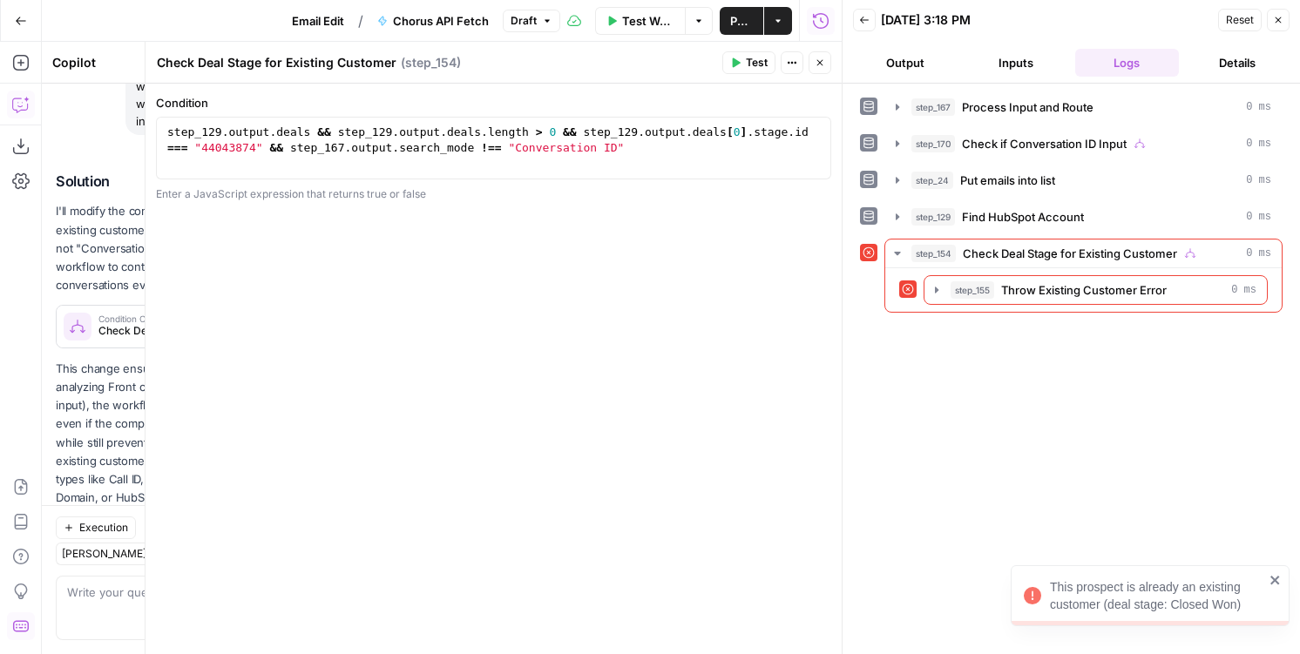
click at [997, 84] on div "step_167 Process Input and Route 0 ms step_170 Check if Conversation ID Input 0…" at bounding box center [1070, 369] width 457 height 571
click at [1003, 64] on button "Inputs" at bounding box center [1015, 63] width 104 height 28
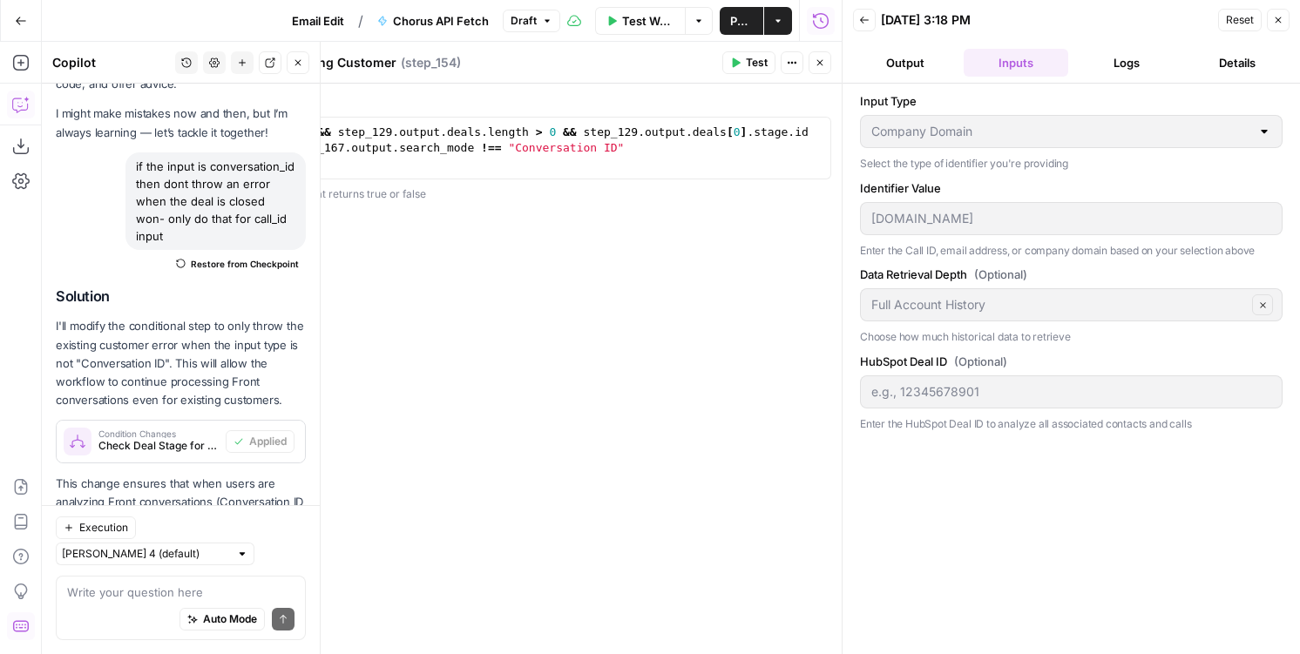
scroll to position [17, 0]
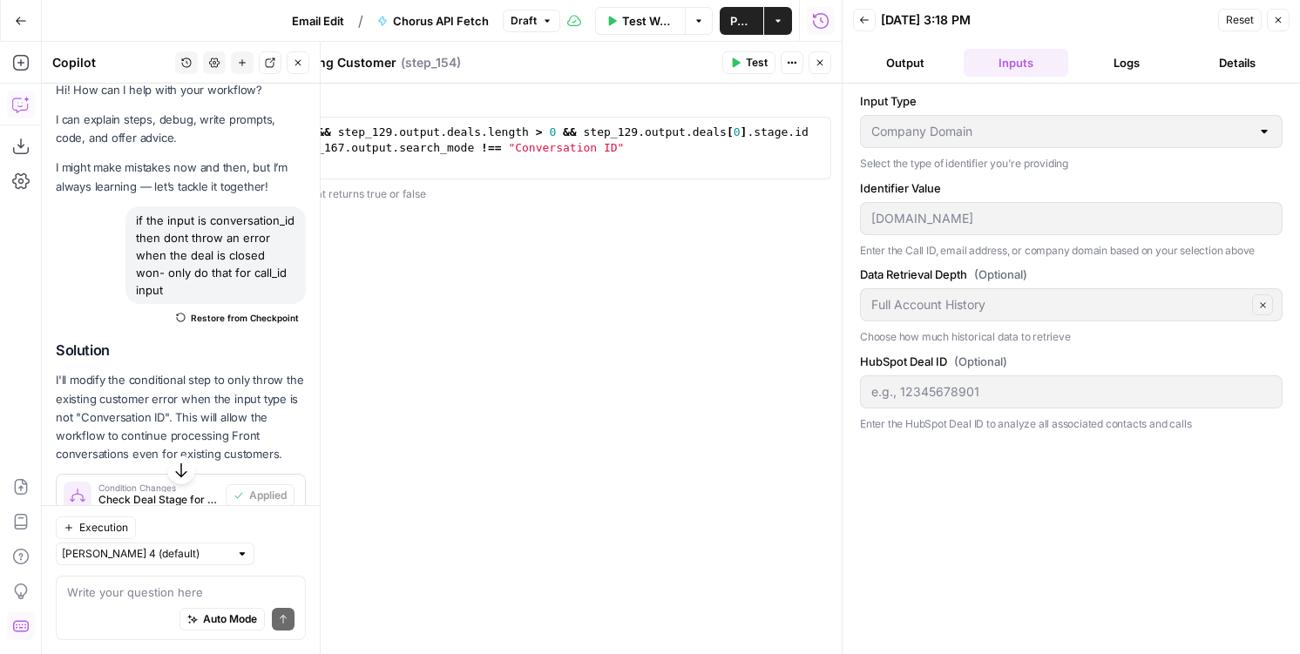
click at [185, 257] on div "if the input is conversation_id then dont throw an error when the deal is close…" at bounding box center [215, 255] width 180 height 98
click at [236, 311] on span "Restore from Checkpoint" at bounding box center [245, 318] width 108 height 14
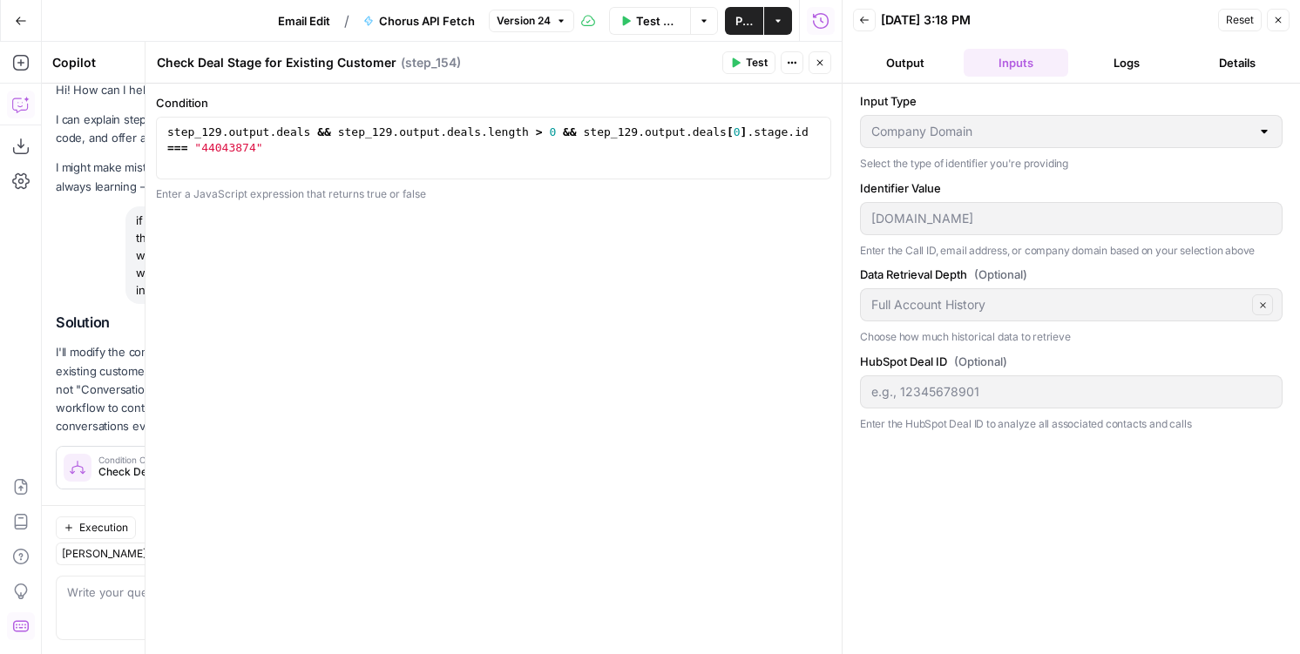
type textarea "**********"
click at [417, 145] on div "step_129 . output . deals && step_129 . output . deals . length > 0 && step_129…" at bounding box center [493, 180] width 659 height 110
click at [225, 113] on div "**********" at bounding box center [493, 148] width 675 height 108
click at [224, 132] on div "step_129 . output . deals && step_129 . output . deals . length > 0 && step_129…" at bounding box center [493, 180] width 659 height 110
click at [169, 130] on div "step_129 . output . deals && step_129 . output . deals . length > 0 && step_129…" at bounding box center [493, 180] width 659 height 110
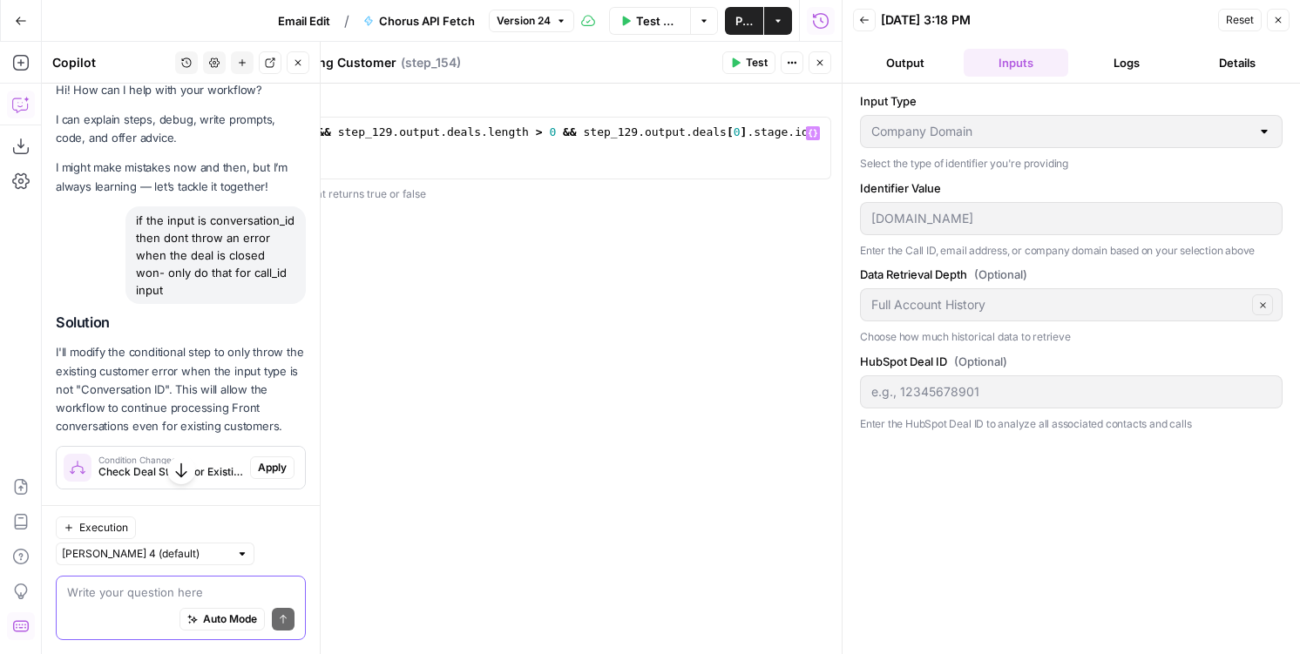
click at [127, 589] on textarea at bounding box center [180, 592] width 227 height 17
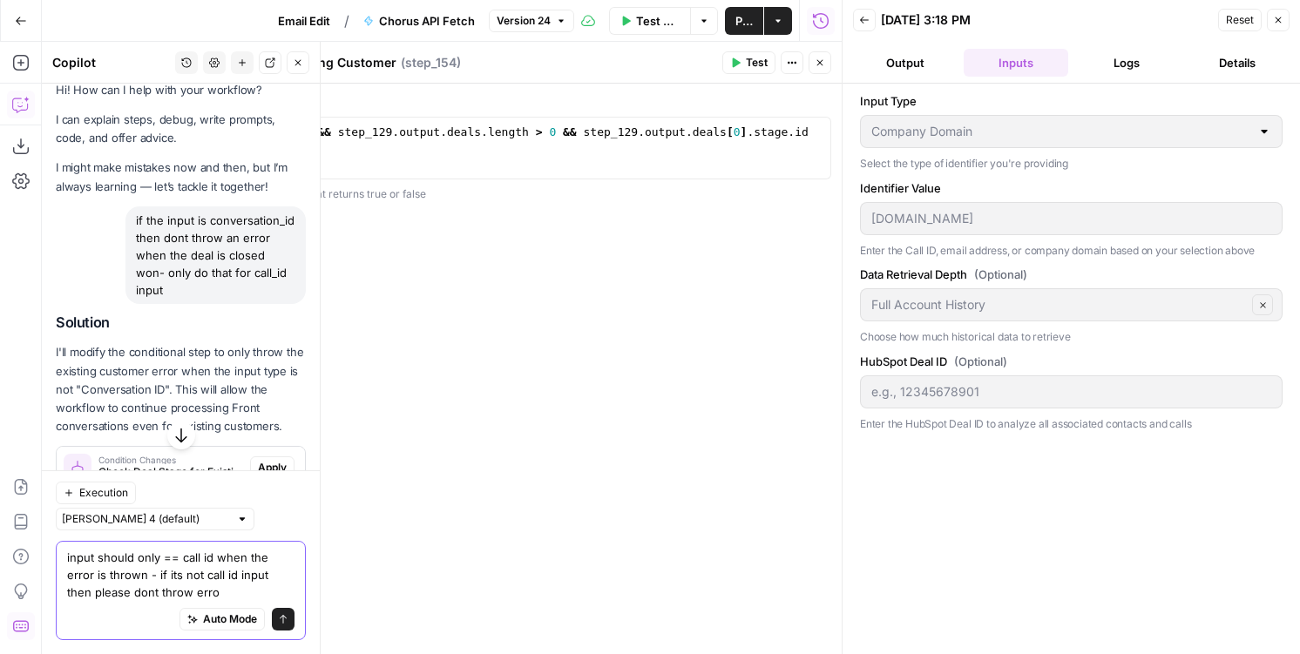
type textarea "input should only == call id when the error is thrown - if its not call id inpu…"
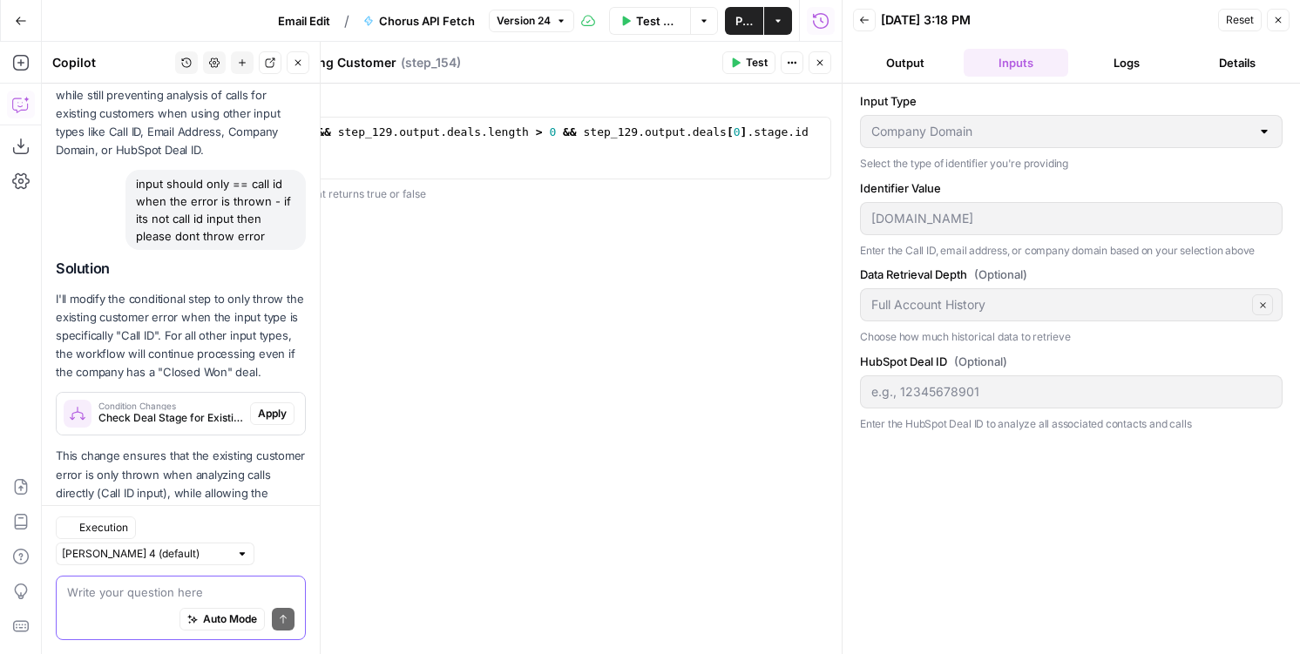
scroll to position [556, 0]
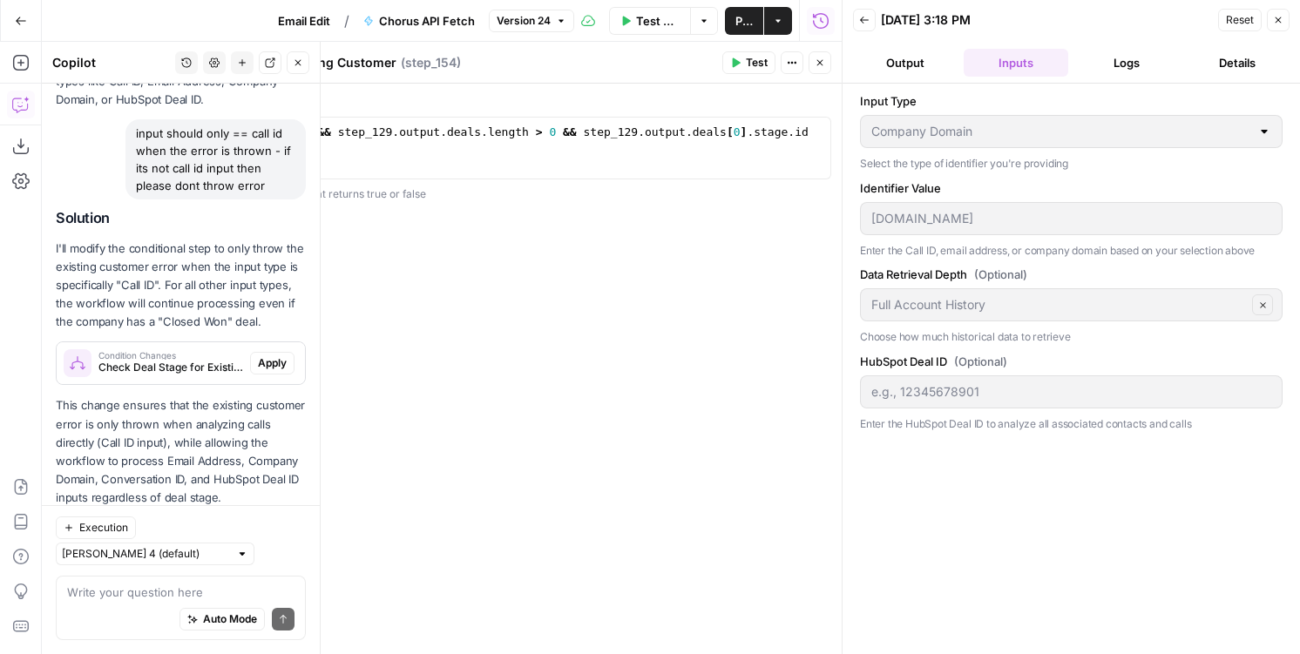
click at [269, 355] on span "Apply" at bounding box center [272, 363] width 29 height 16
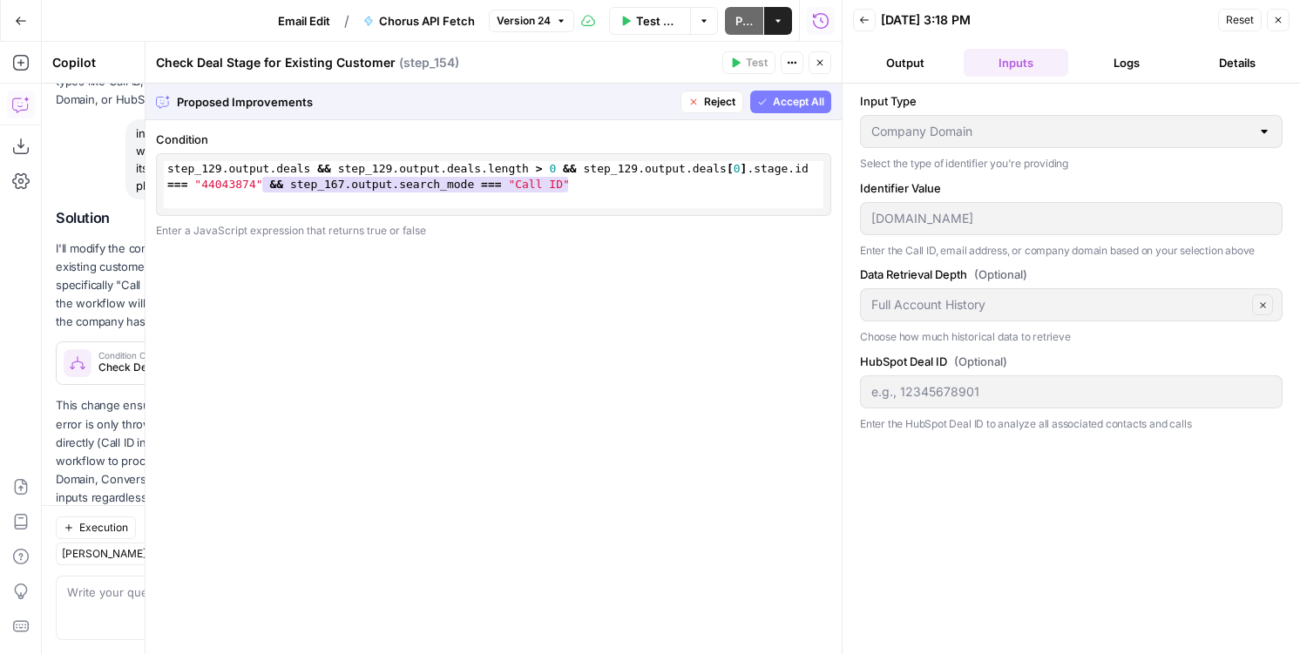
click at [762, 107] on button "Accept All" at bounding box center [790, 102] width 81 height 23
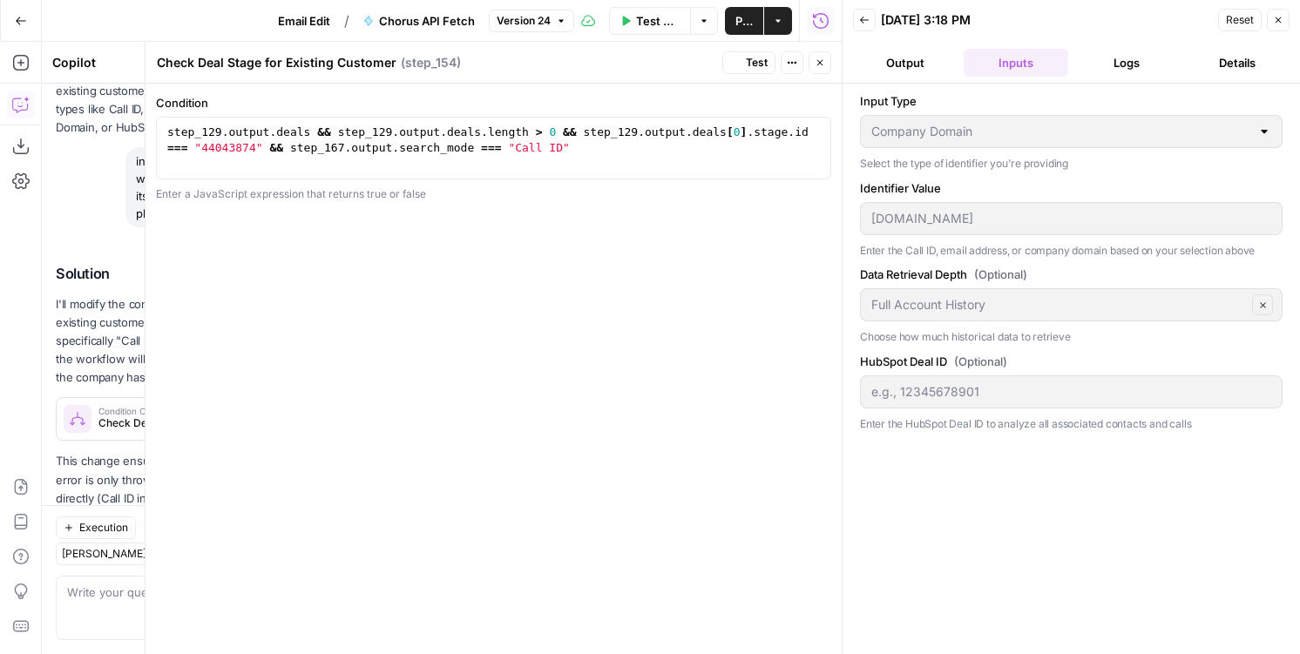
scroll to position [611, 0]
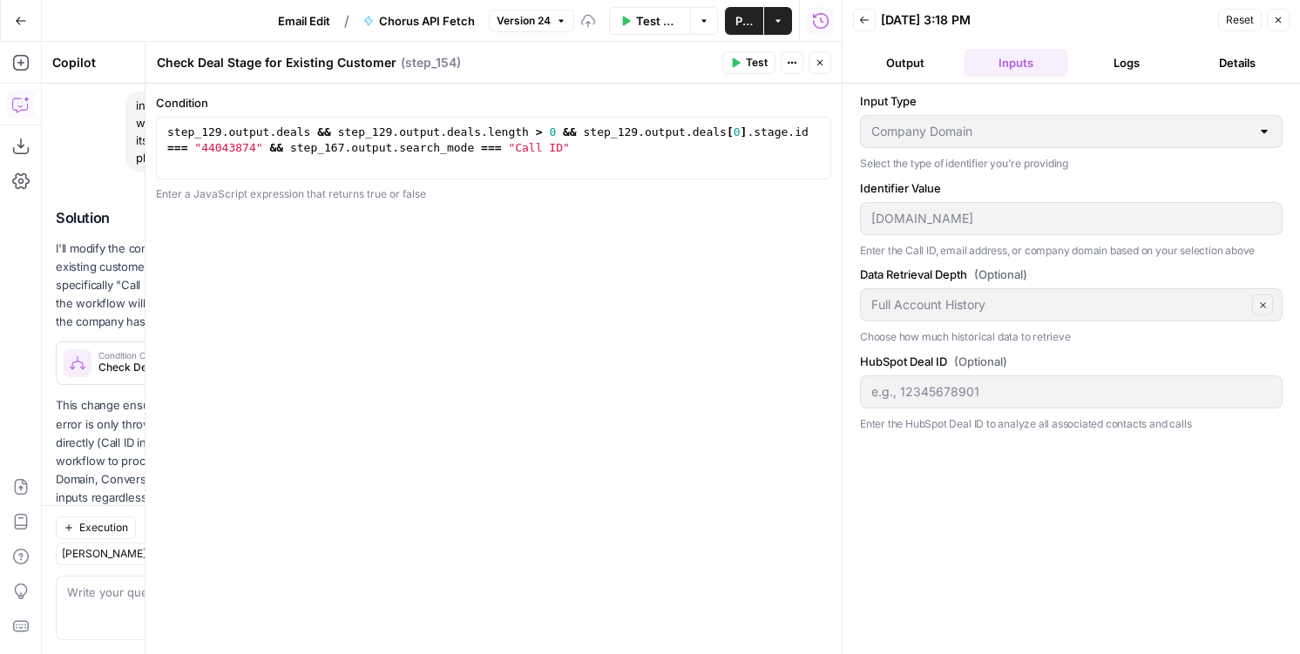
click at [1280, 20] on icon "button" at bounding box center [1278, 20] width 10 height 10
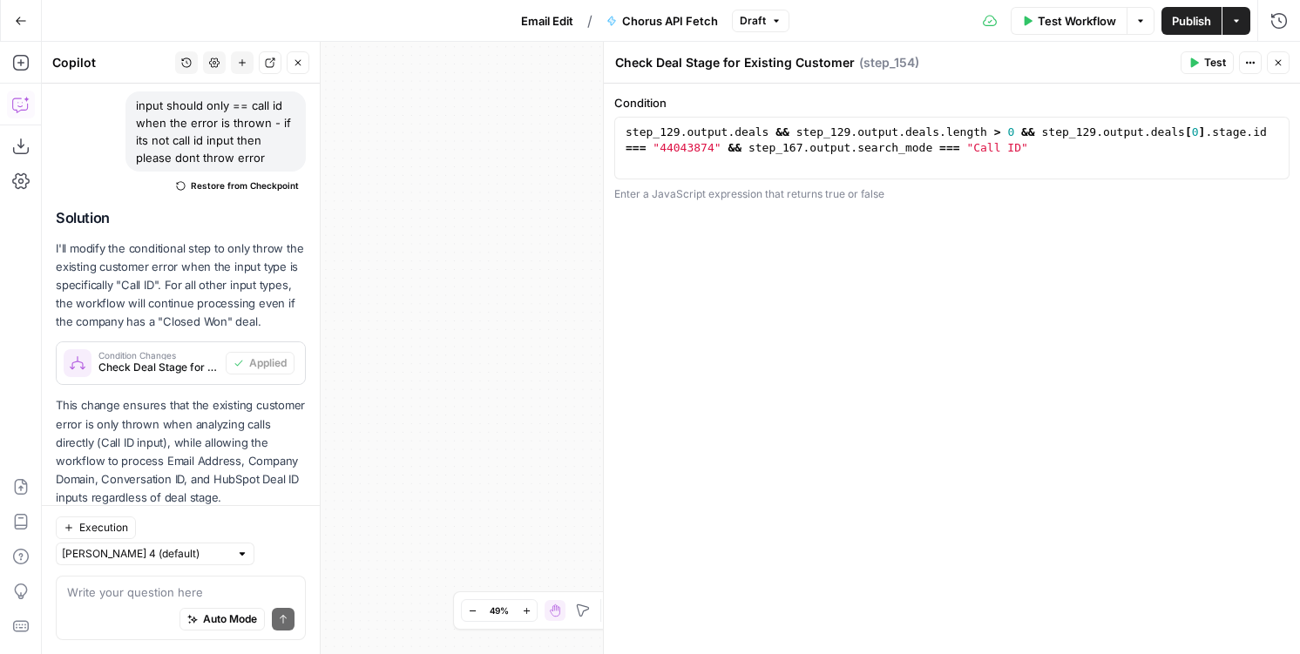
click at [287, 63] on button "Close" at bounding box center [298, 62] width 23 height 23
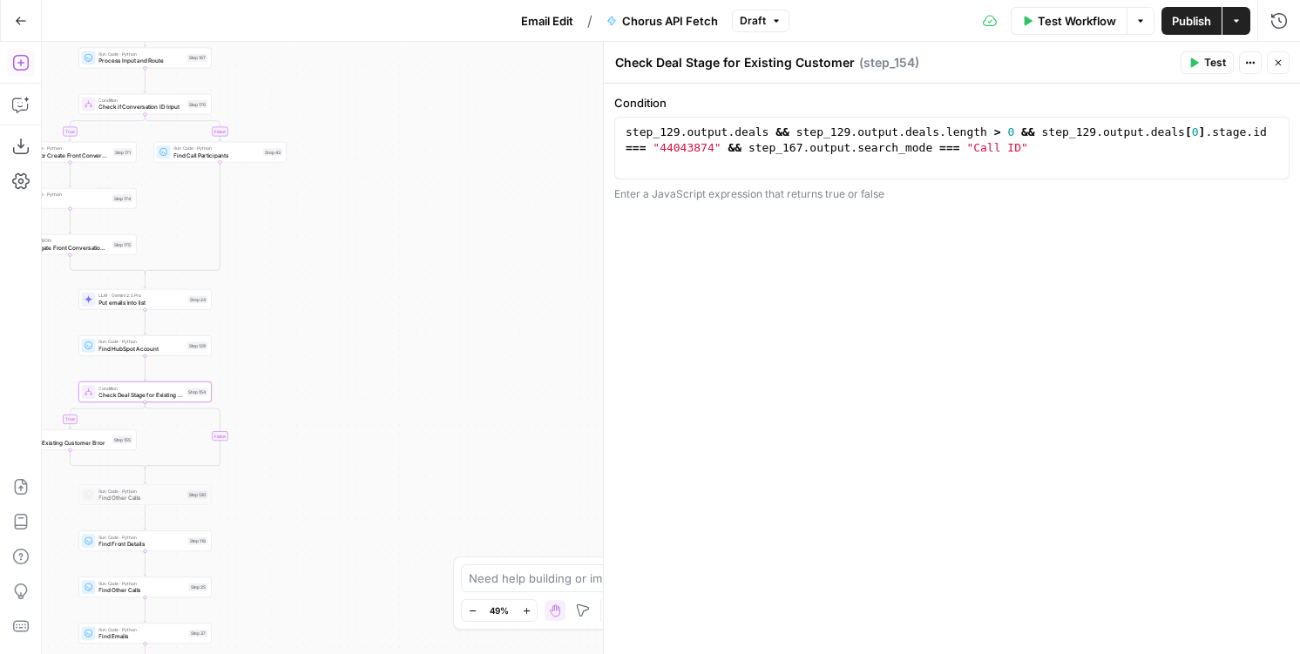
click at [19, 58] on icon "button" at bounding box center [20, 62] width 17 height 17
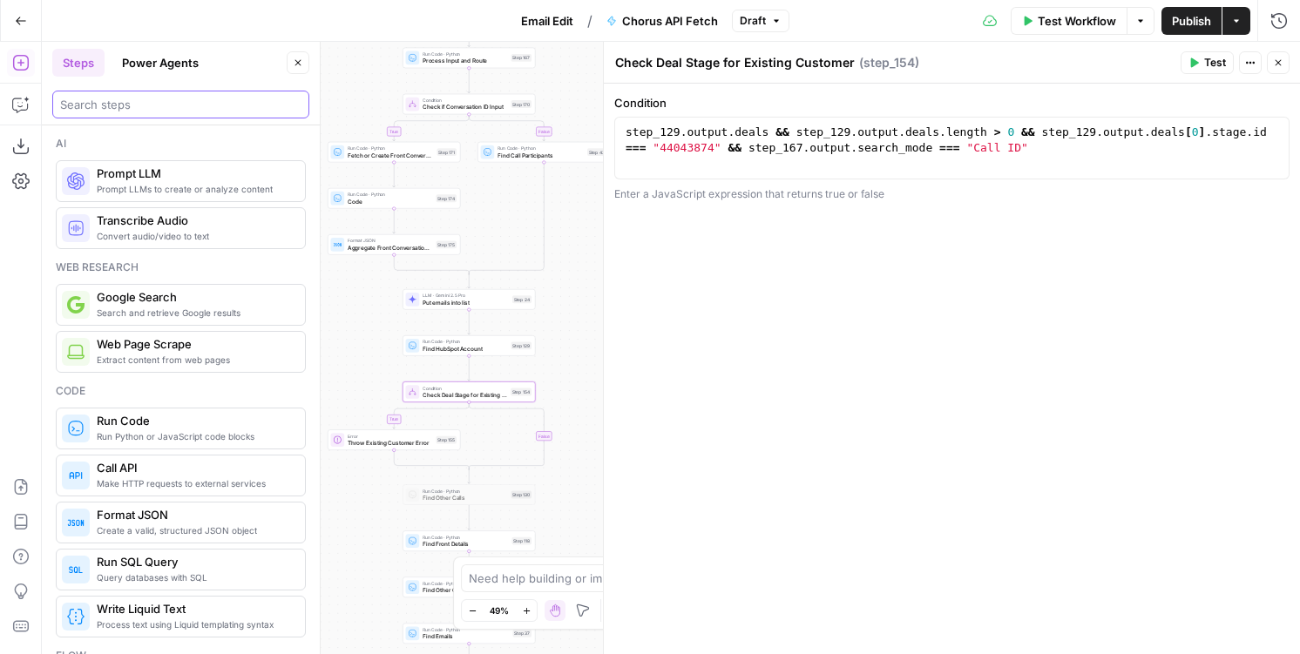
click at [96, 110] on input "search" at bounding box center [180, 104] width 241 height 17
click at [1195, 32] on button "Publish" at bounding box center [1191, 21] width 60 height 28
click at [548, 39] on div "Go Back Email Edit / Chorus API Fetch Draft Test Workflow Options Publish Actio…" at bounding box center [650, 20] width 1300 height 41
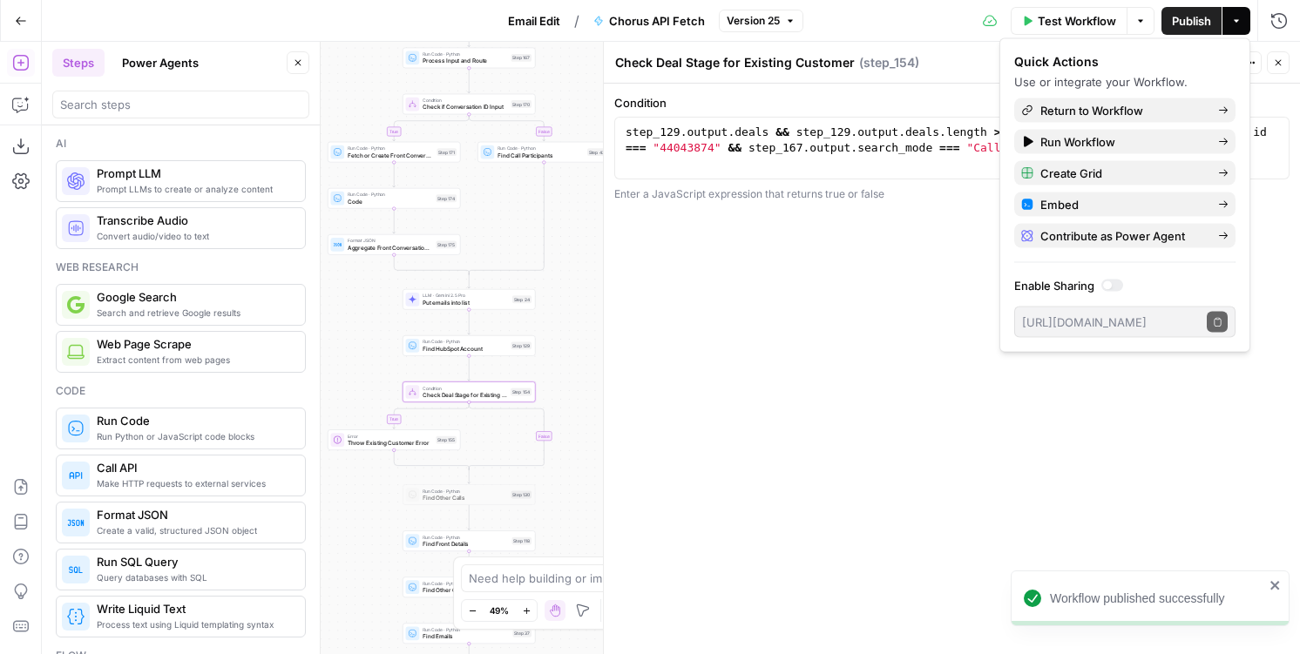
click at [518, 9] on button "Email Edit" at bounding box center [533, 21] width 73 height 28
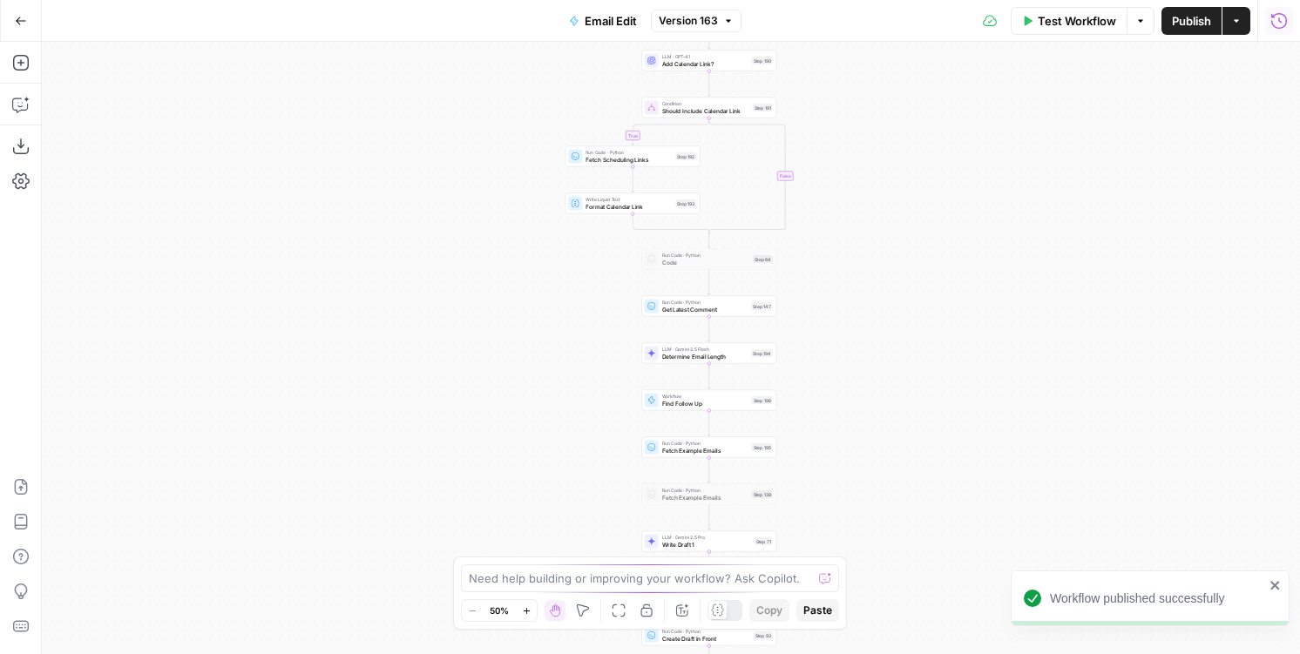
click at [1278, 23] on icon "button" at bounding box center [1278, 20] width 17 height 17
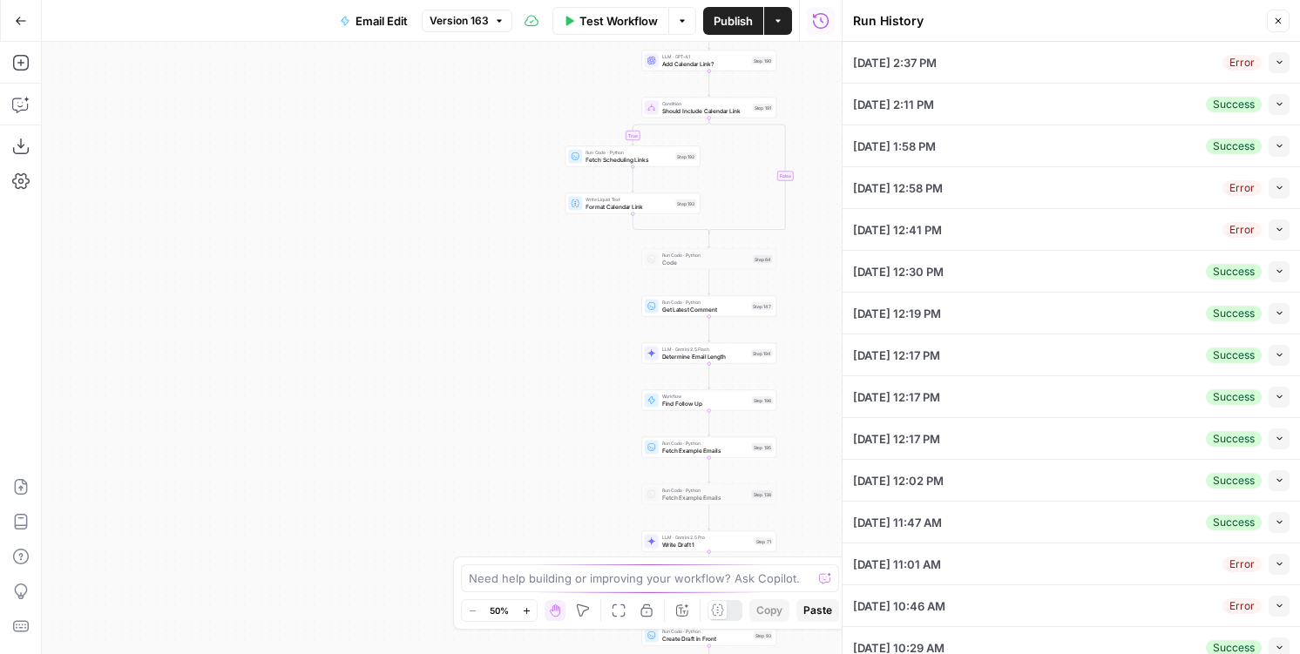
click at [1272, 68] on button "Collapse" at bounding box center [1278, 62] width 21 height 21
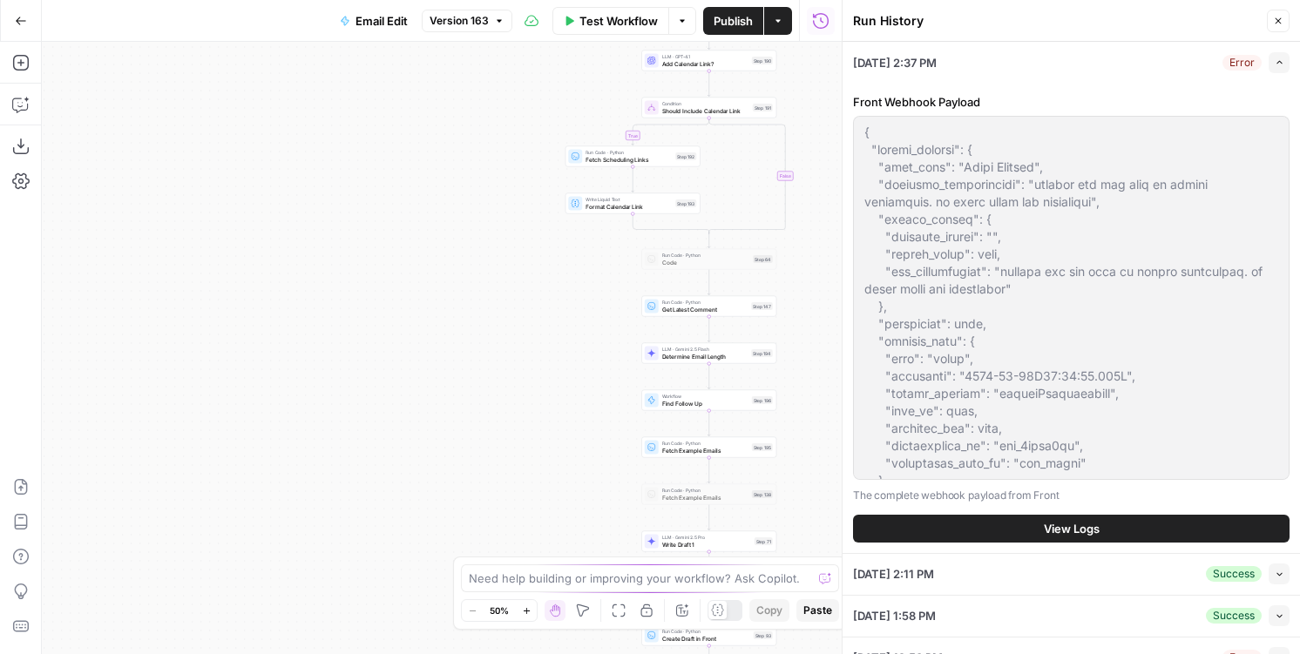
click at [1048, 528] on span "View Logs" at bounding box center [1072, 528] width 56 height 17
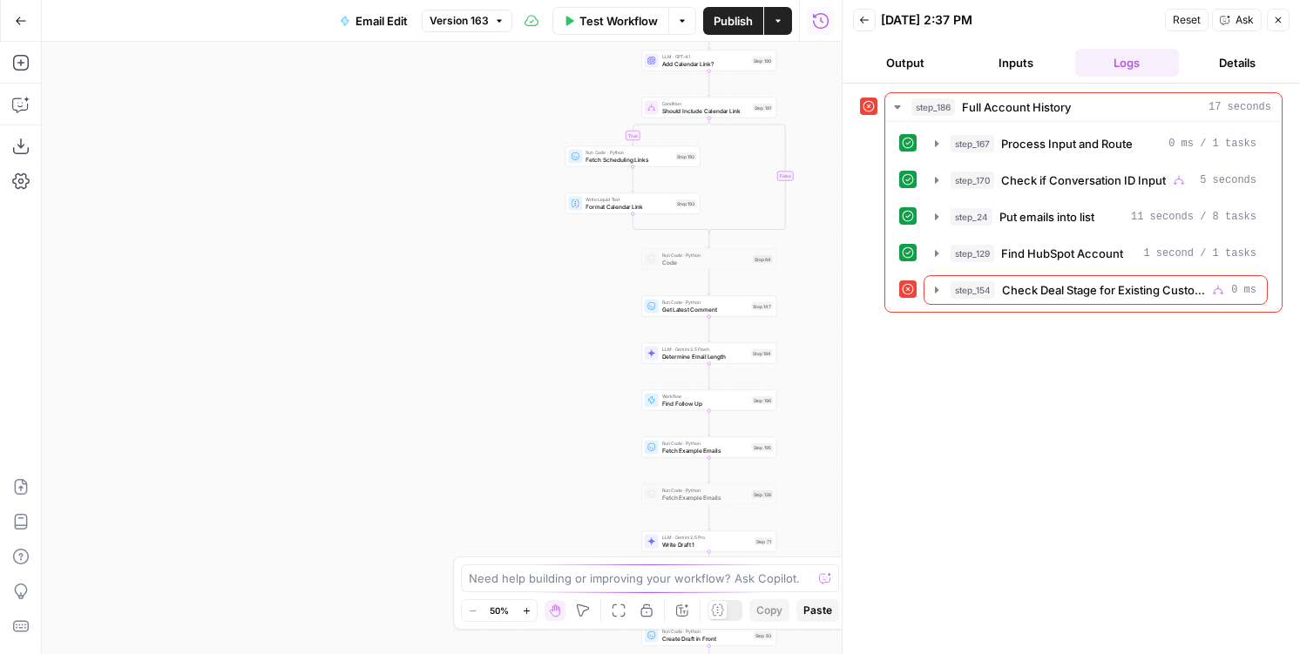
click at [996, 51] on button "Inputs" at bounding box center [1015, 63] width 104 height 28
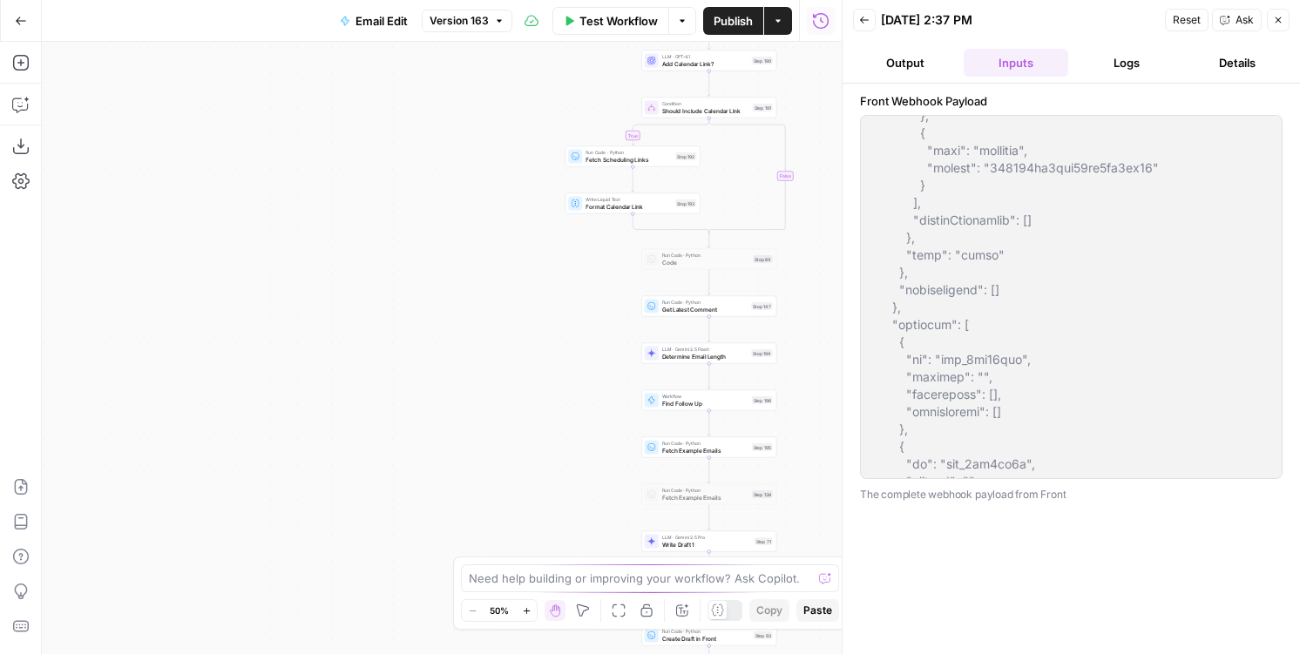
scroll to position [2282, 0]
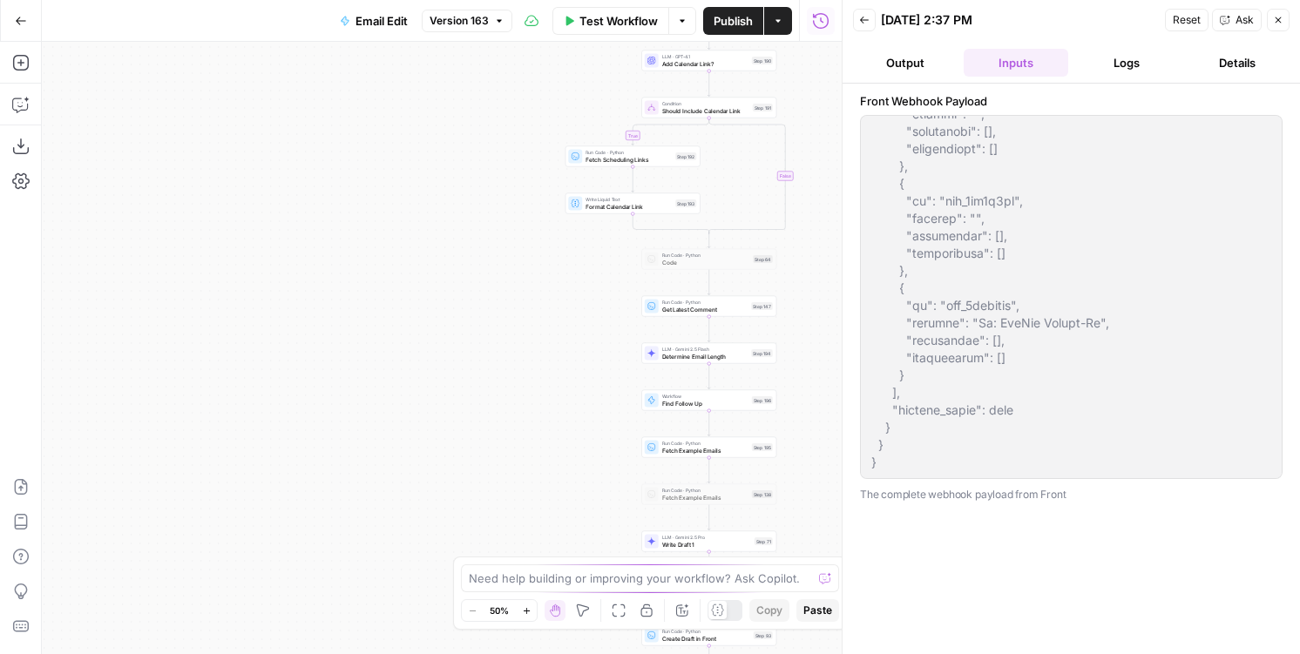
drag, startPoint x: 864, startPoint y: 119, endPoint x: 905, endPoint y: 644, distance: 526.0
click at [905, 644] on div "Front Webhook Payload The complete webhook payload from Front" at bounding box center [1071, 368] width 422 height 553
click at [638, 28] on span "Test Workflow" at bounding box center [618, 20] width 78 height 17
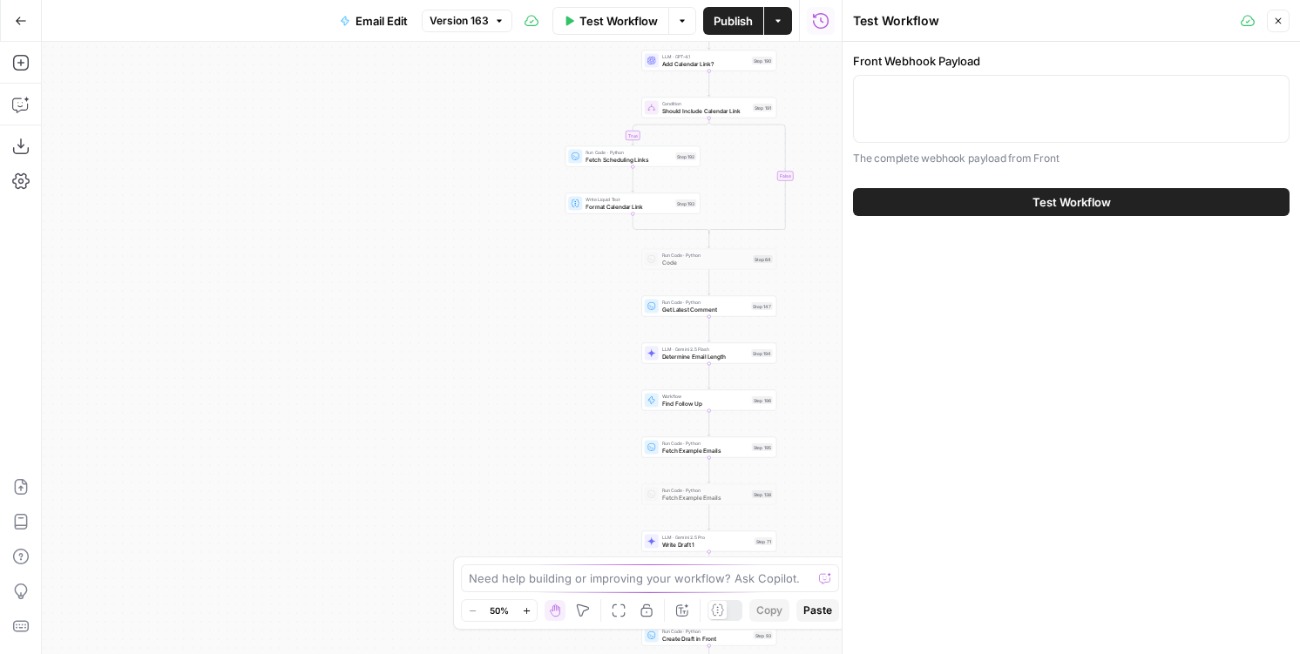
click at [1004, 72] on div "Front Webhook Payload The complete webhook payload from Front" at bounding box center [1071, 109] width 436 height 115
click at [987, 100] on div at bounding box center [1071, 109] width 436 height 68
paste textarea "{ "airops_request": { "task_name": "Email Request", "combined_instructions": "r…"
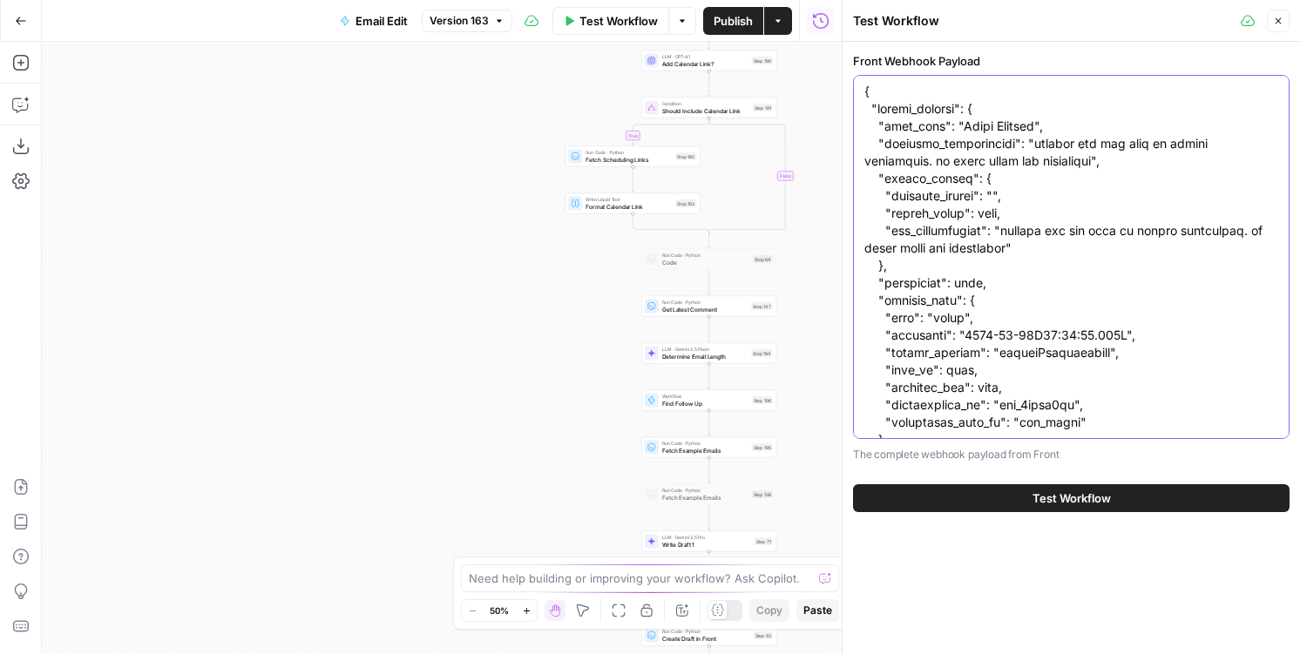
scroll to position [2273, 0]
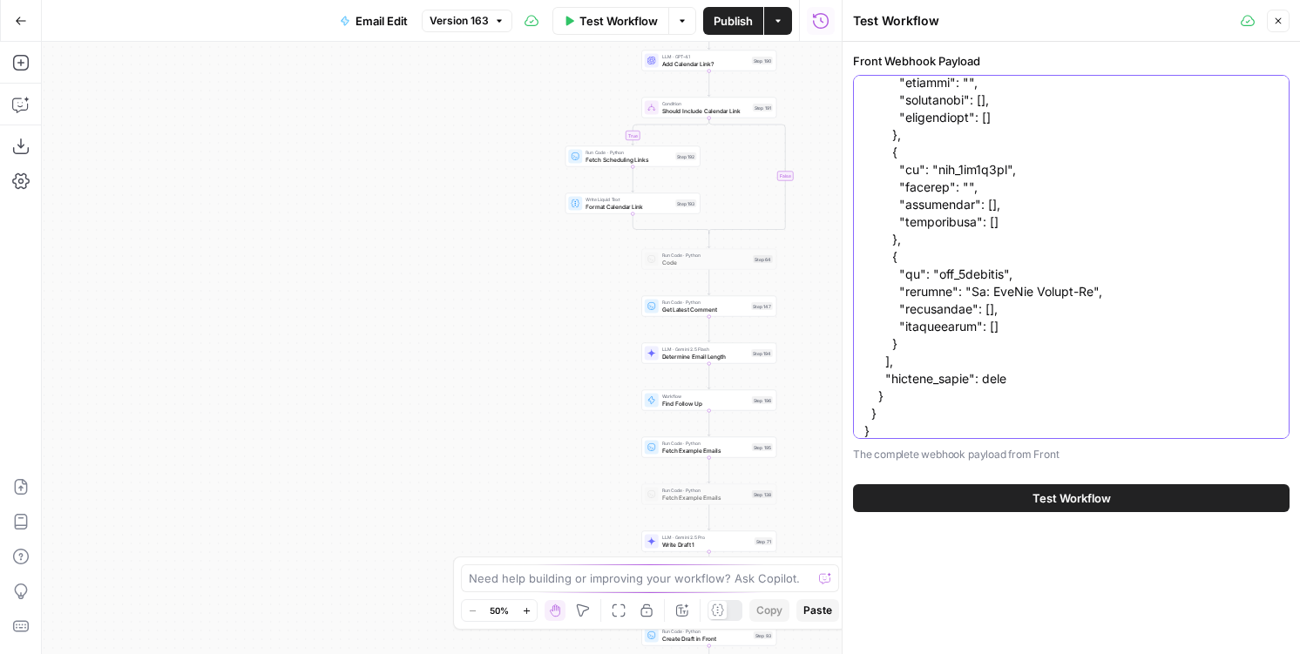
type textarea "{ "airops_request": { "task_name": "Email Request", "combined_instructions": "r…"
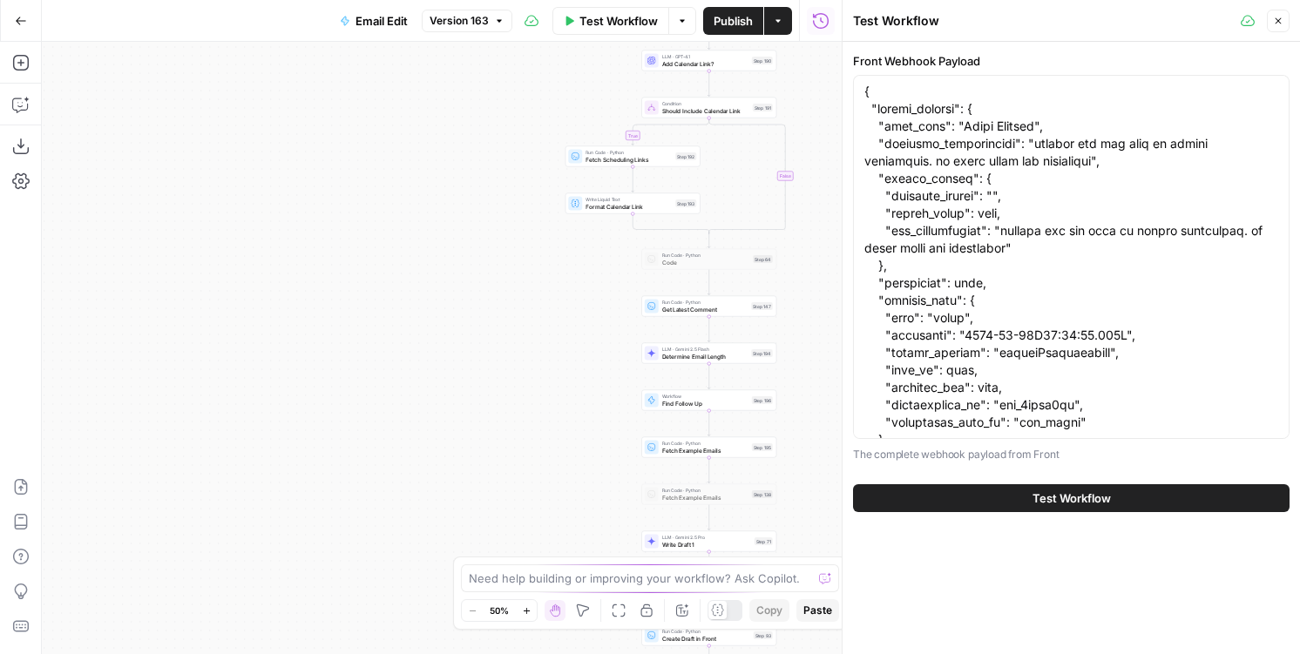
click at [919, 496] on button "Test Workflow" at bounding box center [1071, 498] width 436 height 28
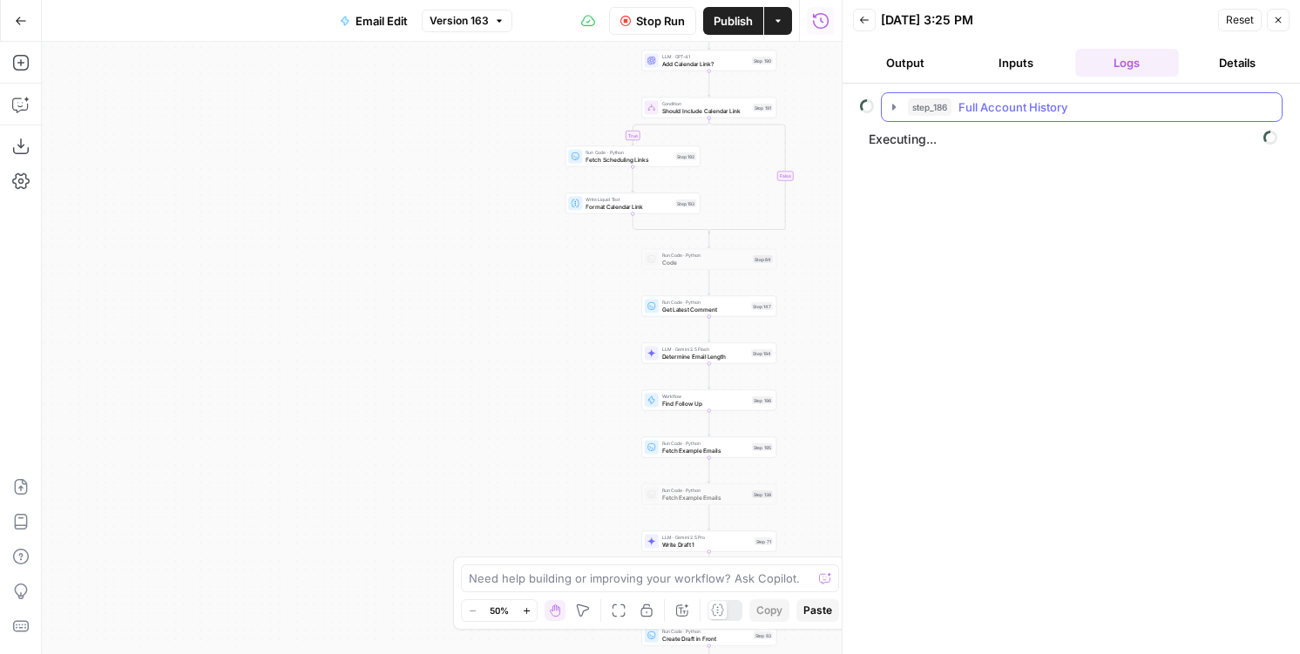
click at [897, 114] on button "step_186 Full Account History" at bounding box center [1081, 107] width 400 height 28
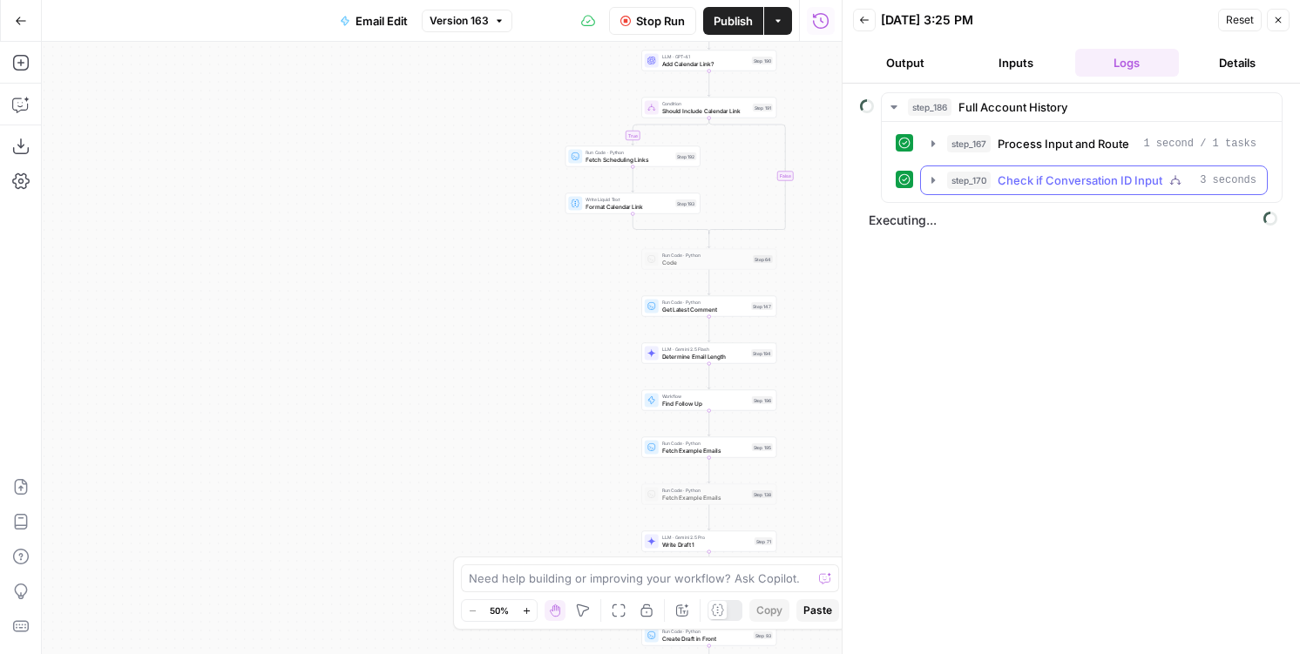
click at [937, 179] on icon "button" at bounding box center [933, 180] width 14 height 14
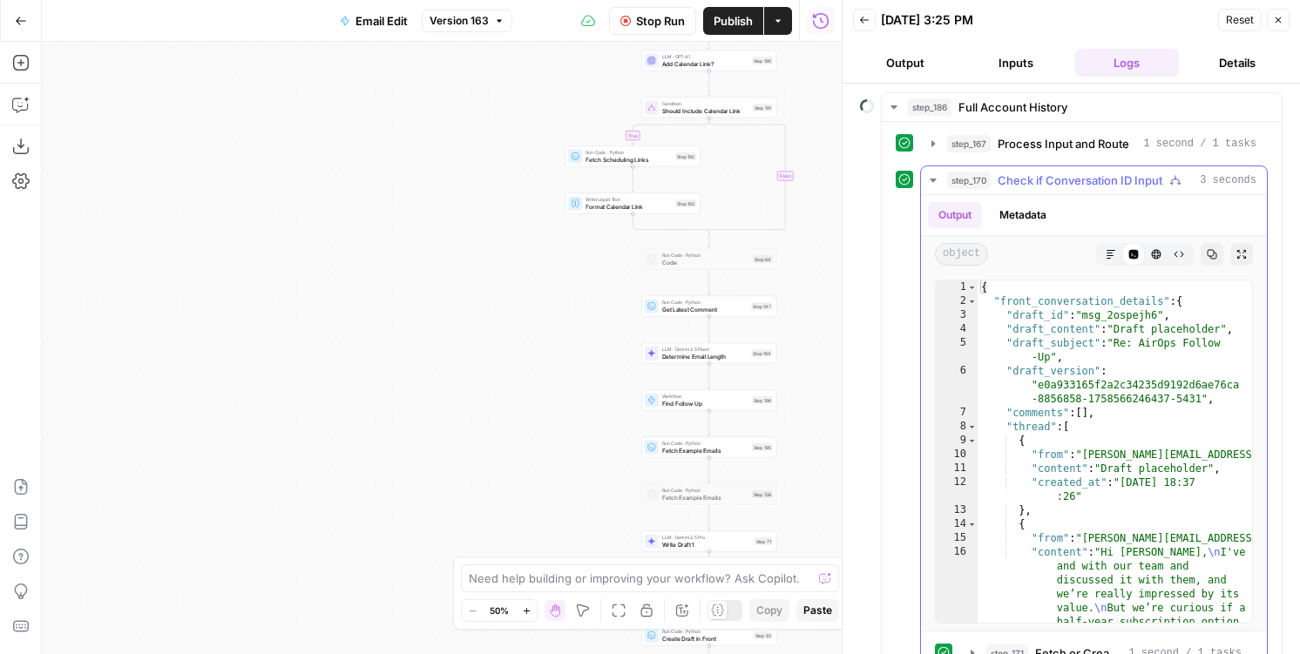
click at [949, 184] on span "step_170" at bounding box center [969, 180] width 44 height 17
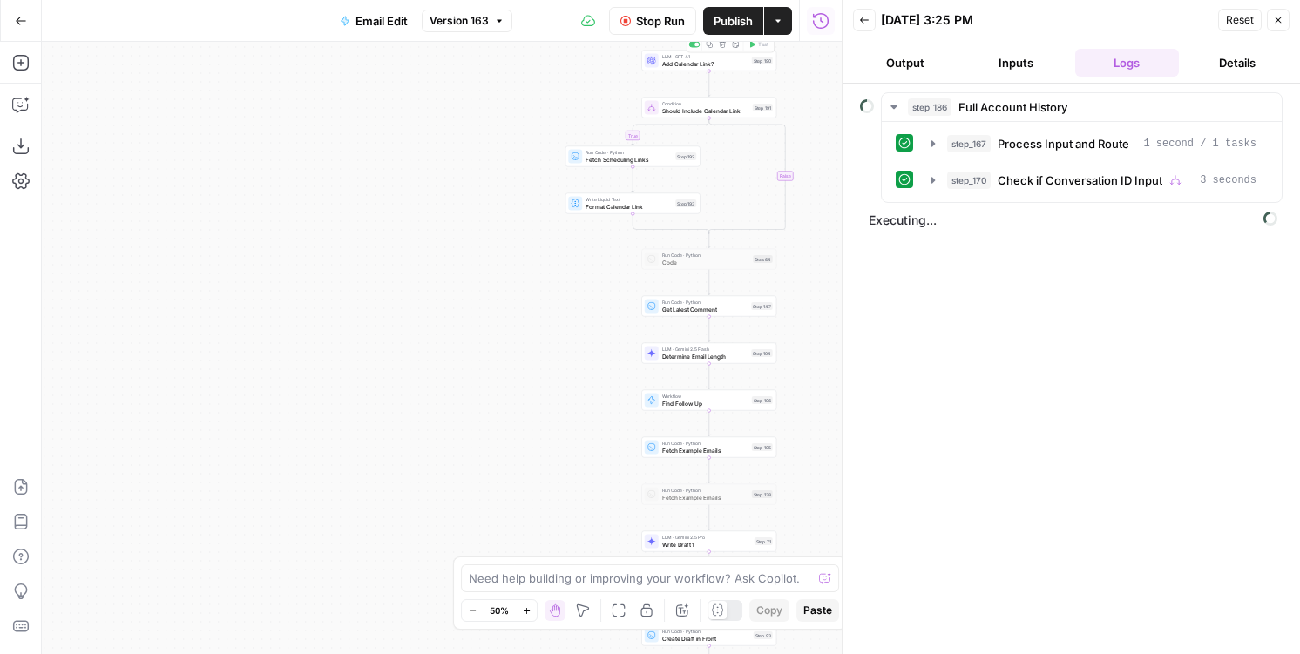
click at [716, 27] on span "Publish" at bounding box center [732, 20] width 39 height 17
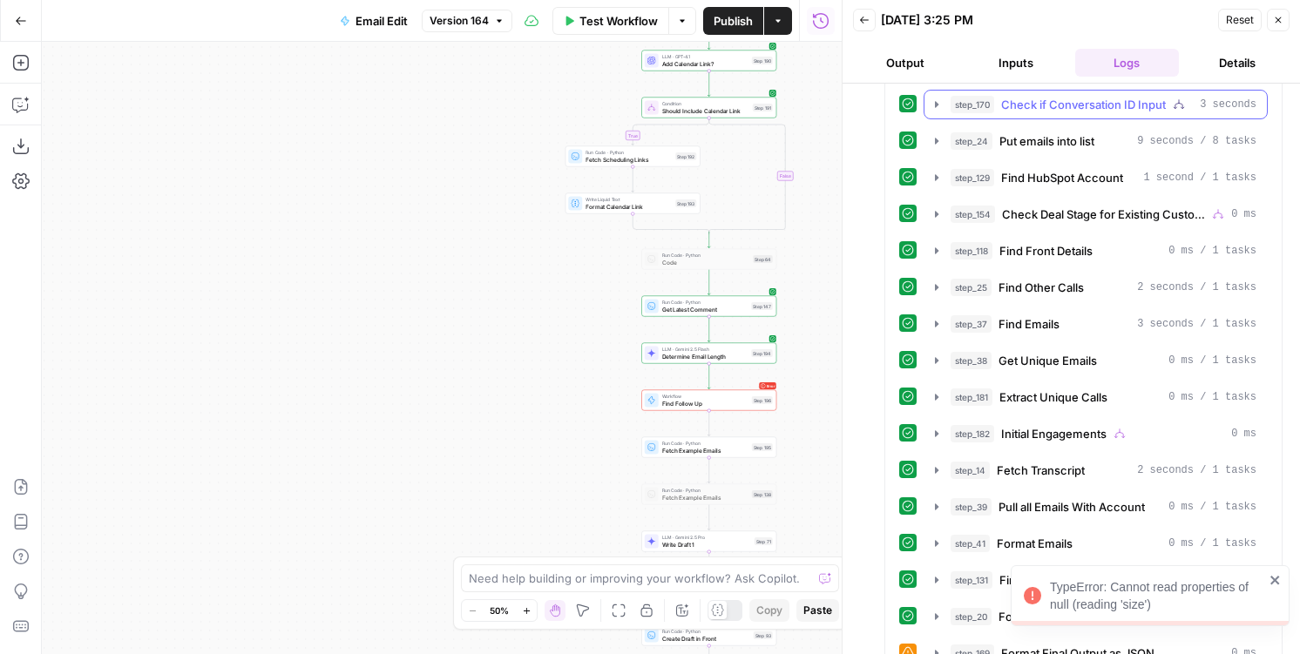
scroll to position [807, 0]
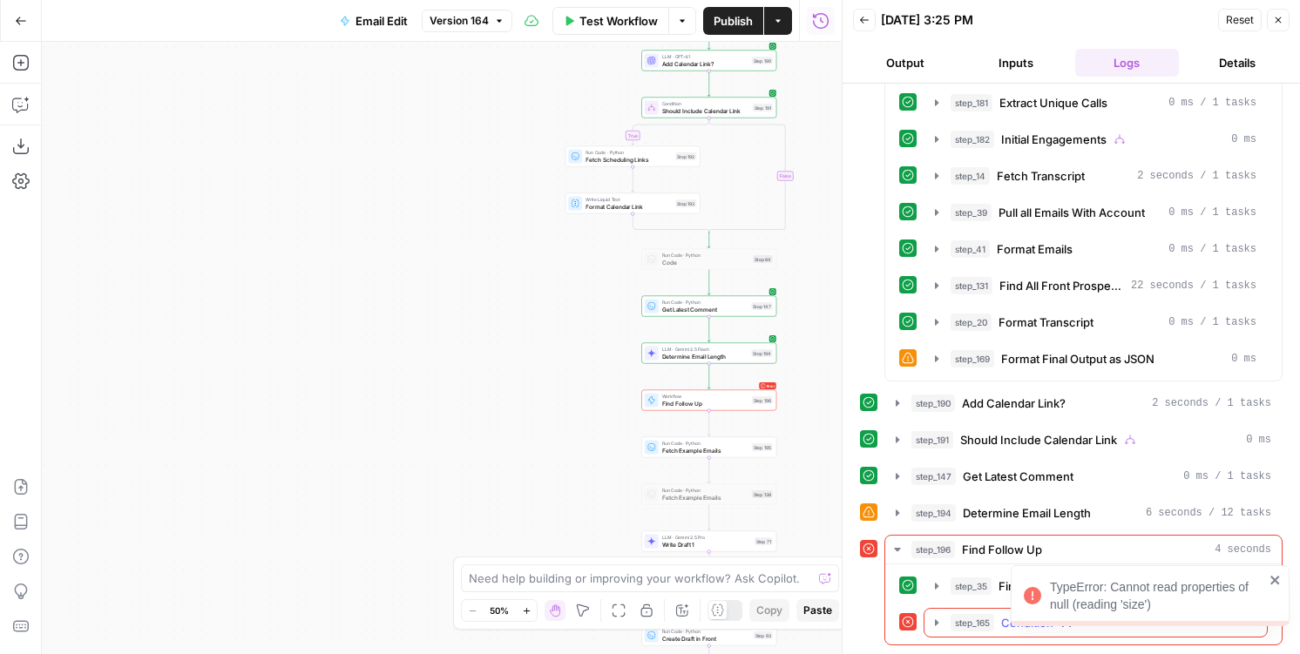
click at [949, 617] on button "step_165 Condition 0 ms" at bounding box center [1095, 623] width 342 height 28
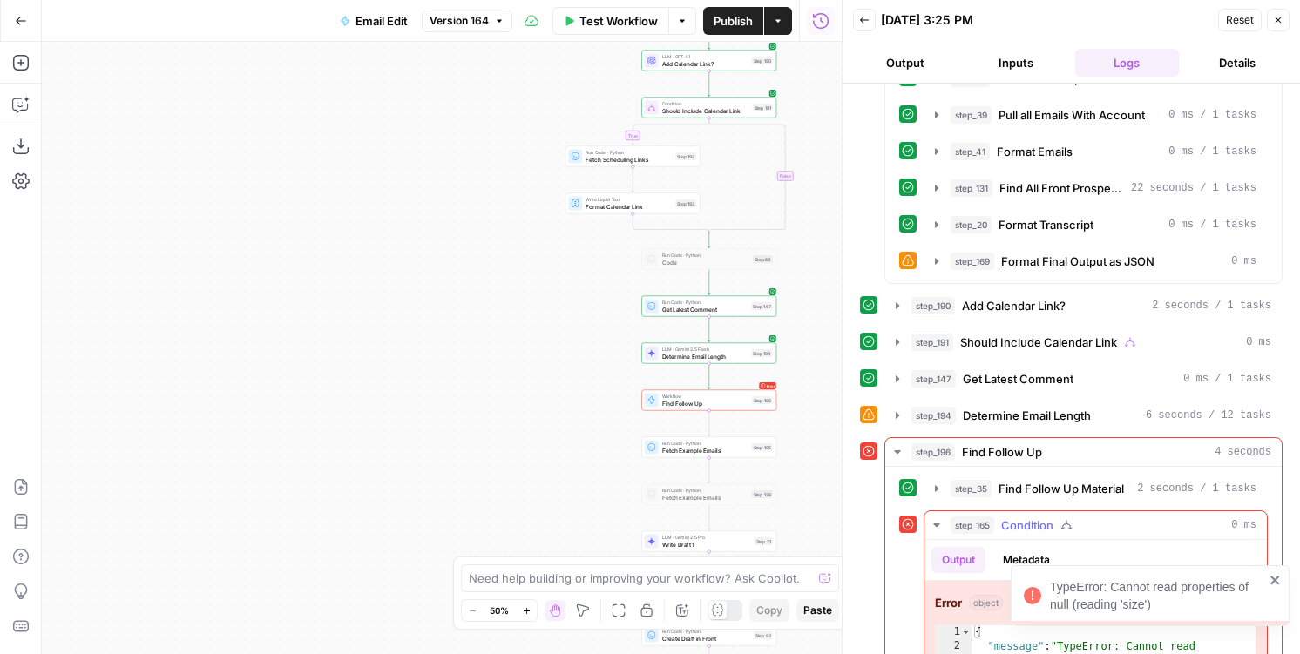
scroll to position [972, 0]
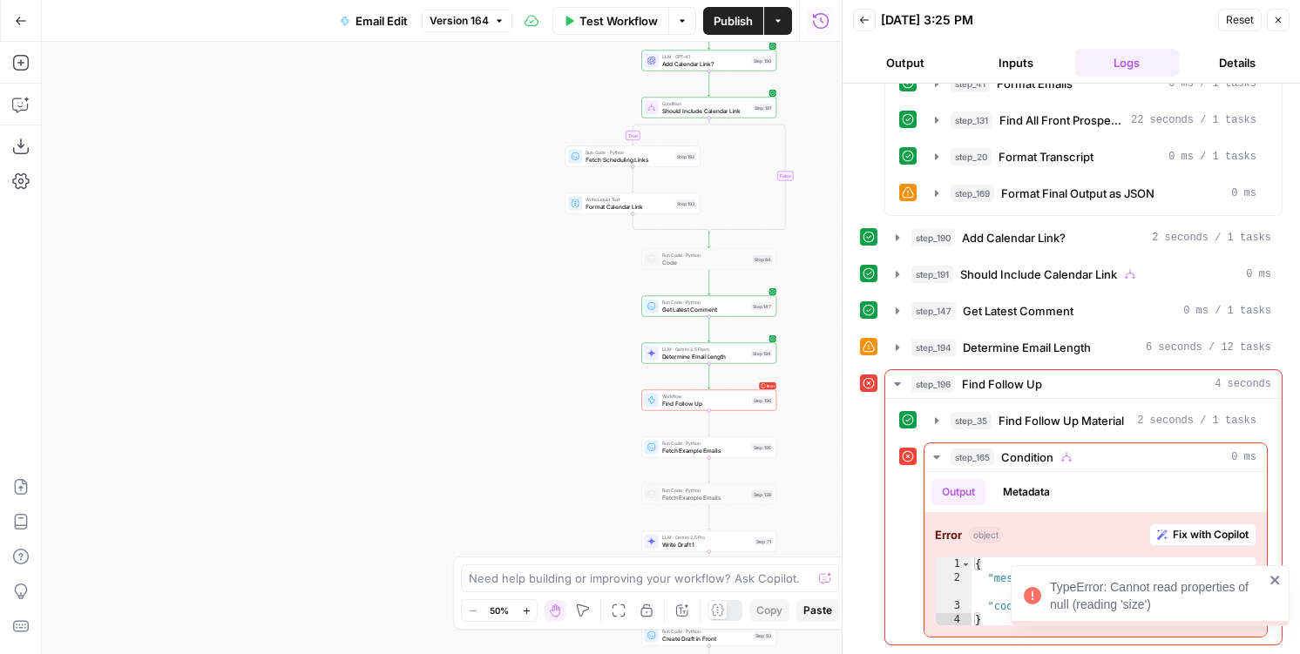
click at [1269, 572] on div "TypeError: Cannot read properties of null (reading 'size')" at bounding box center [1149, 595] width 279 height 61
click at [717, 399] on span "Find Follow Up" at bounding box center [705, 403] width 86 height 9
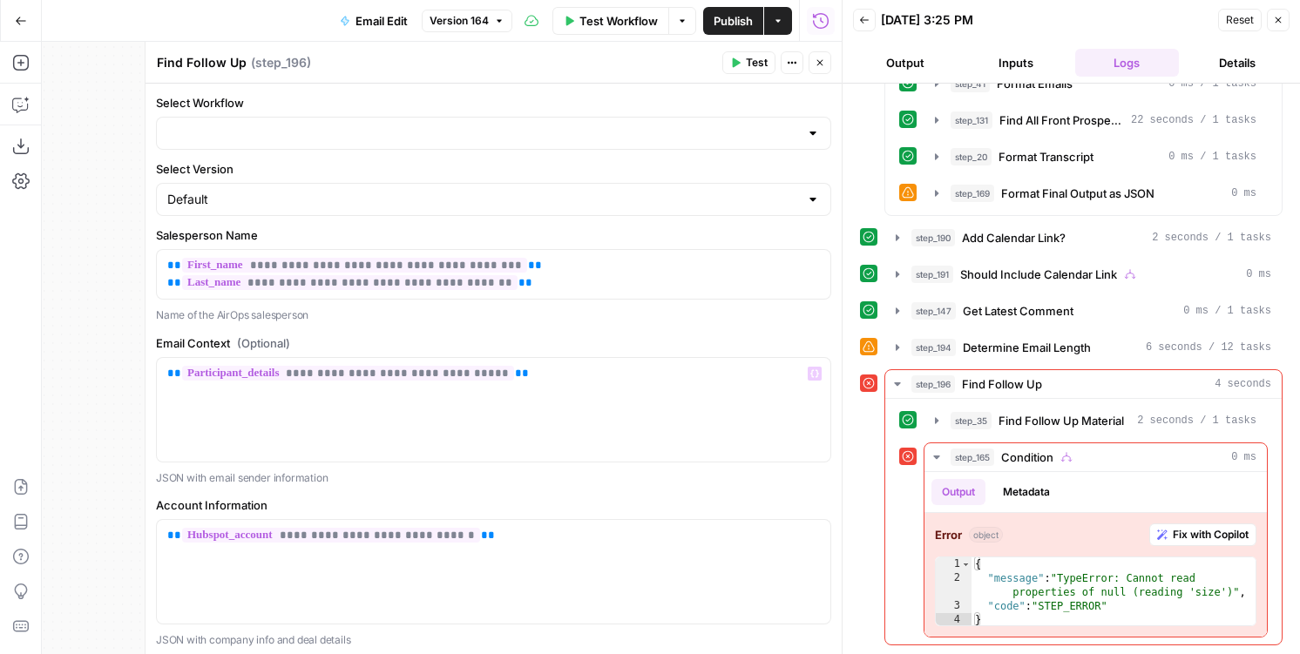
type input "Find Follow Up"
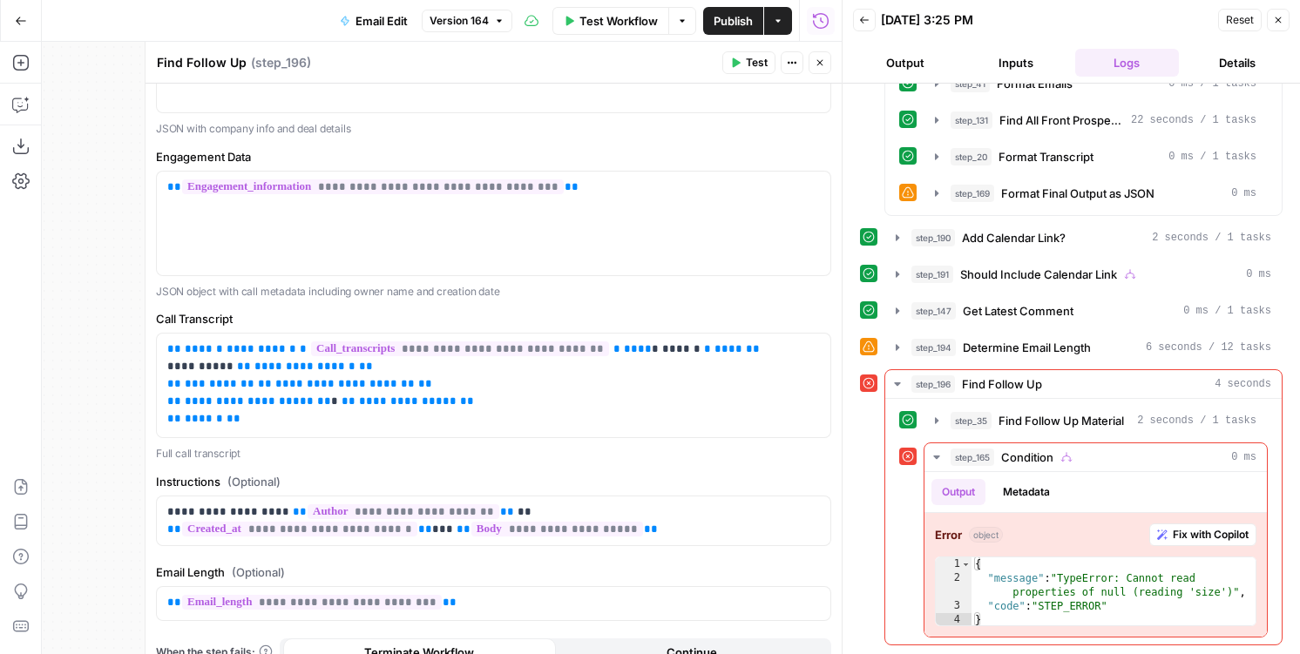
scroll to position [572, 0]
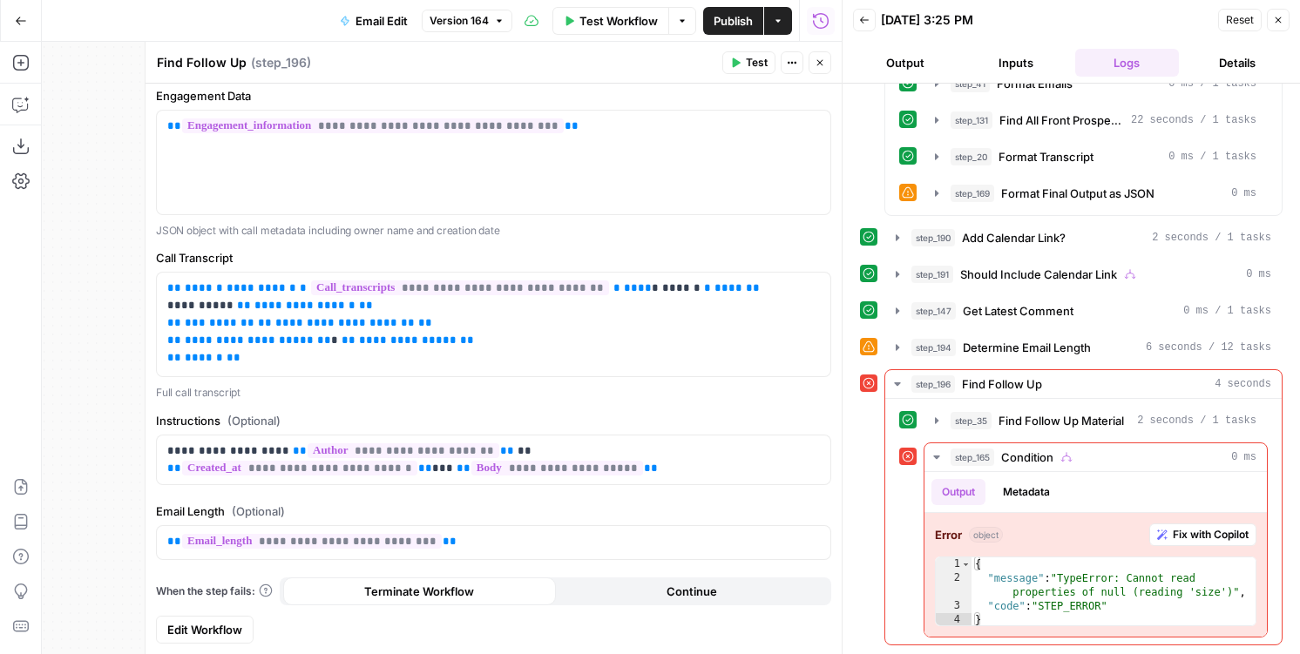
click at [206, 628] on span "Edit Workflow" at bounding box center [204, 629] width 75 height 17
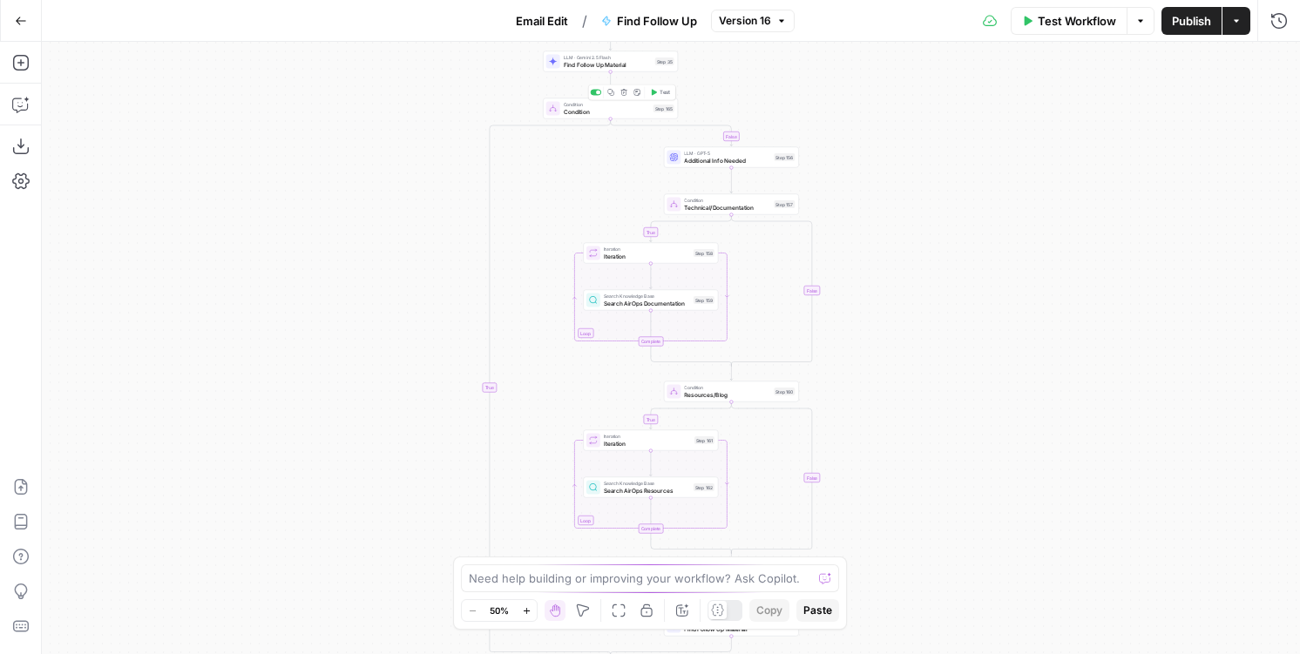
click at [618, 108] on span "Condition" at bounding box center [607, 111] width 86 height 9
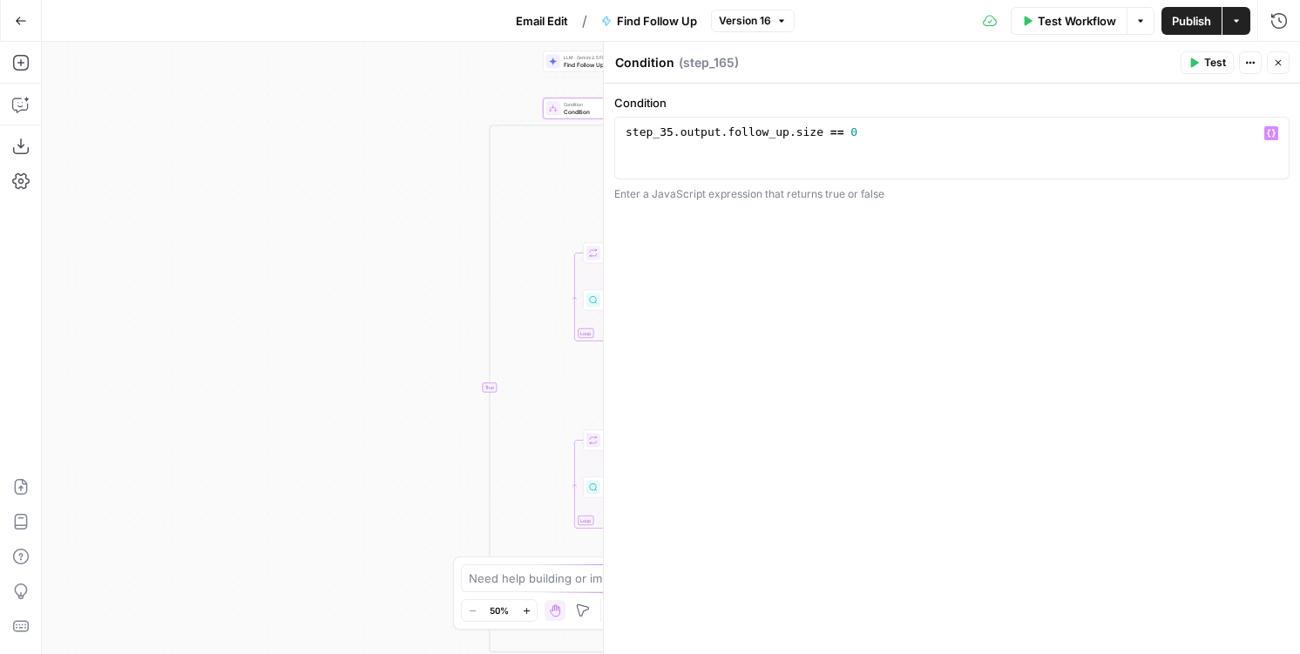
click at [798, 132] on div "step_35 . output . follow_up . size == 0" at bounding box center [951, 164] width 659 height 78
type textarea "**********"
click at [1176, 16] on span "Publish" at bounding box center [1191, 20] width 39 height 17
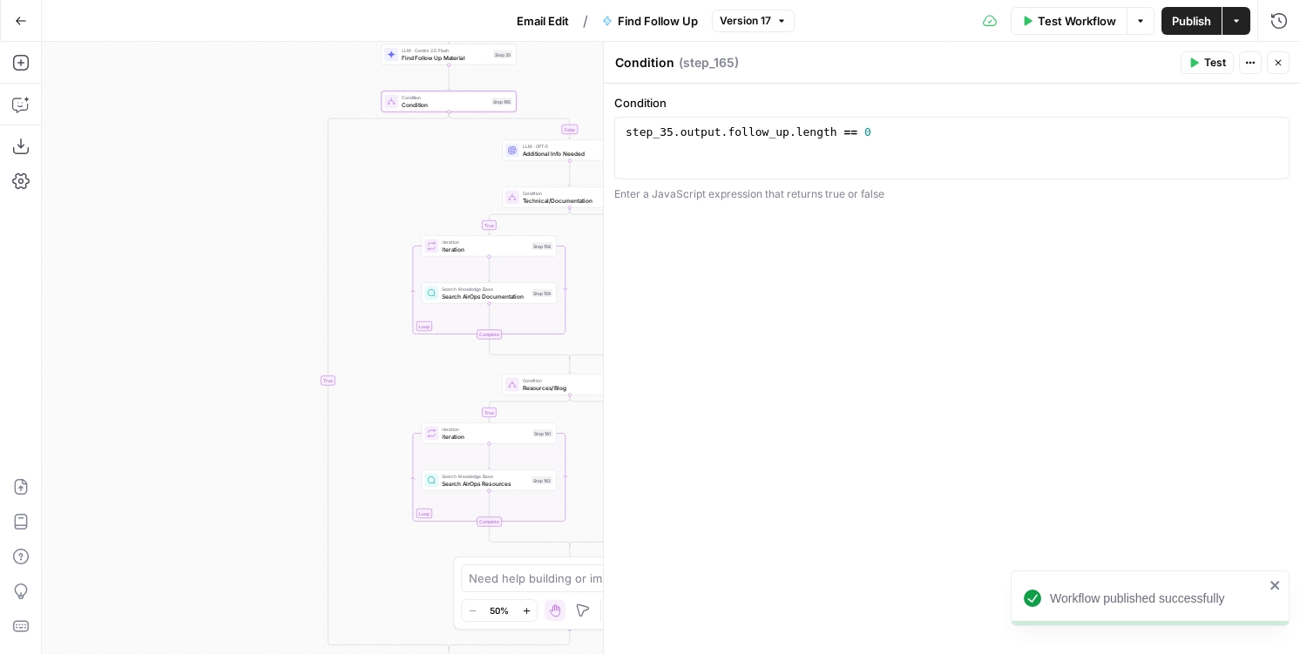
click at [536, 17] on span "Email Edit" at bounding box center [543, 20] width 52 height 17
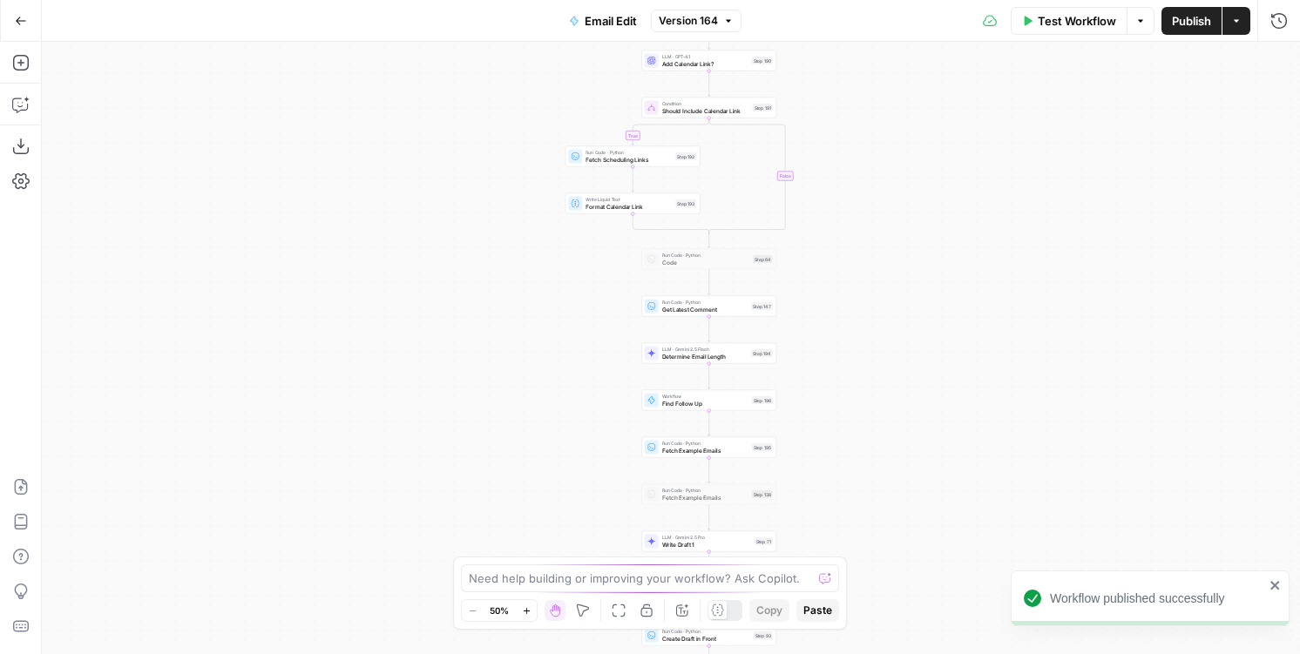
click at [1099, 37] on div "Test Workflow Options Publish Actions Run History" at bounding box center [1020, 20] width 558 height 41
click at [1097, 24] on span "Test Workflow" at bounding box center [1076, 20] width 78 height 17
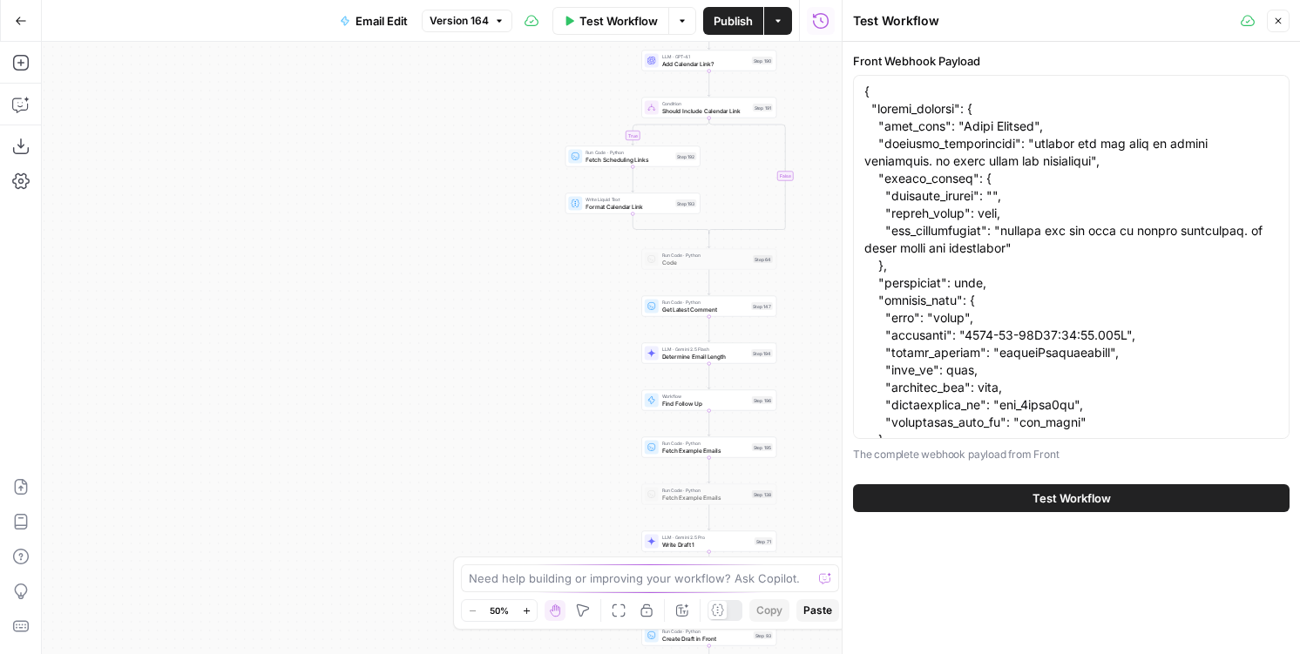
click at [989, 518] on div "Test Workflow" at bounding box center [1071, 498] width 436 height 49
click at [989, 504] on button "Test Workflow" at bounding box center [1071, 498] width 436 height 28
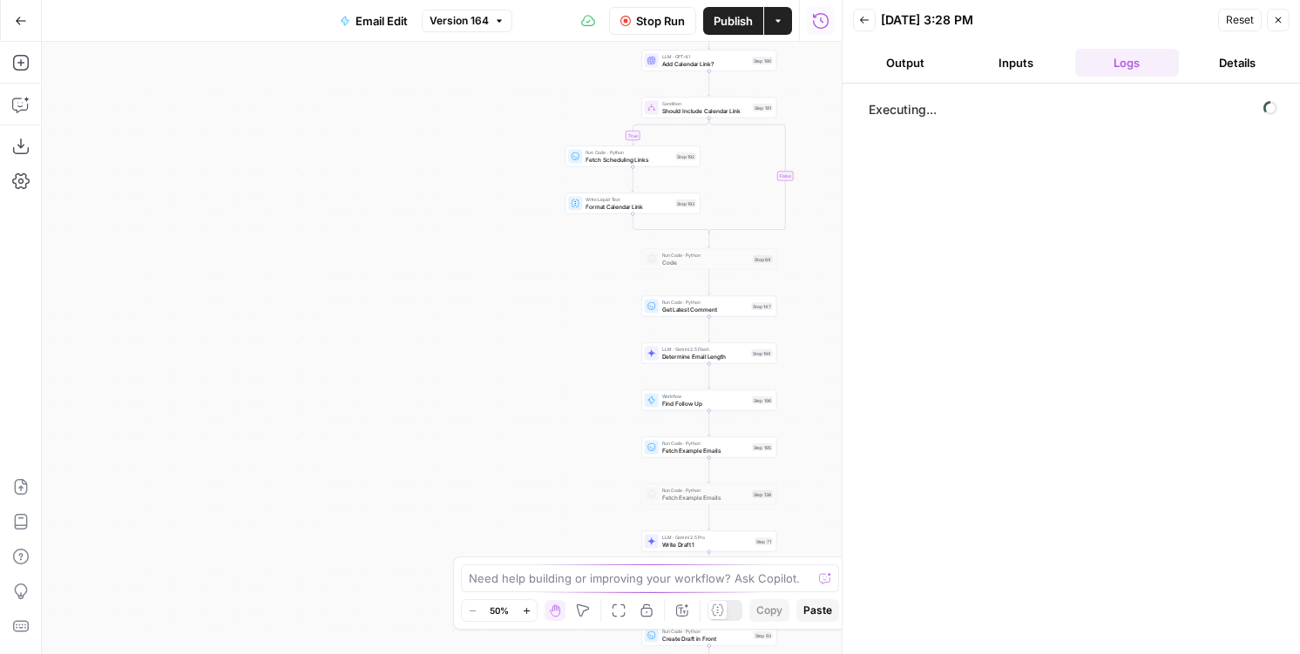
click at [1269, 17] on button "Close" at bounding box center [1277, 20] width 23 height 23
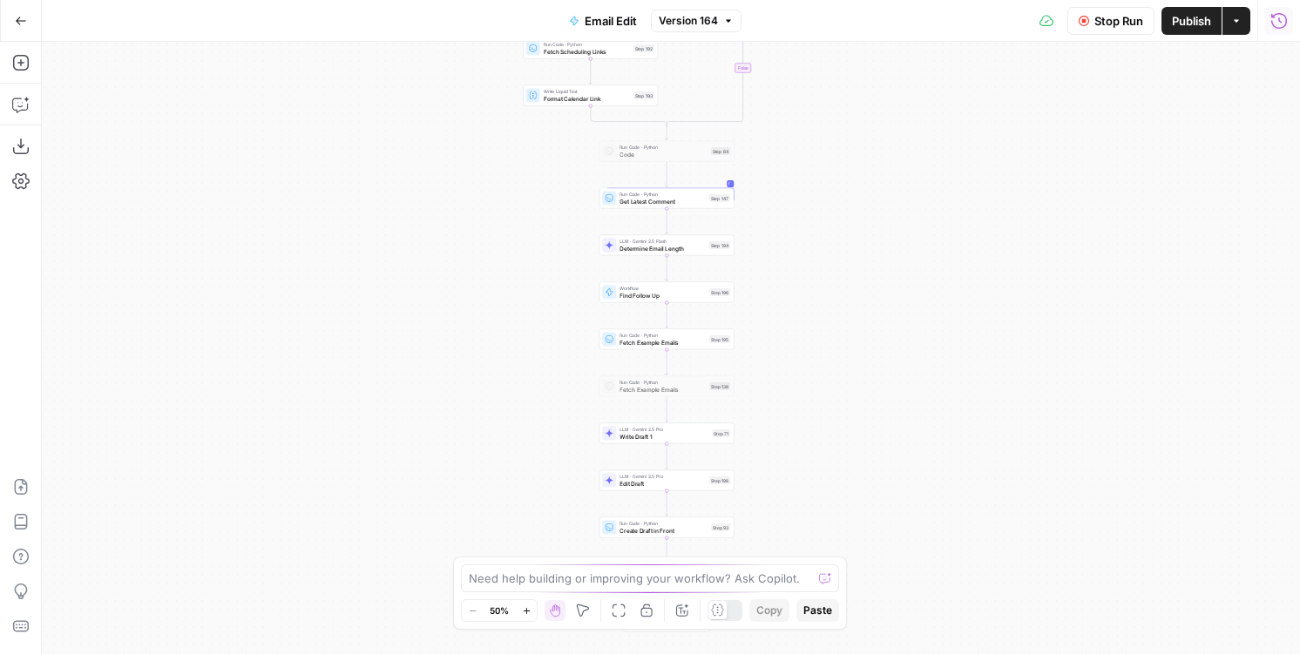
click at [1277, 10] on button "Run History" at bounding box center [1279, 21] width 28 height 28
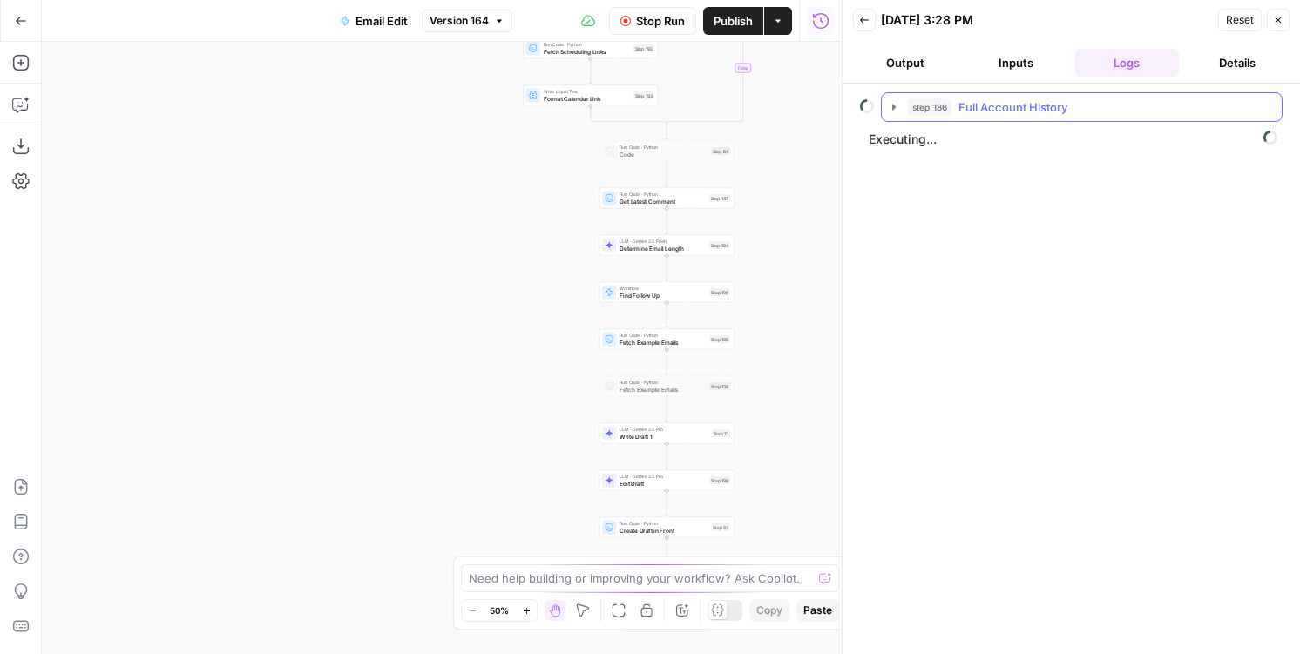
click at [993, 95] on button "step_186 Full Account History" at bounding box center [1081, 107] width 400 height 28
click at [973, 139] on span "step_167" at bounding box center [969, 143] width 44 height 17
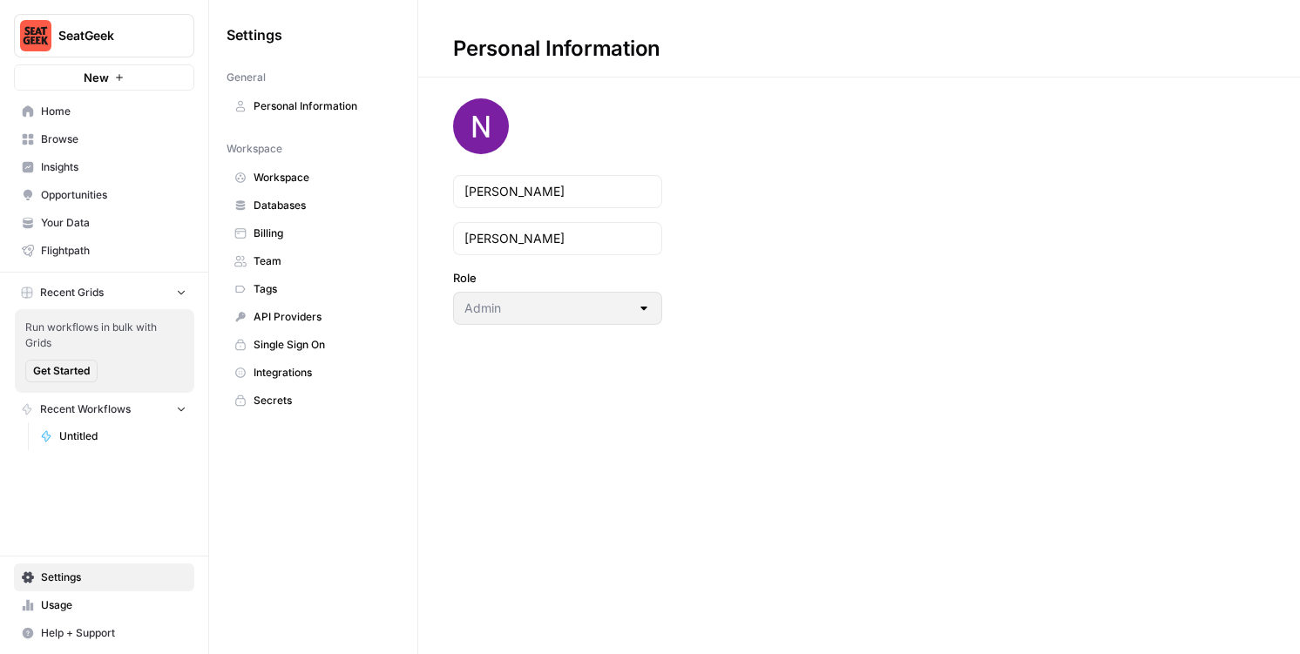
click at [87, 84] on span "New" at bounding box center [96, 77] width 25 height 17
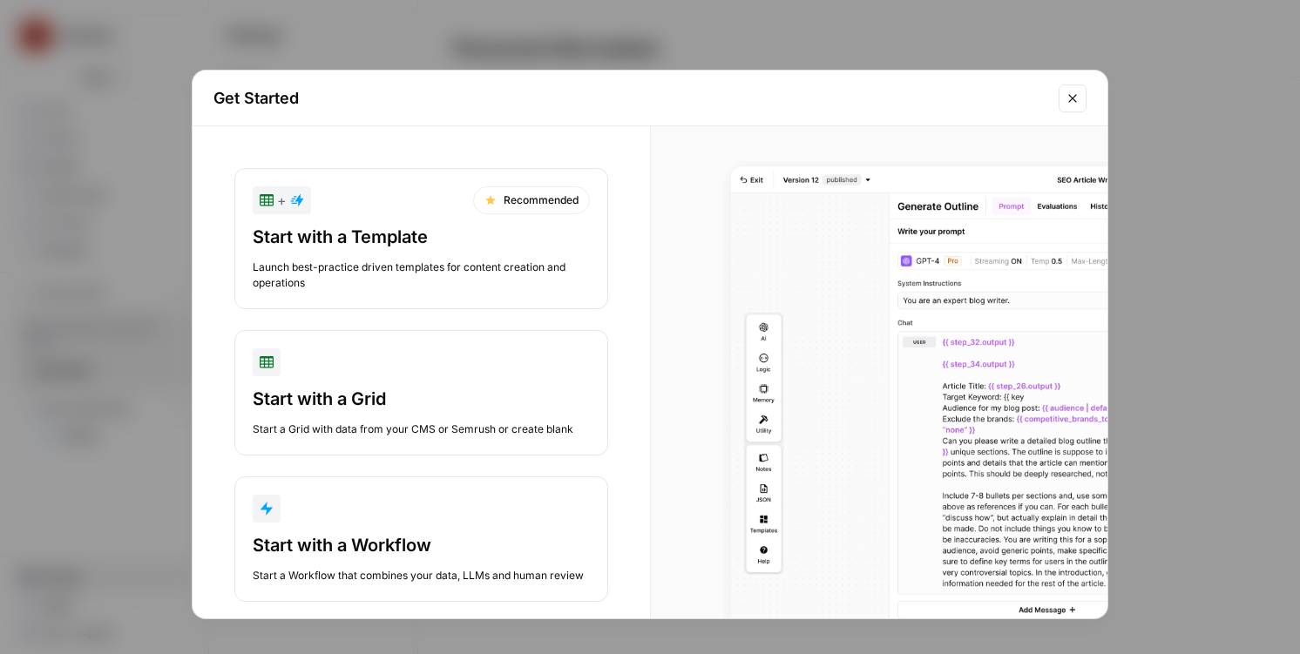
click at [448, 523] on button "Start with a Workflow Start a Workflow that combines your data, LLMs and human …" at bounding box center [421, 538] width 374 height 125
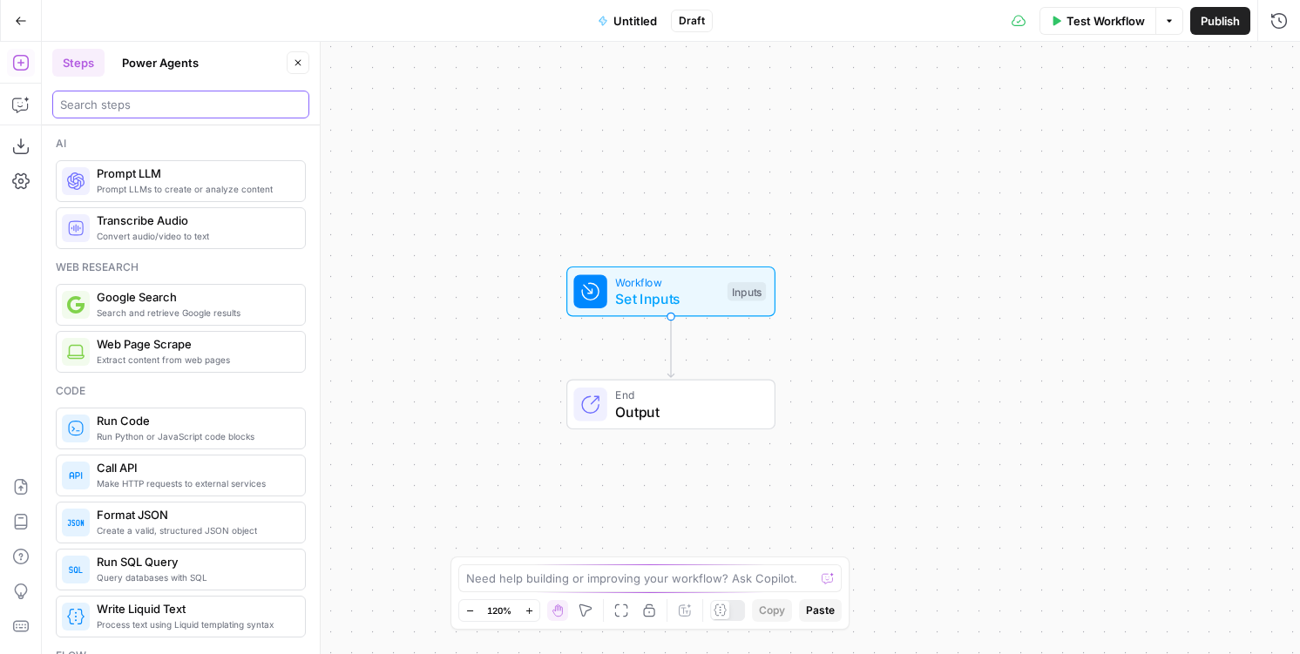
click at [69, 103] on input "search" at bounding box center [180, 104] width 241 height 17
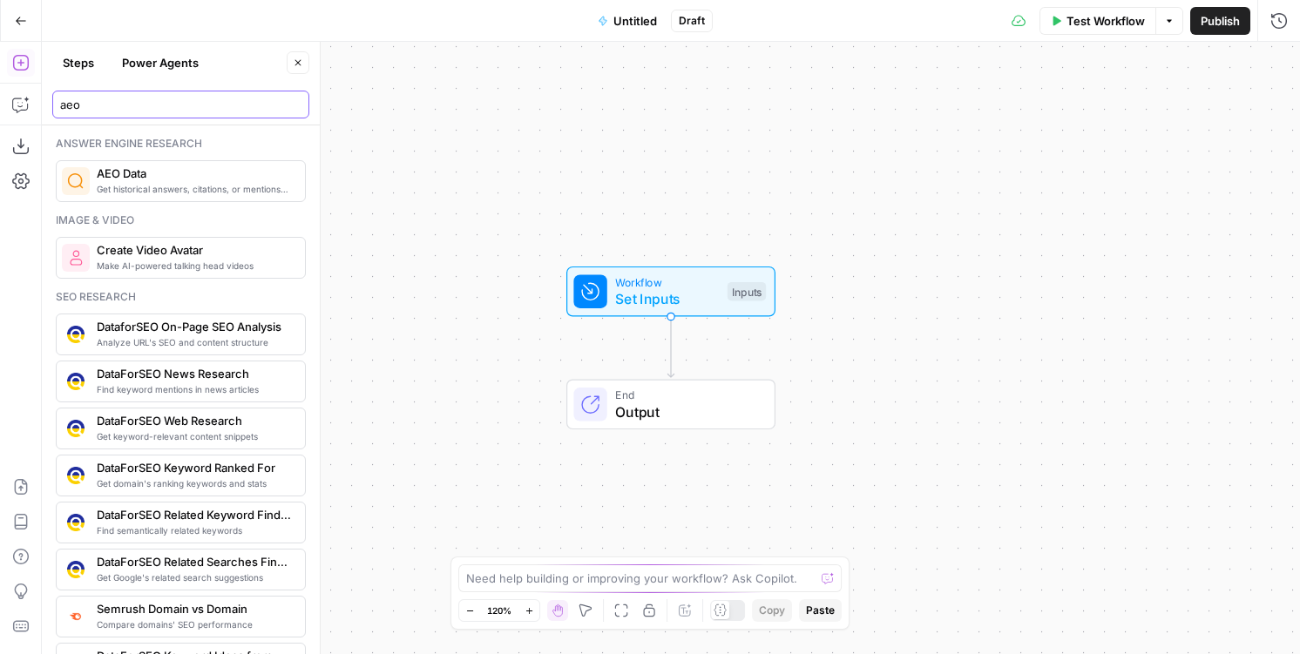
type input "aeo"
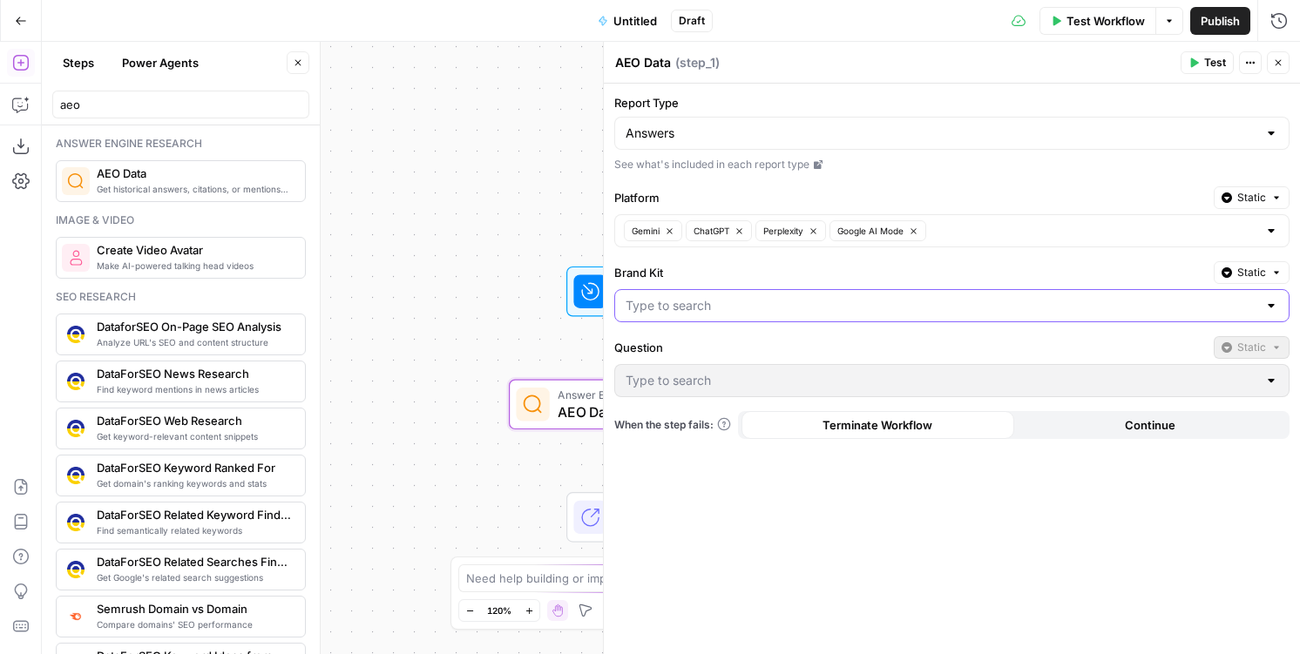
click at [685, 302] on input "Brand Kit" at bounding box center [941, 305] width 632 height 17
click at [679, 351] on span "SeatGeek" at bounding box center [948, 349] width 638 height 17
type input "SeatGeek"
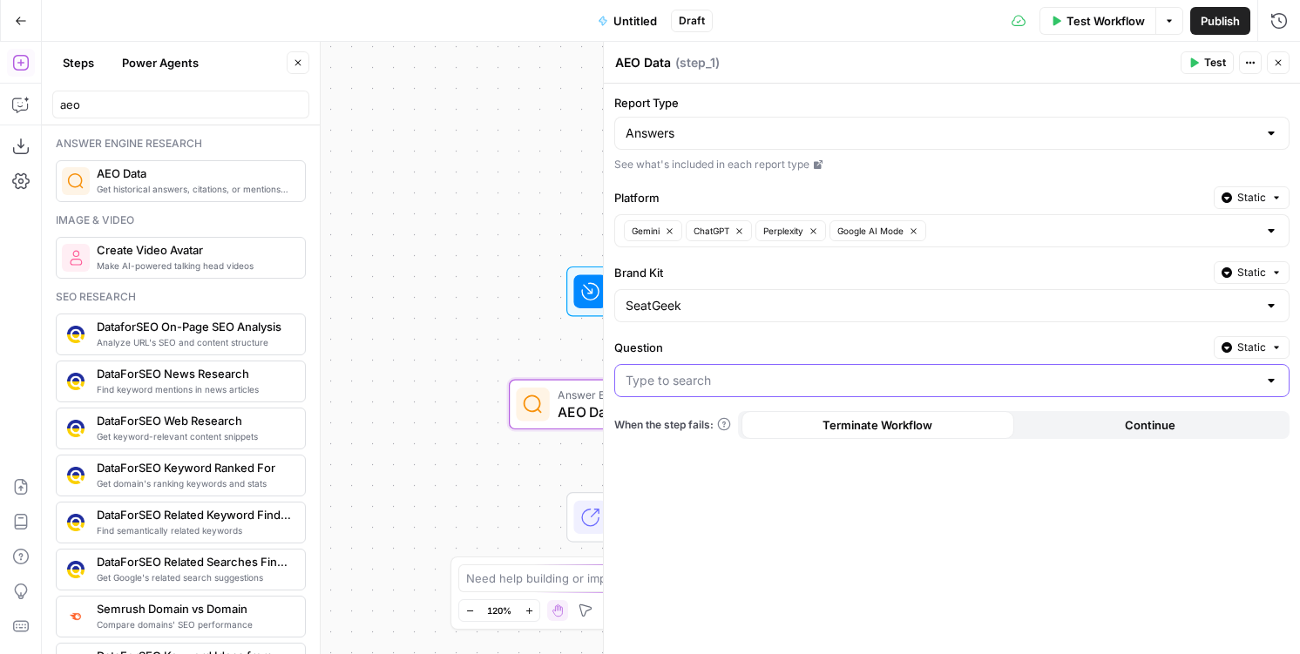
click at [729, 375] on input "Question" at bounding box center [941, 380] width 632 height 17
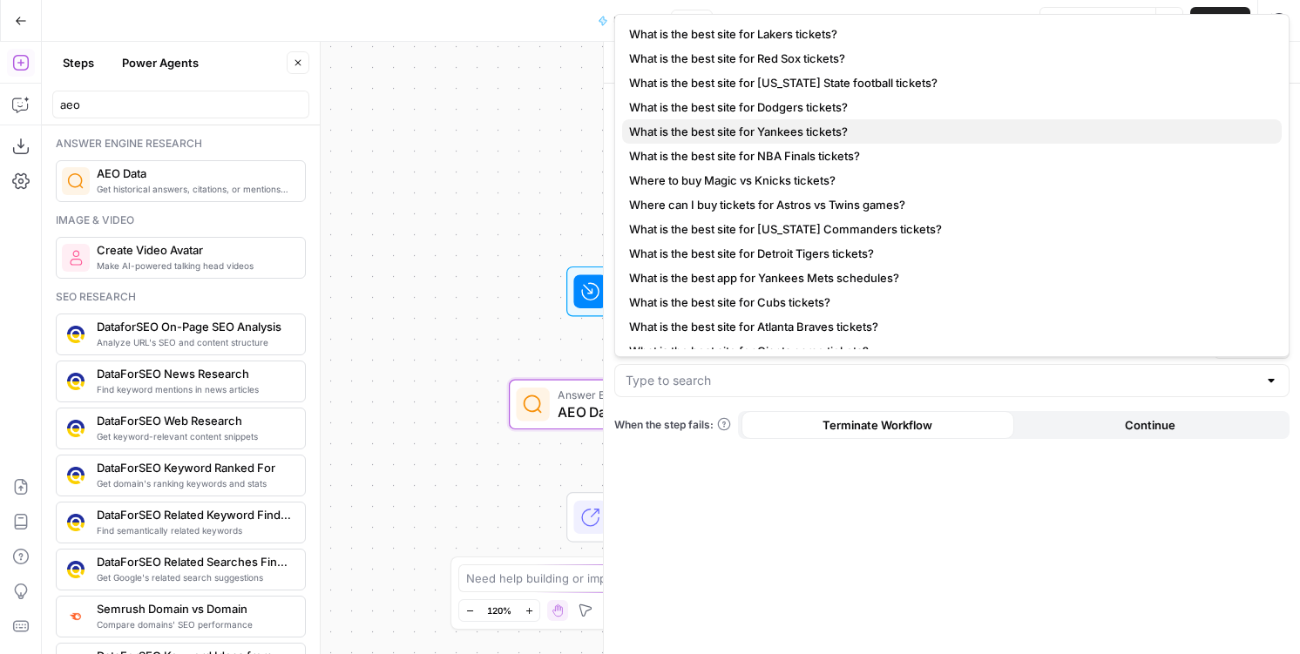
click at [725, 120] on button "What is the best site for Yankees tickets?" at bounding box center [951, 131] width 659 height 24
type input "What is the best site for Yankees tickets?"
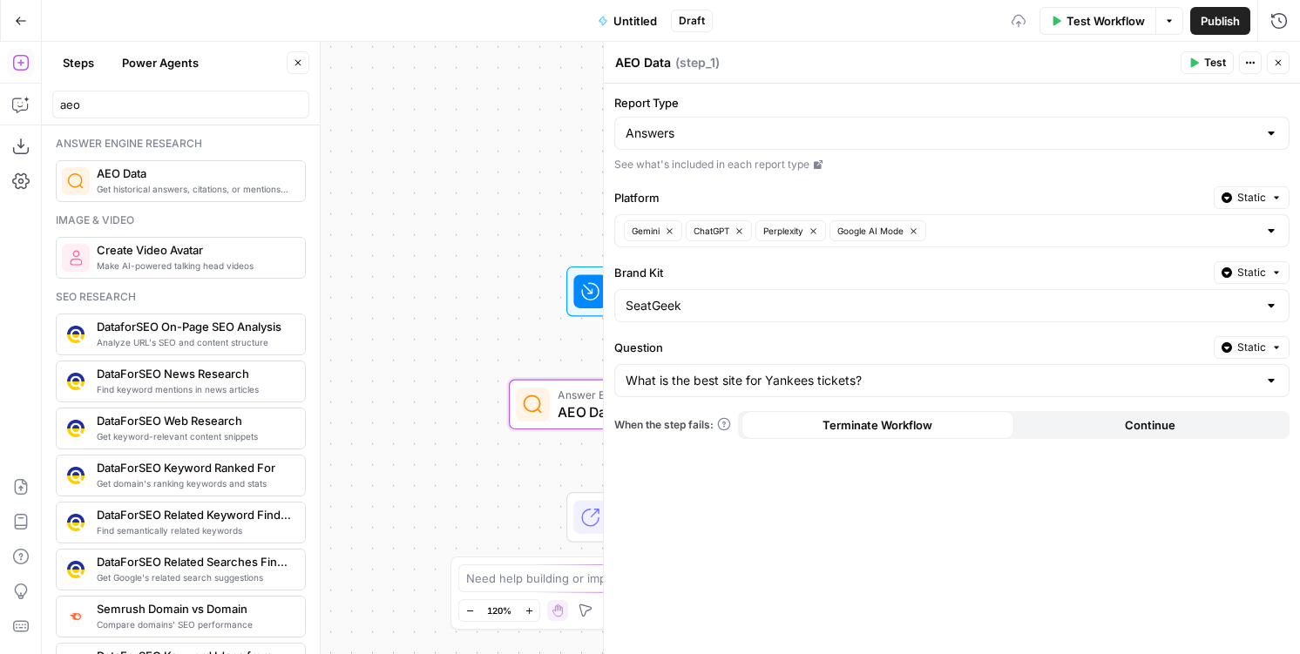
click at [1214, 67] on span "Test" at bounding box center [1215, 63] width 22 height 16
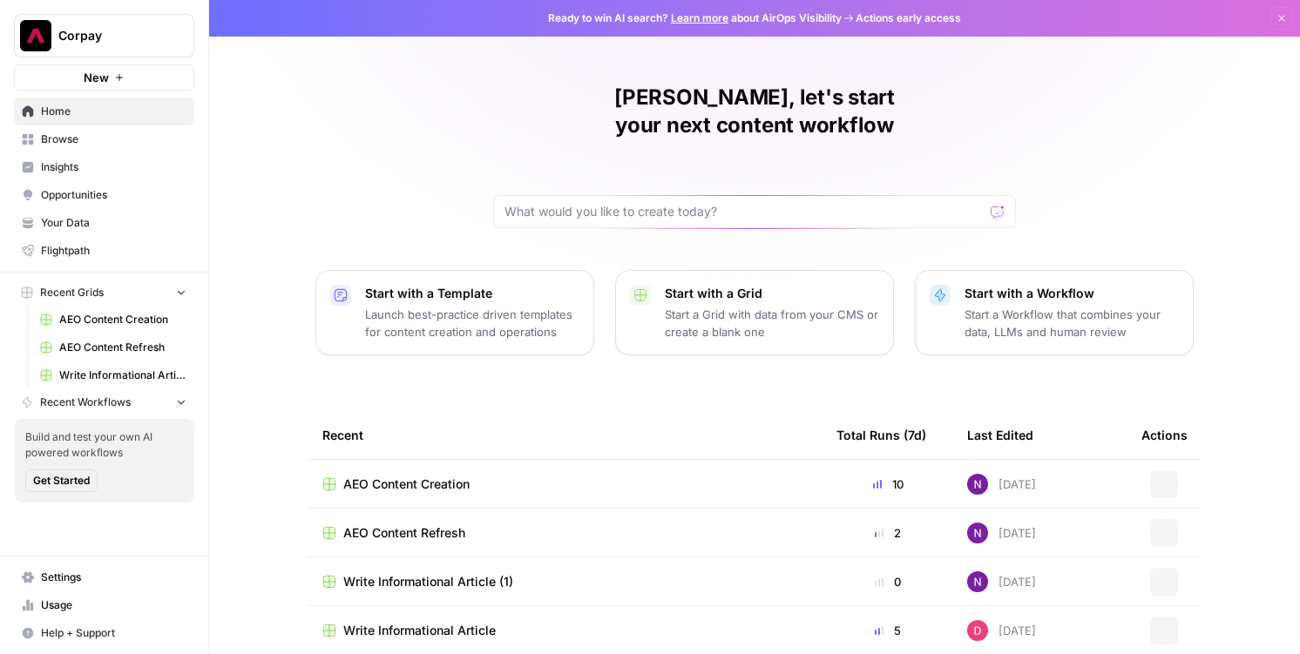
click at [65, 160] on span "Insights" at bounding box center [113, 167] width 145 height 16
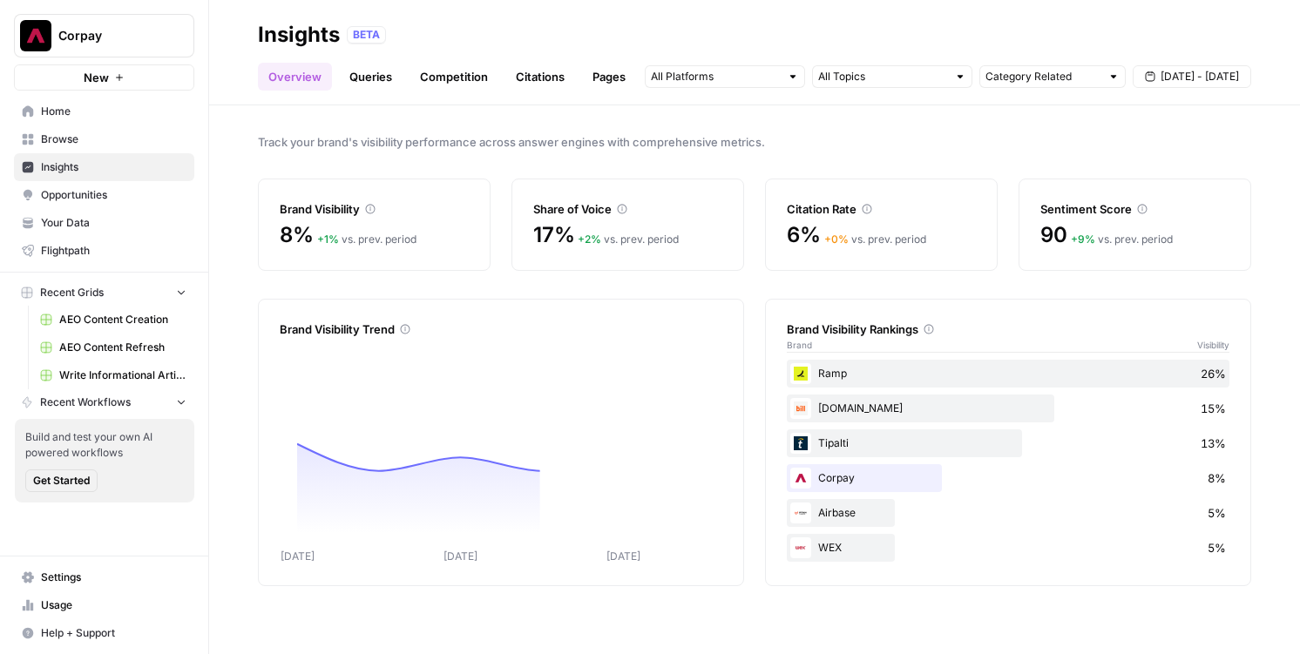
click at [375, 63] on link "Queries" at bounding box center [371, 77] width 64 height 28
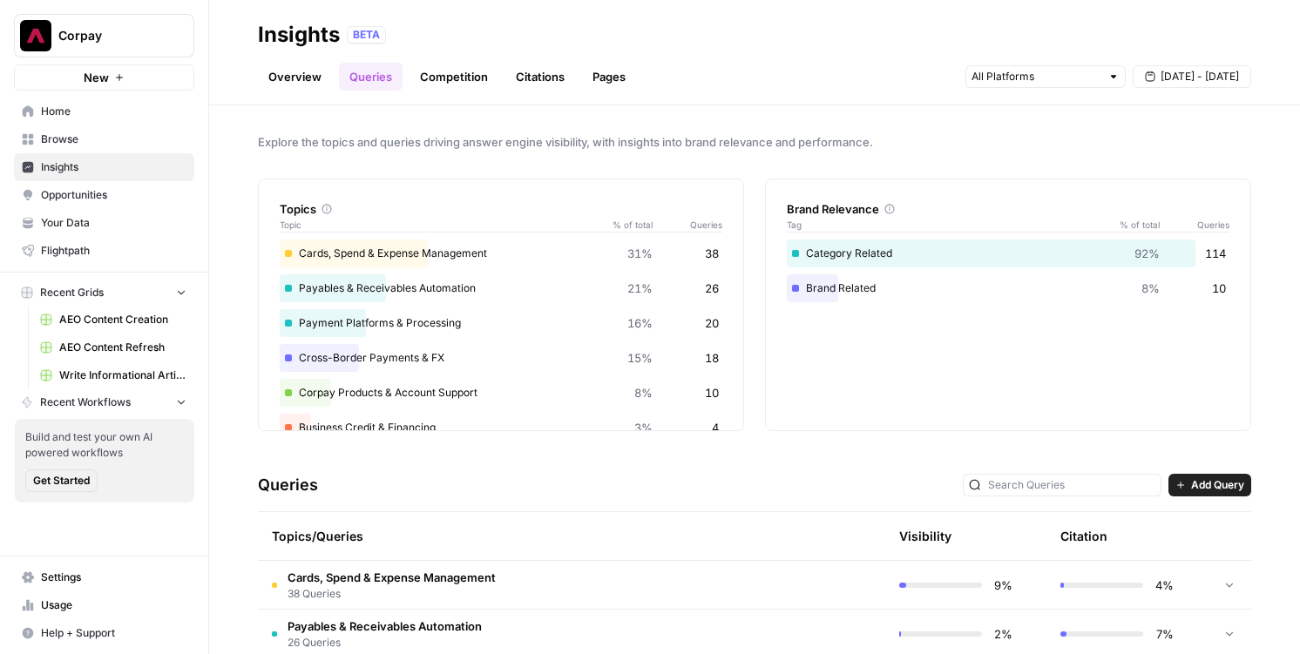
click at [463, 91] on header "Insights BETA Overview Queries Competition Citations Pages [DATE] - [DATE]" at bounding box center [754, 52] width 1091 height 105
click at [430, 67] on link "Competition" at bounding box center [453, 77] width 89 height 28
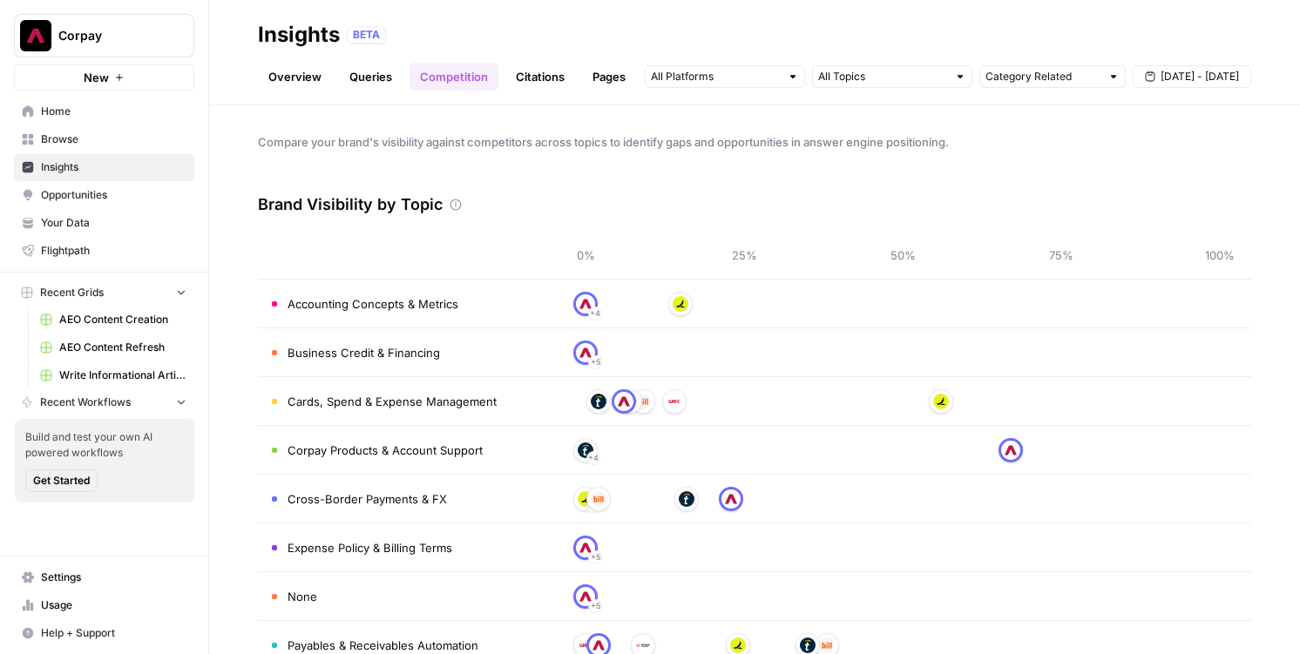
scroll to position [141, 0]
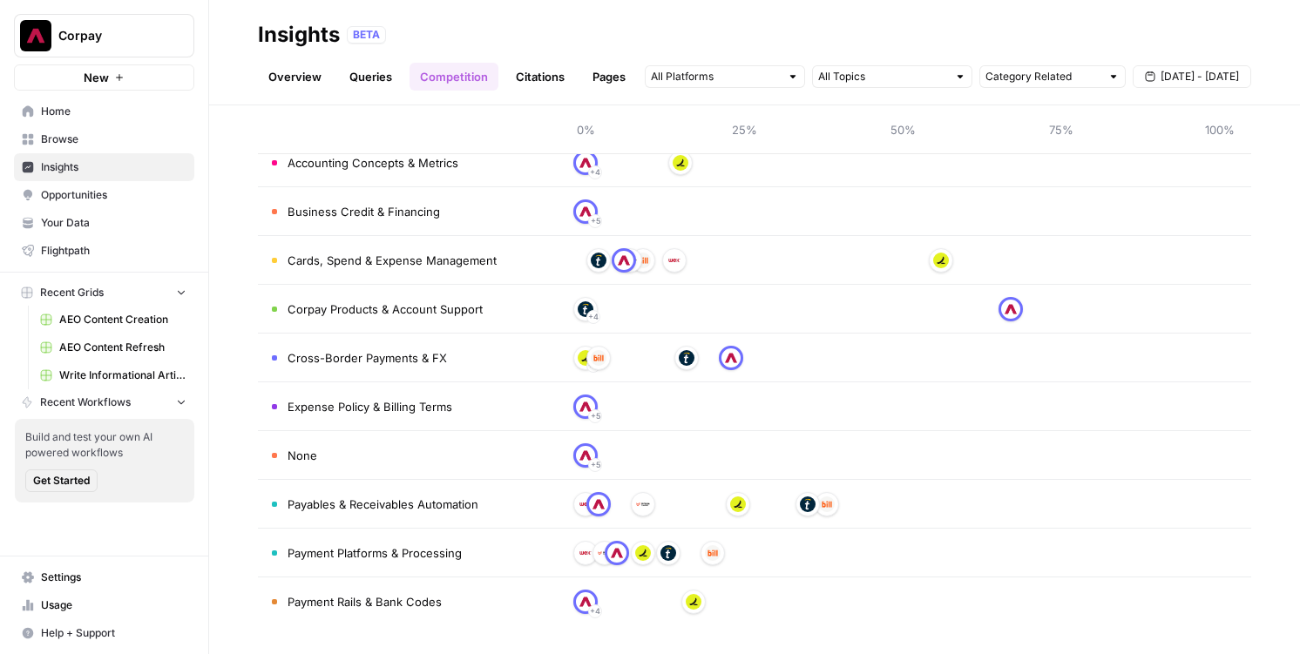
click at [91, 82] on span "New" at bounding box center [96, 77] width 25 height 17
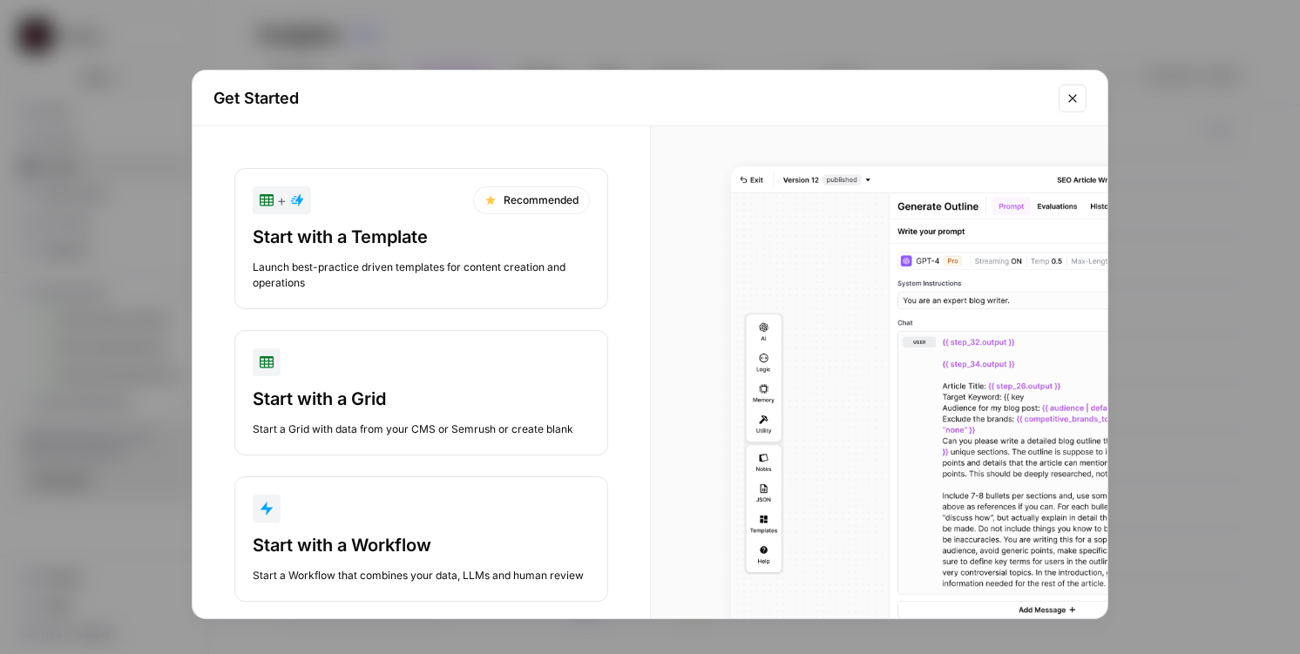
click at [372, 524] on button "Start with a Workflow Start a Workflow that combines your data, LLMs and human …" at bounding box center [421, 538] width 374 height 125
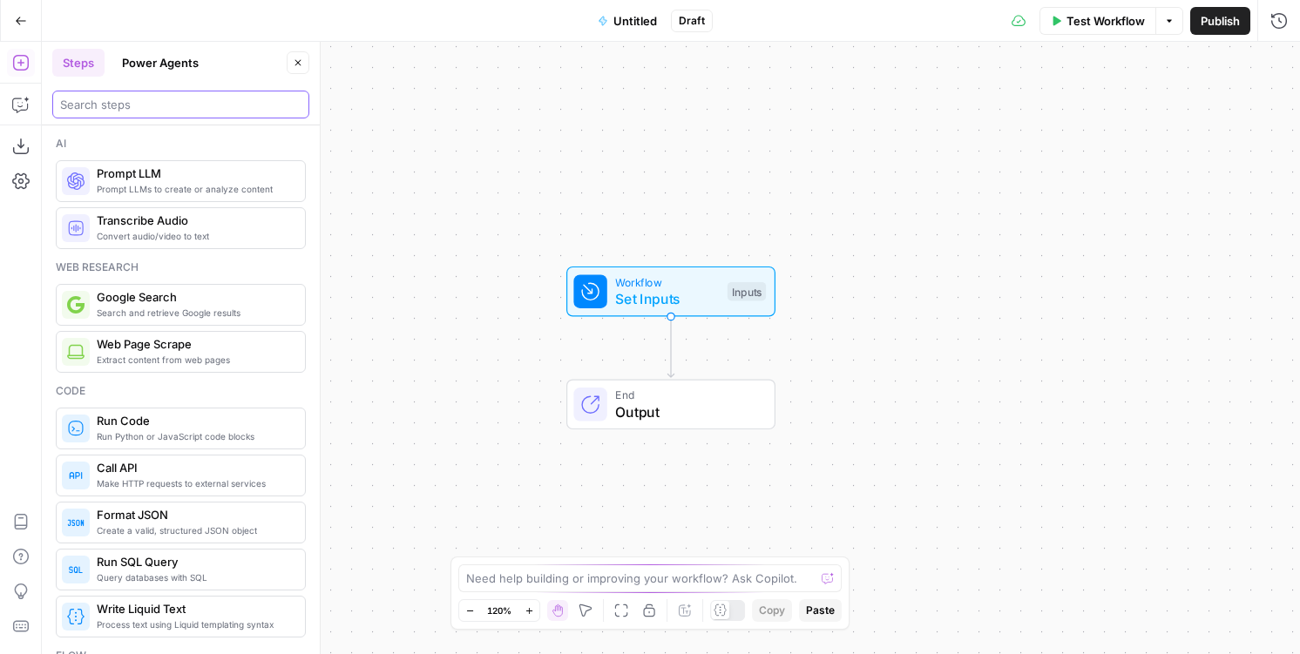
click at [135, 107] on input "search" at bounding box center [180, 104] width 241 height 17
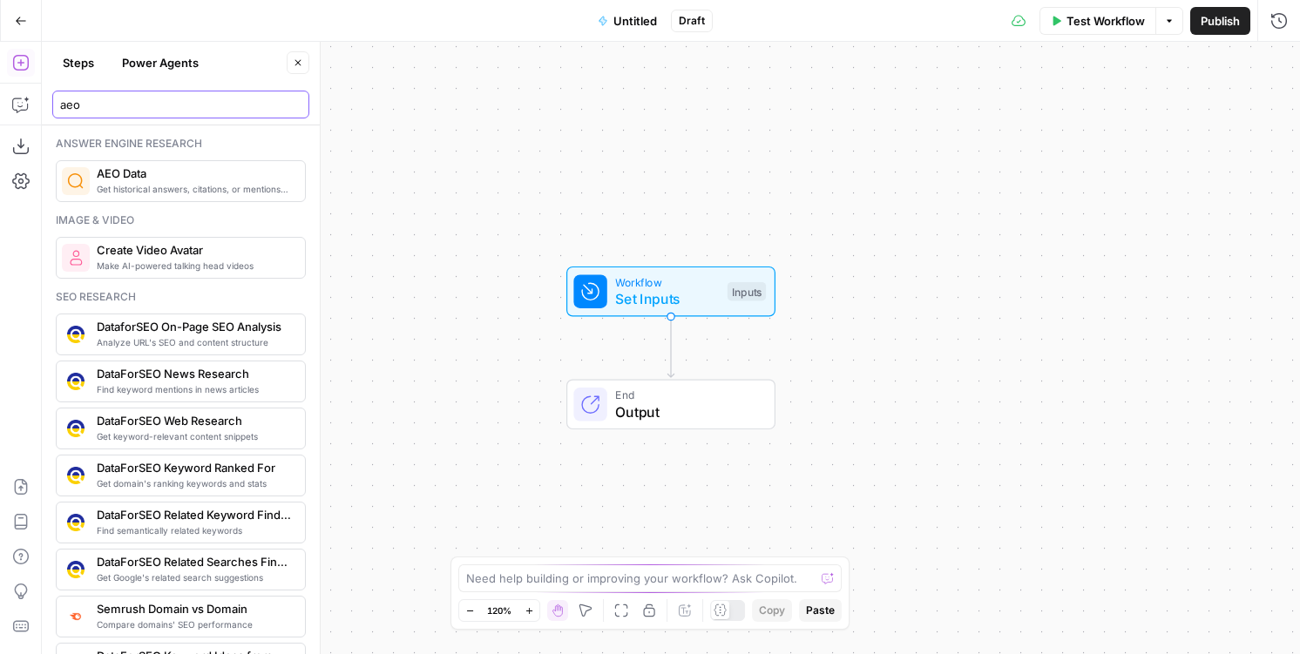
type input "aeo"
drag, startPoint x: 98, startPoint y: 157, endPoint x: 105, endPoint y: 168, distance: 13.3
click at [105, 168] on div "Answer engine research Get historical answers, citations, or mentions for a que…" at bounding box center [181, 169] width 250 height 66
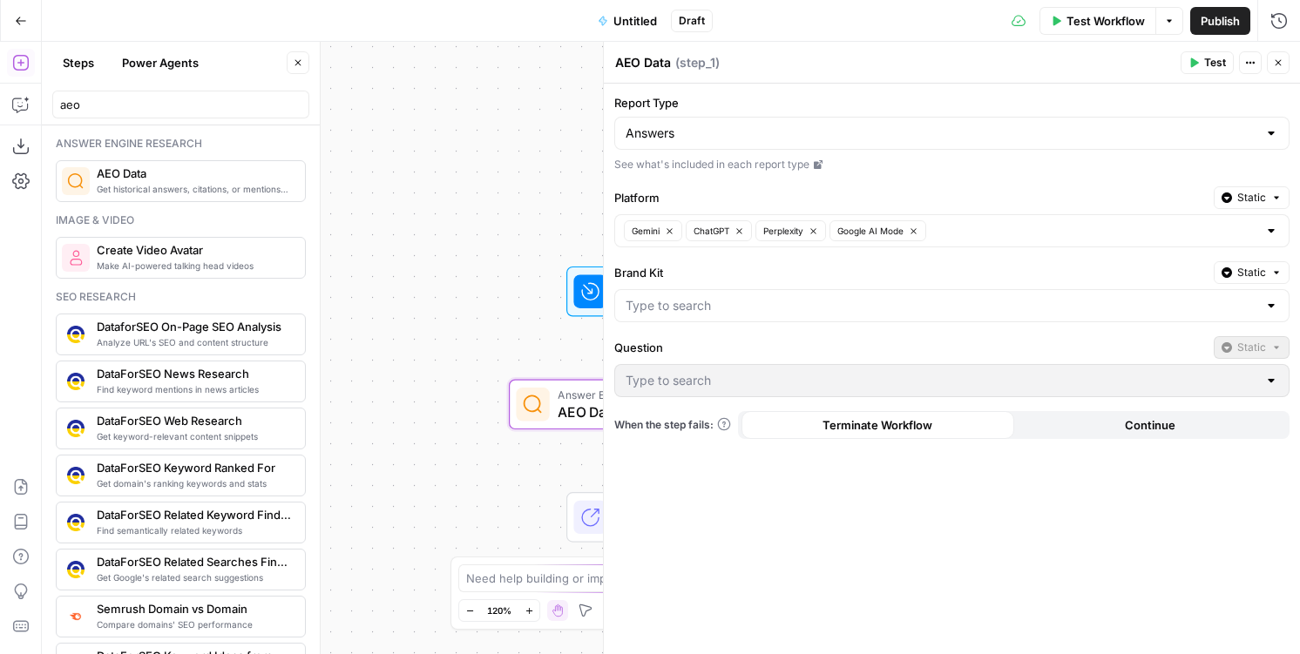
click at [697, 289] on div at bounding box center [951, 305] width 675 height 33
click at [692, 353] on span "Corpay" at bounding box center [948, 349] width 638 height 17
type input "Corpay"
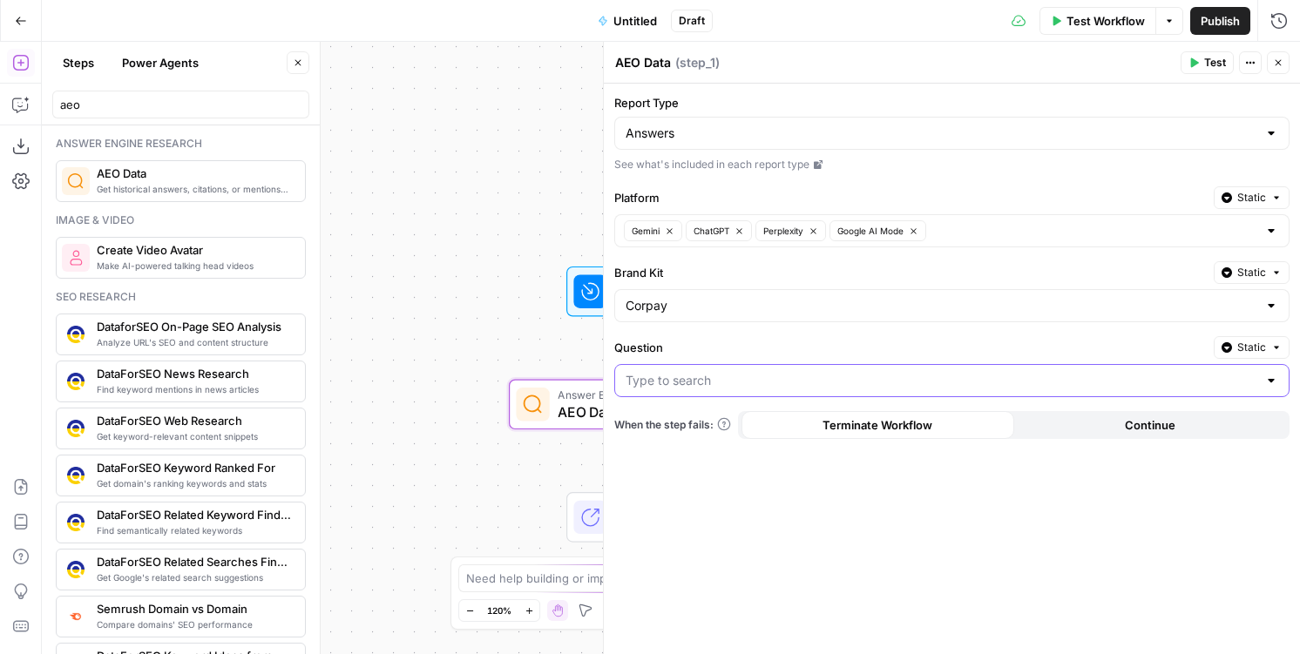
click at [679, 379] on input "Question" at bounding box center [941, 380] width 632 height 17
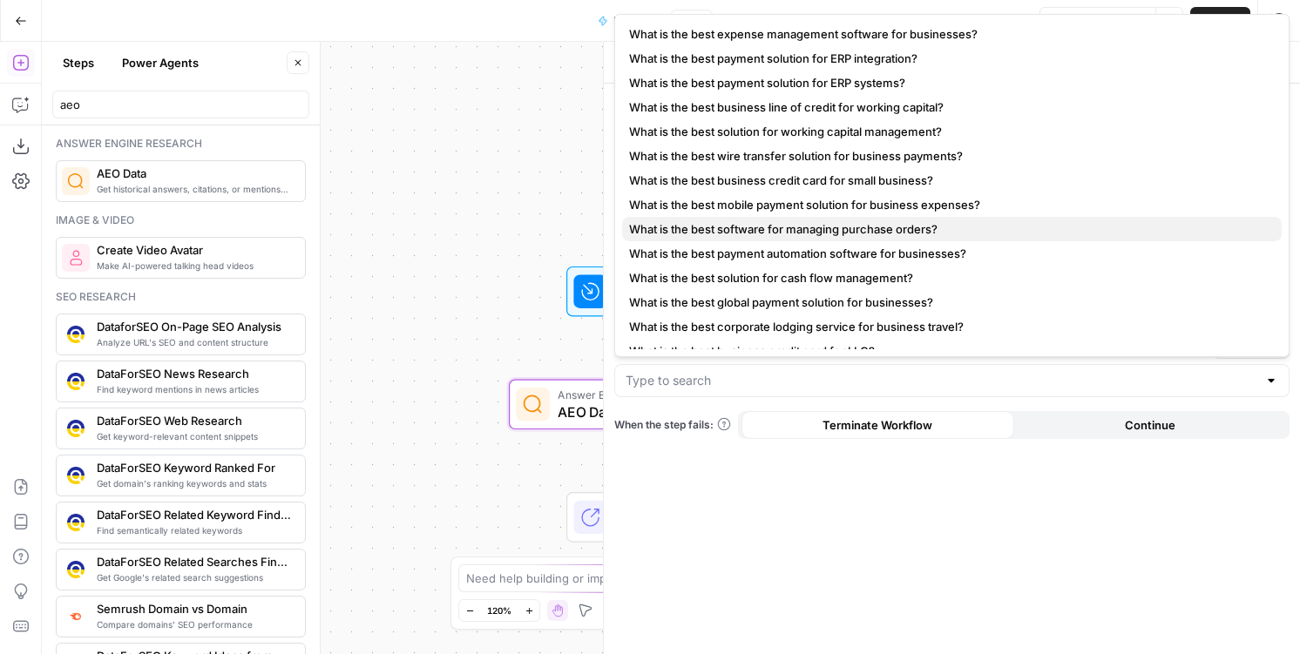
click at [721, 231] on span "What is the best software for managing purchase orders?" at bounding box center [948, 228] width 638 height 17
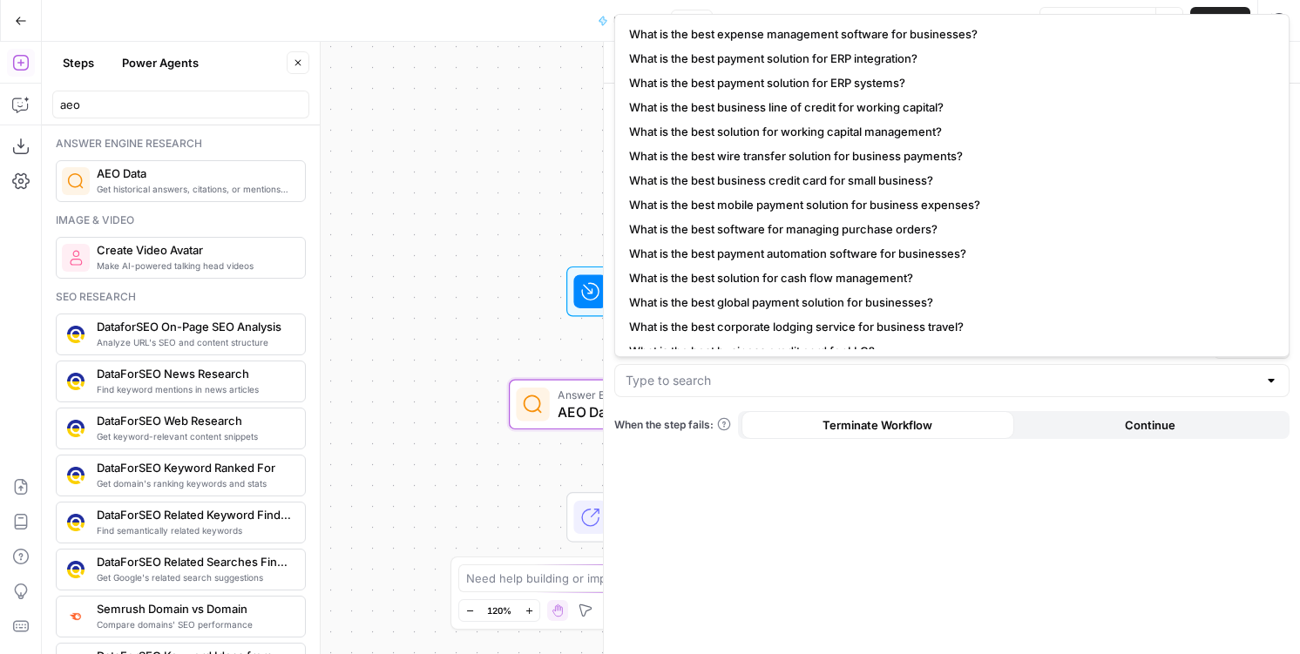
type input "What is the best software for managing purchase orders?"
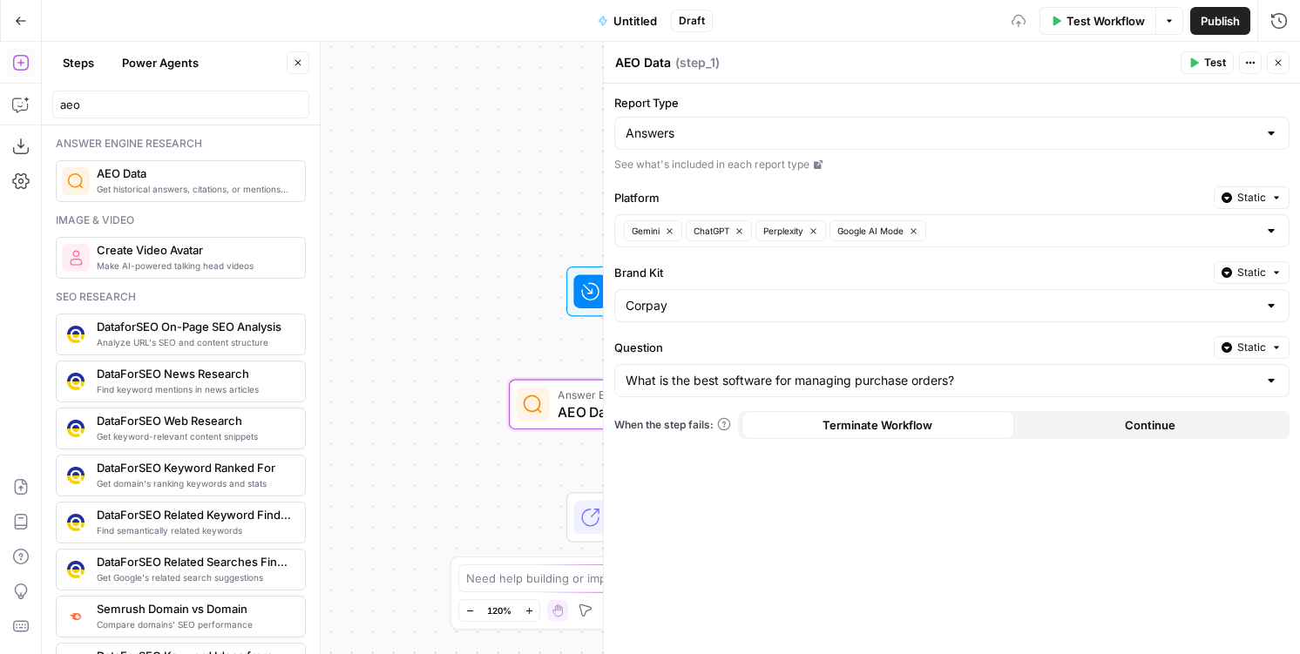
click at [1190, 55] on button "Test" at bounding box center [1206, 62] width 53 height 23
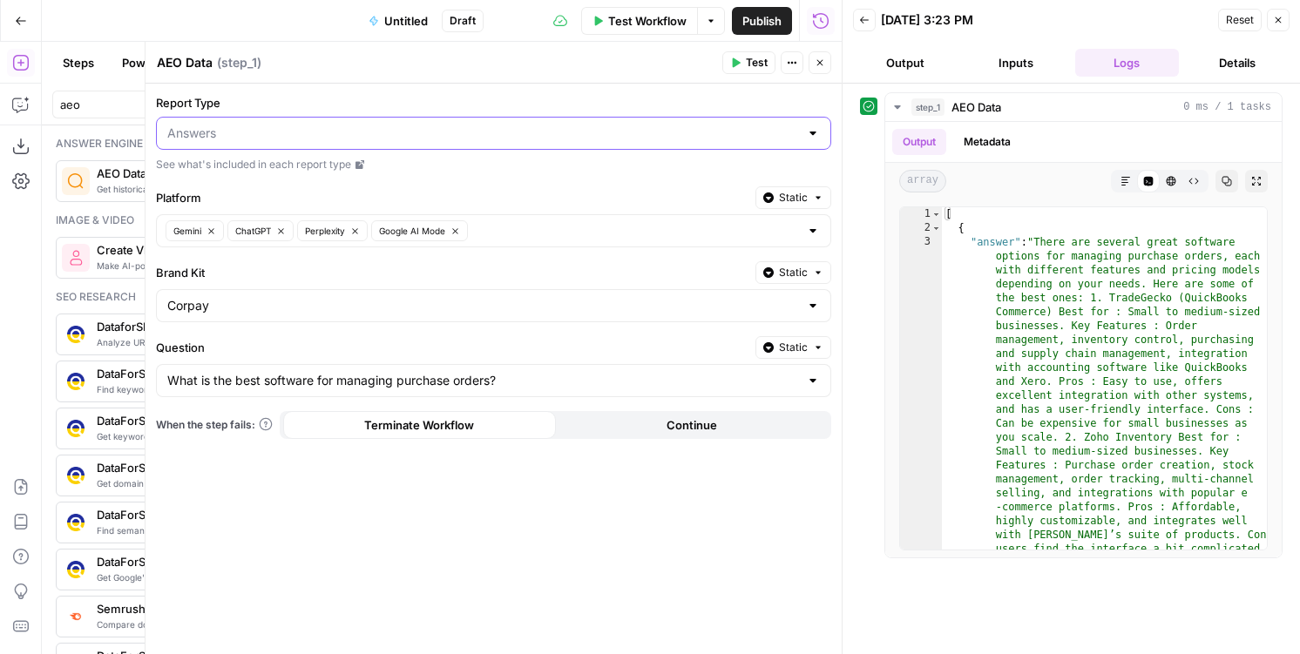
click at [537, 135] on input "Report Type" at bounding box center [483, 133] width 632 height 17
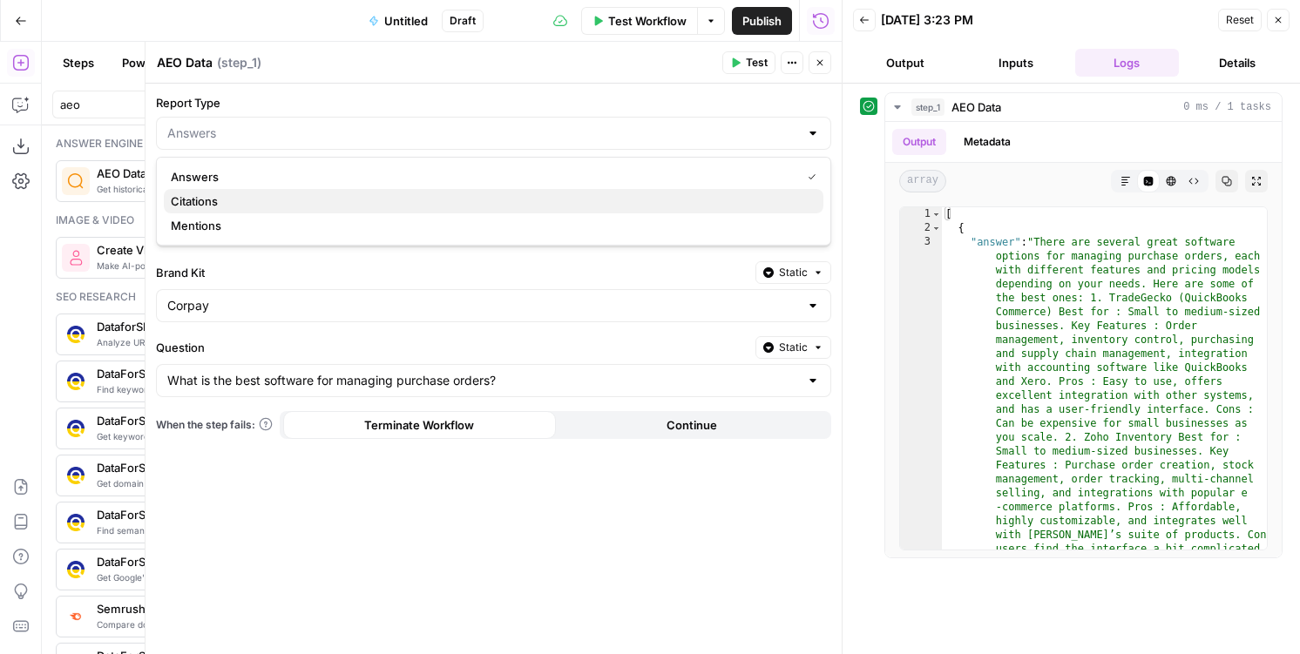
click at [413, 199] on span "Citations" at bounding box center [490, 200] width 638 height 17
type input "Citations"
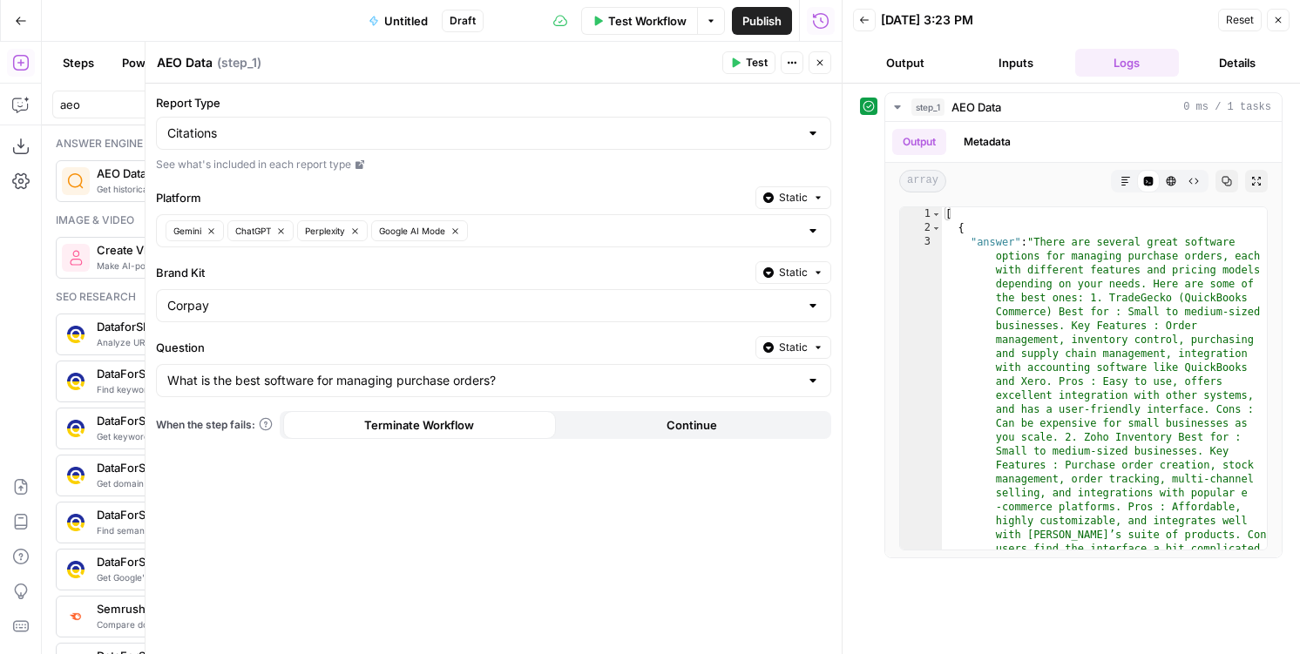
click at [763, 73] on button "Test" at bounding box center [748, 62] width 53 height 23
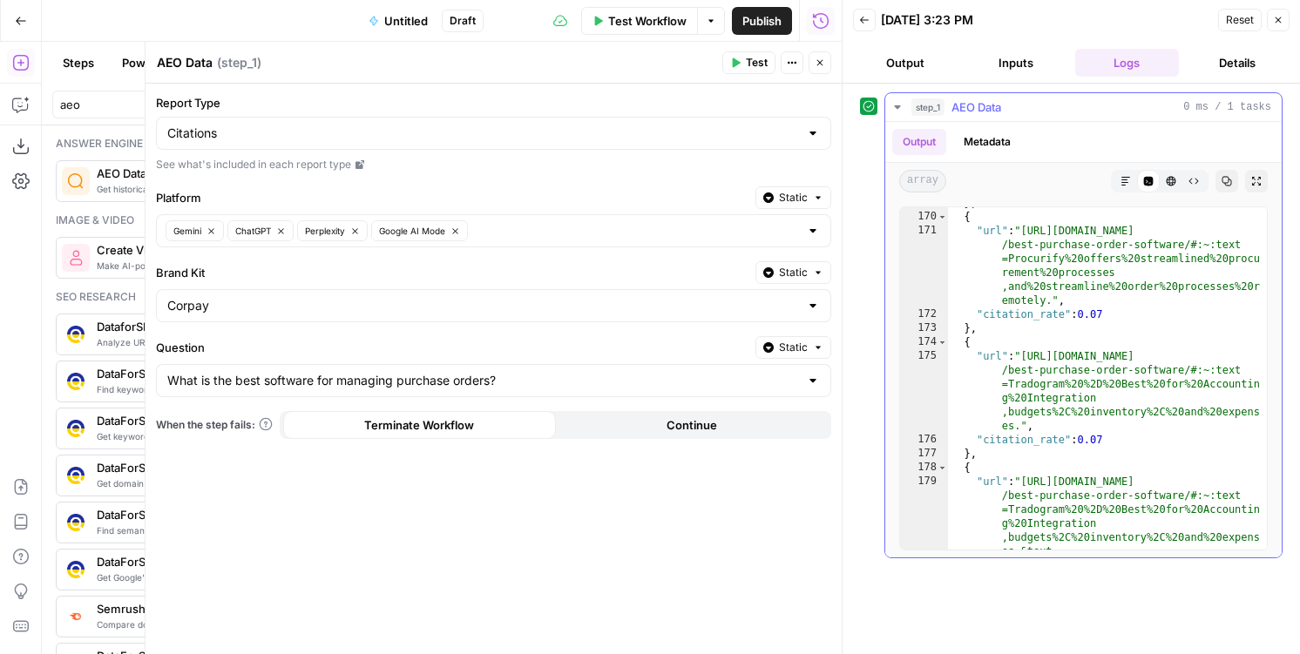
scroll to position [3660, 0]
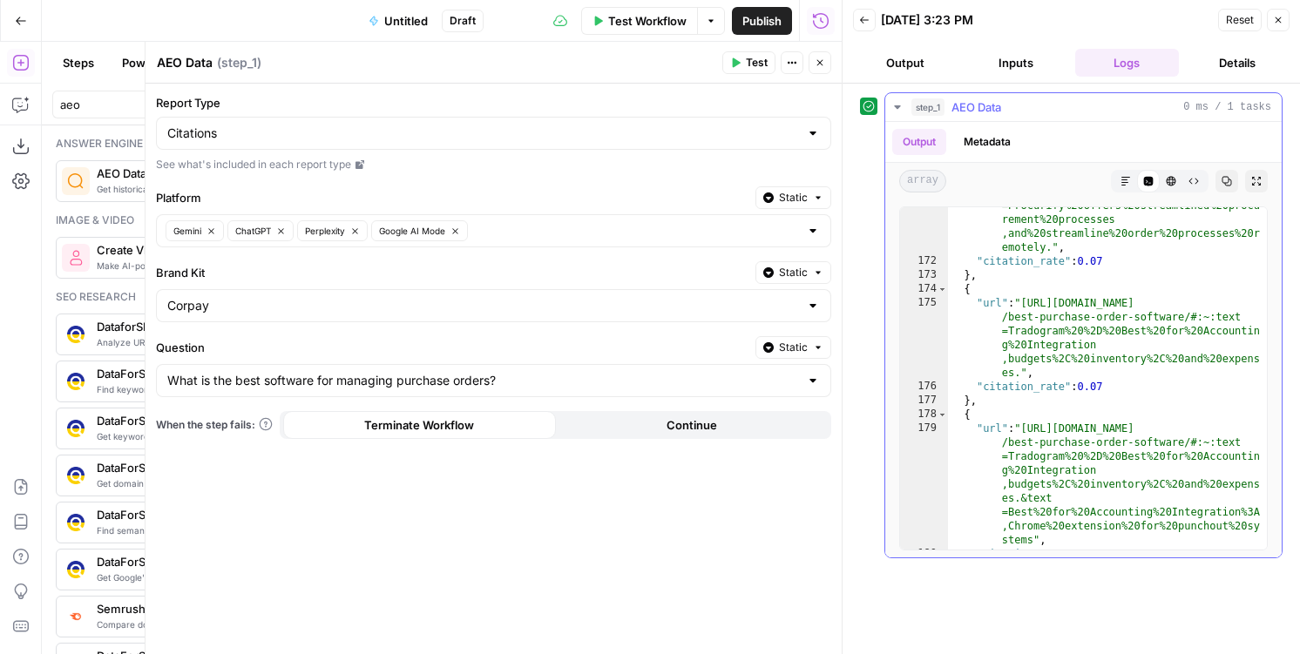
click at [1057, 381] on div ""url" : "[URL][DOMAIN_NAME] /best-purchase-order-software/#:~:text =Procurify%2…" at bounding box center [1107, 391] width 319 height 440
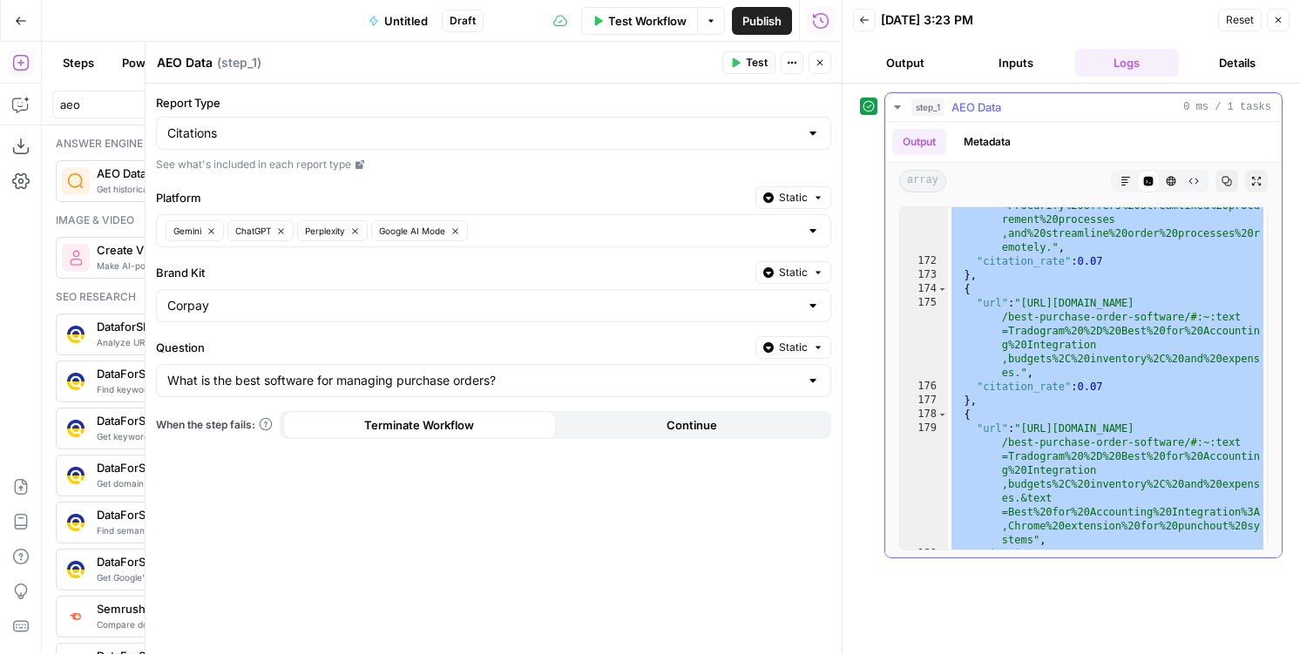
click at [1049, 298] on div ""url" : "[URL][DOMAIN_NAME] /best-purchase-order-software/#:~:text =Procurify%2…" at bounding box center [1107, 391] width 319 height 440
type textarea "**********"
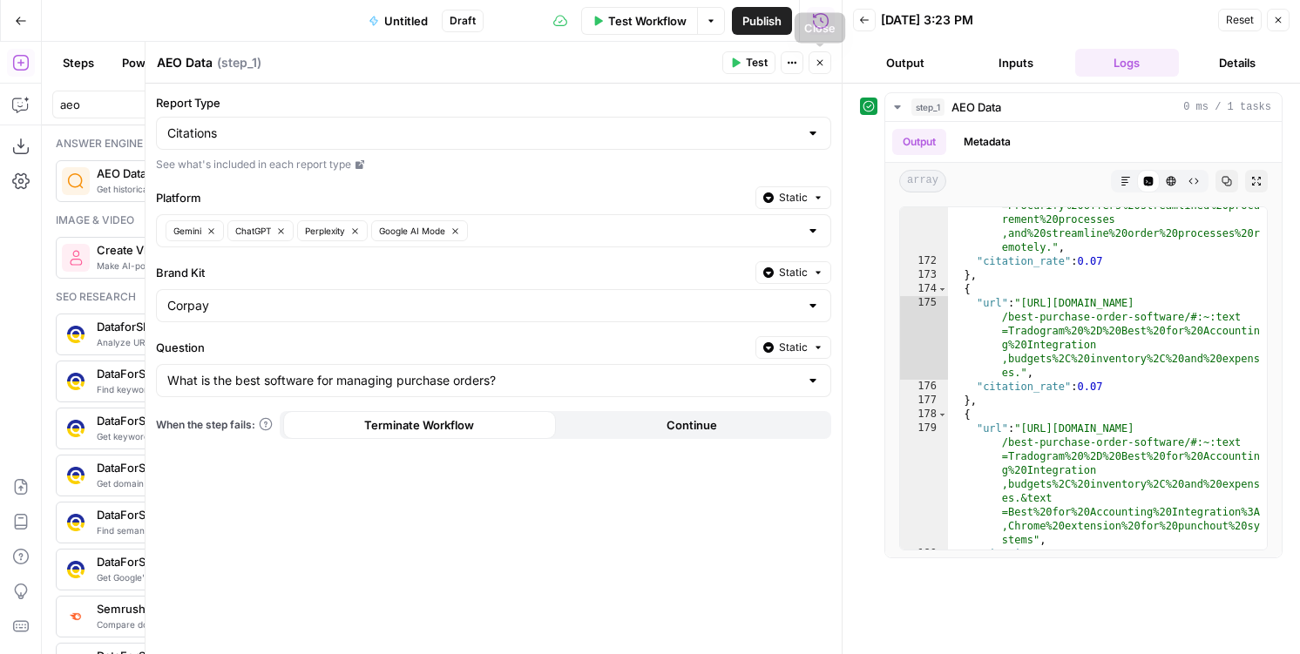
click at [824, 70] on button "Close" at bounding box center [819, 62] width 23 height 23
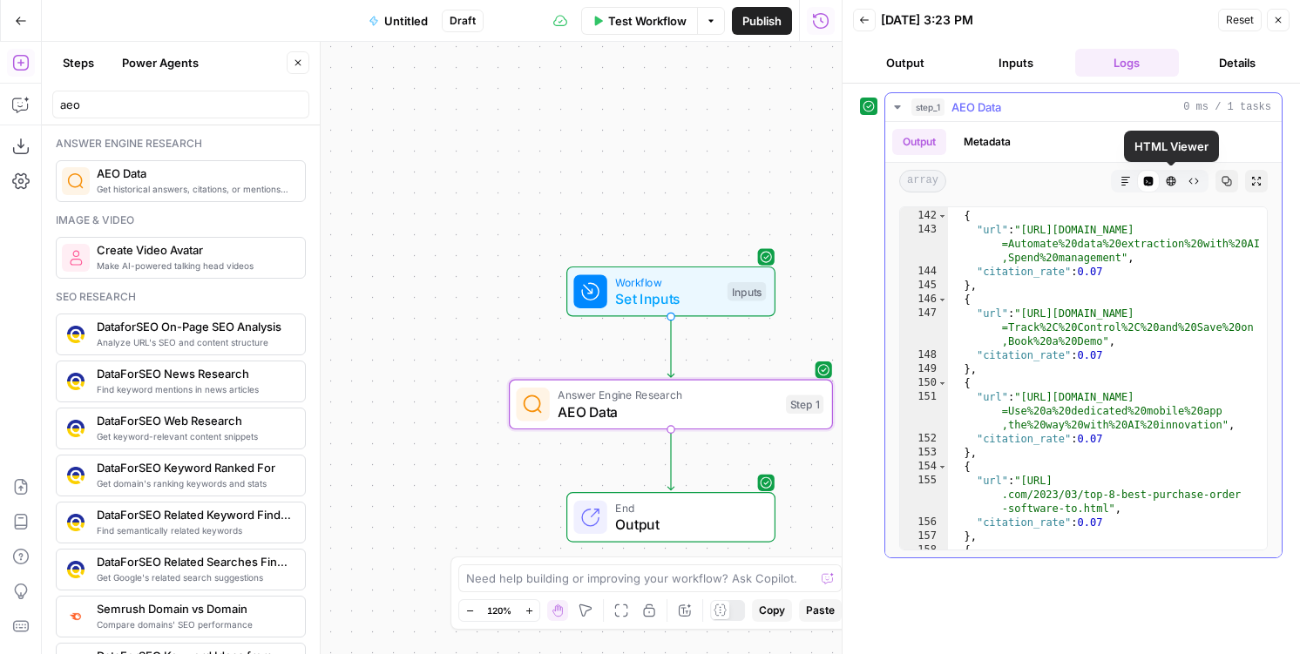
scroll to position [2735, 0]
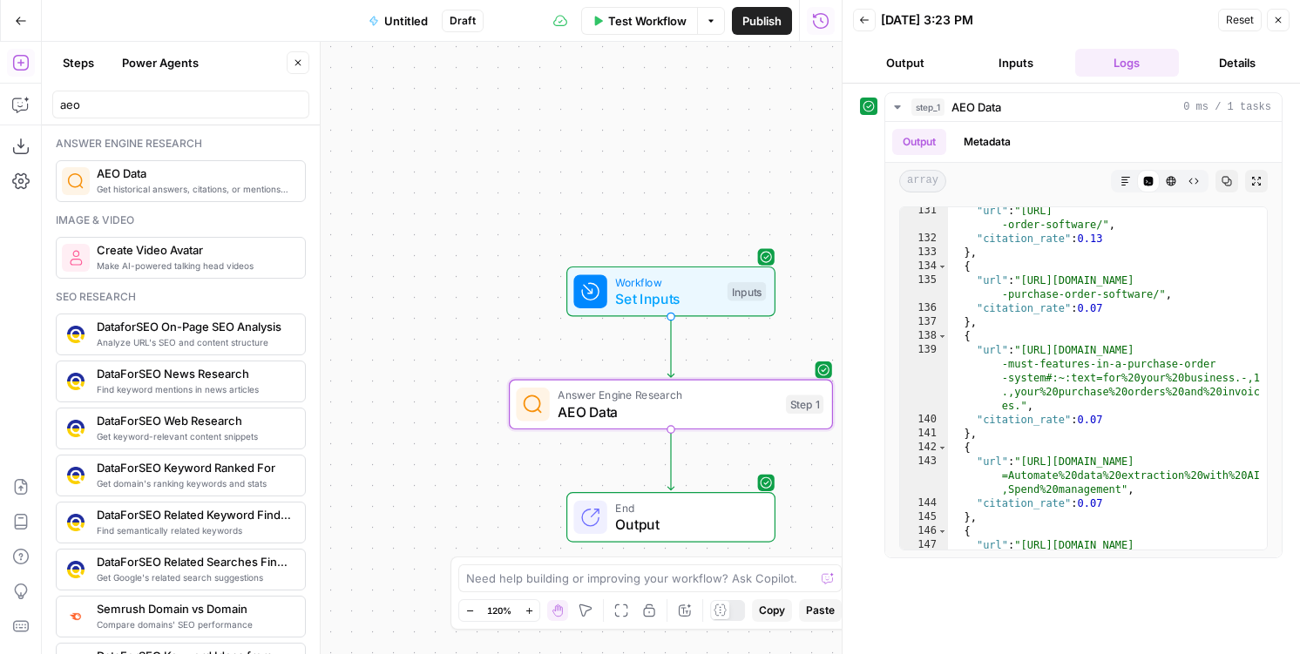
click at [1280, 24] on icon "button" at bounding box center [1278, 20] width 10 height 10
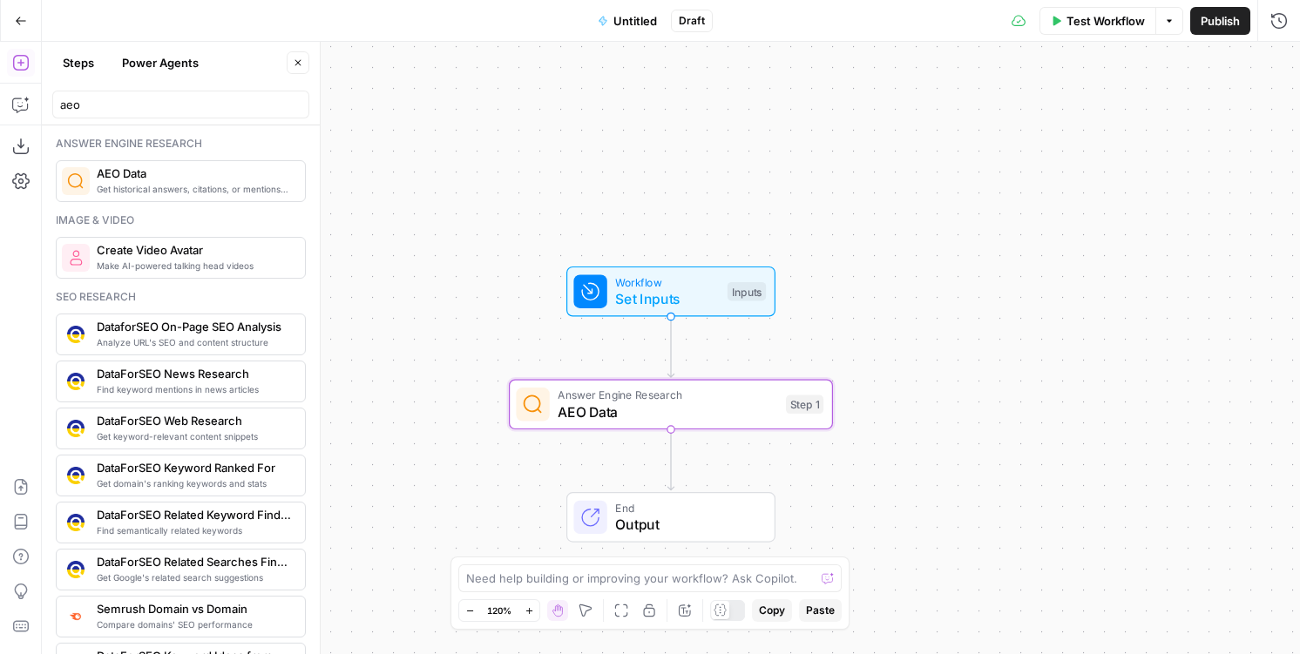
click at [291, 65] on button "Close" at bounding box center [298, 62] width 23 height 23
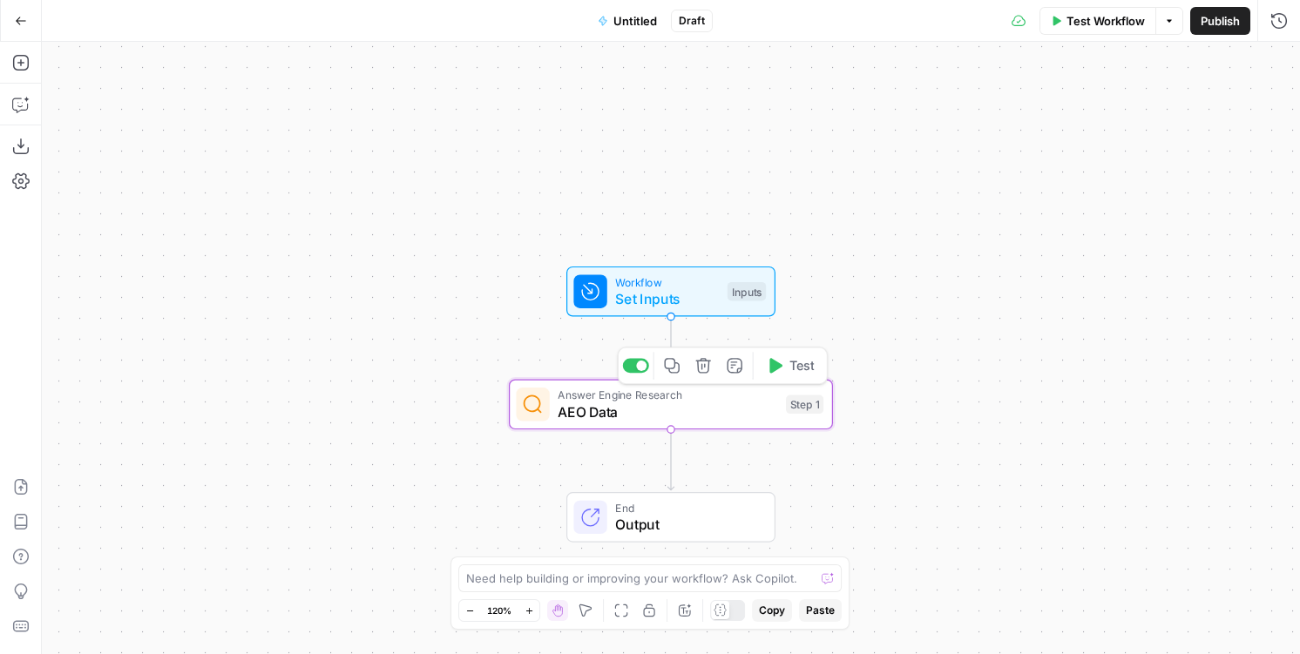
click at [546, 402] on div at bounding box center [532, 404] width 33 height 33
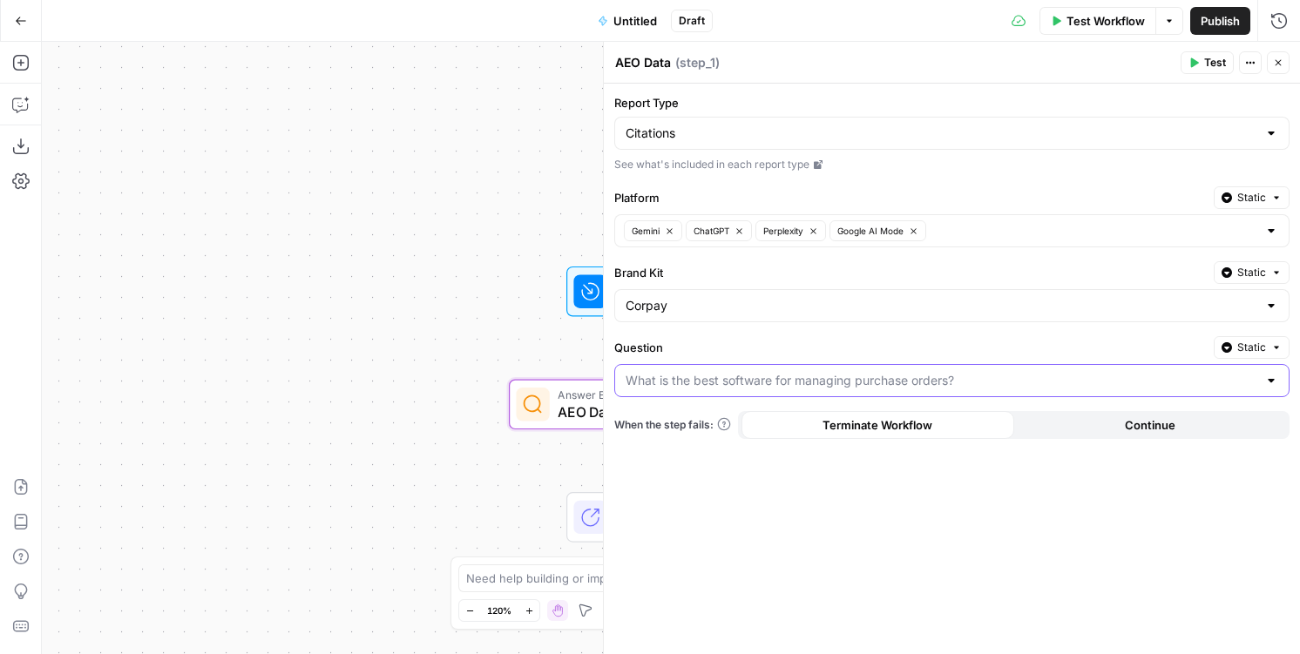
click at [775, 383] on input "Question" at bounding box center [941, 380] width 632 height 17
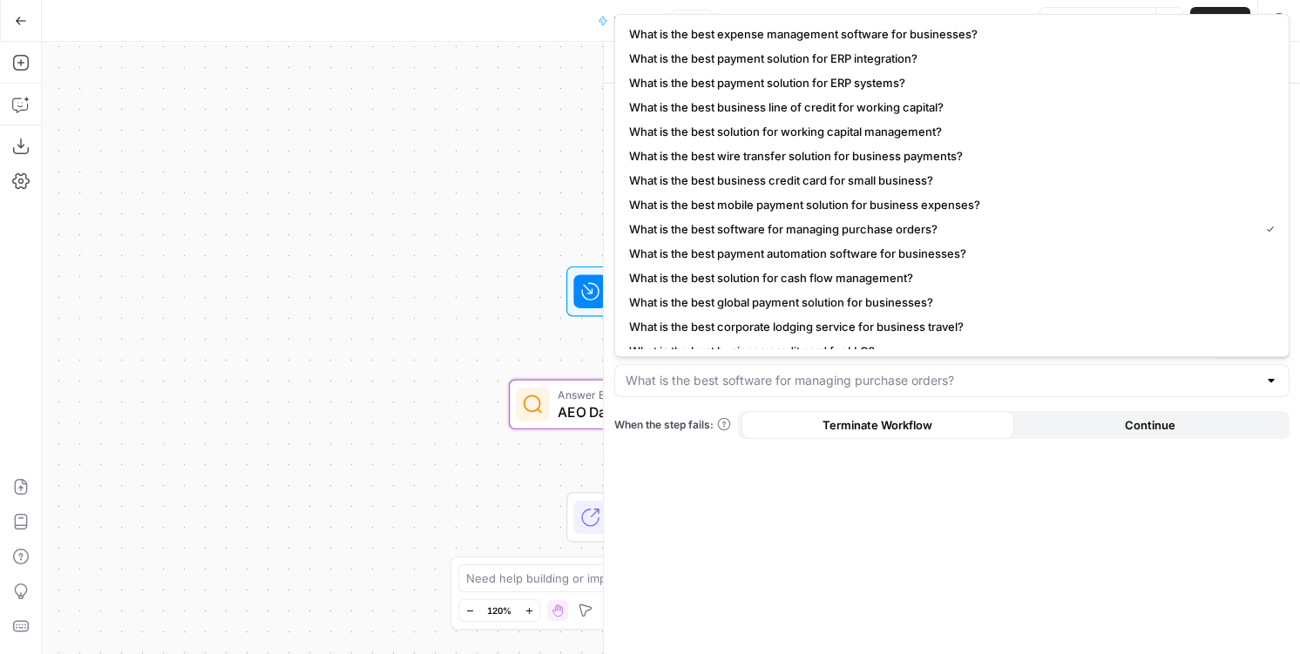
type input "What is the best software for managing purchase orders?"
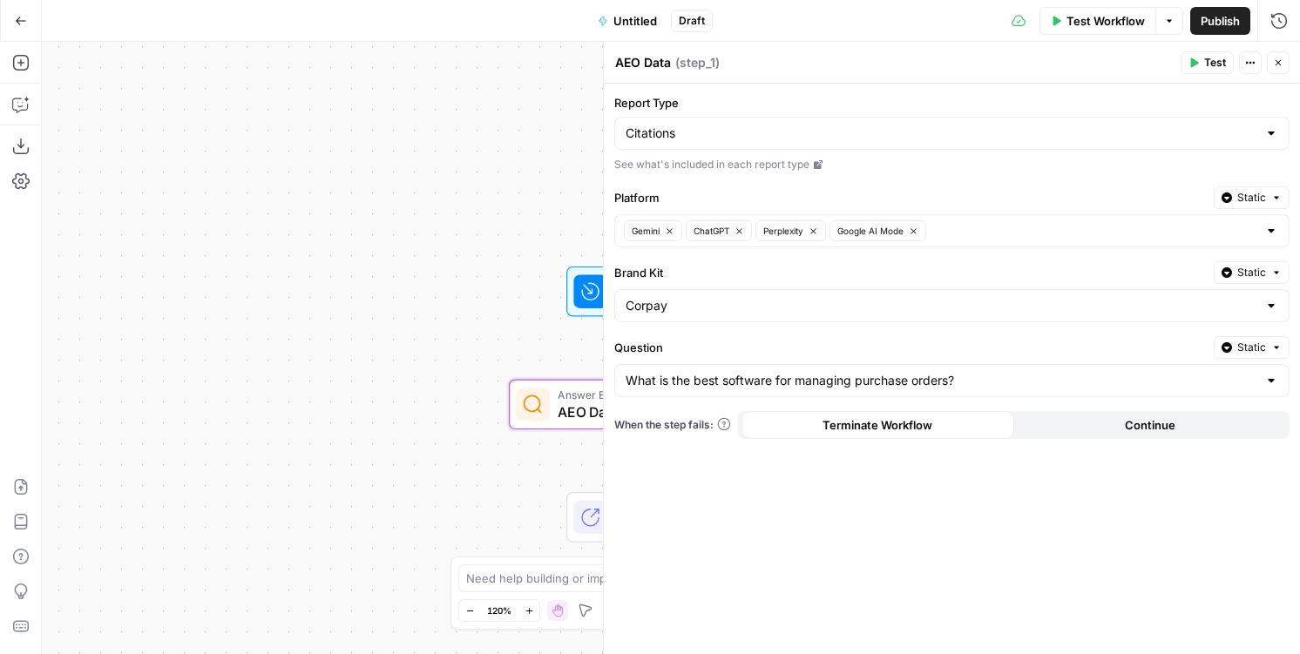
click at [756, 552] on div "Report Type Citations See what's included in each report type Platform Static G…" at bounding box center [952, 369] width 696 height 571
click at [751, 374] on input "Question" at bounding box center [941, 380] width 632 height 17
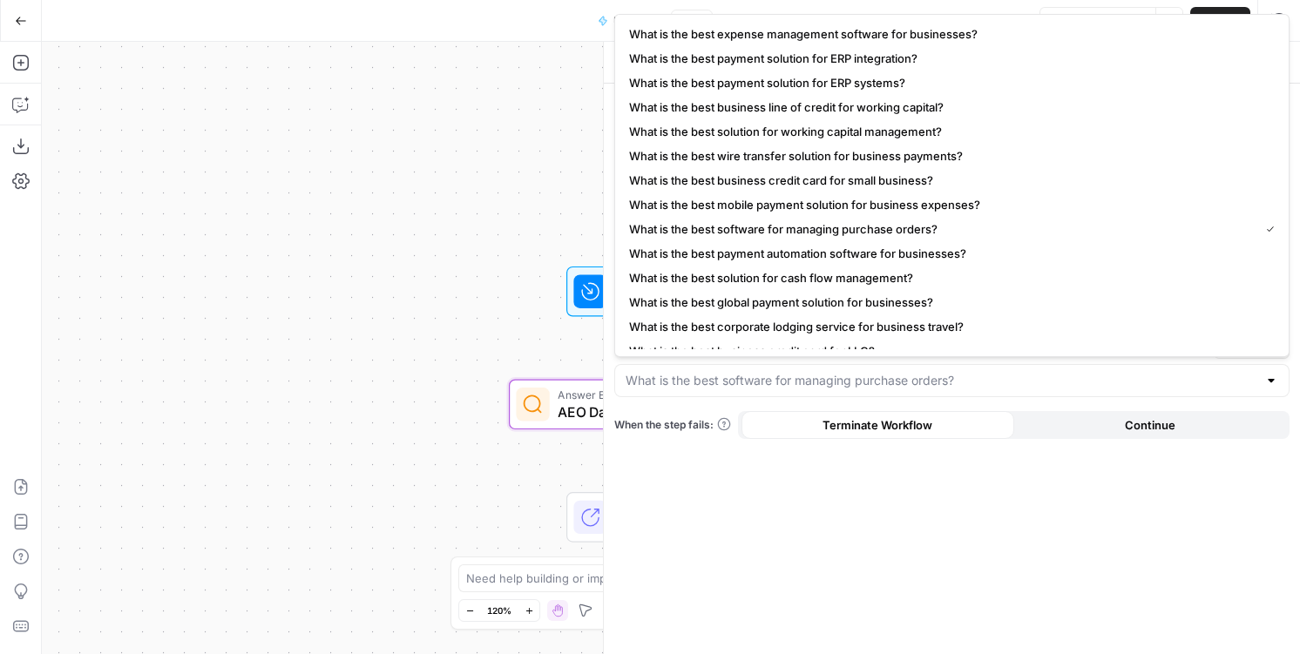
type input "What is the best software for managing purchase orders?"
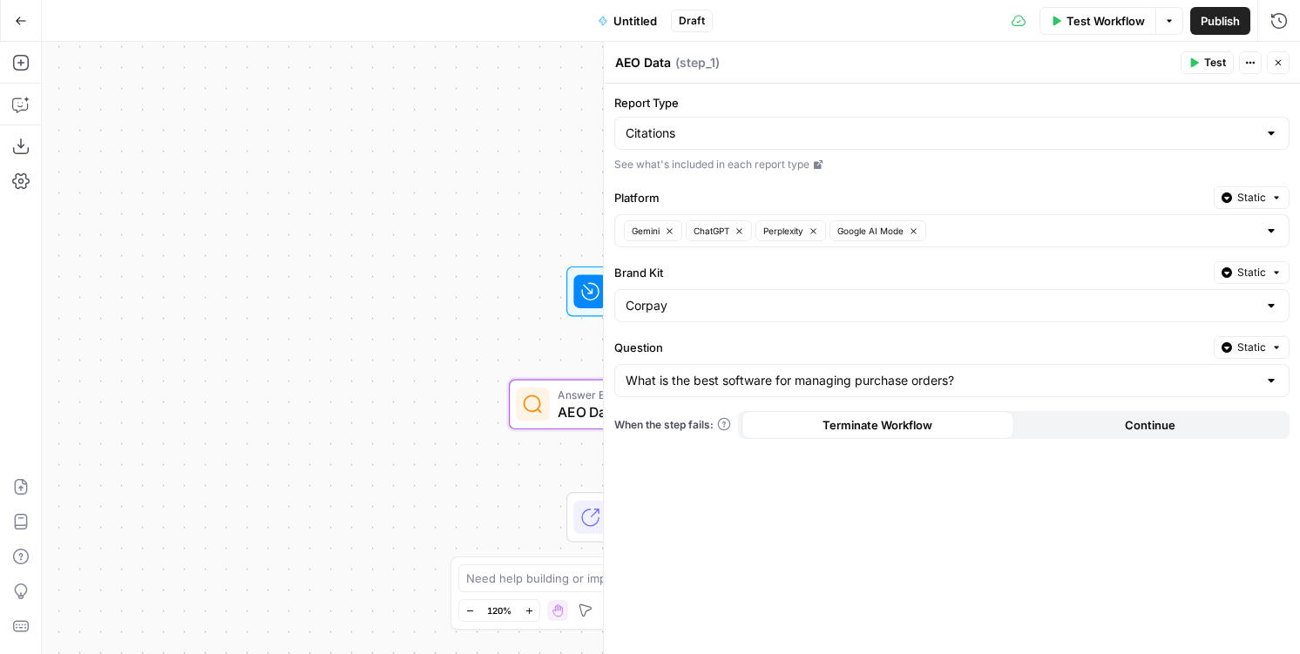
click at [1107, 465] on div "Report Type Citations See what's included in each report type Platform Static G…" at bounding box center [952, 369] width 696 height 571
click at [1270, 64] on button "Close" at bounding box center [1277, 62] width 23 height 23
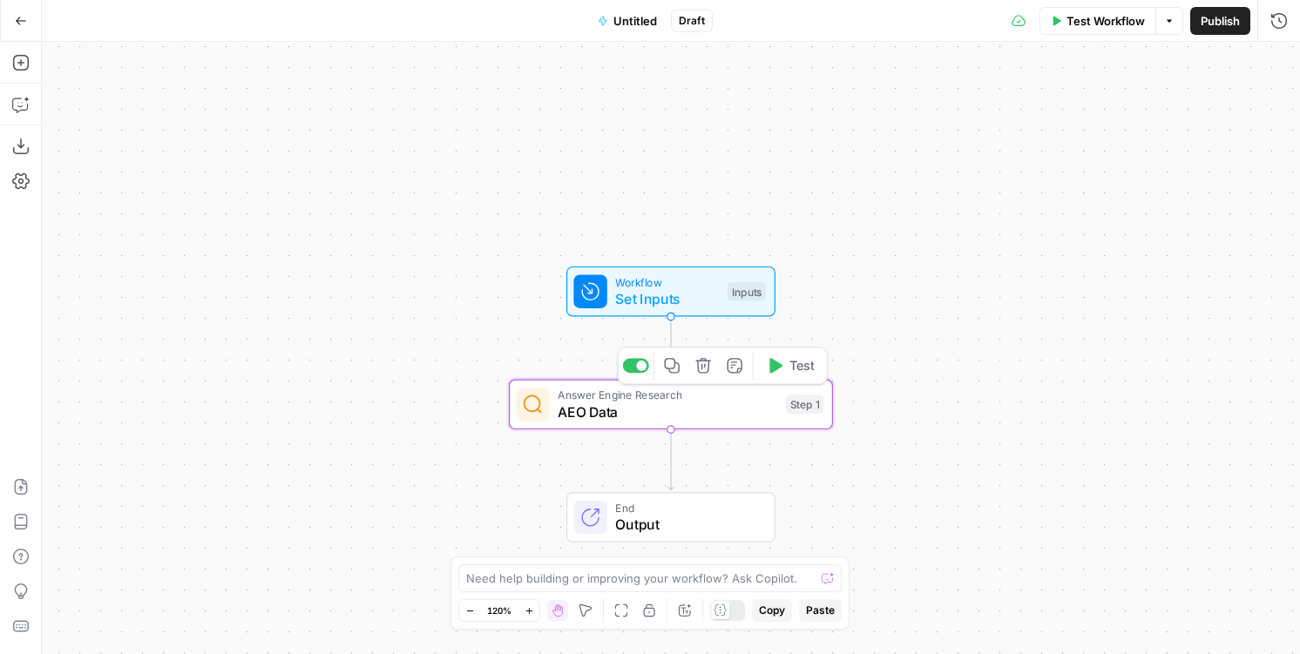
click at [789, 368] on span "Test" at bounding box center [801, 365] width 25 height 19
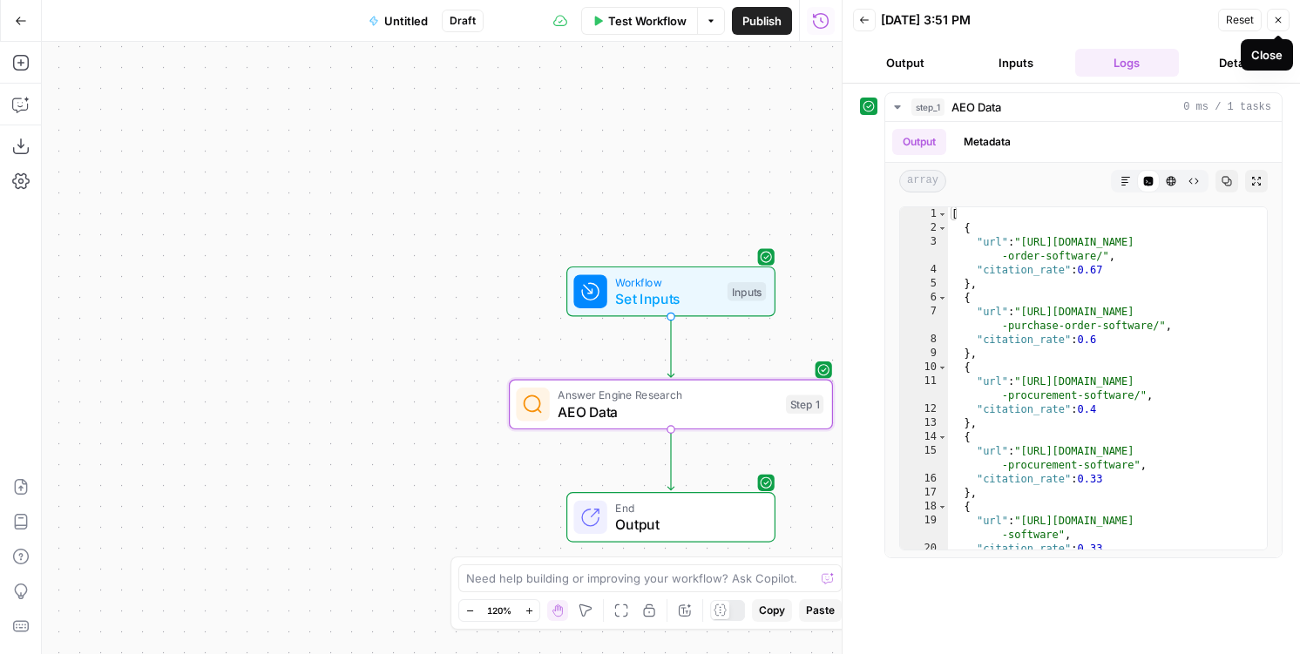
click at [1279, 25] on button "Close" at bounding box center [1277, 20] width 23 height 23
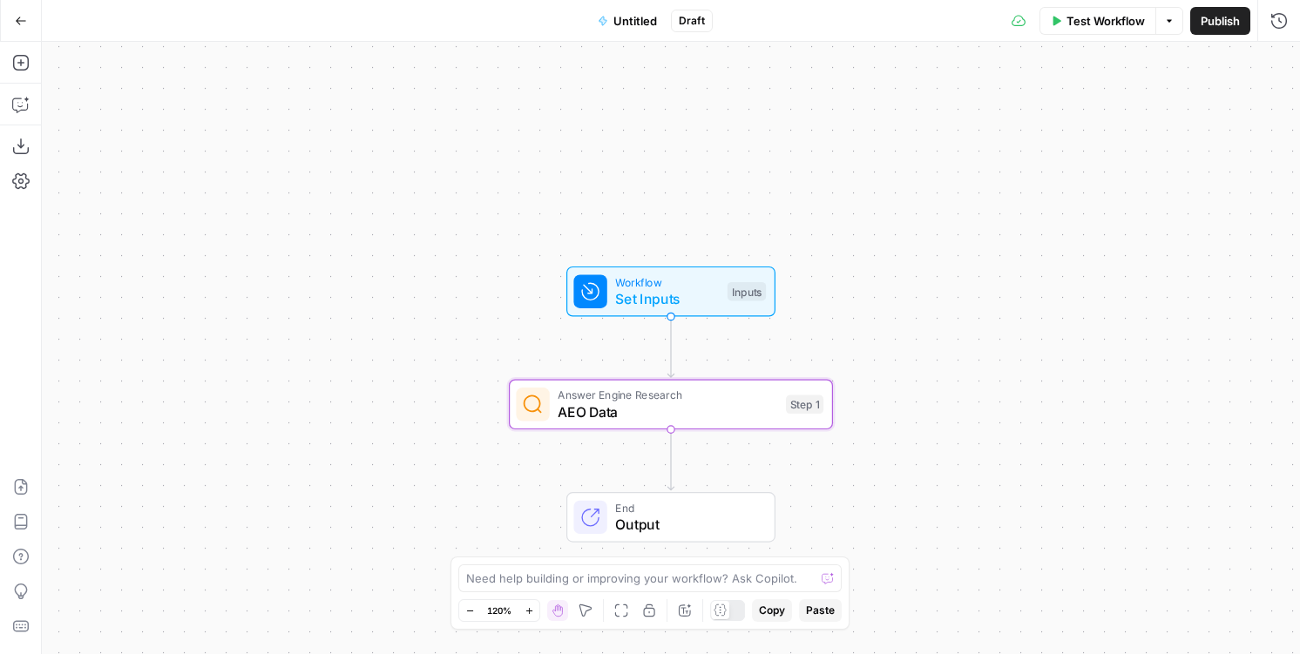
click at [672, 402] on span "AEO Data" at bounding box center [667, 412] width 220 height 21
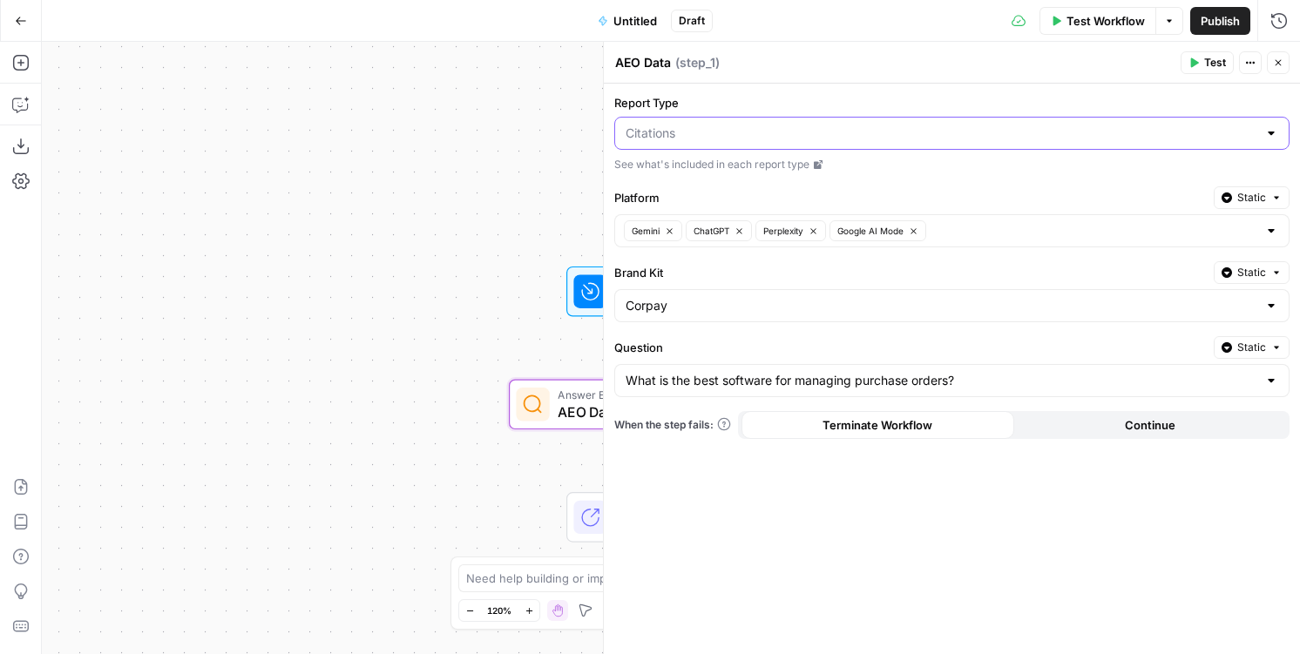
click at [1100, 137] on input "Report Type" at bounding box center [941, 133] width 632 height 17
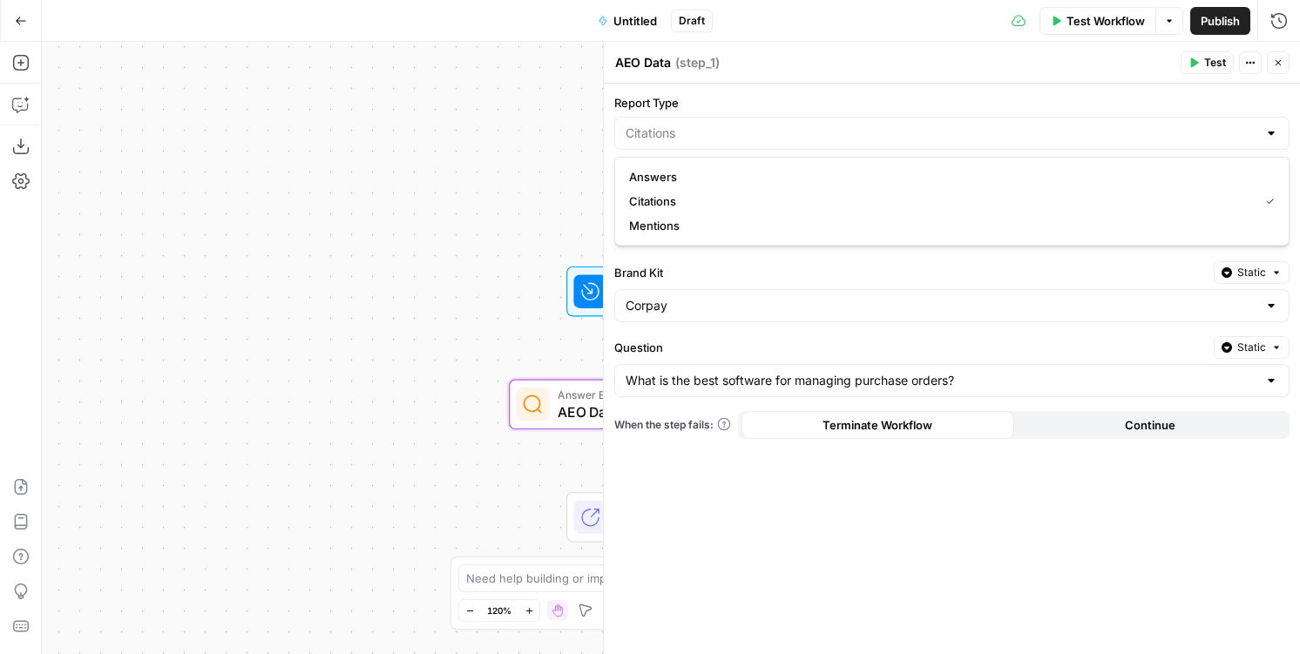
type input "Citations"
click at [1099, 106] on label "Report Type" at bounding box center [951, 102] width 675 height 17
click at [1099, 125] on input "Citations" at bounding box center [941, 133] width 632 height 17
type input "Citations"
click at [1282, 60] on icon "button" at bounding box center [1278, 62] width 10 height 10
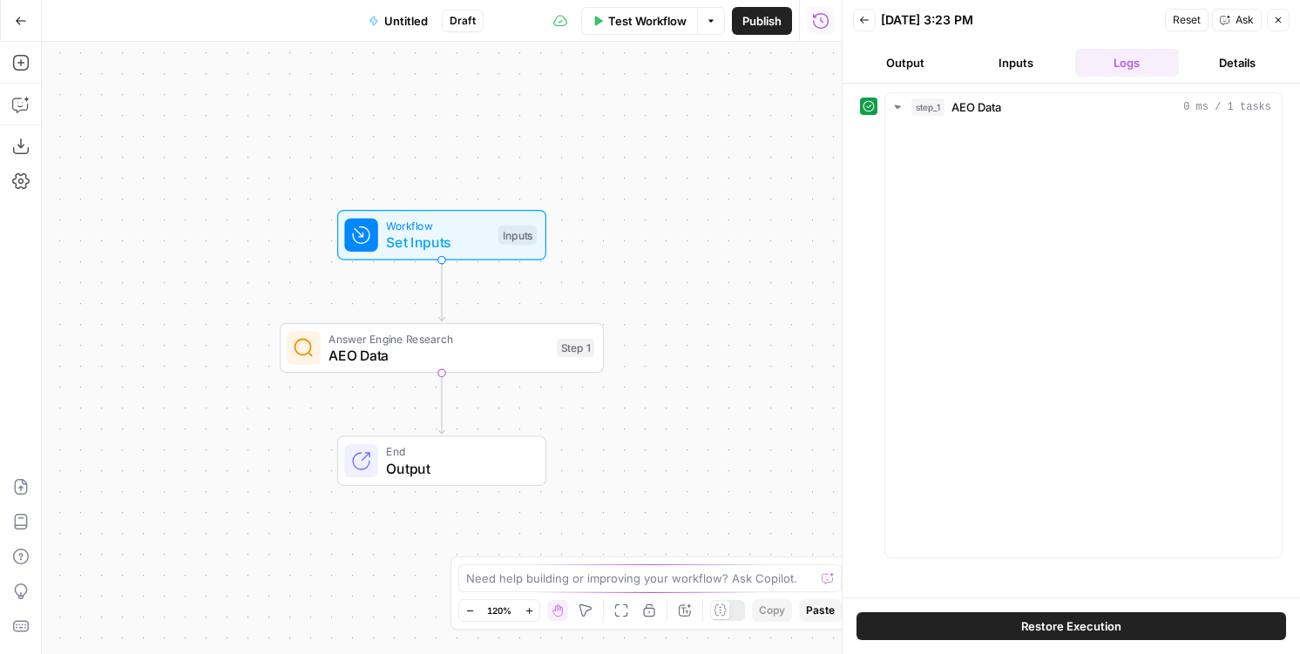
click at [27, 22] on button "Go Back" at bounding box center [20, 20] width 31 height 31
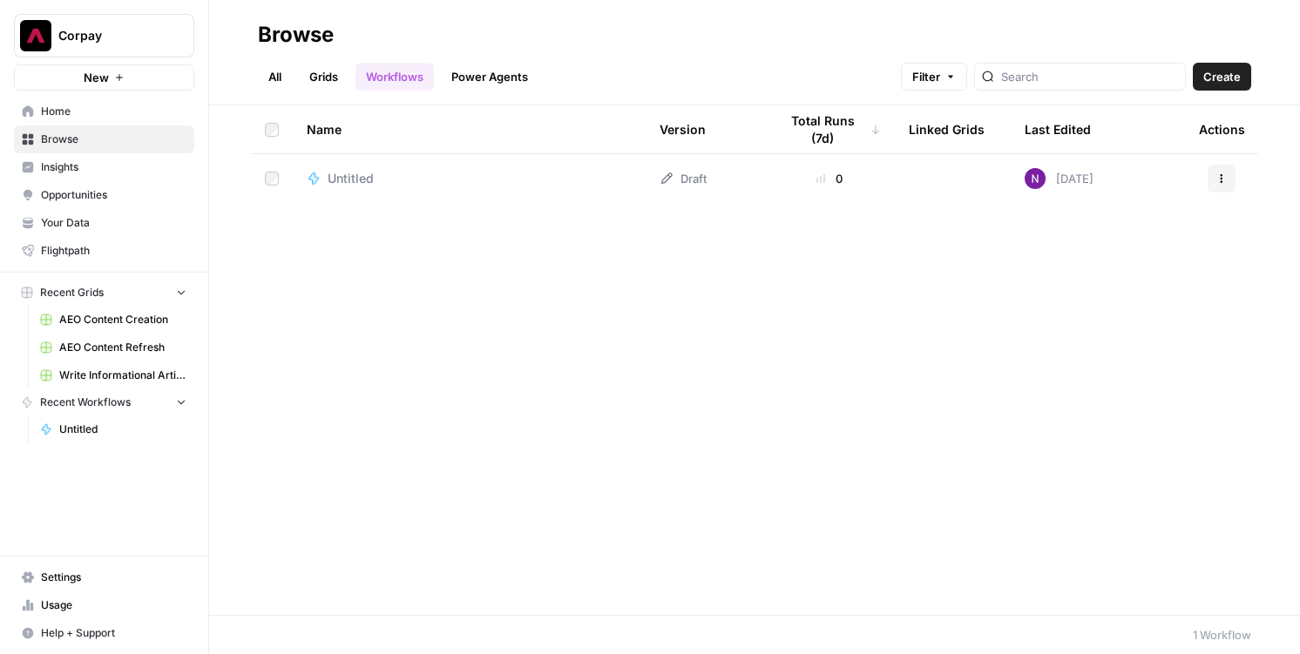
click at [130, 166] on span "Insights" at bounding box center [113, 167] width 145 height 16
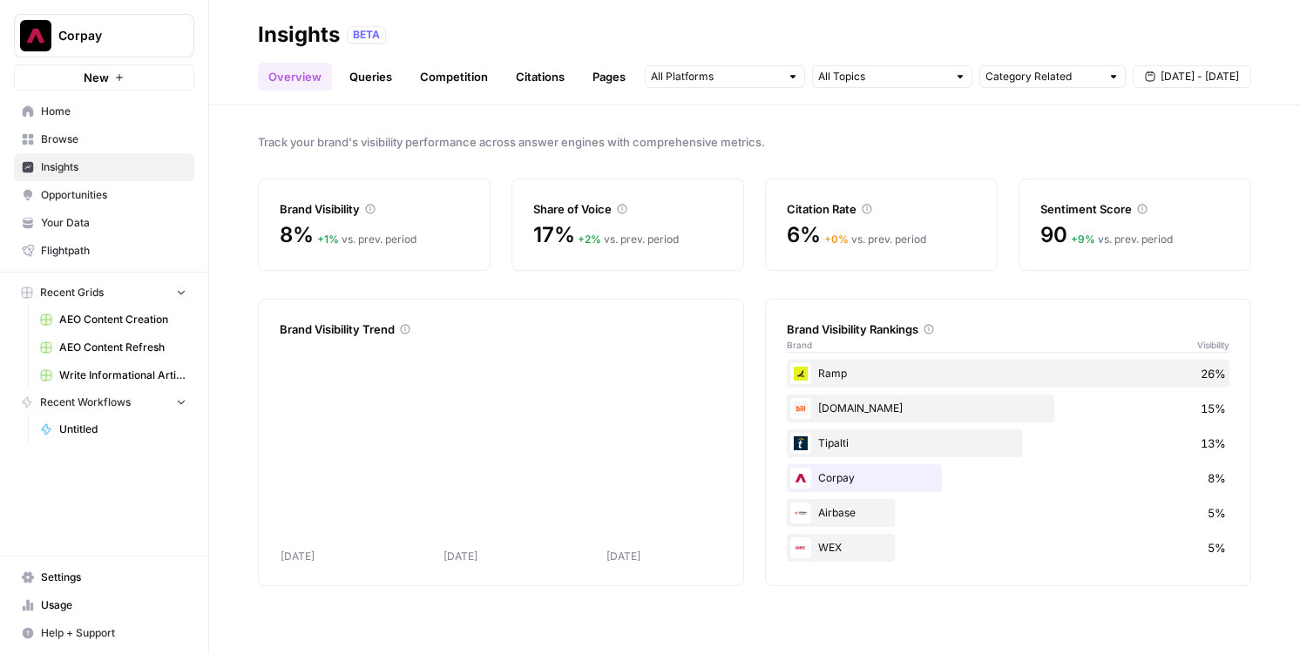
click at [387, 74] on link "Queries" at bounding box center [371, 77] width 64 height 28
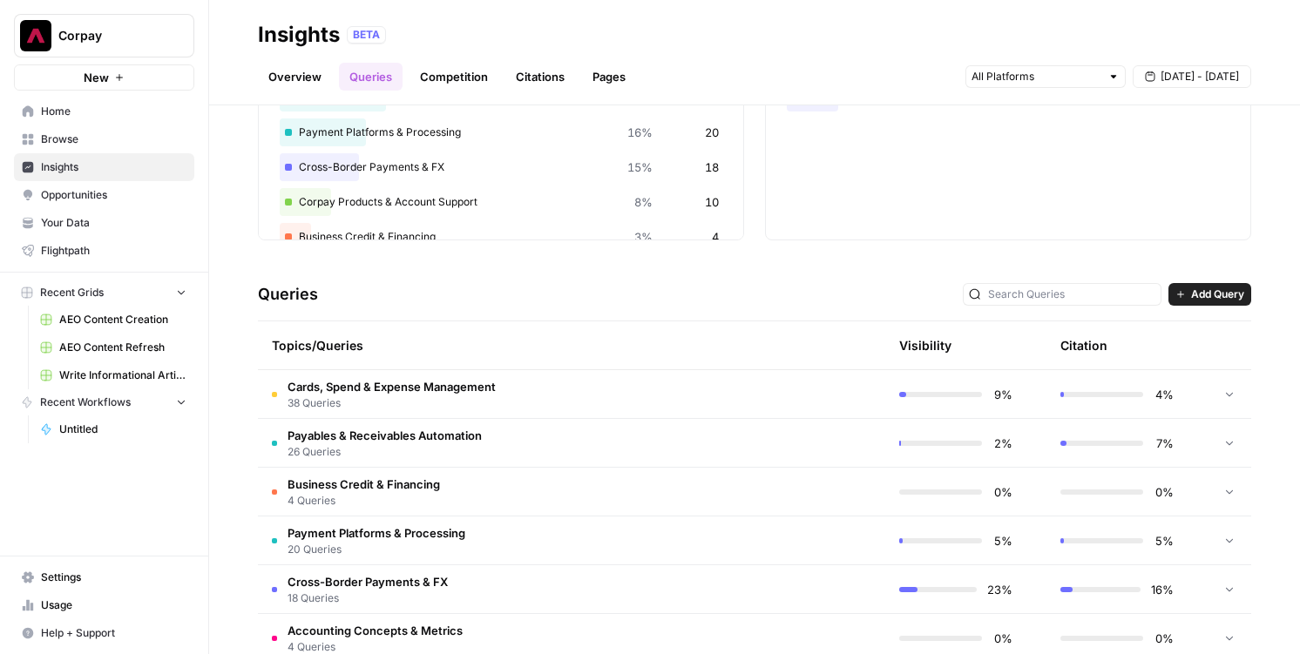
scroll to position [192, 0]
click at [800, 362] on th at bounding box center [801, 345] width 165 height 48
click at [762, 406] on td at bounding box center [801, 393] width 165 height 48
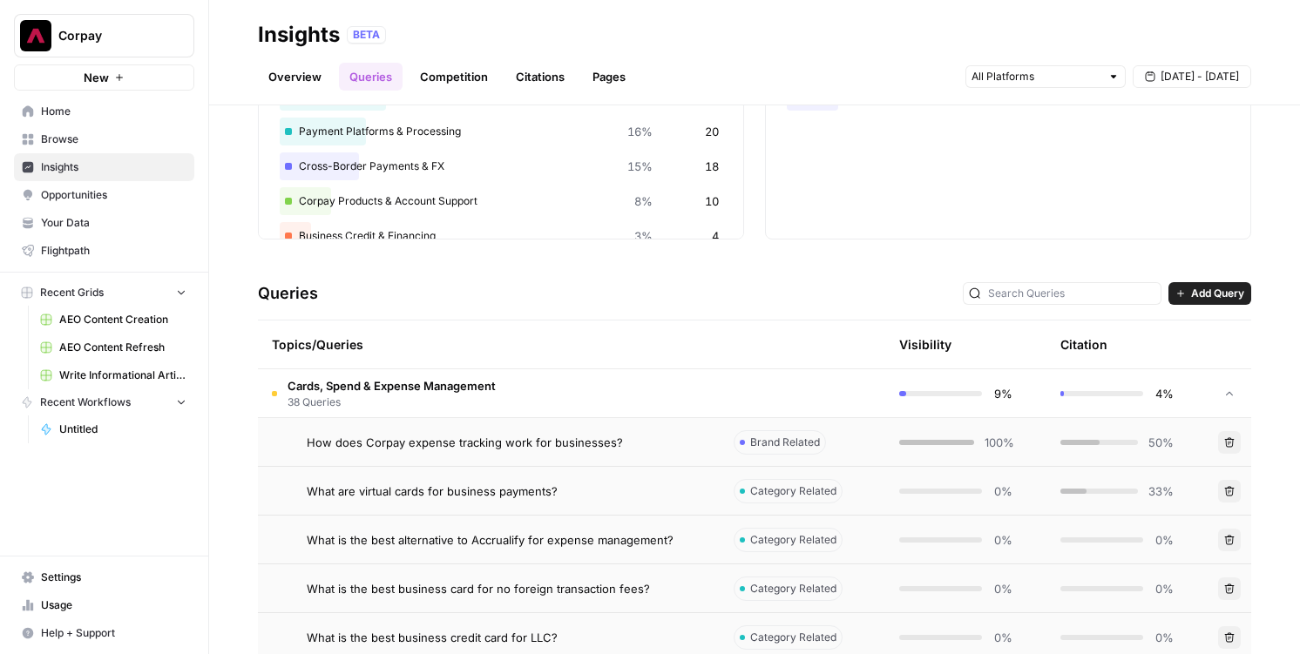
click at [699, 446] on div "How does Corpay expense tracking work for businesses?" at bounding box center [506, 442] width 399 height 17
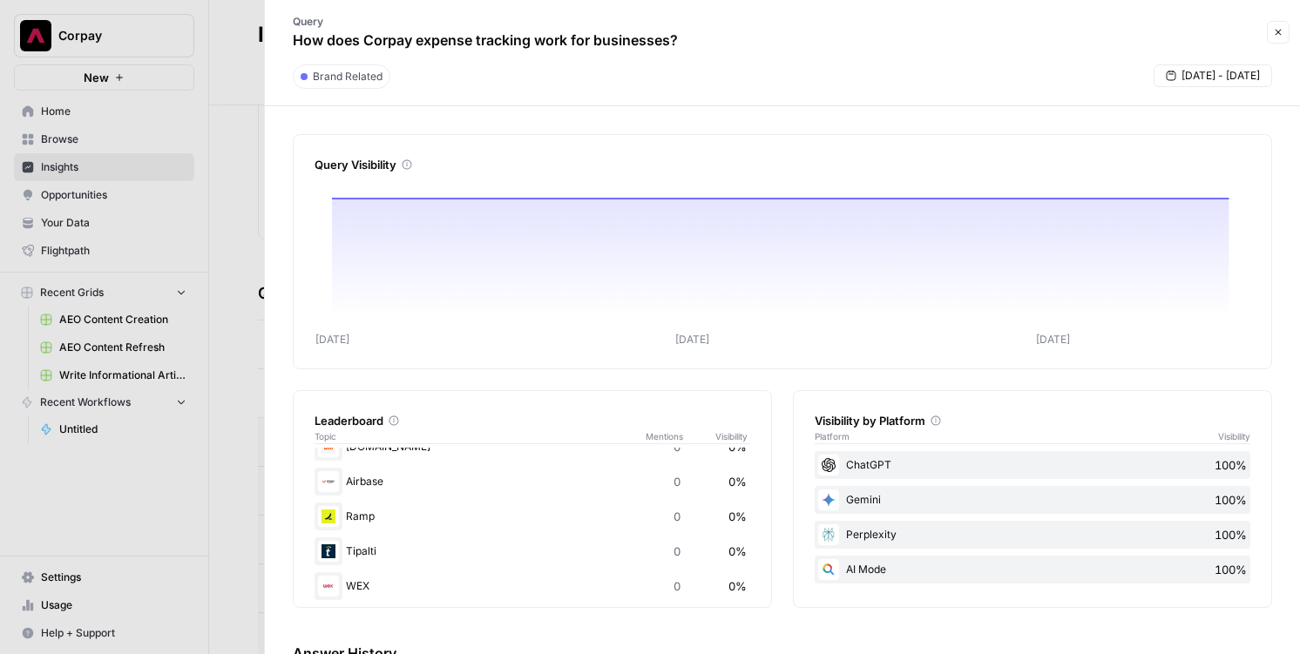
scroll to position [142, 0]
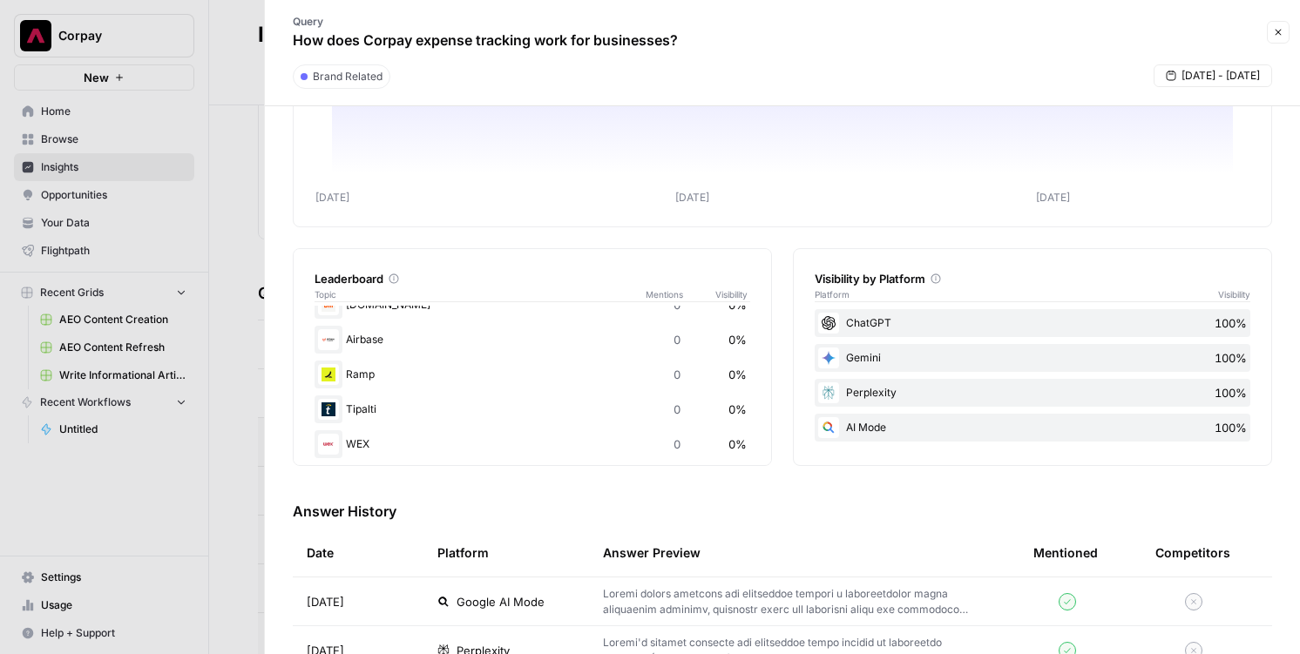
click at [250, 182] on div at bounding box center [650, 327] width 1300 height 654
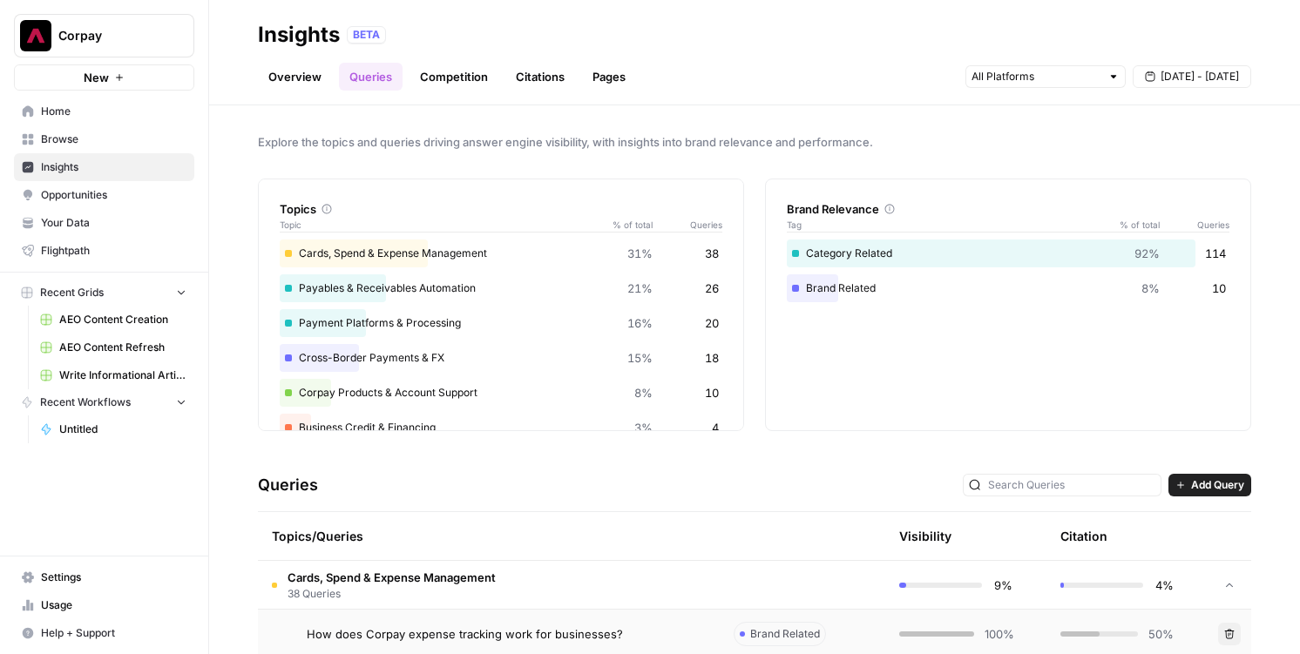
click at [422, 598] on span "38 Queries" at bounding box center [391, 594] width 208 height 16
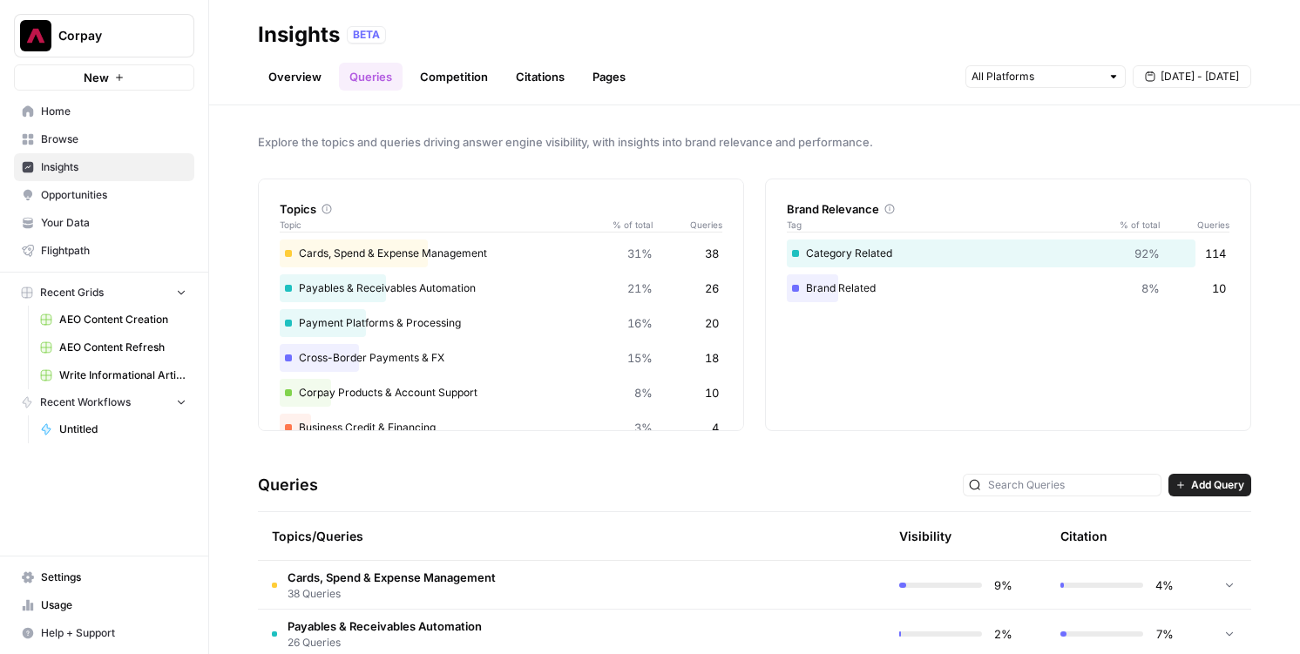
click at [476, 67] on link "Competition" at bounding box center [453, 77] width 89 height 28
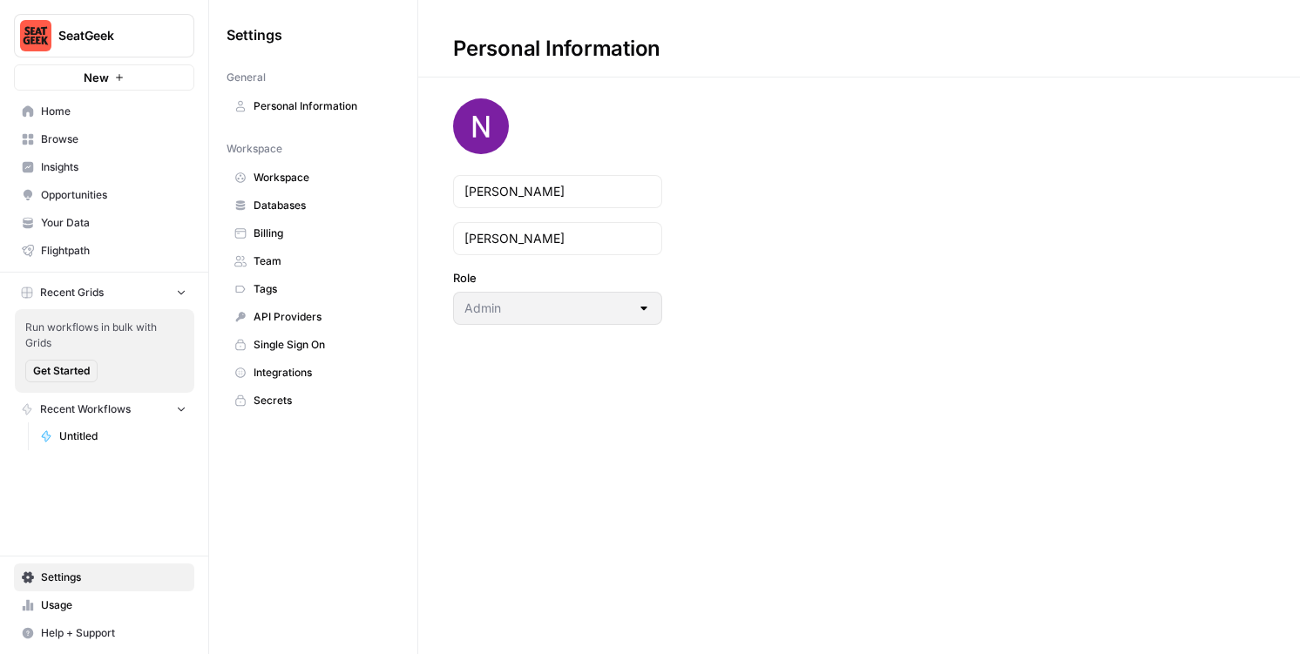
click at [66, 157] on link "Insights" at bounding box center [104, 167] width 180 height 28
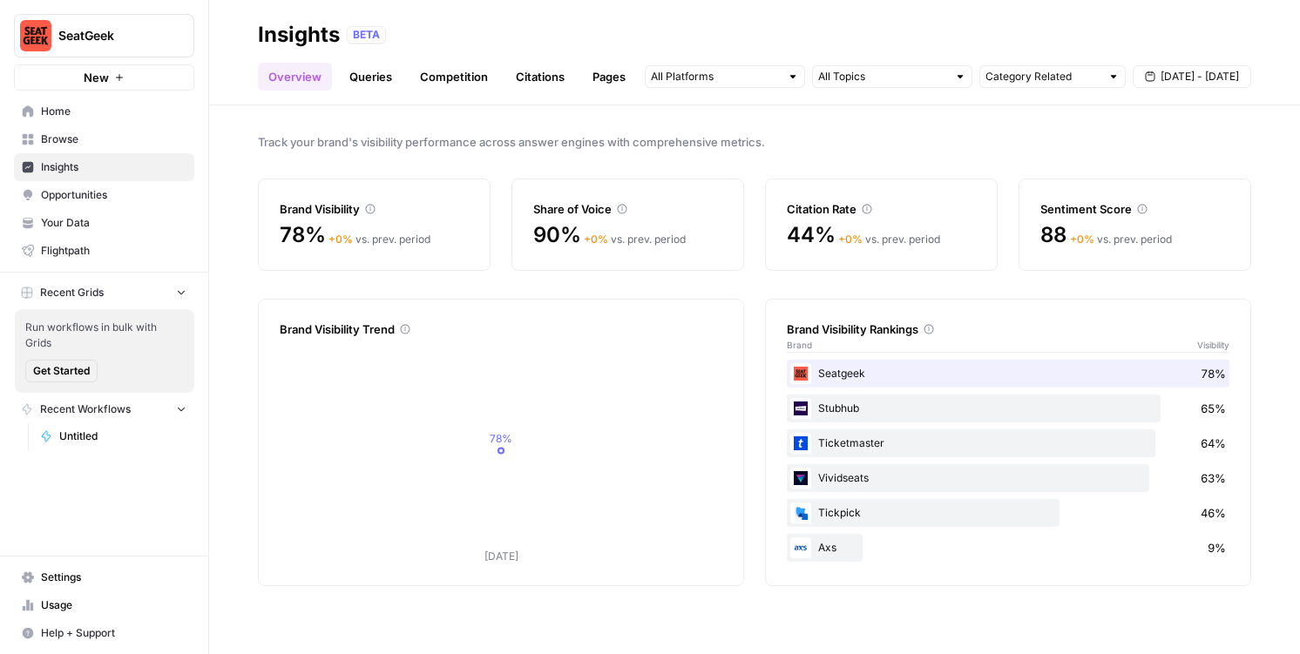
click at [381, 75] on link "Queries" at bounding box center [371, 77] width 64 height 28
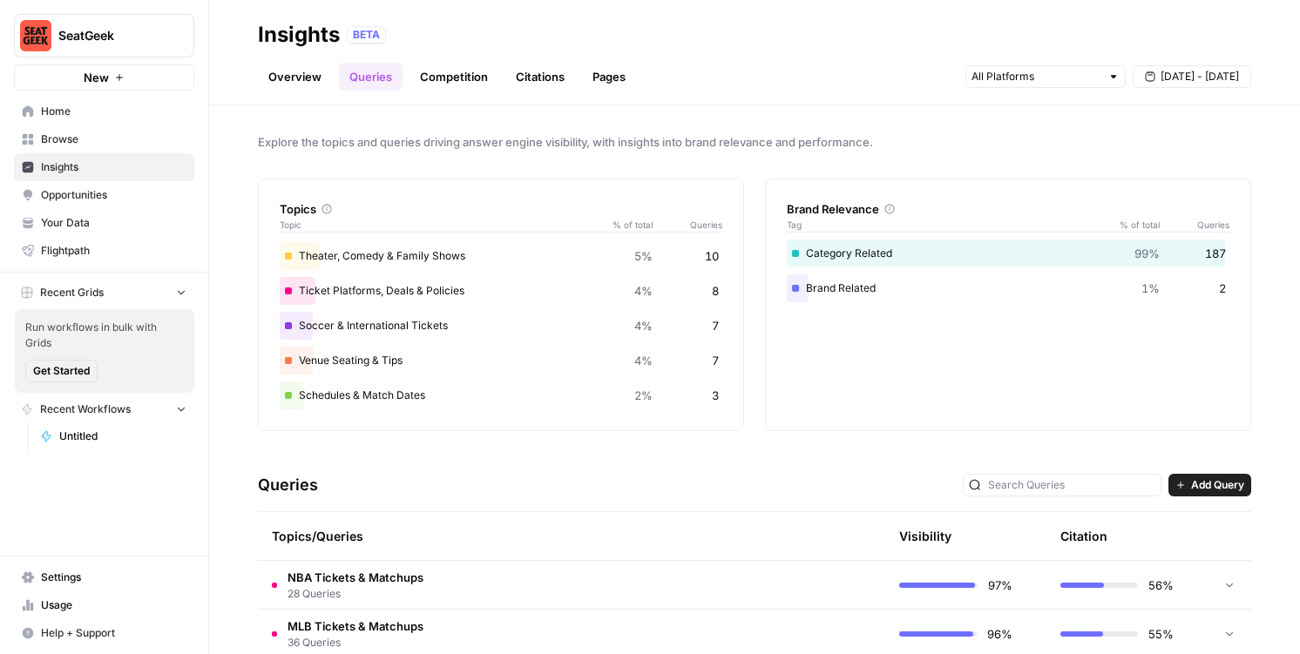
scroll to position [422, 0]
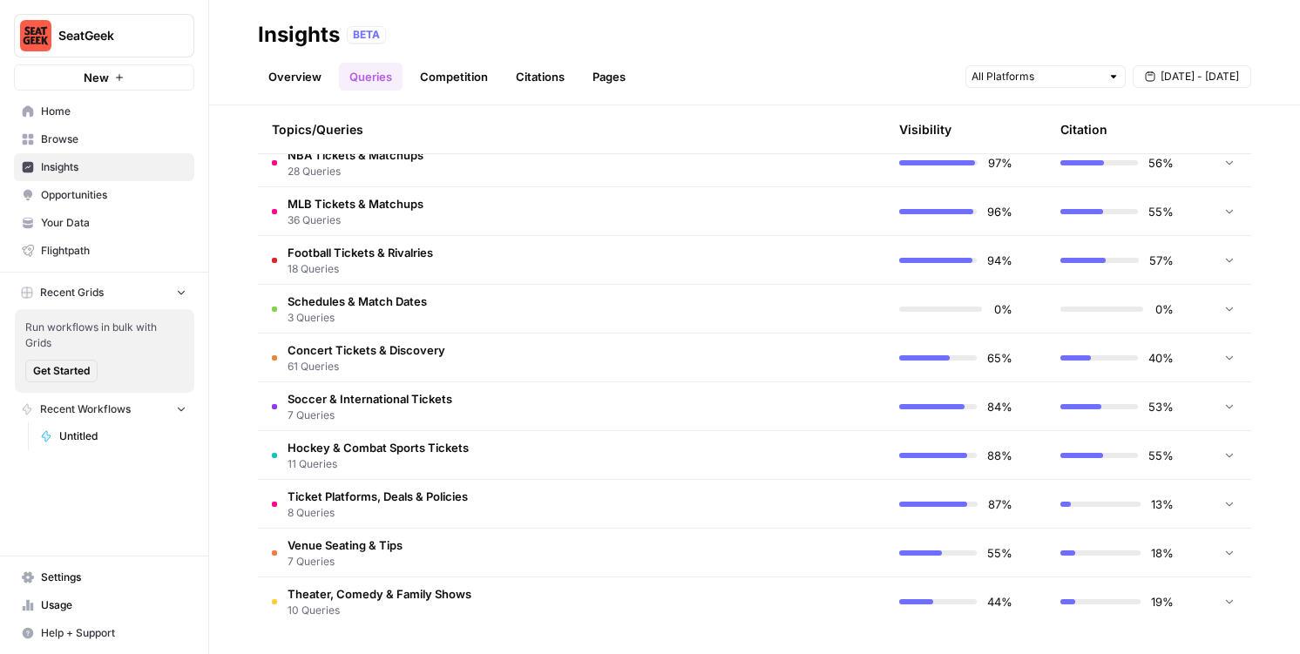
click at [569, 384] on td "Soccer & International Tickets 7 Queries" at bounding box center [489, 406] width 462 height 48
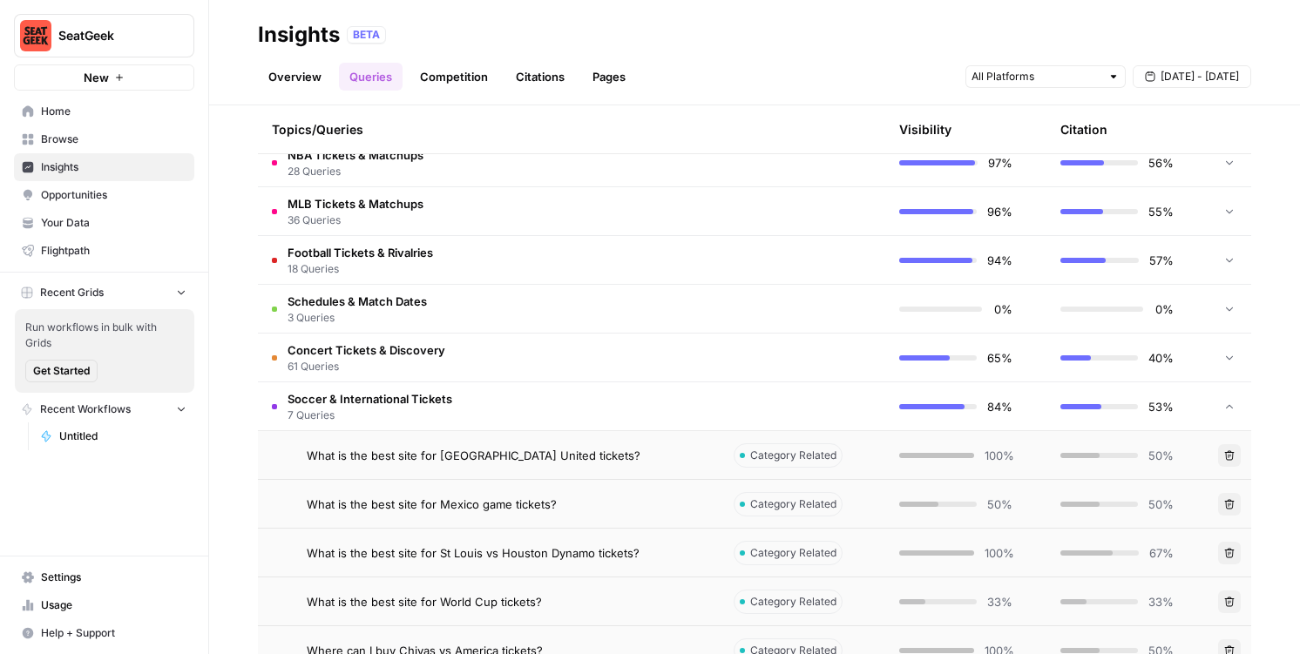
click at [463, 468] on td "What is the best site for [GEOGRAPHIC_DATA] United tickets?" at bounding box center [489, 455] width 462 height 48
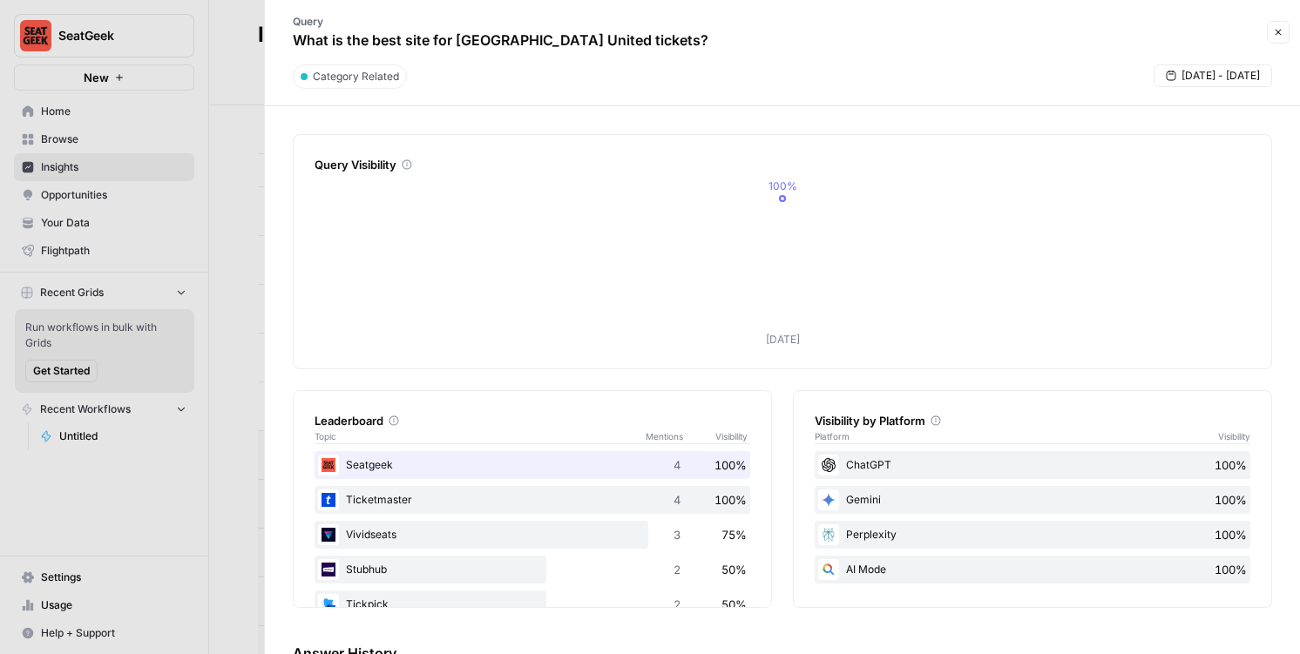
click at [1282, 30] on icon "button" at bounding box center [1278, 32] width 10 height 10
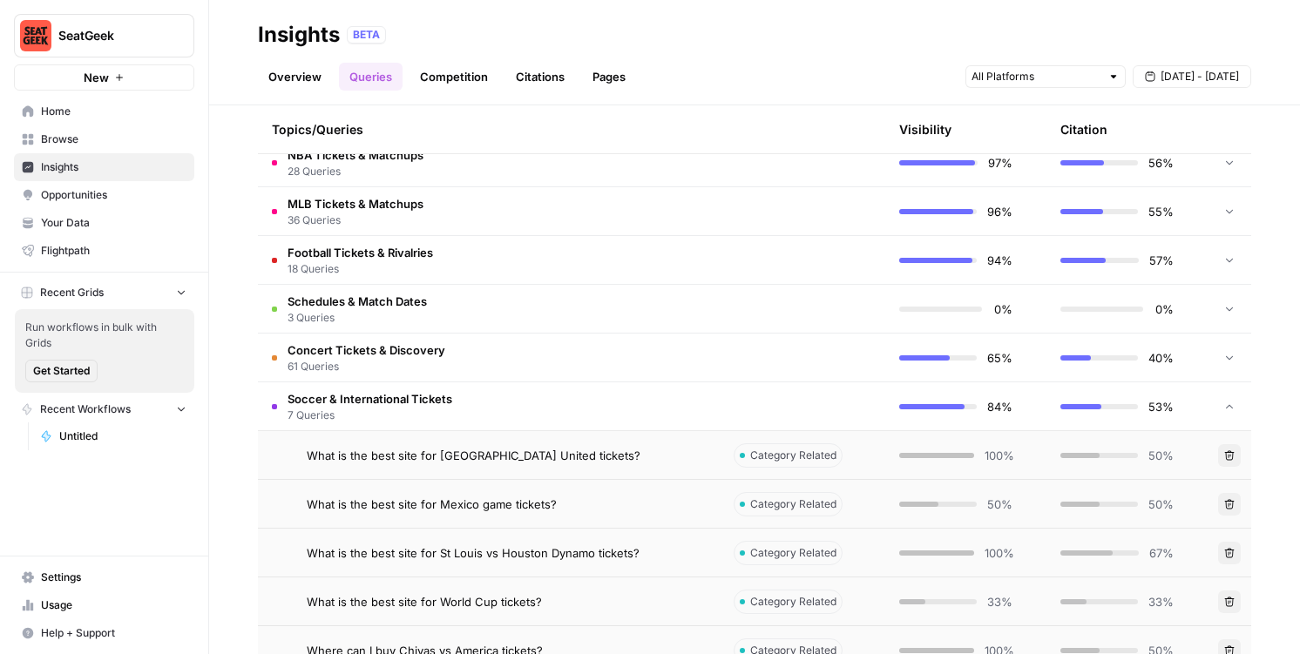
click at [619, 409] on td "Soccer & International Tickets 7 Queries" at bounding box center [489, 406] width 462 height 48
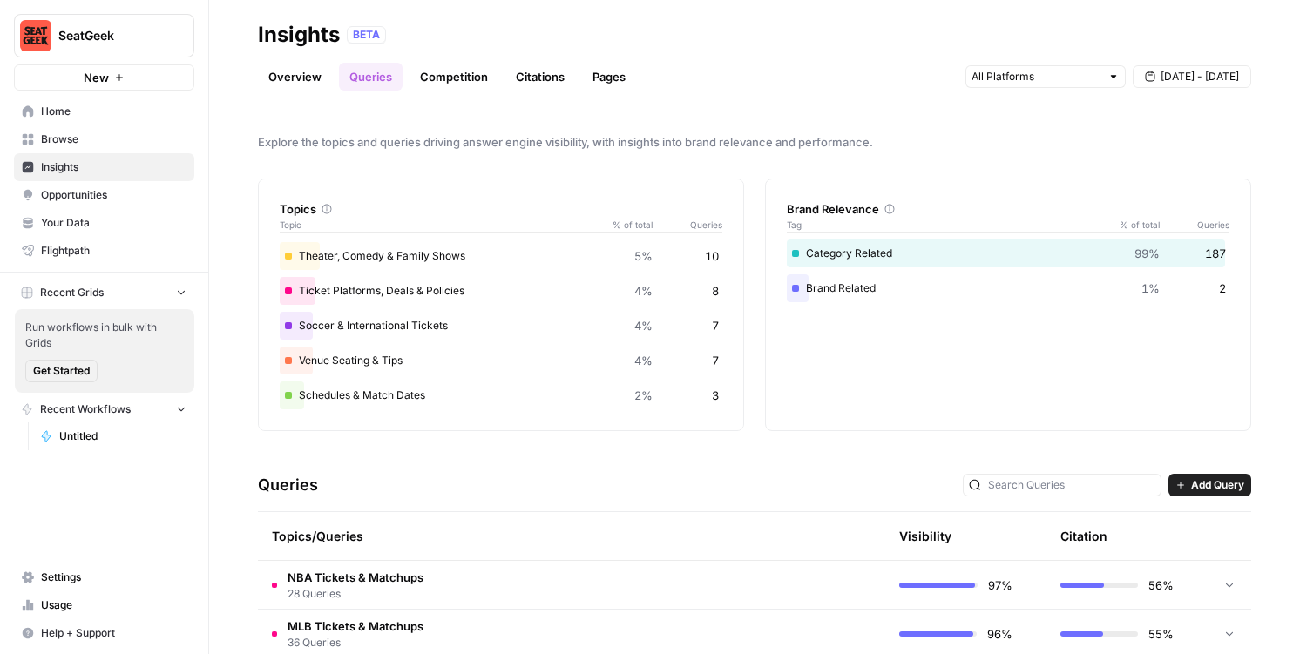
click at [277, 76] on link "Overview" at bounding box center [295, 77] width 74 height 28
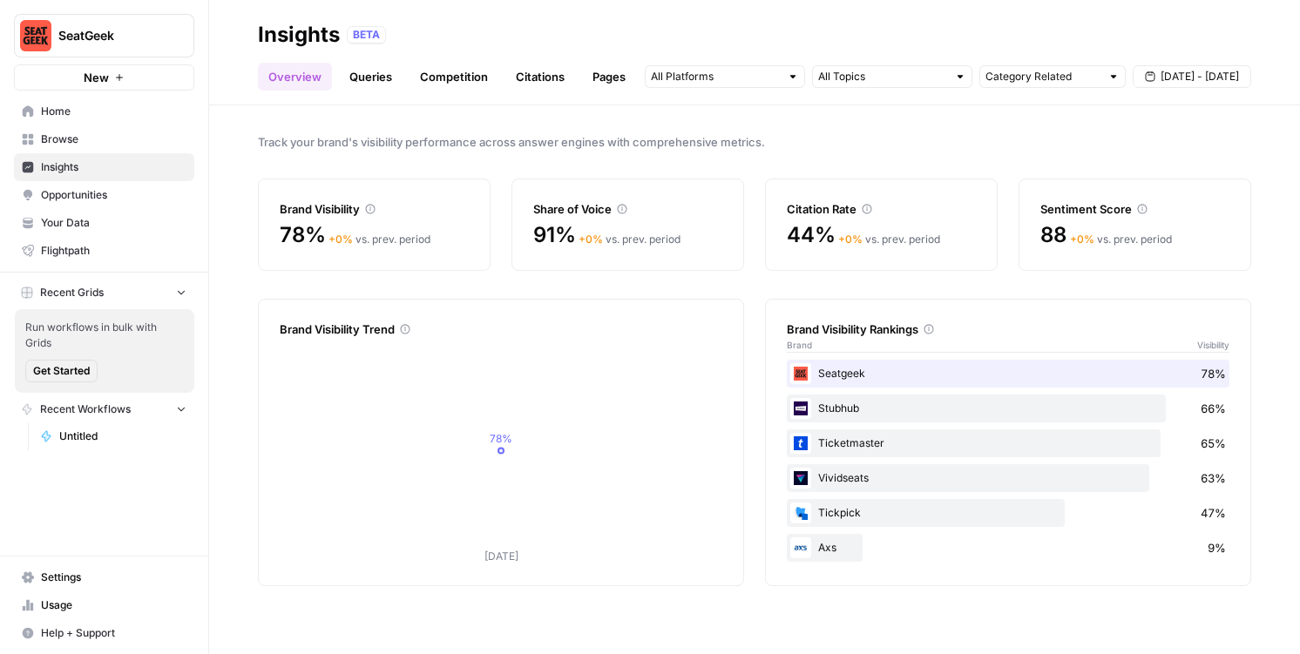
click at [361, 87] on link "Queries" at bounding box center [371, 77] width 64 height 28
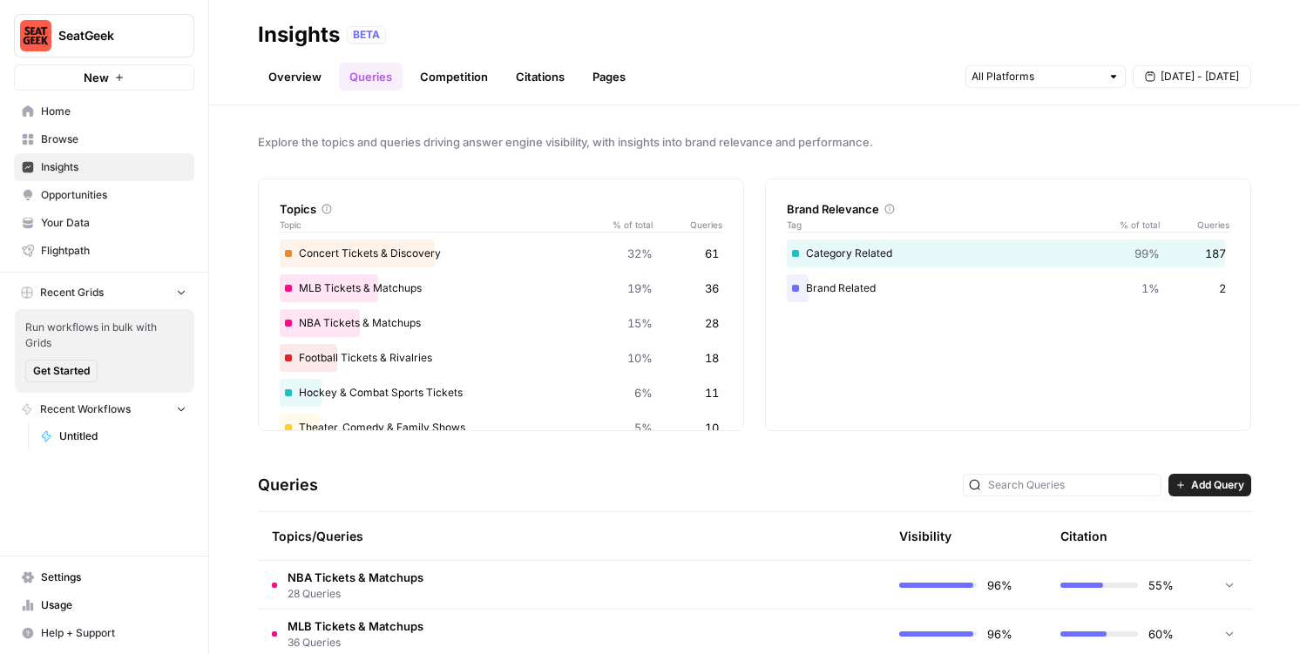
click at [95, 207] on link "Opportunities" at bounding box center [104, 195] width 180 height 28
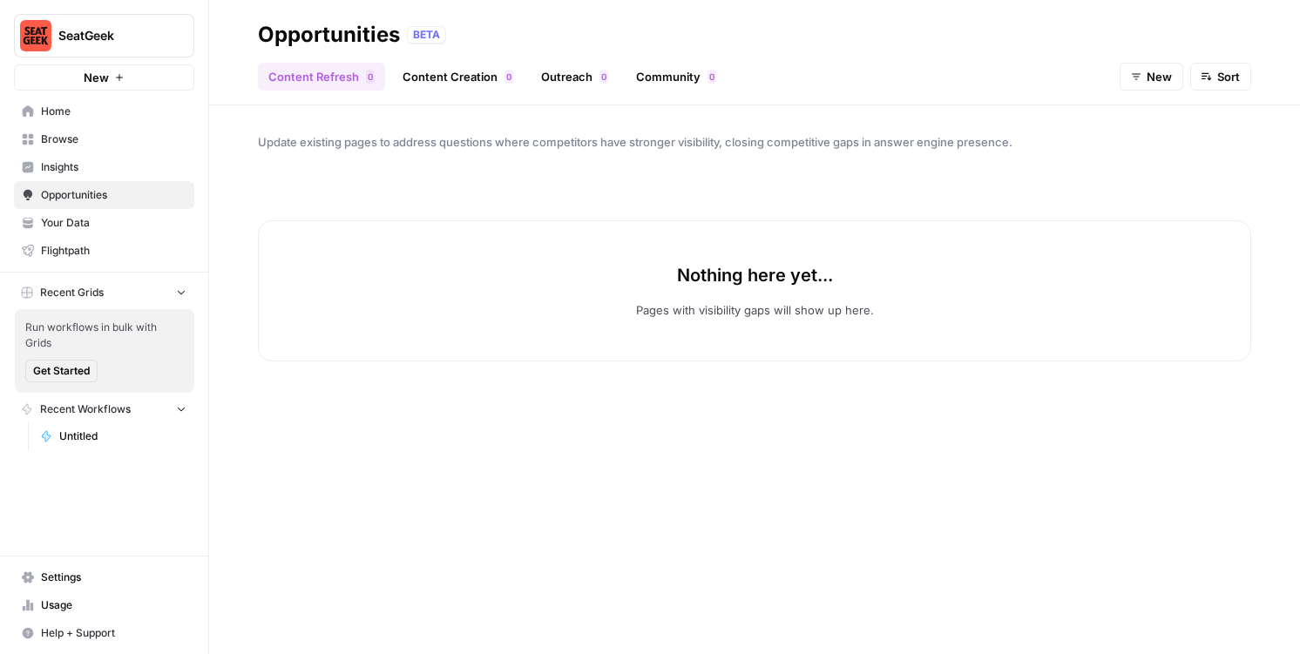
click at [151, 170] on span "Insights" at bounding box center [113, 167] width 145 height 16
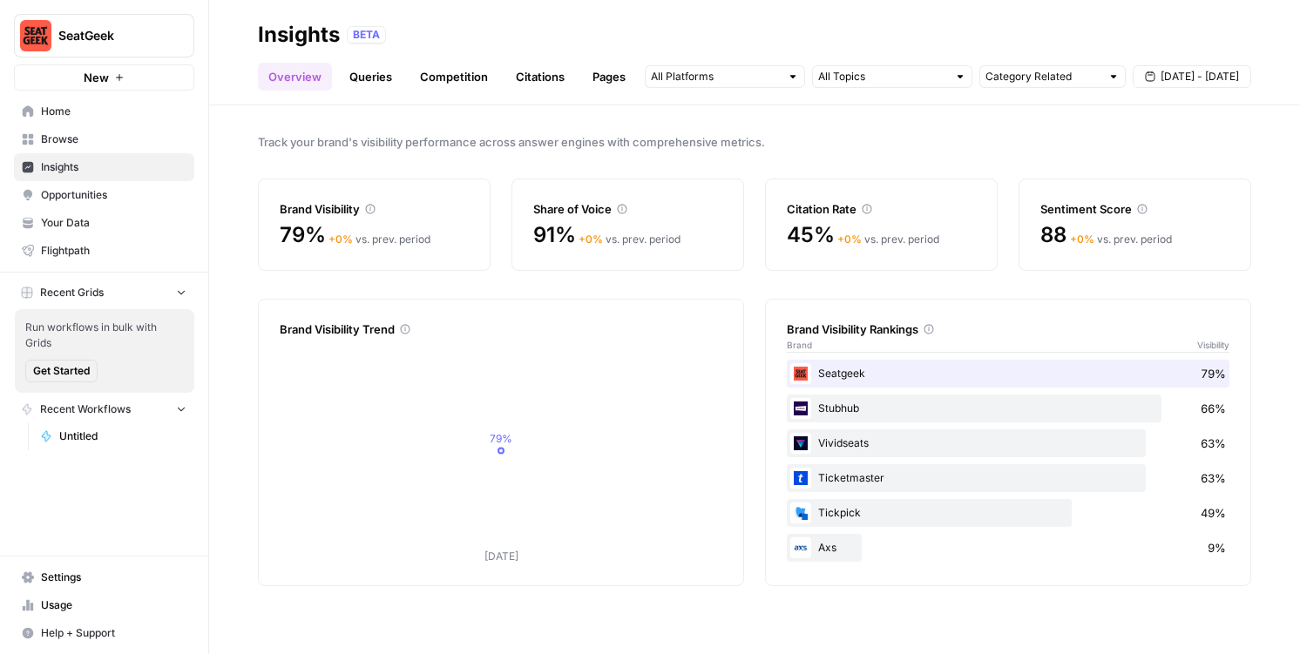
click at [57, 578] on span "Settings" at bounding box center [113, 578] width 145 height 16
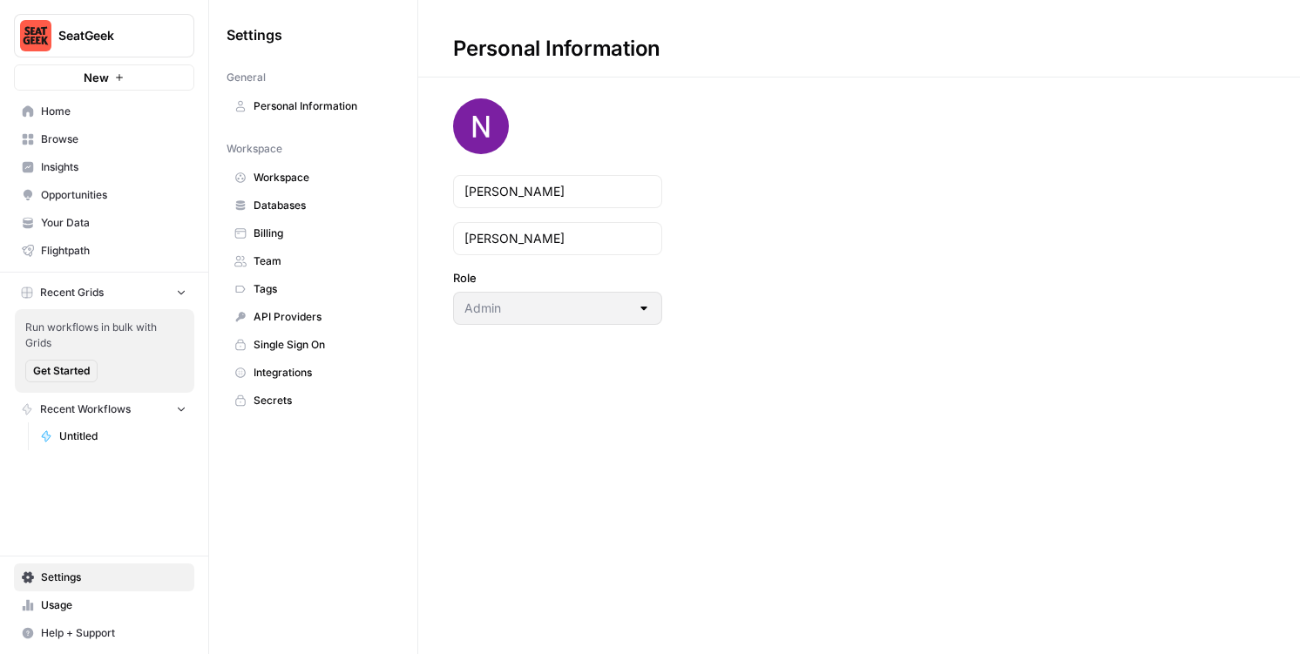
click at [304, 233] on span "Billing" at bounding box center [322, 234] width 138 height 16
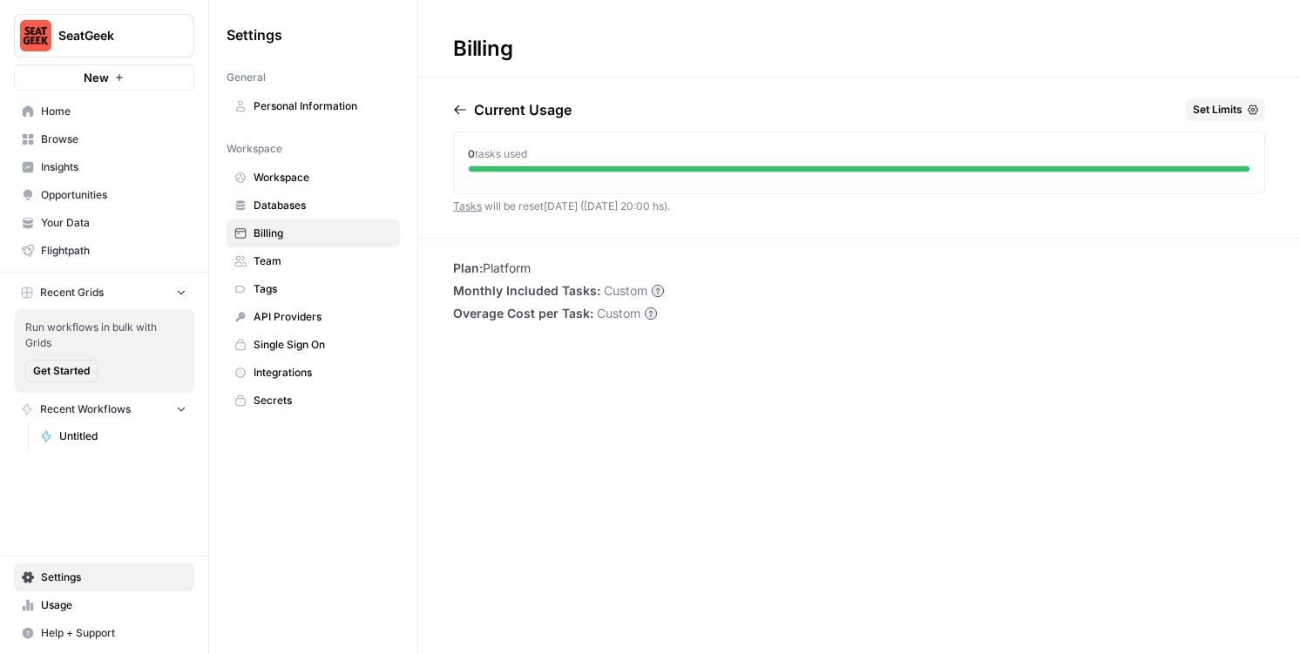
click at [302, 261] on span "Team" at bounding box center [322, 261] width 138 height 16
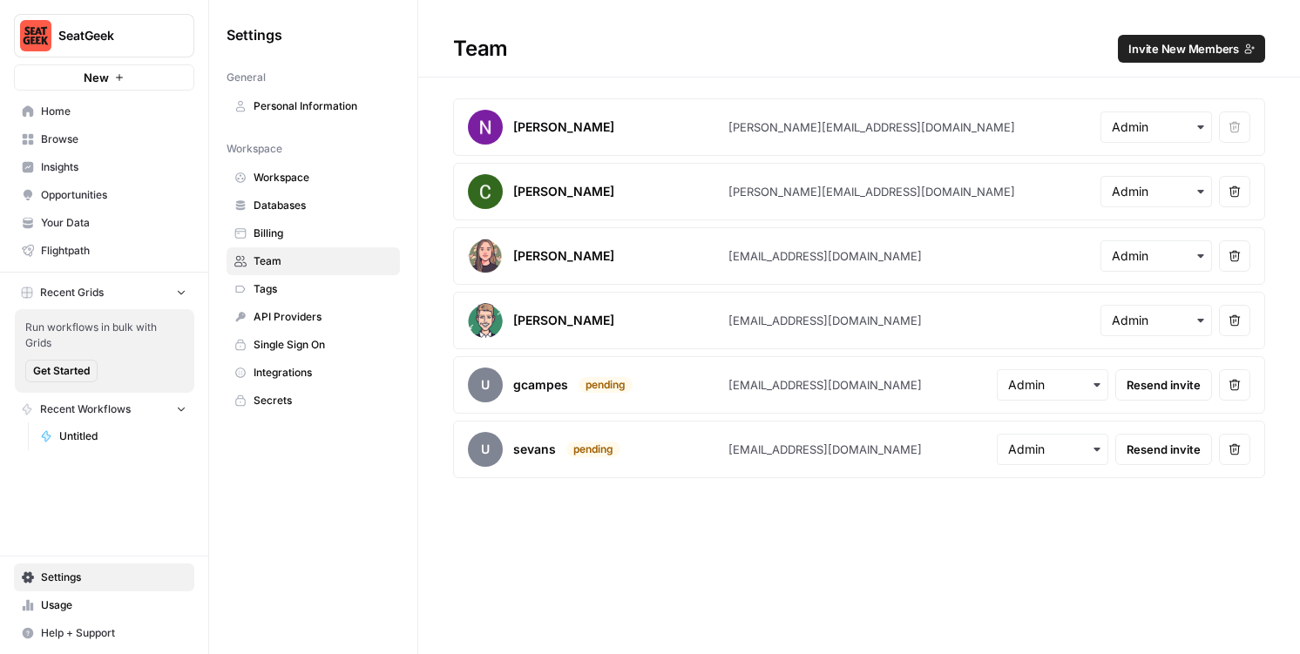
click at [1172, 448] on span "Resend invite" at bounding box center [1163, 449] width 74 height 17
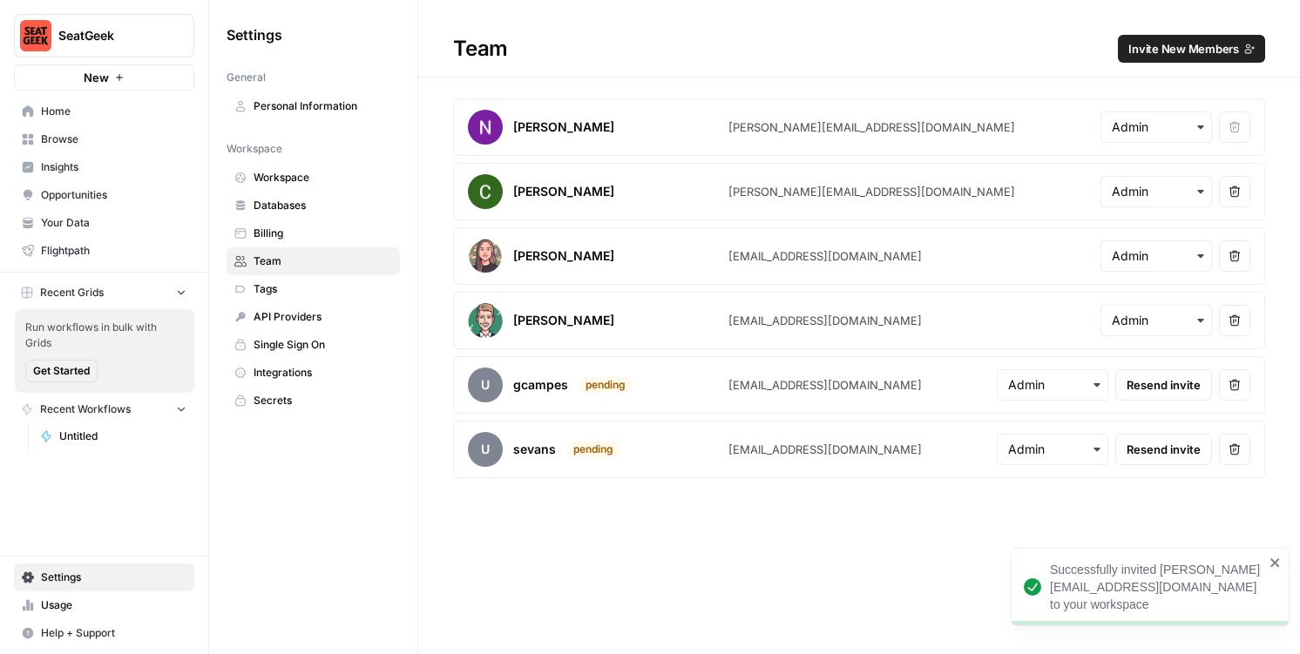
click at [48, 152] on link "Browse" at bounding box center [104, 139] width 180 height 28
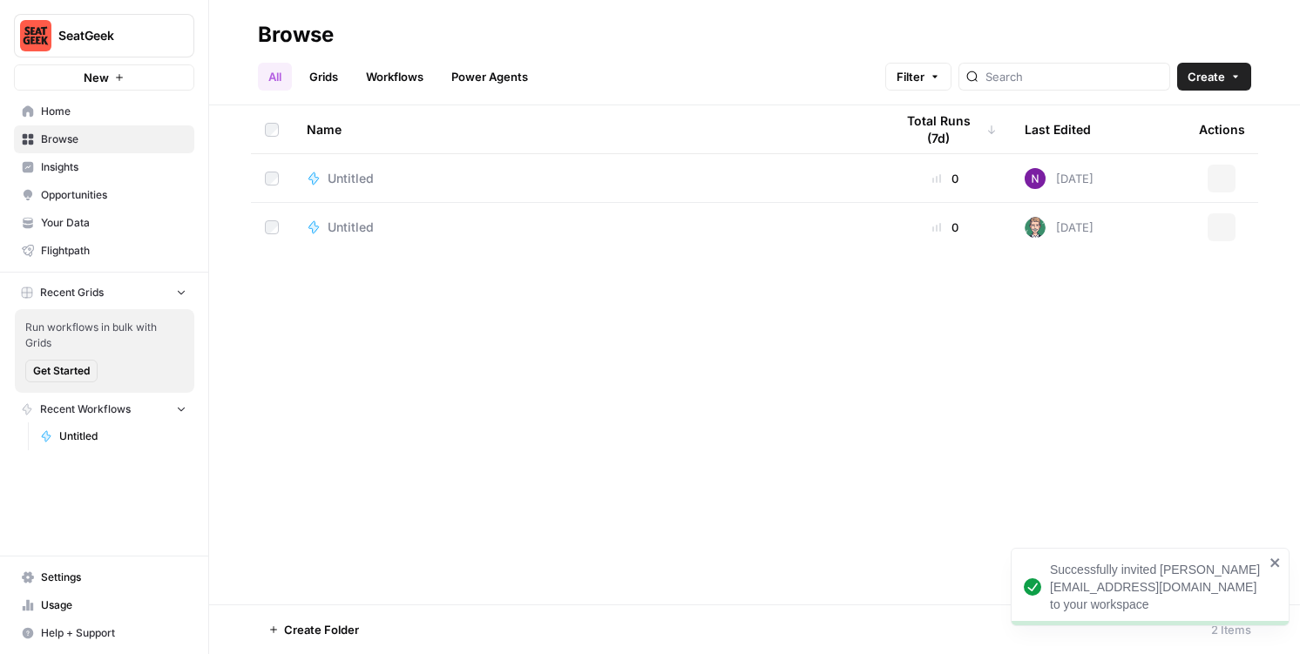
click at [47, 159] on link "Insights" at bounding box center [104, 167] width 180 height 28
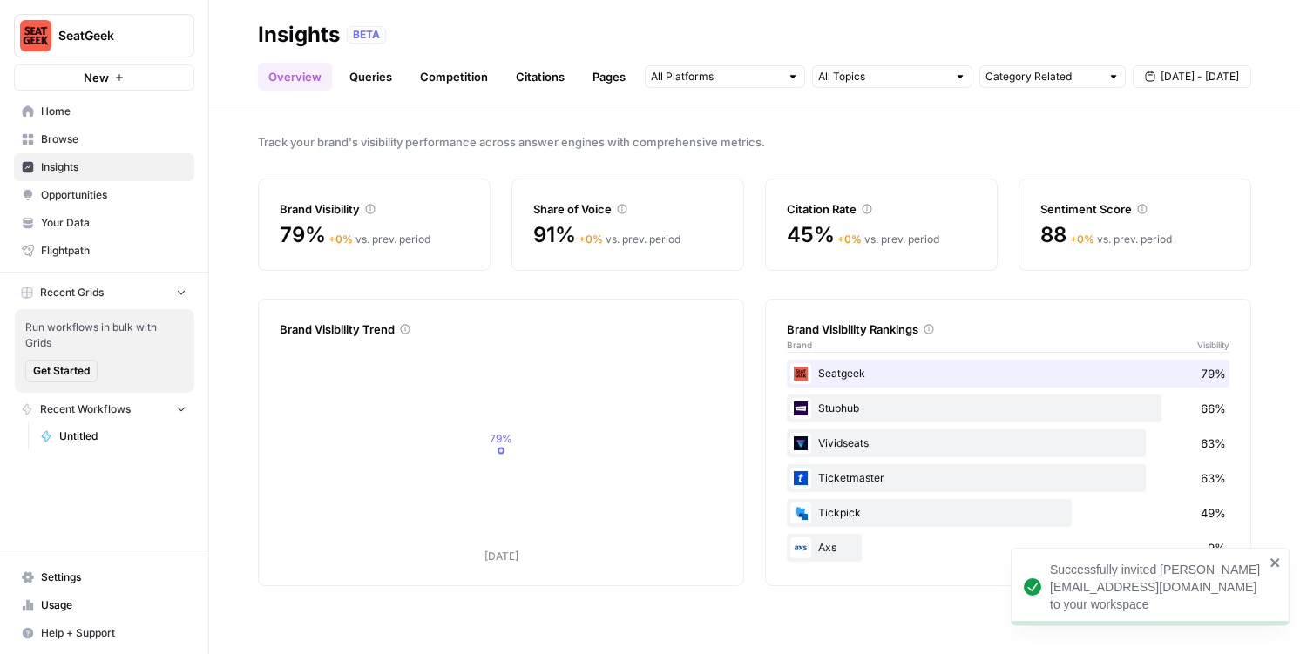
click at [537, 56] on div "Overview Queries Competition Citations Pages Category Related Sep 16 - Sep 22" at bounding box center [754, 70] width 993 height 42
click at [537, 70] on link "Citations" at bounding box center [540, 77] width 70 height 28
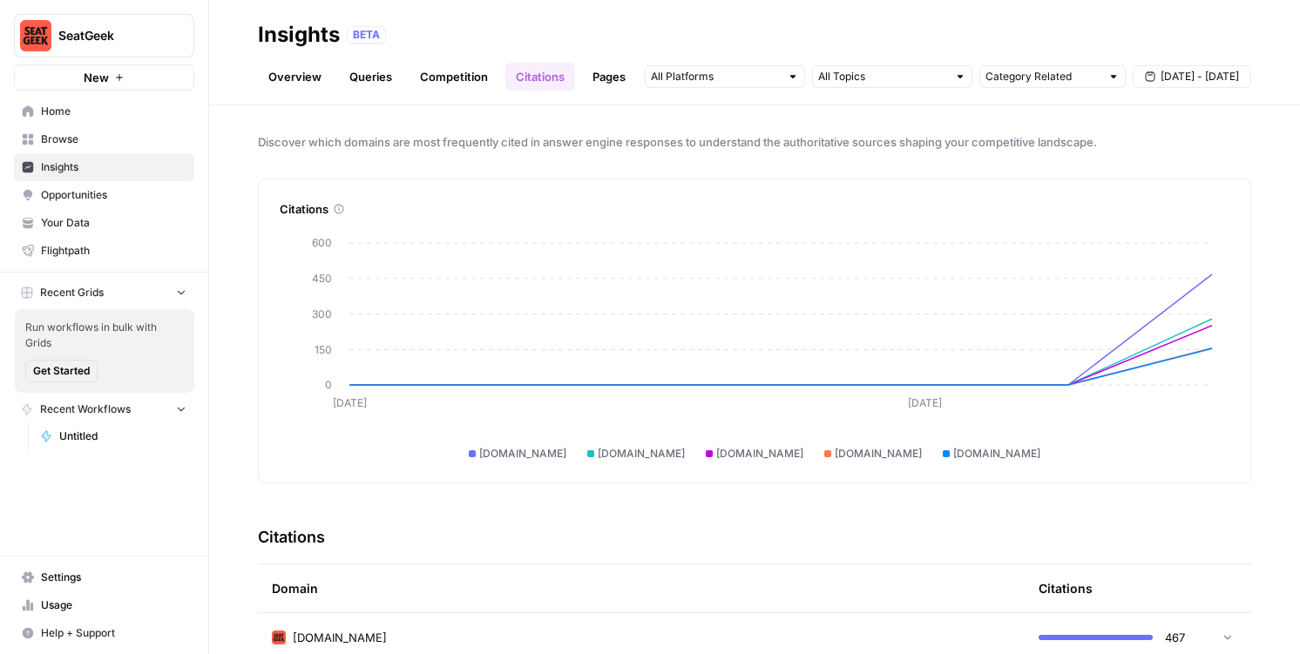
click at [59, 577] on span "Settings" at bounding box center [113, 578] width 145 height 16
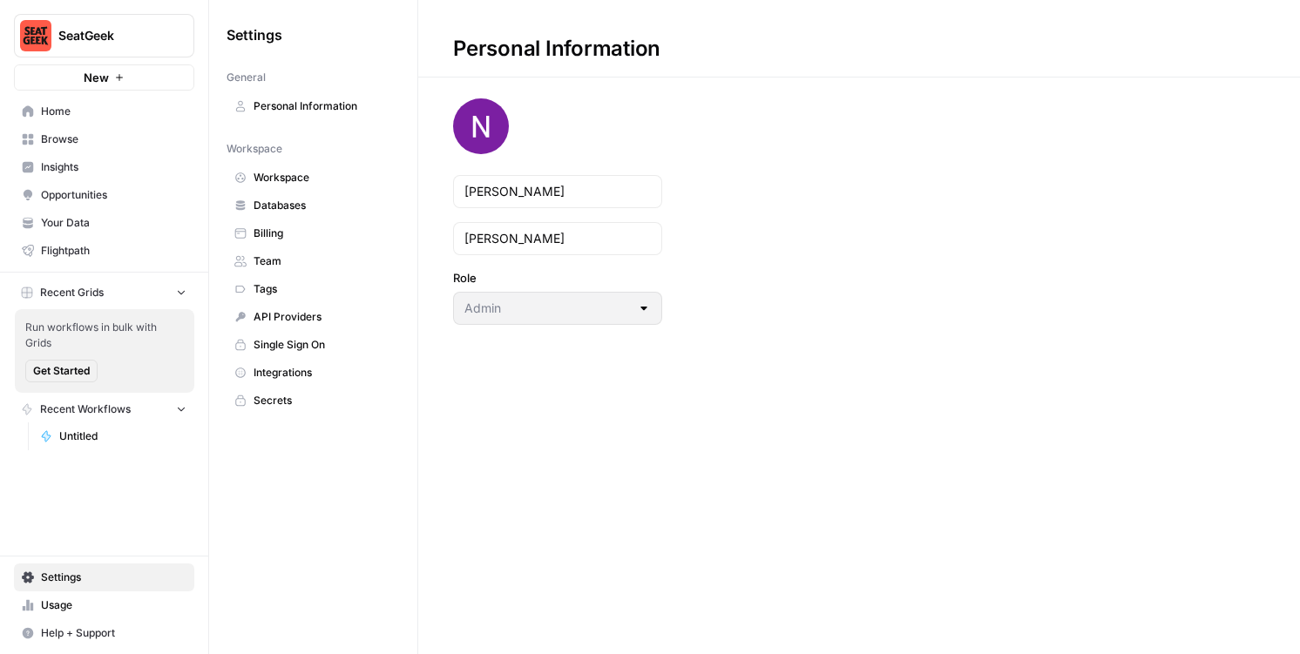
click at [62, 113] on span "Home" at bounding box center [113, 112] width 145 height 16
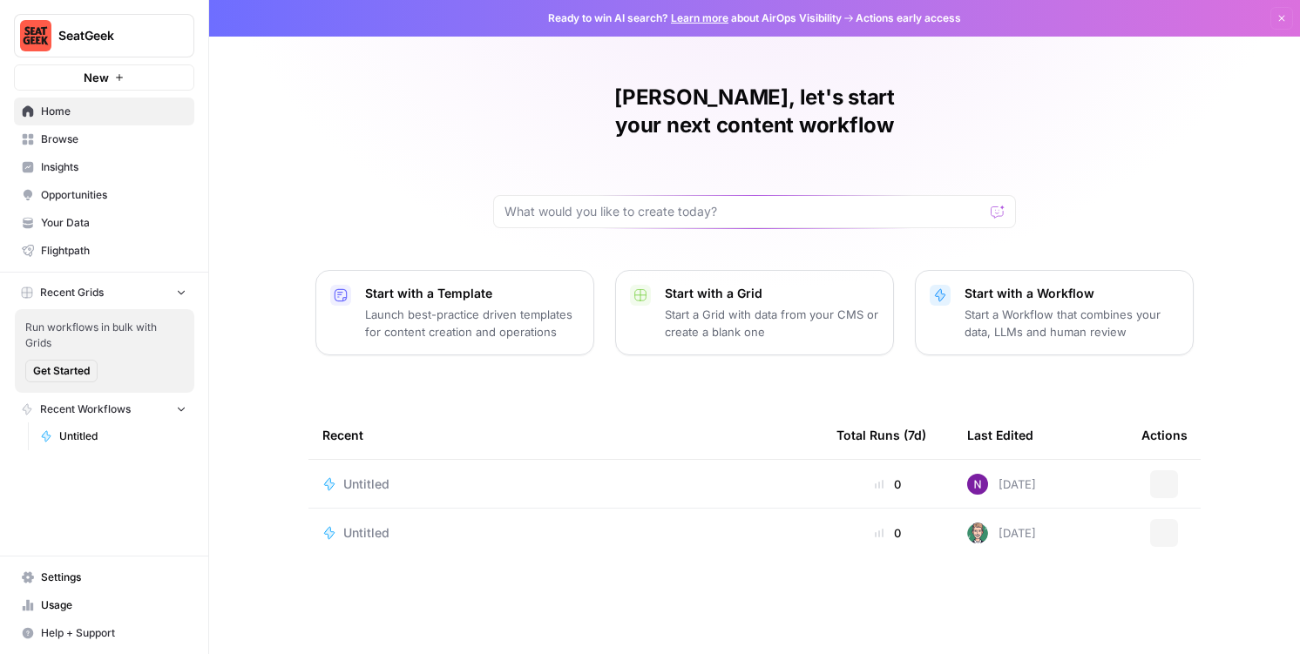
click at [91, 71] on span "New" at bounding box center [96, 77] width 25 height 17
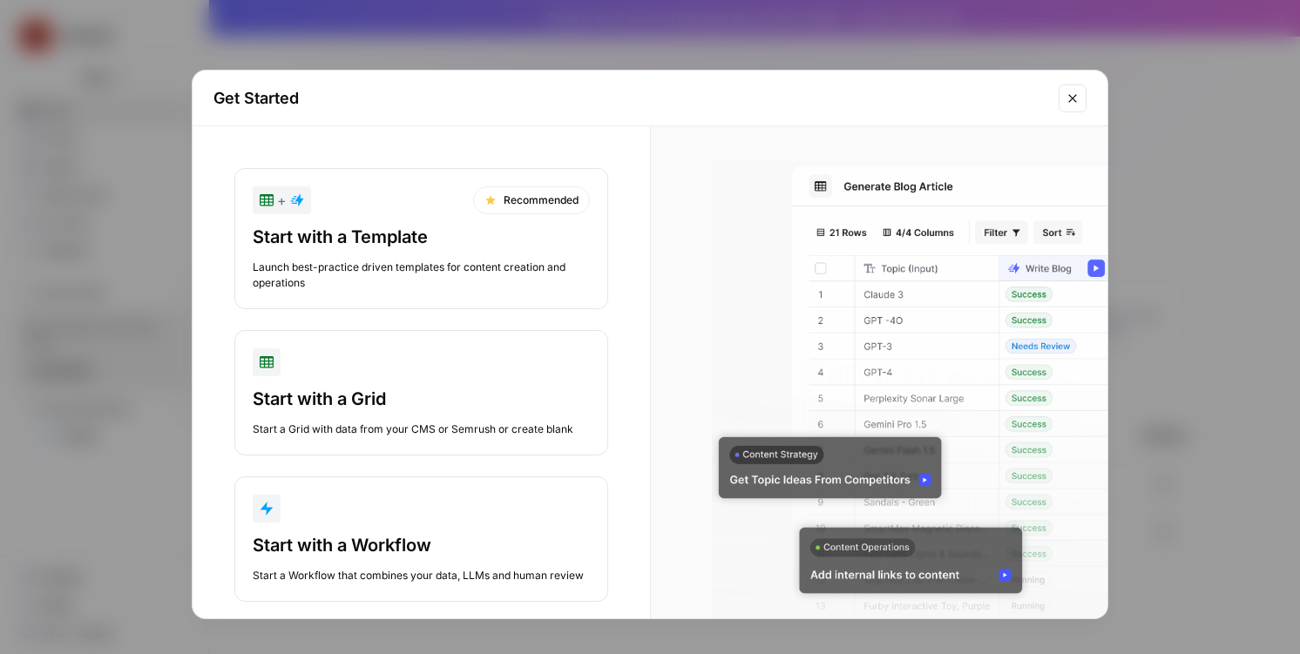
click at [376, 249] on div "Start with a Template Launch best-practice driven templates for content creatio…" at bounding box center [421, 258] width 337 height 66
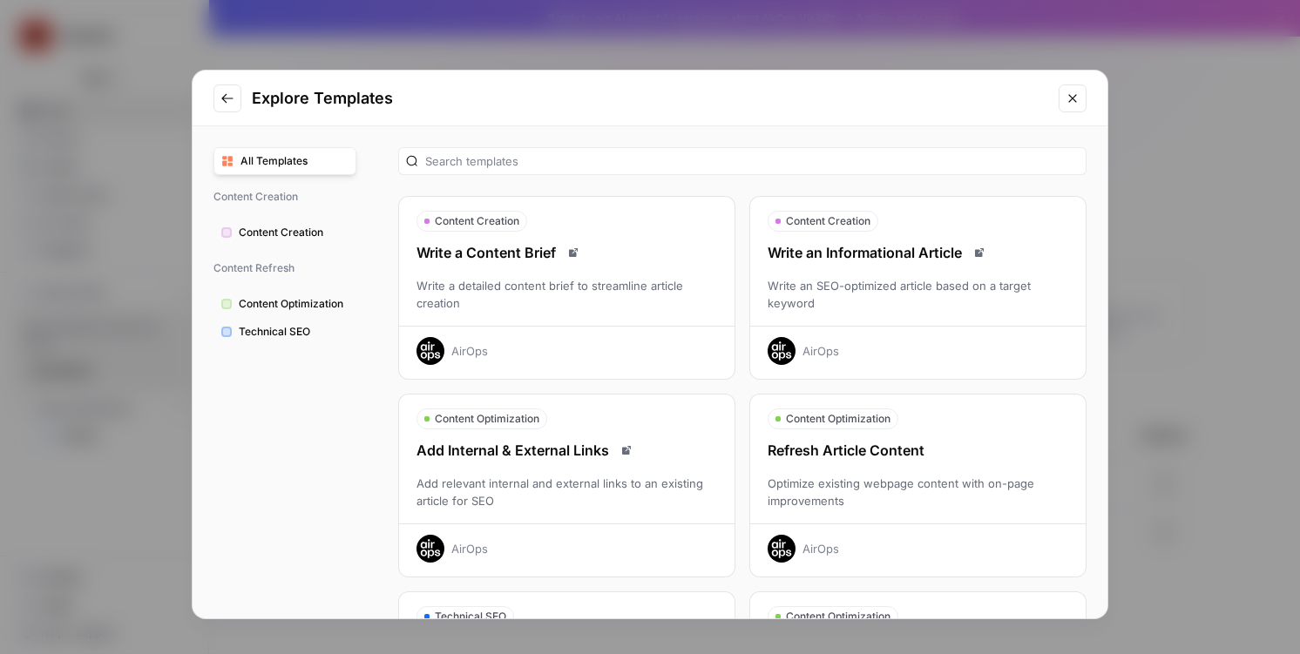
click at [895, 256] on div "Write an Informational Article" at bounding box center [917, 252] width 335 height 21
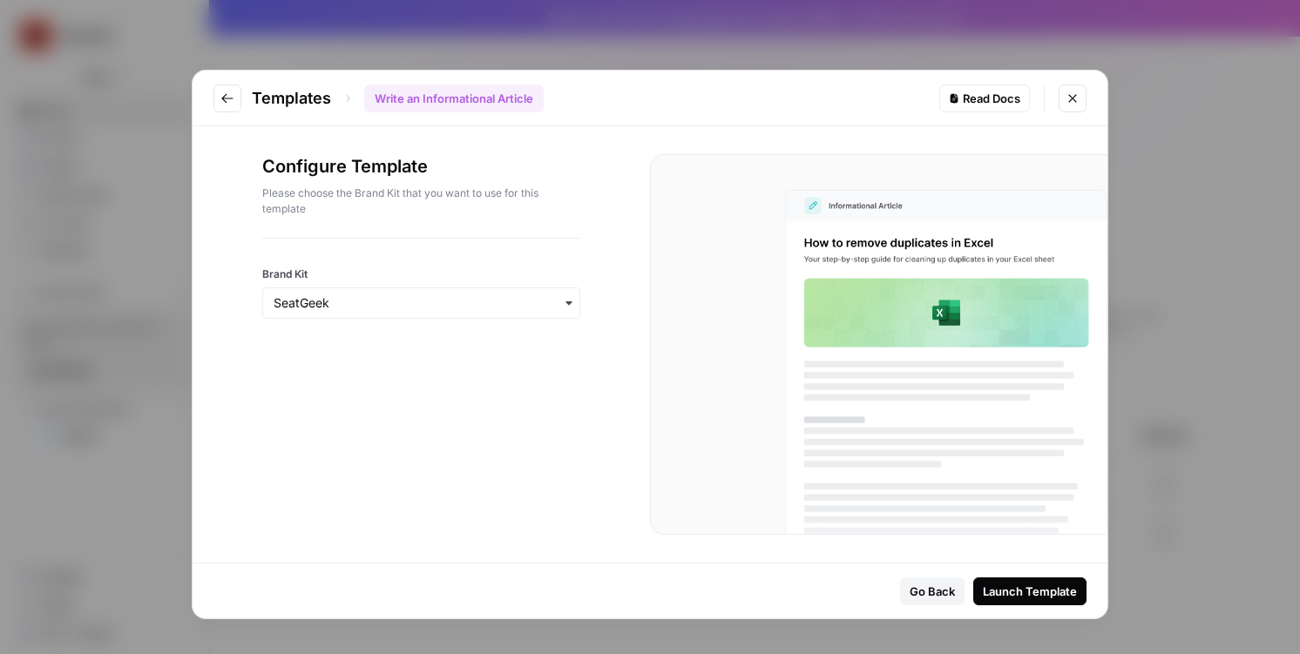
click at [1009, 597] on div "Launch Template" at bounding box center [1030, 591] width 94 height 17
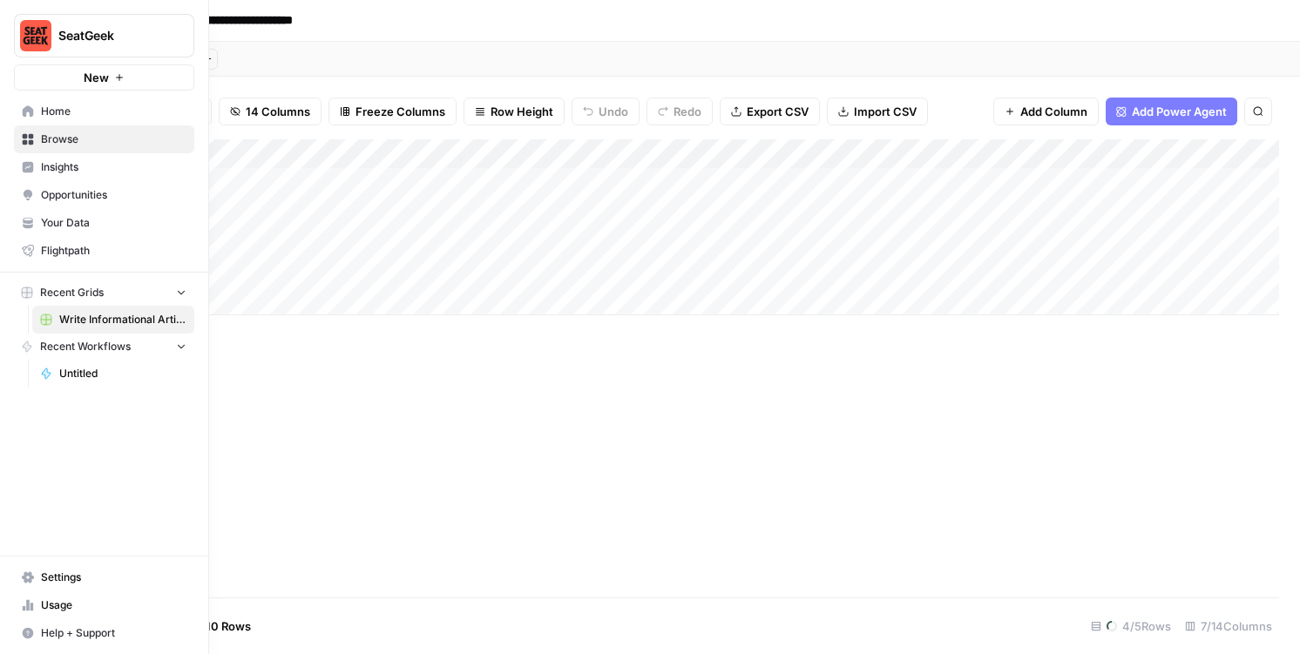
click at [63, 216] on span "Your Data" at bounding box center [113, 223] width 145 height 16
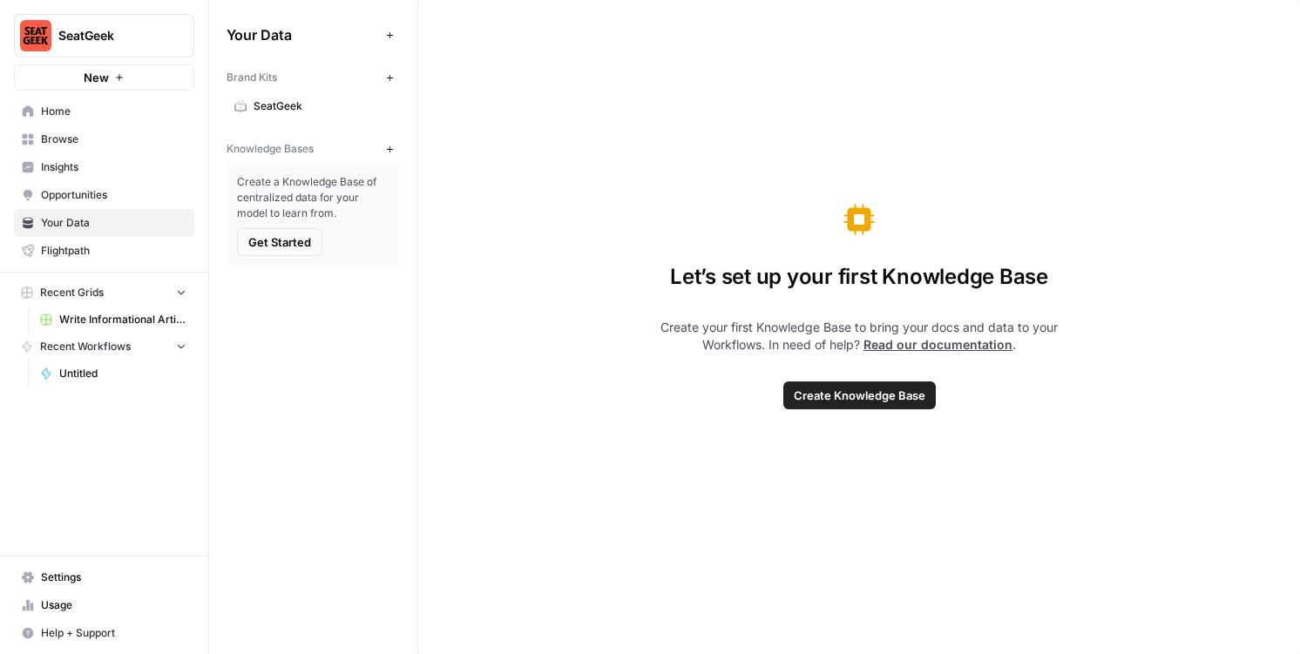
click at [266, 105] on span "SeatGeek" at bounding box center [322, 106] width 138 height 16
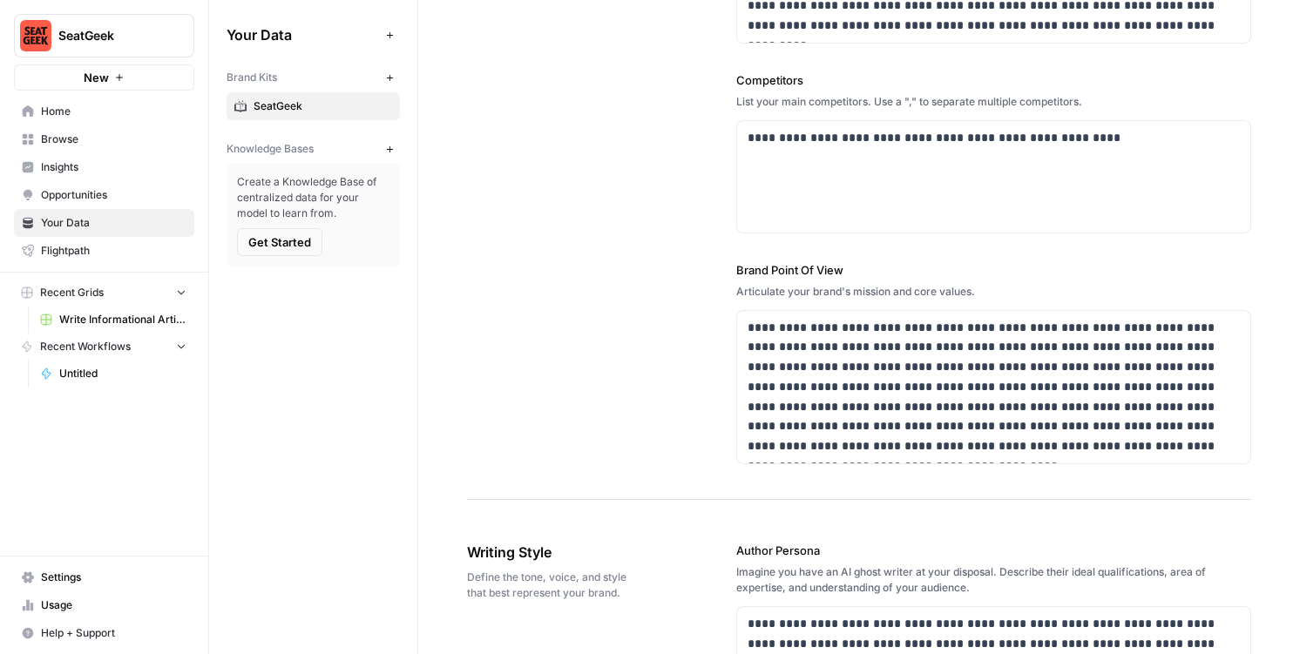
scroll to position [644, 0]
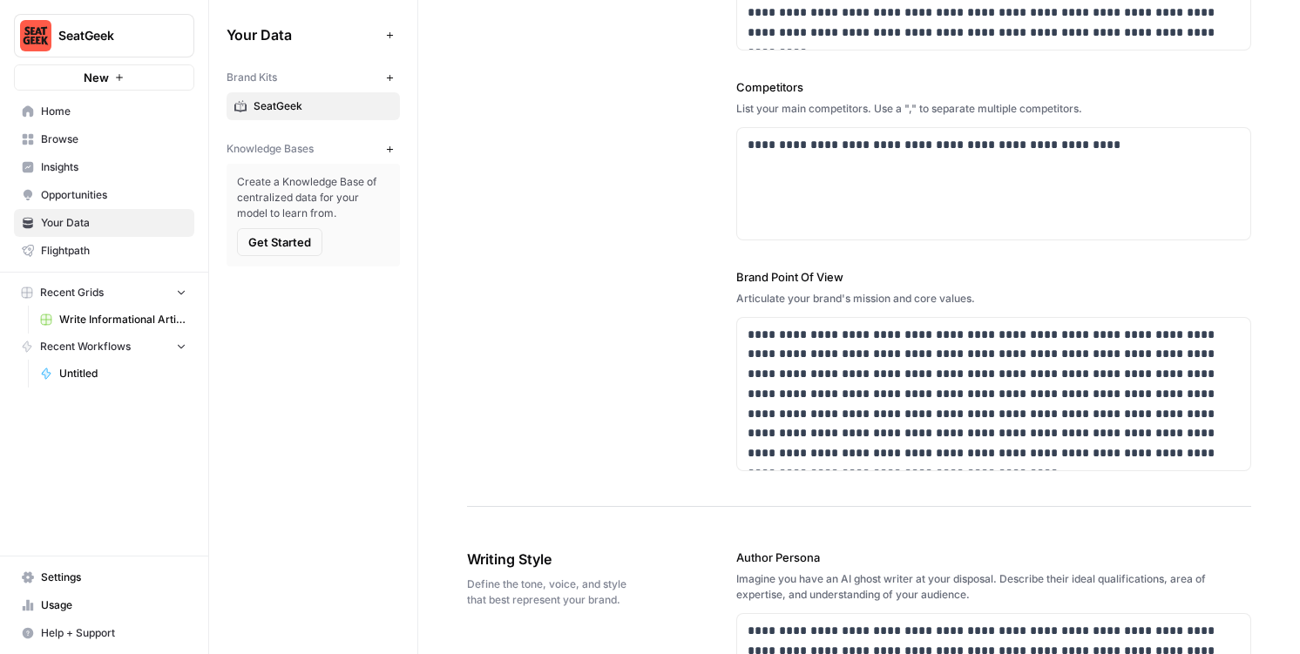
click at [95, 302] on button "Recent Grids" at bounding box center [104, 293] width 180 height 26
click at [87, 301] on button "Recent Grids" at bounding box center [104, 293] width 180 height 26
click at [82, 316] on span "Write Informational Article" at bounding box center [122, 320] width 127 height 16
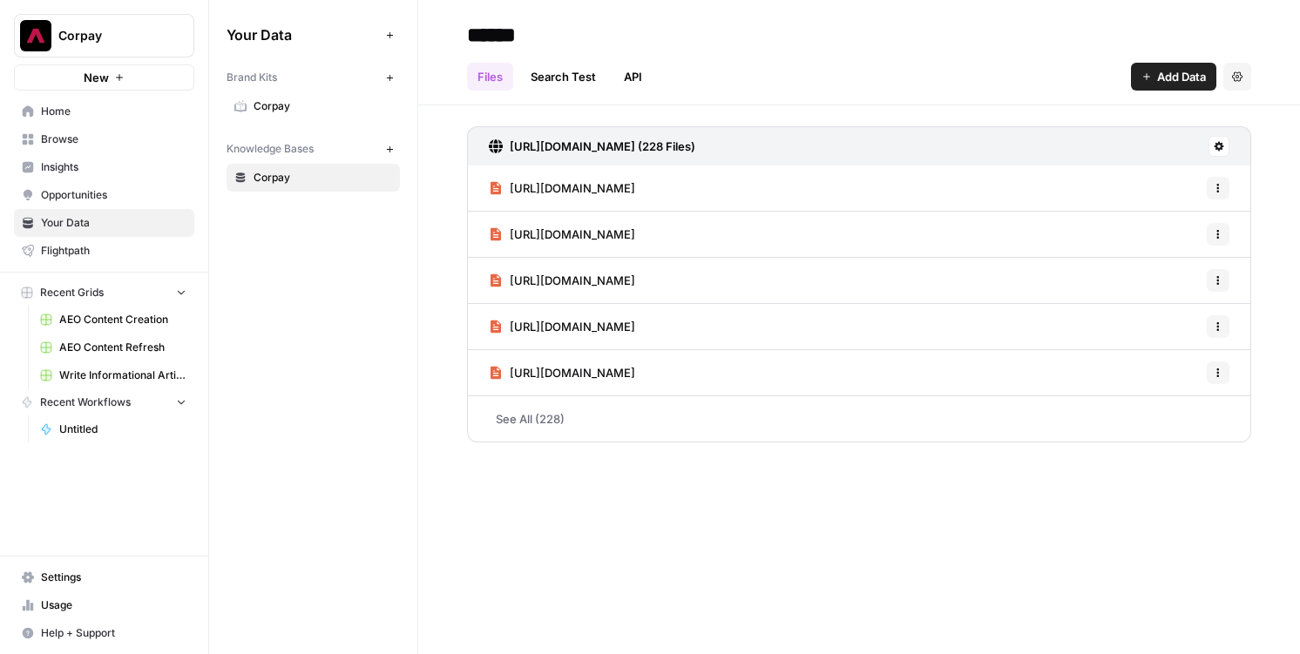
click at [60, 202] on span "Opportunities" at bounding box center [113, 195] width 145 height 16
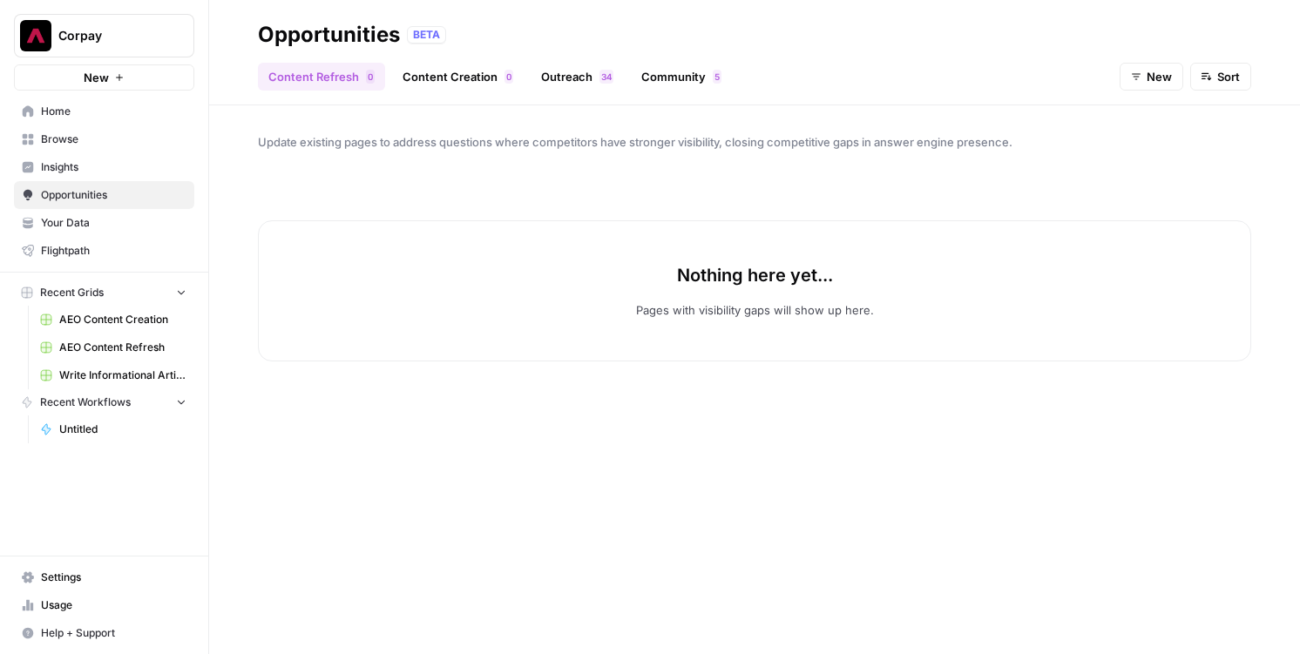
click at [428, 85] on link "Content Creation 0" at bounding box center [458, 77] width 132 height 28
click at [1152, 68] on span "New" at bounding box center [1158, 76] width 25 height 17
click at [1167, 162] on span "In Progress" at bounding box center [1166, 166] width 62 height 17
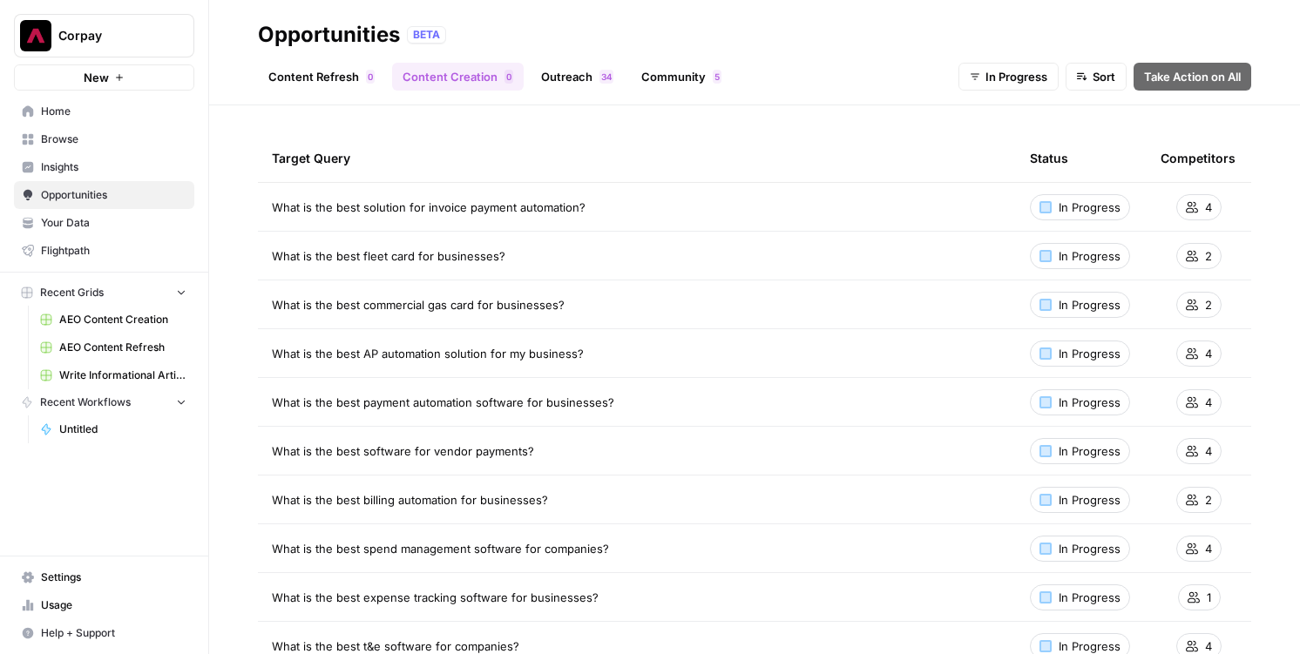
scroll to position [51, 0]
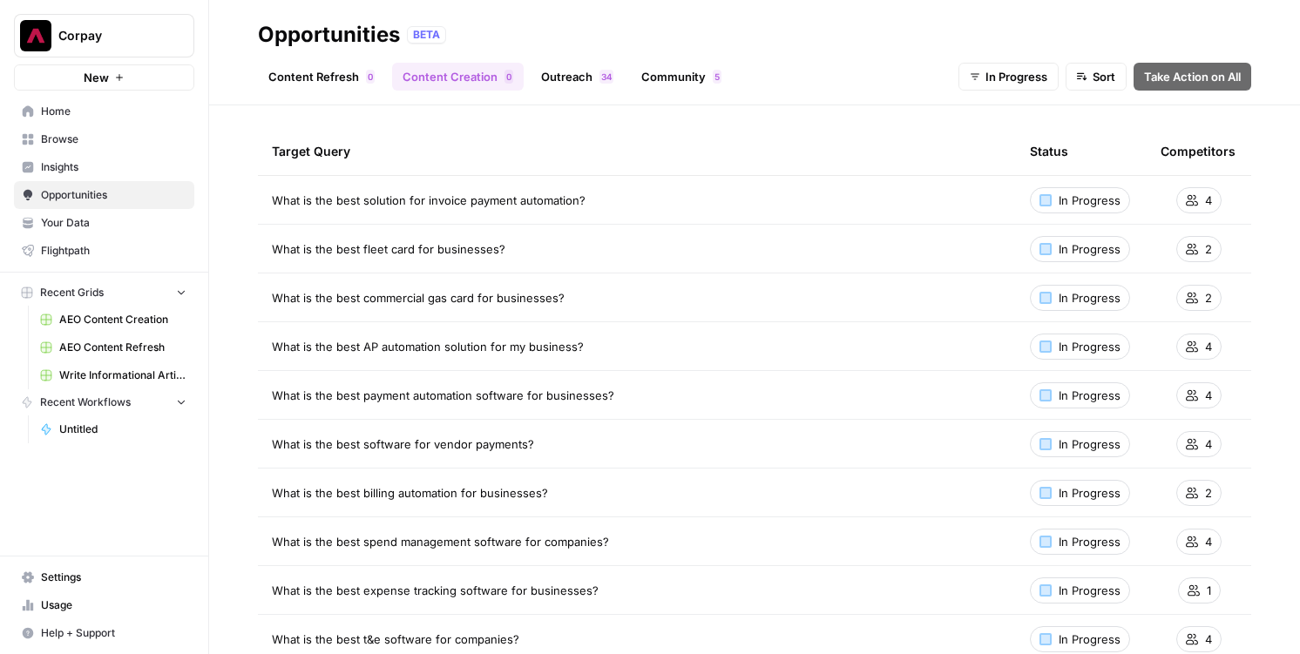
click at [328, 66] on link "Content Refresh 0" at bounding box center [321, 77] width 127 height 28
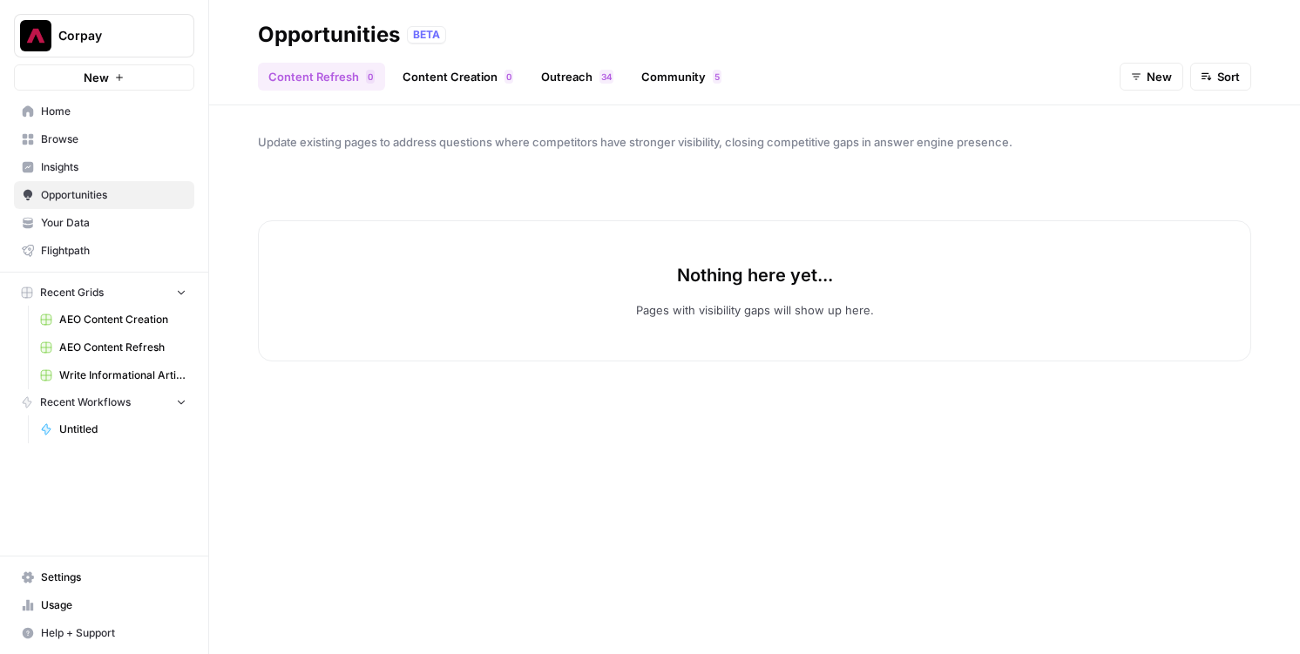
click at [1159, 77] on span "New" at bounding box center [1158, 76] width 25 height 17
click at [1156, 166] on span "In Progress" at bounding box center [1166, 166] width 62 height 17
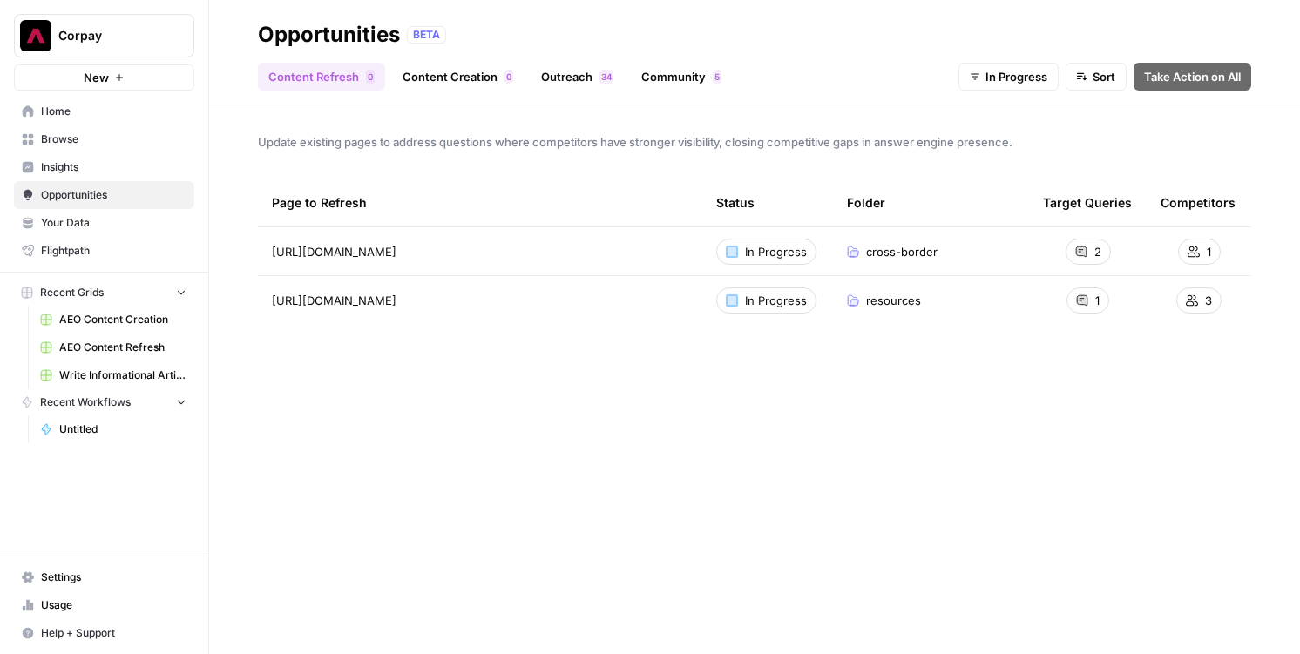
click at [427, 1] on header "Opportunities BETA Content Refresh 0 Content Creation 0 Outreach 4 3 Community …" at bounding box center [754, 52] width 1091 height 105
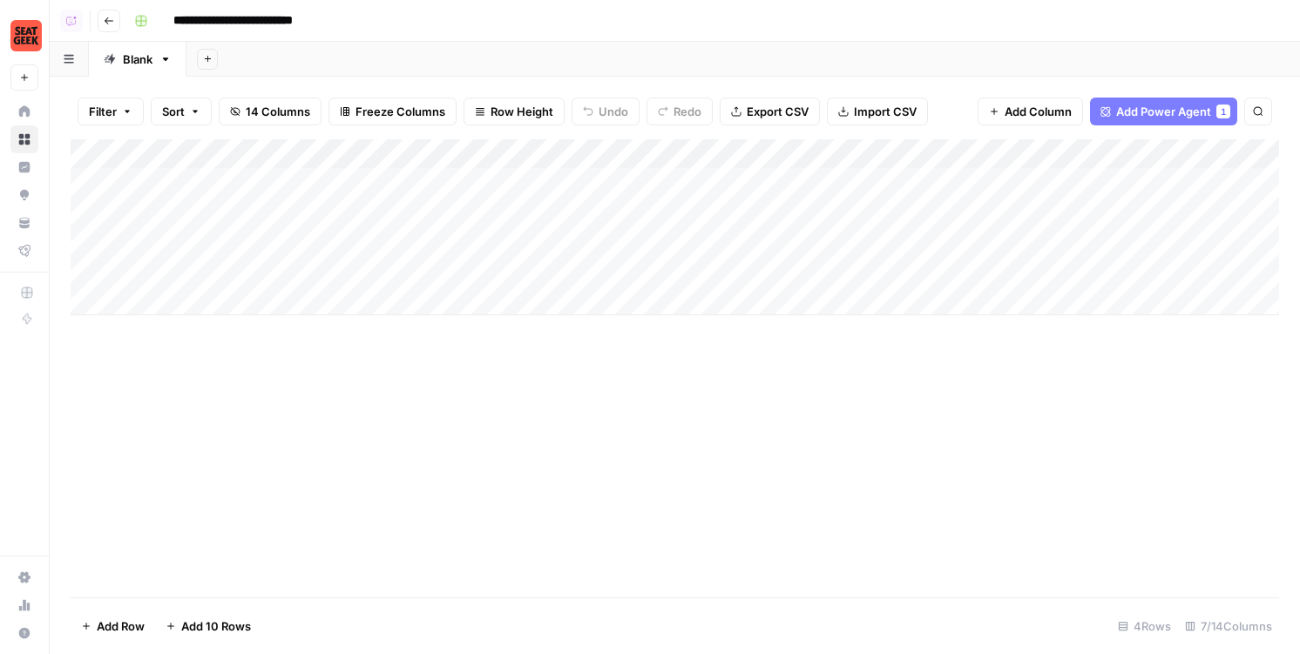
click at [319, 185] on div "Add Column" at bounding box center [675, 227] width 1208 height 176
click at [241, 241] on div "Add Column" at bounding box center [675, 227] width 1208 height 176
drag, startPoint x: 261, startPoint y: 191, endPoint x: 257, endPoint y: 283, distance: 92.4
click at [257, 283] on div "Add Column" at bounding box center [675, 227] width 1208 height 176
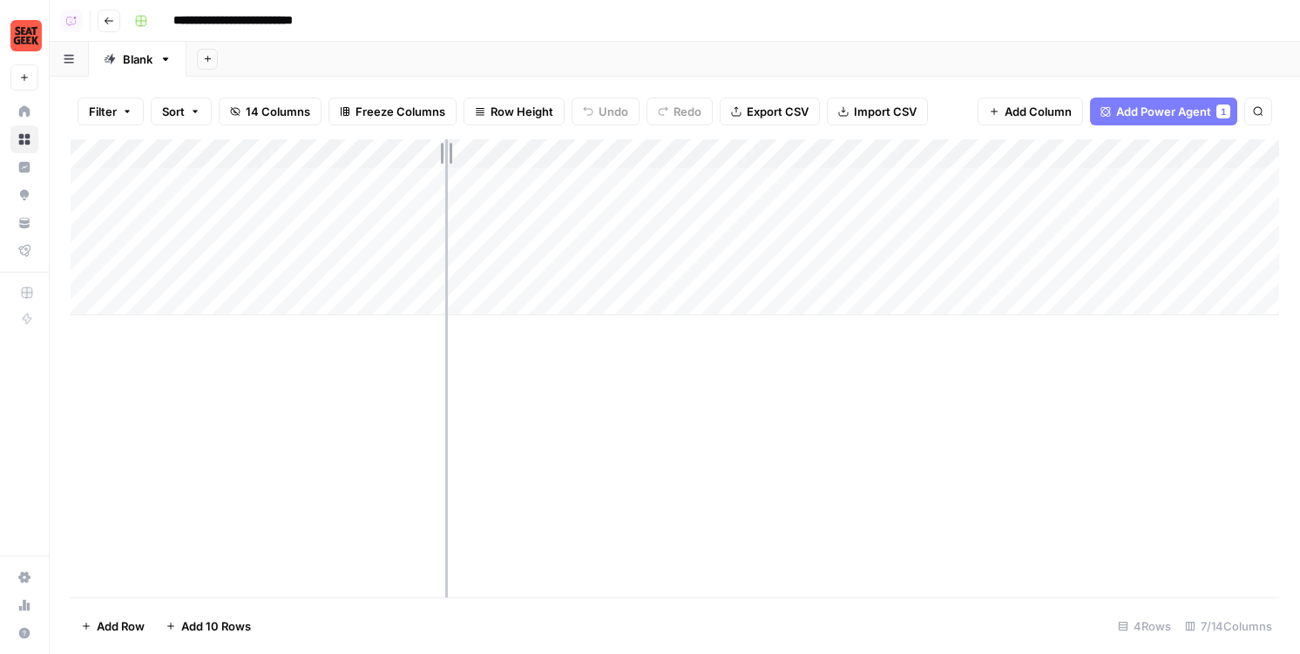
drag, startPoint x: 360, startPoint y: 147, endPoint x: 478, endPoint y: 148, distance: 118.5
click at [478, 148] on div "Add Column" at bounding box center [675, 227] width 1208 height 176
click at [332, 199] on div "Add Column" at bounding box center [675, 227] width 1208 height 176
click at [334, 215] on div "Add Column" at bounding box center [675, 227] width 1208 height 176
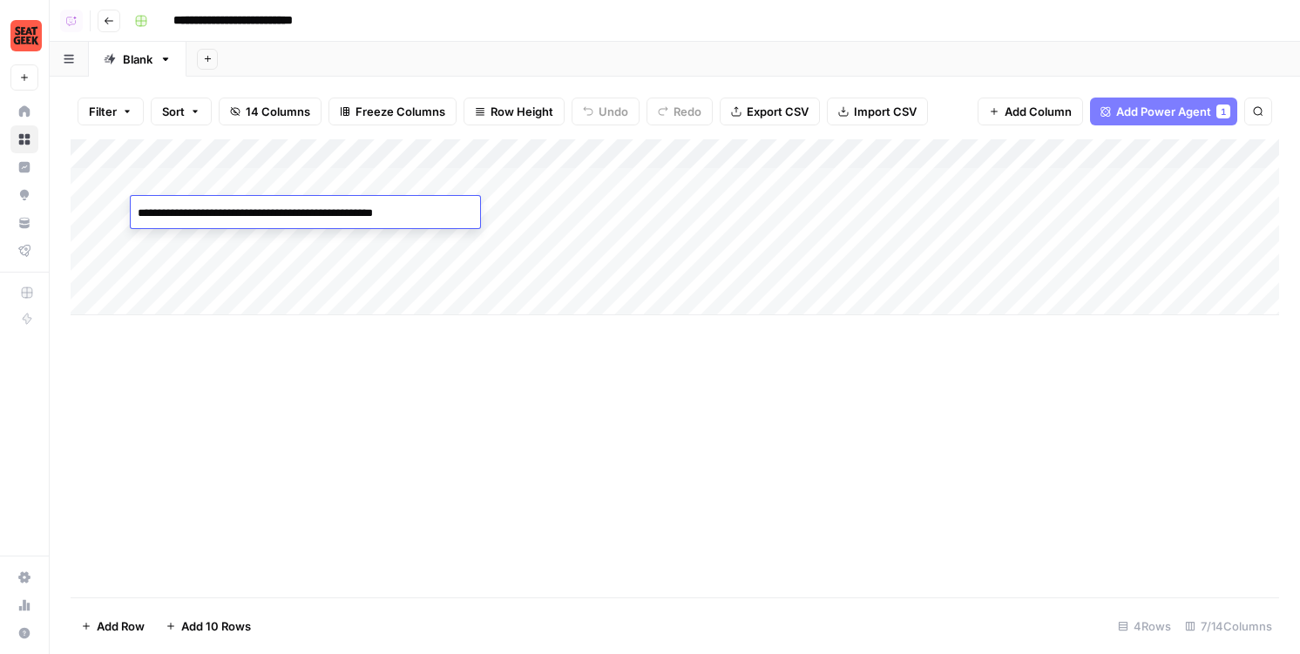
click at [332, 183] on div "Add Column" at bounding box center [675, 227] width 1208 height 176
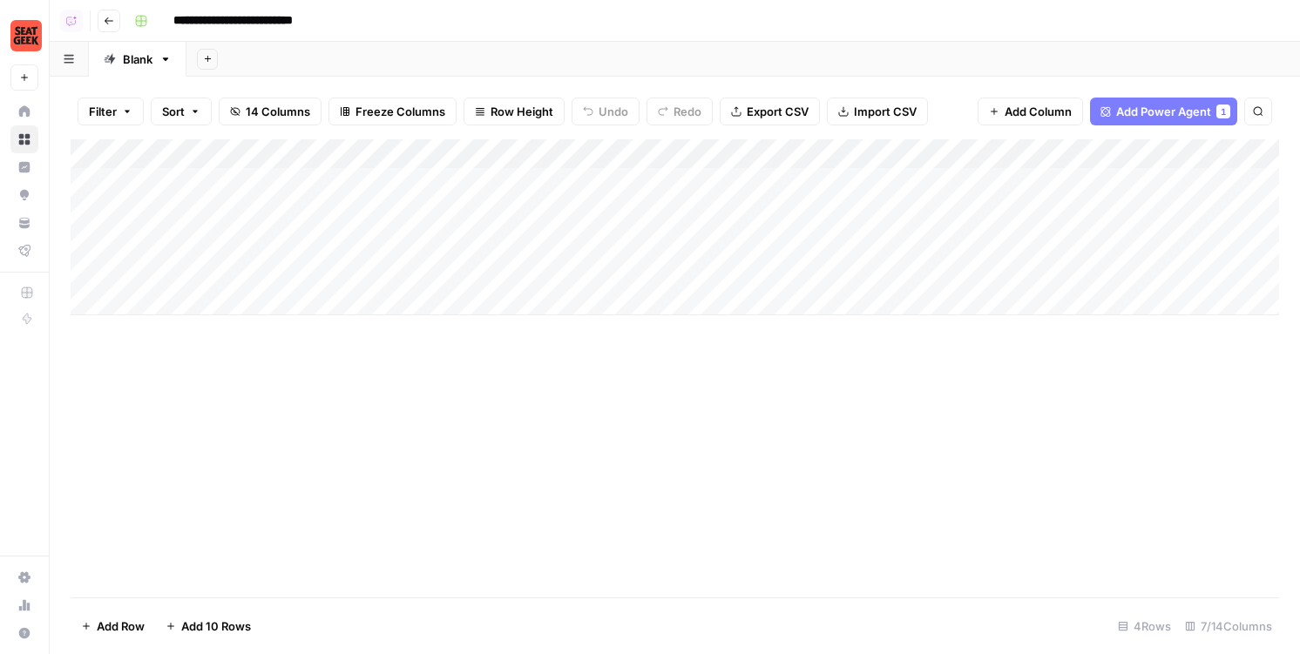
click at [604, 174] on div "Add Column" at bounding box center [675, 227] width 1208 height 176
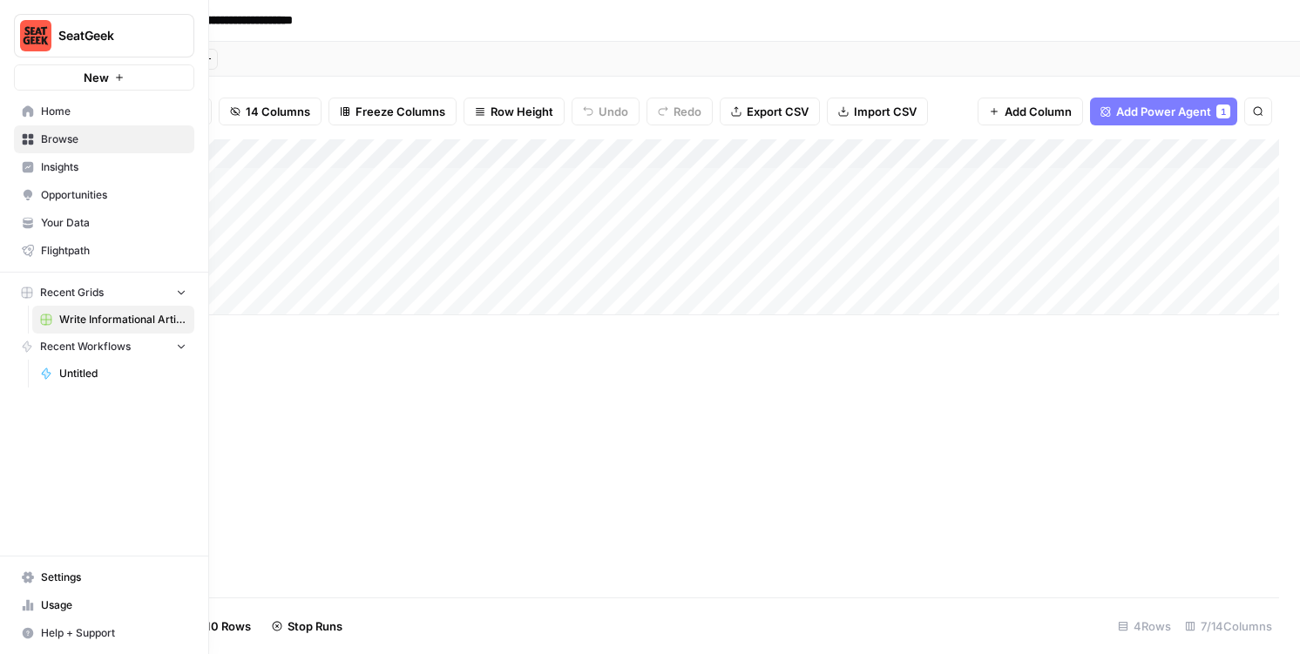
click at [39, 173] on link "Insights" at bounding box center [104, 167] width 180 height 28
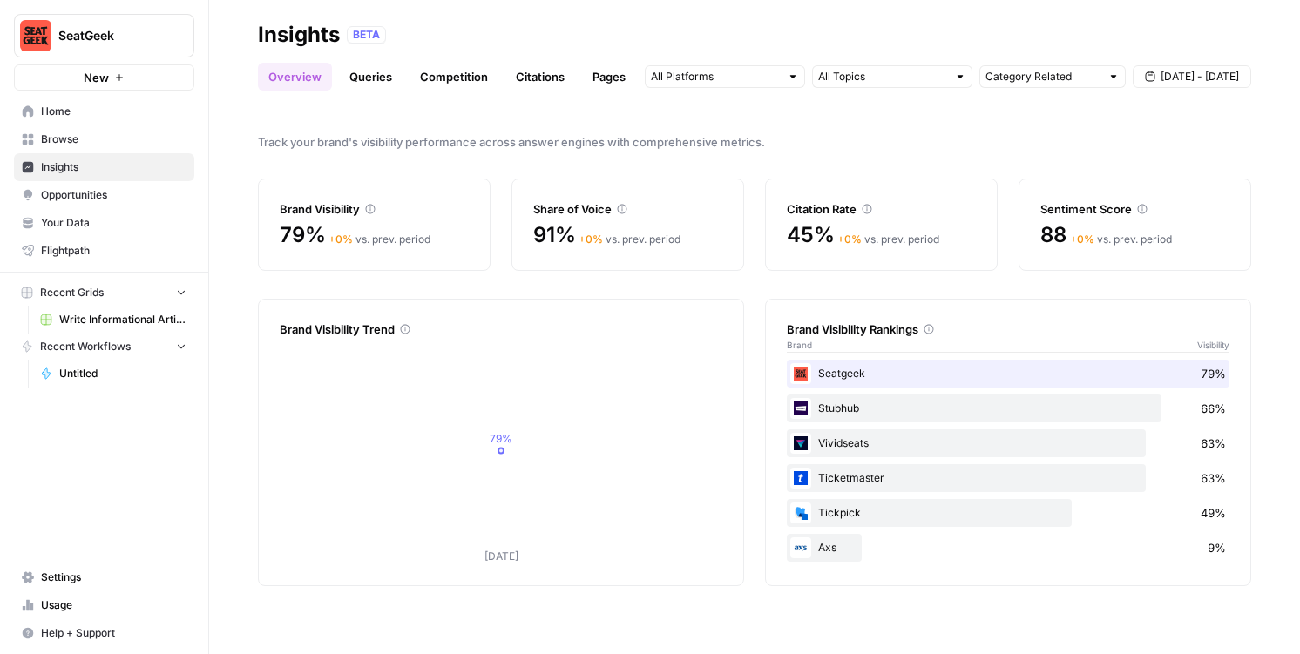
click at [111, 192] on span "Opportunities" at bounding box center [113, 195] width 145 height 16
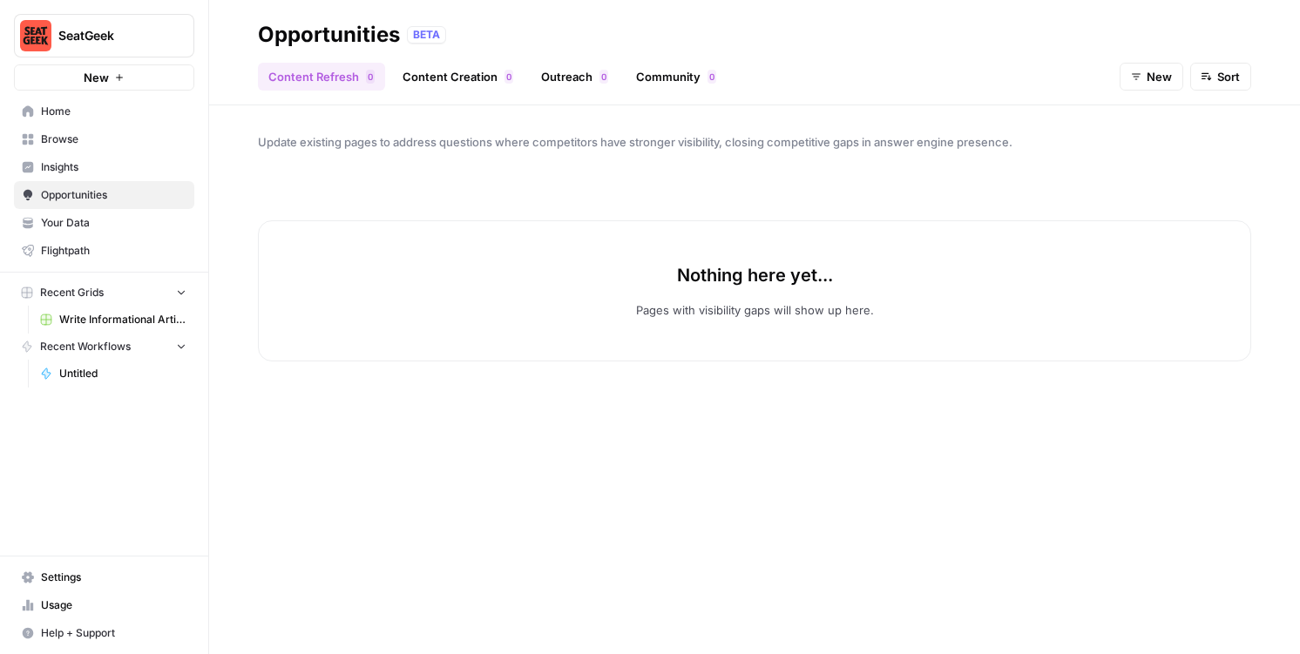
click at [85, 120] on link "Home" at bounding box center [104, 112] width 180 height 28
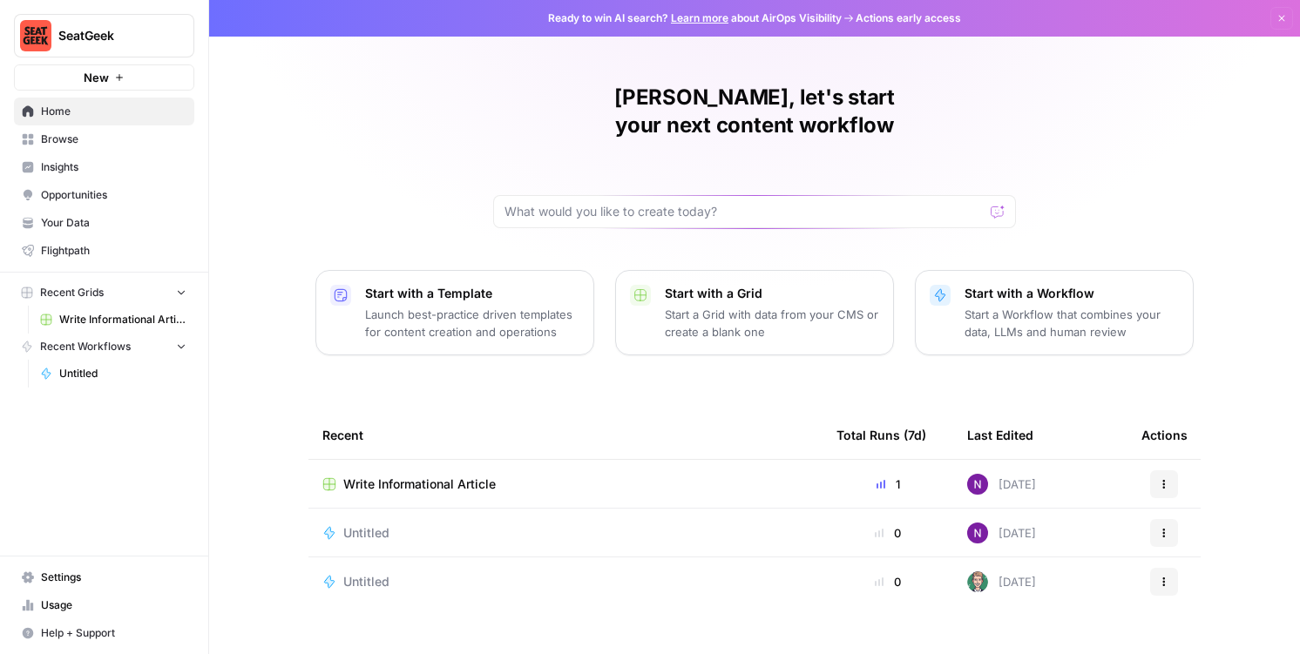
click at [420, 460] on td "Write Informational Article" at bounding box center [565, 484] width 514 height 48
click at [422, 476] on td "Write Informational Article" at bounding box center [565, 484] width 514 height 48
click at [421, 476] on span "Write Informational Article" at bounding box center [419, 484] width 152 height 17
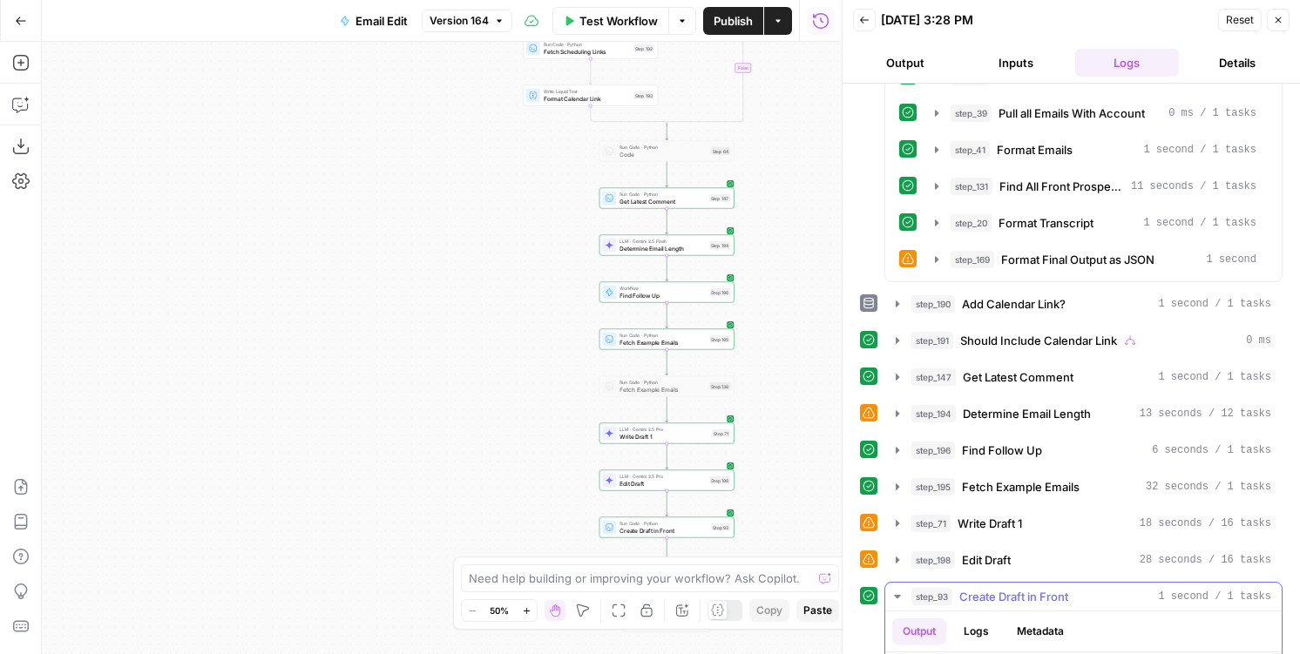
scroll to position [1745, 0]
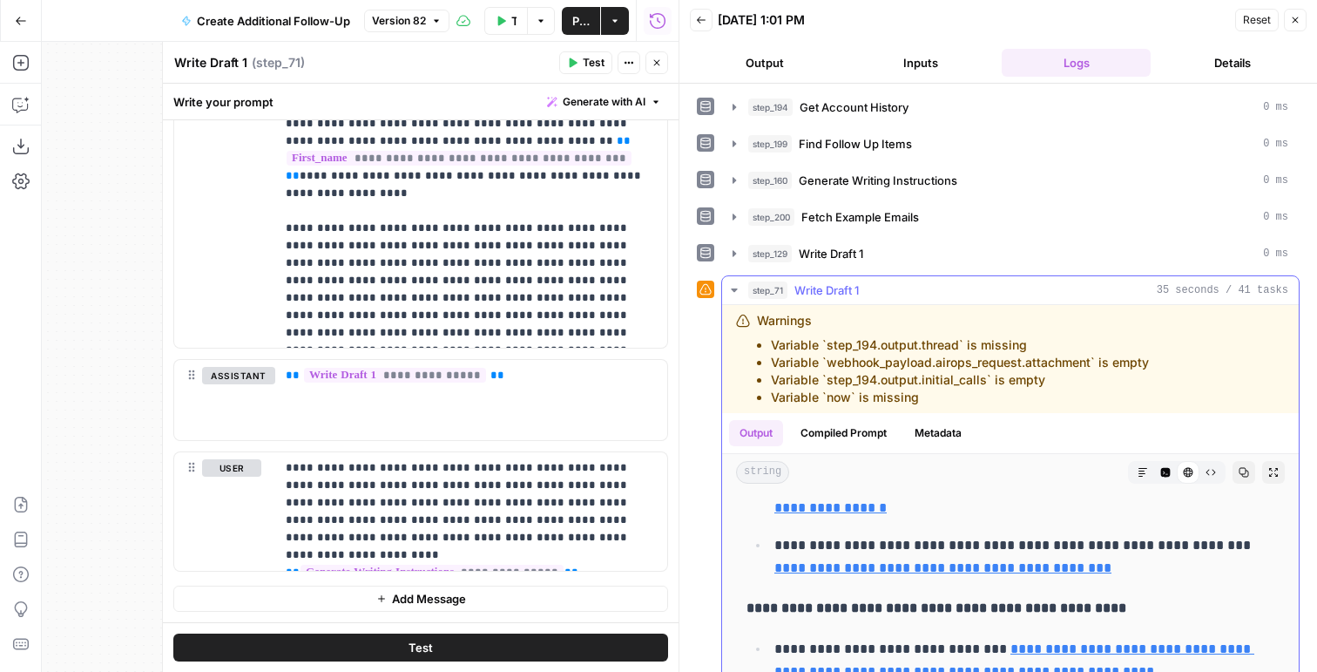
scroll to position [948, 0]
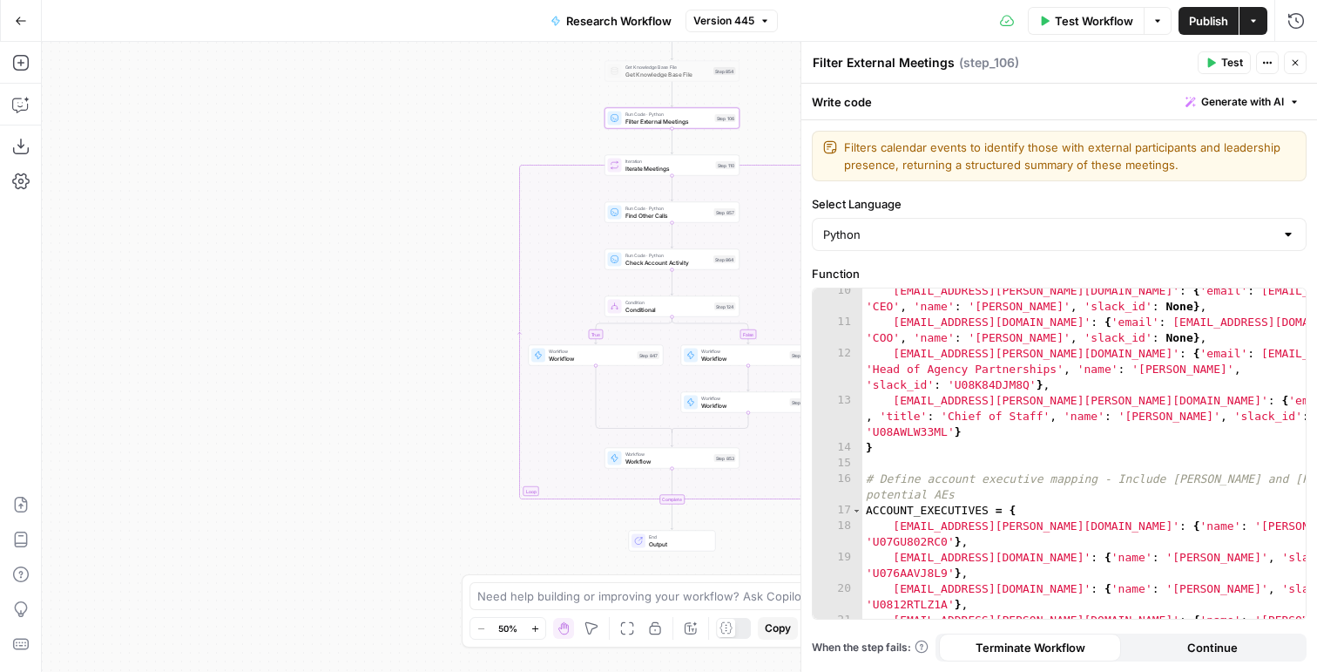
scroll to position [209, 0]
